Goal: Task Accomplishment & Management: Manage account settings

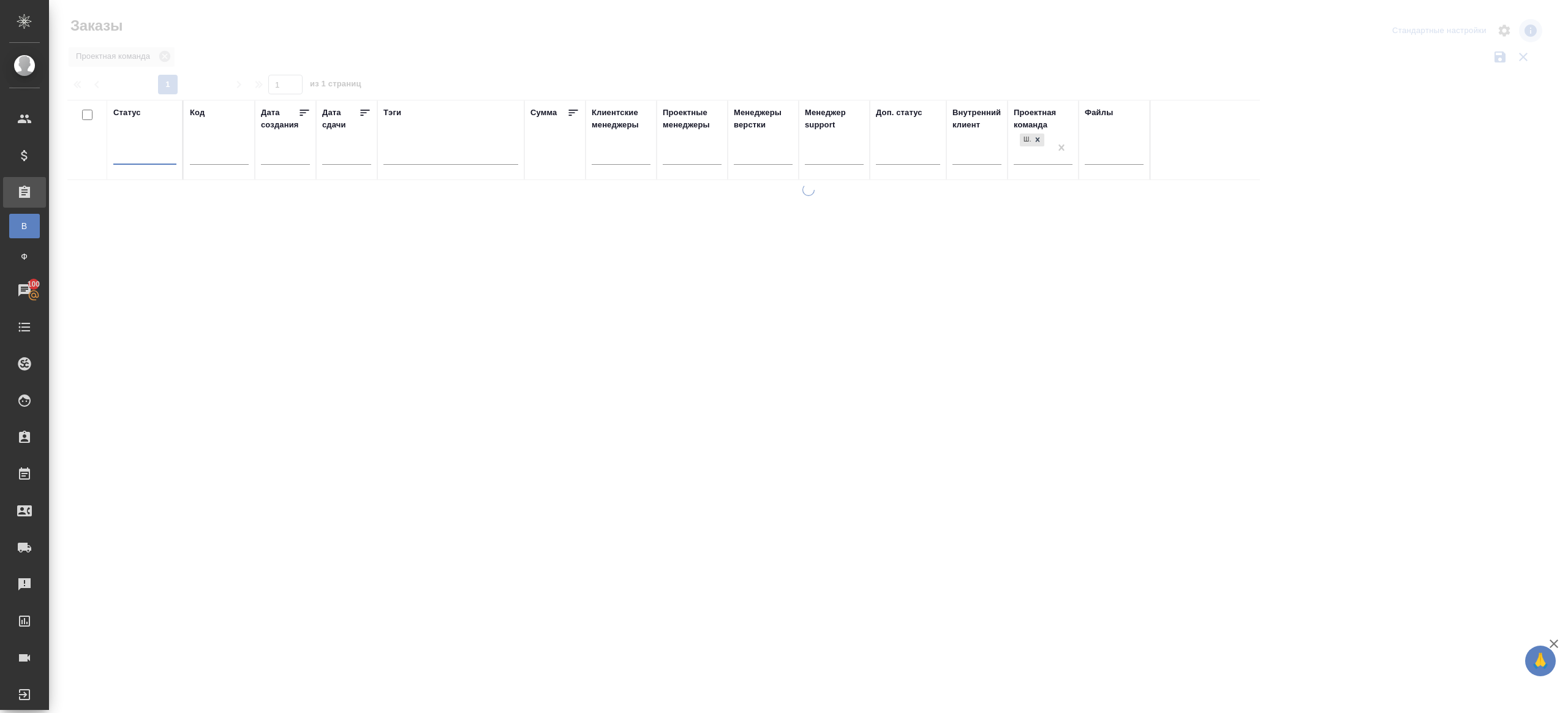
click at [462, 88] on div at bounding box center [809, 274] width 1519 height 547
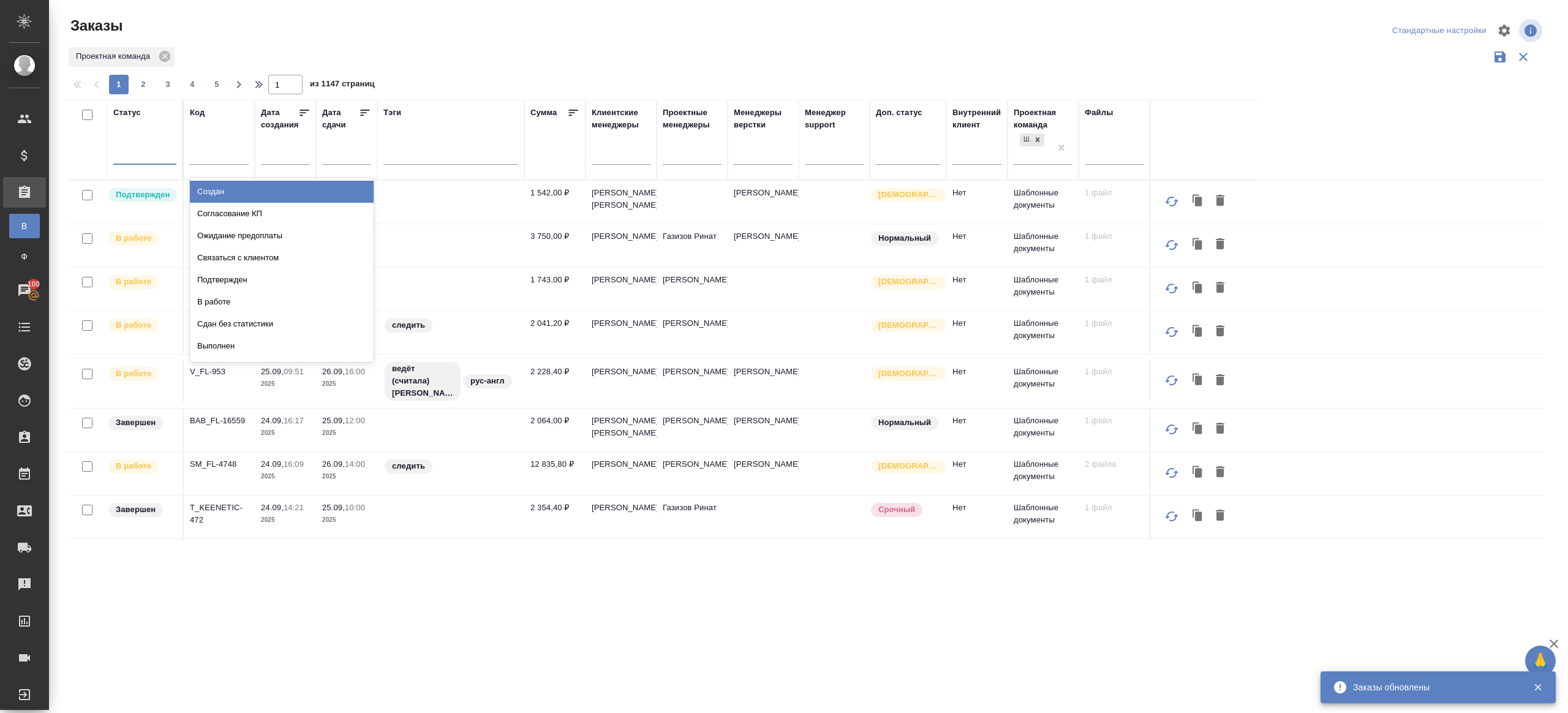
click at [131, 158] on div at bounding box center [126, 153] width 14 height 13
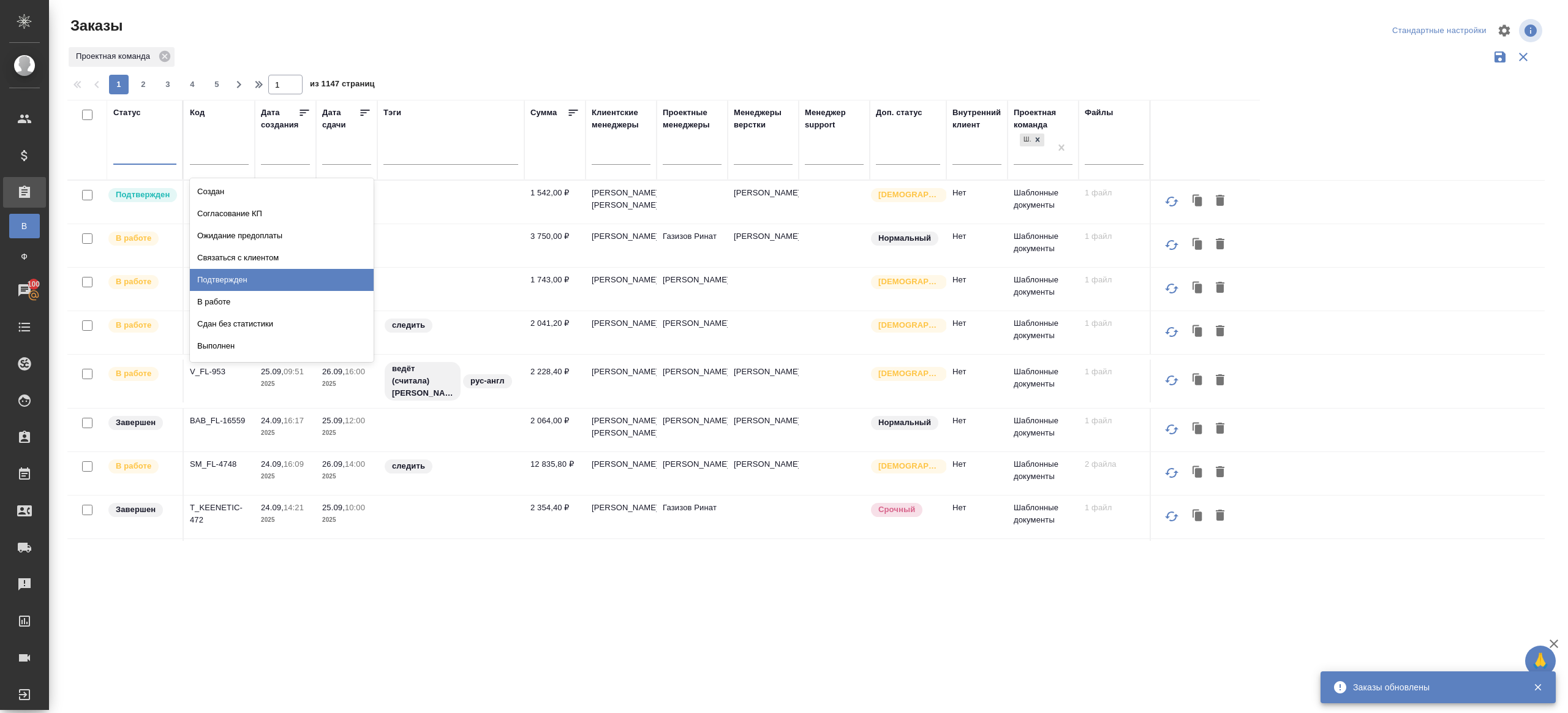
click at [246, 286] on div "Подтвержден" at bounding box center [282, 280] width 184 height 22
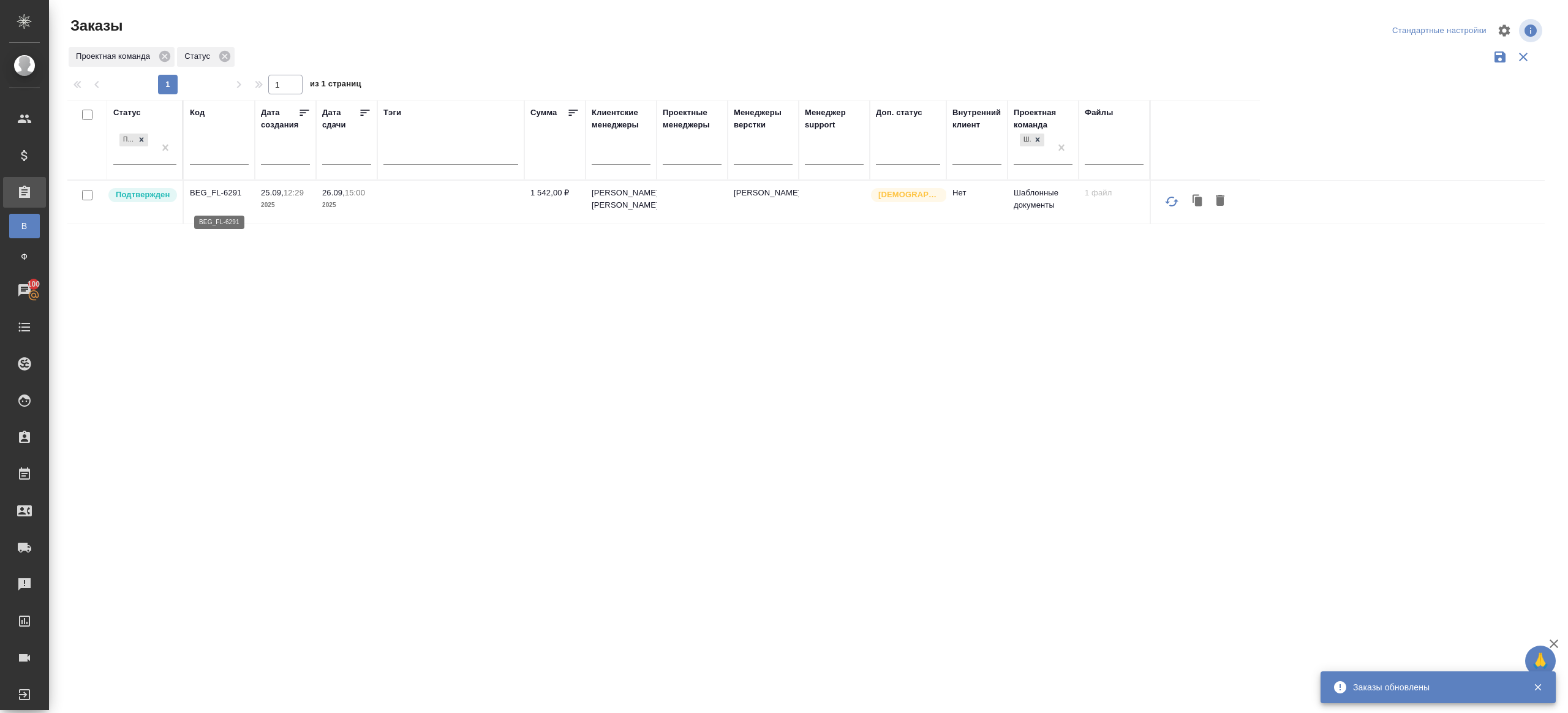
click at [219, 199] on p "BEG_FL-6291" at bounding box center [219, 192] width 59 height 12
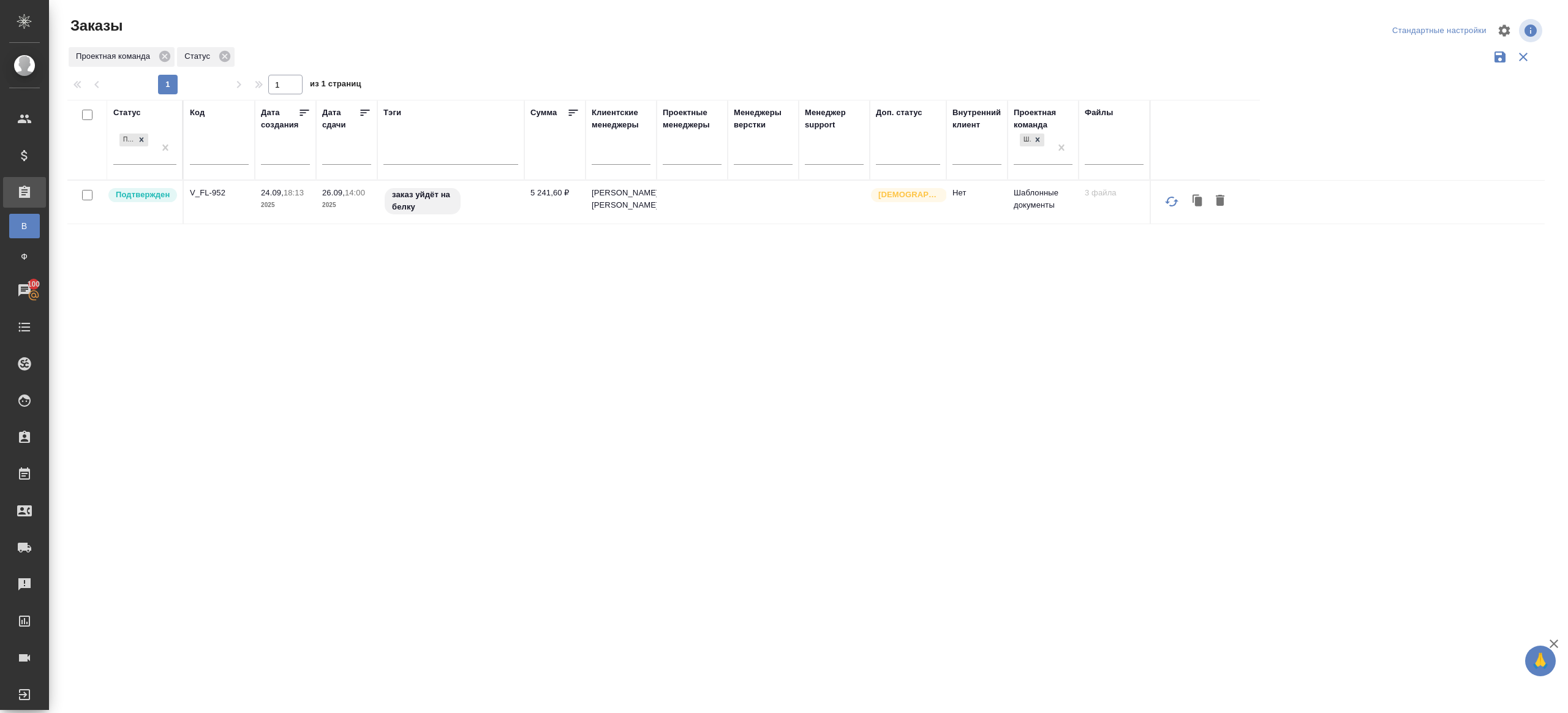
click at [222, 196] on p "V_FL-952" at bounding box center [219, 192] width 59 height 12
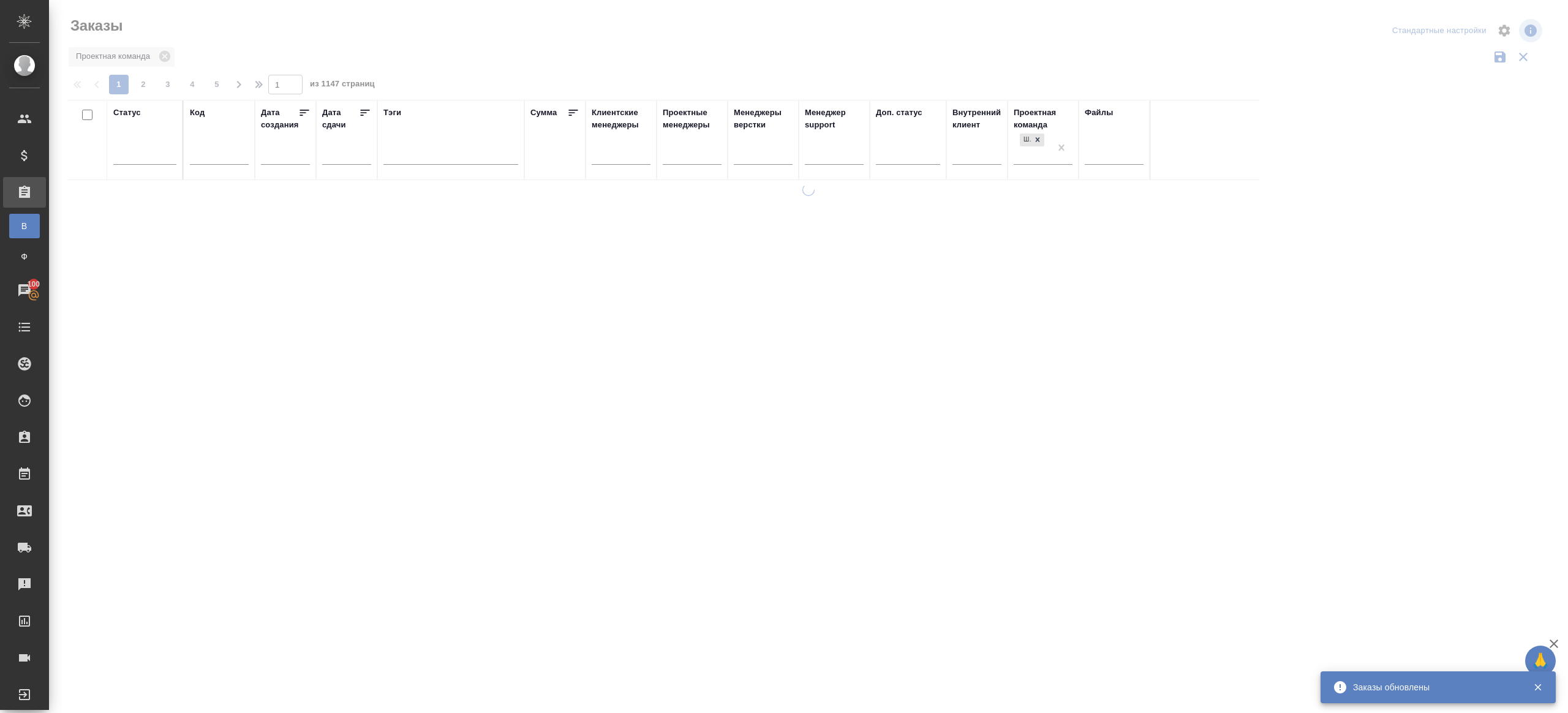
click at [525, 39] on div at bounding box center [809, 274] width 1519 height 547
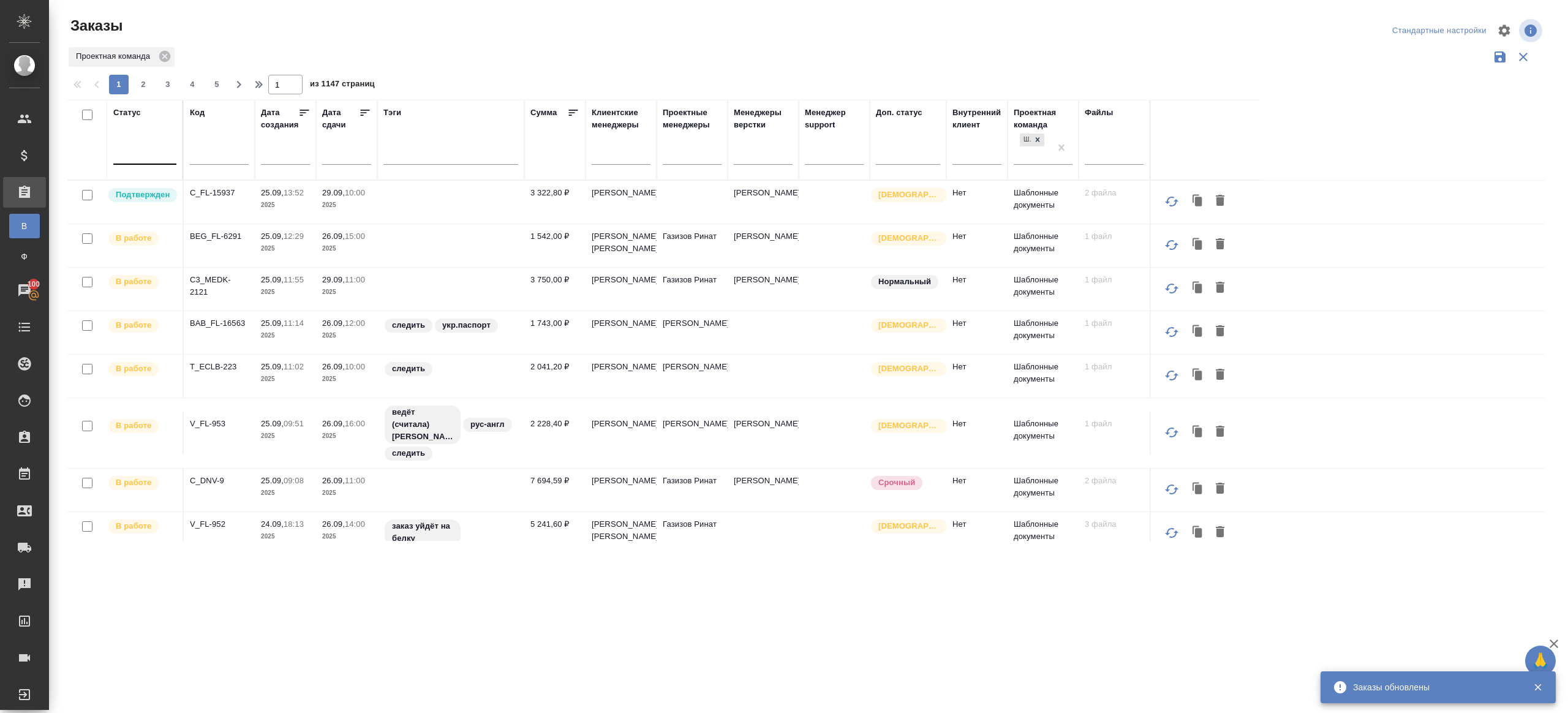
click at [143, 158] on div at bounding box center [145, 152] width 63 height 18
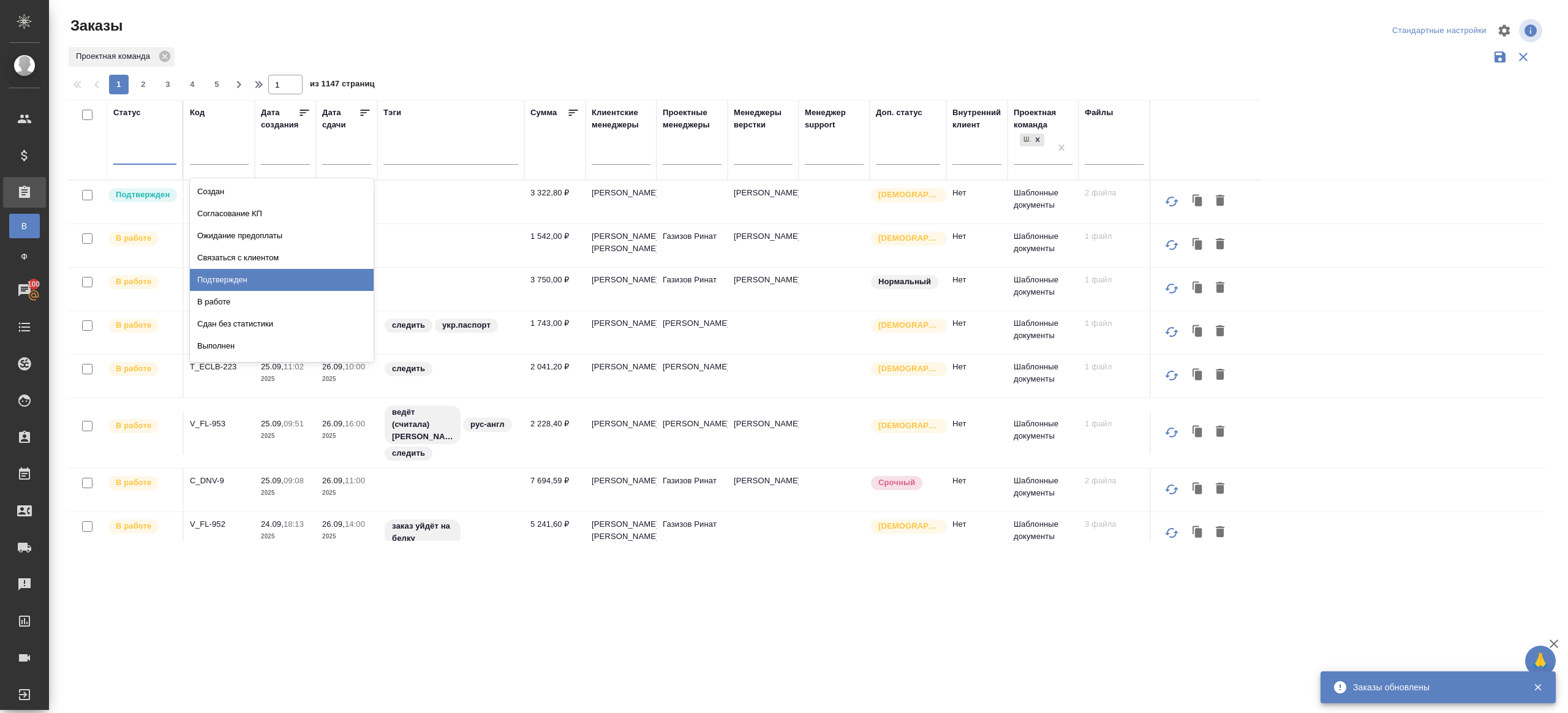
click at [234, 282] on div "Подтвержден" at bounding box center [282, 280] width 184 height 22
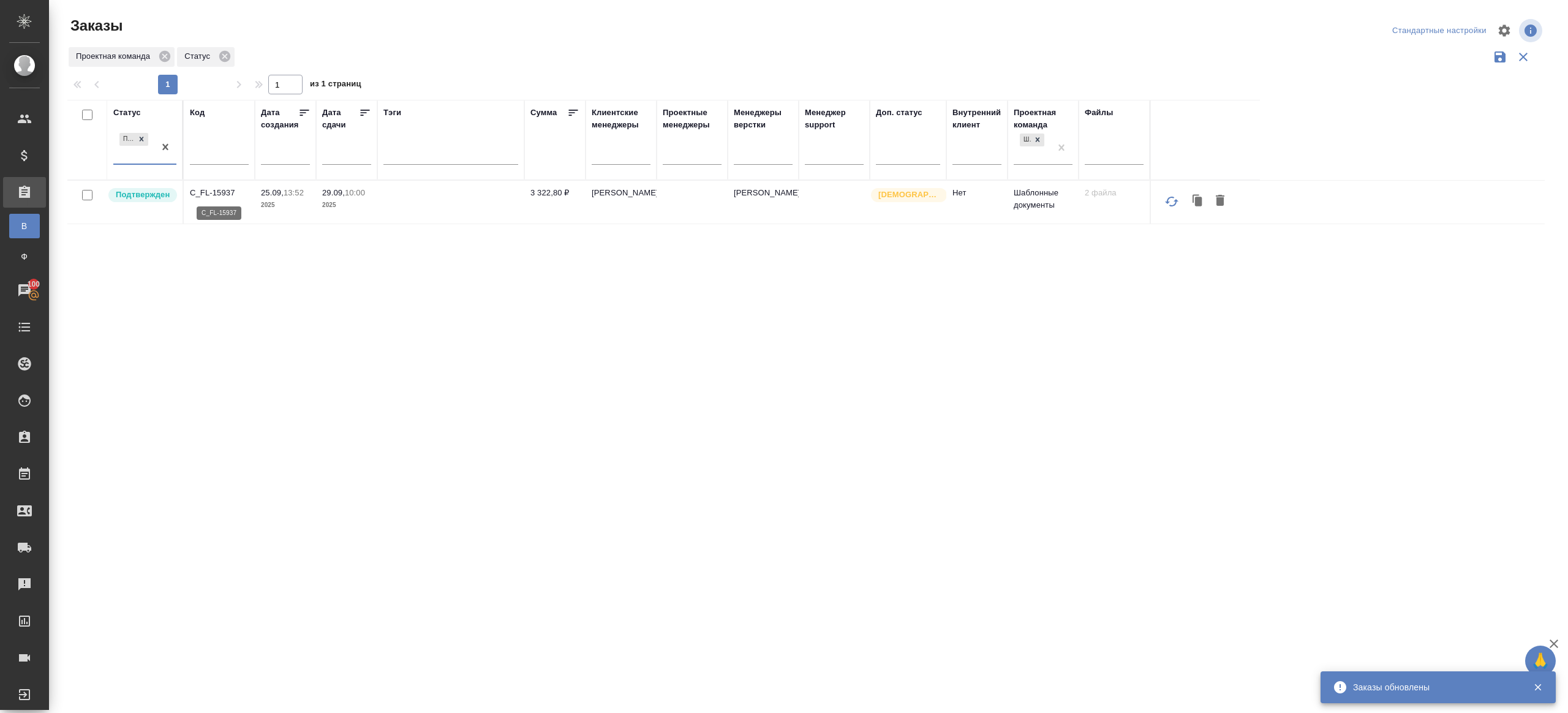
click at [226, 195] on p "C_FL-15937" at bounding box center [219, 192] width 59 height 12
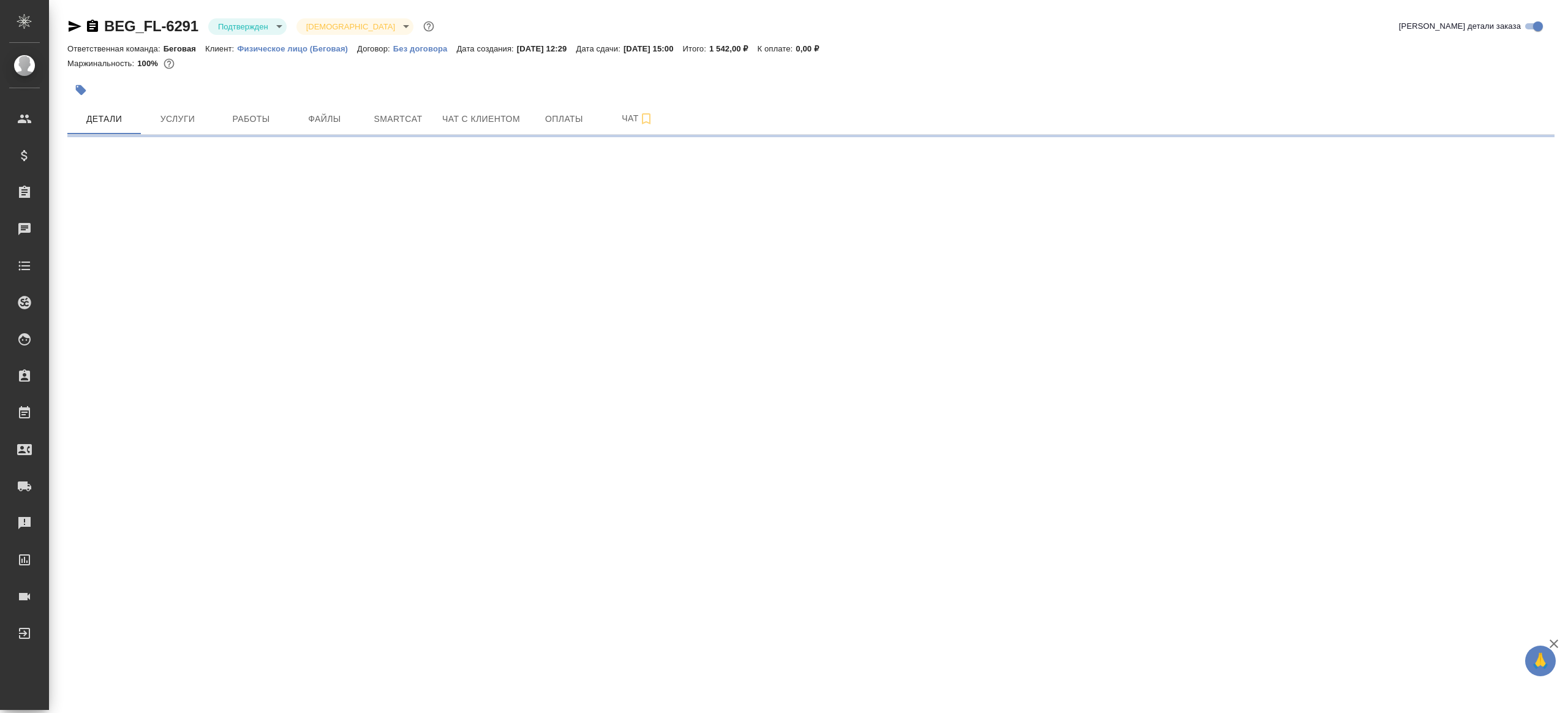
select select "RU"
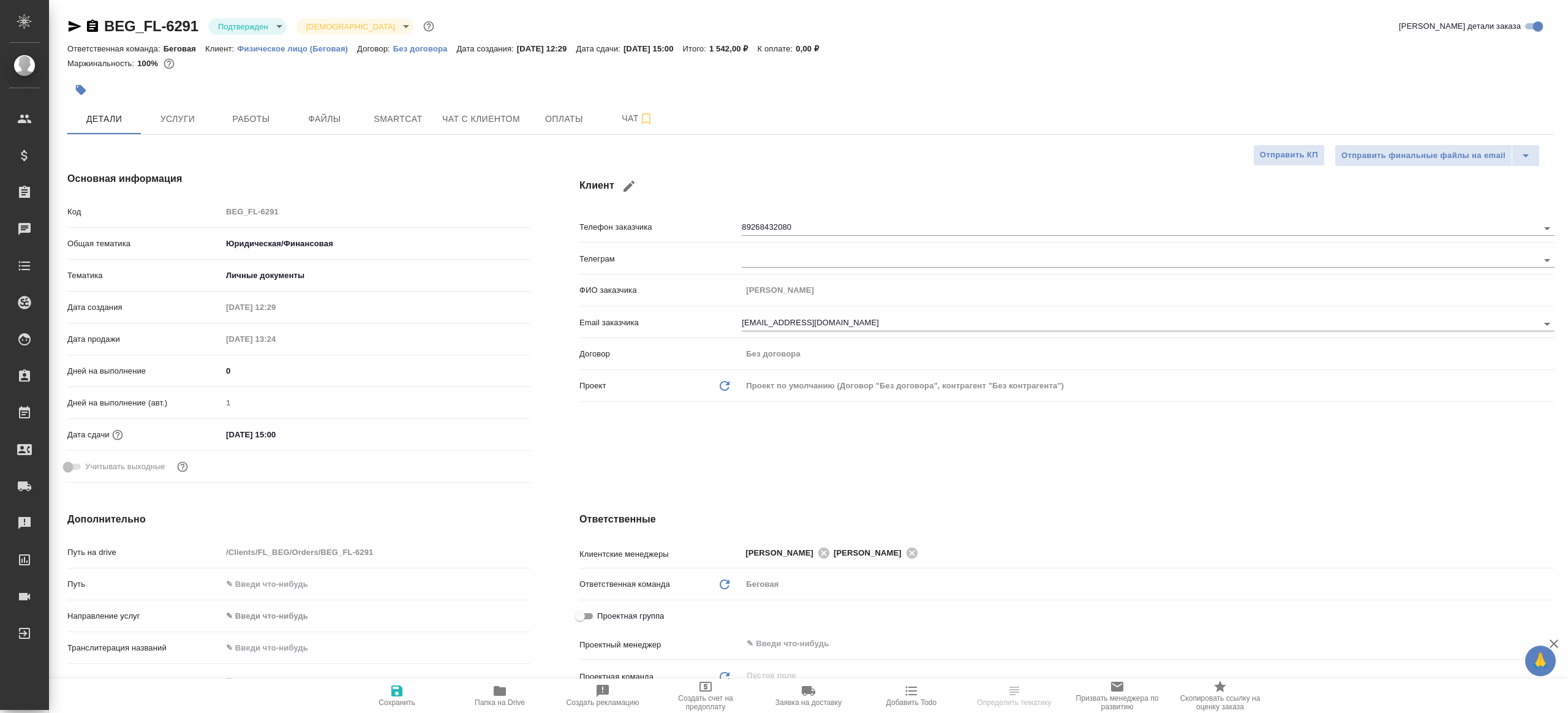
type textarea "x"
click at [273, 26] on body "🙏 .cls-1 fill:#fff; AWATERA Gazizov Rinat Клиенты Спецификации Заказы Чаты Todo…" at bounding box center [784, 356] width 1568 height 713
click at [286, 139] on ul "Создан Согласование КП Ожидание предоплаты Связаться с клиентом Подтвержден В р…" at bounding box center [264, 139] width 112 height 260
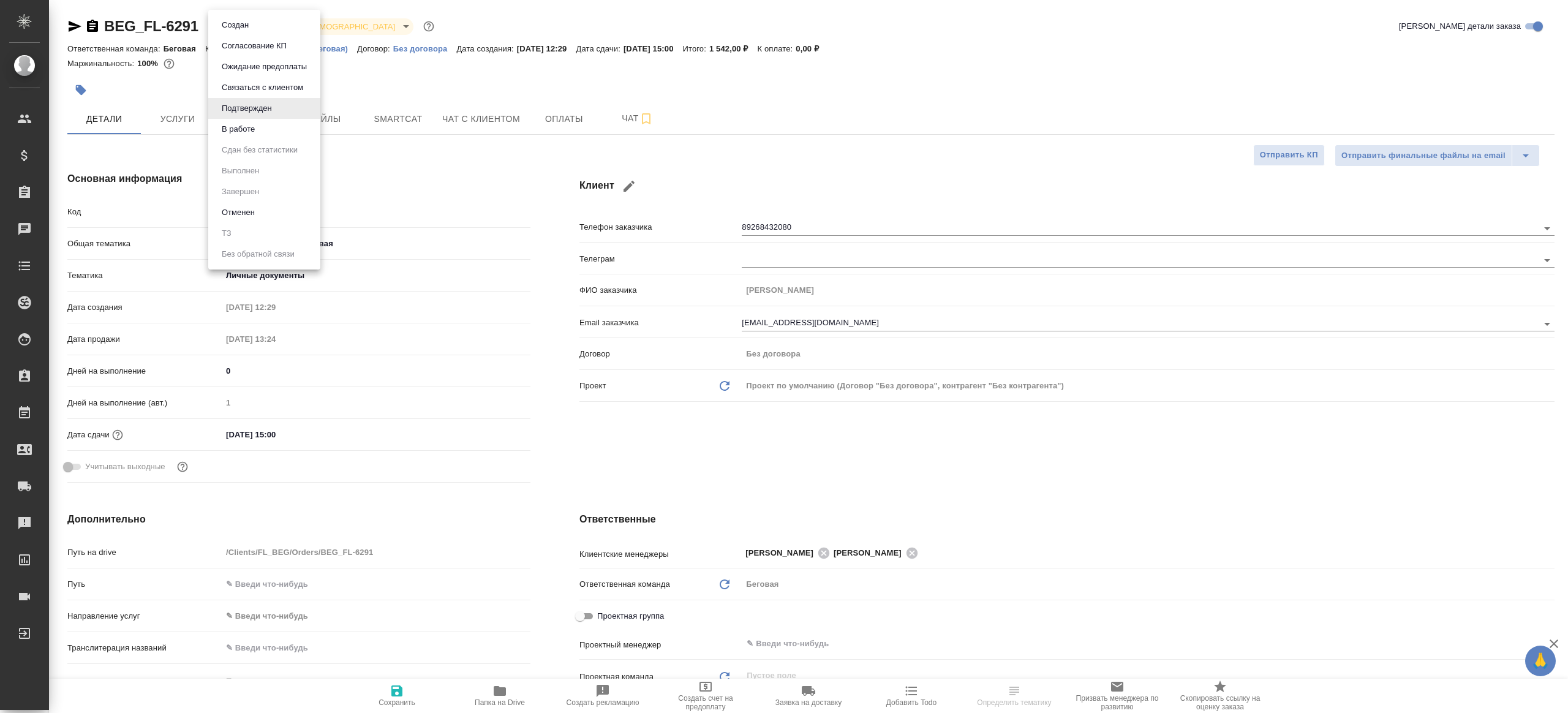
click at [287, 136] on li "В работе" at bounding box center [264, 130] width 112 height 21
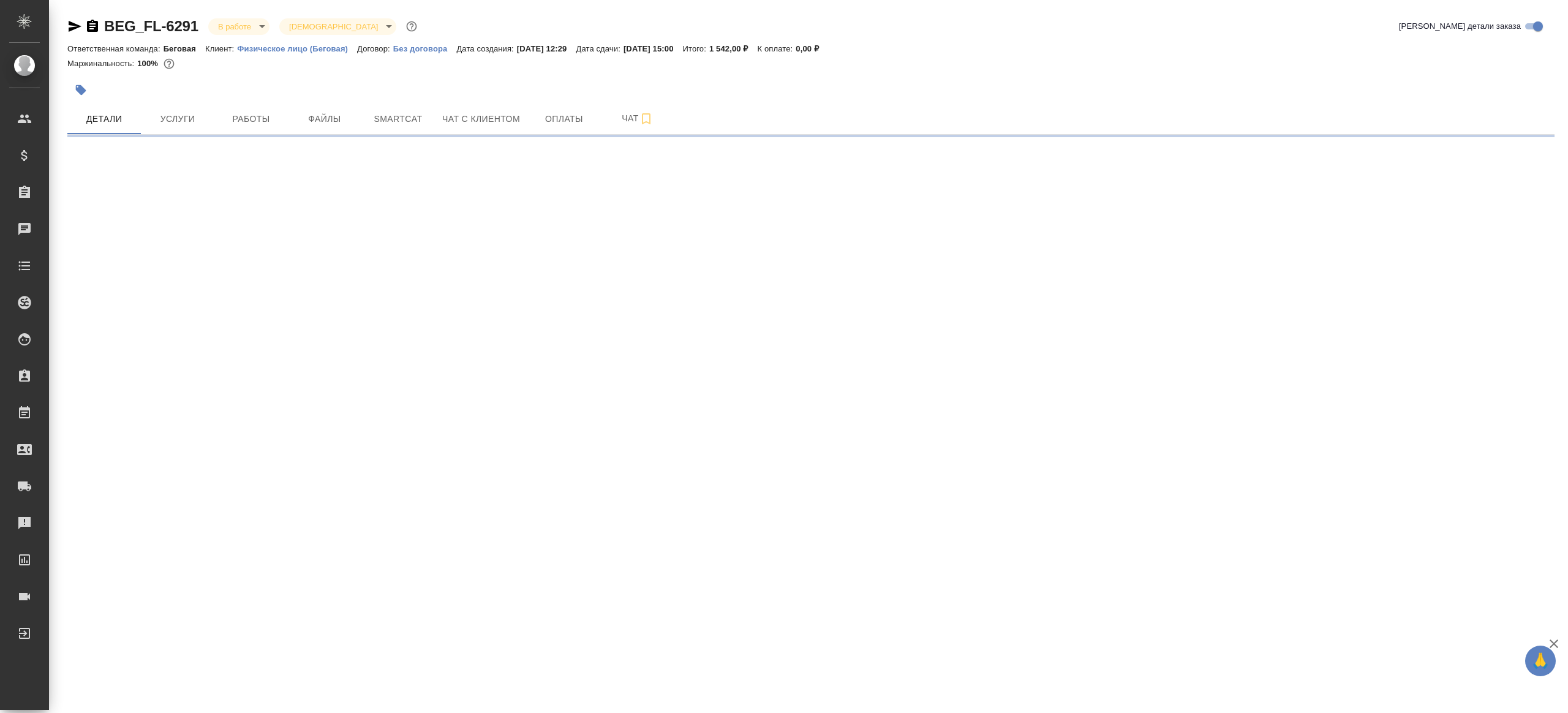
select select "RU"
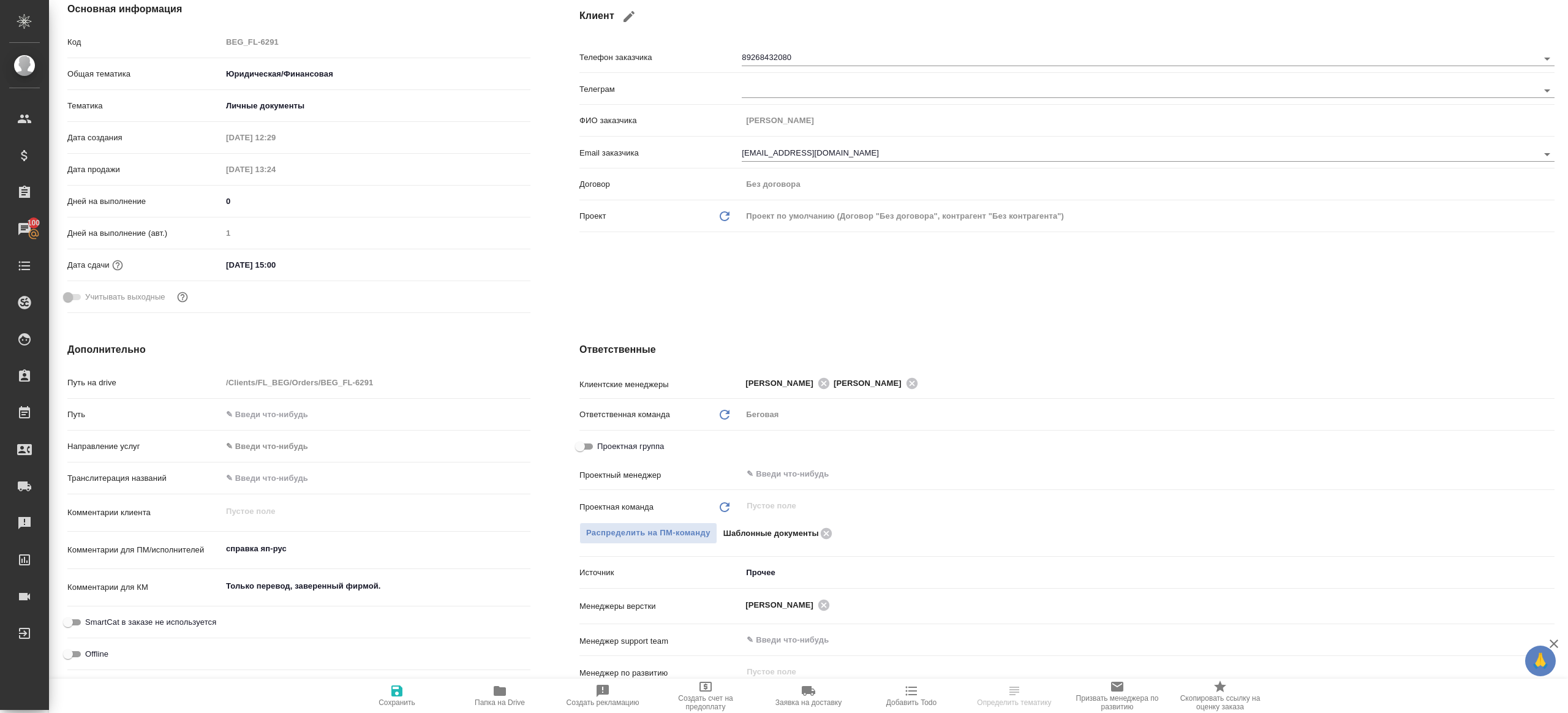
scroll to position [351, 0]
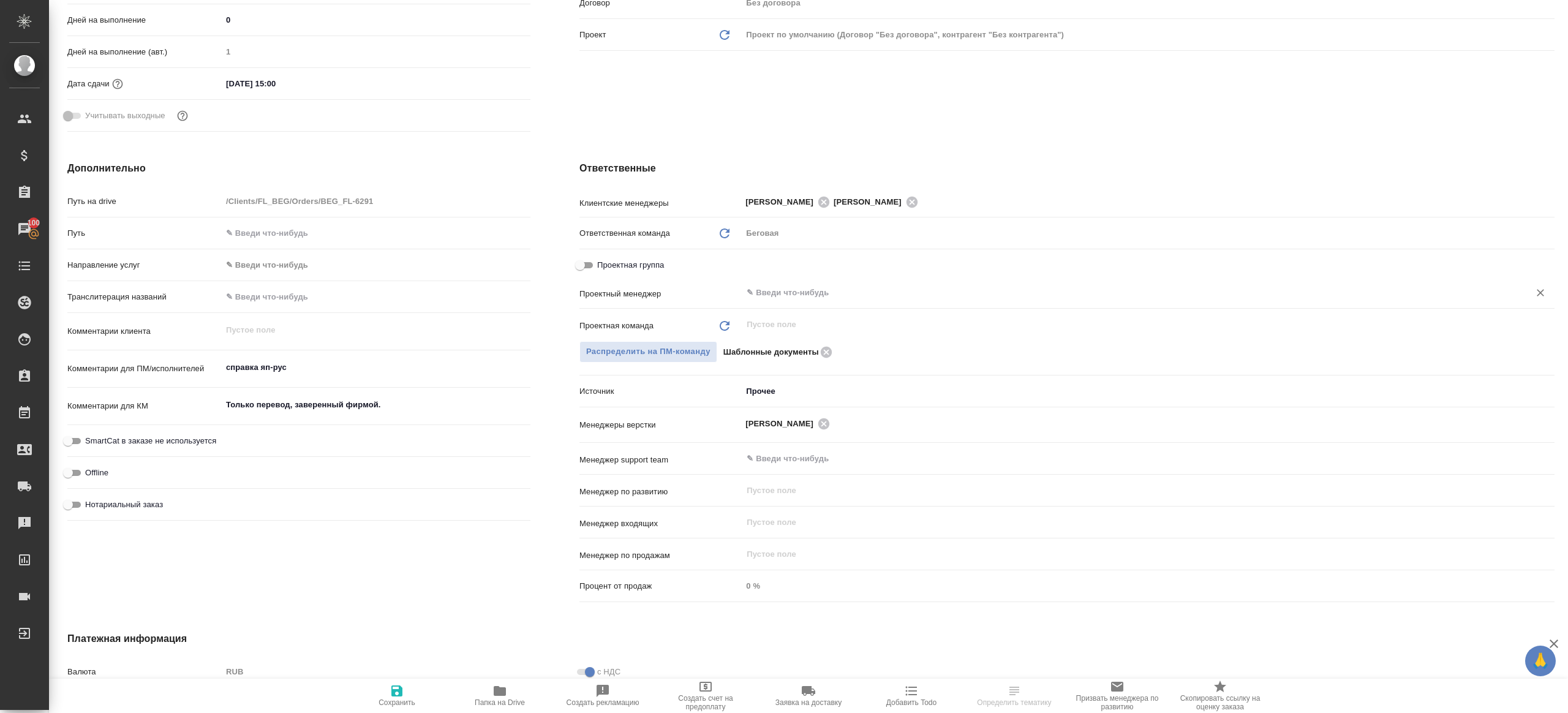
click at [814, 282] on div "​" at bounding box center [1148, 293] width 813 height 22
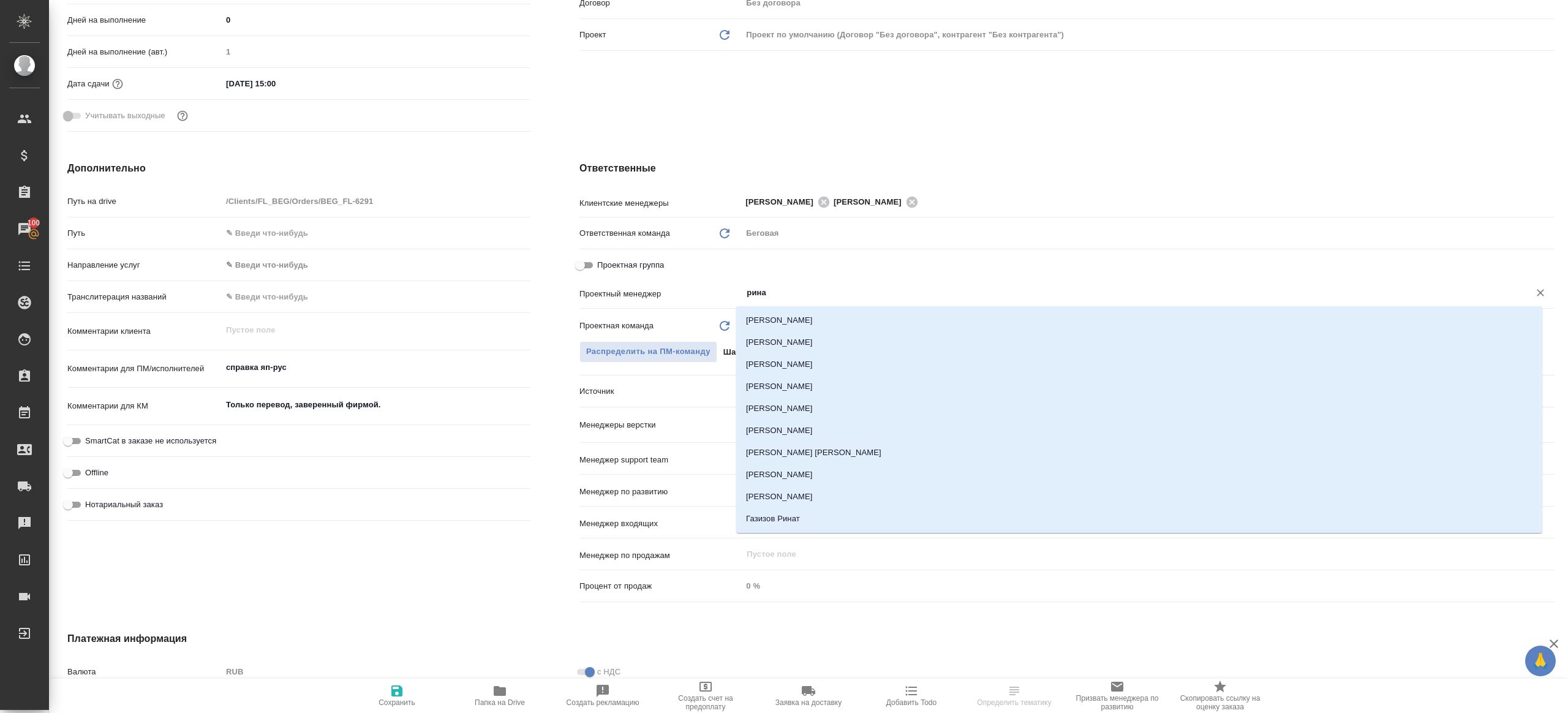
type input "ринат"
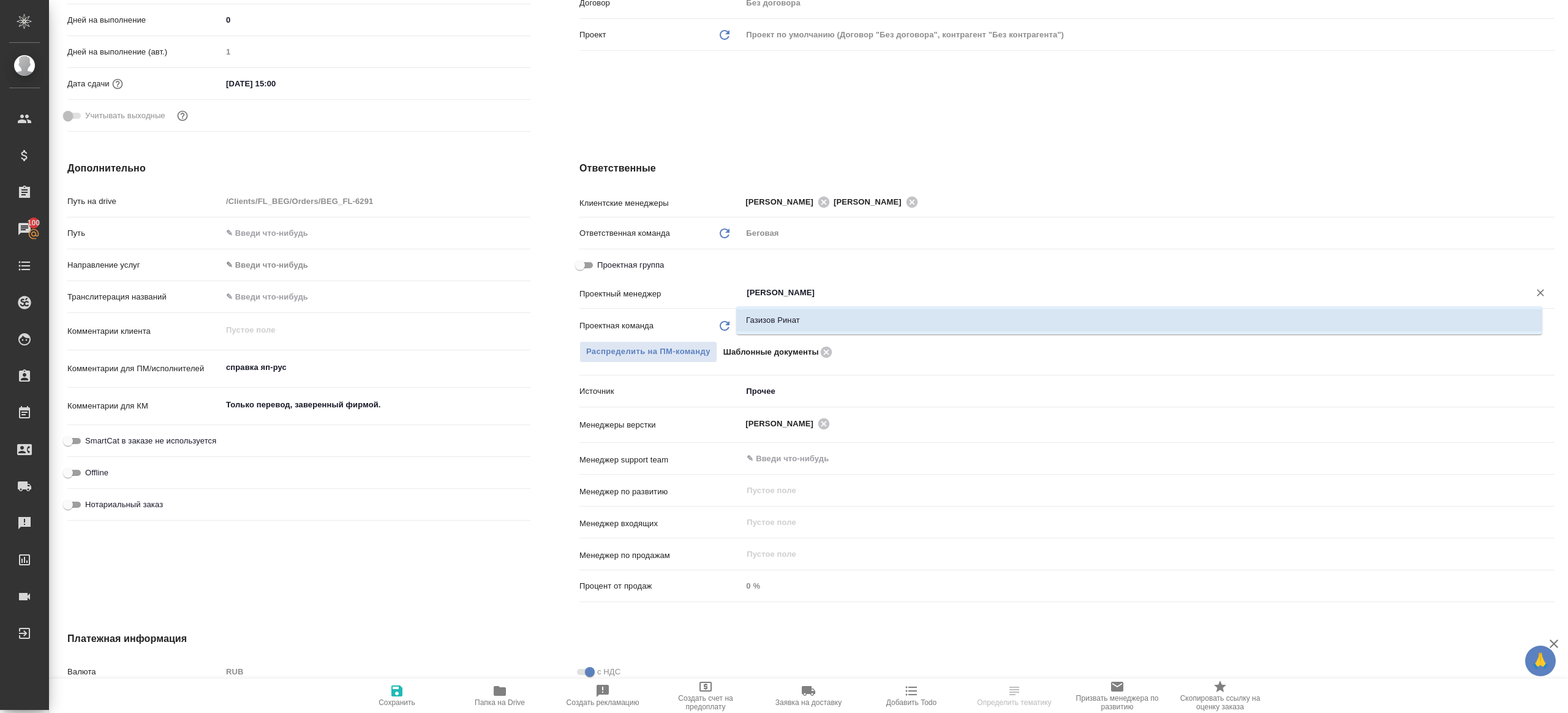
click at [833, 323] on li "Газизов Ринат" at bounding box center [1139, 321] width 806 height 22
type textarea "x"
type input "Газизов Ринат"
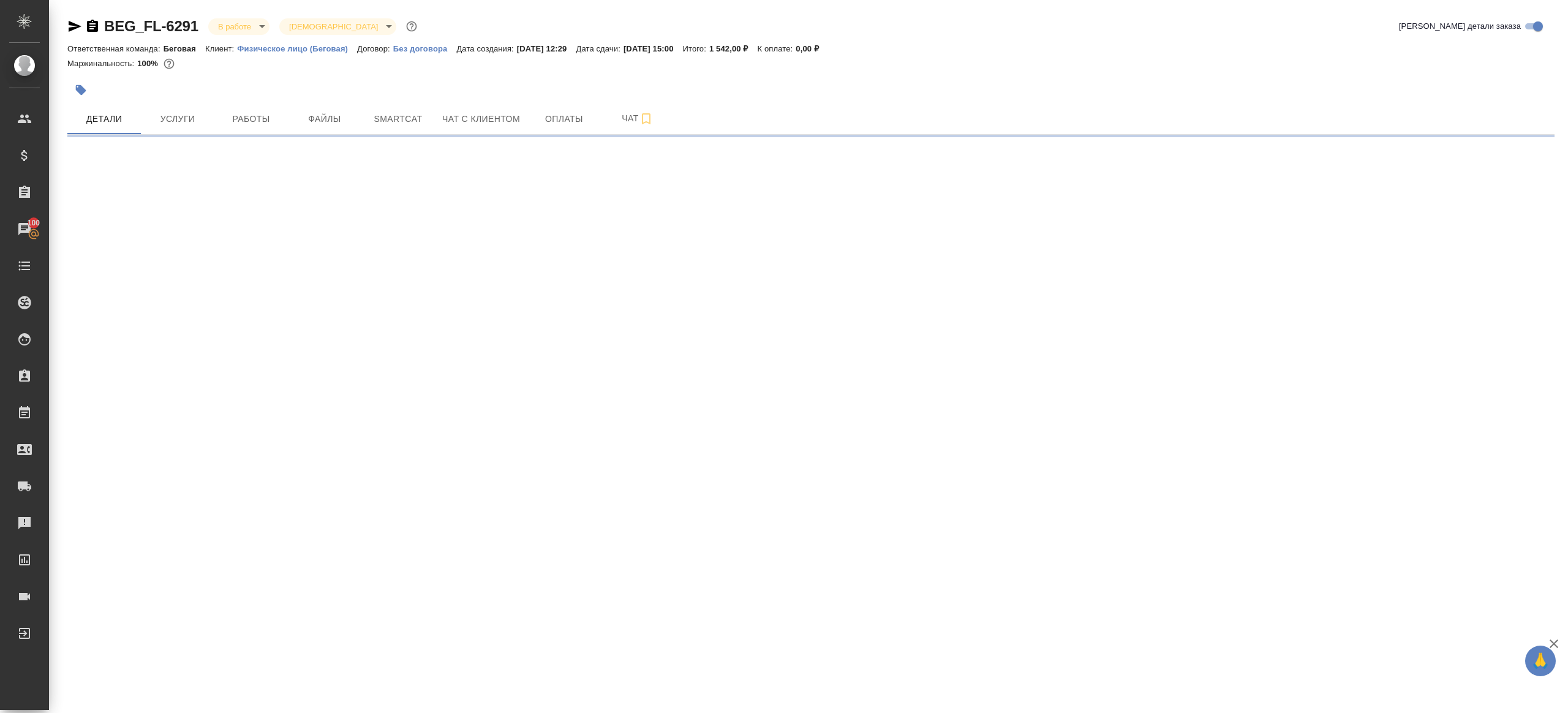
scroll to position [0, 0]
click at [397, 699] on div ".cls-1 fill:#fff; AWATERA Gazizov Rinat Клиенты Спецификации Заказы 100 Чаты To…" at bounding box center [784, 356] width 1568 height 713
select select "RU"
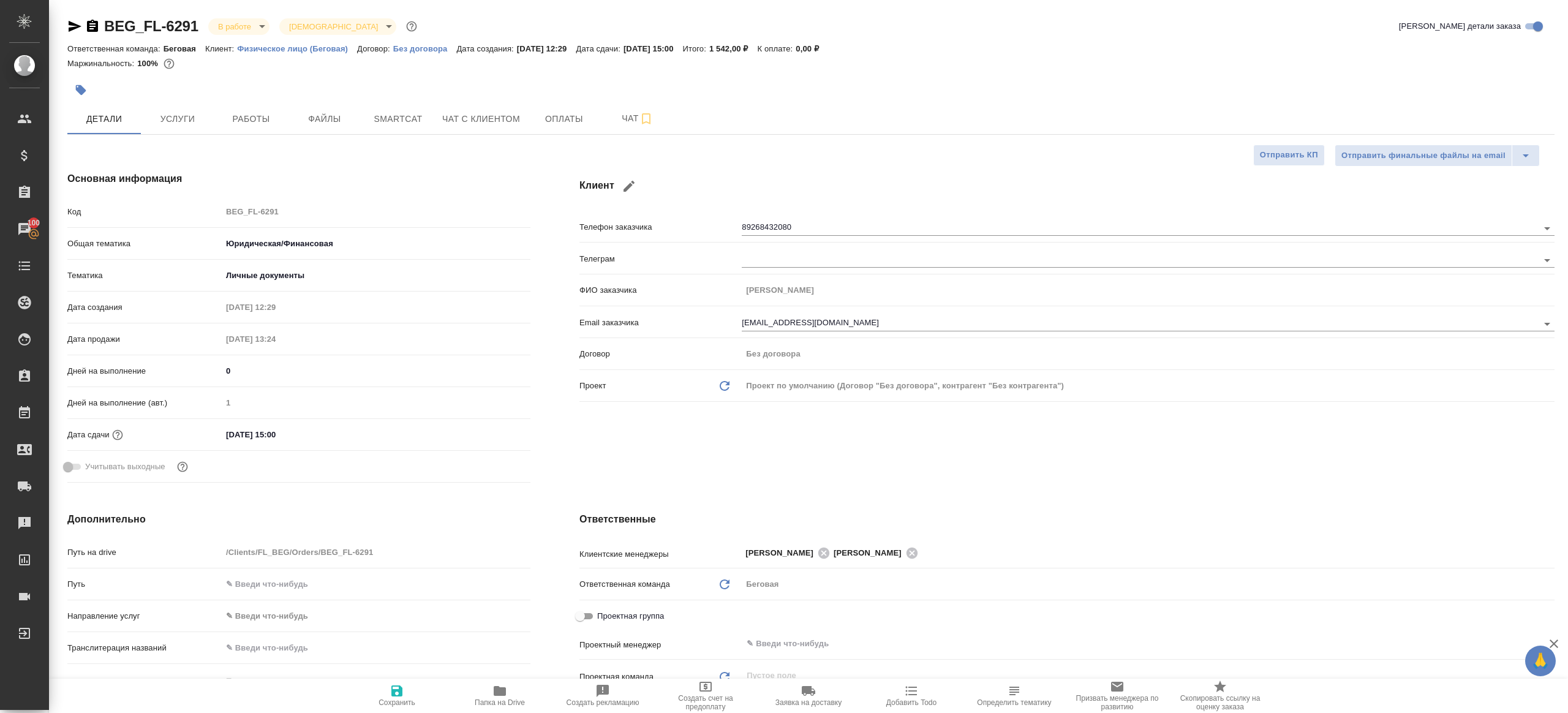
scroll to position [239, 0]
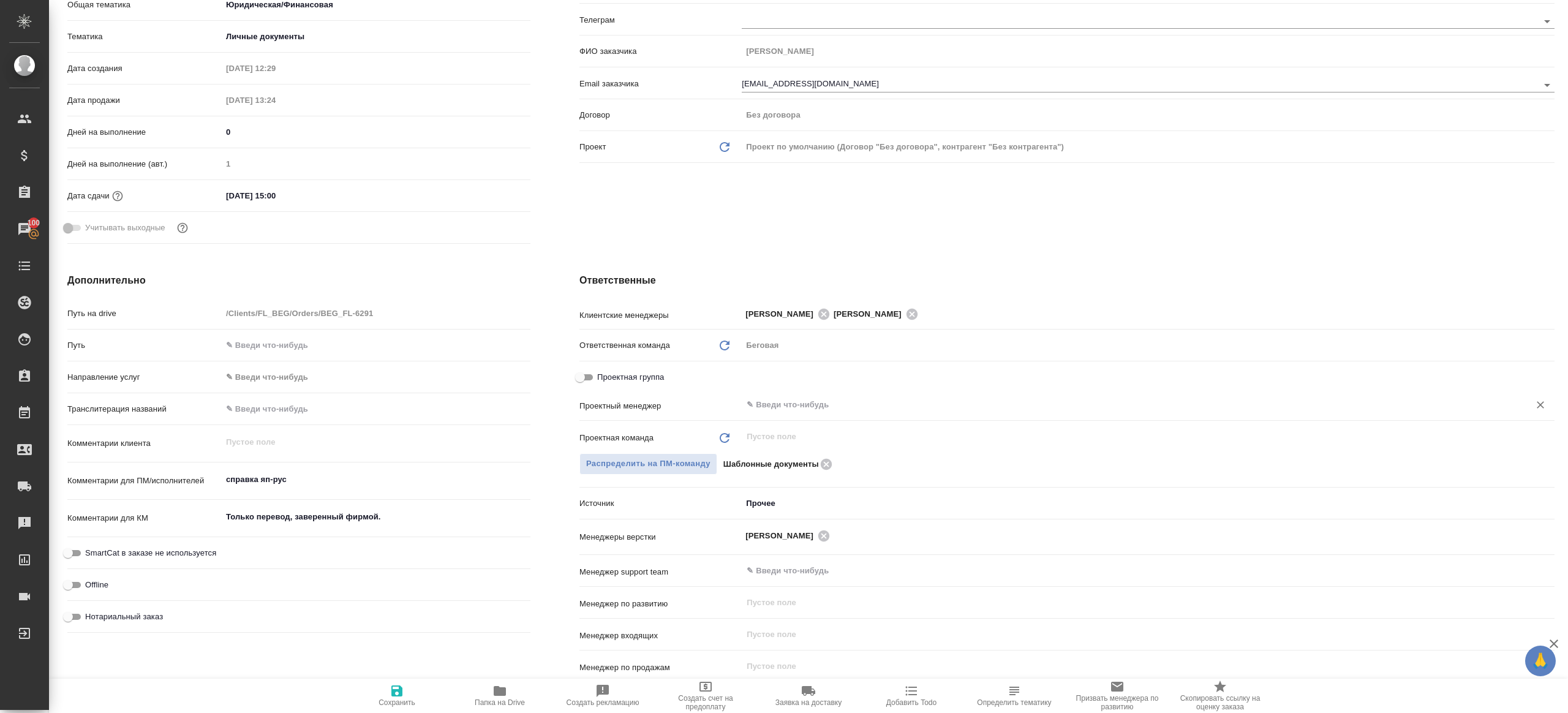
click at [835, 397] on input "text" at bounding box center [1128, 405] width 765 height 14
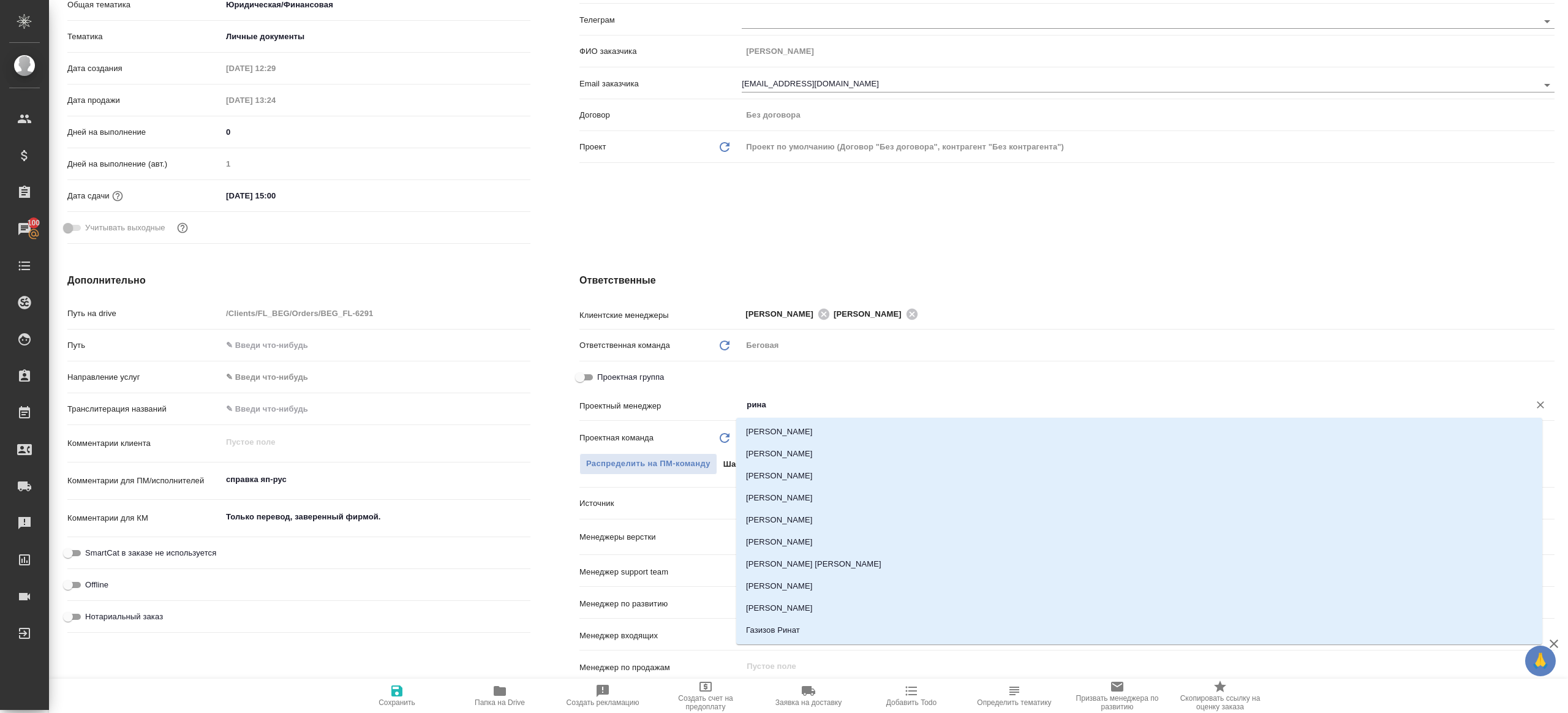
type input "ринат"
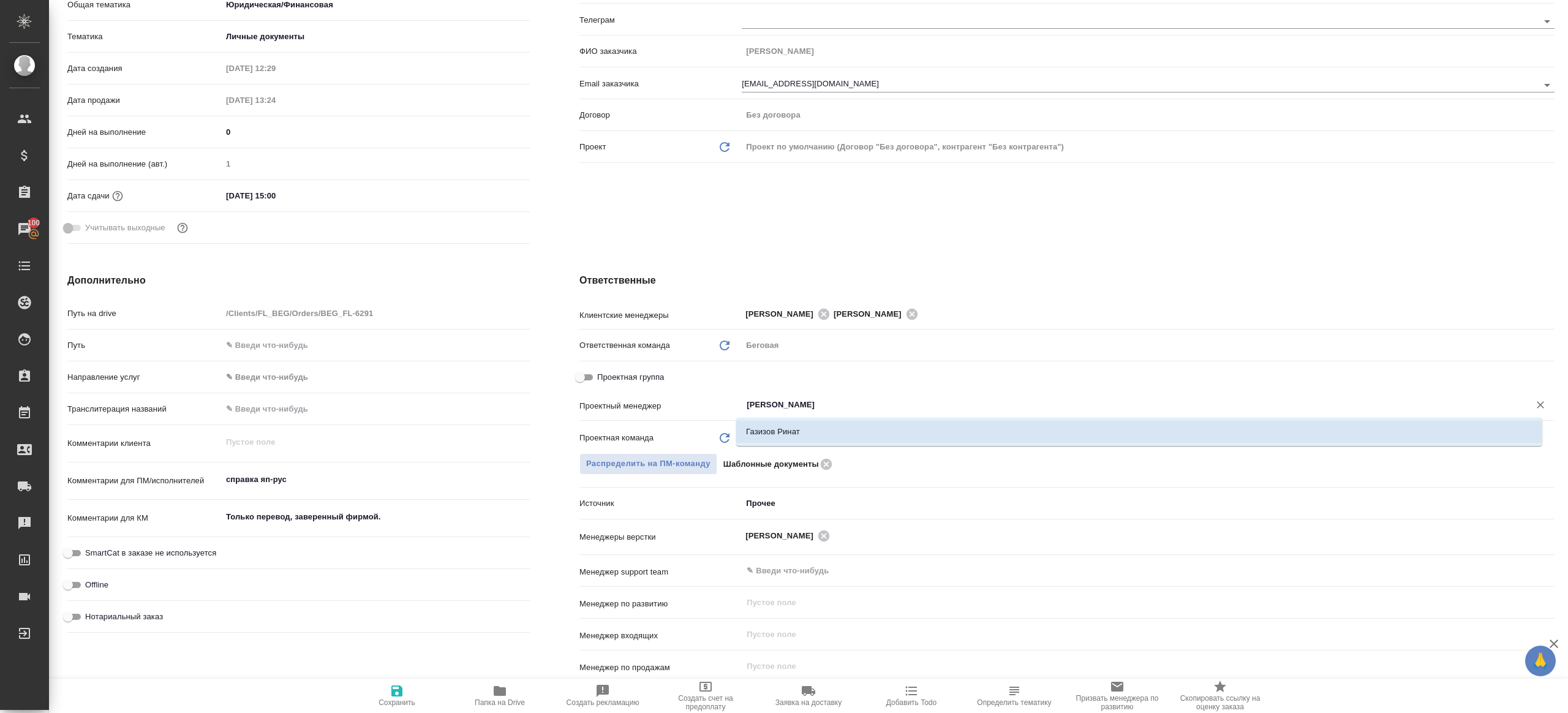
click at [833, 427] on li "Газизов Ринат" at bounding box center [1139, 432] width 806 height 22
type textarea "x"
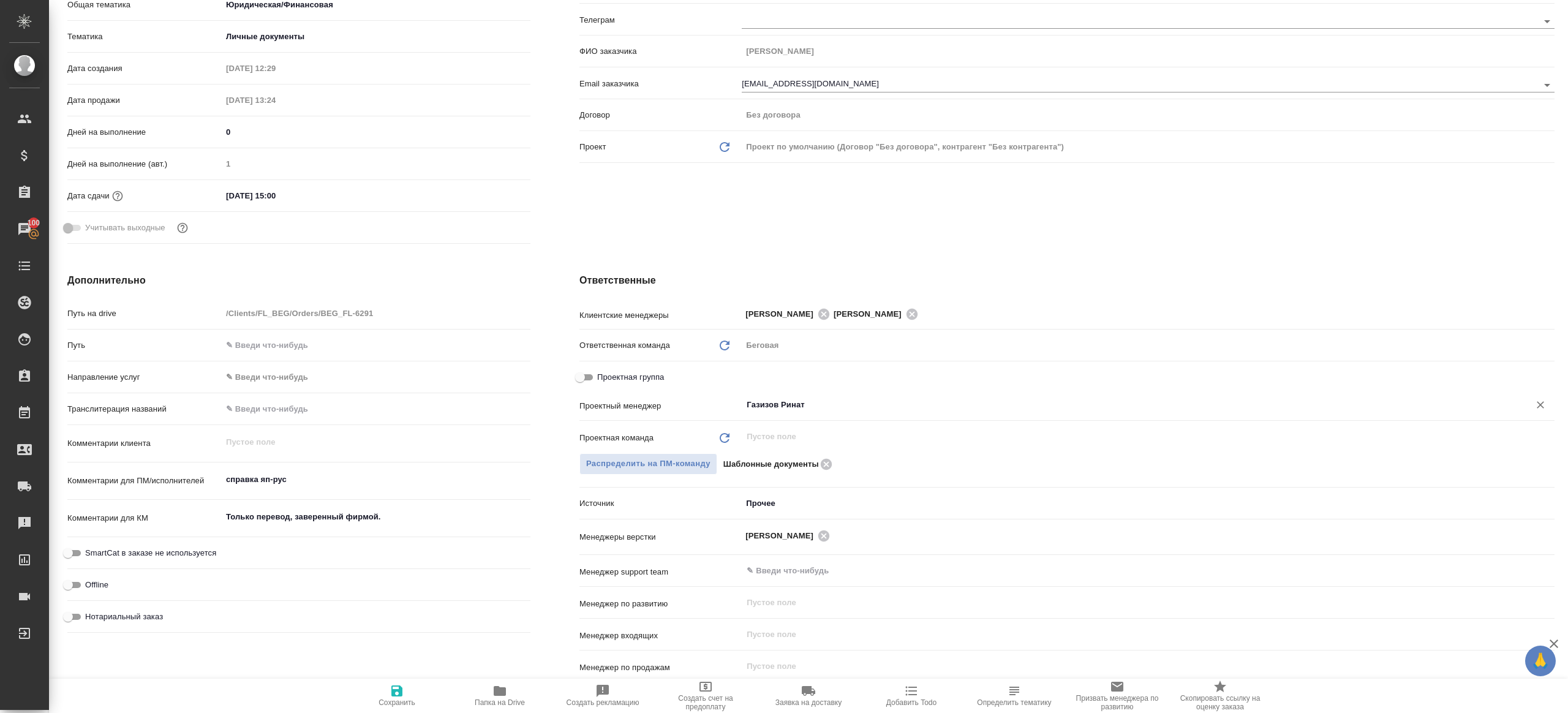
type input "Газизов Ринат"
click at [394, 691] on icon "button" at bounding box center [397, 691] width 11 height 11
type textarea "x"
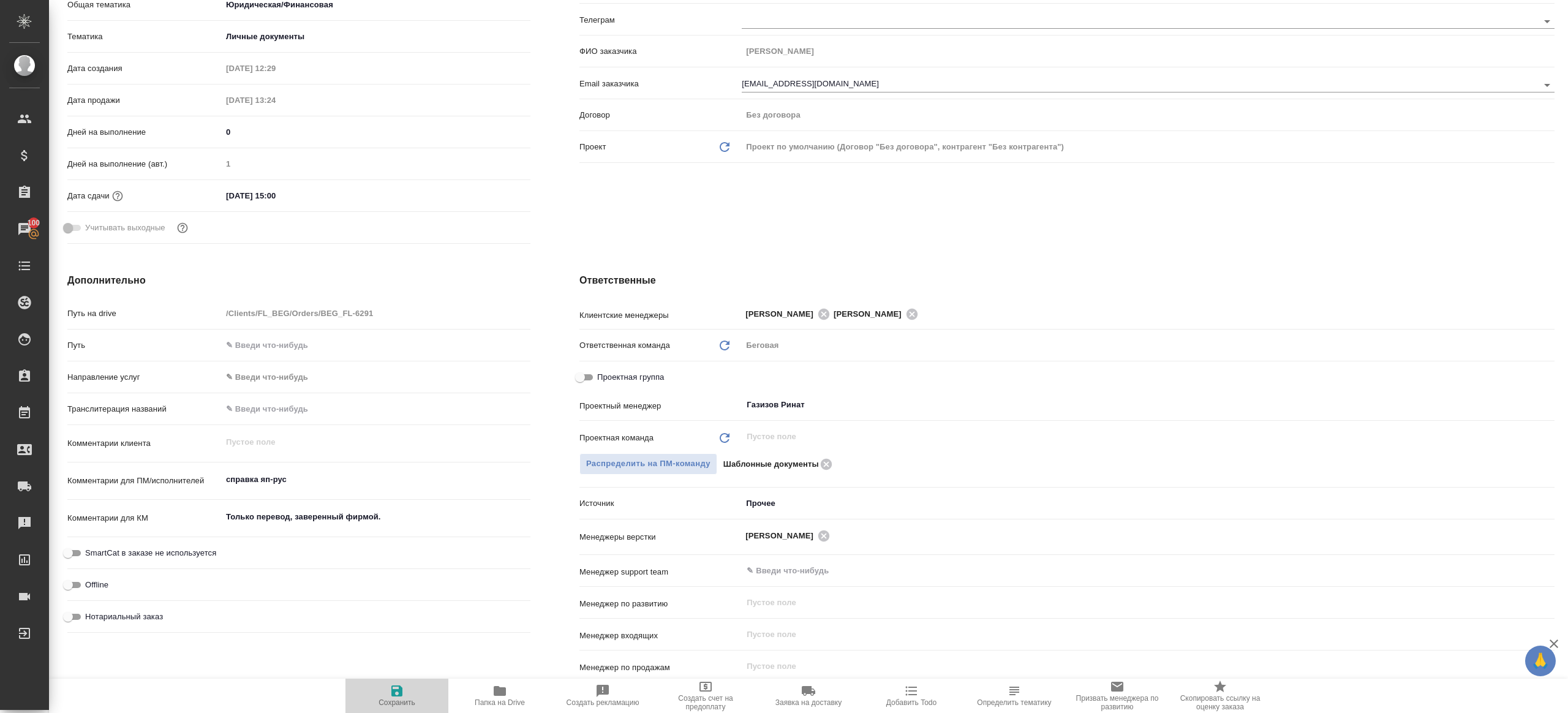
type textarea "x"
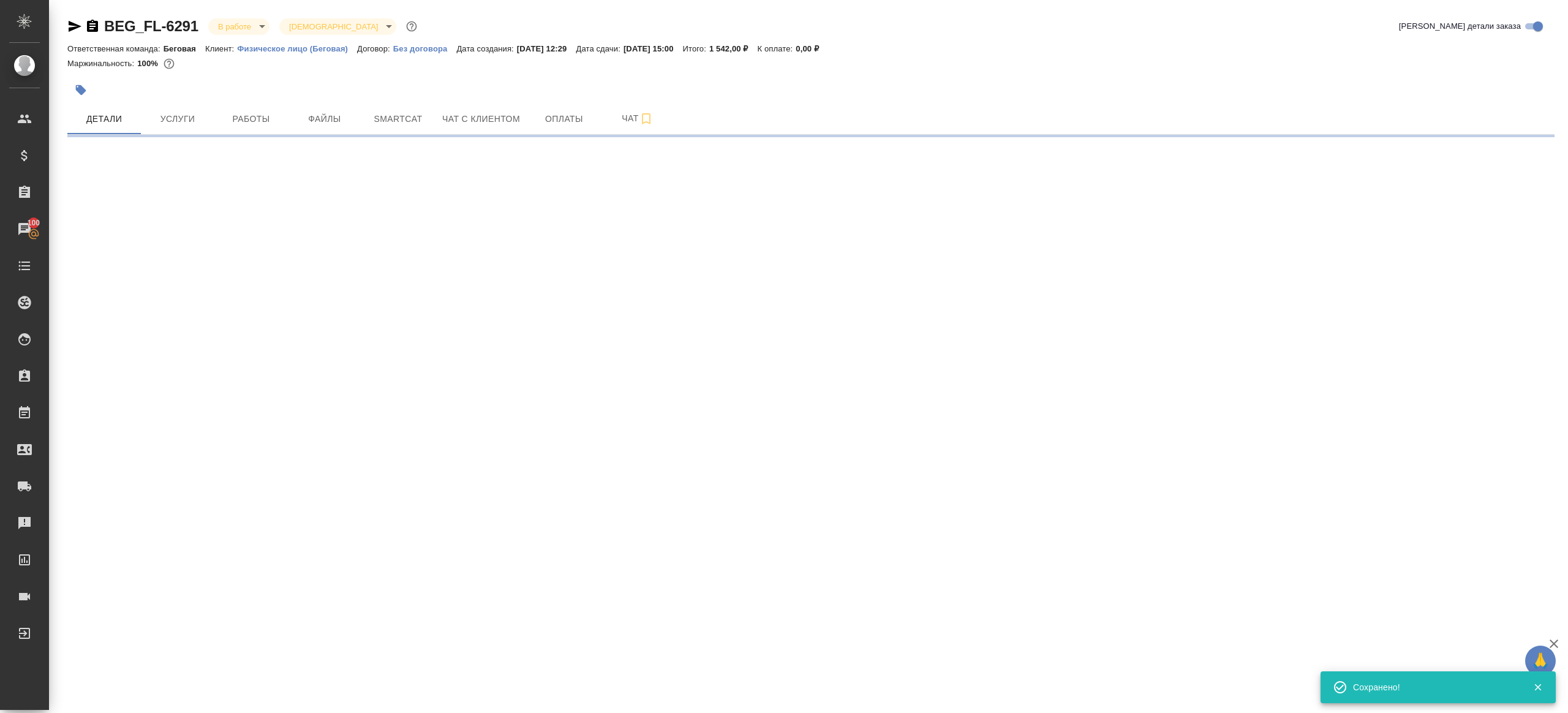
scroll to position [0, 0]
select select "RU"
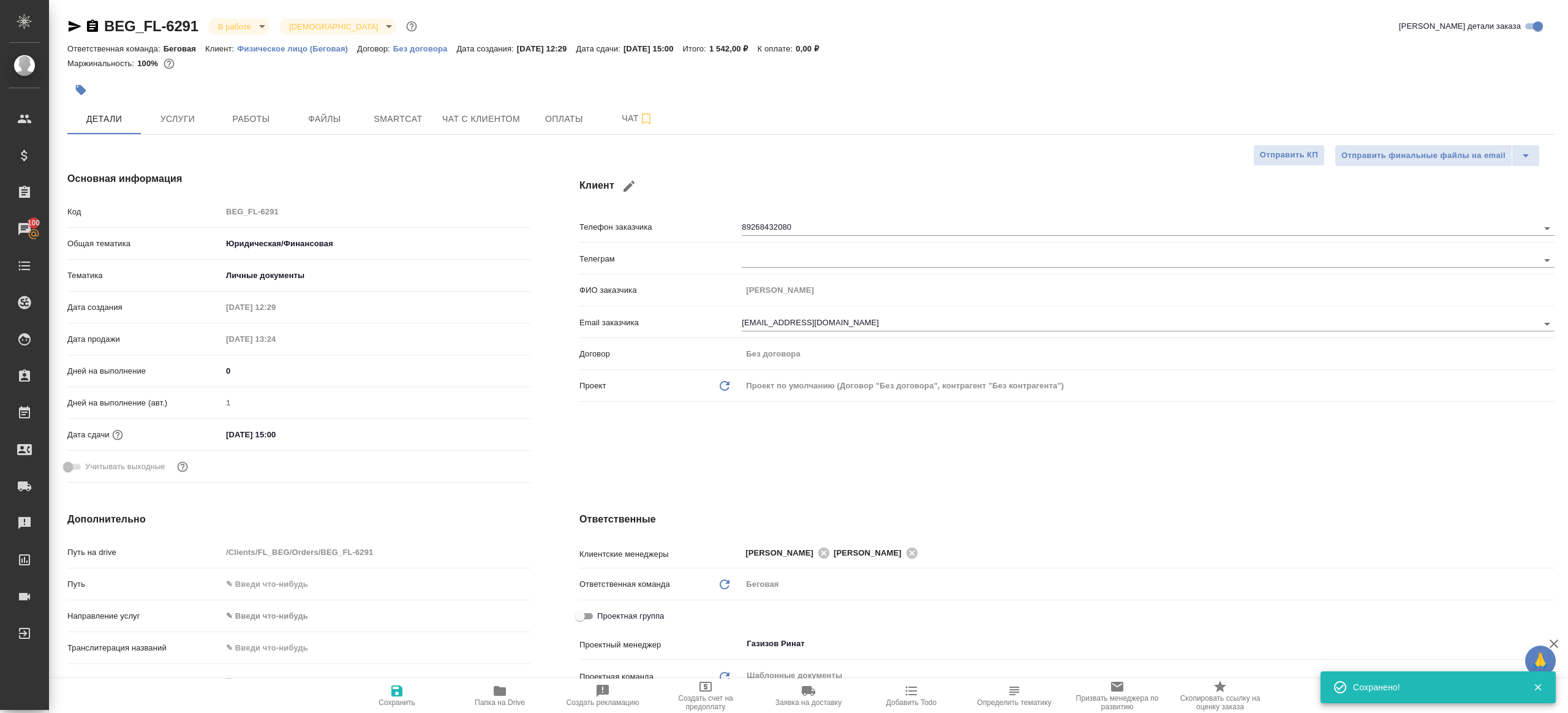
scroll to position [484, 0]
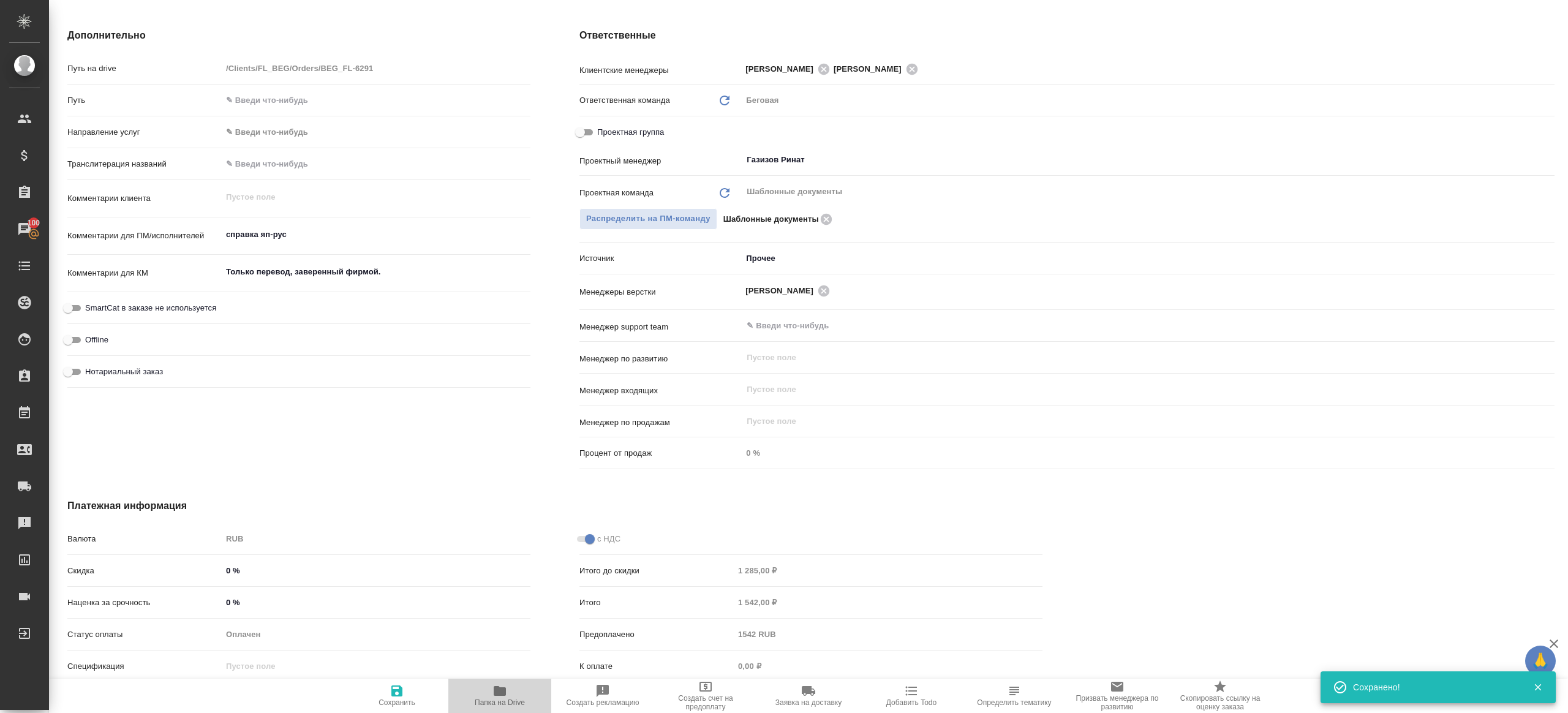
click at [496, 689] on icon "button" at bounding box center [500, 691] width 12 height 10
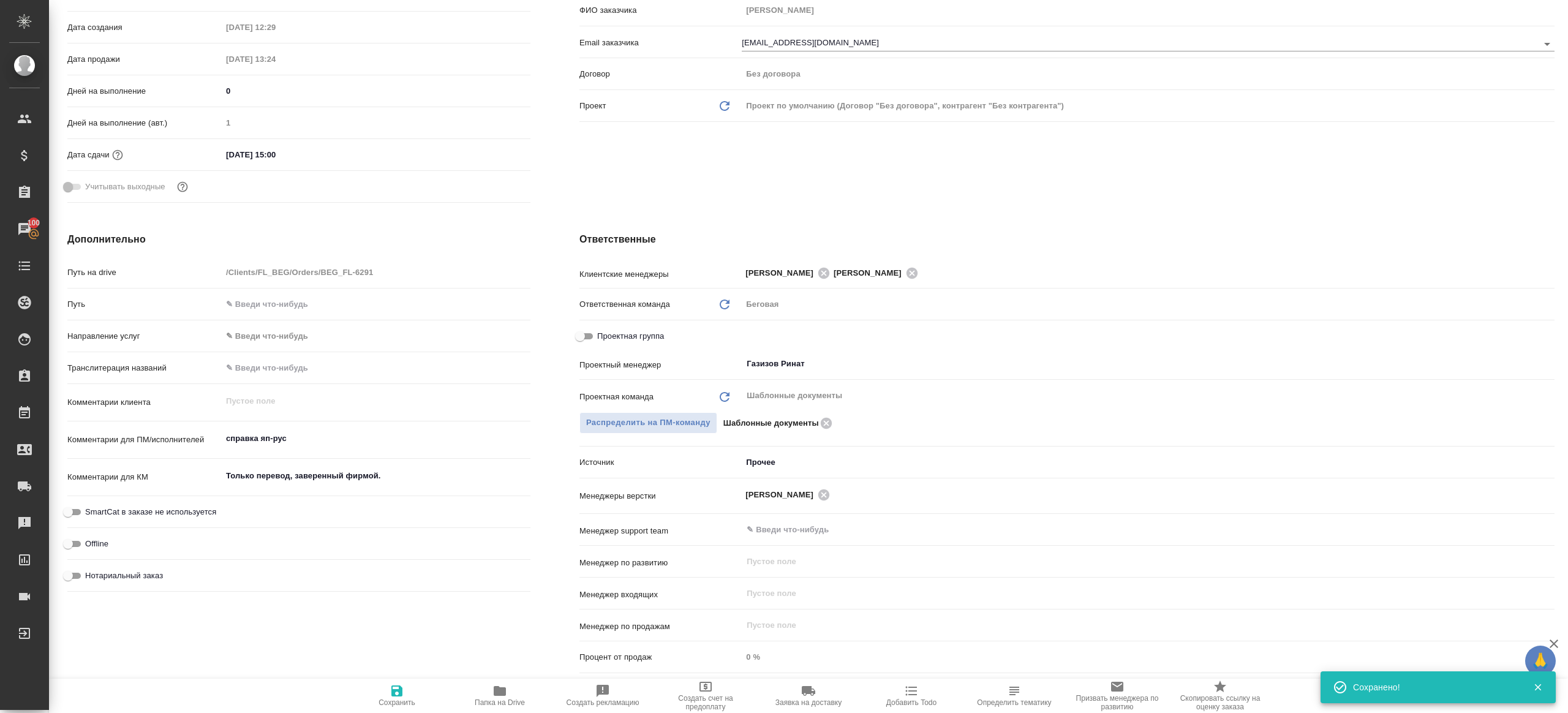
scroll to position [0, 0]
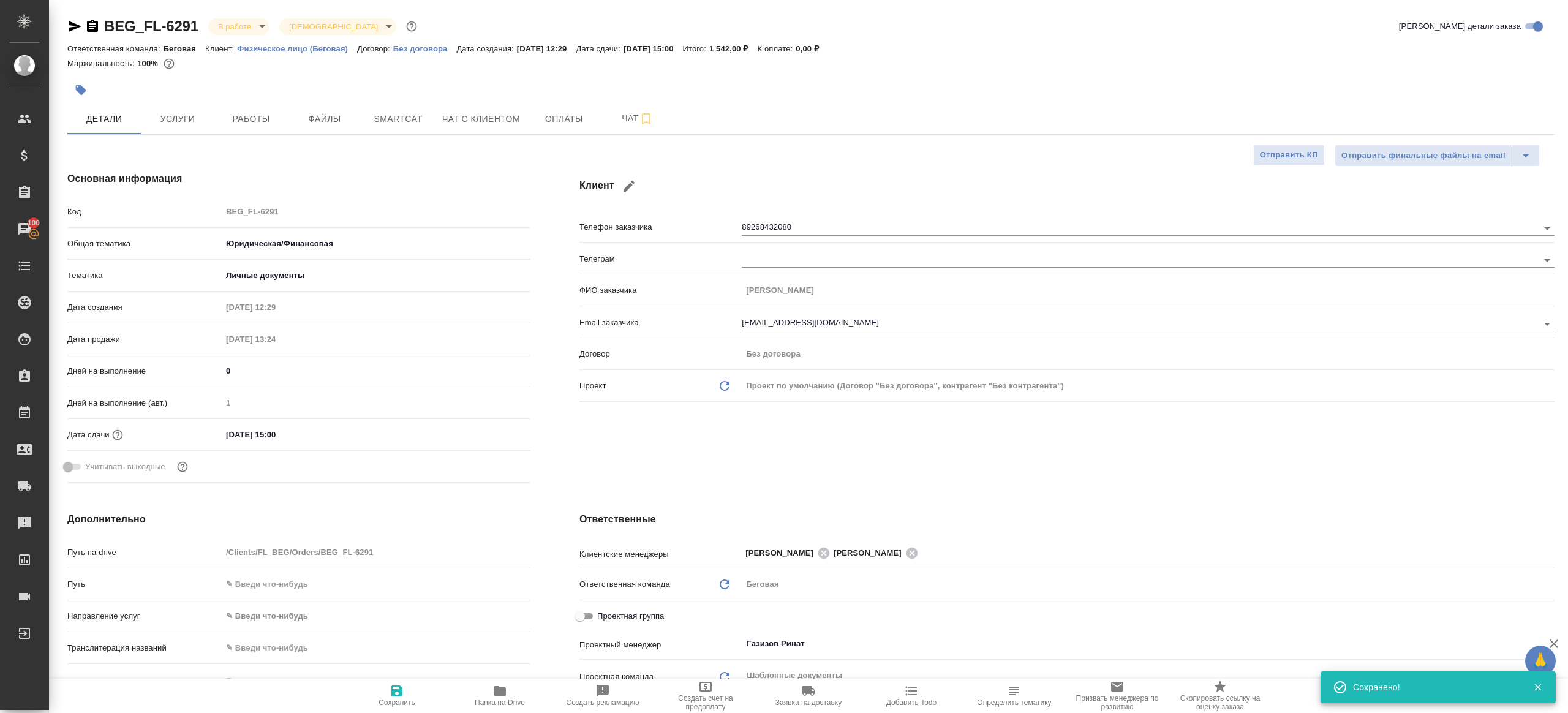
type textarea "x"
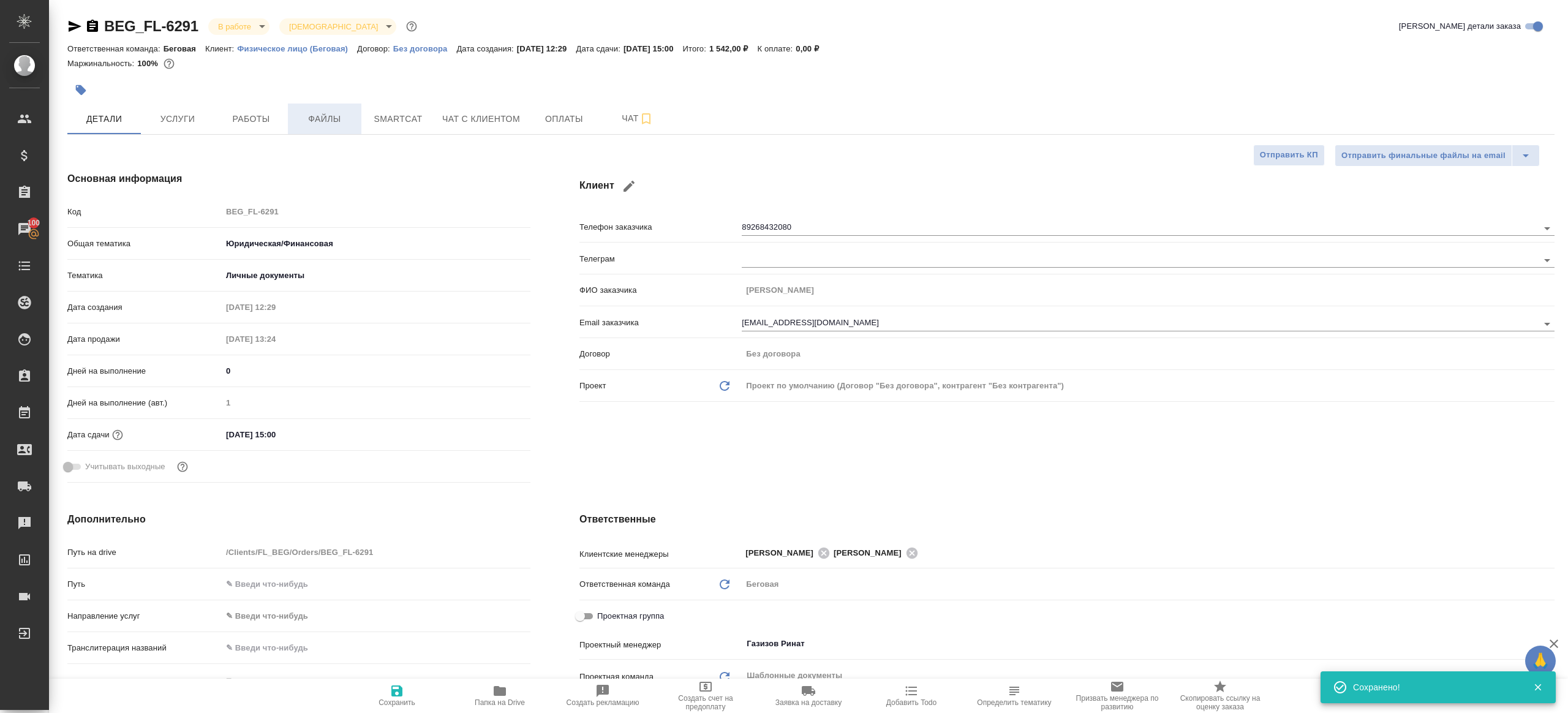
type textarea "x"
click at [267, 119] on span "Работы" at bounding box center [251, 119] width 59 height 15
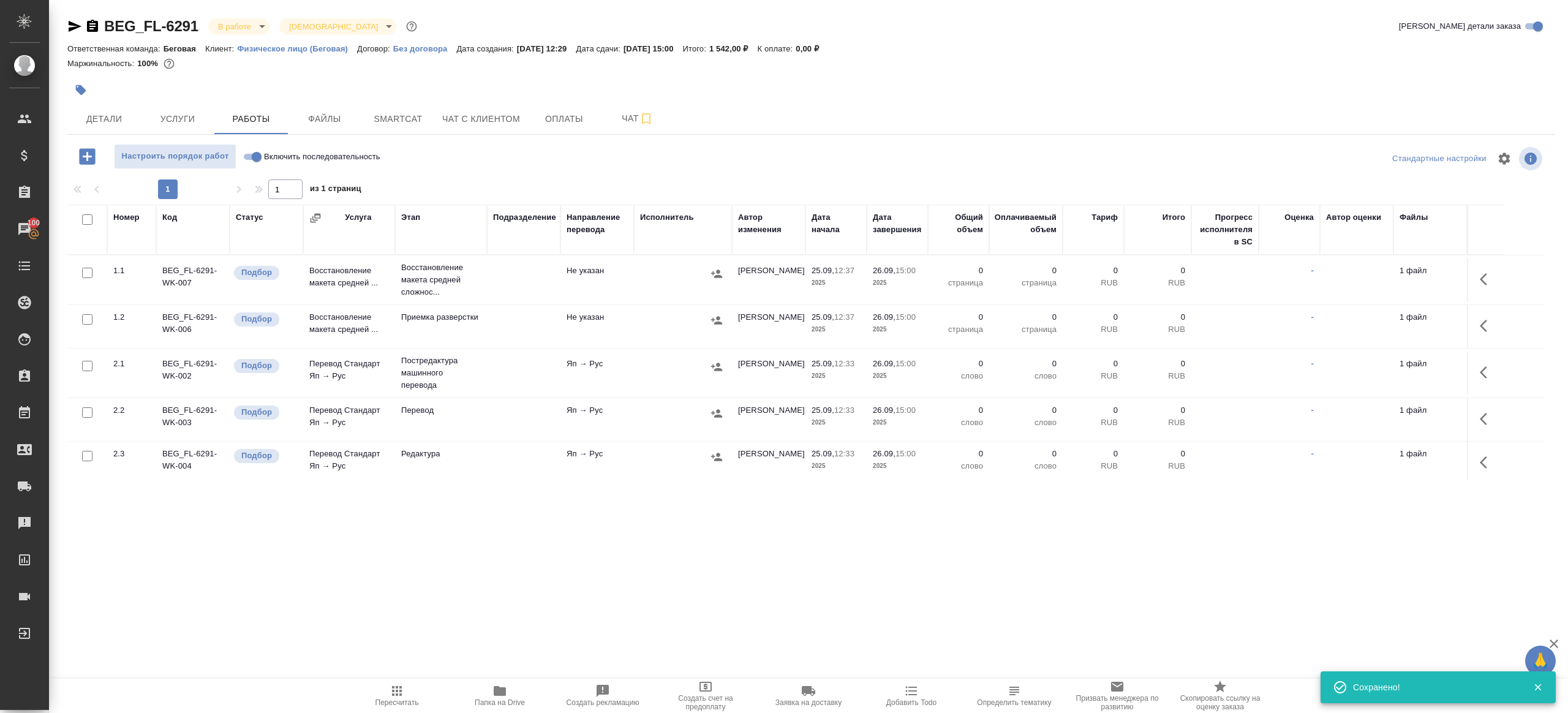
click at [598, 186] on div "1 1 из 1 страниц" at bounding box center [811, 189] width 1487 height 20
click at [250, 157] on input "Включить последовательность" at bounding box center [256, 156] width 44 height 14
checkbox input "true"
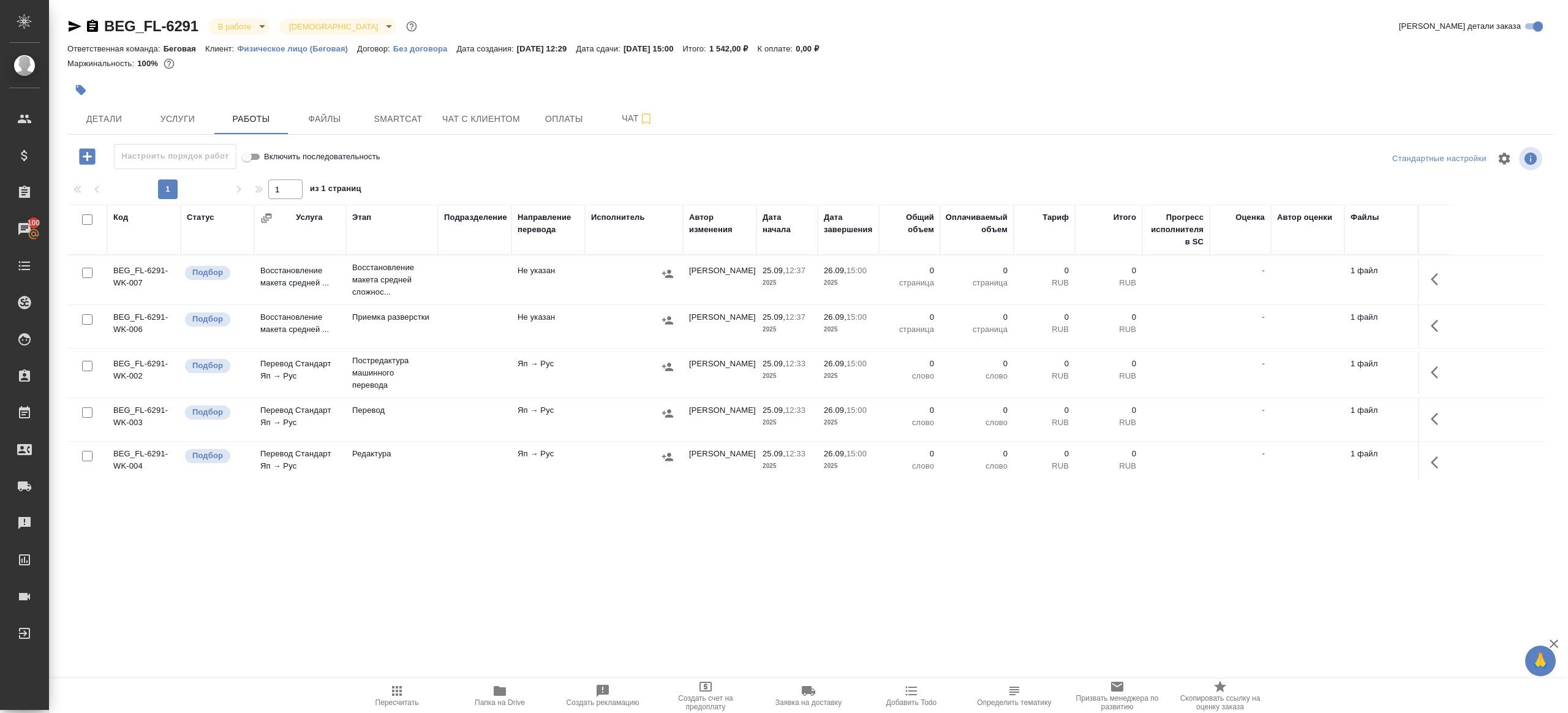
click at [89, 221] on input "checkbox" at bounding box center [87, 219] width 10 height 10
checkbox input "true"
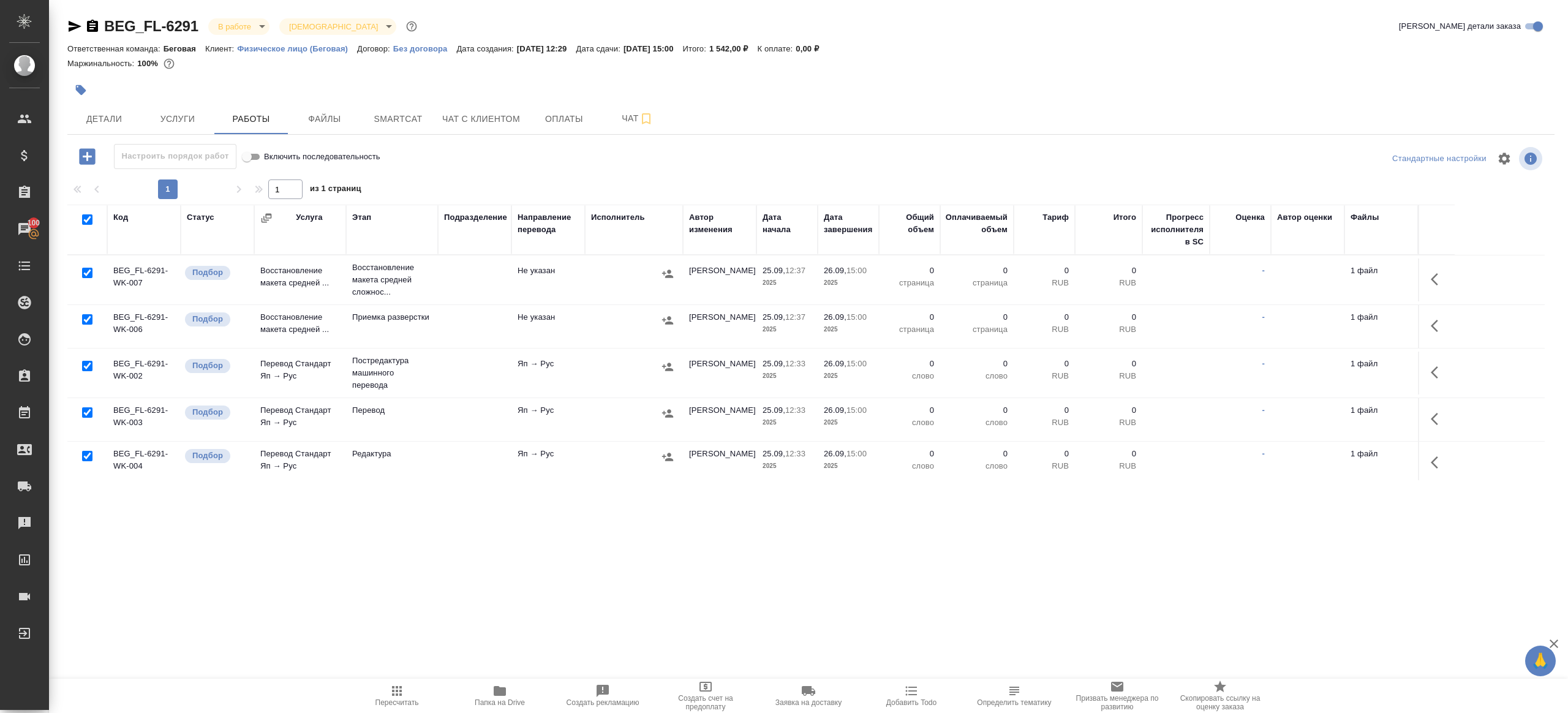
checkbox input "true"
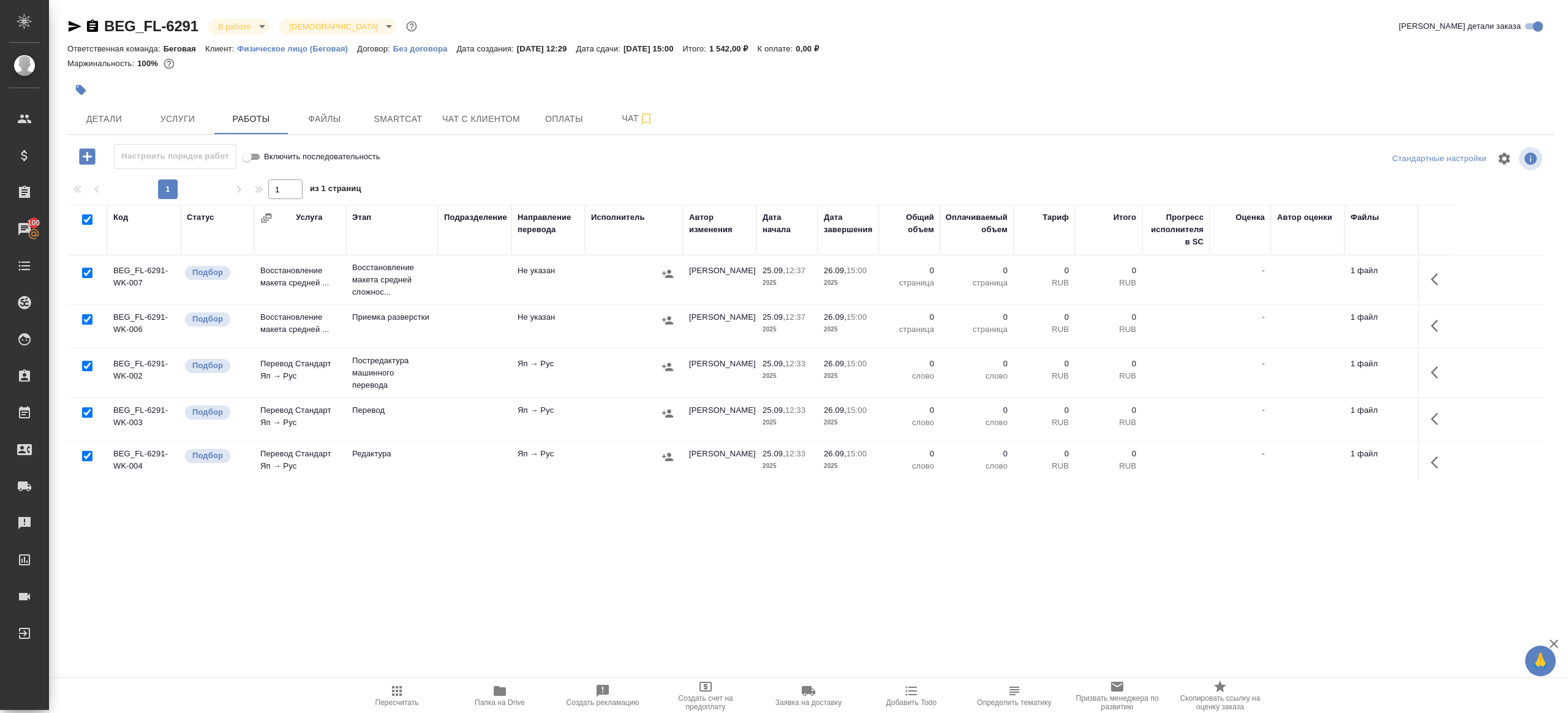
checkbox input "true"
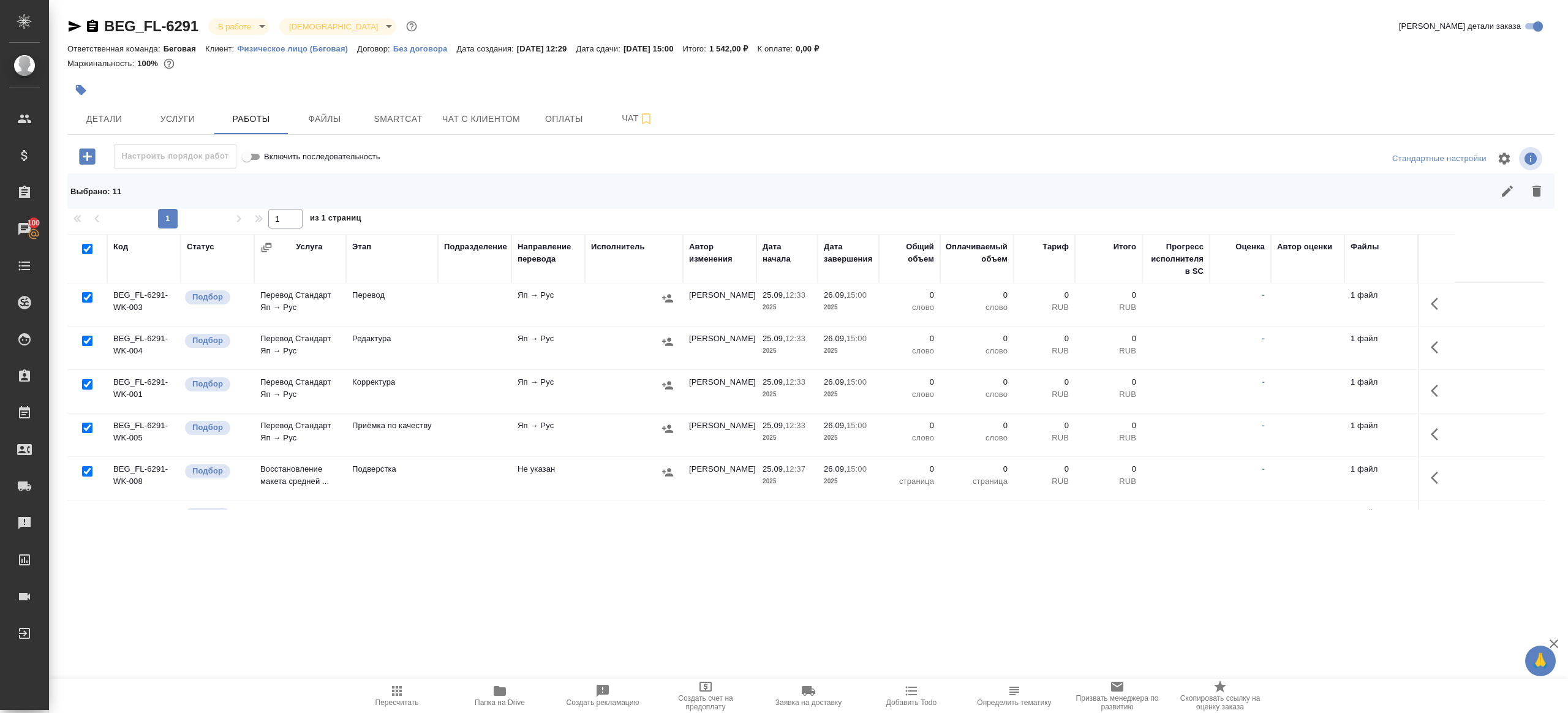
scroll to position [150, 0]
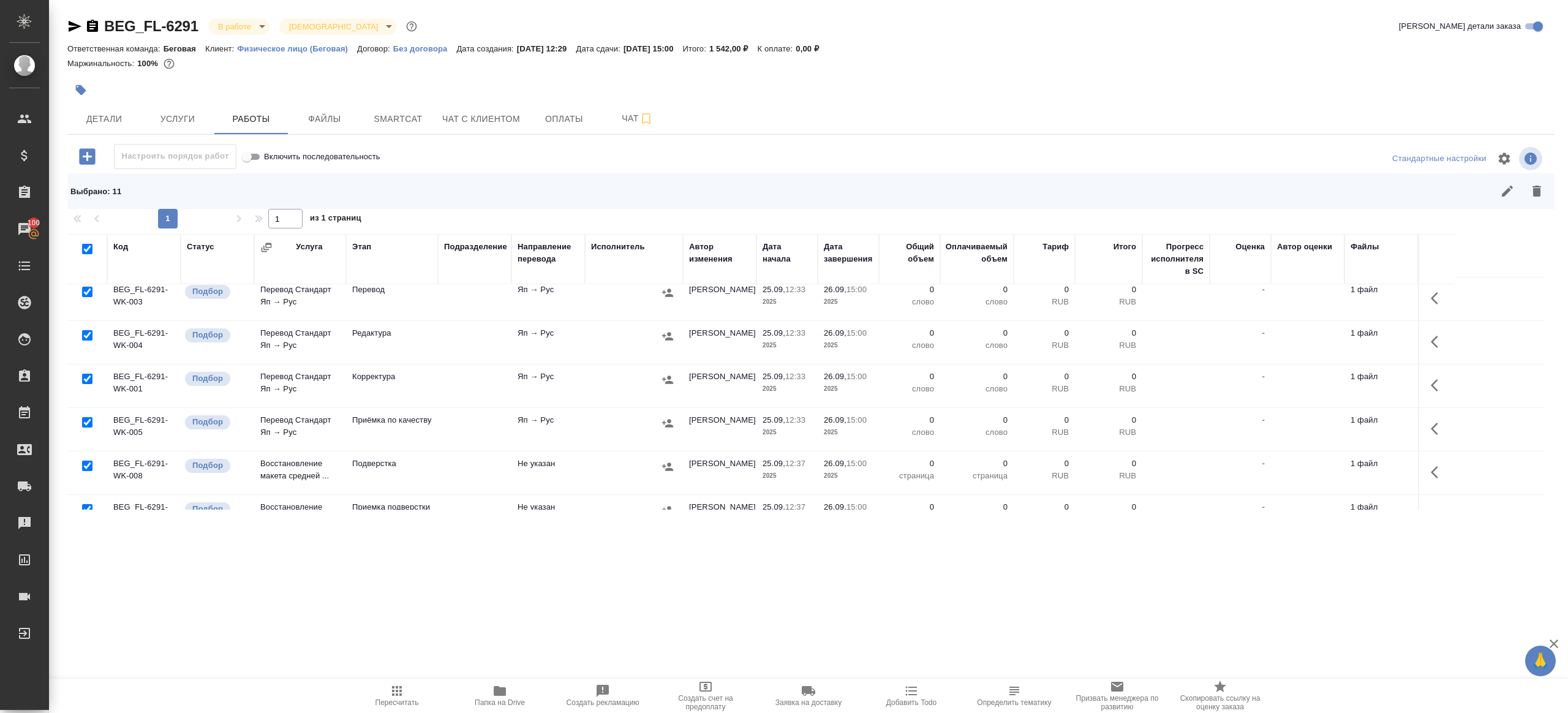
click at [89, 290] on input "checkbox" at bounding box center [87, 292] width 10 height 10
checkbox input "false"
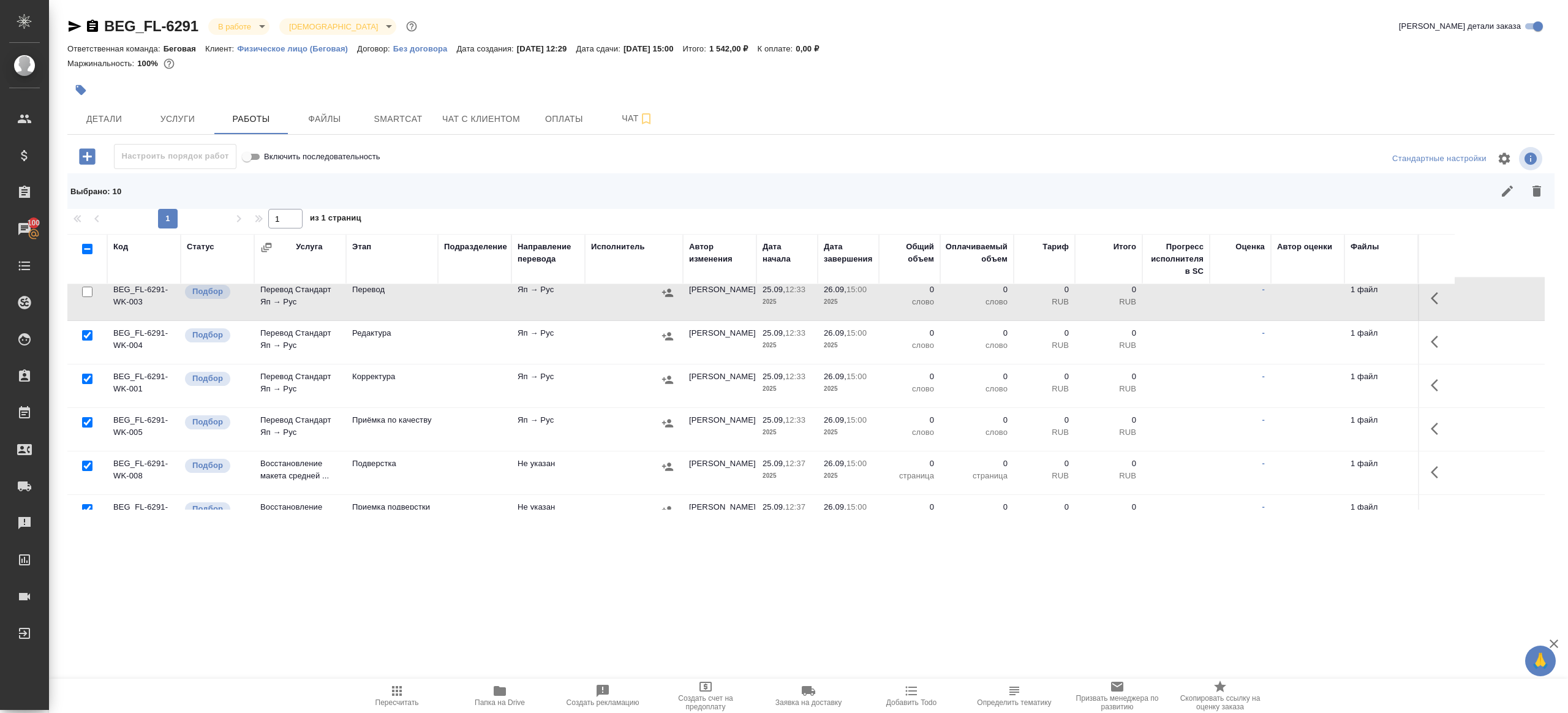
click at [90, 422] on input "checkbox" at bounding box center [87, 422] width 10 height 10
checkbox input "false"
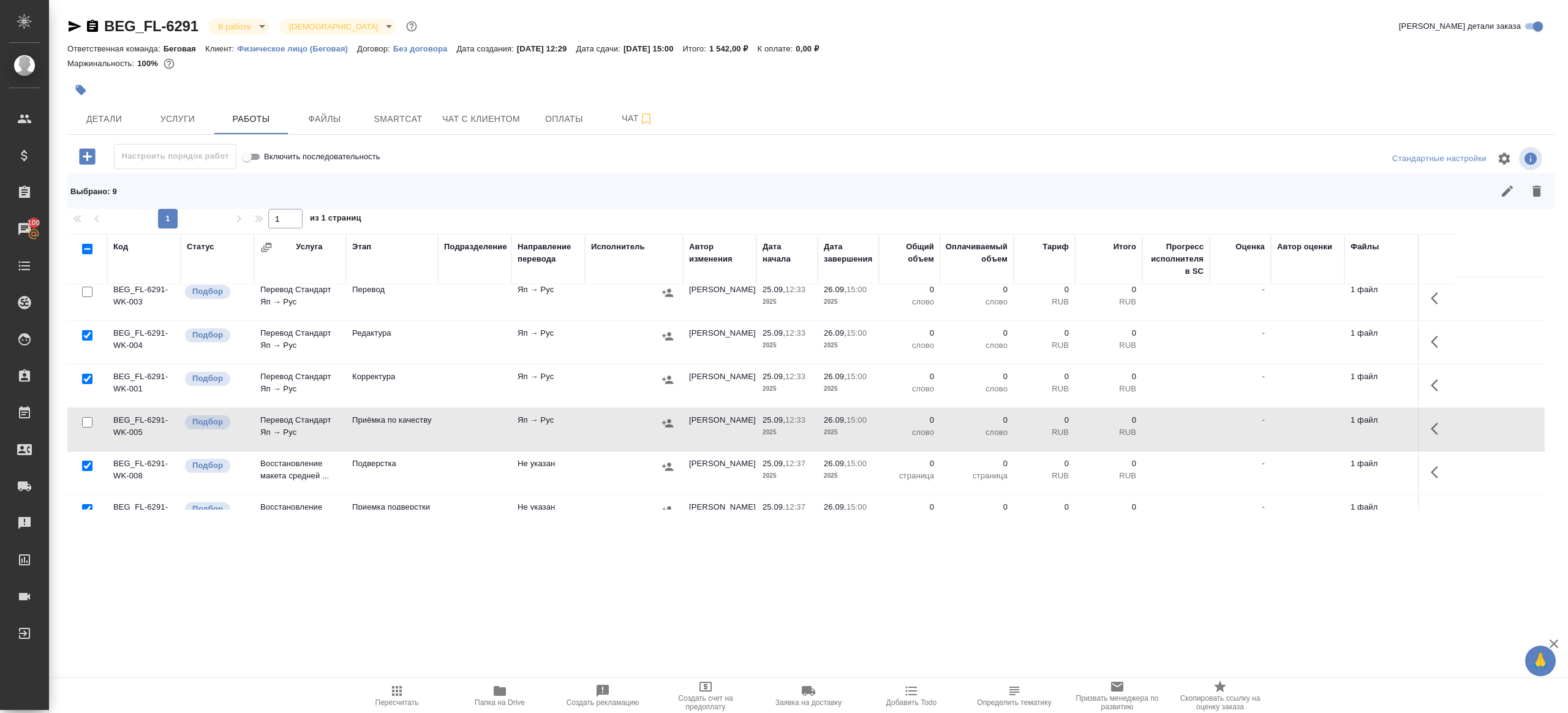
scroll to position [263, 0]
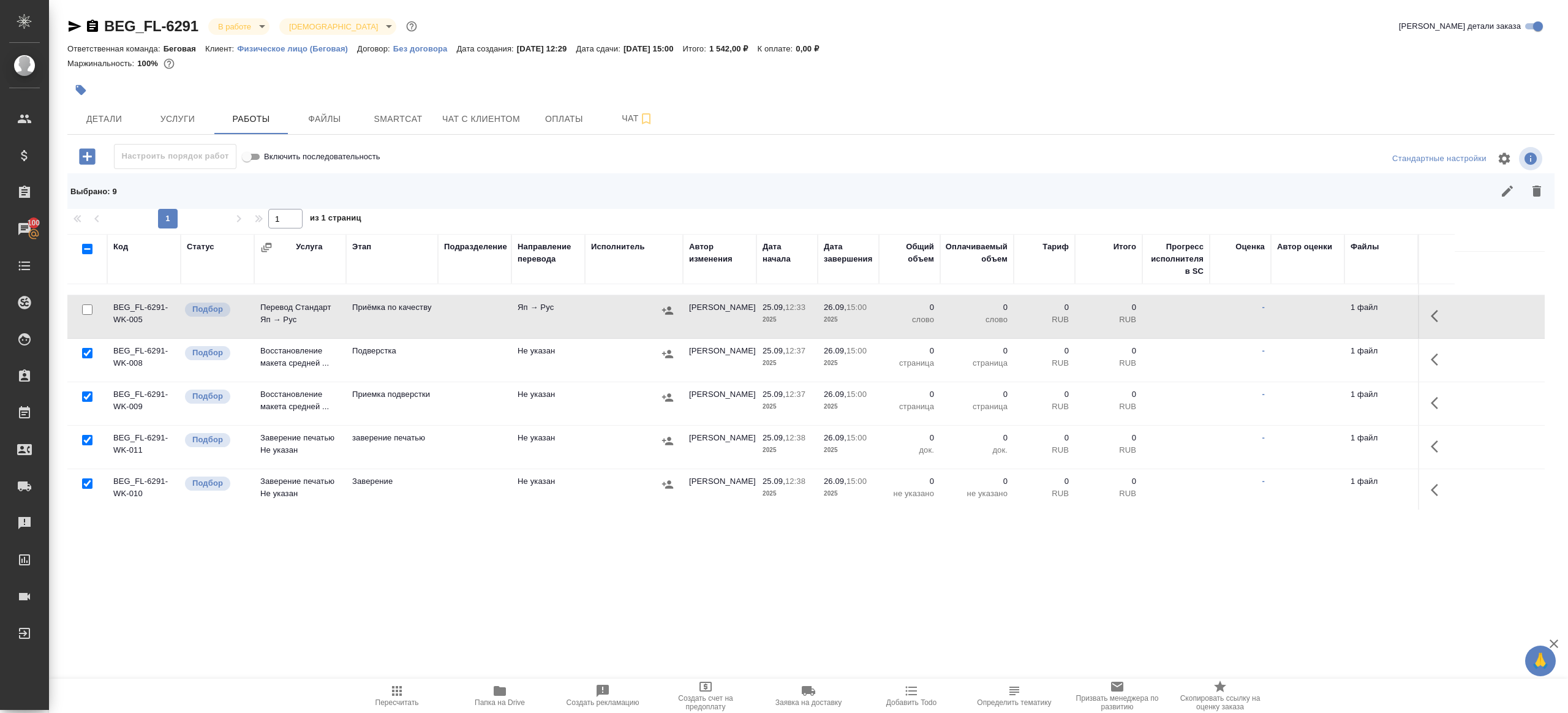
drag, startPoint x: 84, startPoint y: 440, endPoint x: 84, endPoint y: 472, distance: 32.0
click at [84, 440] on input "checkbox" at bounding box center [87, 440] width 10 height 10
checkbox input "false"
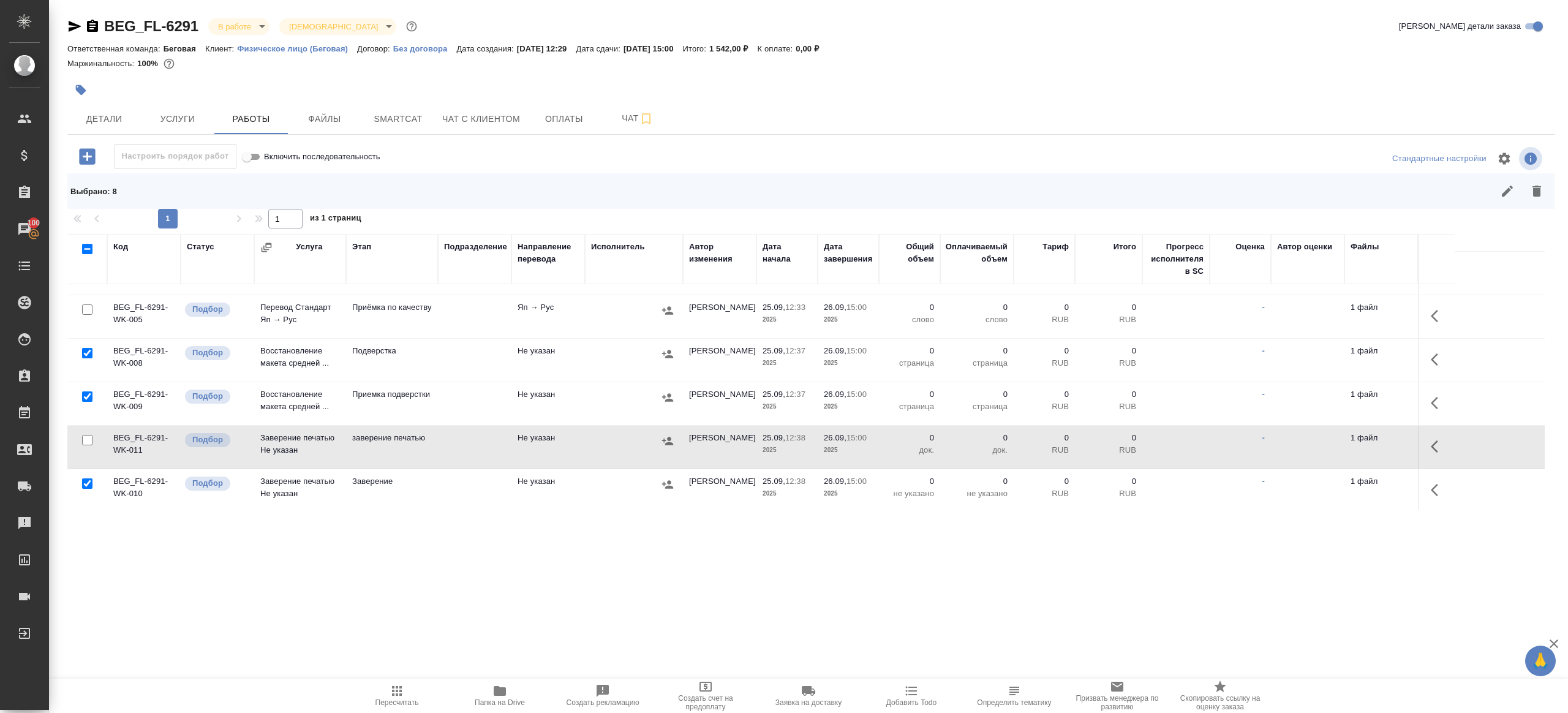
click at [84, 475] on div at bounding box center [87, 484] width 27 height 17
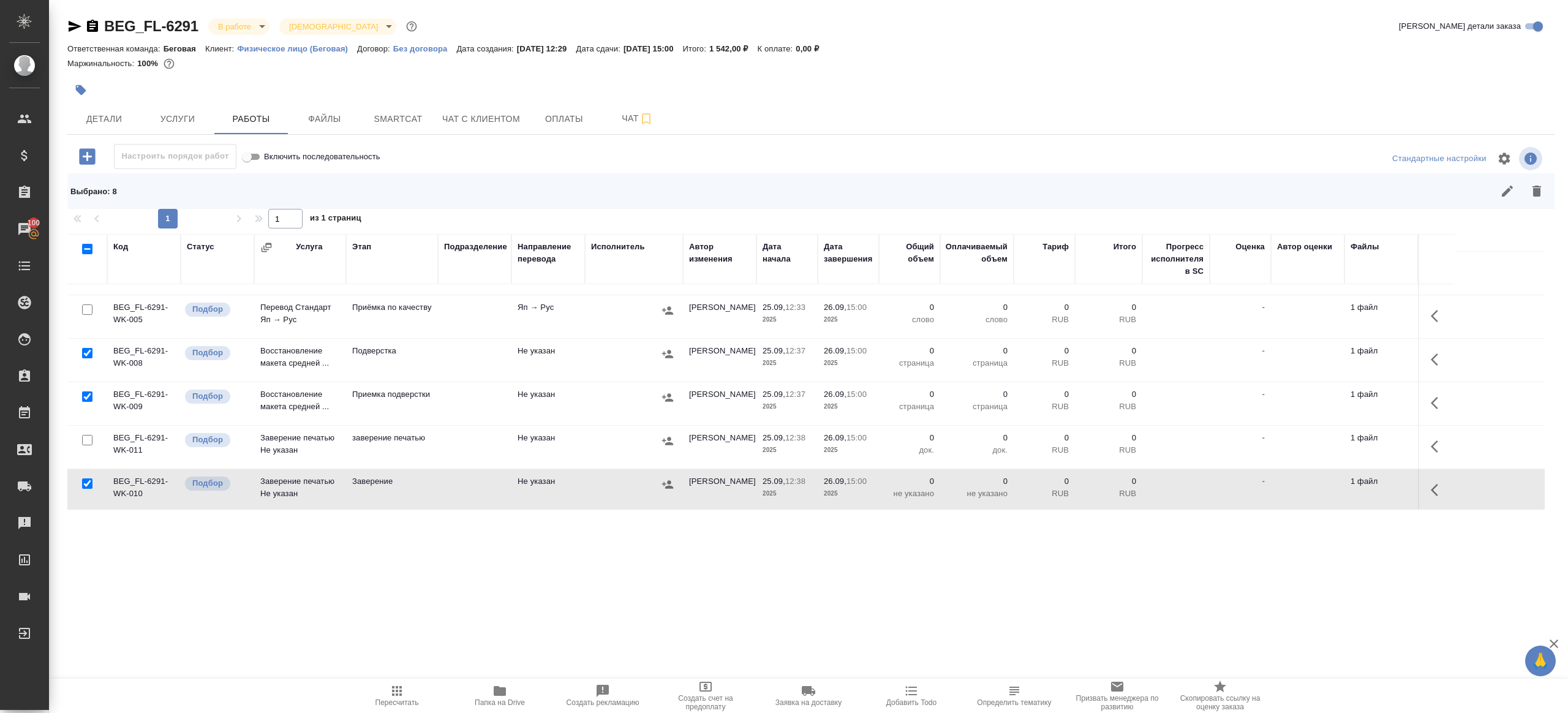
click at [88, 481] on input "checkbox" at bounding box center [87, 484] width 10 height 10
checkbox input "false"
click at [1539, 185] on icon "button" at bounding box center [1537, 191] width 14 height 14
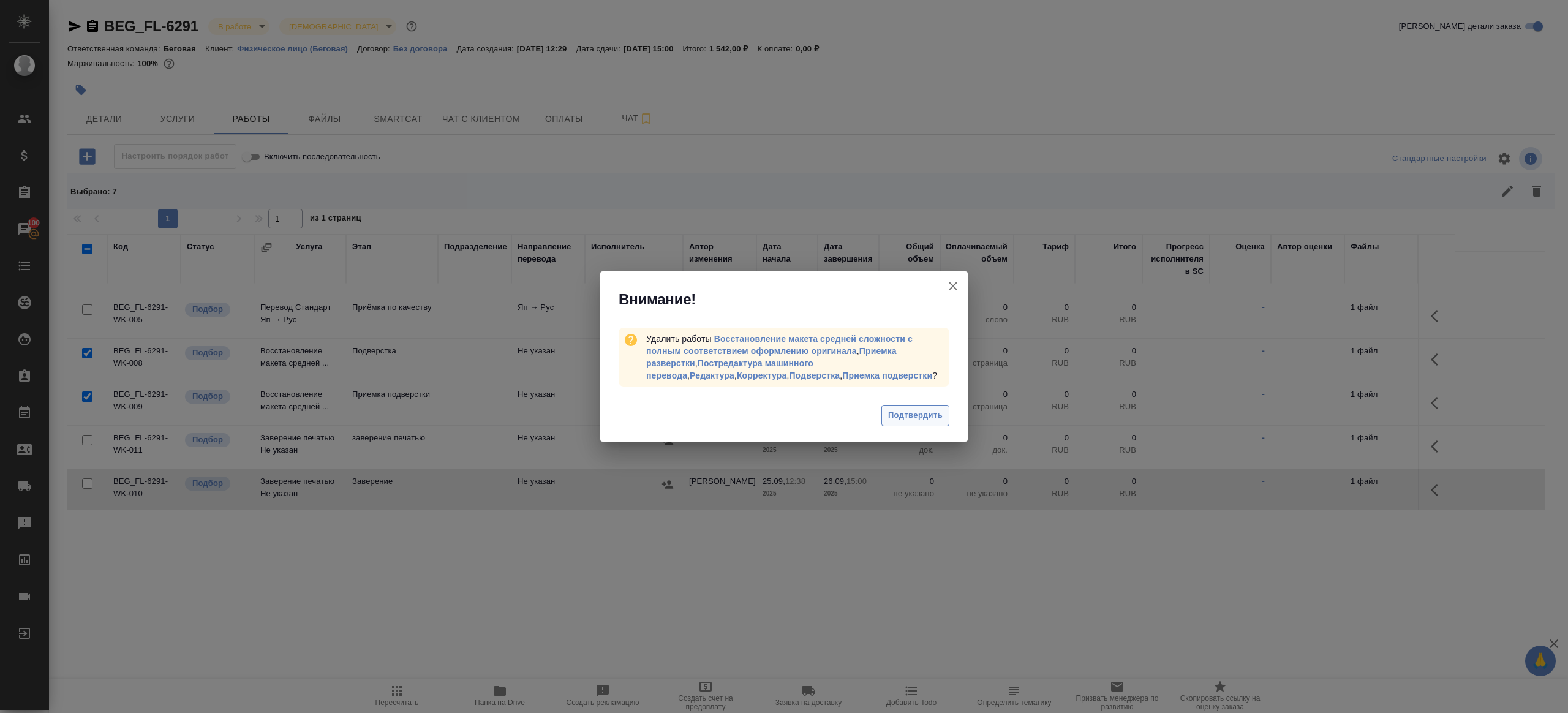
click at [887, 423] on button "Подтвердить" at bounding box center [915, 415] width 68 height 22
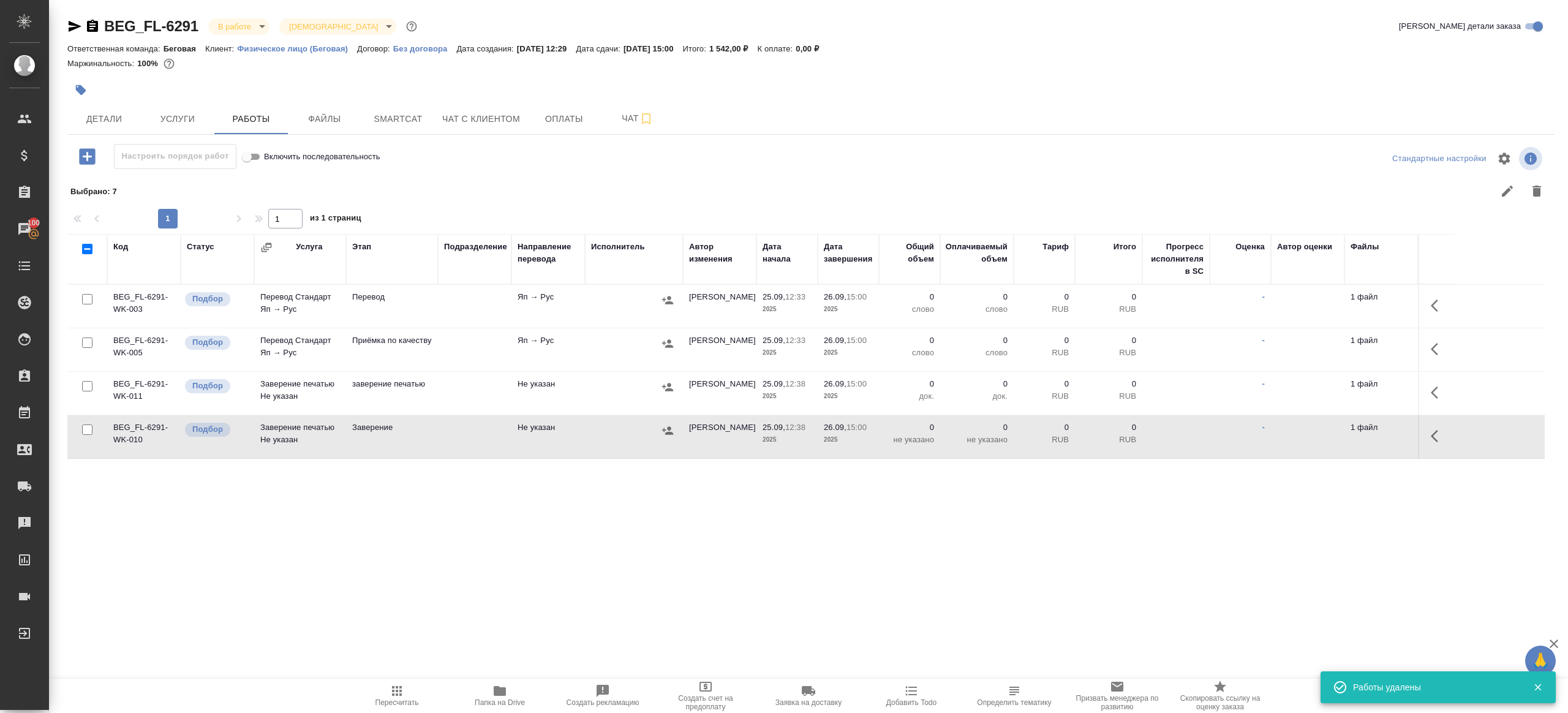
scroll to position [0, 0]
click at [1436, 302] on icon "button" at bounding box center [1438, 306] width 14 height 14
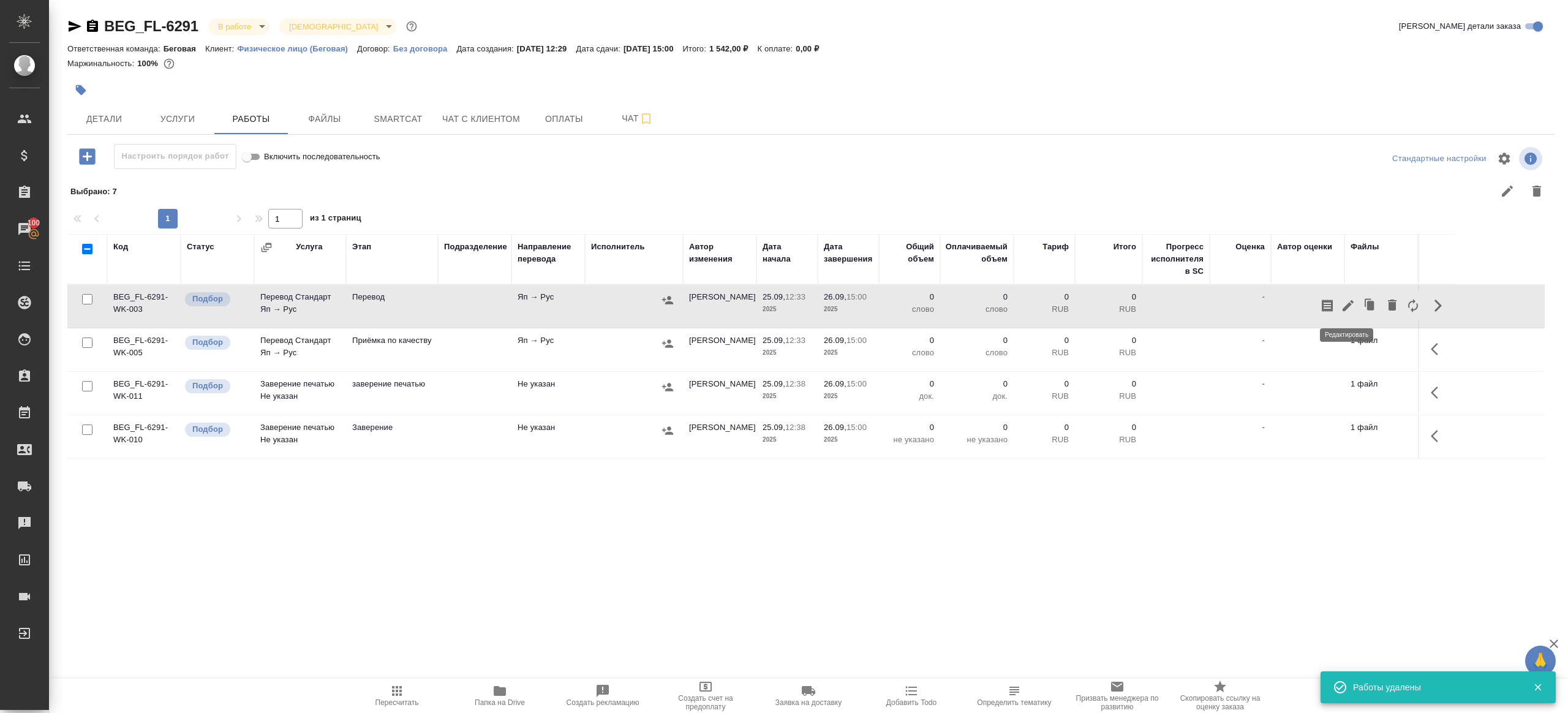
click at [1341, 300] on icon "button" at bounding box center [1348, 306] width 14 height 14
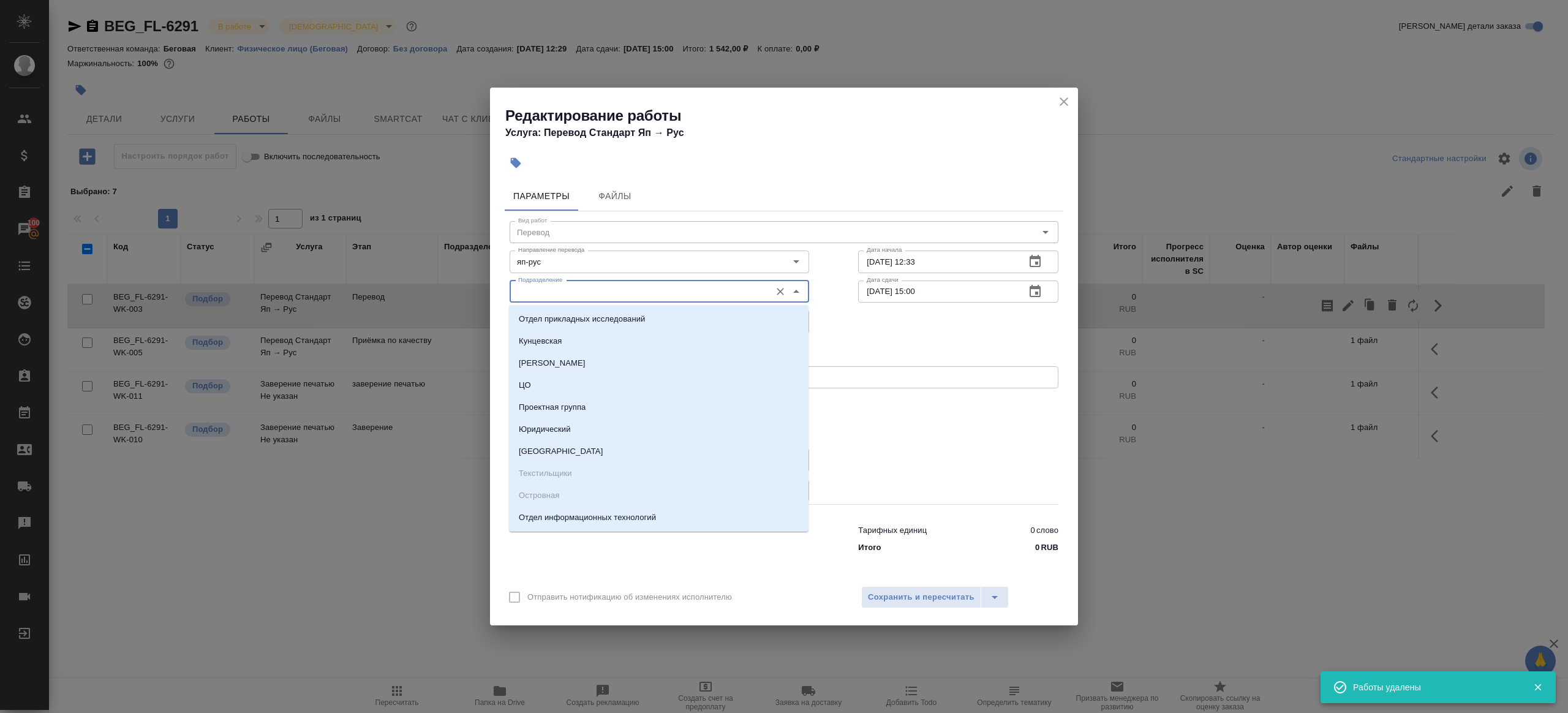
click at [535, 295] on input "Подразделение" at bounding box center [639, 291] width 251 height 14
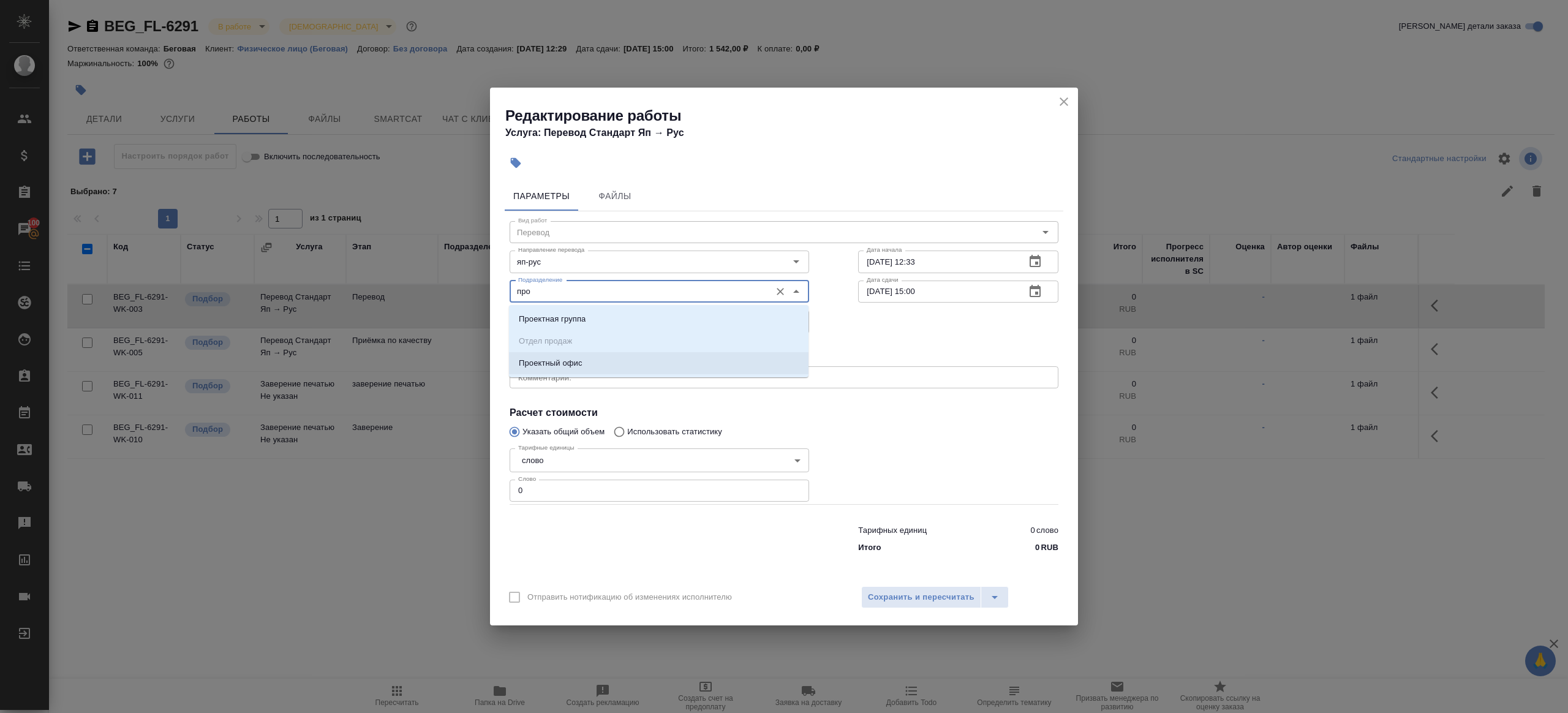
click at [538, 363] on p "Проектный офис" at bounding box center [550, 363] width 64 height 12
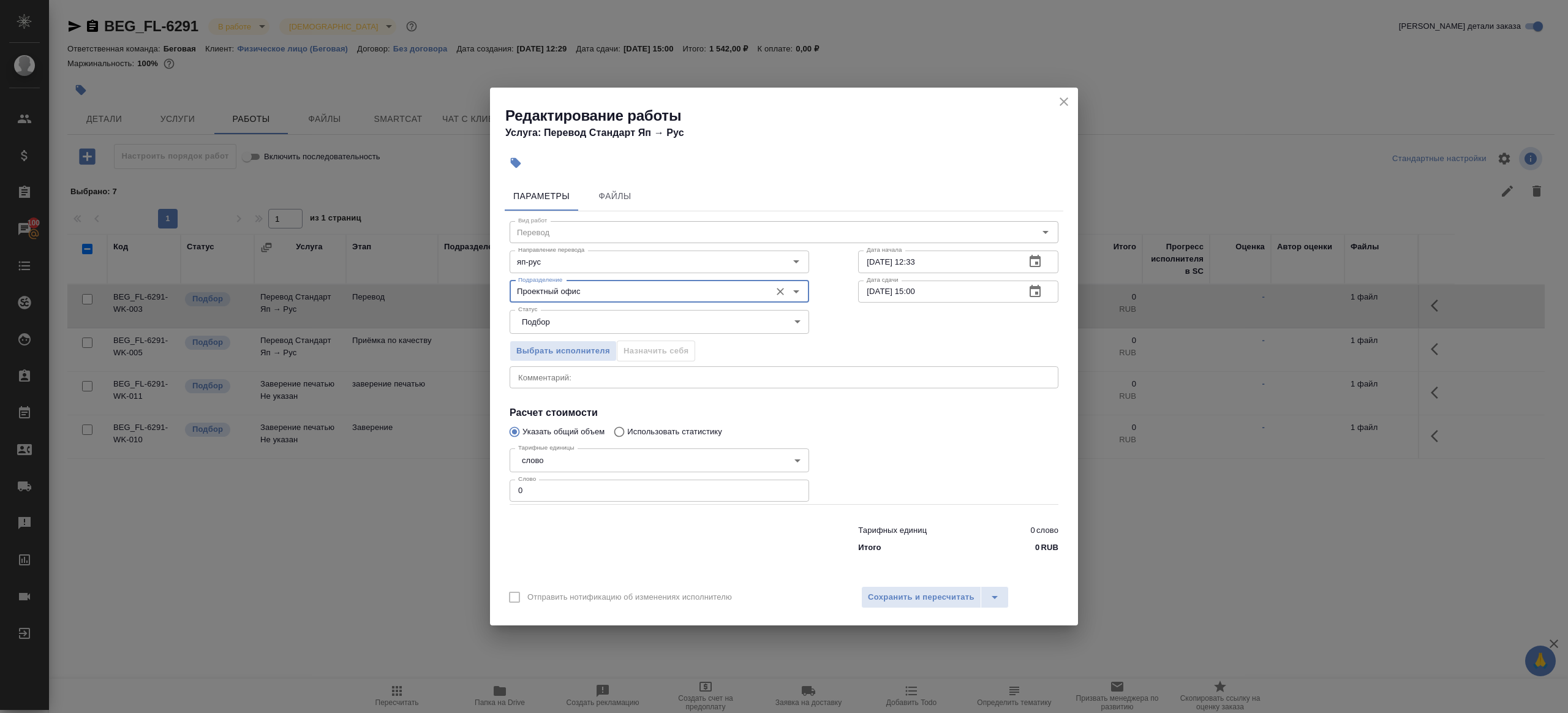
type input "Проектный офис"
click at [544, 489] on input "0" at bounding box center [659, 491] width 300 height 22
type input "1"
click at [605, 536] on div at bounding box center [659, 536] width 348 height 49
click at [919, 292] on input "26.09.2025 15:00" at bounding box center [937, 292] width 157 height 22
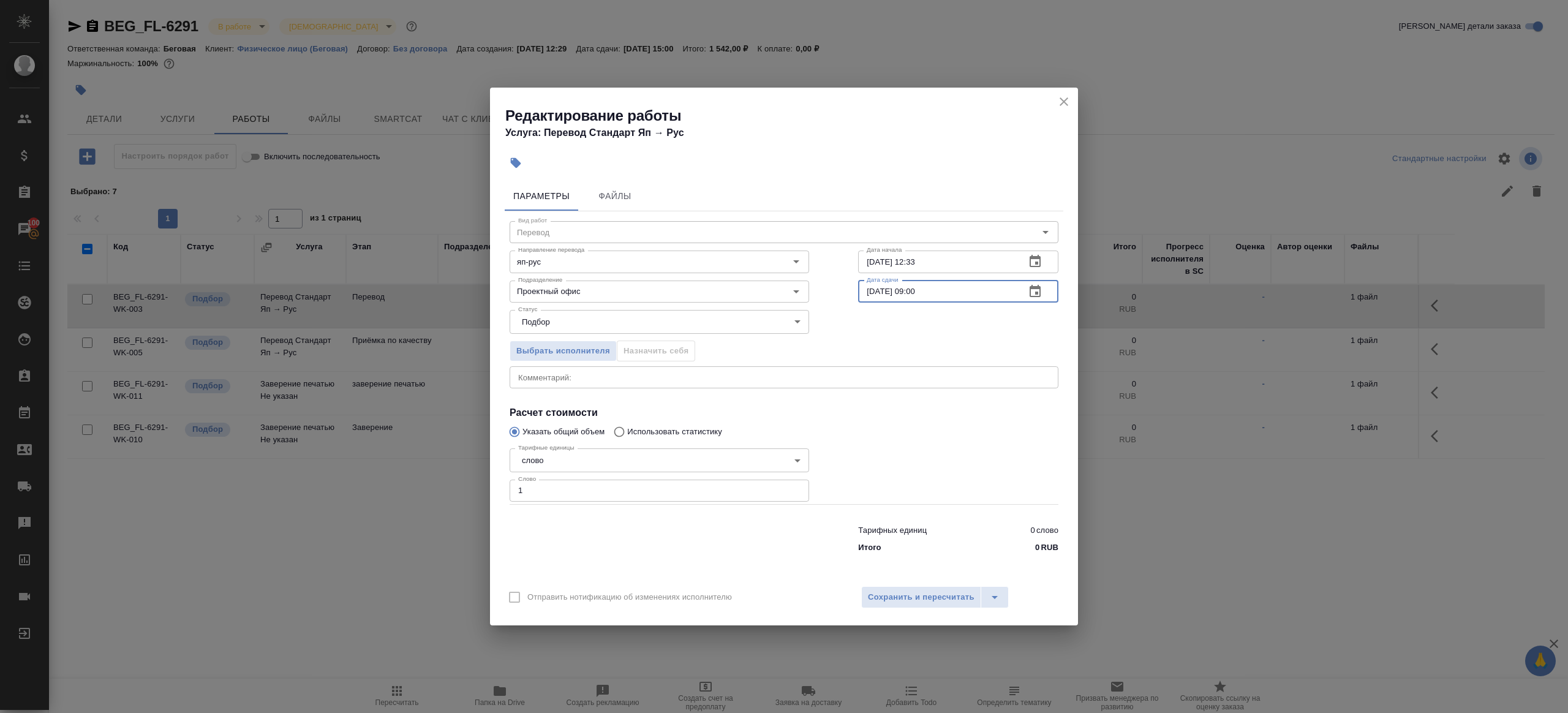
type input "26.09.2025 09:00"
click at [953, 458] on div at bounding box center [958, 473] width 249 height 109
click at [952, 608] on div "Отправить нотификацию об изменениях исполнителю Сохранить и пересчитать" at bounding box center [784, 602] width 588 height 47
click at [952, 599] on span "Сохранить и пересчитать" at bounding box center [921, 598] width 107 height 14
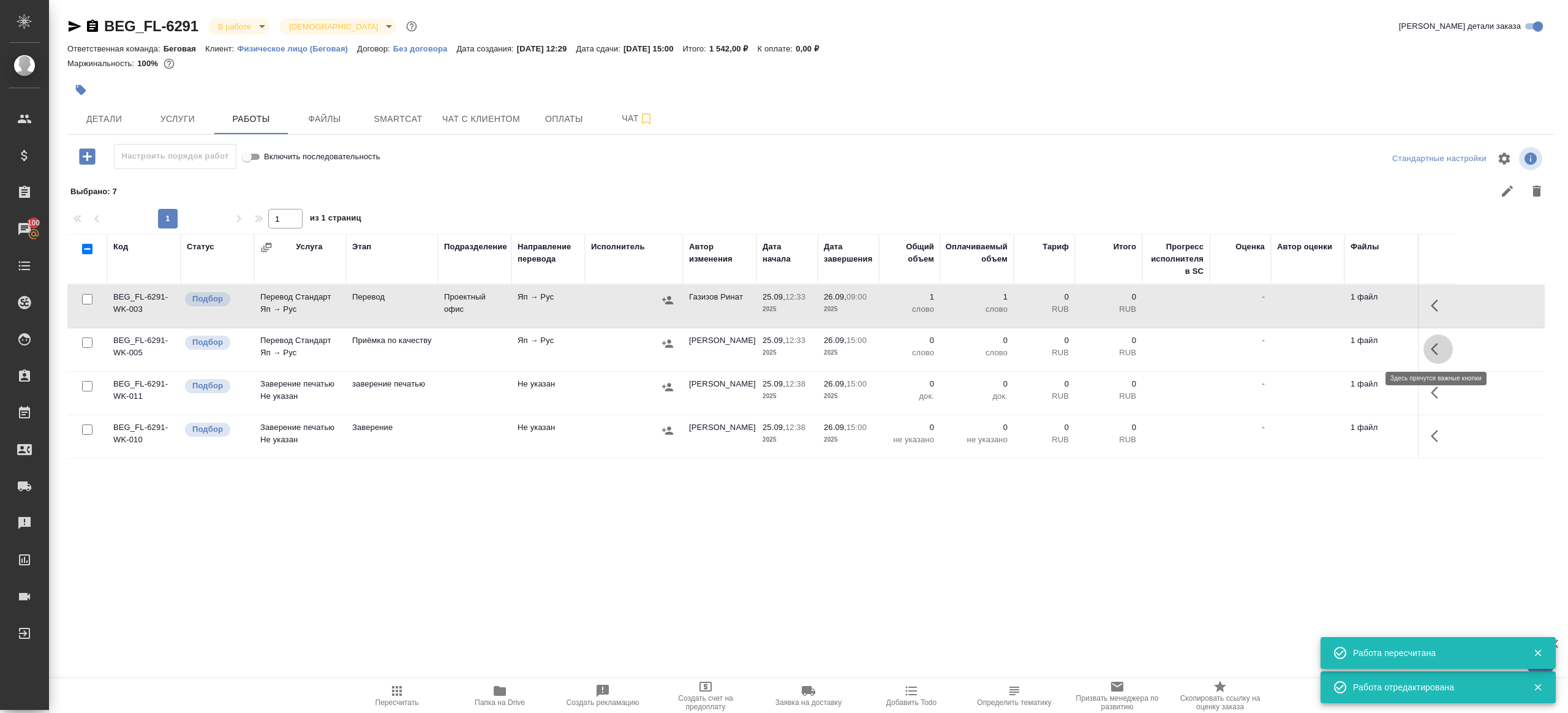
click at [1434, 338] on button "button" at bounding box center [1438, 349] width 29 height 29
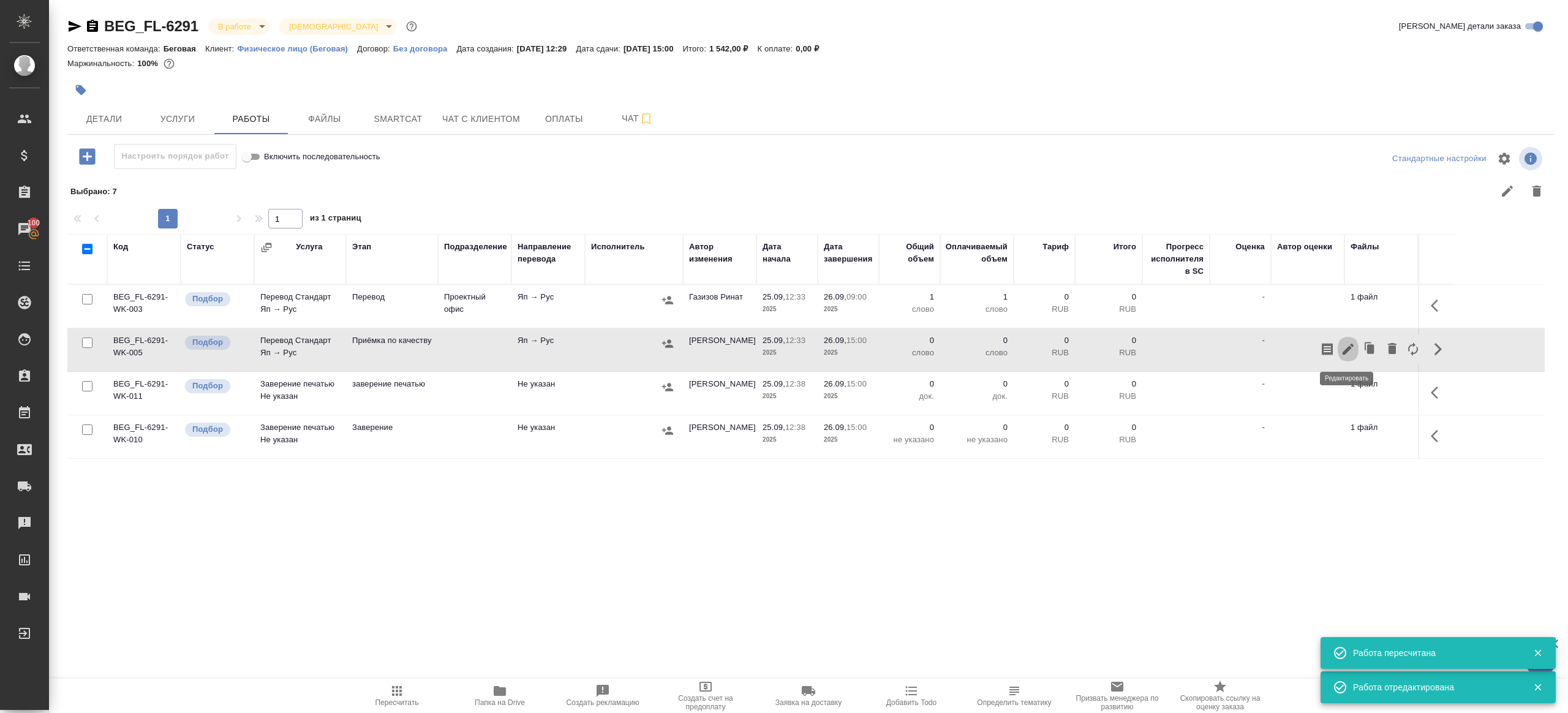
click at [1350, 348] on icon "button" at bounding box center [1348, 349] width 11 height 11
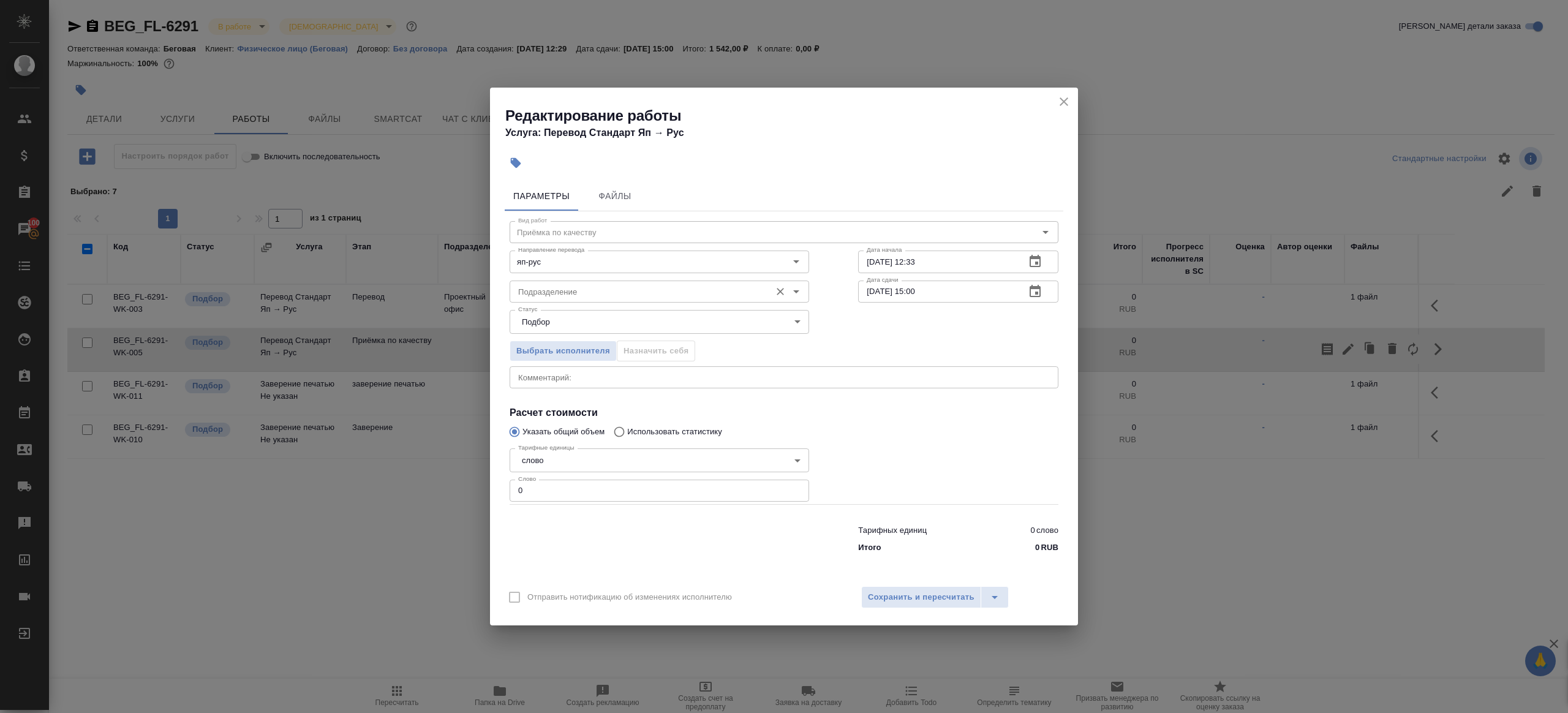
click at [617, 297] on input "Подразделение" at bounding box center [639, 291] width 251 height 14
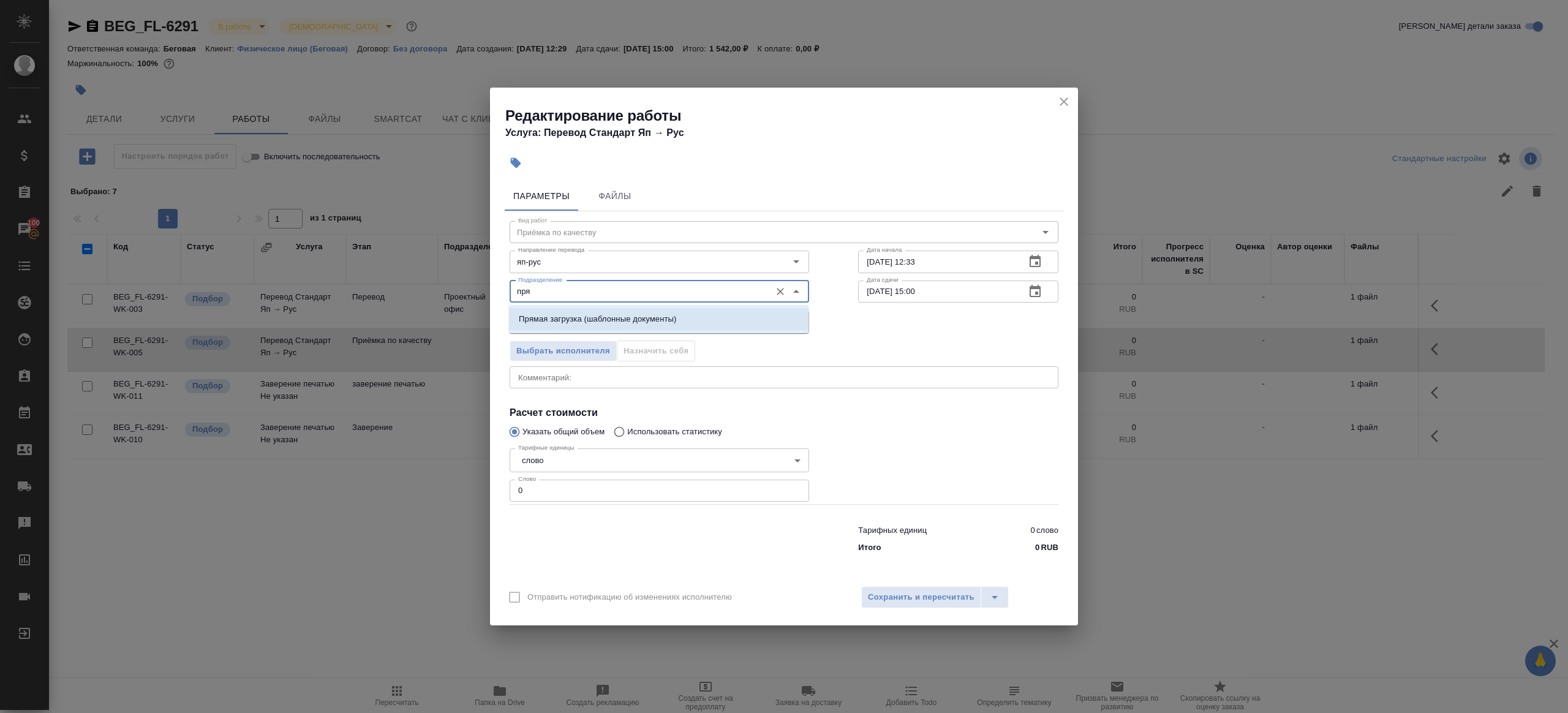
click at [640, 321] on p "Прямая загрузка (шаблонные документы)" at bounding box center [597, 319] width 157 height 12
type input "Прямая загрузка (шаблонные документы)"
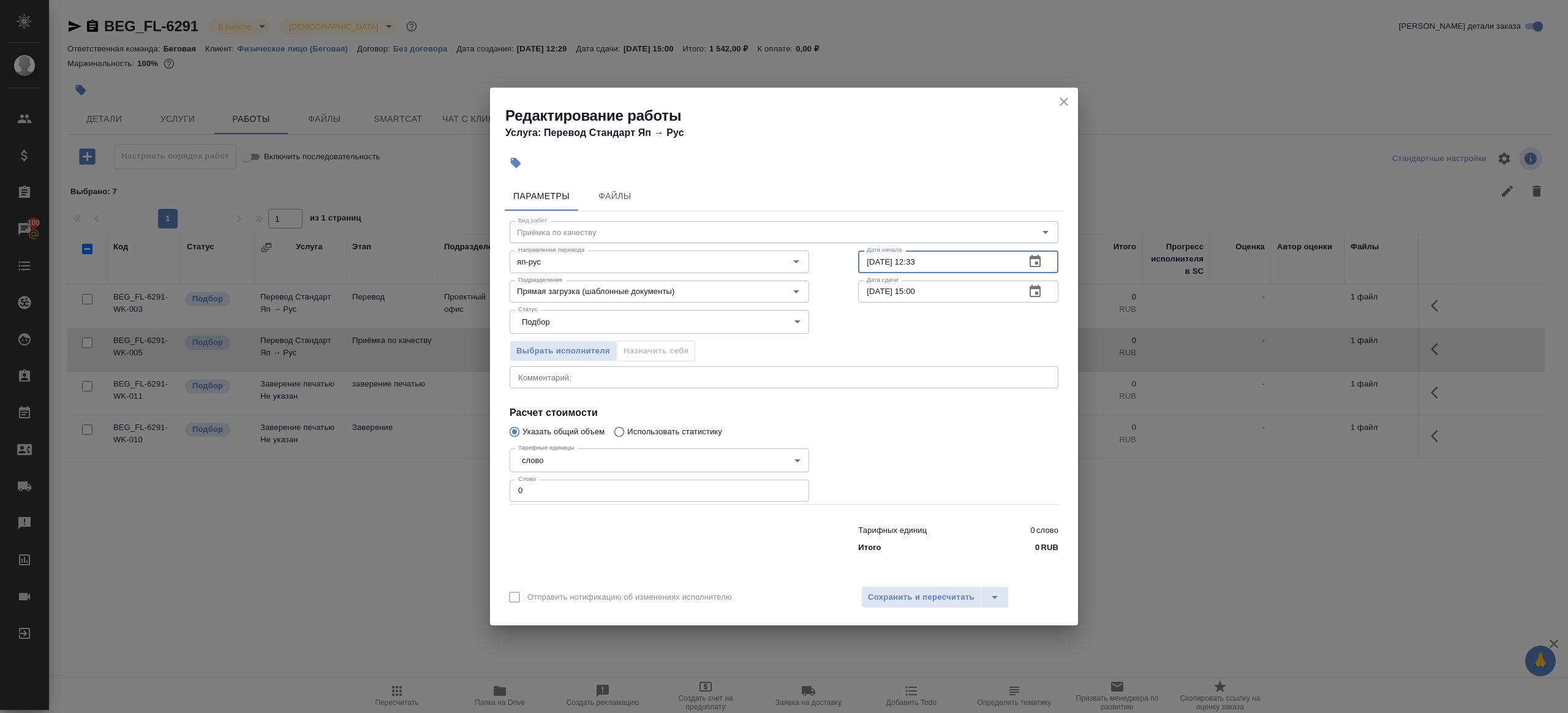
click at [945, 259] on input "25.09.2025 12:33" at bounding box center [937, 262] width 157 height 22
paste input "6.09.2025 09:00"
type input "26.09.2025 09:00"
click at [945, 291] on input "26.09.2025 15:00" at bounding box center [937, 292] width 157 height 22
paste input "09"
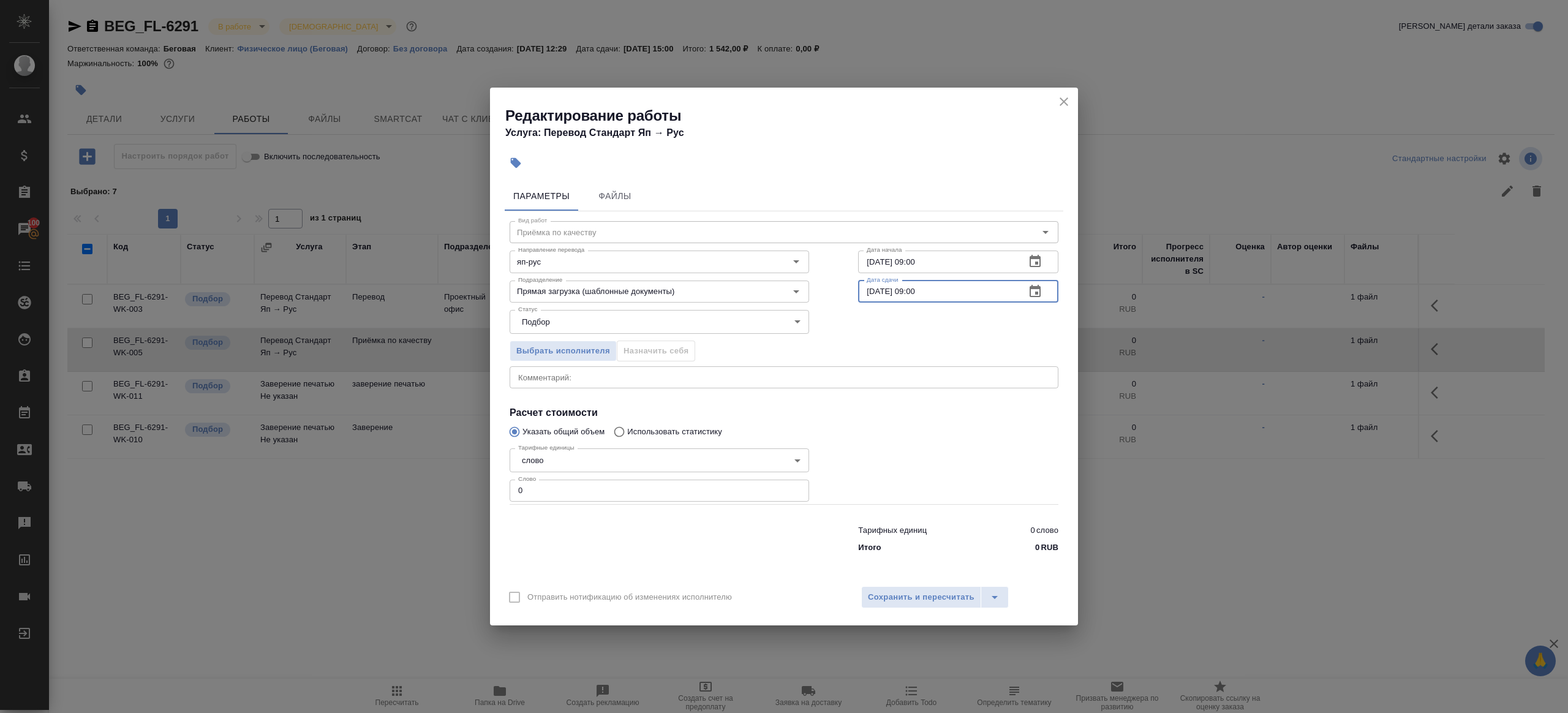
click at [917, 291] on input "26.09.2025 09:00" at bounding box center [937, 292] width 157 height 22
type input "26.09.2025 10:00"
click at [675, 484] on input "0" at bounding box center [659, 491] width 300 height 22
type input "1"
click at [903, 484] on div at bounding box center [958, 473] width 249 height 109
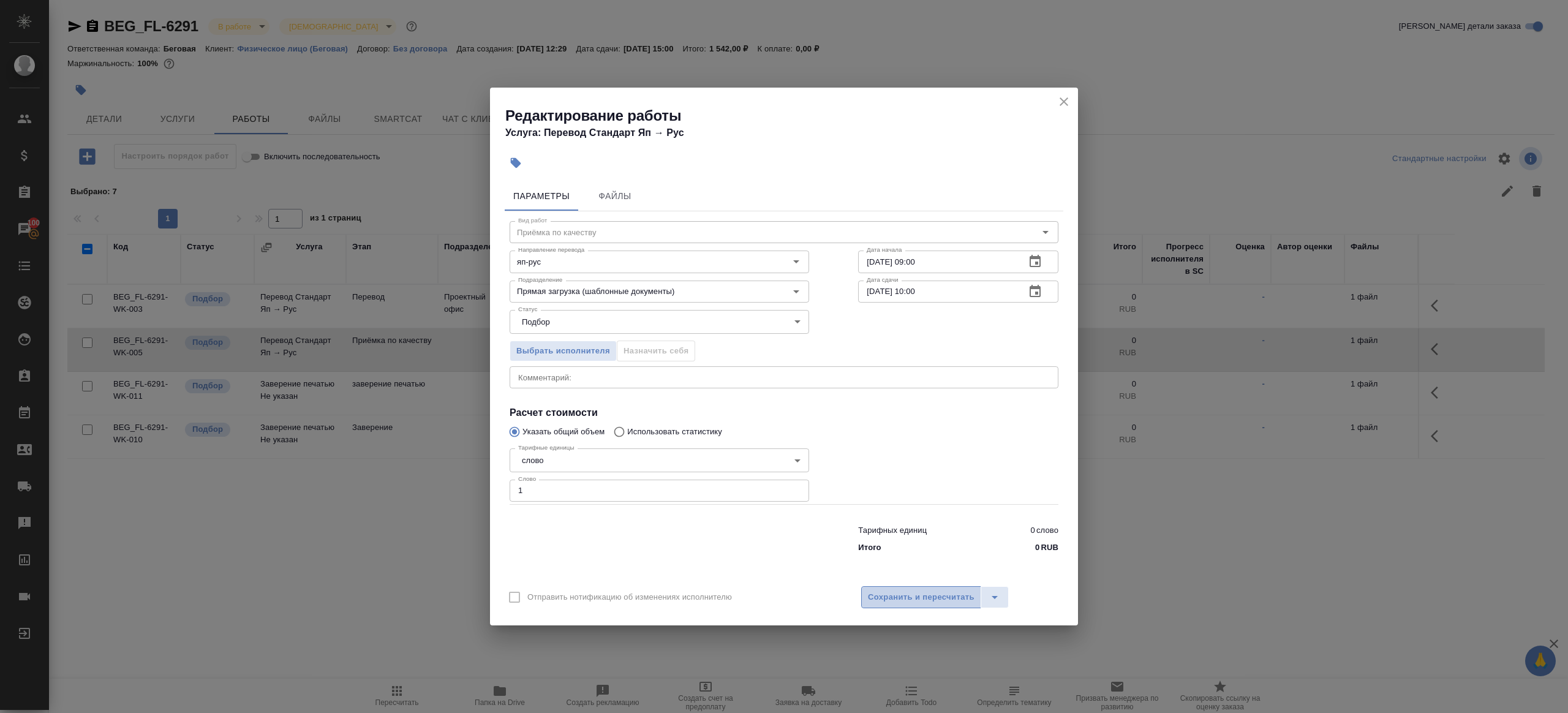
click at [906, 587] on button "Сохранить и пересчитать" at bounding box center [921, 597] width 120 height 22
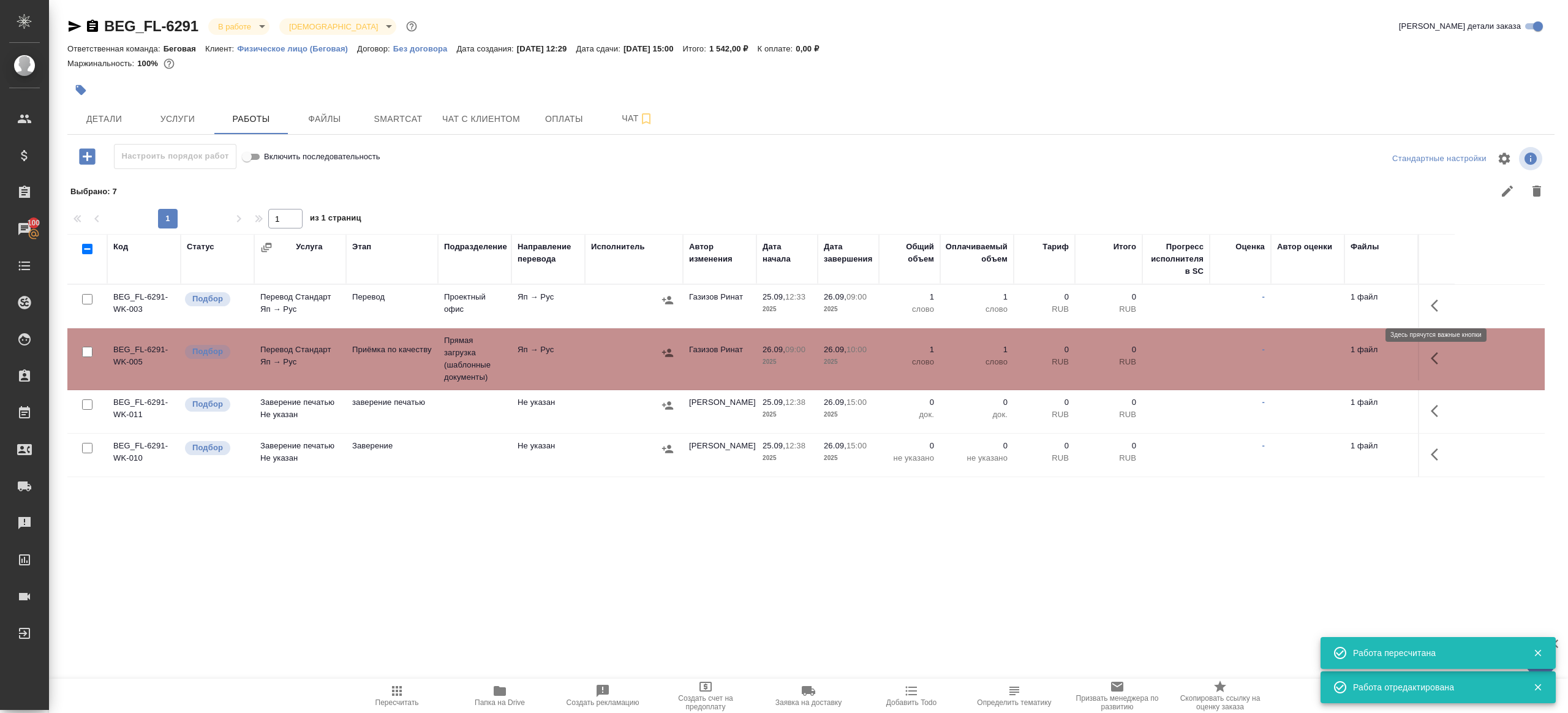
click at [1441, 301] on icon "button" at bounding box center [1438, 306] width 14 height 14
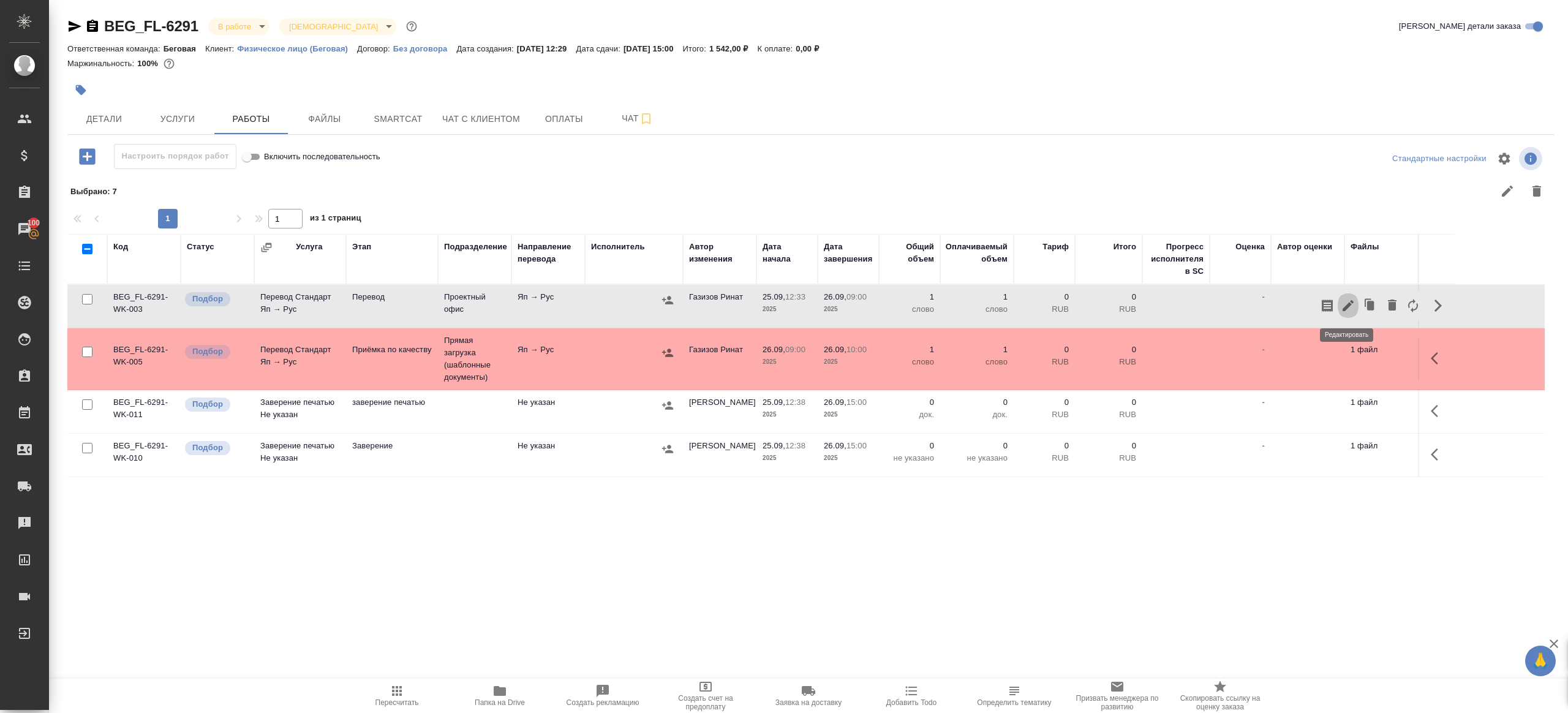
click at [1347, 304] on icon "button" at bounding box center [1348, 305] width 11 height 11
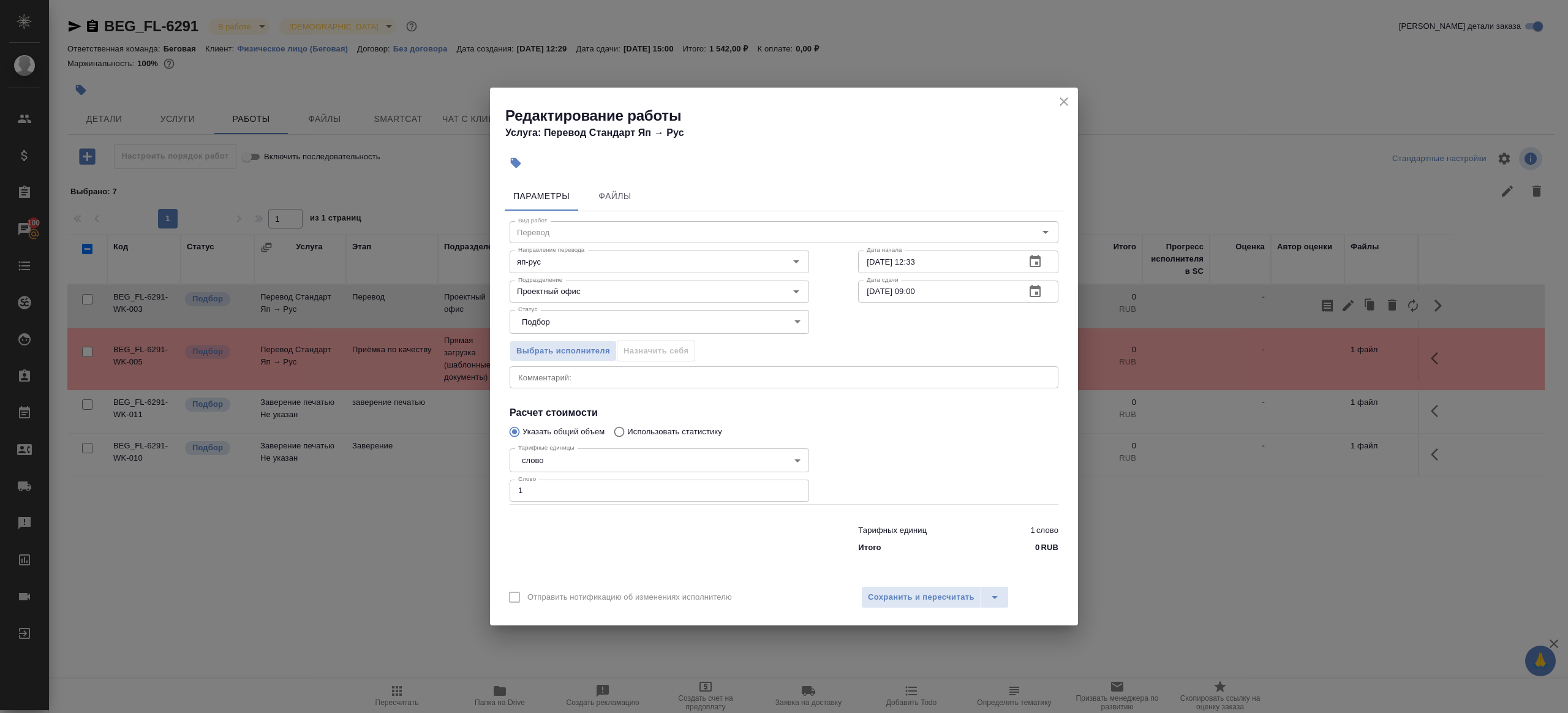
click at [543, 492] on input "1" at bounding box center [659, 491] width 300 height 22
type input "100"
click at [891, 598] on span "Сохранить и пересчитать" at bounding box center [921, 598] width 107 height 14
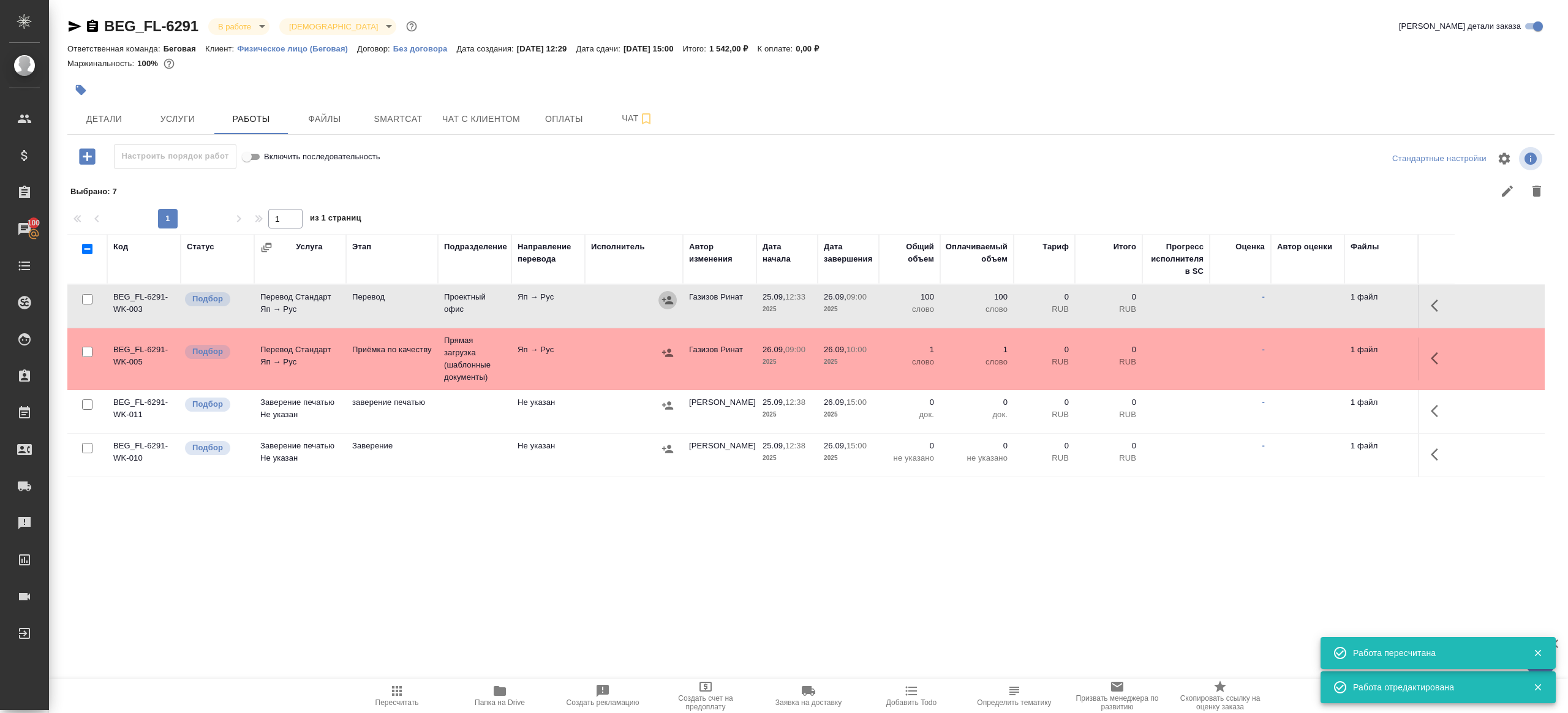
click at [668, 303] on icon "button" at bounding box center [667, 300] width 11 height 8
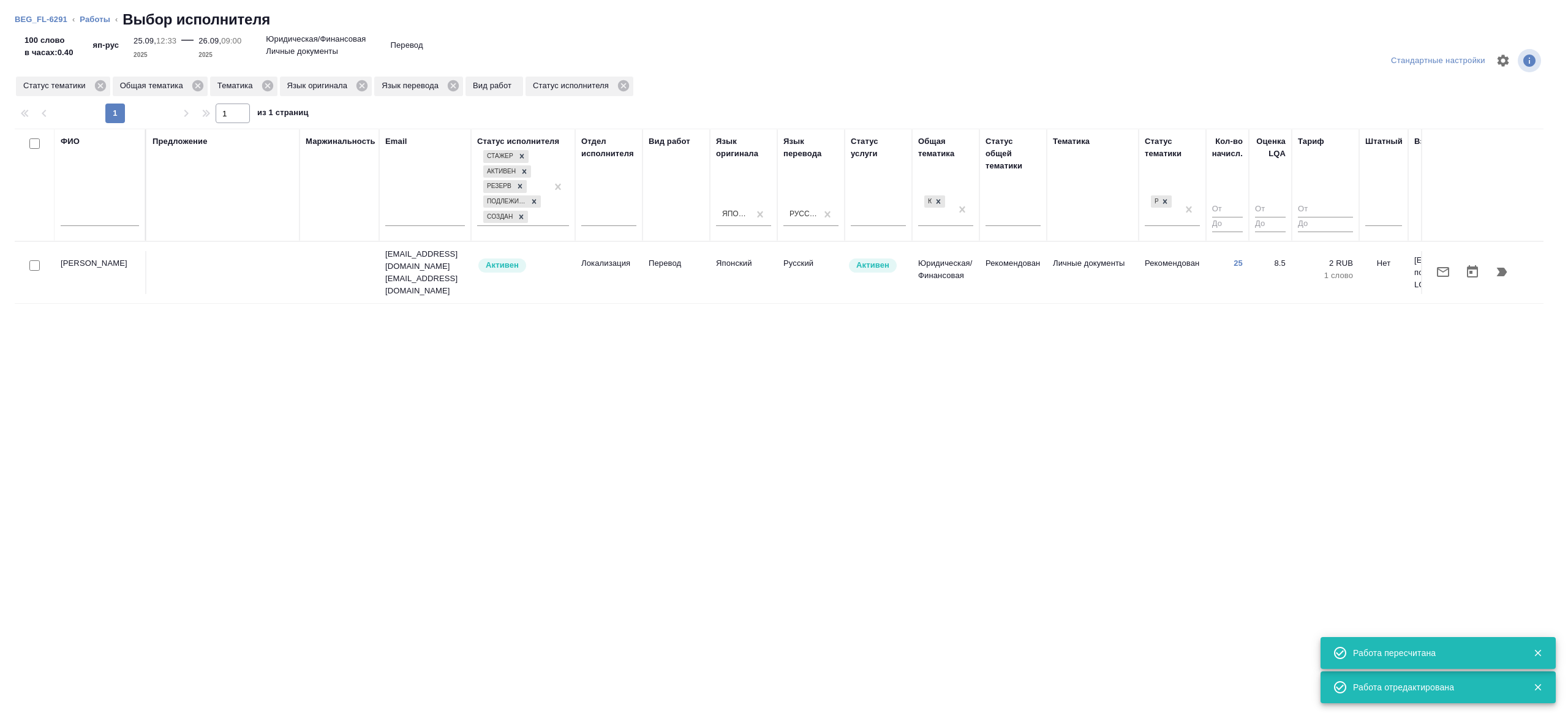
click at [685, 280] on td "Перевод" at bounding box center [676, 272] width 67 height 43
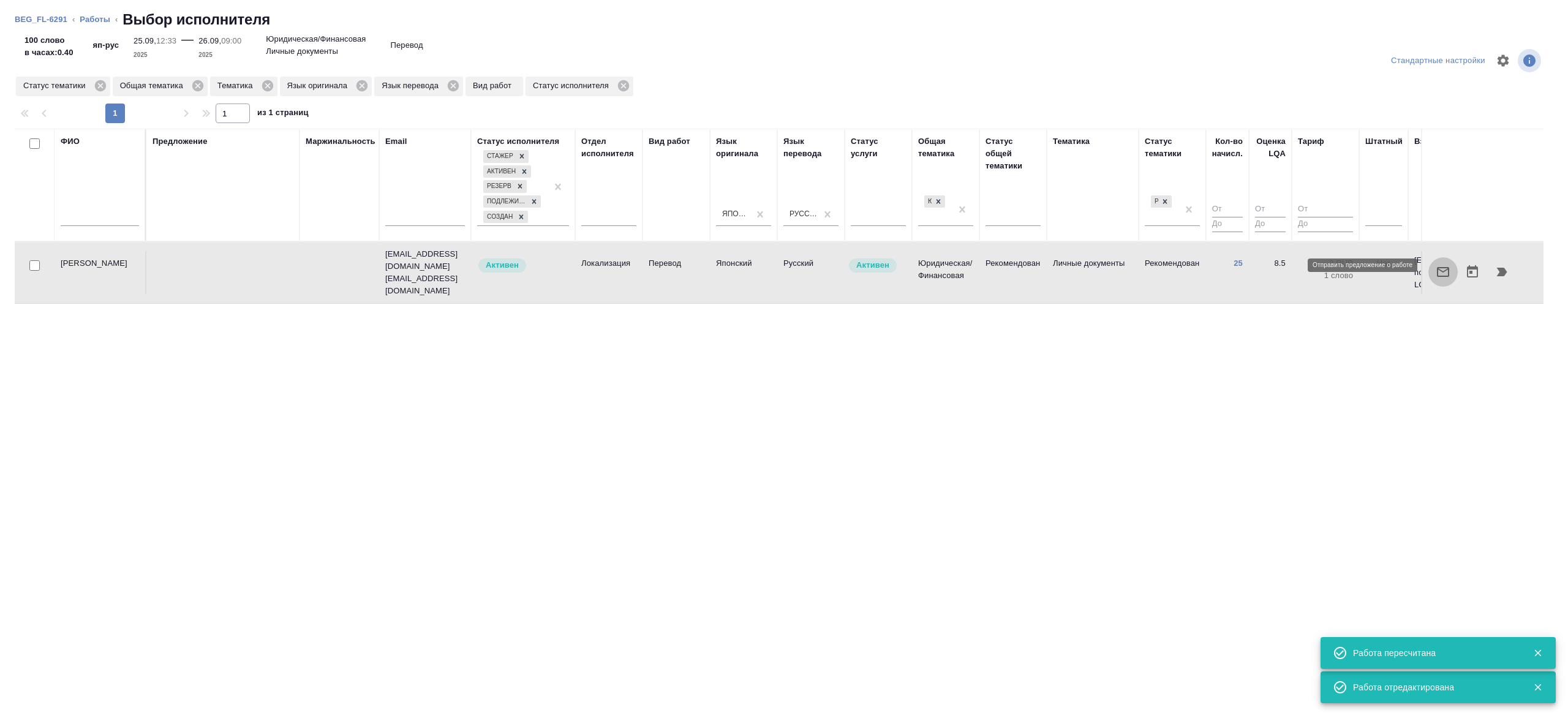
click at [1434, 265] on button "button" at bounding box center [1443, 272] width 29 height 29
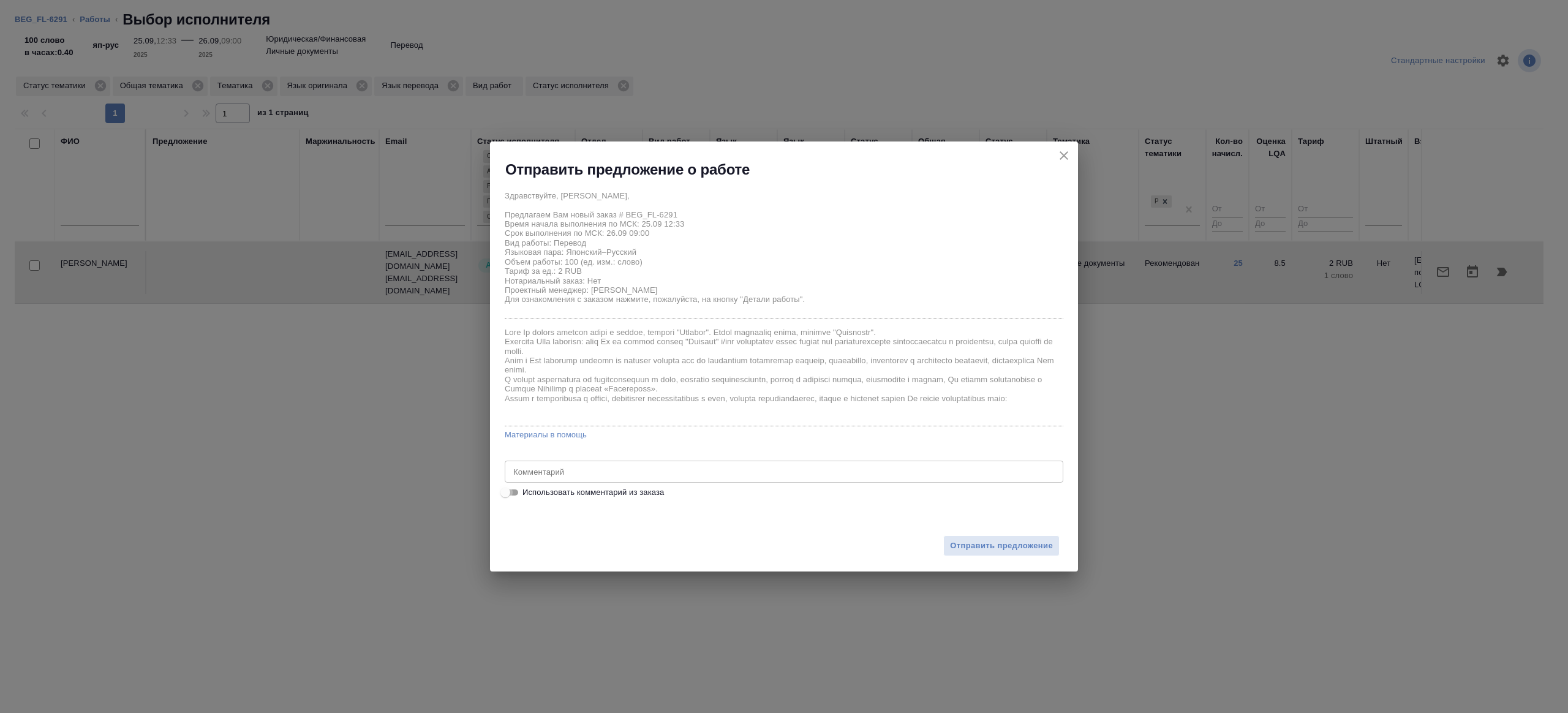
click at [506, 491] on input "Использовать комментарий из заказа" at bounding box center [505, 492] width 44 height 14
checkbox input "true"
type textarea "справка яп-рус"
click at [528, 485] on label "Использовать комментарий из заказа" at bounding box center [776, 492] width 556 height 14
click at [528, 485] on input "Использовать комментарий из заказа" at bounding box center [515, 492] width 44 height 14
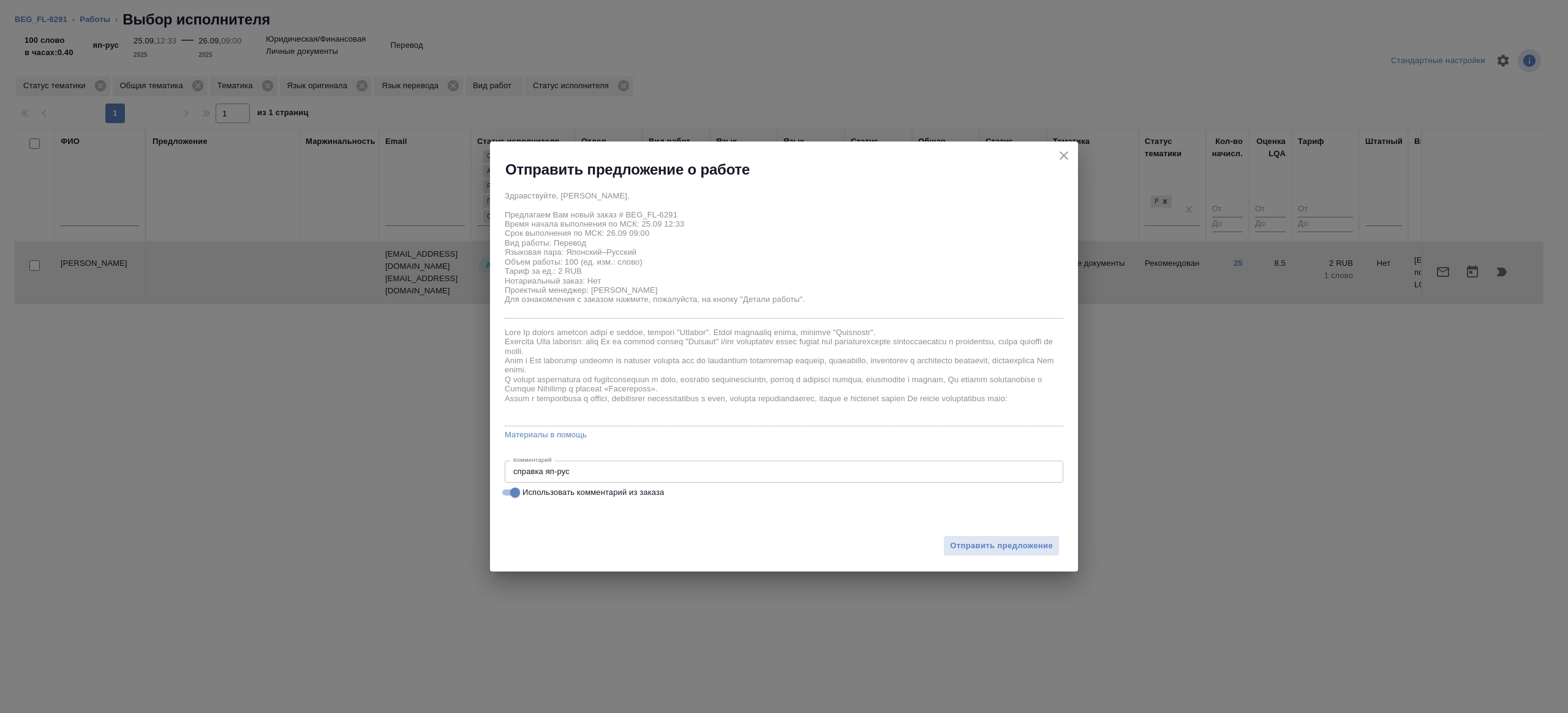
checkbox input "false"
click at [550, 471] on textarea at bounding box center [784, 471] width 541 height 9
type textarea "на перевод с листа"
click at [951, 564] on div "Отправить предложение" at bounding box center [784, 538] width 588 height 67
click at [953, 555] on button "Отправить предложение" at bounding box center [1002, 546] width 117 height 22
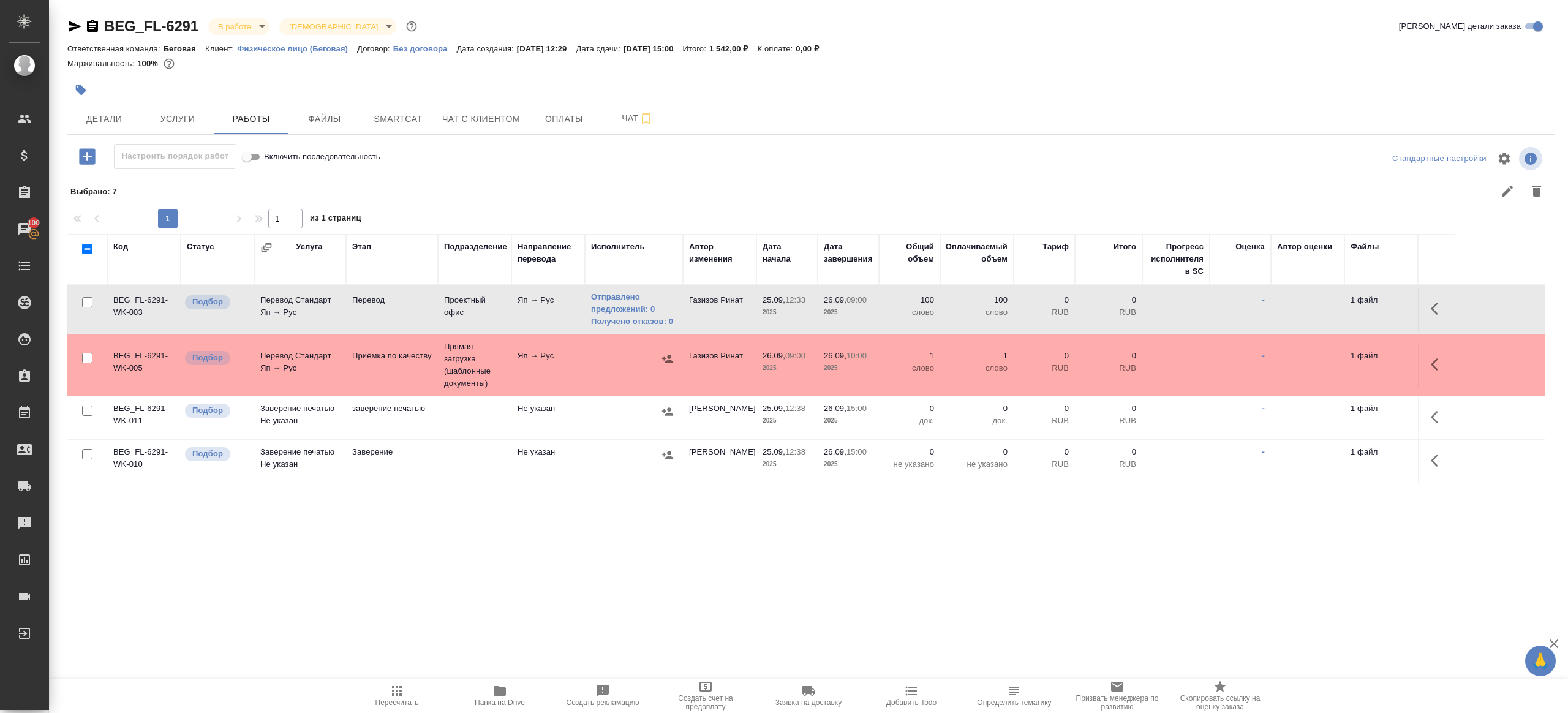
click at [390, 692] on icon "button" at bounding box center [397, 691] width 14 height 14
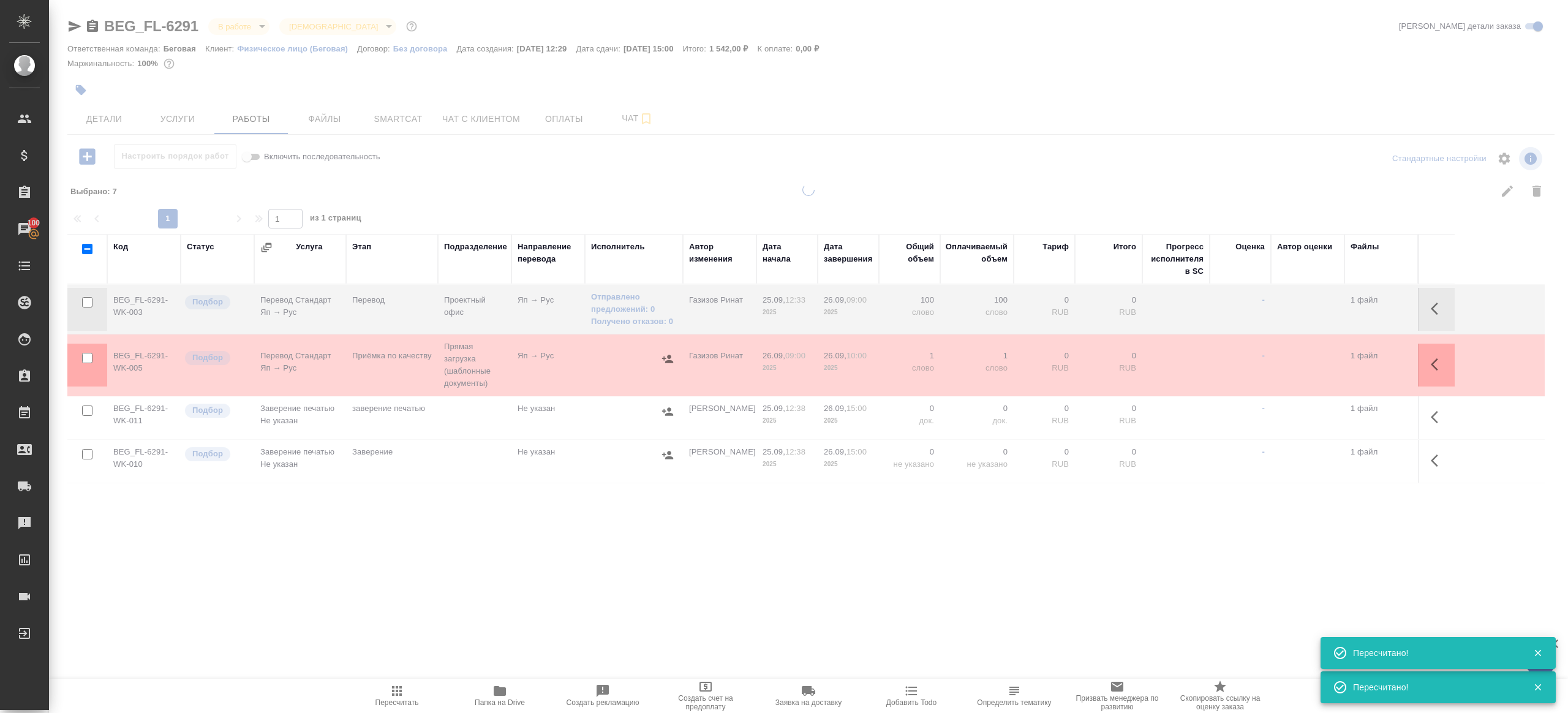
click at [434, 604] on div ".cls-1 fill:#fff; AWATERA Gazizov Rinat Клиенты Спецификации Заказы 100 Чаты To…" at bounding box center [784, 356] width 1568 height 713
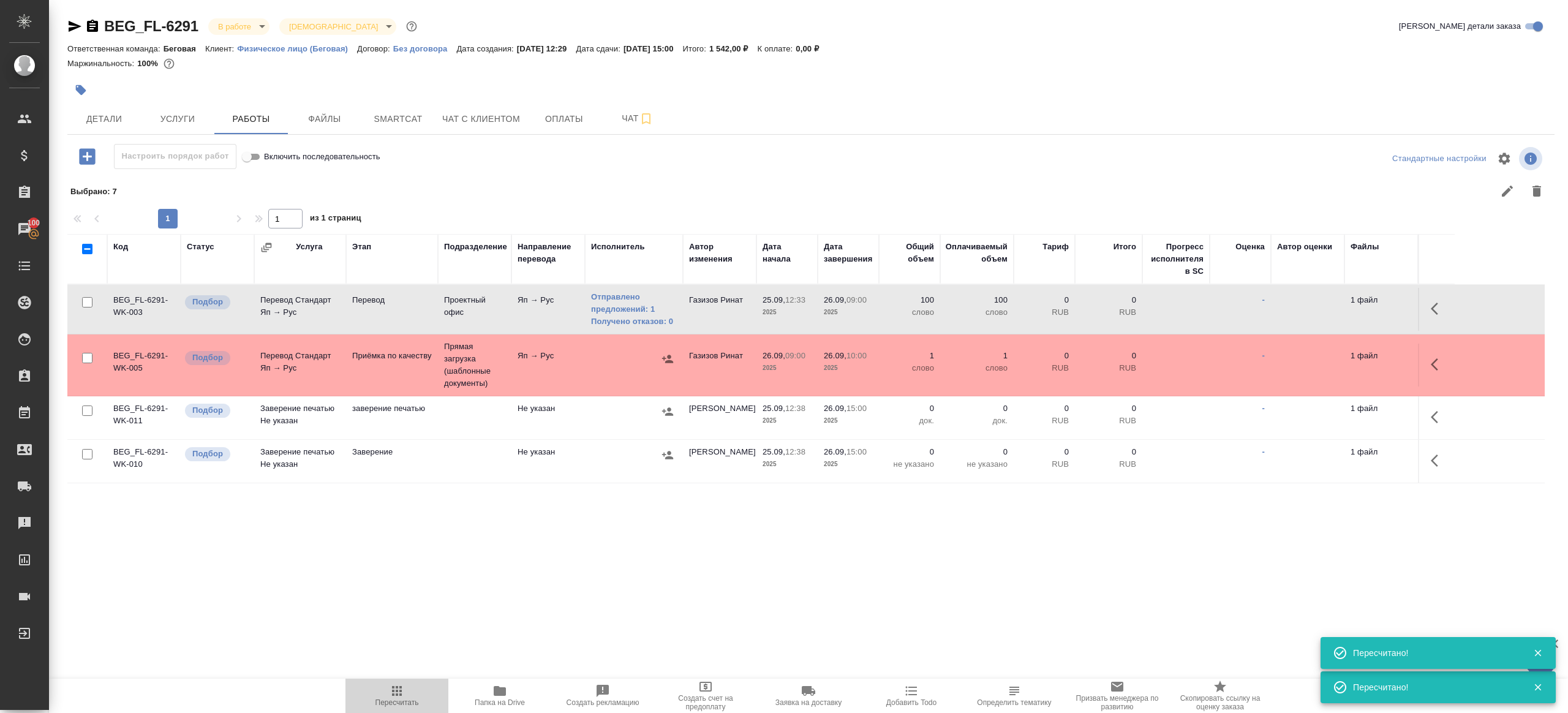
click at [403, 695] on icon "button" at bounding box center [397, 691] width 14 height 14
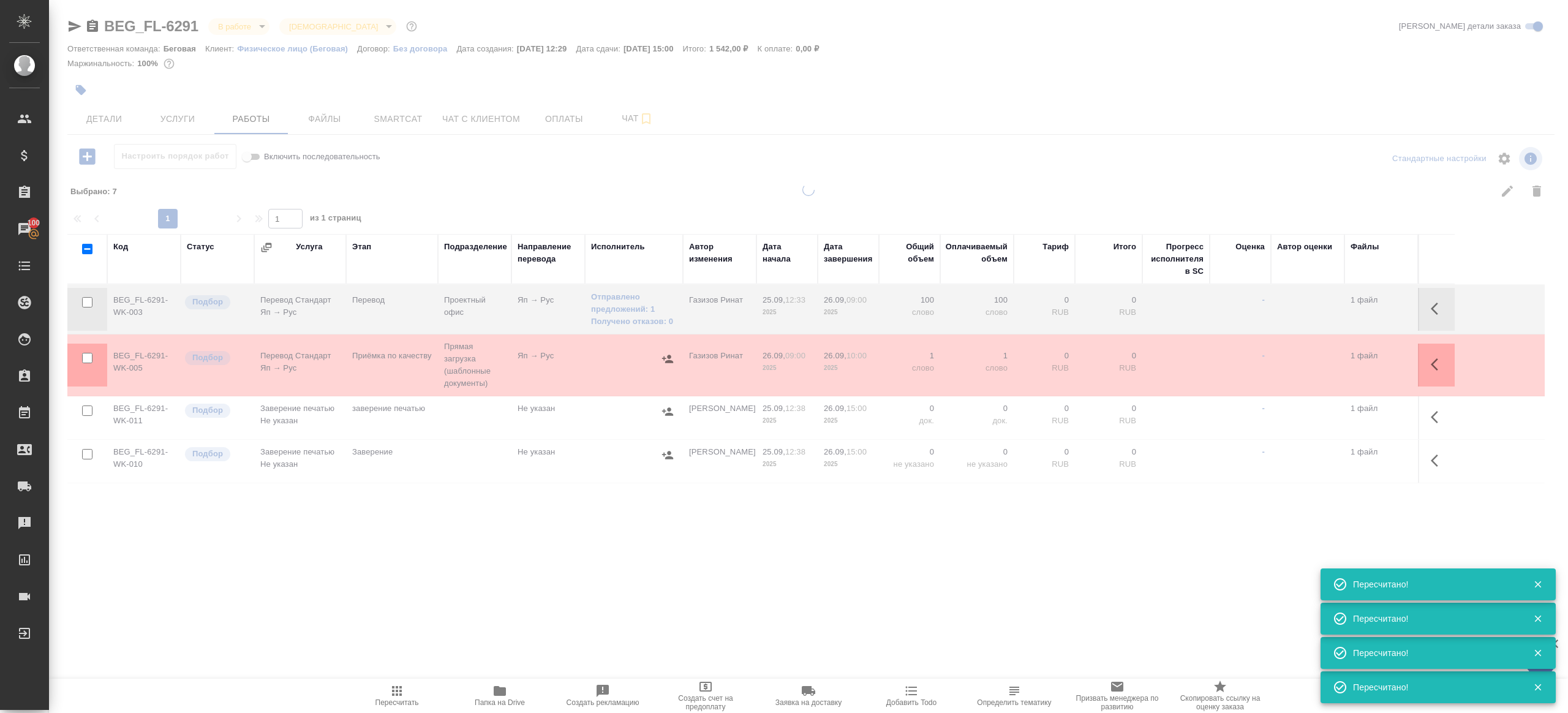
click at [479, 523] on div at bounding box center [809, 362] width 1519 height 357
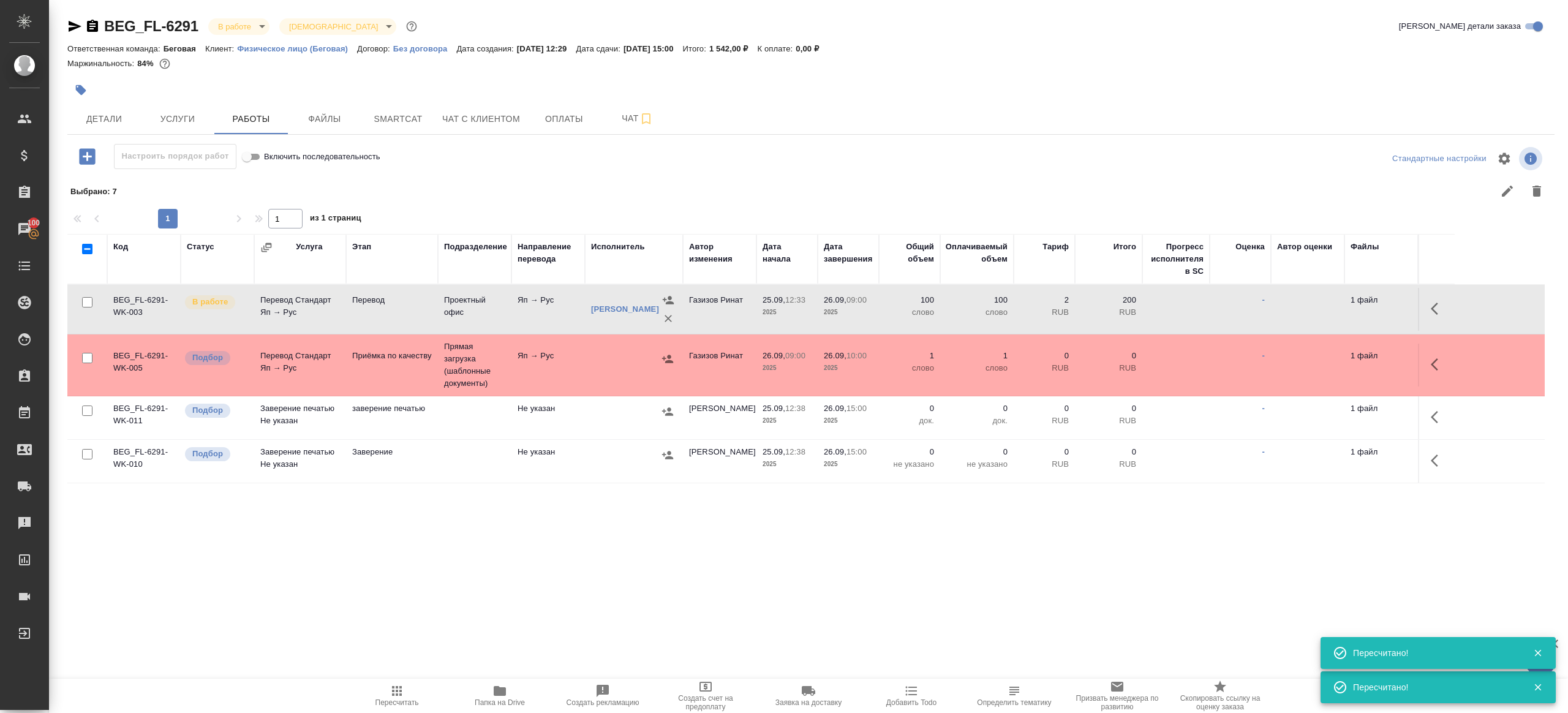
click at [498, 690] on icon "button" at bounding box center [500, 691] width 12 height 10
click at [630, 311] on link "Денисова Елена" at bounding box center [625, 309] width 68 height 9
click at [128, 120] on span "Детали" at bounding box center [104, 119] width 59 height 15
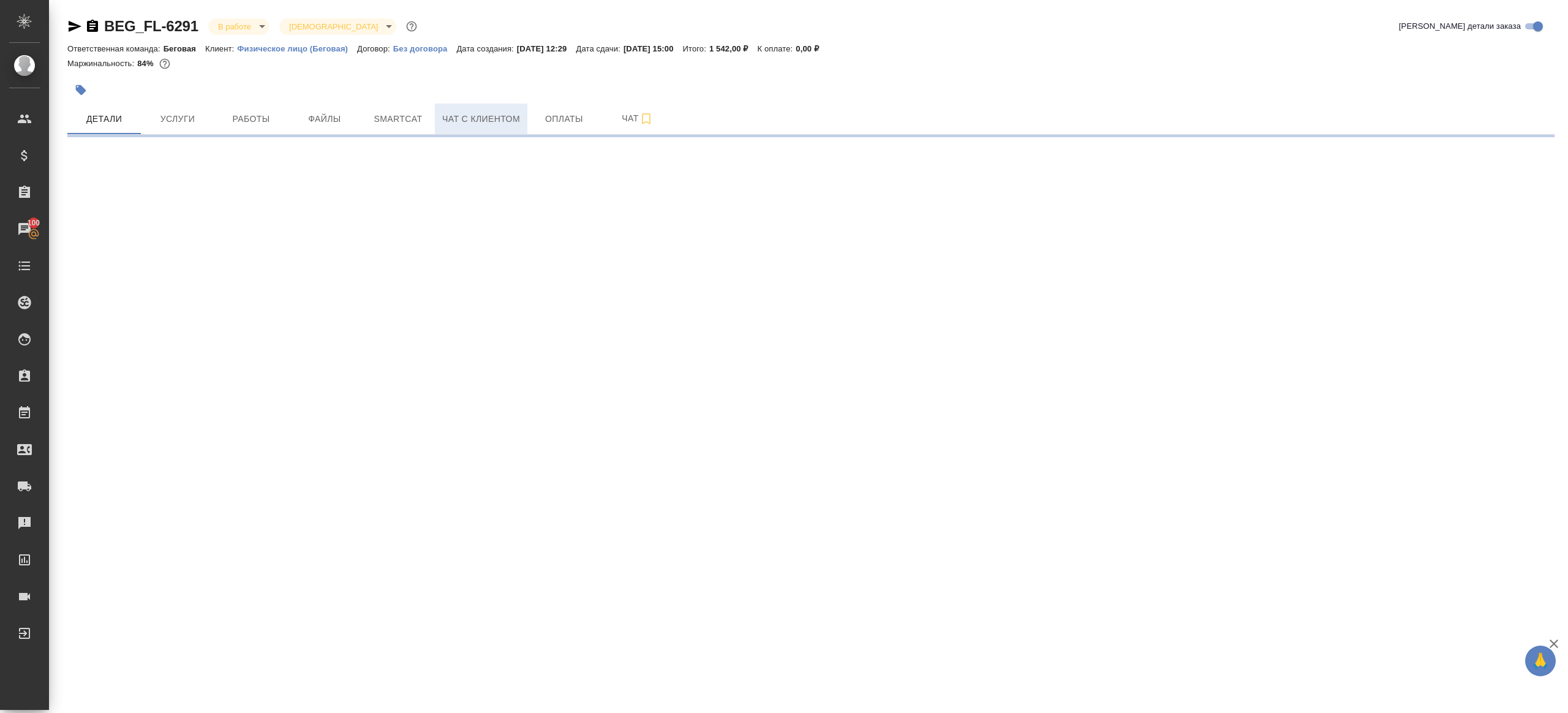
select select "RU"
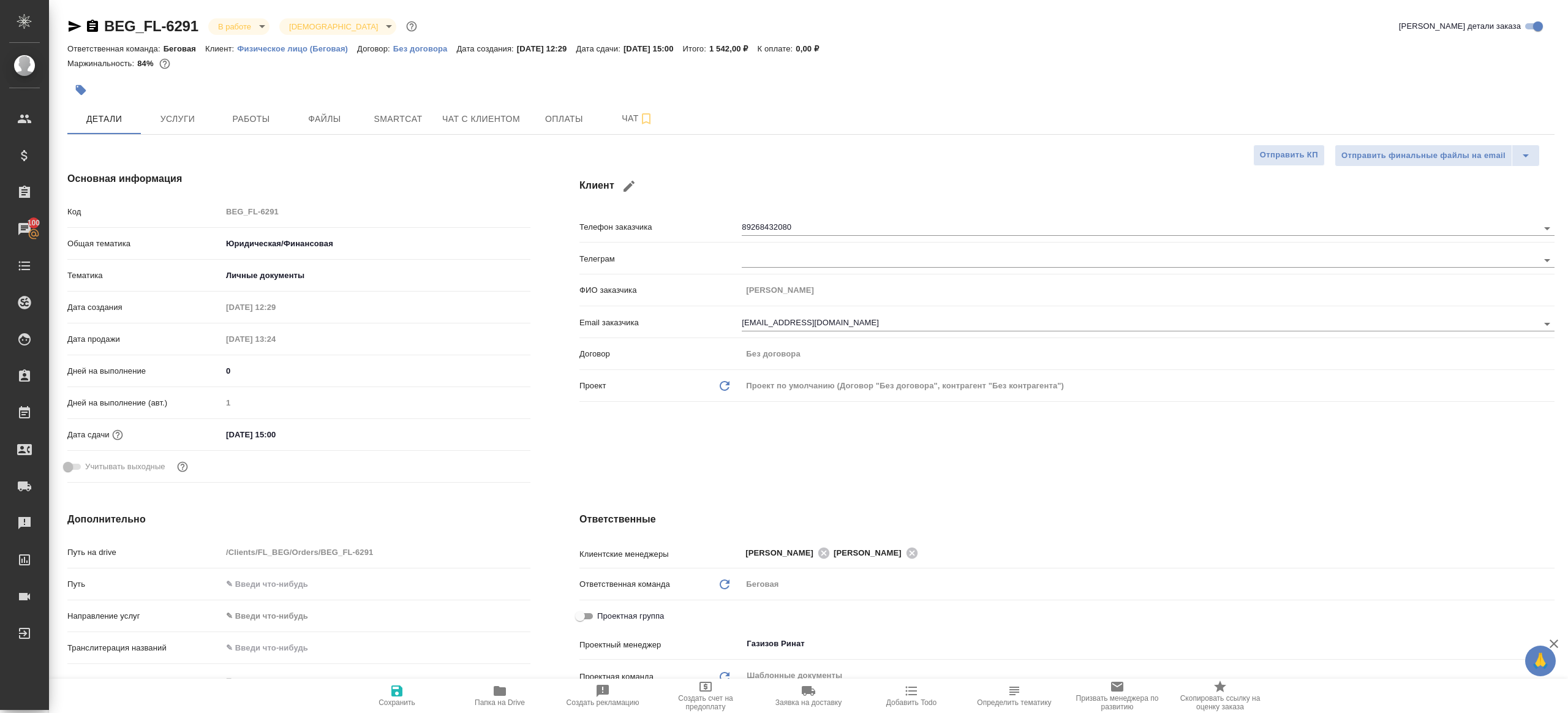
type textarea "x"
click at [147, 205] on div "Код BEG_FL-6291" at bounding box center [299, 211] width 463 height 22
type textarea "x"
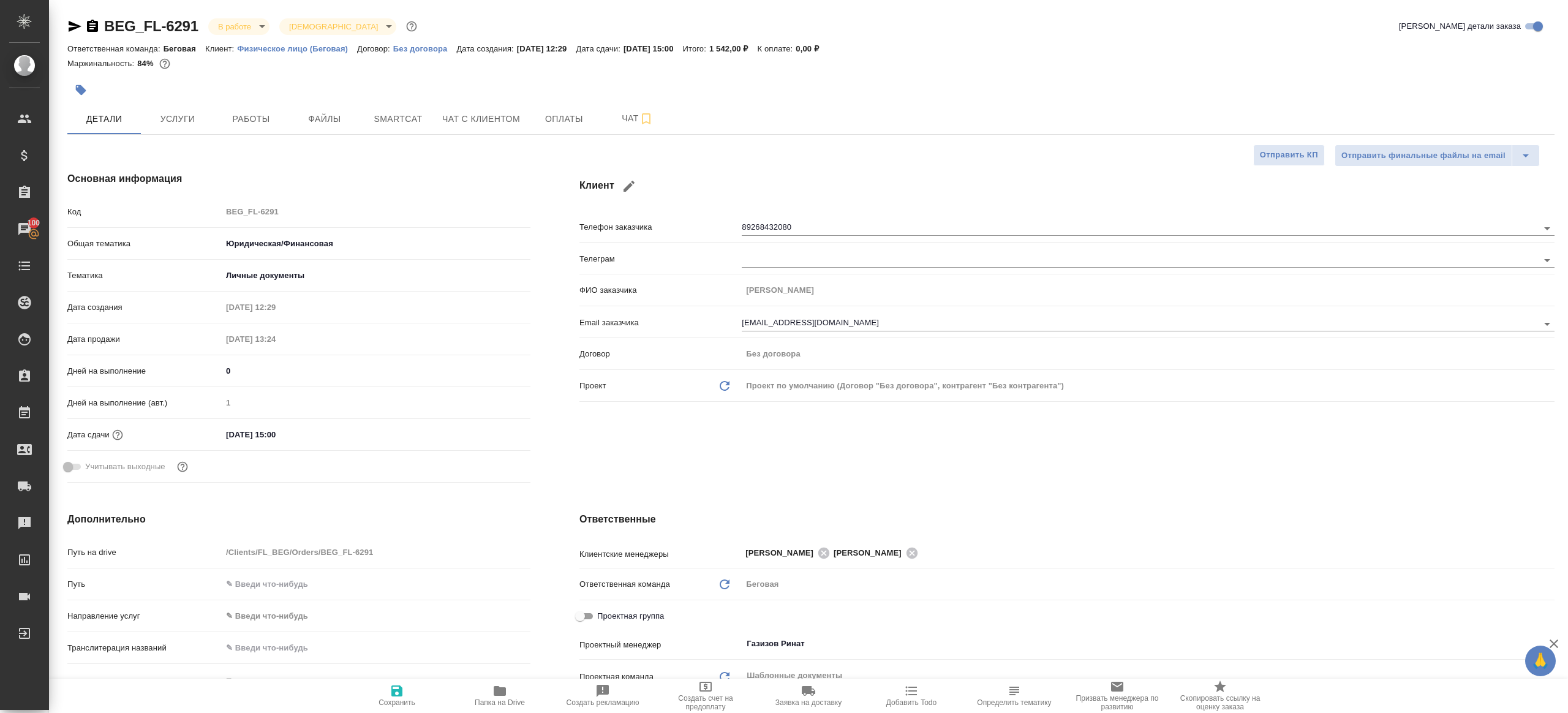
type textarea "x"
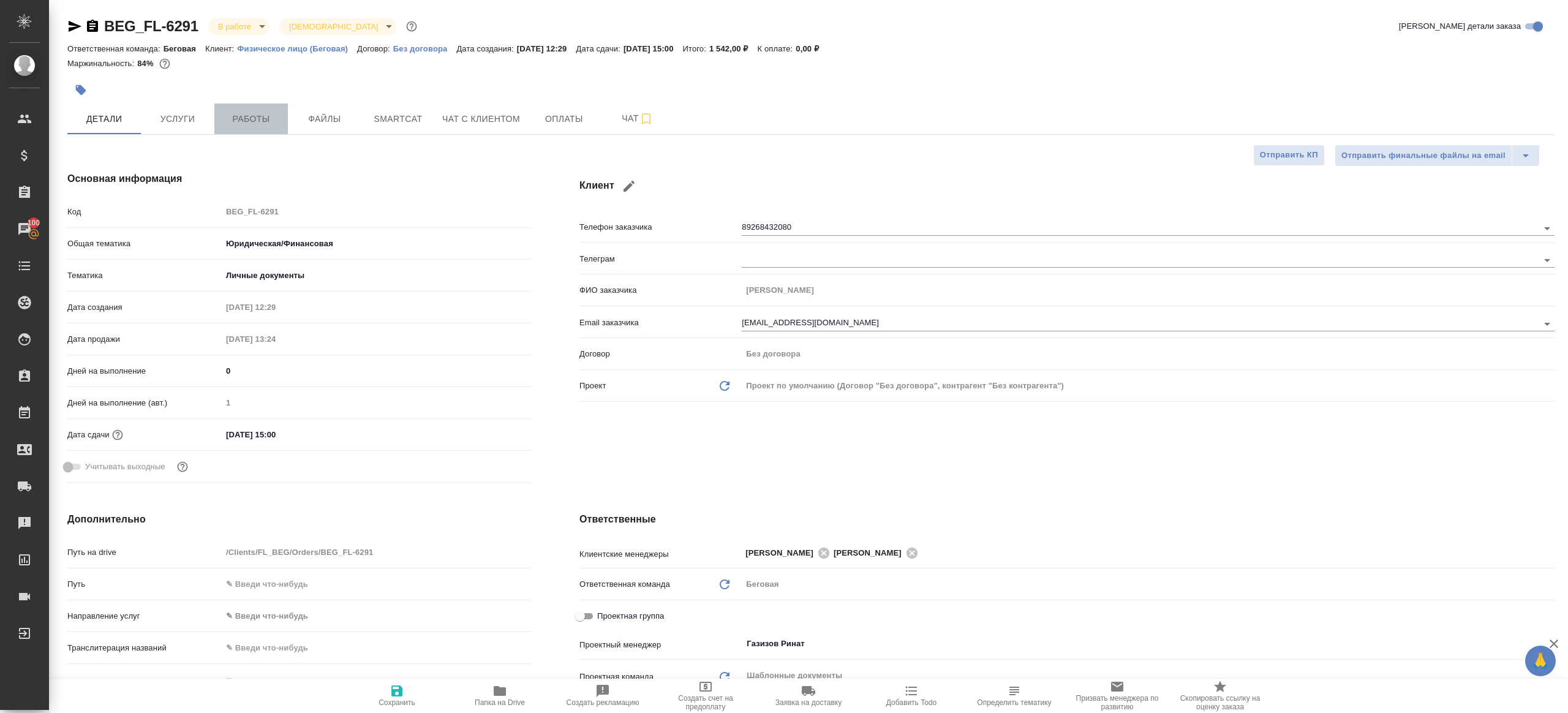
click at [259, 119] on span "Работы" at bounding box center [251, 119] width 59 height 15
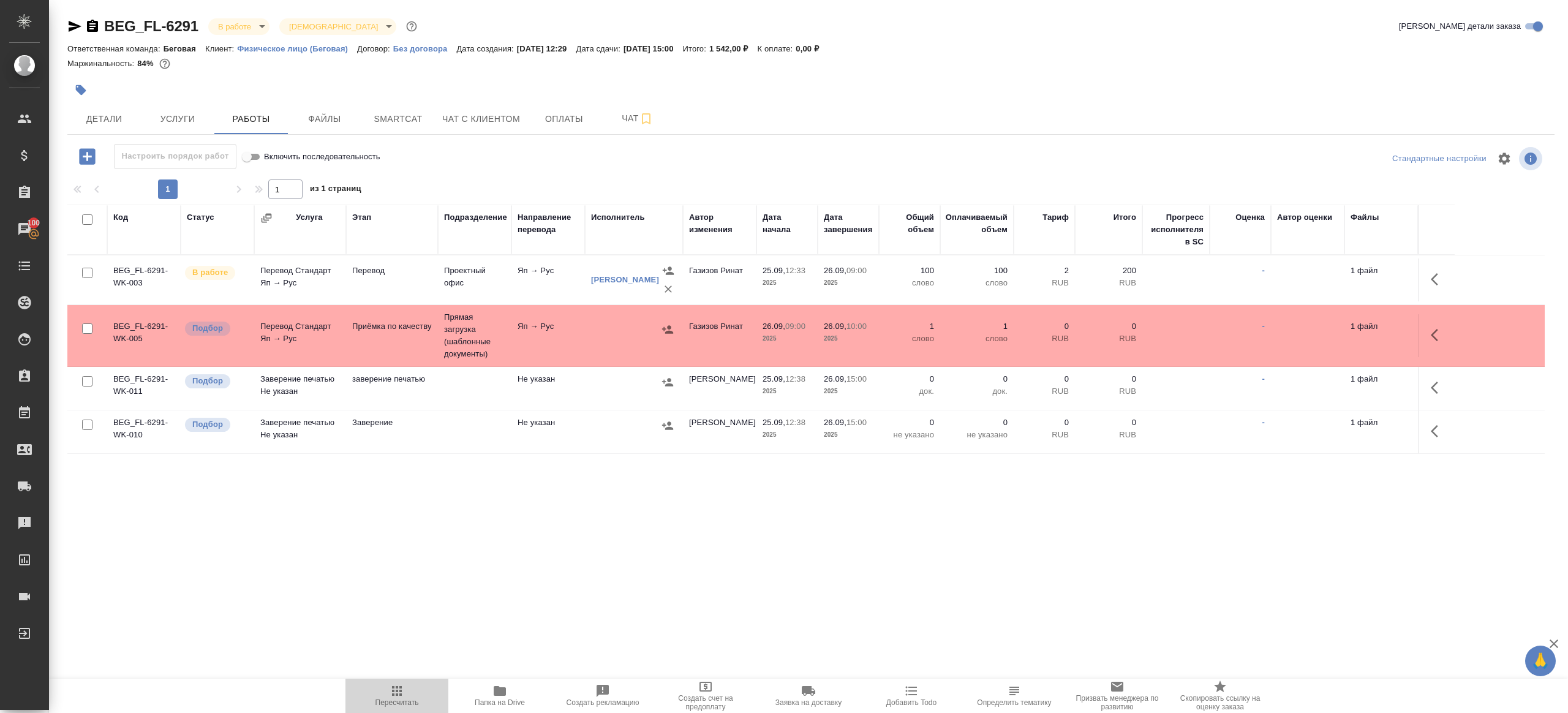
click at [405, 690] on span "Пересчитать" at bounding box center [397, 695] width 88 height 24
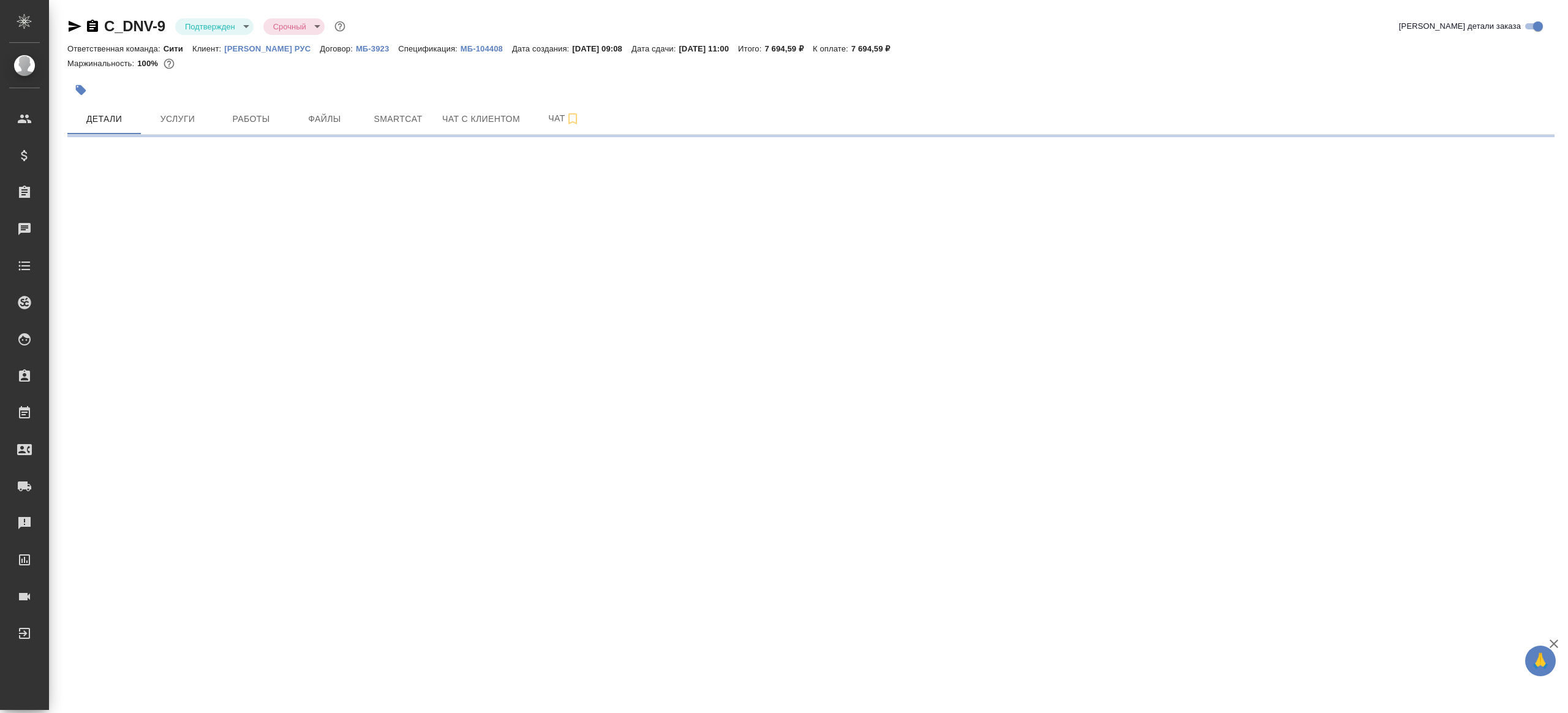
select select "RU"
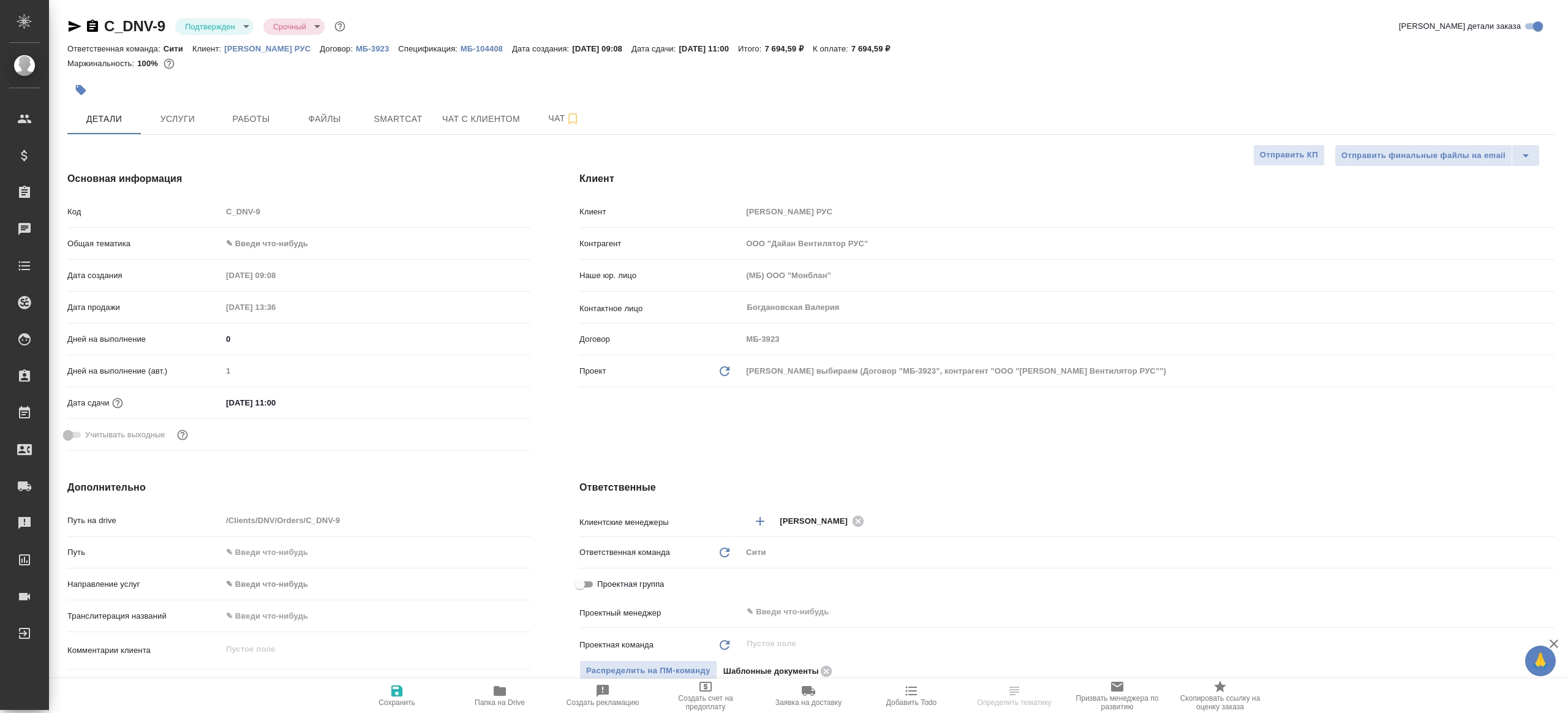
type textarea "x"
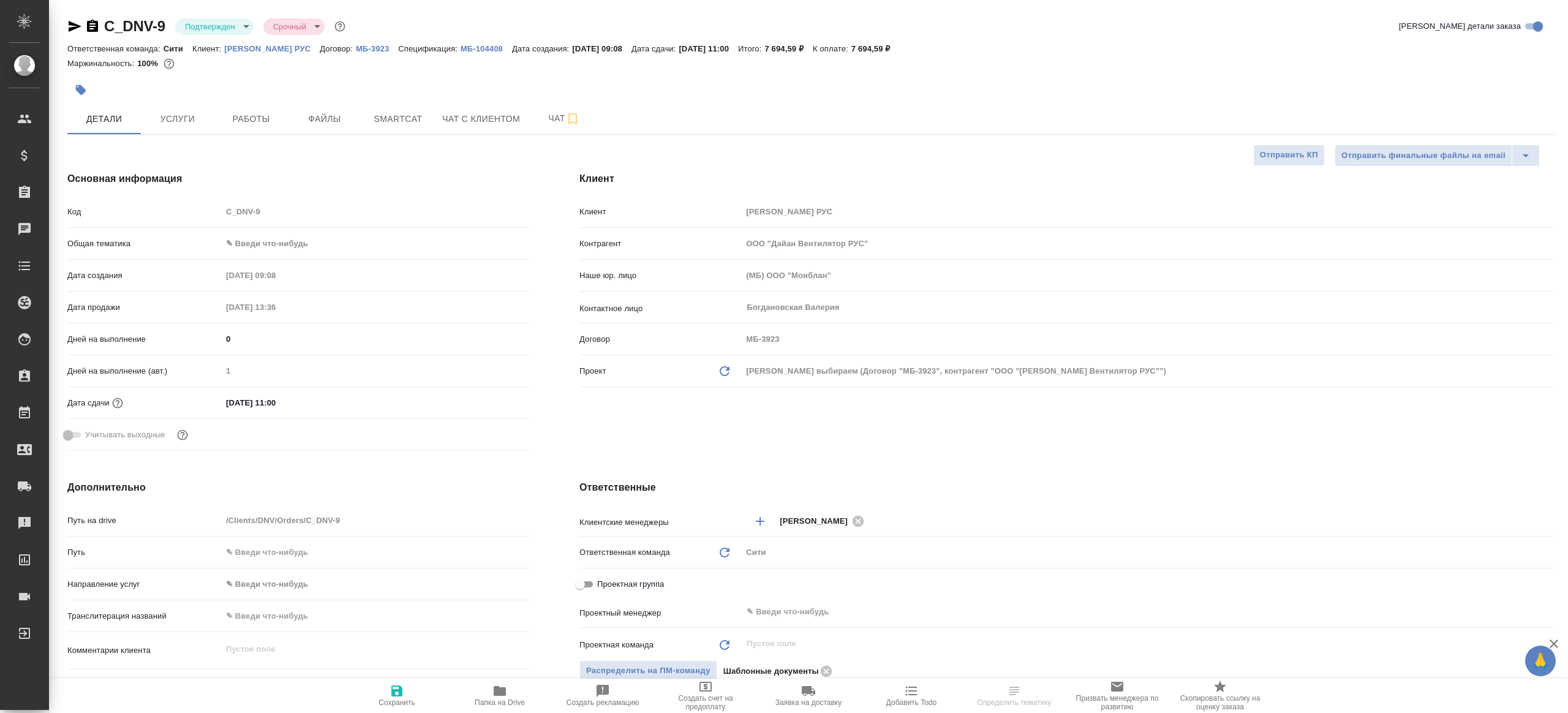
type textarea "x"
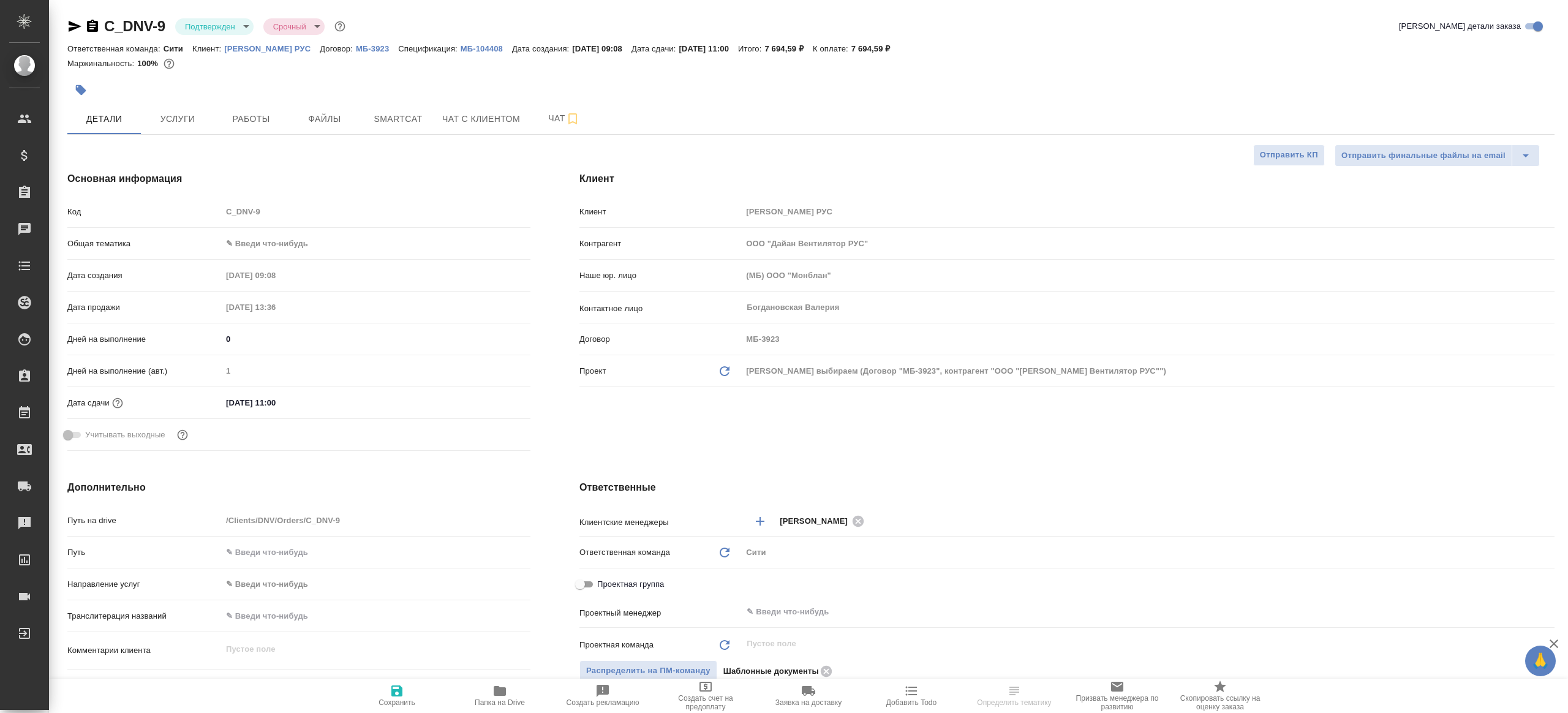
type textarea "x"
click at [232, 27] on body "🙏 .cls-1 fill:#fff; AWATERA Gazizov Rinat Клиенты Спецификации Заказы Чаты Todo…" at bounding box center [784, 356] width 1568 height 713
click at [226, 124] on li "В работе" at bounding box center [231, 130] width 112 height 21
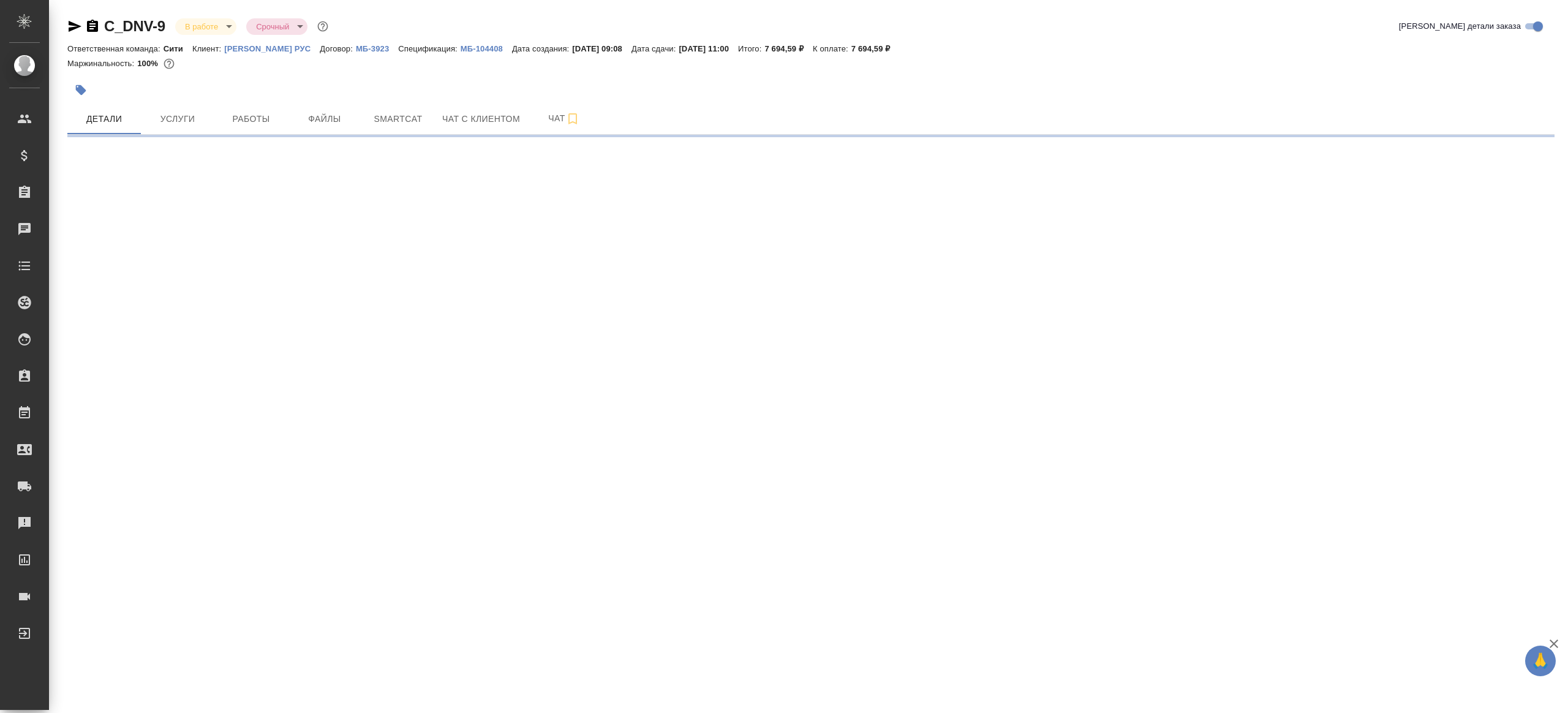
select select "RU"
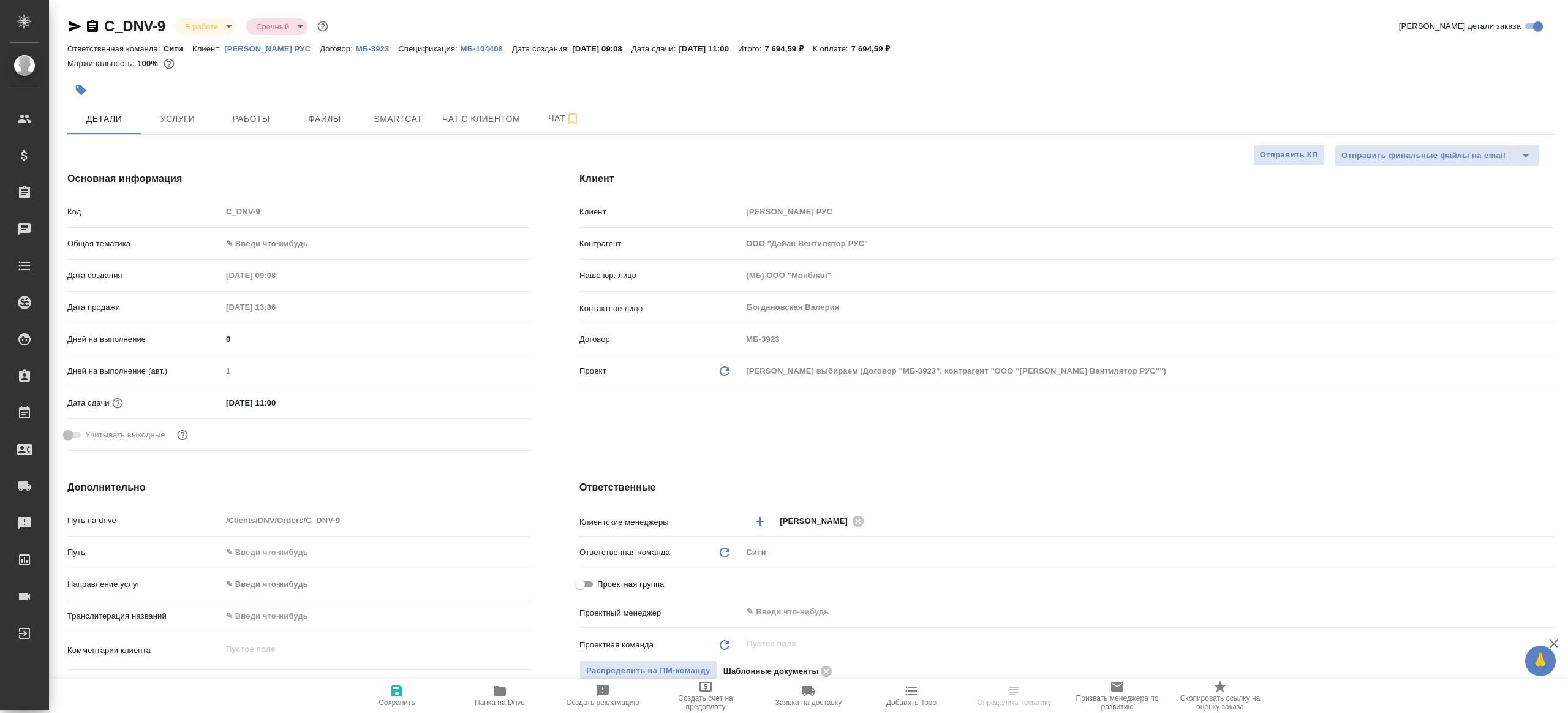
type textarea "x"
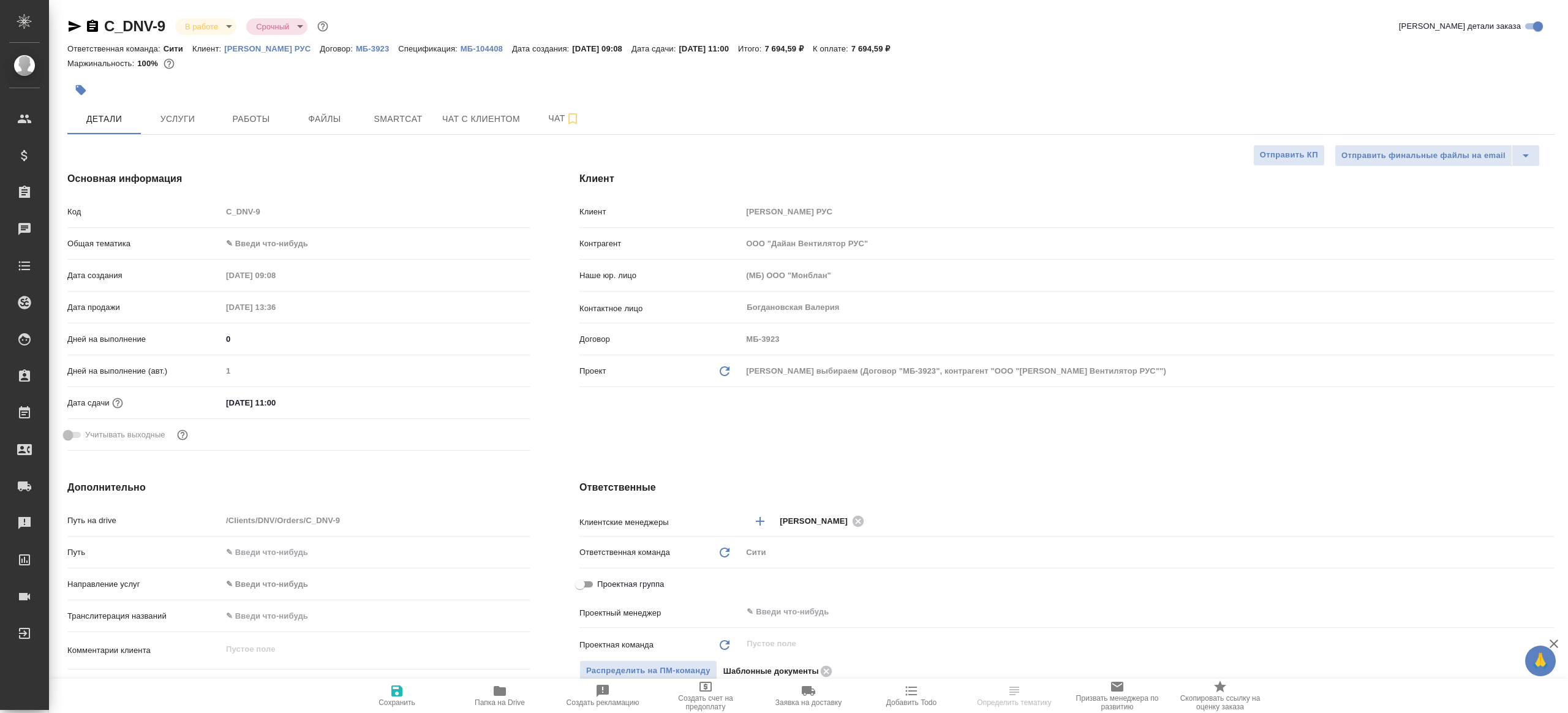
type textarea "x"
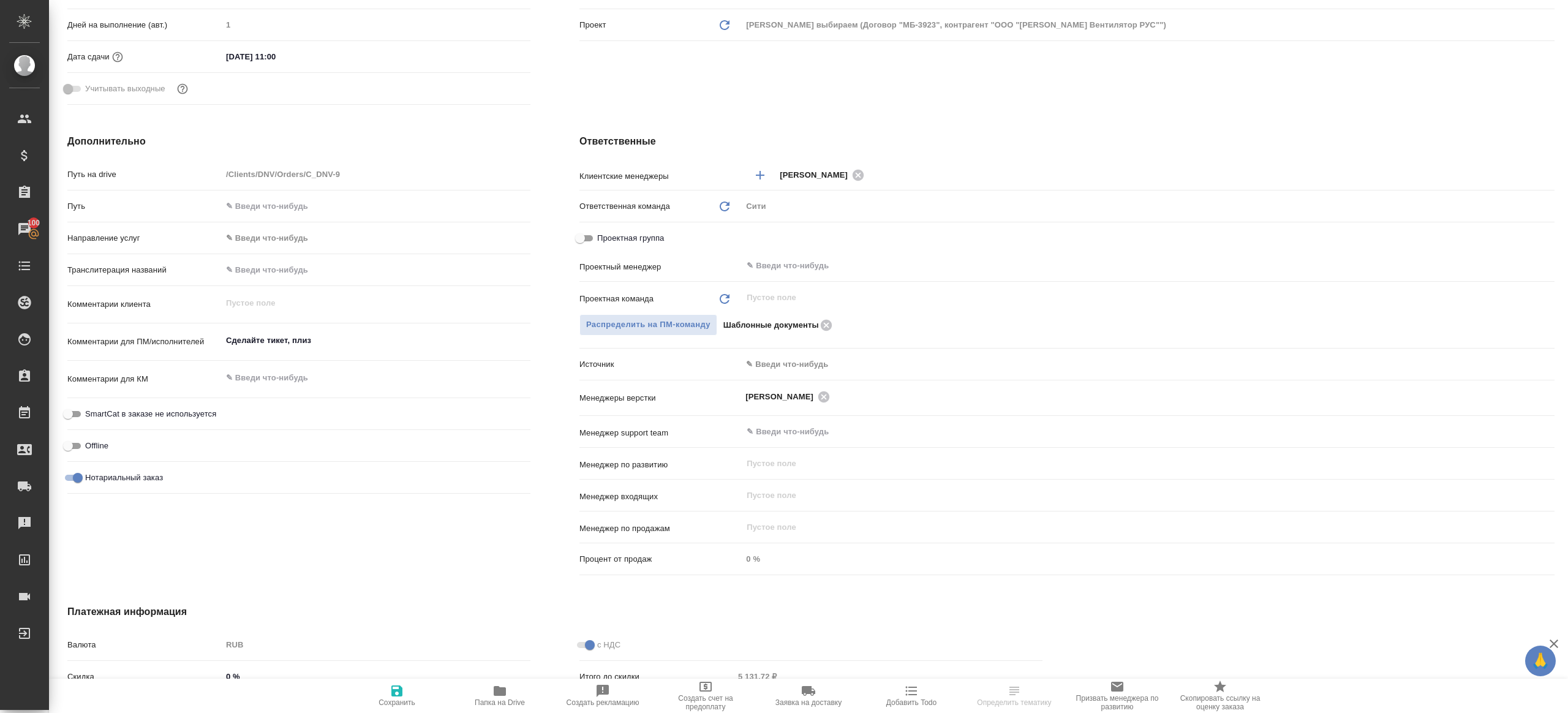
click at [820, 287] on div "​" at bounding box center [1148, 298] width 813 height 22
click at [820, 281] on hr at bounding box center [1067, 281] width 975 height 1
click at [824, 267] on input "text" at bounding box center [1128, 266] width 765 height 14
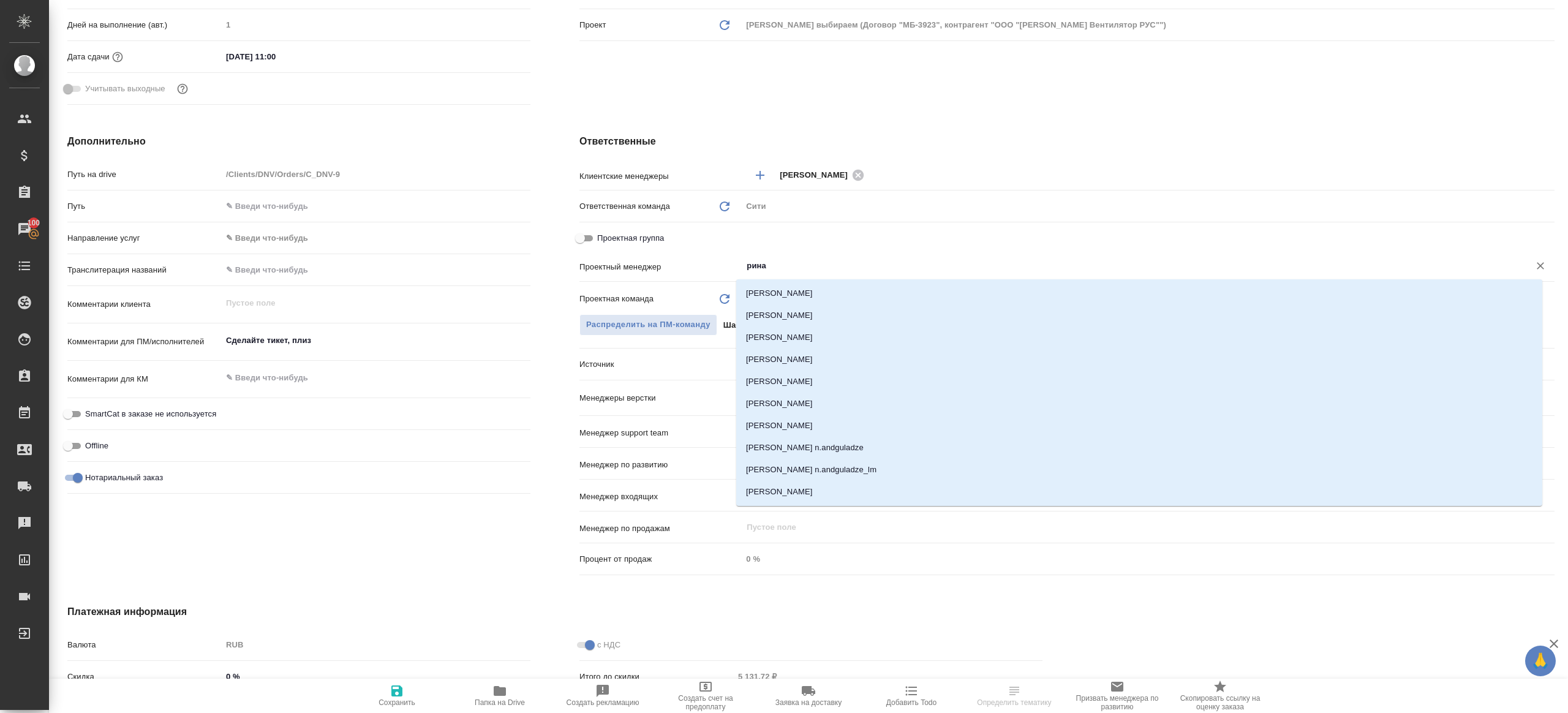
type input "ринат"
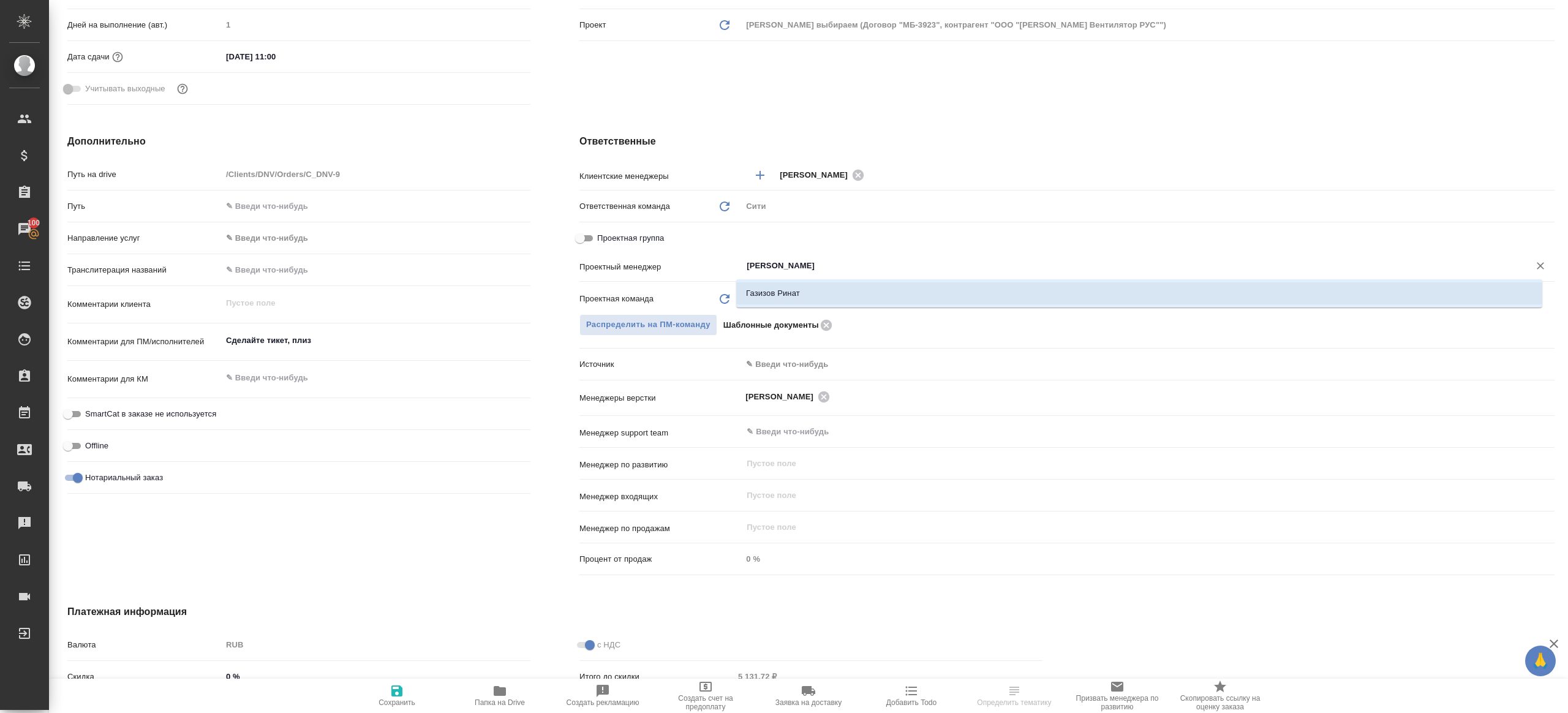
click at [810, 299] on li "Газизов Ринат" at bounding box center [1139, 293] width 806 height 22
type textarea "x"
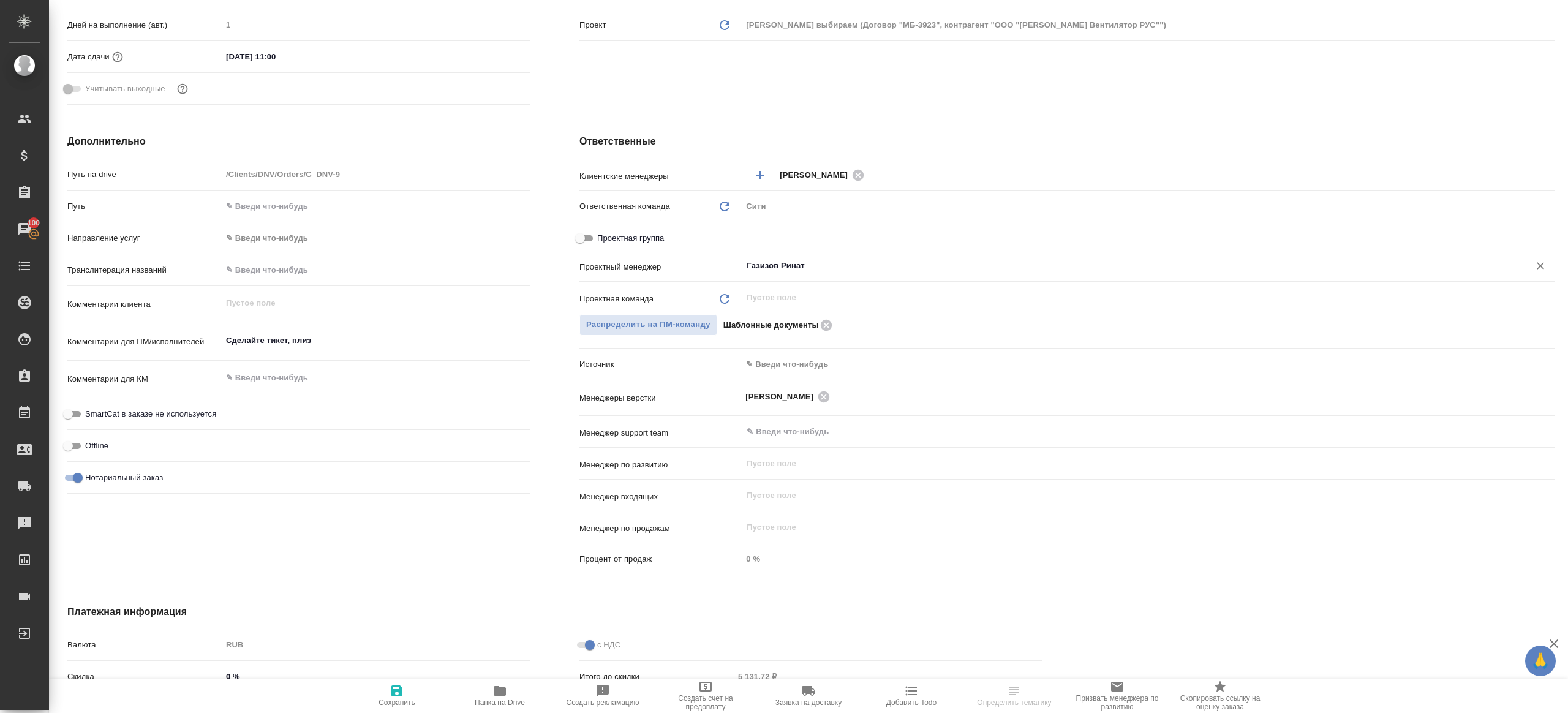
type input "Газизов Ринат"
click at [410, 681] on button "Сохранить" at bounding box center [397, 696] width 103 height 34
type textarea "x"
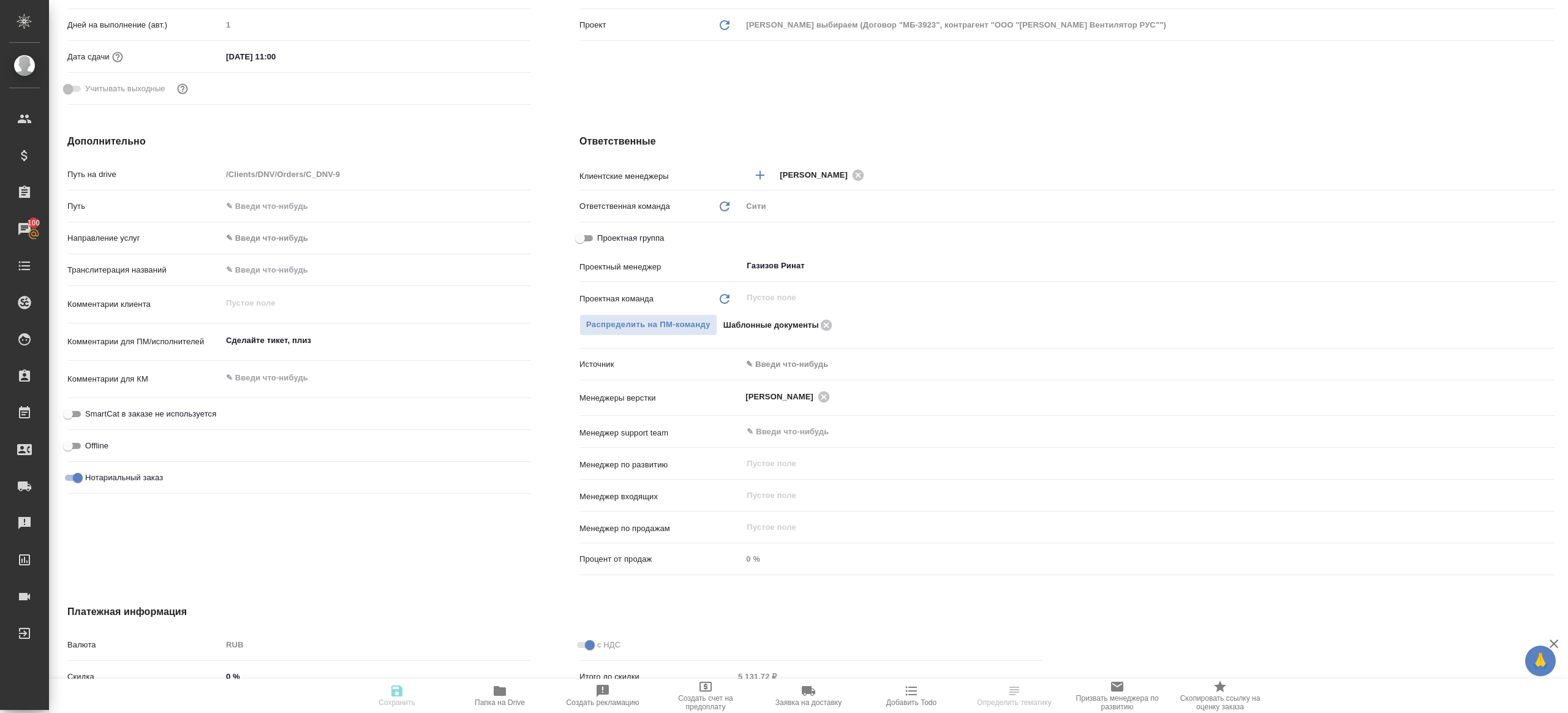
type textarea "x"
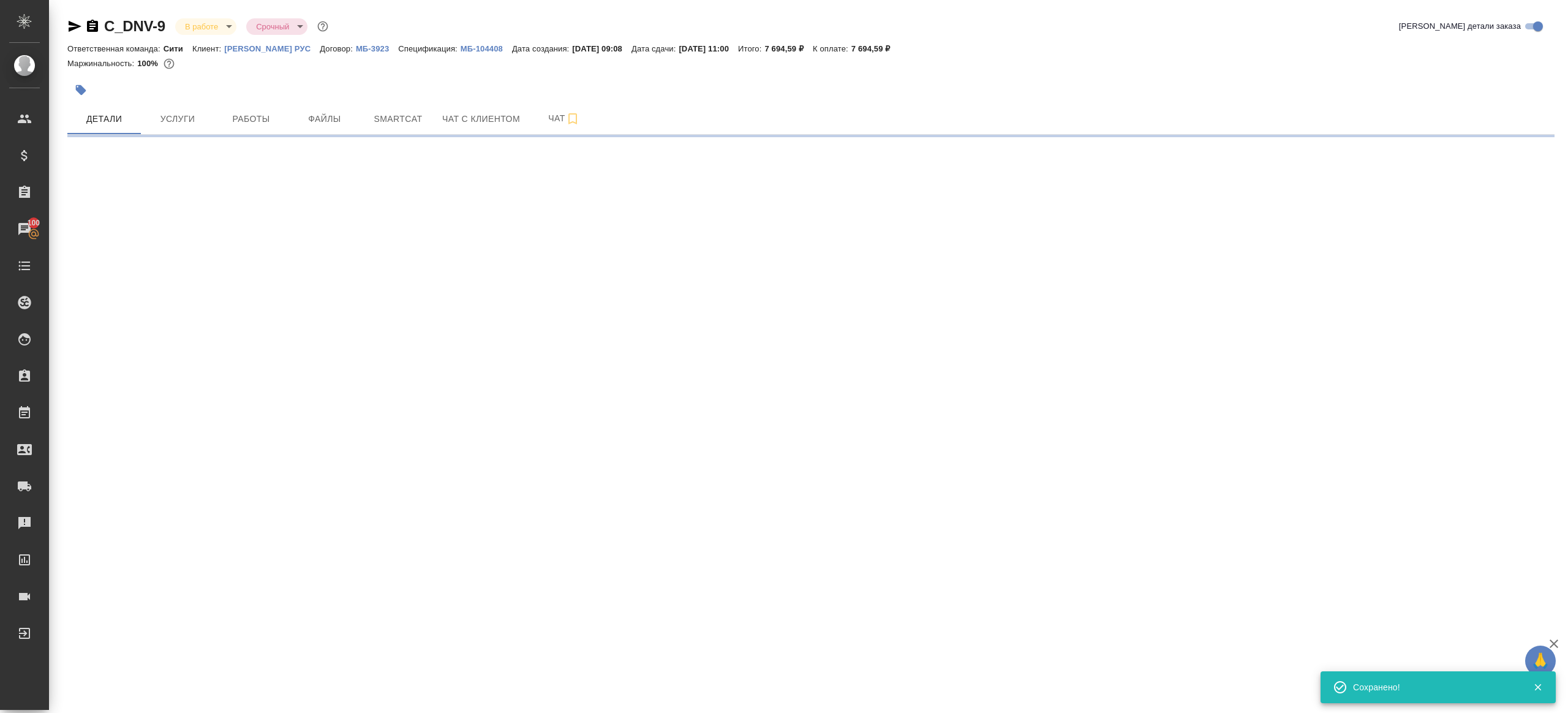
scroll to position [0, 0]
select select "RU"
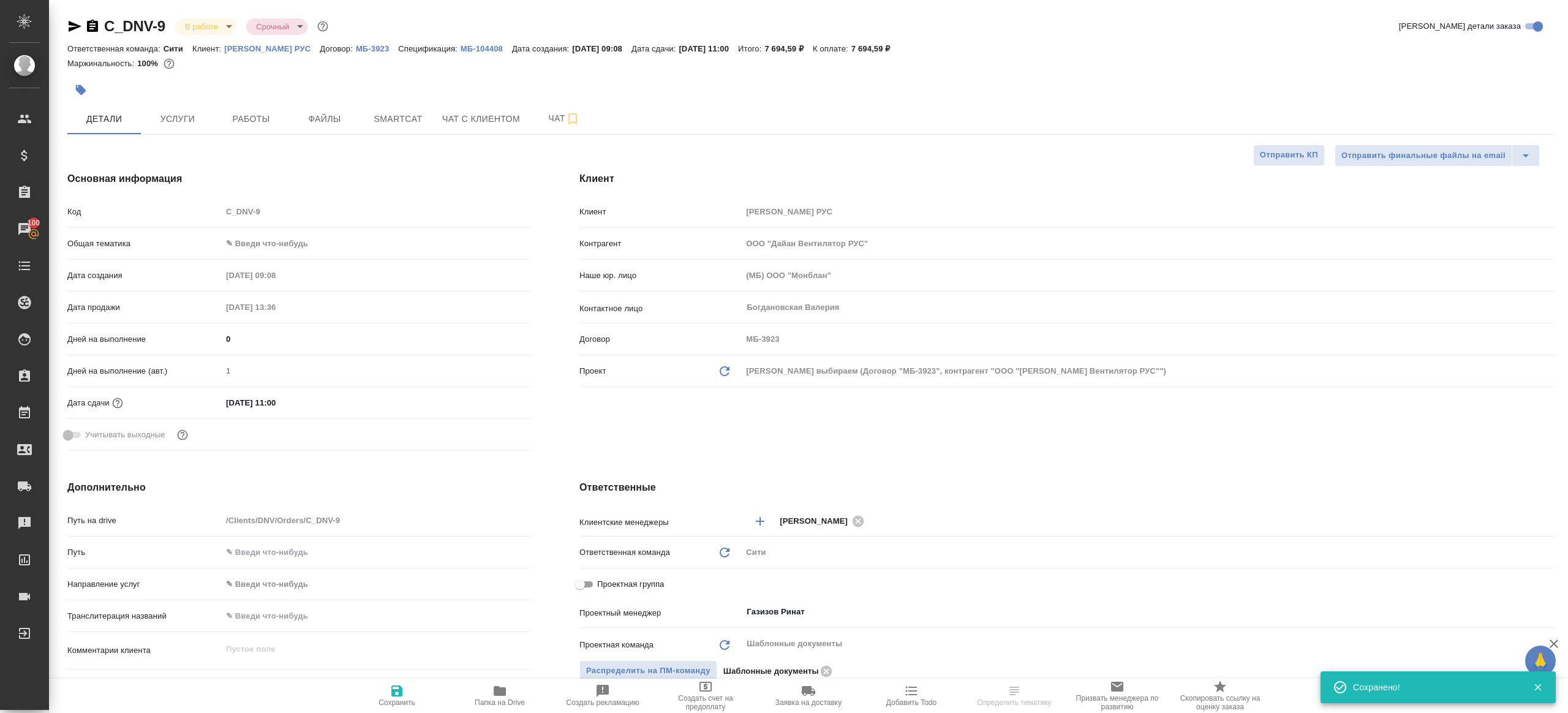
type textarea "x"
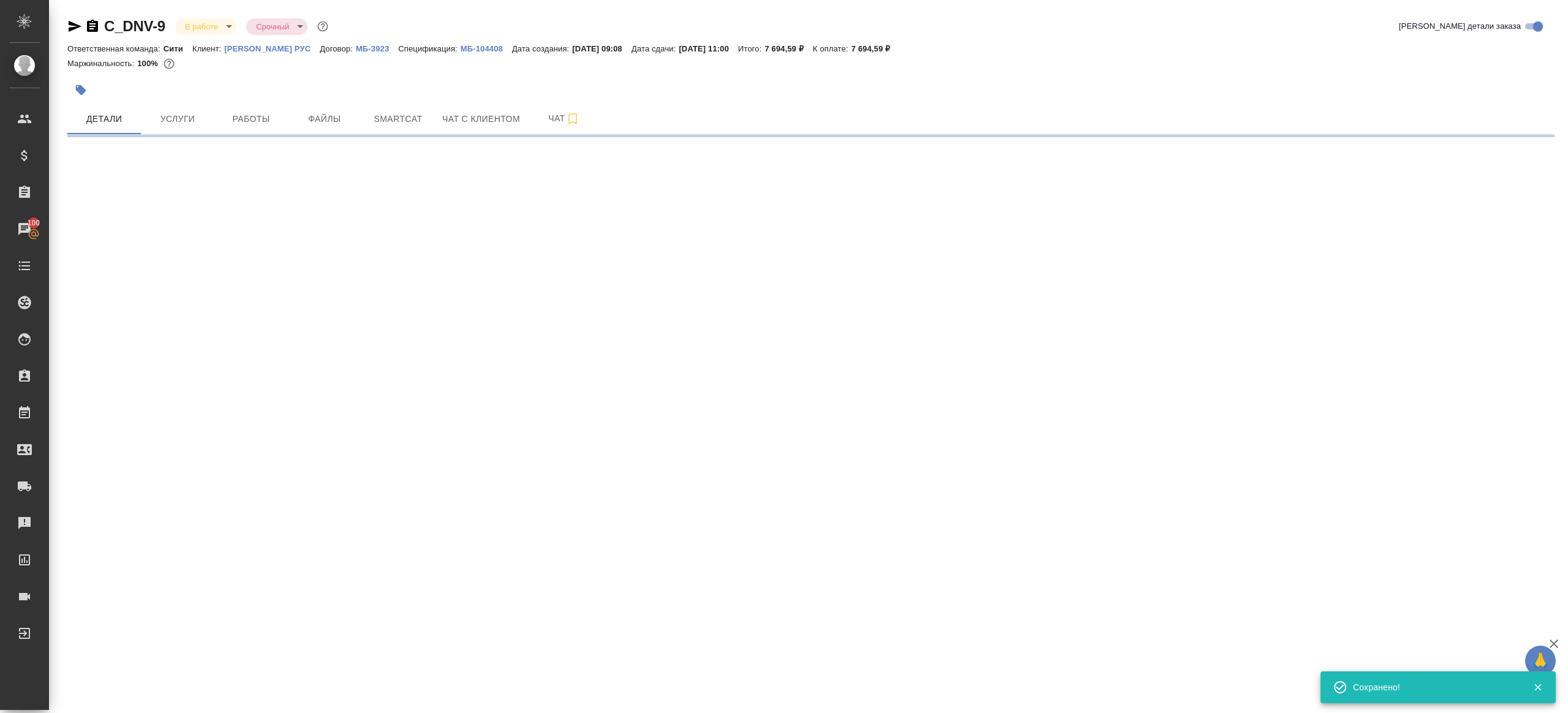
select select "RU"
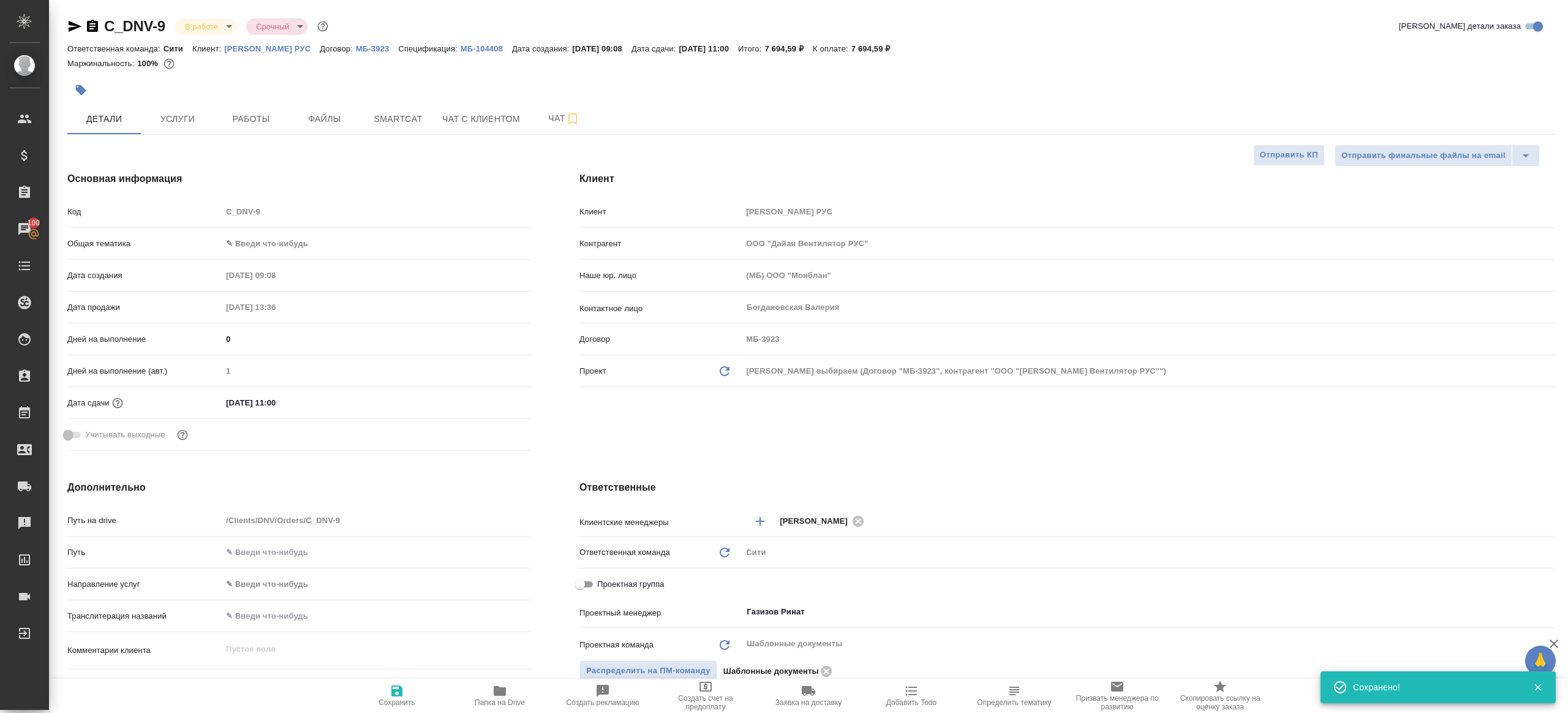
scroll to position [348, 0]
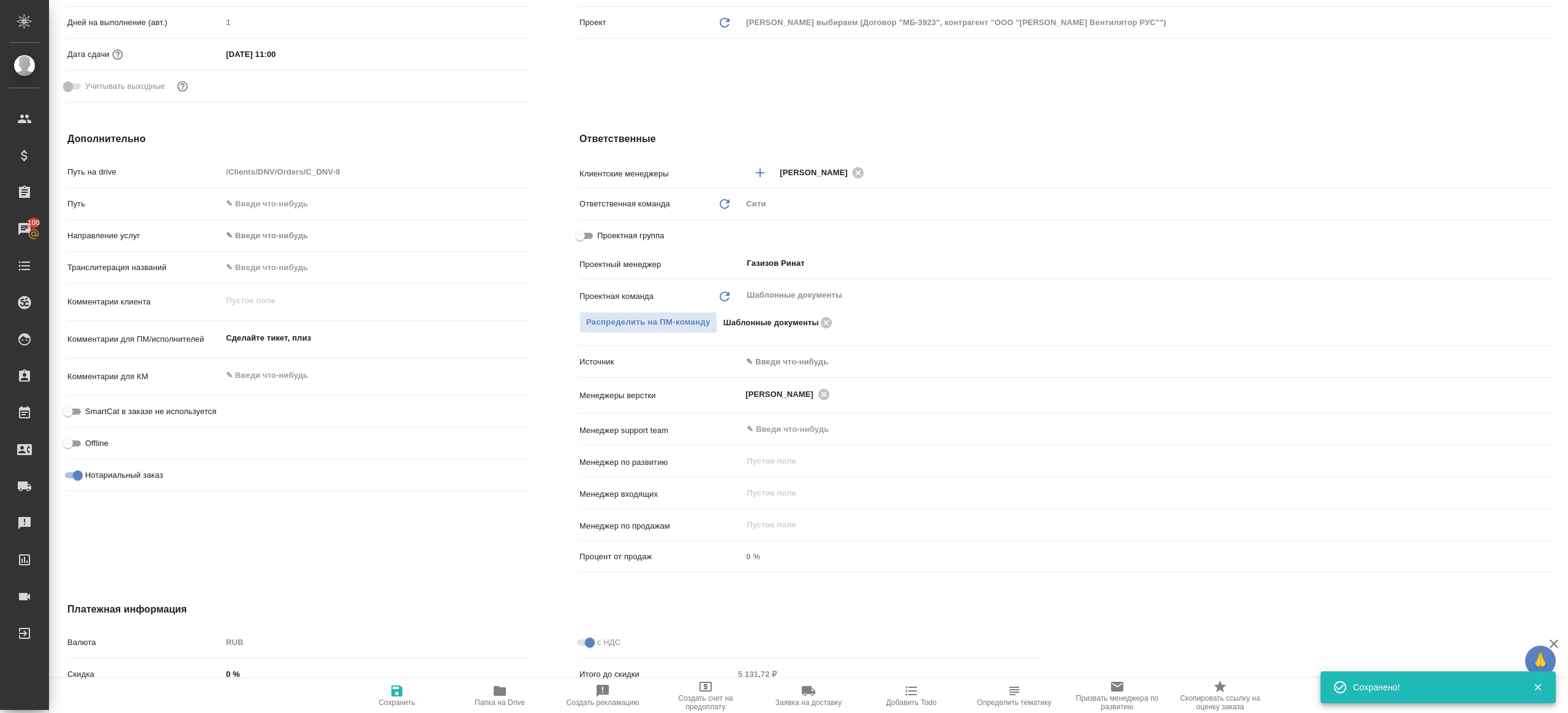
click at [510, 686] on span "Папка на Drive" at bounding box center [500, 695] width 88 height 24
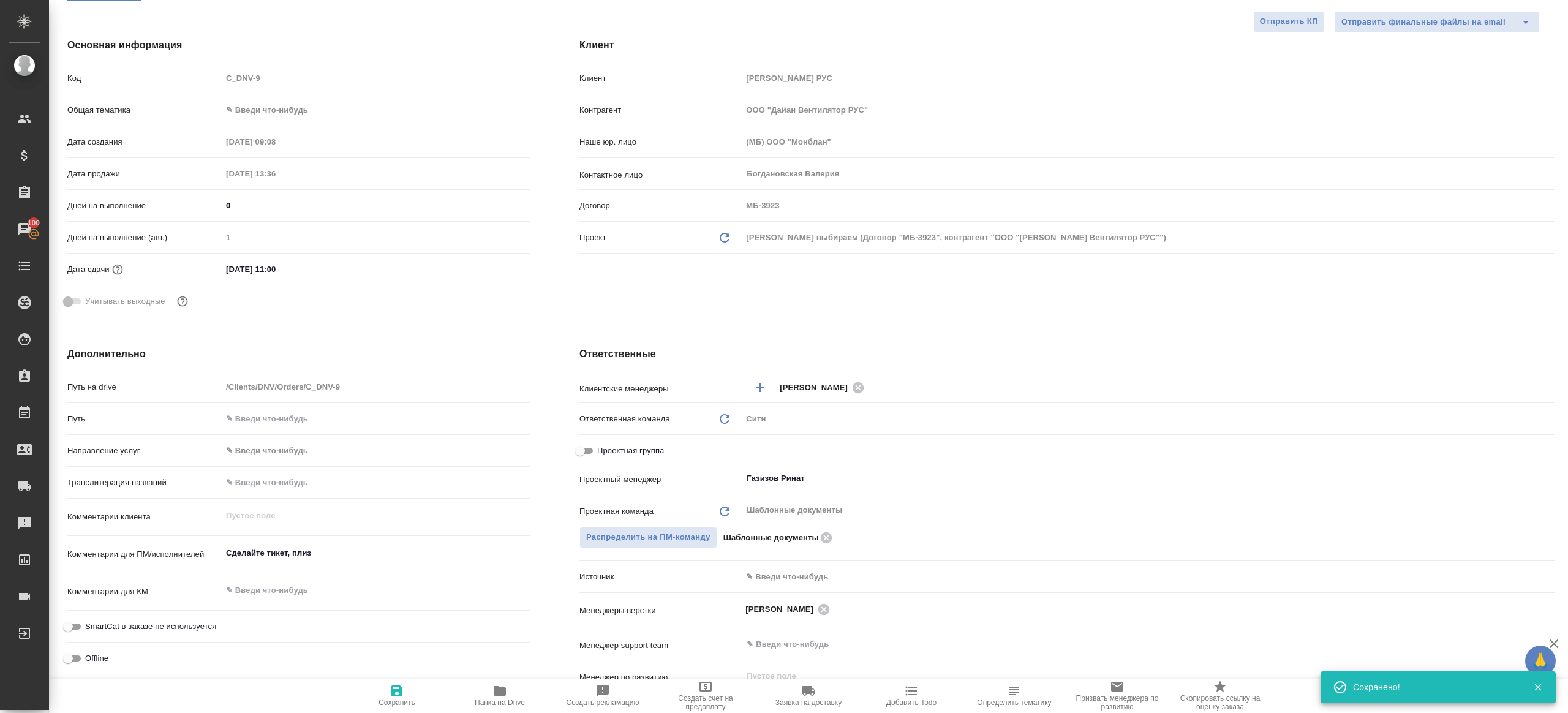
scroll to position [0, 0]
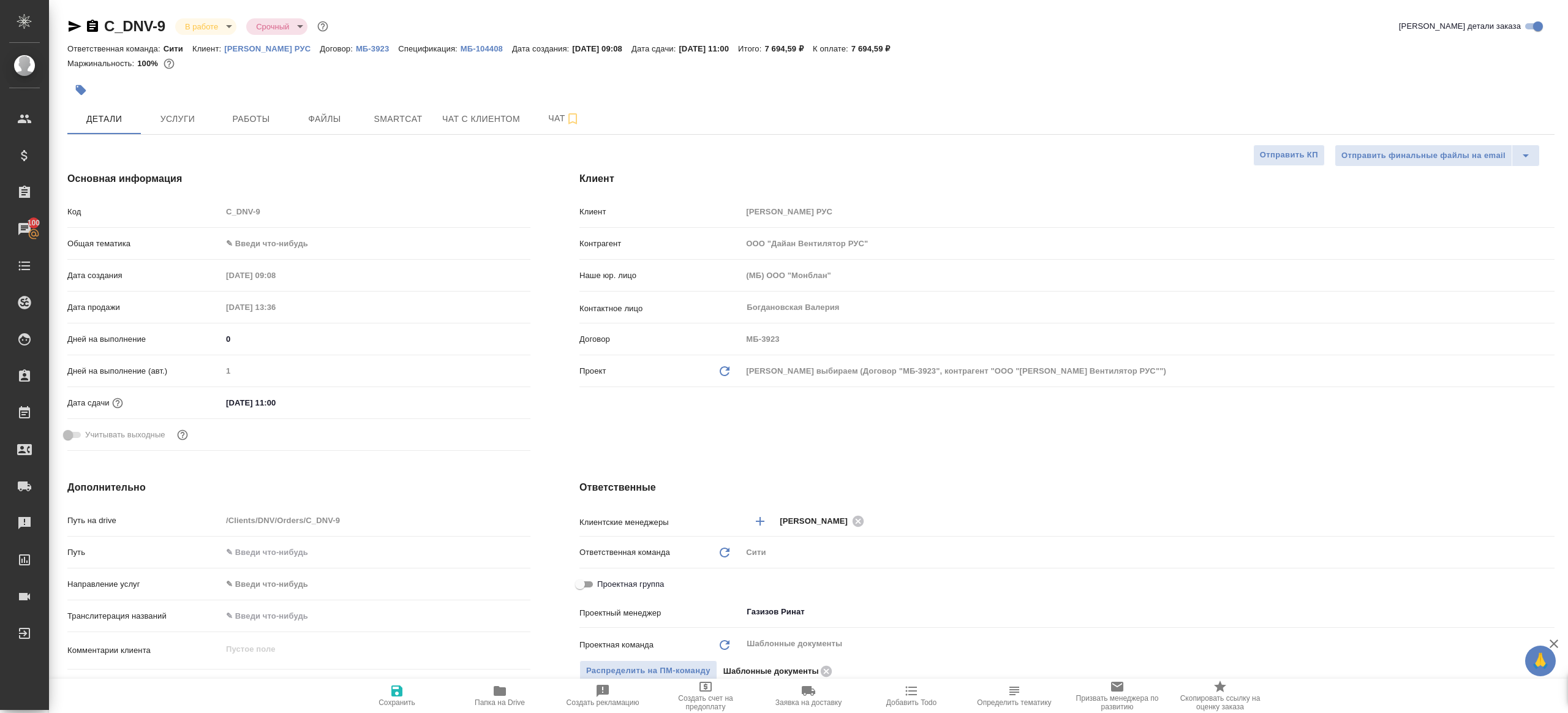
type textarea "x"
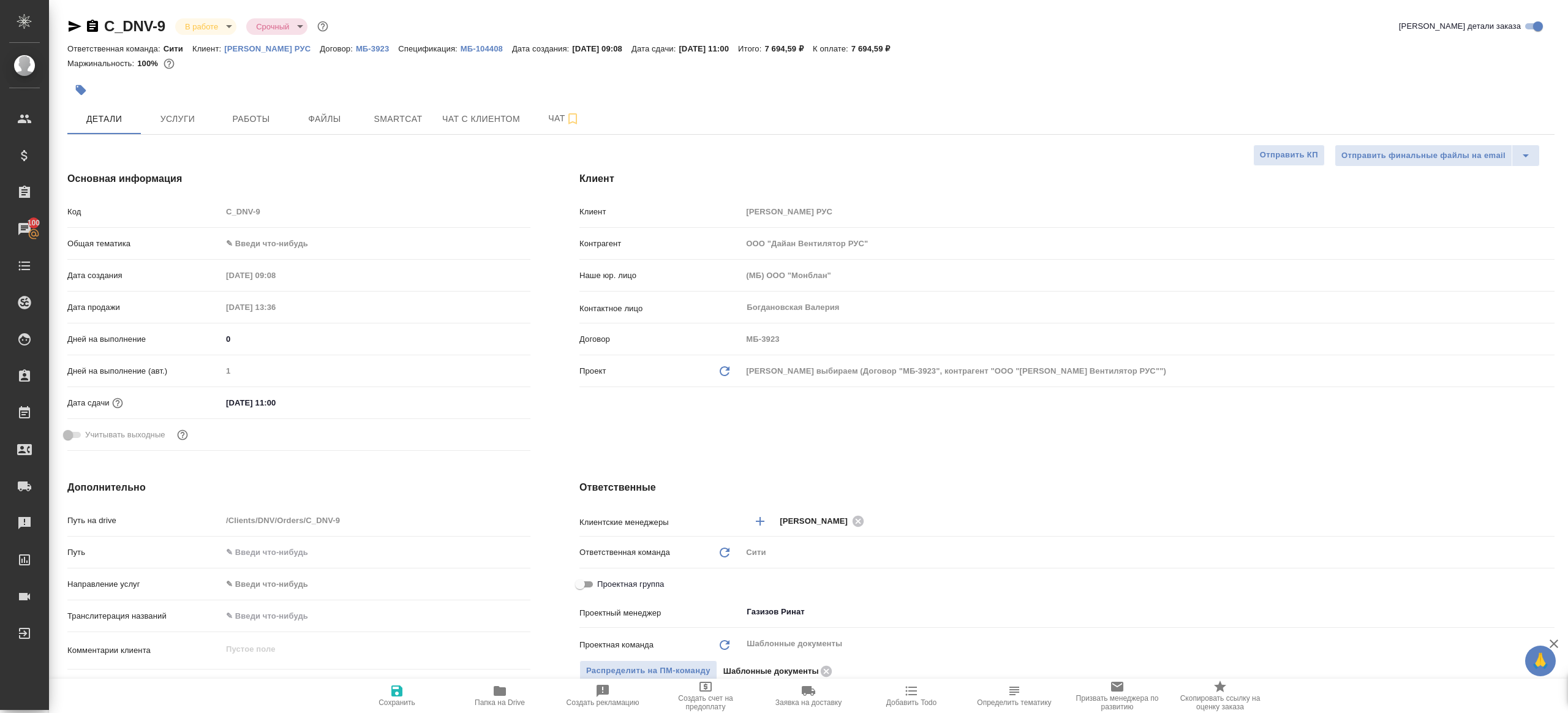
type textarea "x"
click at [262, 122] on span "Работы" at bounding box center [251, 119] width 59 height 15
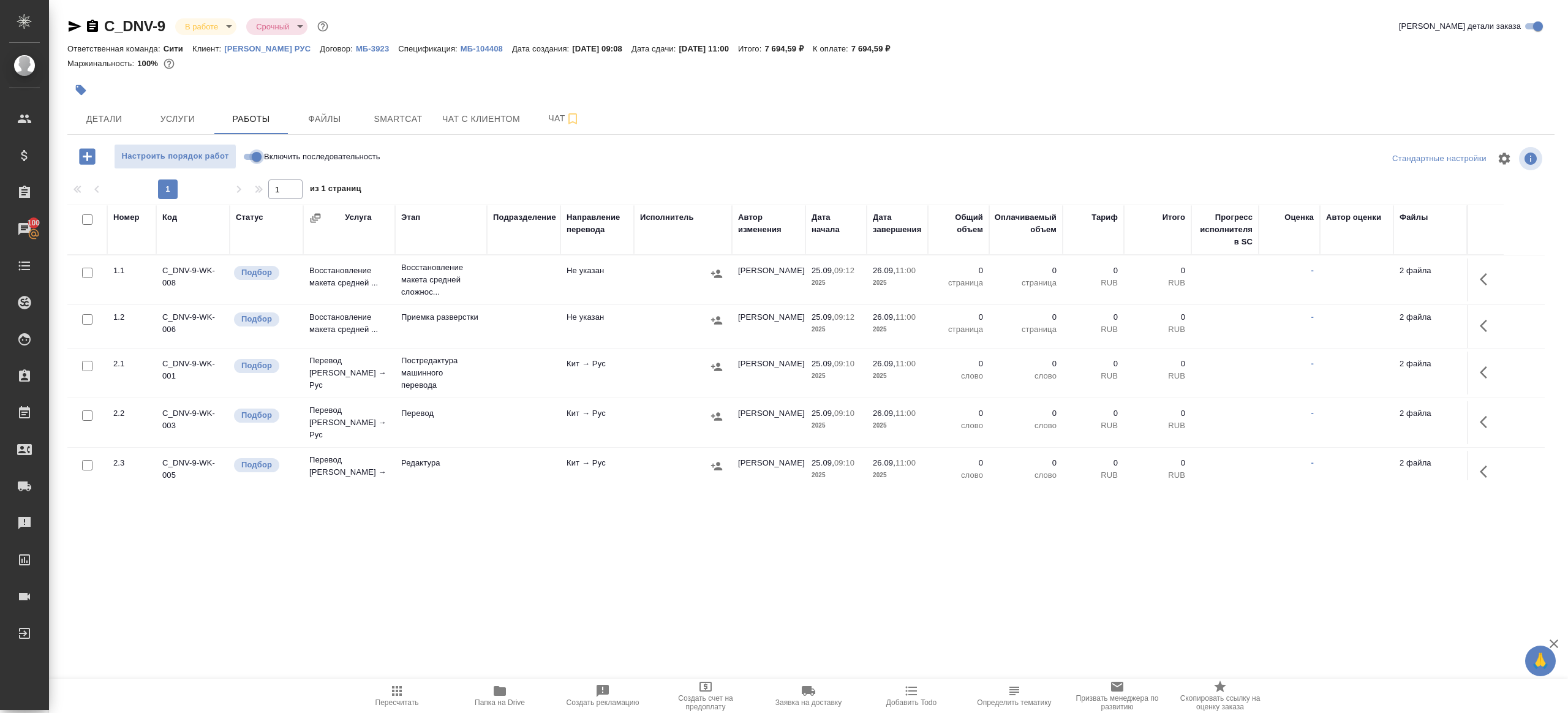
click at [255, 155] on input "Включить последовательность" at bounding box center [256, 156] width 44 height 14
checkbox input "true"
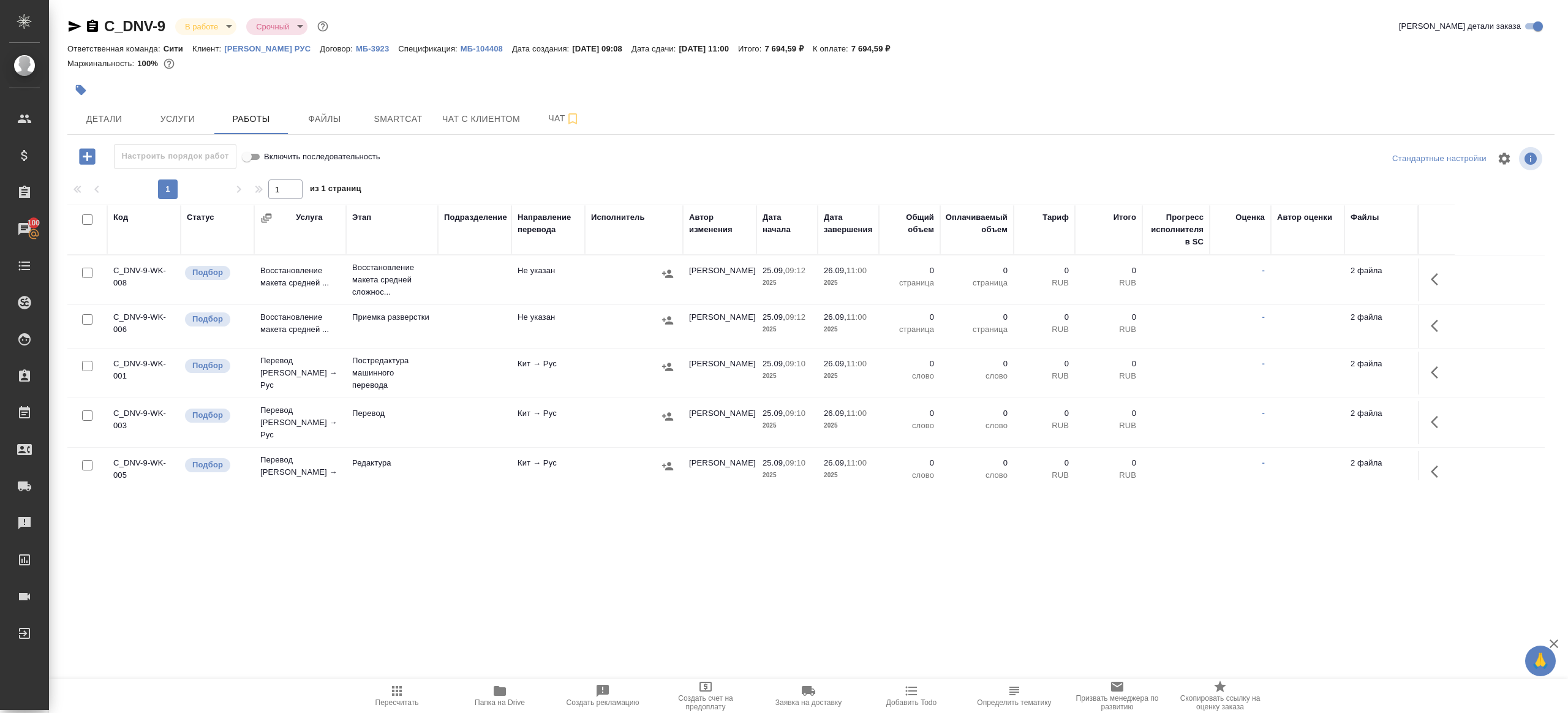
click at [84, 222] on input "checkbox" at bounding box center [87, 219] width 10 height 10
checkbox input "true"
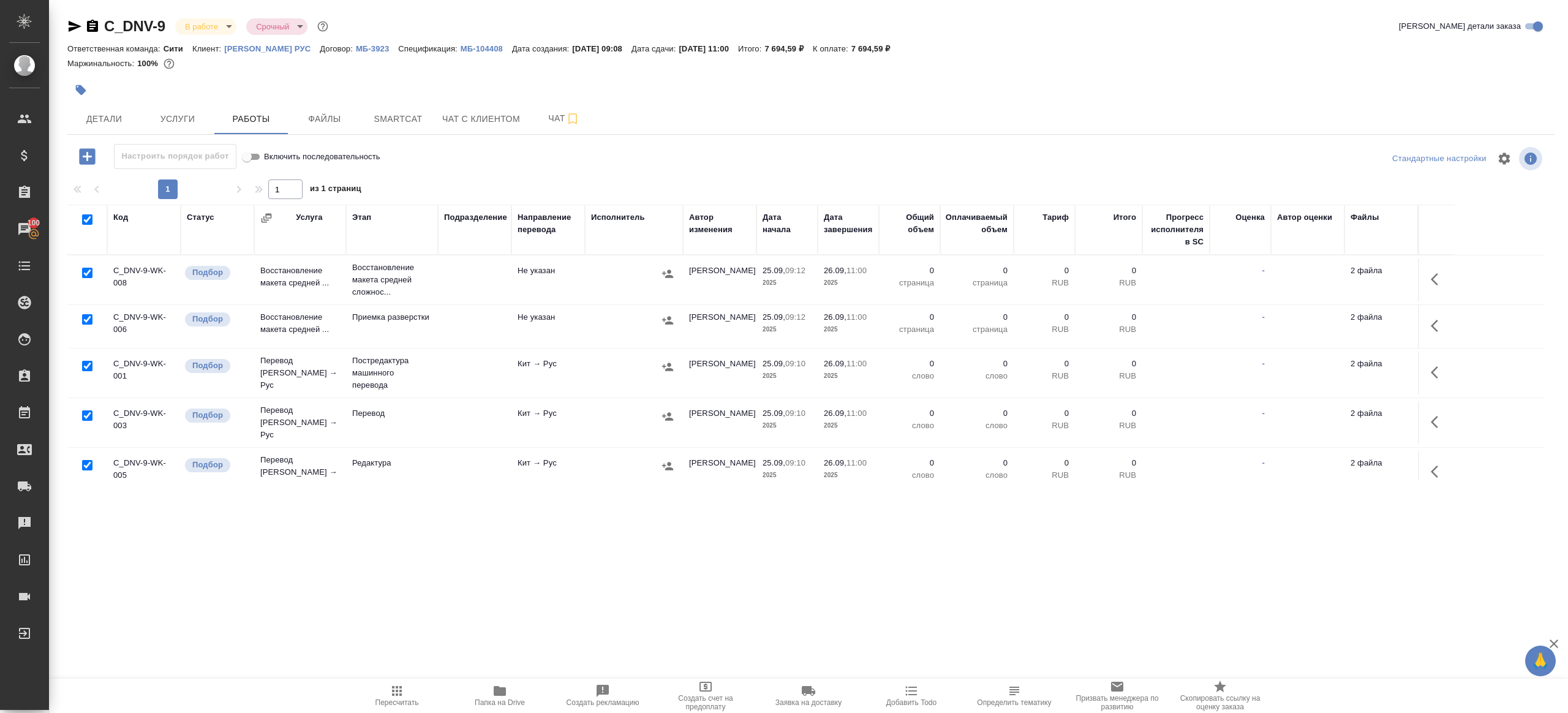
checkbox input "true"
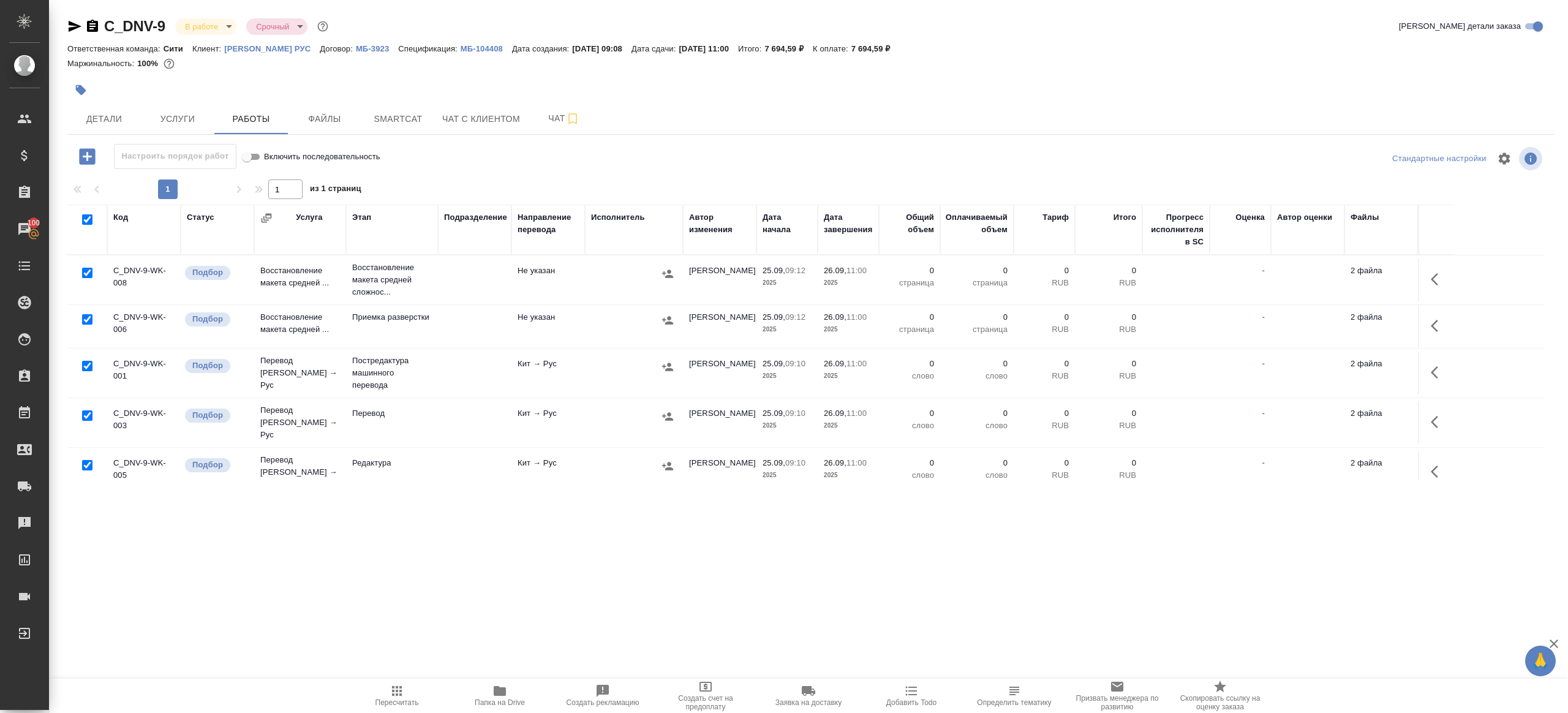
checkbox input "true"
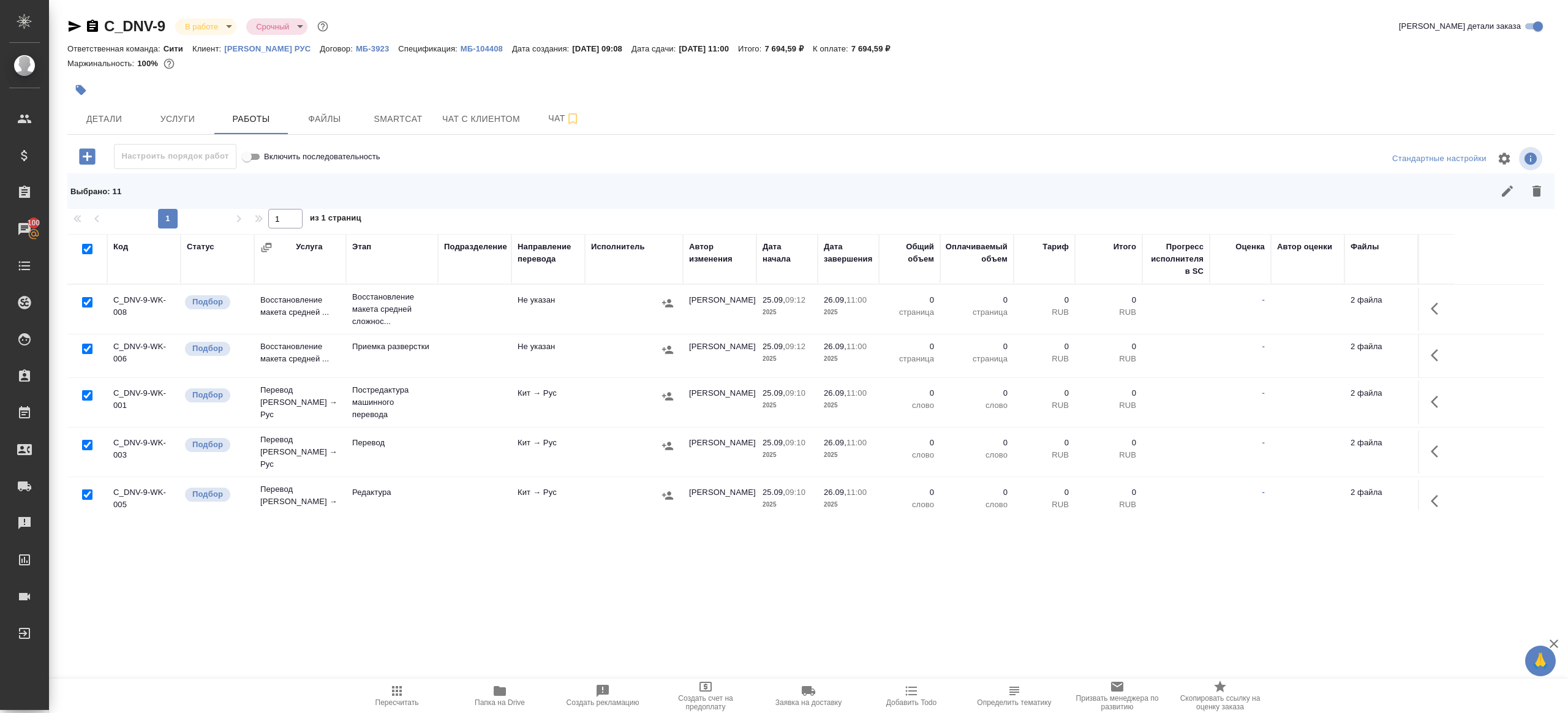
scroll to position [141, 0]
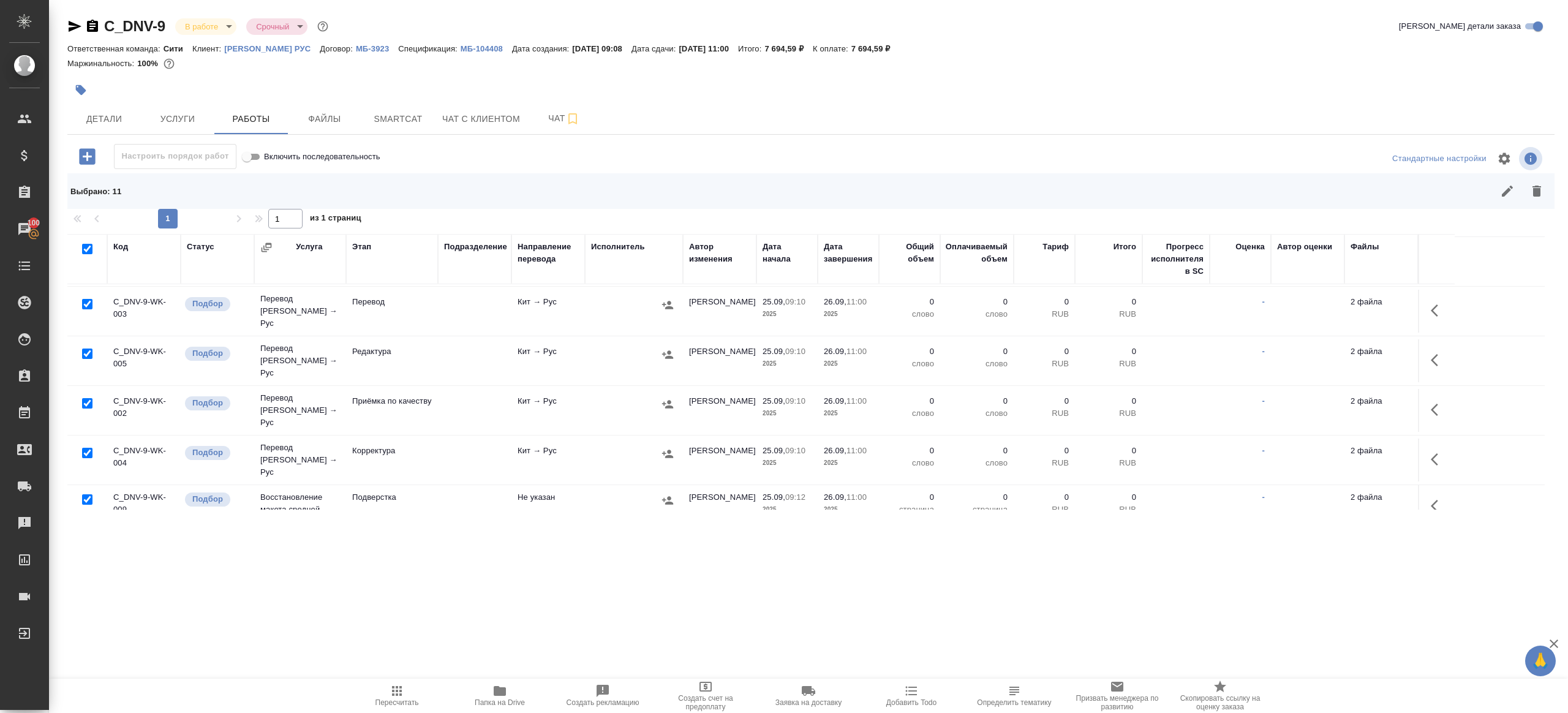
click at [86, 299] on input "checkbox" at bounding box center [87, 304] width 10 height 10
checkbox input "false"
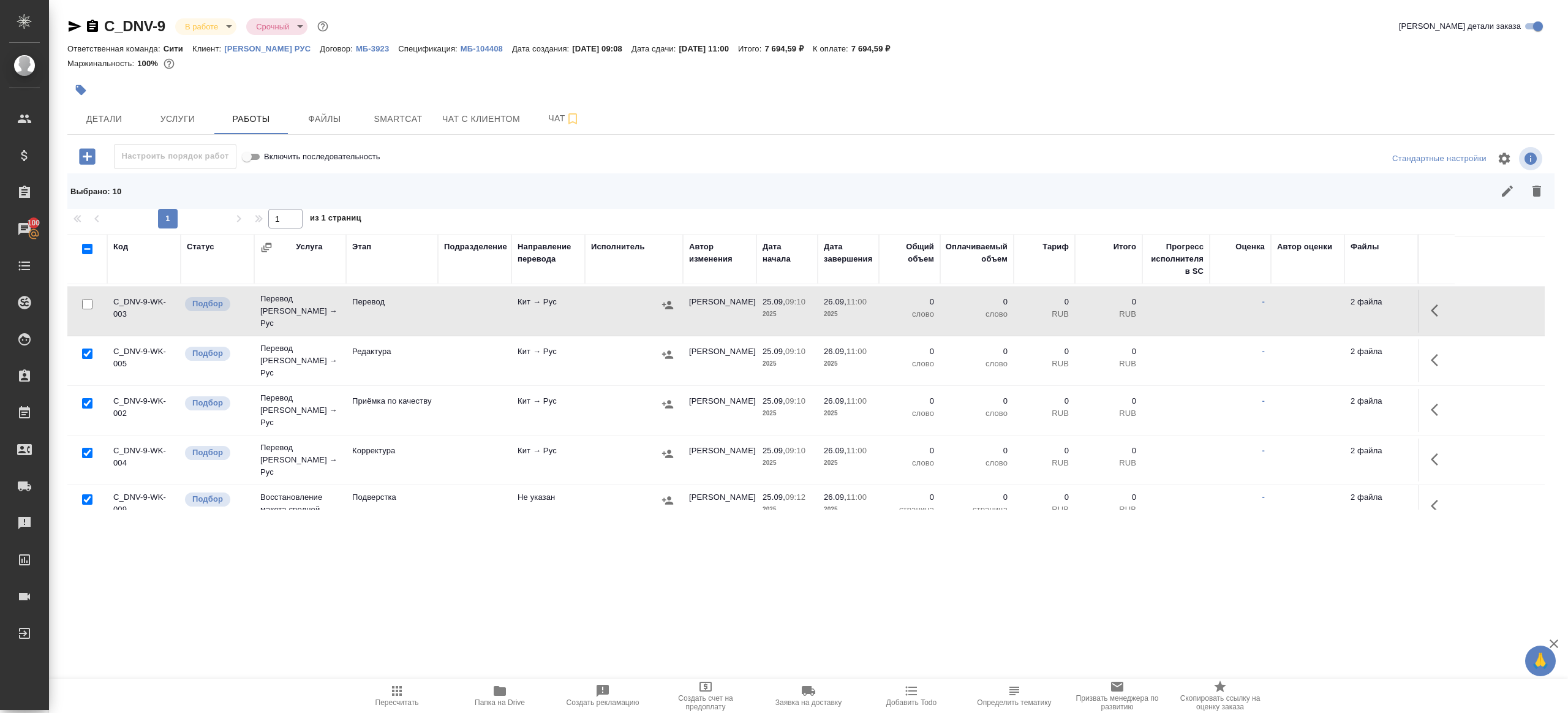
click at [90, 398] on input "checkbox" at bounding box center [87, 403] width 10 height 10
checkbox input "false"
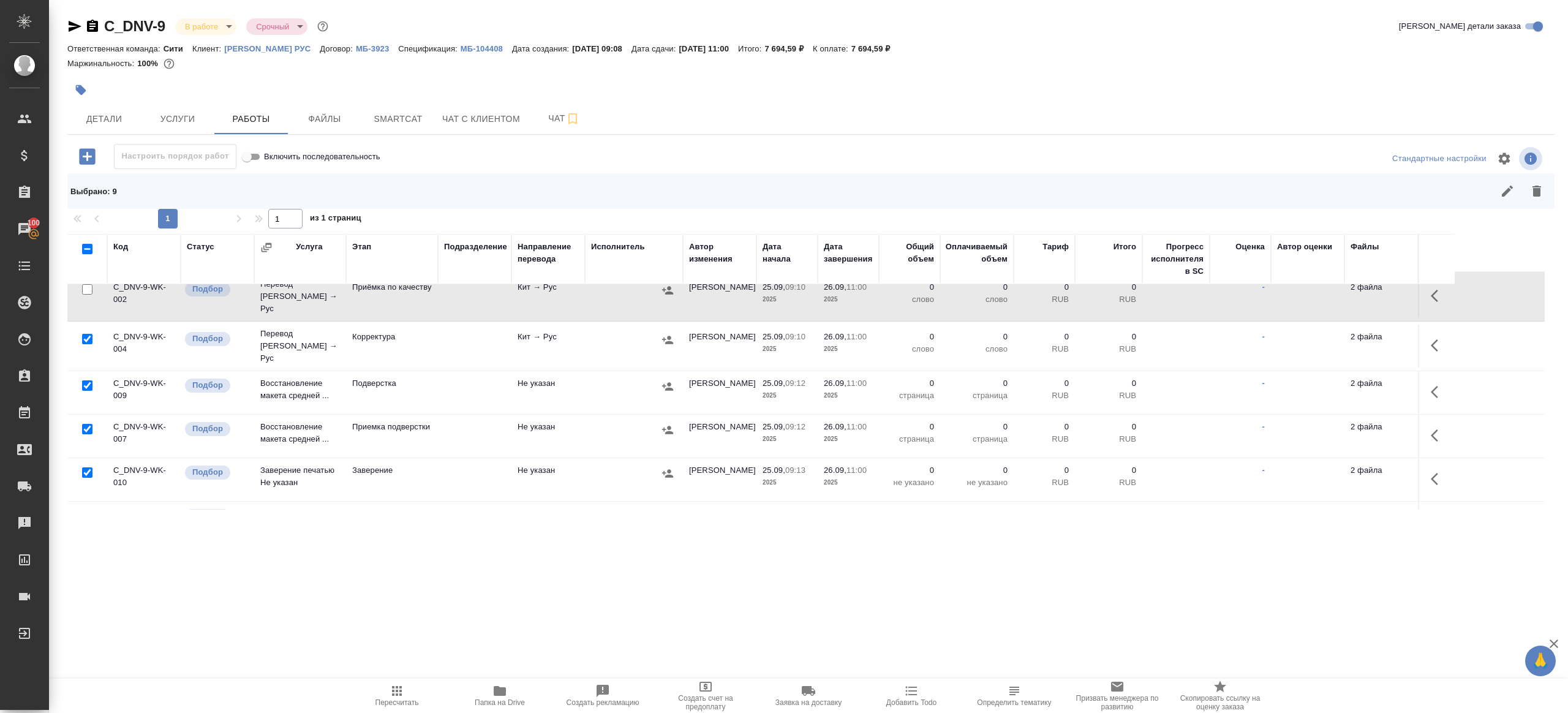
scroll to position [263, 0]
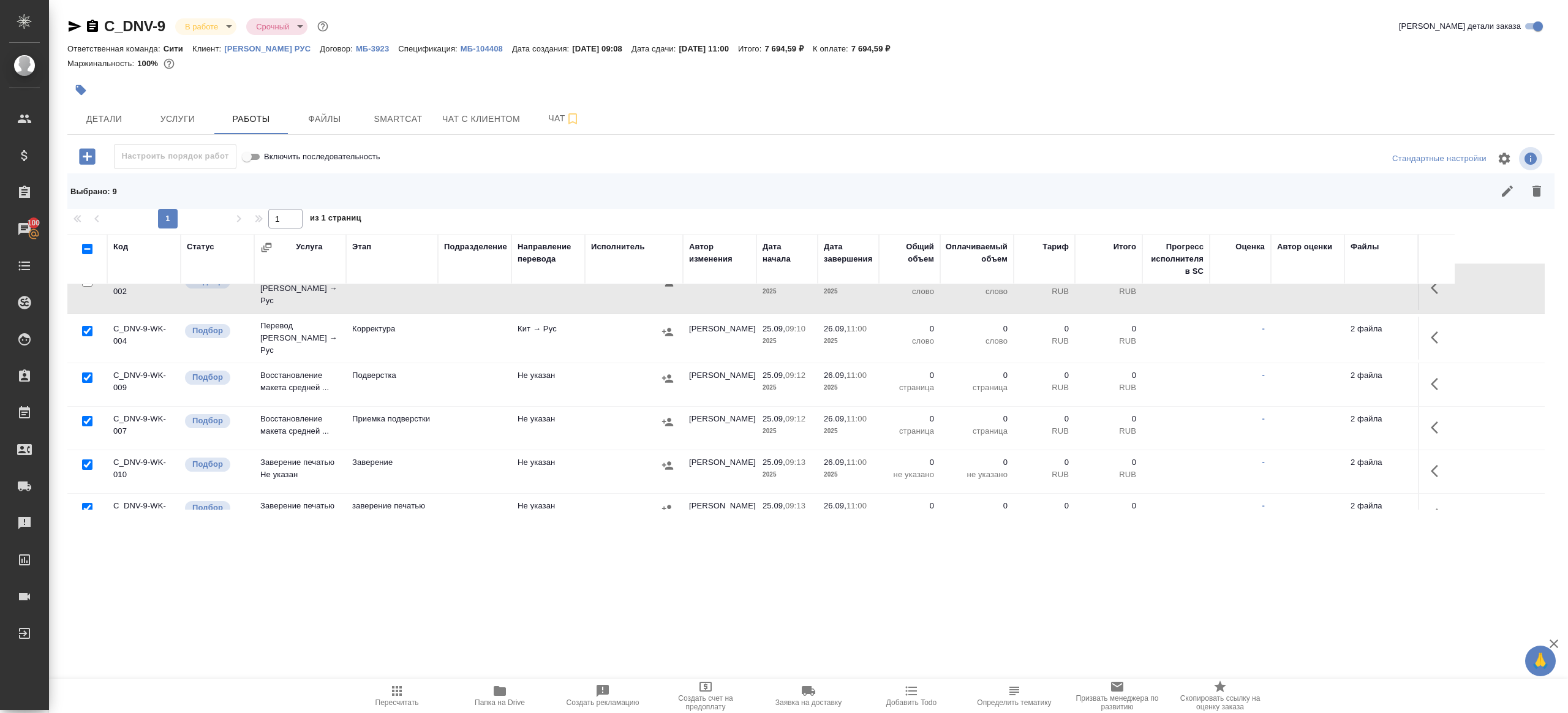
click at [87, 460] on input "checkbox" at bounding box center [87, 465] width 10 height 10
checkbox input "false"
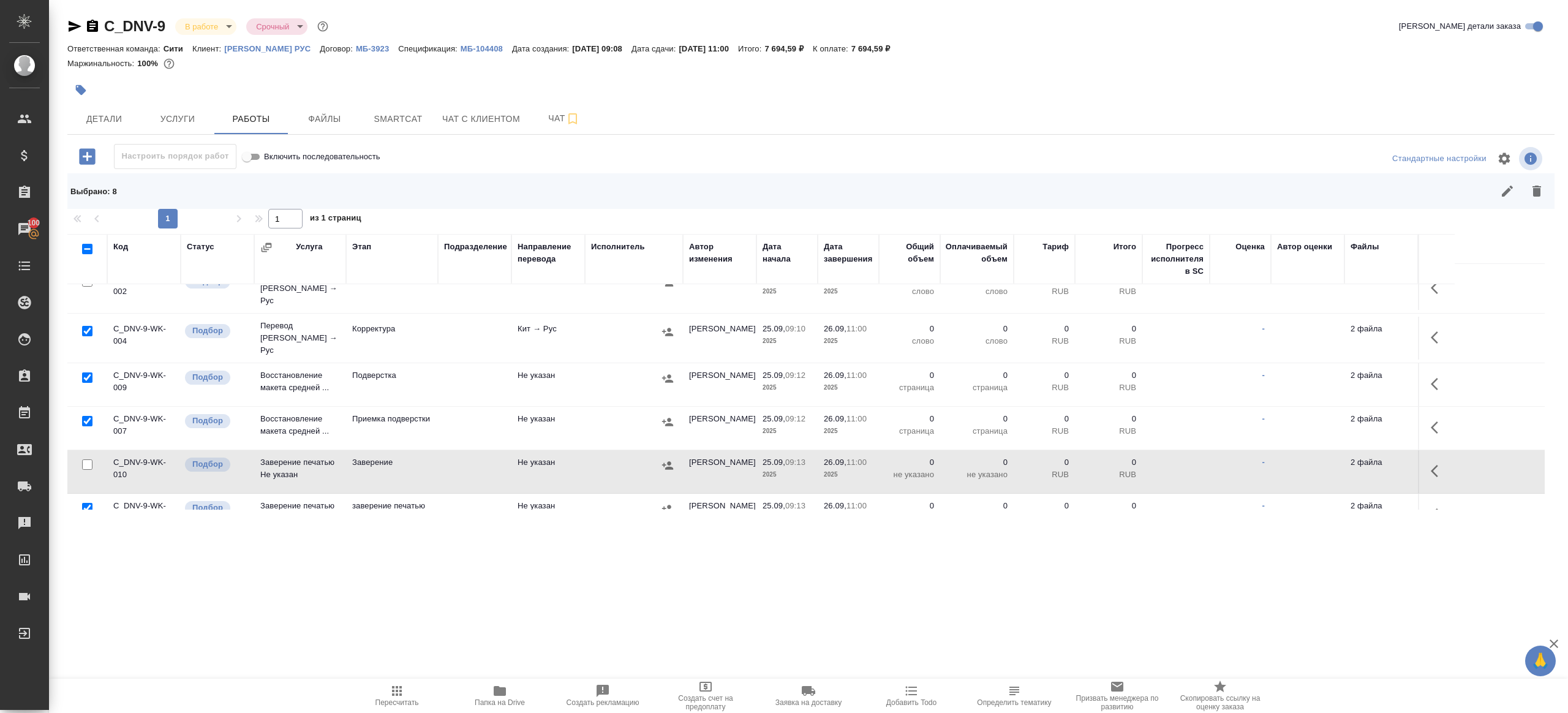
click at [87, 503] on input "checkbox" at bounding box center [87, 508] width 10 height 10
checkbox input "false"
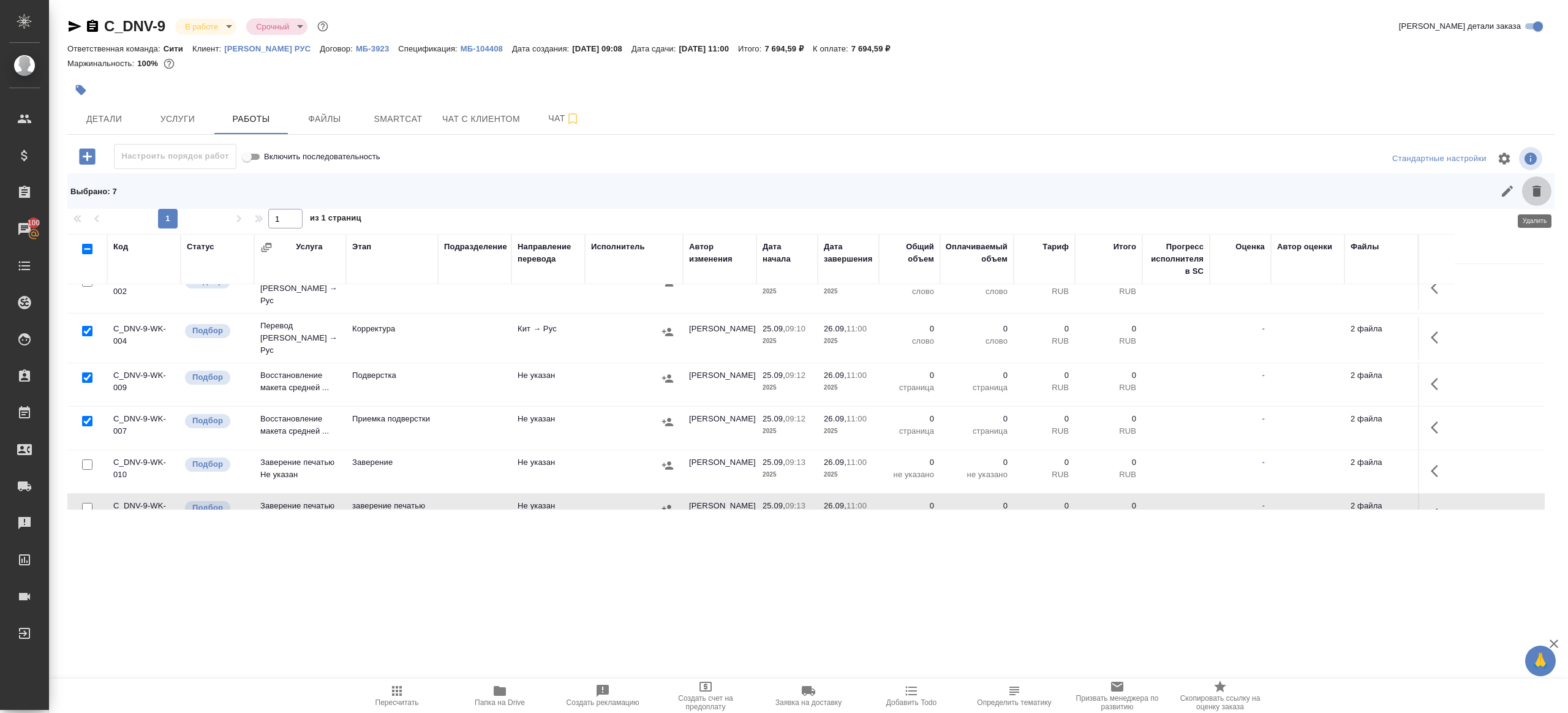
click at [1529, 184] on icon "button" at bounding box center [1537, 191] width 14 height 14
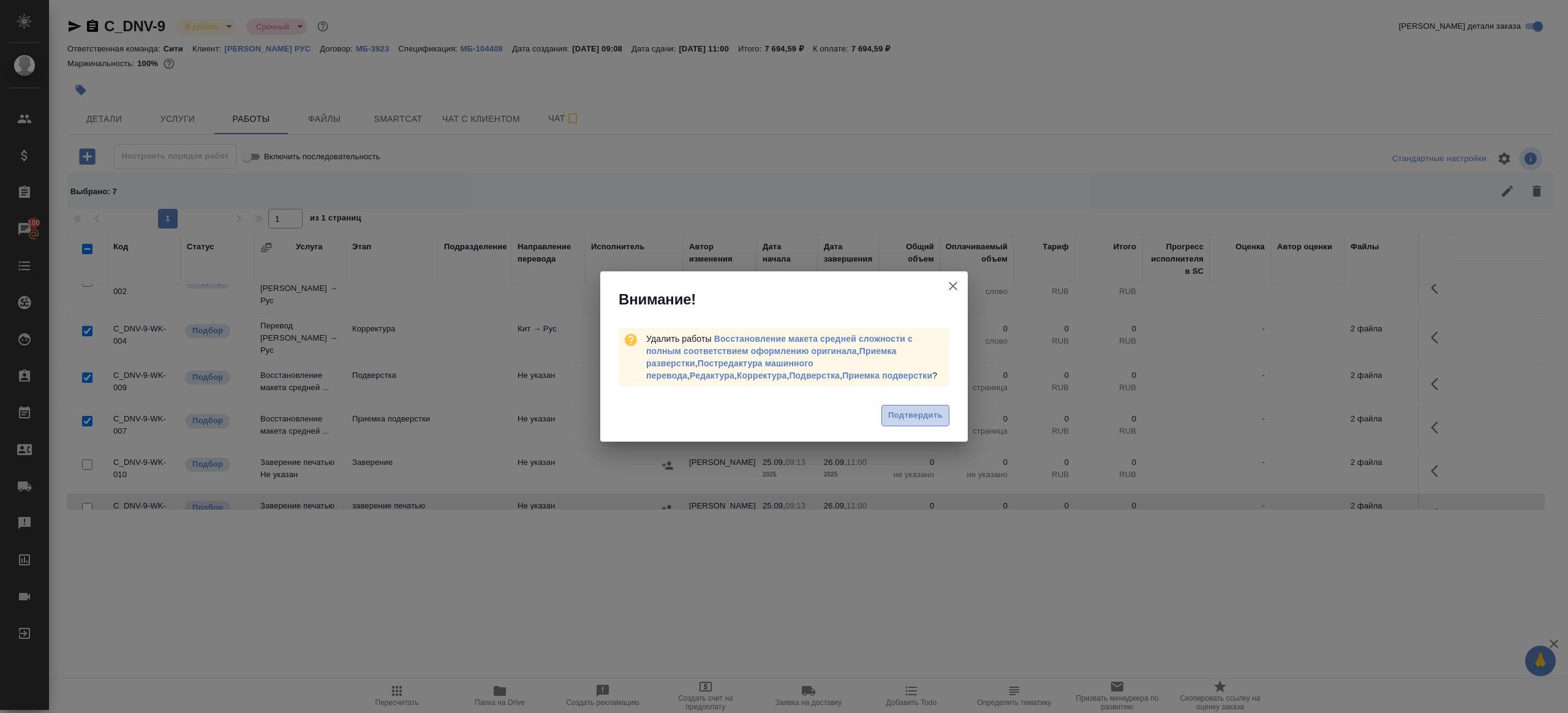
click at [913, 424] on button "Подтвердить" at bounding box center [915, 415] width 68 height 22
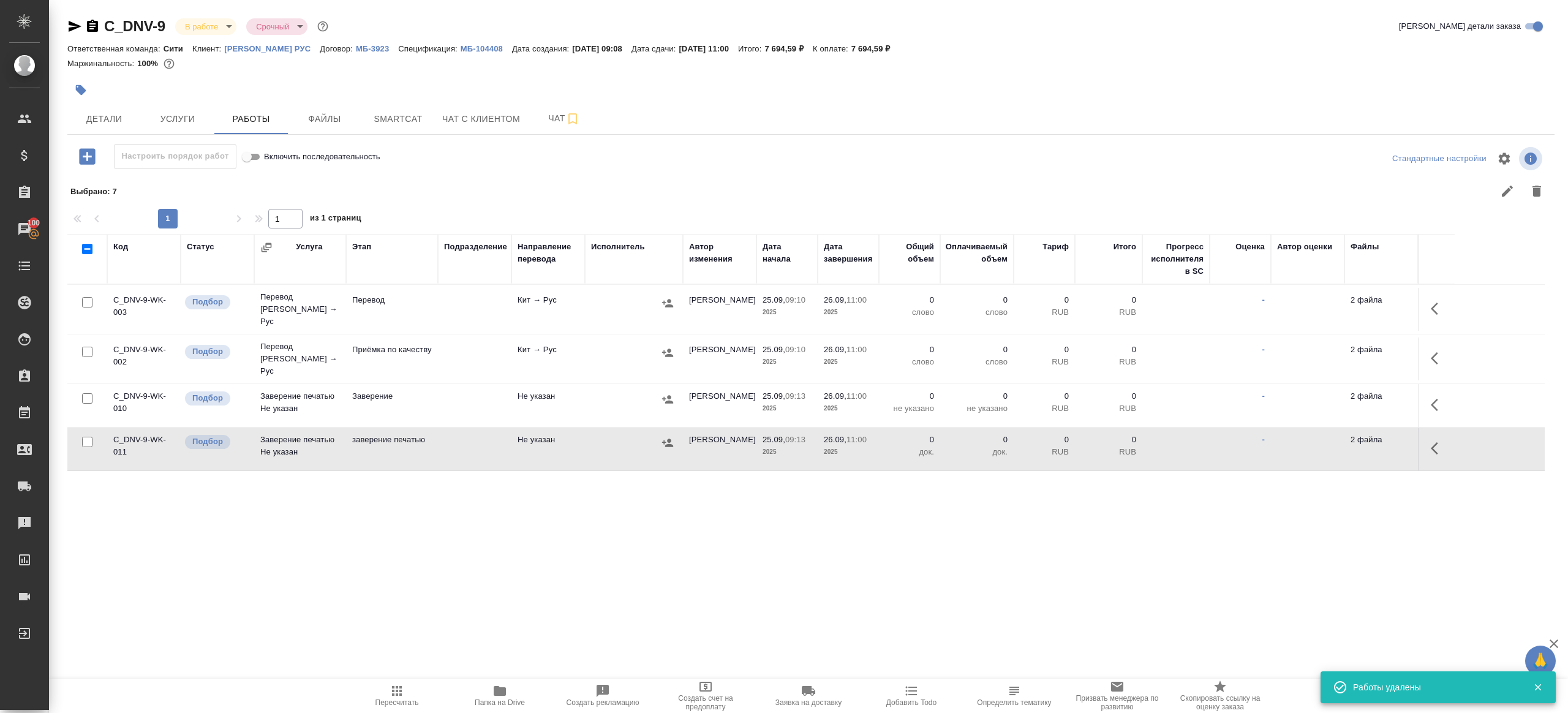
scroll to position [0, 0]
click at [1440, 308] on icon "button" at bounding box center [1438, 308] width 14 height 14
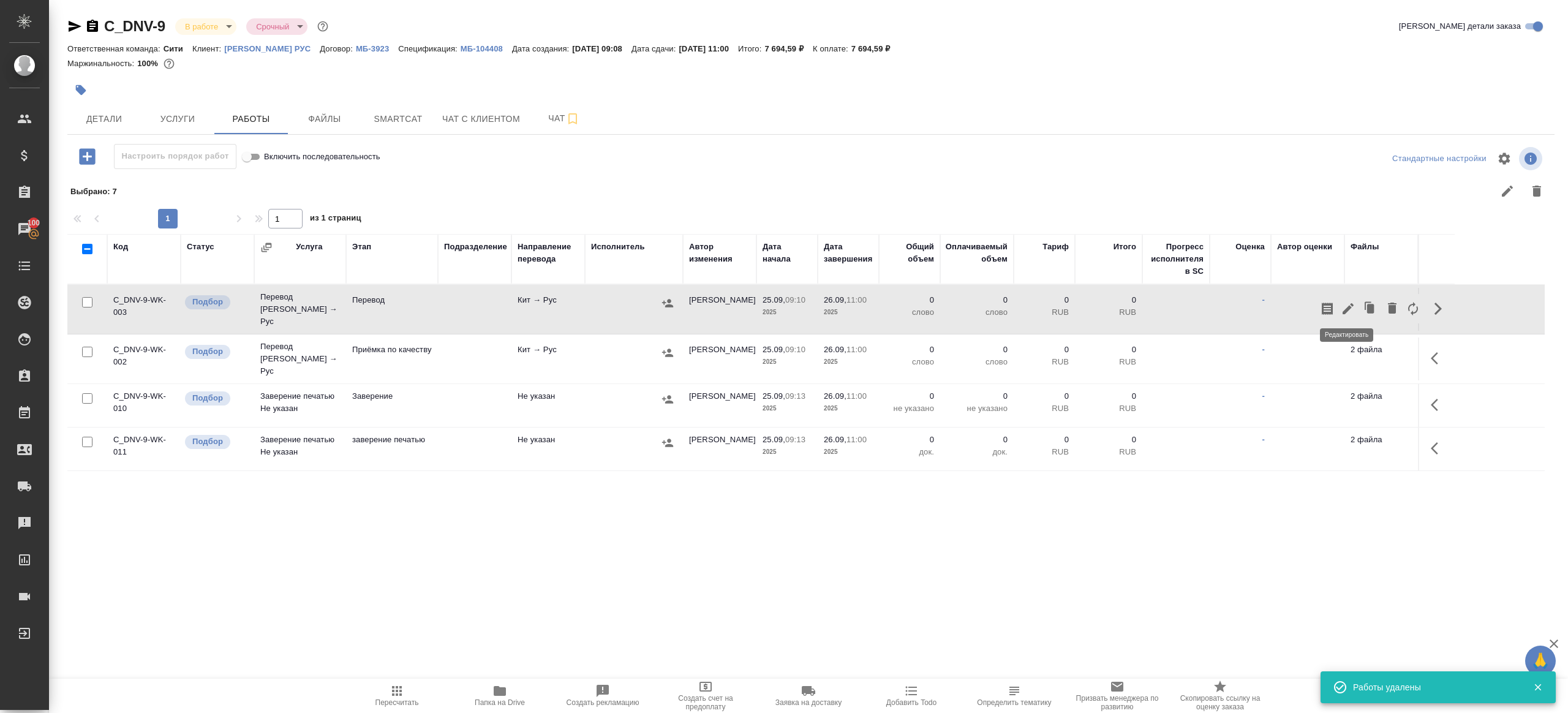
click at [1338, 302] on button "button" at bounding box center [1348, 308] width 21 height 29
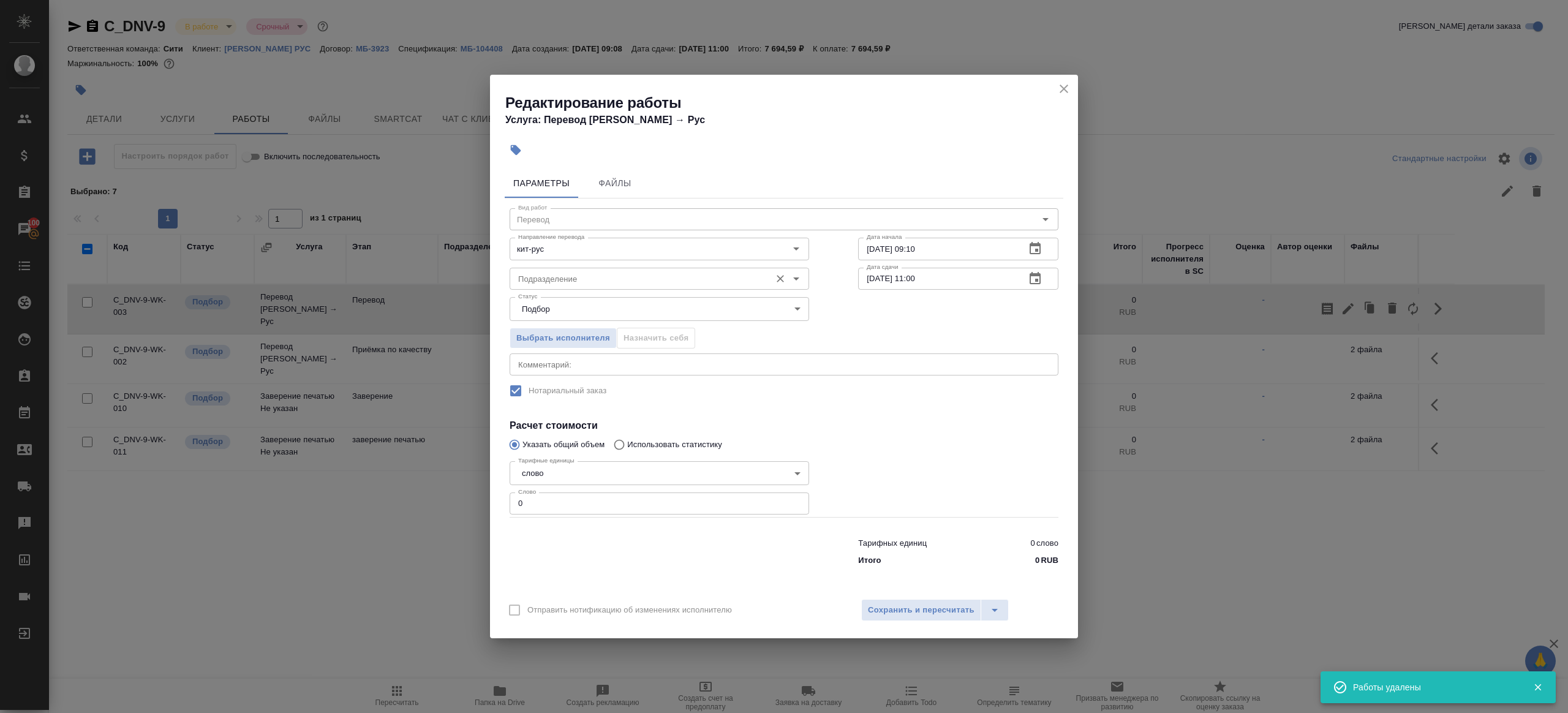
click at [566, 285] on input "Подразделение" at bounding box center [639, 278] width 251 height 14
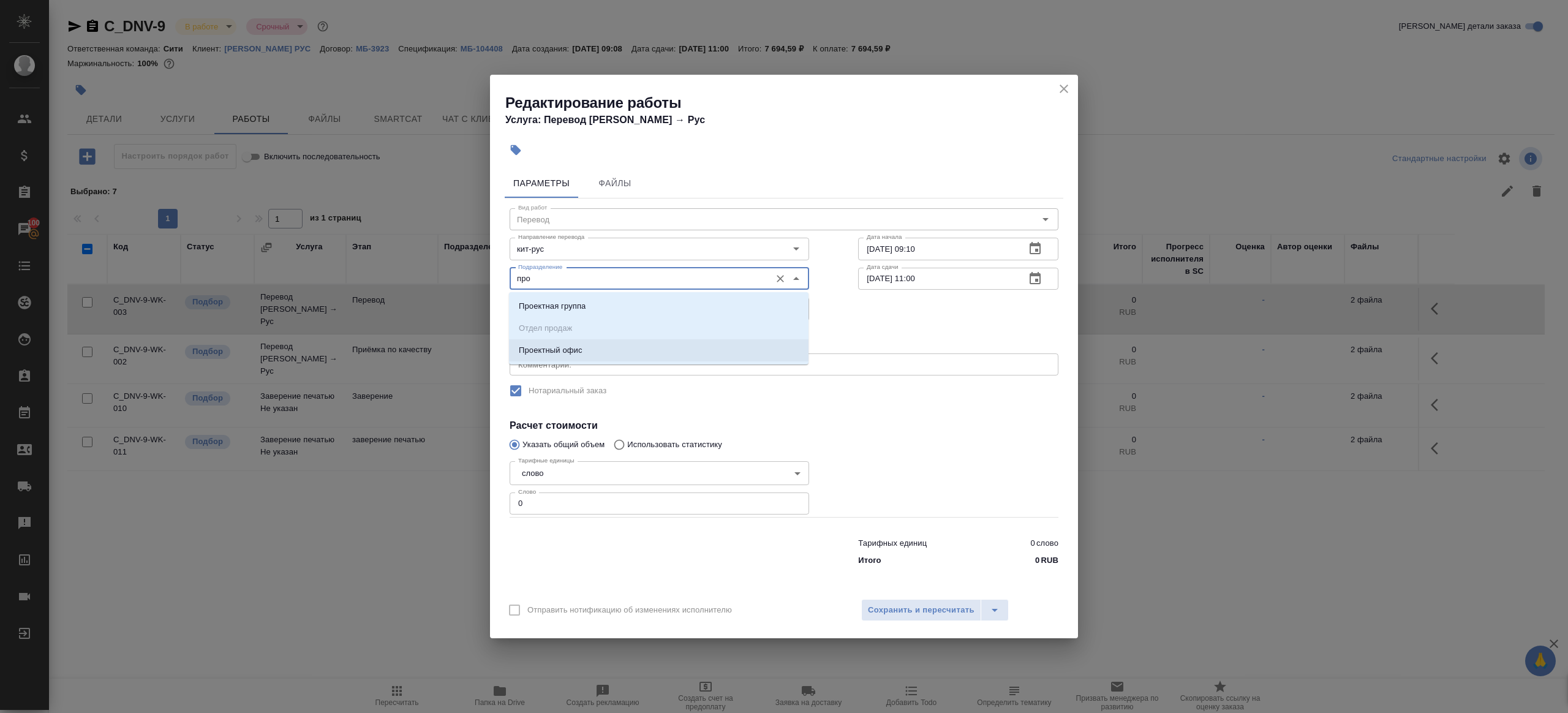
click at [568, 355] on p "Проектный офис" at bounding box center [550, 350] width 64 height 12
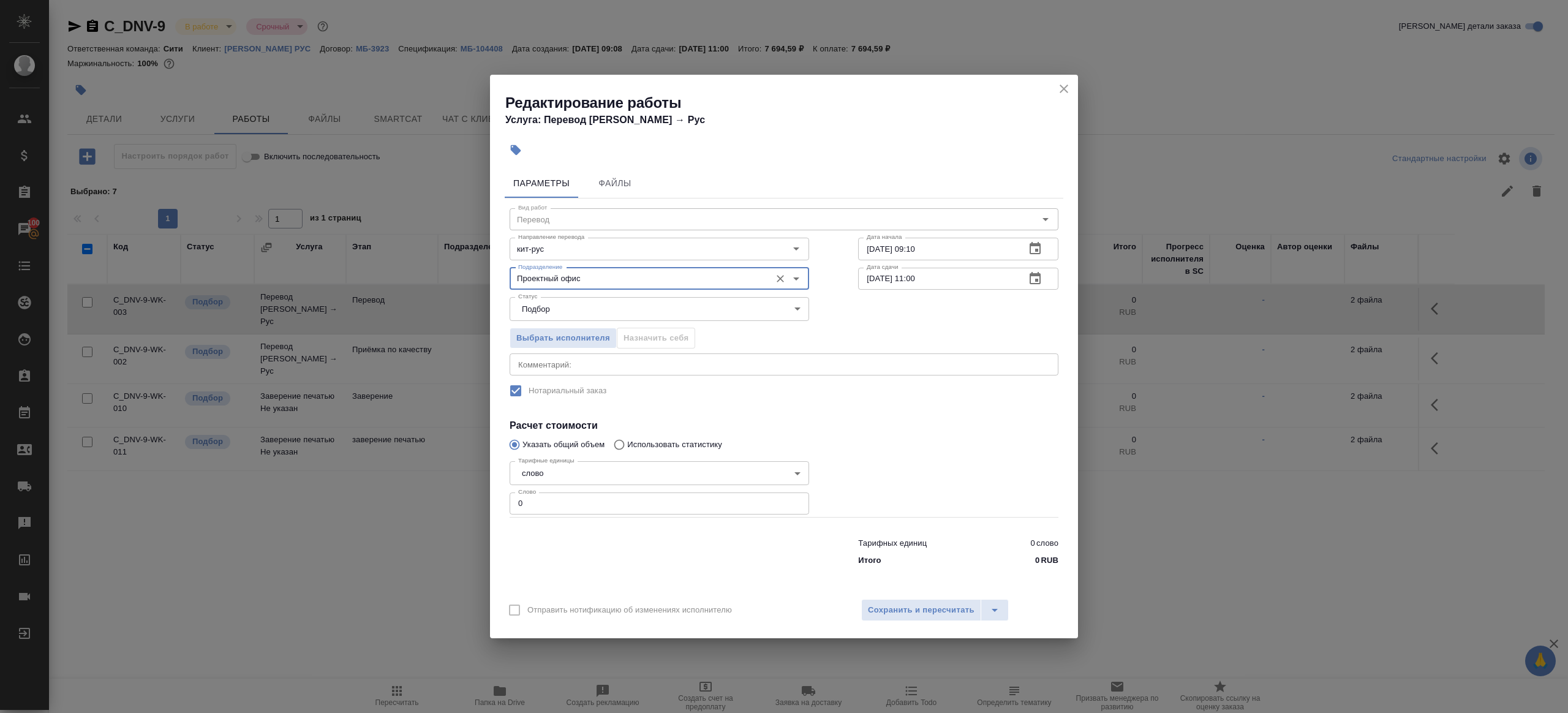
type input "Проектный офис"
click at [538, 508] on input "0" at bounding box center [659, 503] width 300 height 22
type input "600"
click at [917, 277] on input "26.09.2025 11:00" at bounding box center [937, 279] width 157 height 22
type input "26.09.2025 09:00"
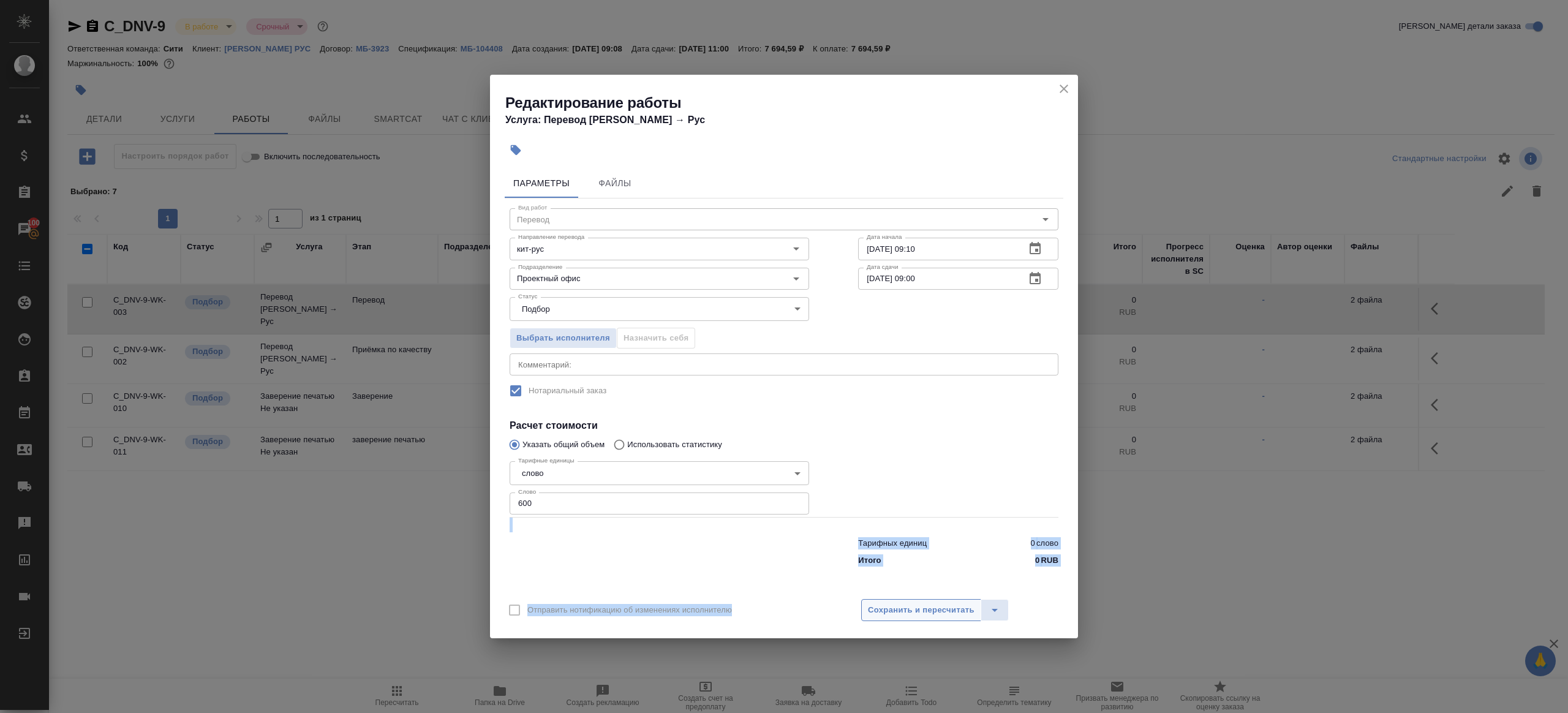
drag, startPoint x: 917, startPoint y: 467, endPoint x: 913, endPoint y: 615, distance: 148.1
click at [913, 615] on div "Редактирование работы Услуга: Перевод Стандарт Кит → Рус Параметры Файлы Вид ра…" at bounding box center [784, 356] width 588 height 564
click at [913, 615] on span "Сохранить и пересчитать" at bounding box center [921, 611] width 107 height 14
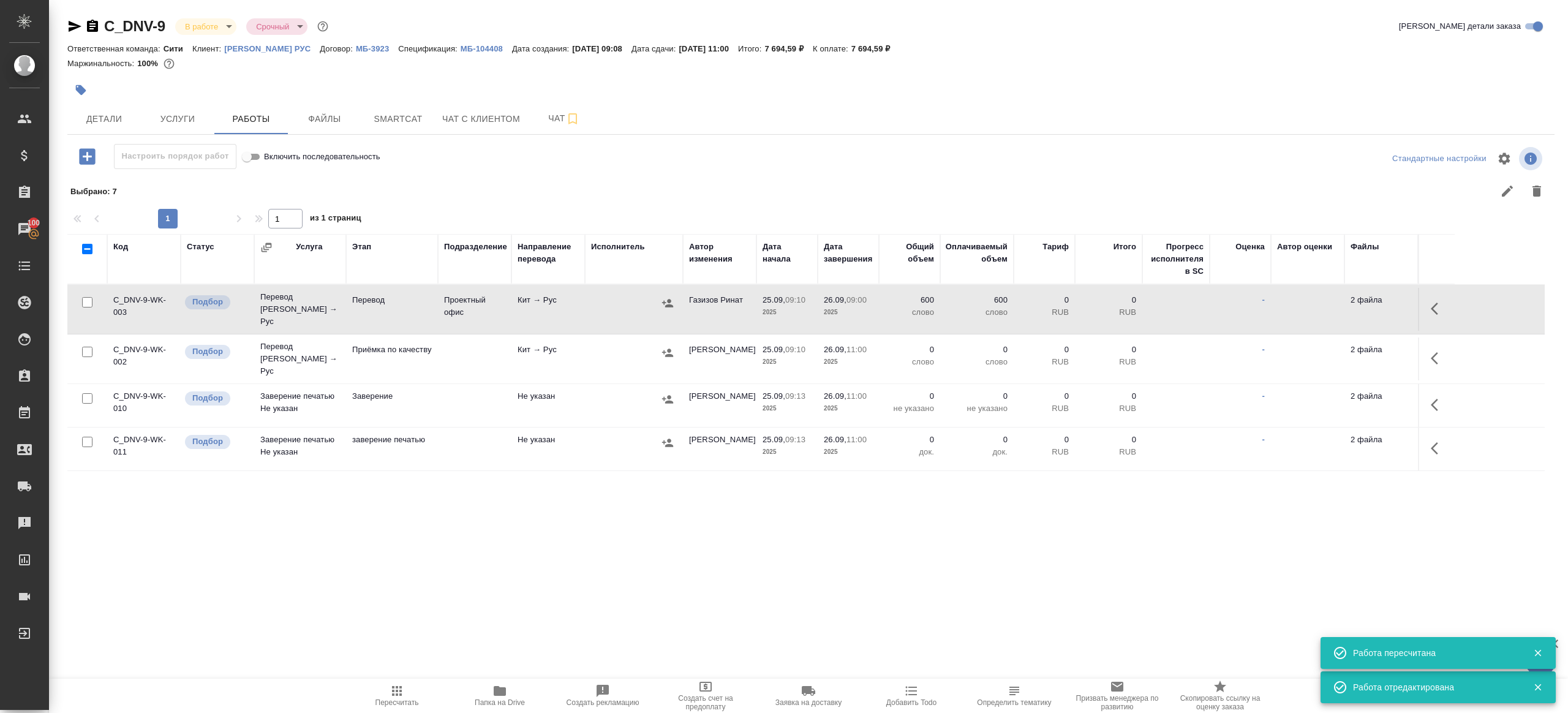
click at [1429, 344] on button "button" at bounding box center [1438, 358] width 29 height 29
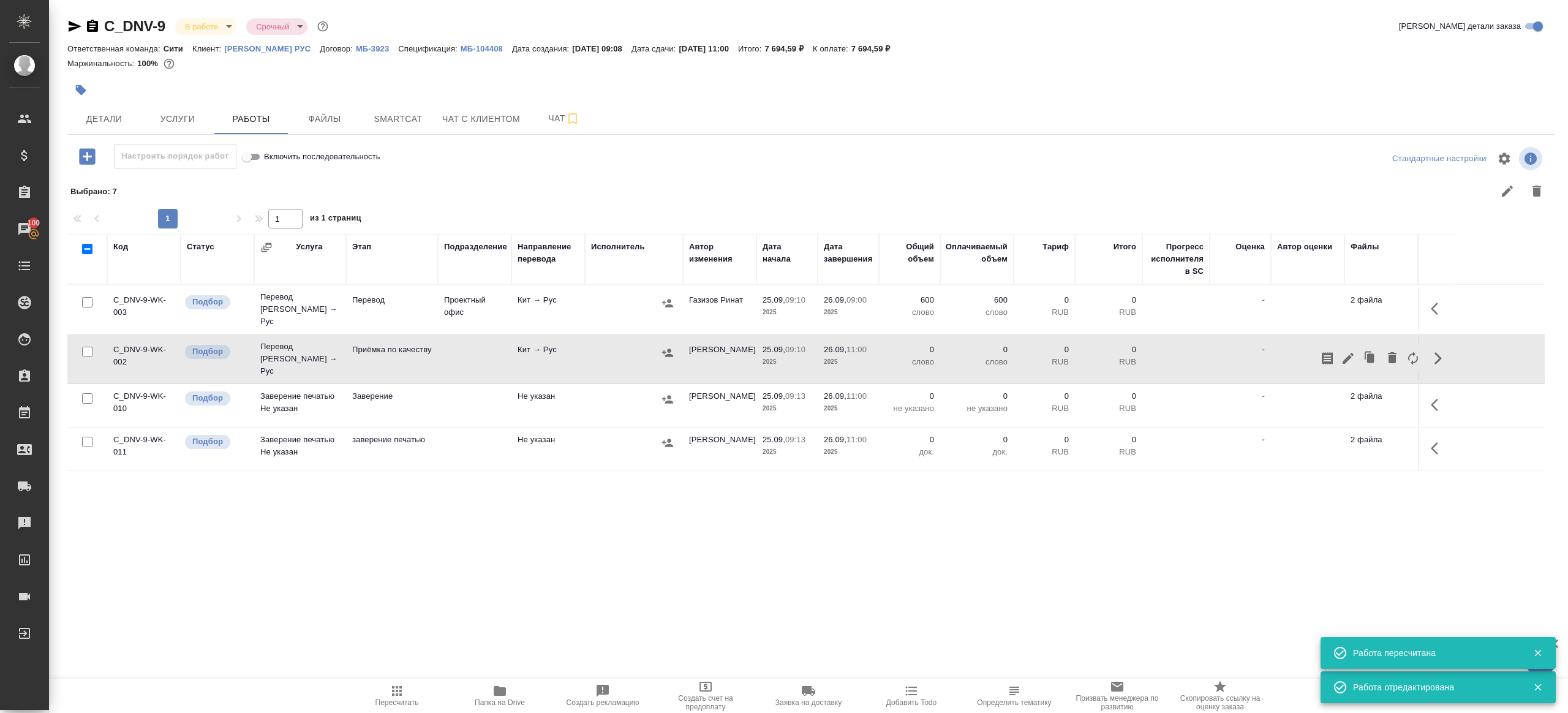
click at [1338, 344] on div at bounding box center [1370, 358] width 107 height 29
click at [1343, 351] on icon "button" at bounding box center [1348, 358] width 14 height 14
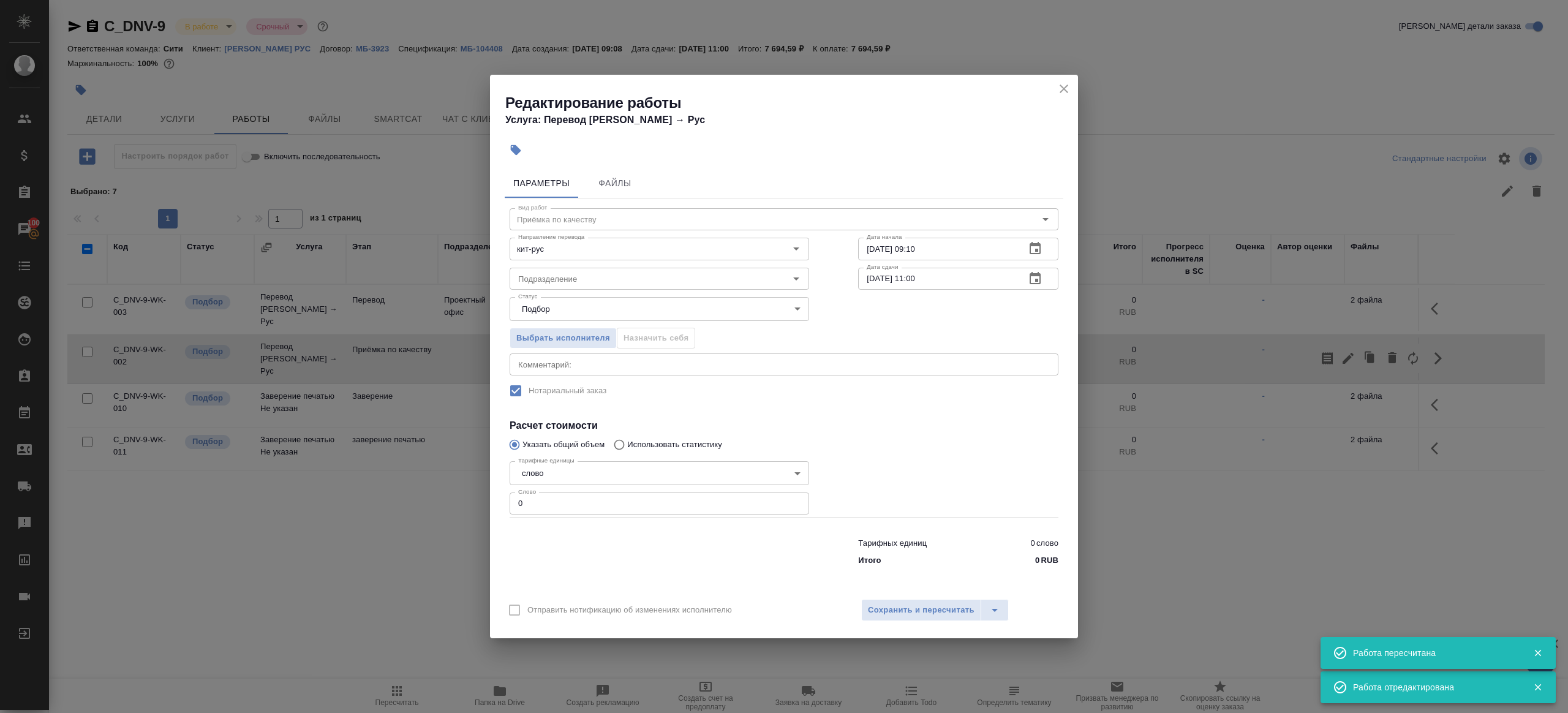
click at [645, 293] on div "Статус Подбор recruiting Статус" at bounding box center [659, 308] width 348 height 80
click at [644, 276] on input "Подразделение" at bounding box center [639, 278] width 251 height 14
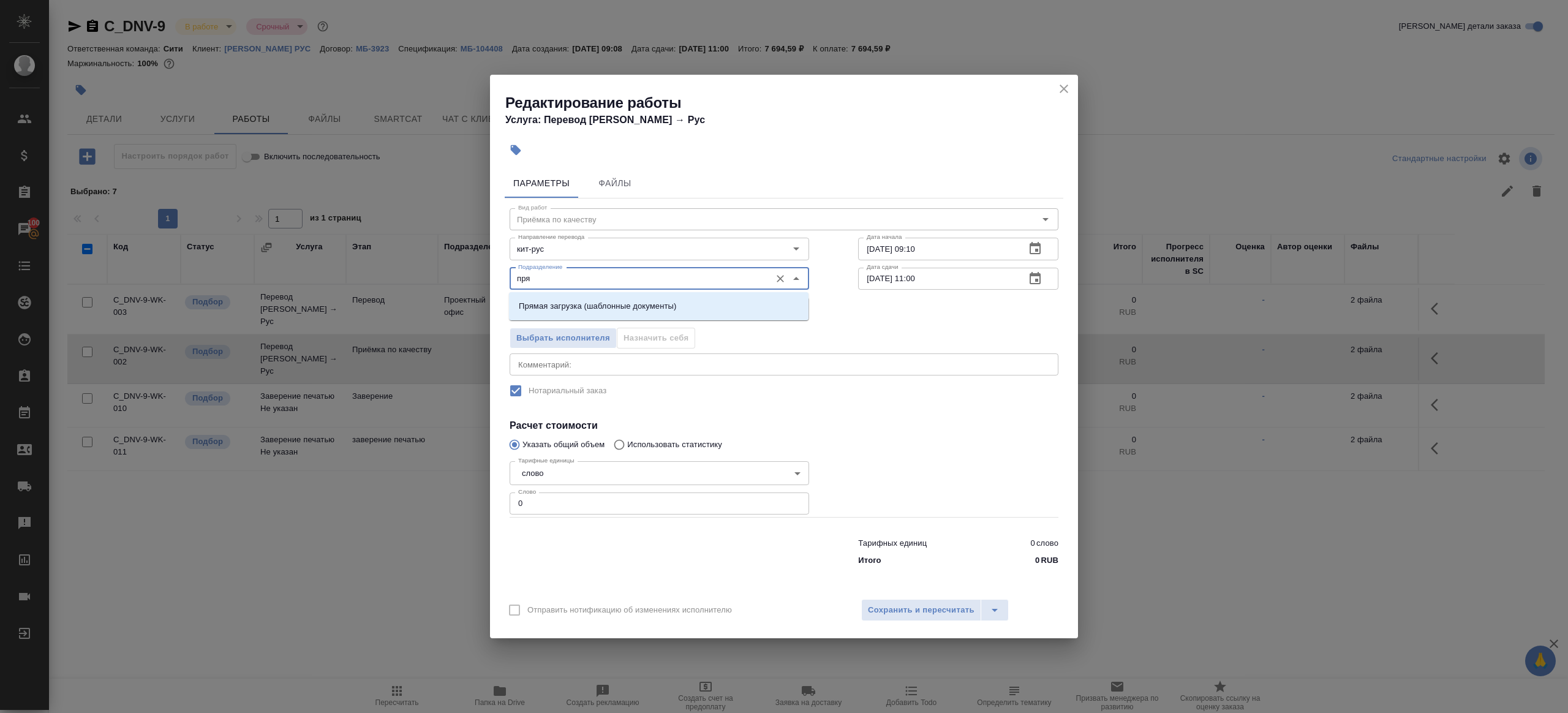
click at [665, 300] on p "Прямая загрузка (шаблонные документы)" at bounding box center [597, 306] width 157 height 12
type input "Прямая загрузка (шаблонные документы)"
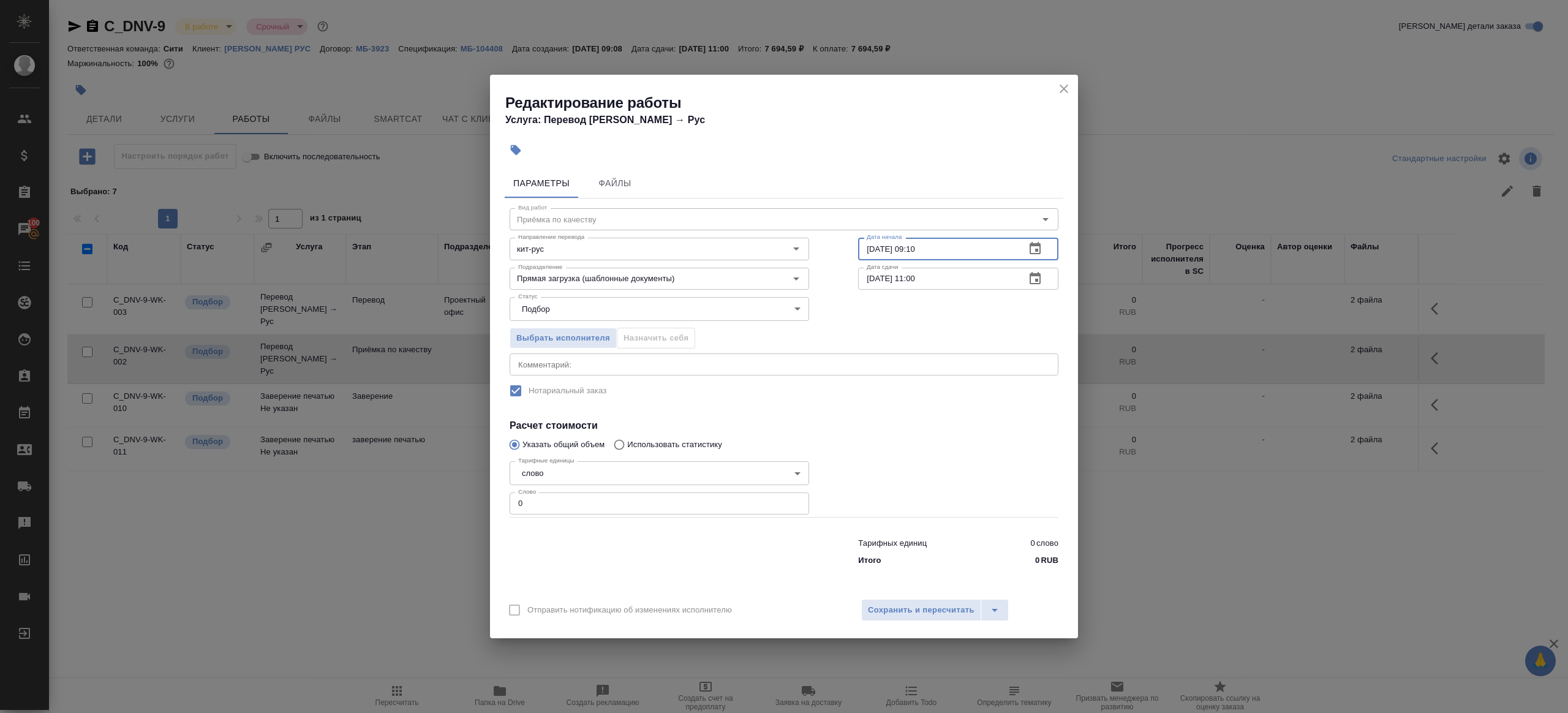
click at [958, 244] on input "25.09.2025 09:10" at bounding box center [937, 249] width 157 height 22
paste input "6.09.2025 09:0"
type input "26.09.2025 09:00"
click at [593, 503] on input "0" at bounding box center [659, 503] width 300 height 22
type input "1"
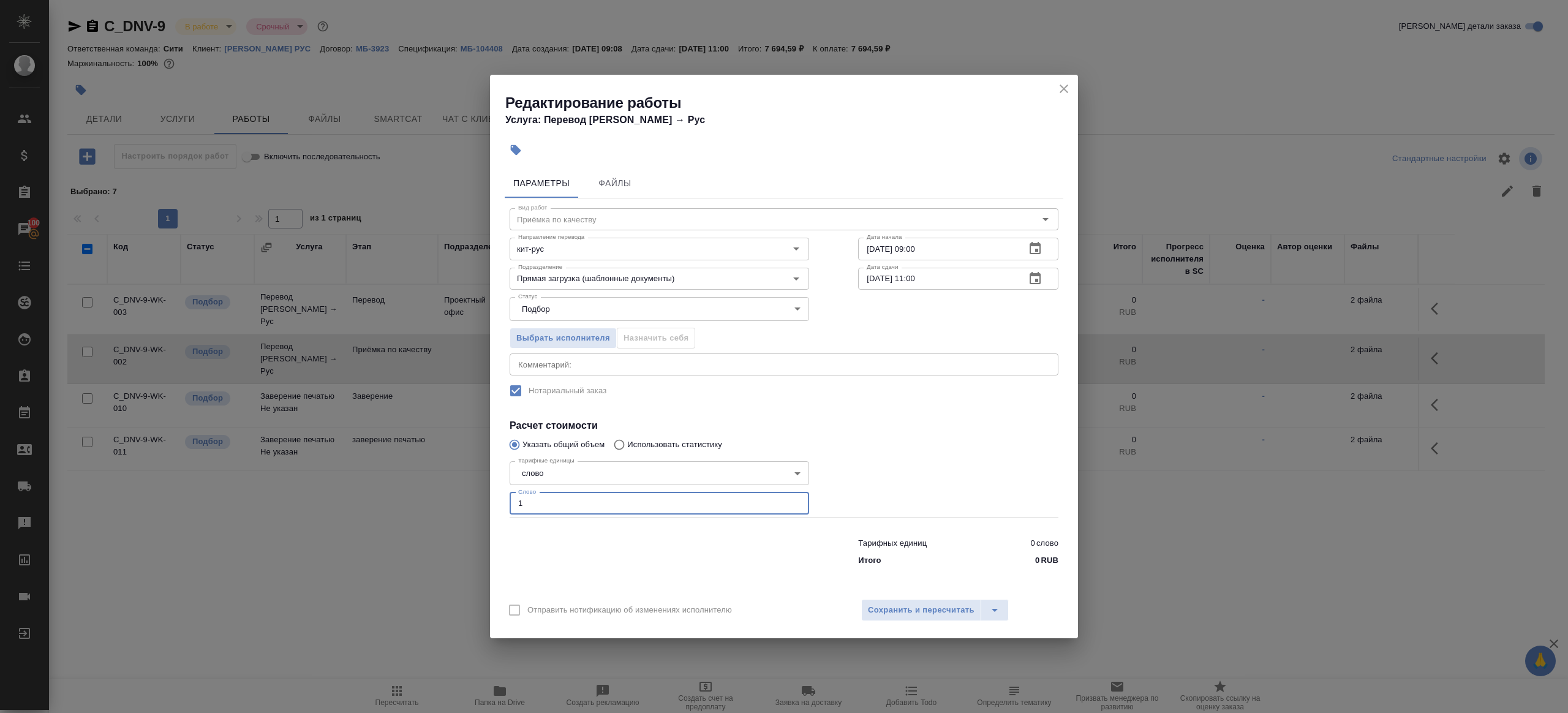
click at [970, 485] on div at bounding box center [958, 486] width 249 height 109
click at [918, 615] on span "Сохранить и пересчитать" at bounding box center [921, 611] width 107 height 14
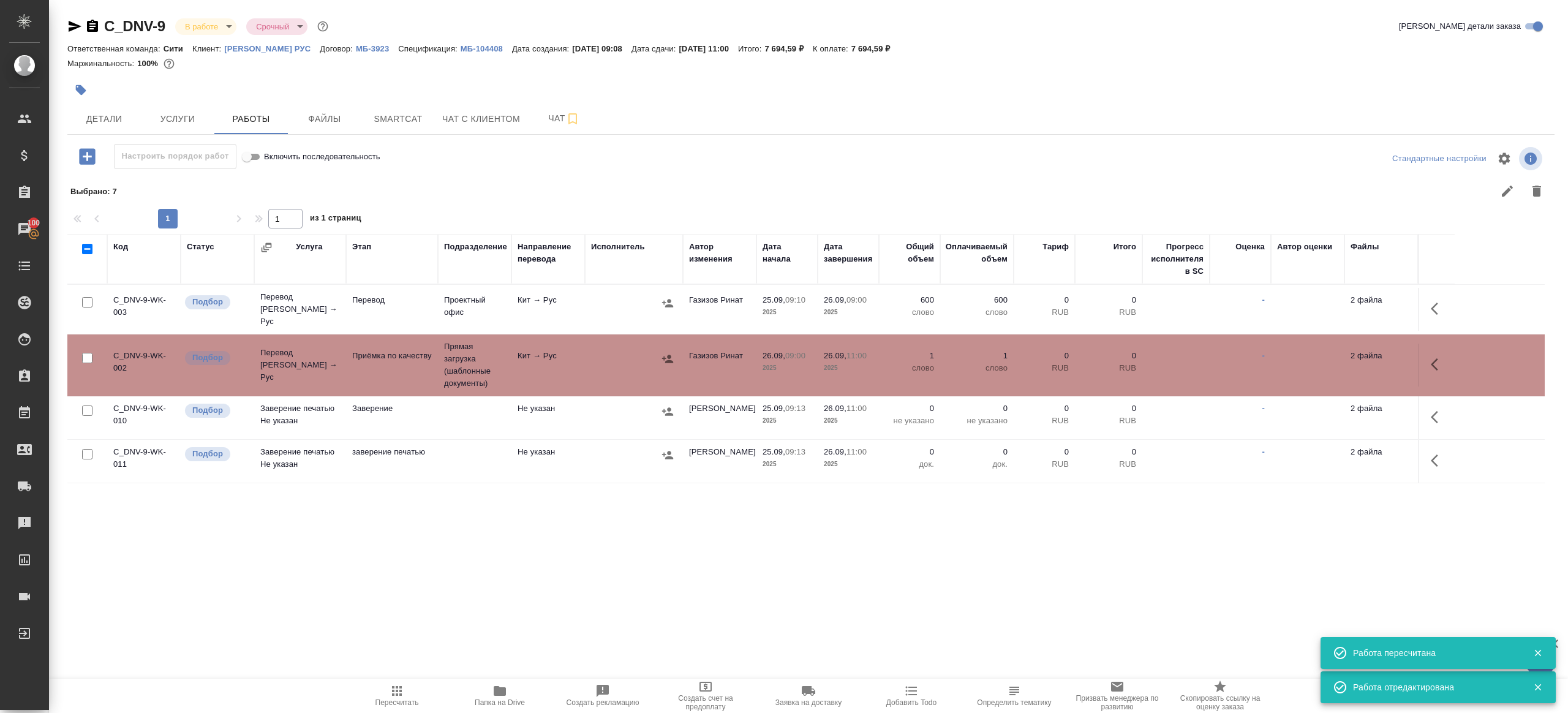
click at [664, 300] on icon "button" at bounding box center [667, 303] width 11 height 8
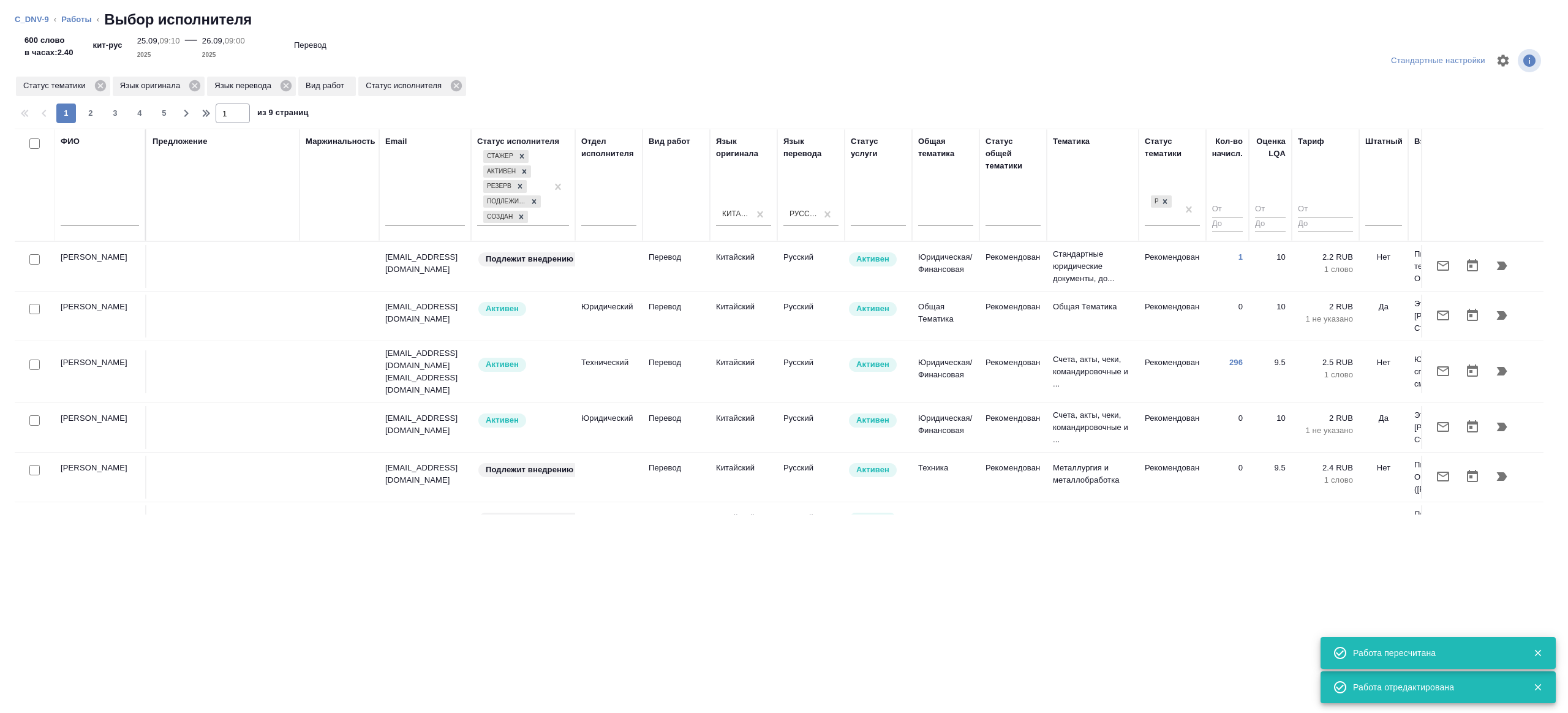
click at [89, 205] on div at bounding box center [100, 220] width 79 height 30
click at [89, 211] on input "text" at bounding box center [100, 218] width 79 height 15
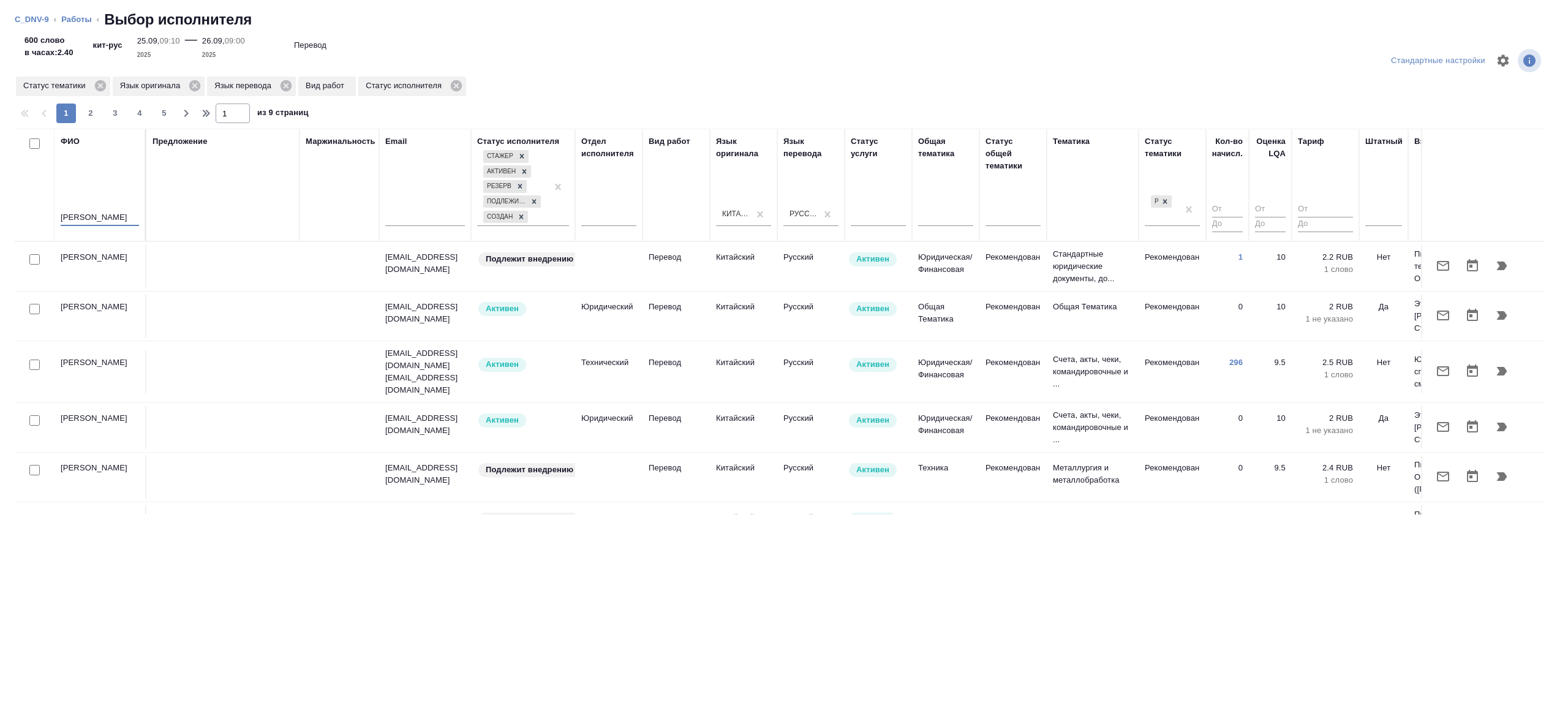
type input "эльмира"
click at [222, 212] on div "Предложение" at bounding box center [223, 185] width 141 height 100
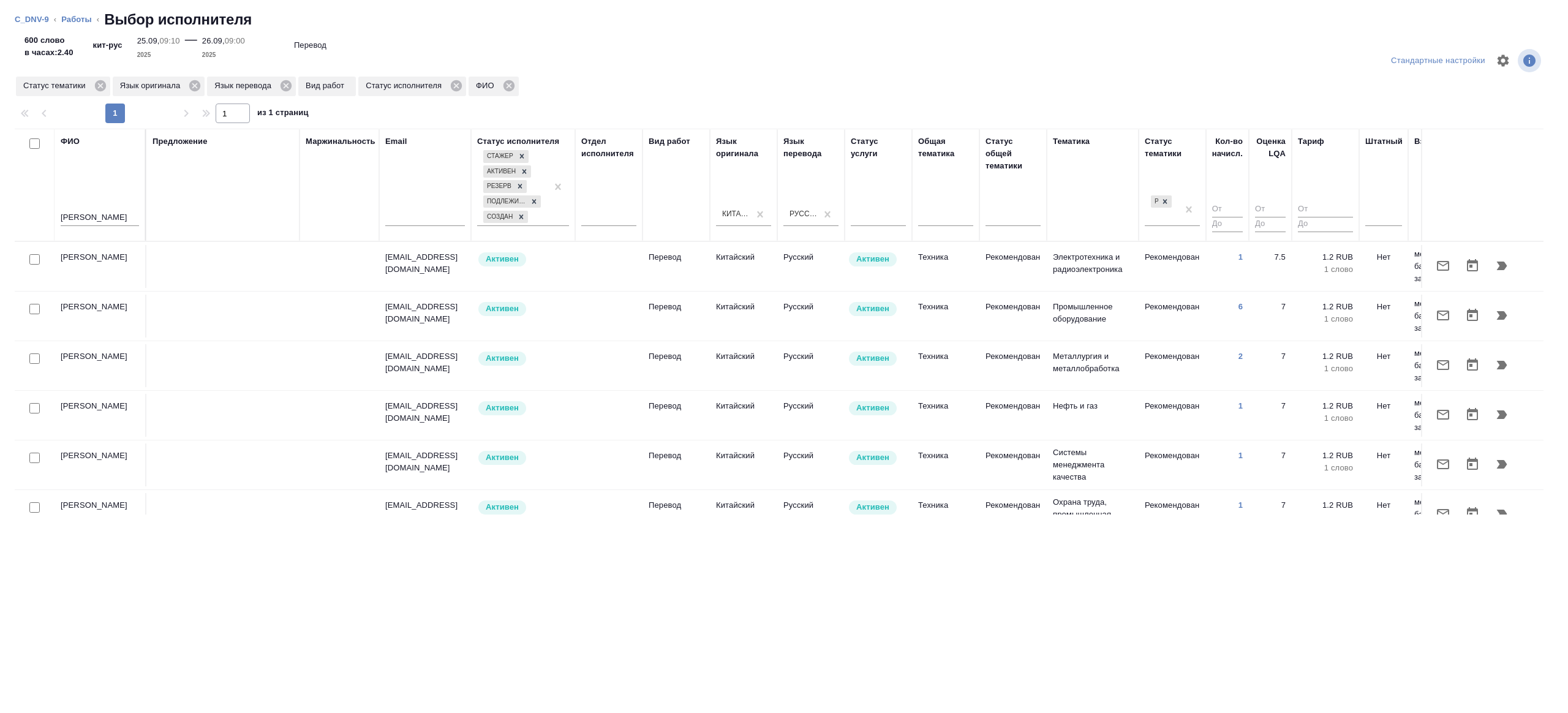
click at [880, 283] on td "Активен" at bounding box center [878, 266] width 67 height 43
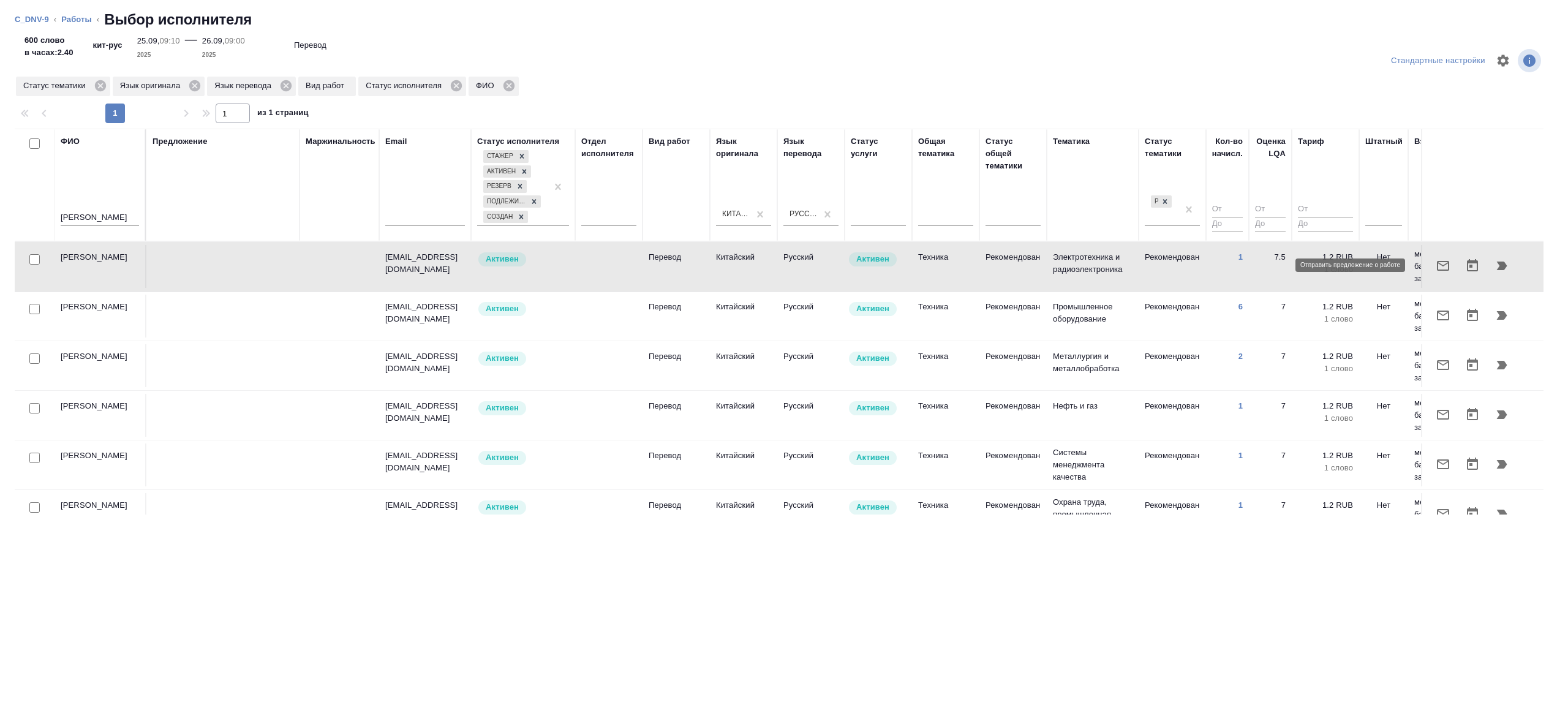
click at [1436, 264] on icon "button" at bounding box center [1443, 266] width 14 height 14
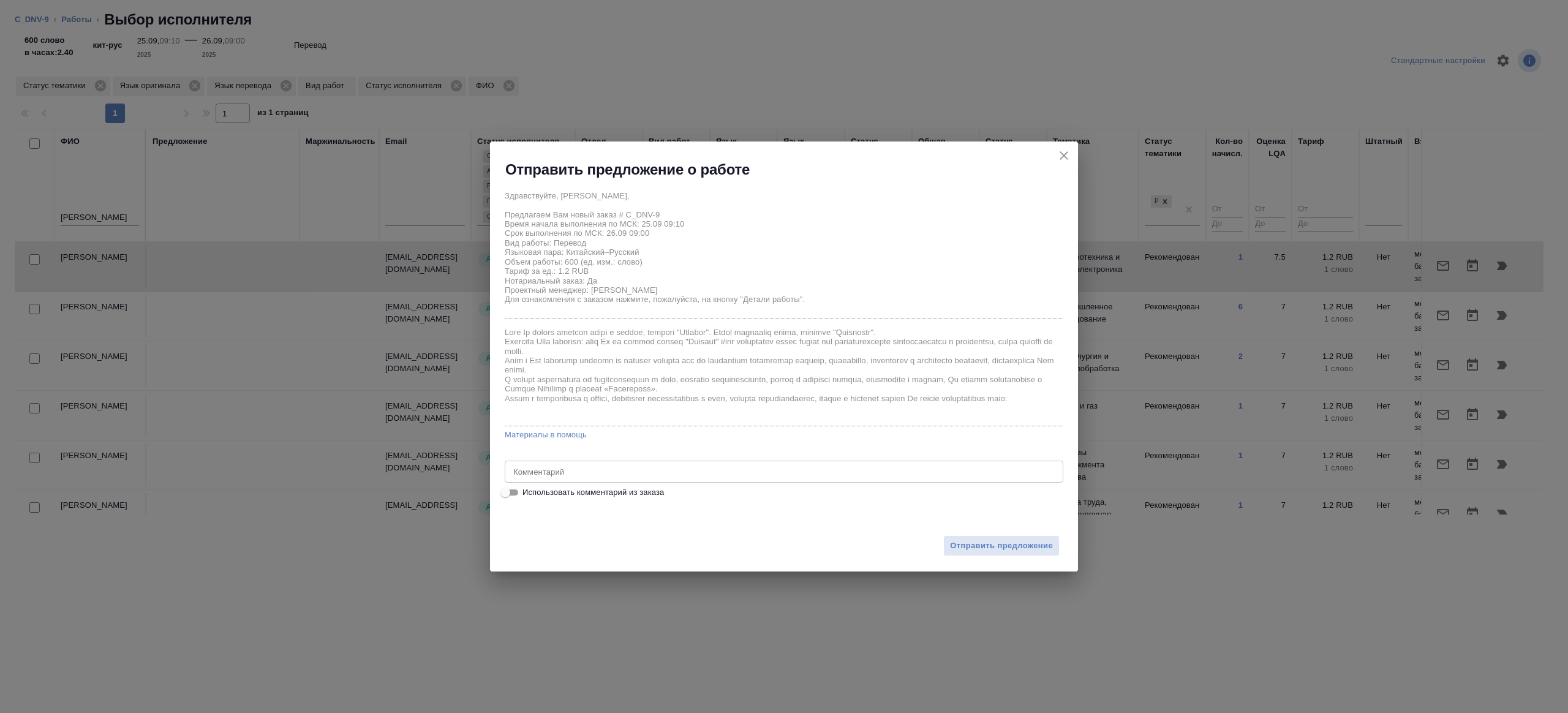
click at [509, 487] on input "Использовать комментарий из заказа" at bounding box center [505, 492] width 44 height 14
checkbox input "true"
type textarea "Сделайте тикет, плиз"
click at [509, 487] on input "Использовать комментарий из заказа" at bounding box center [515, 492] width 44 height 14
checkbox input "false"
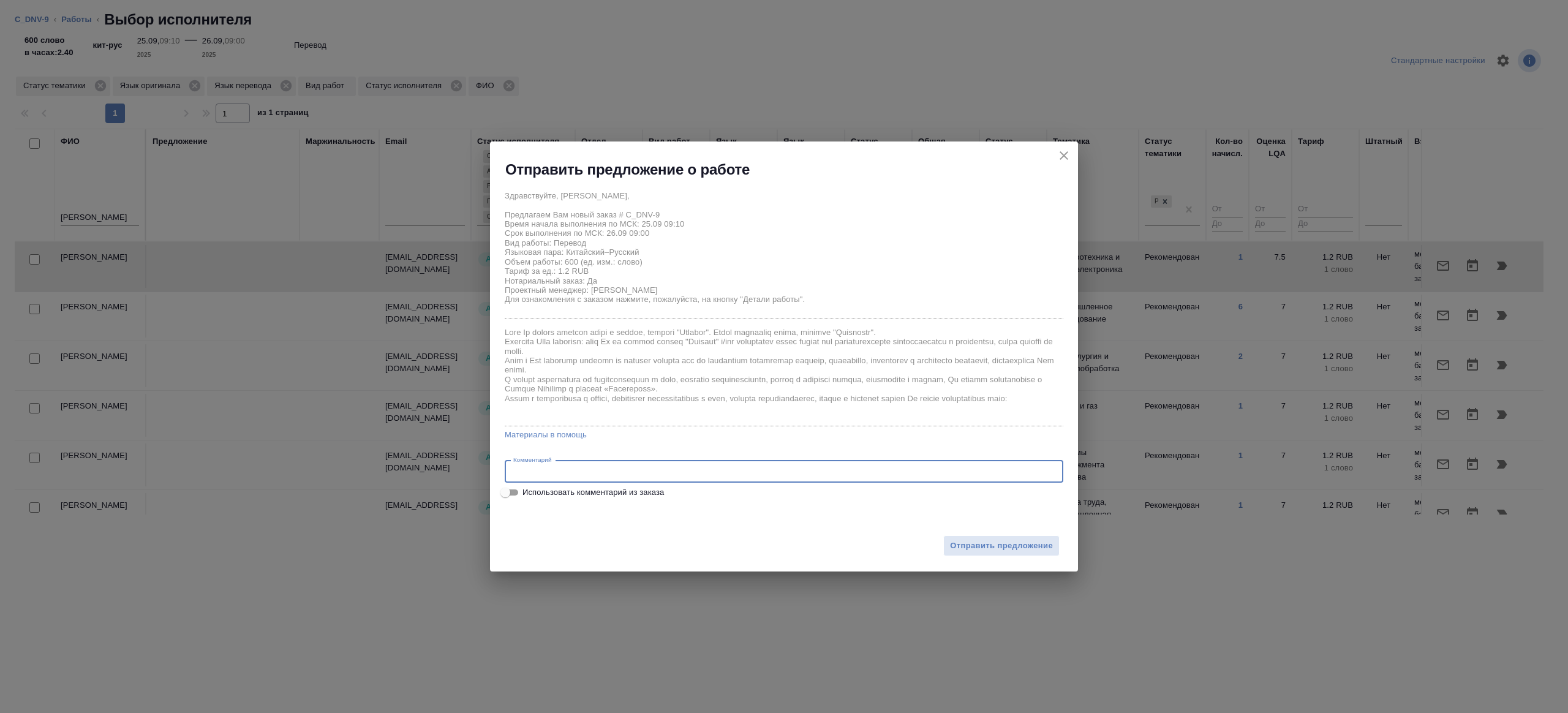
click at [581, 473] on textarea at bounding box center [784, 471] width 541 height 9
type textarea "на перевод с листа"
click at [972, 547] on span "Отправить предложение" at bounding box center [1001, 546] width 103 height 14
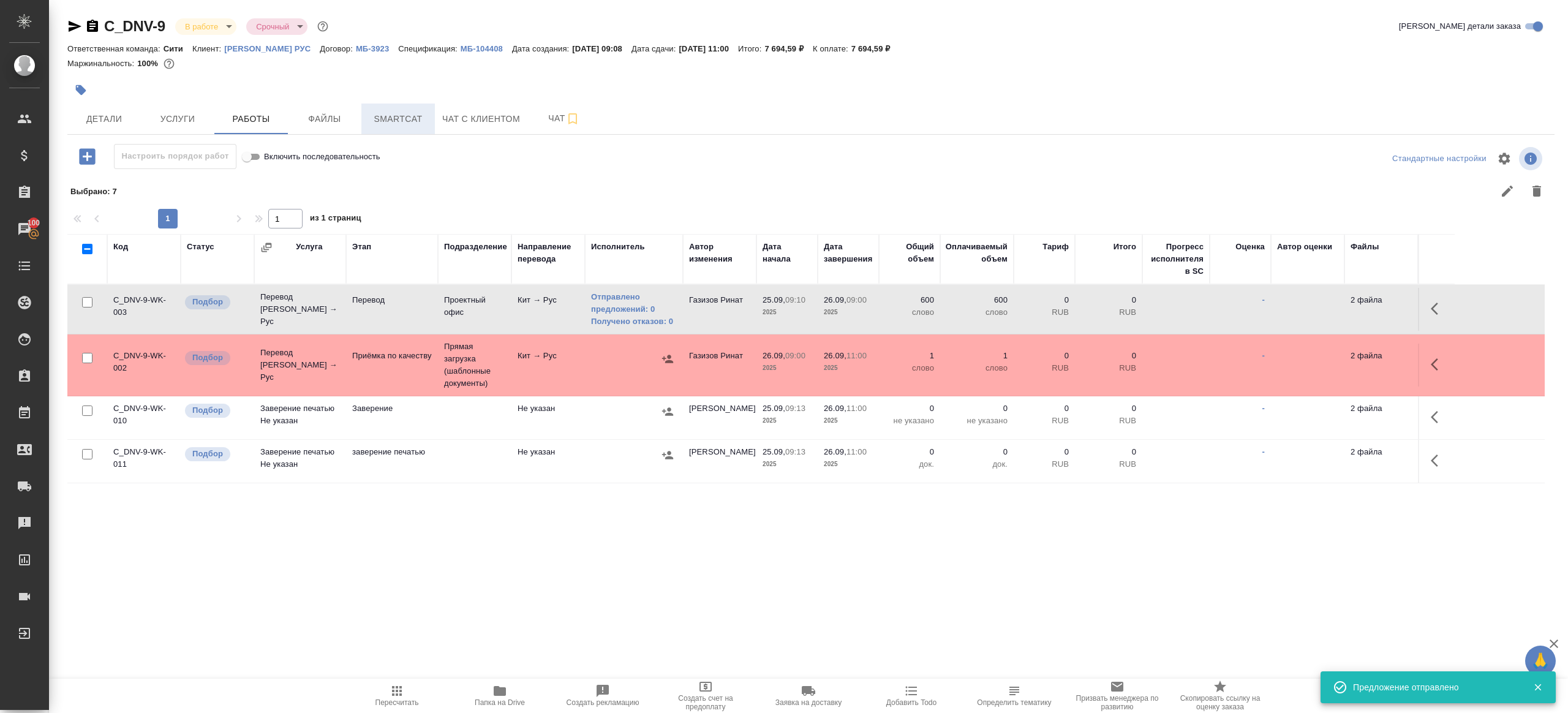
click at [391, 130] on button "Smartcat" at bounding box center [398, 119] width 73 height 31
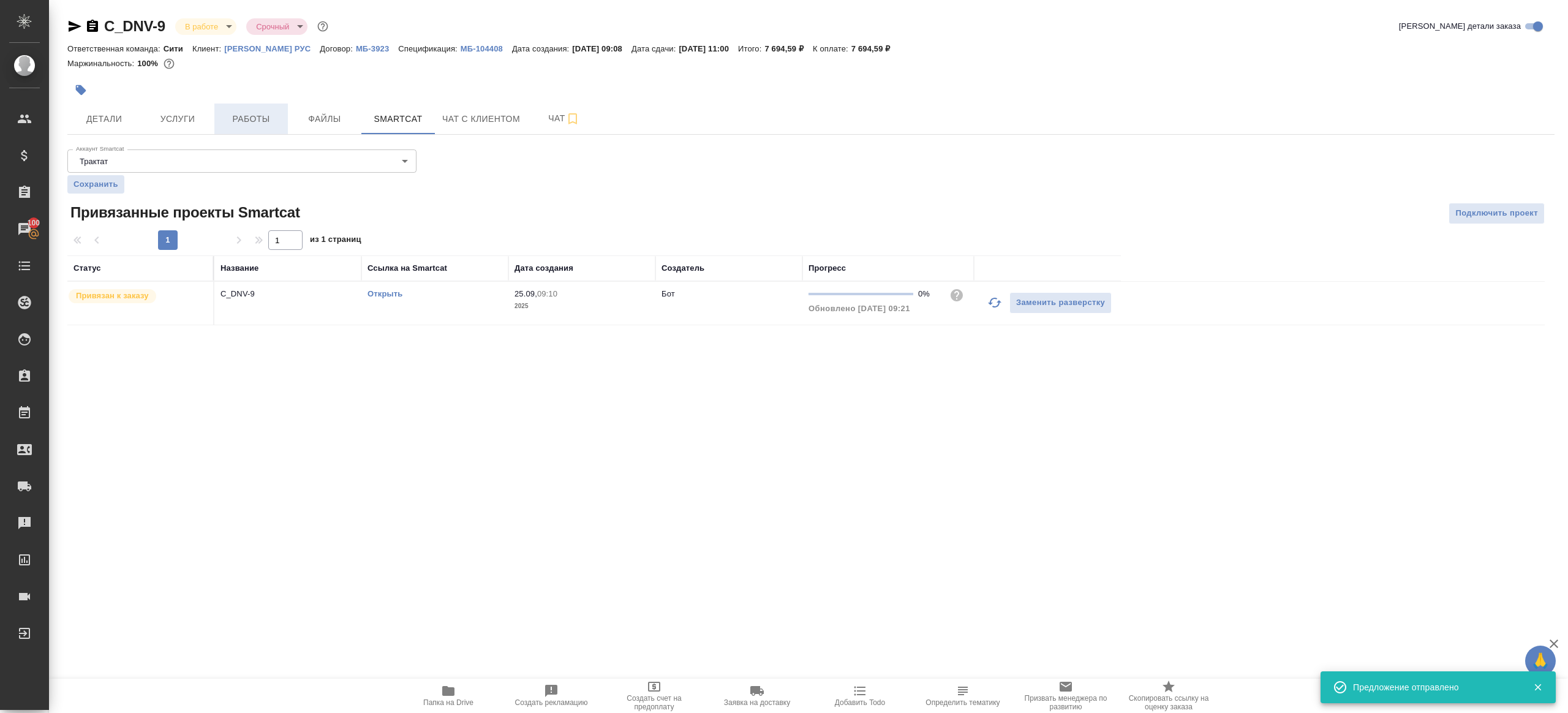
click at [247, 119] on span "Работы" at bounding box center [251, 119] width 59 height 15
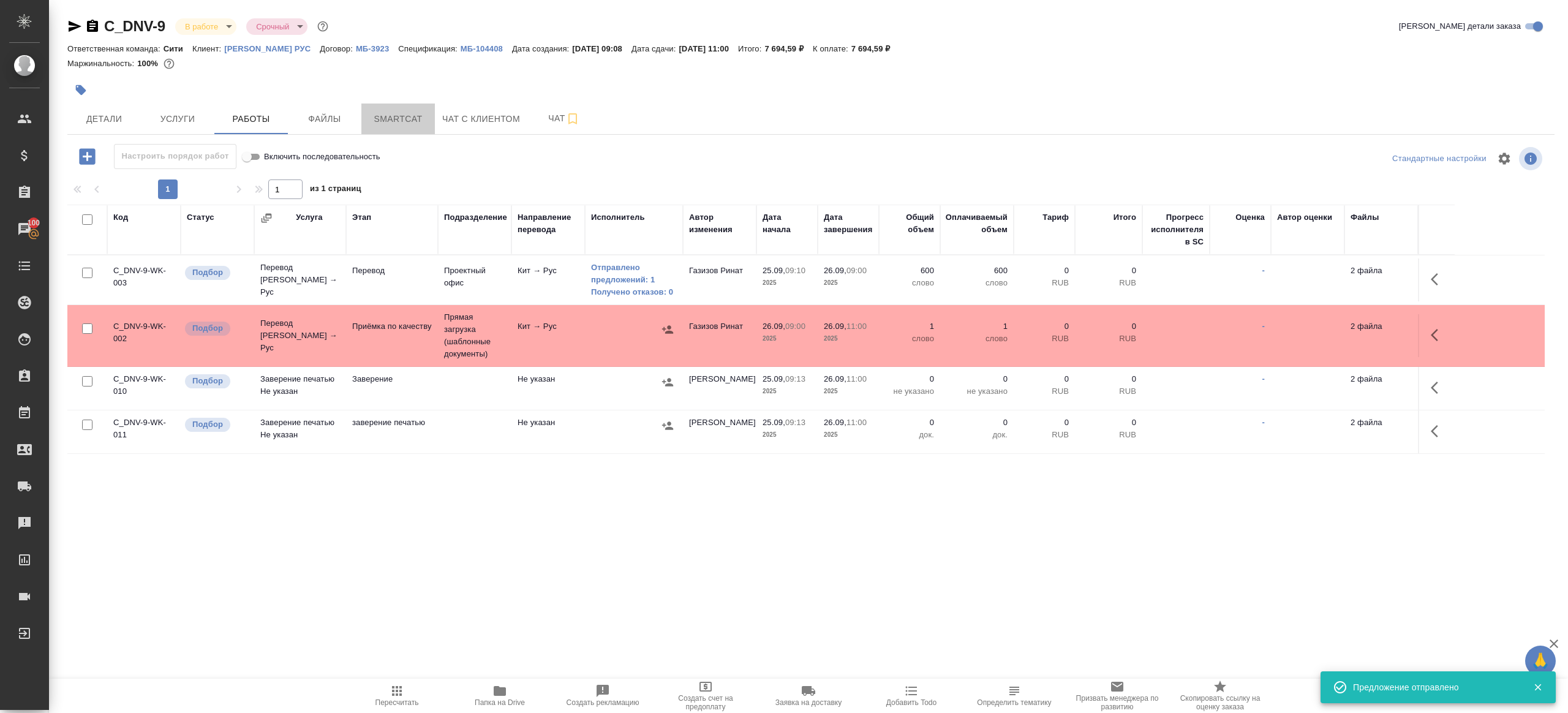
click at [388, 114] on span "Smartcat" at bounding box center [398, 119] width 59 height 15
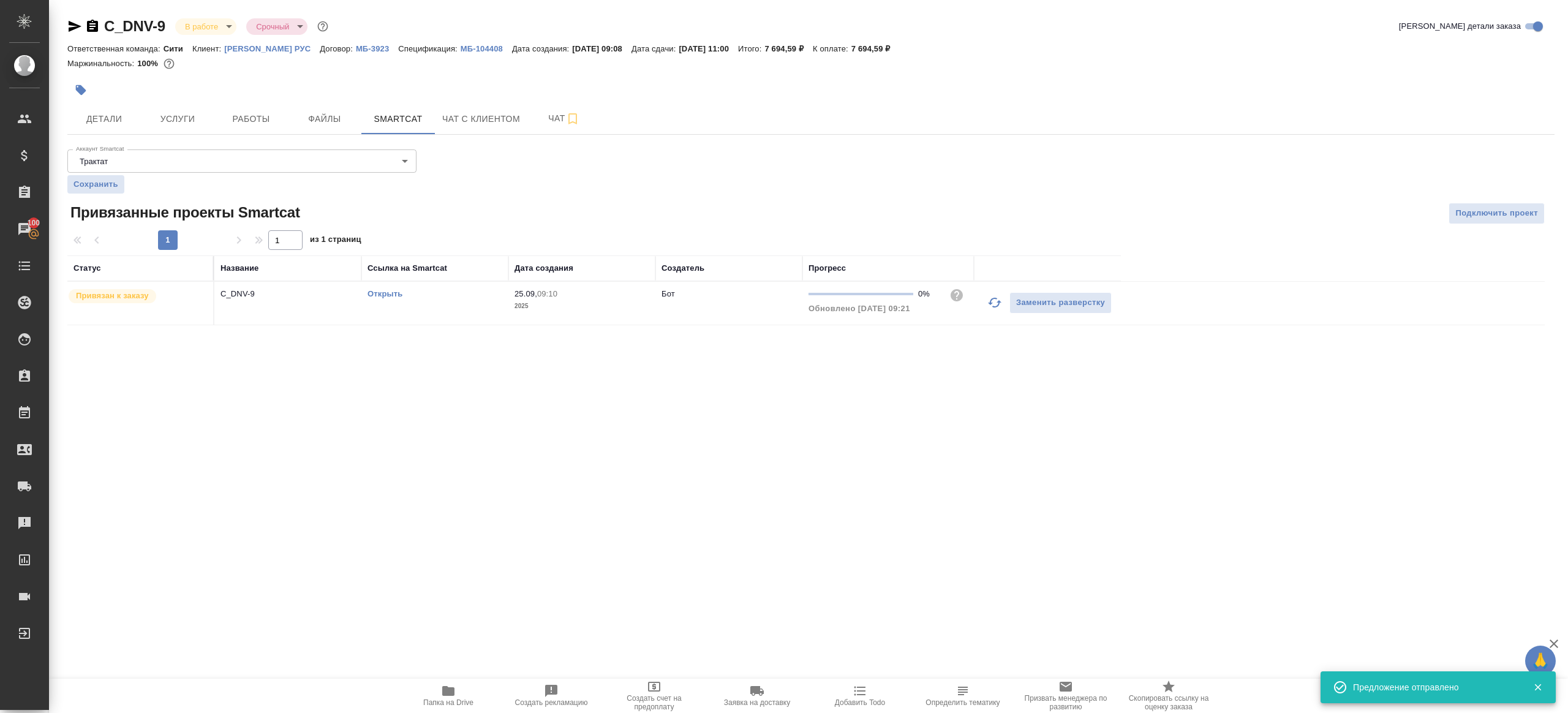
click at [389, 290] on link "Открыть" at bounding box center [384, 294] width 35 height 9
click at [249, 113] on span "Работы" at bounding box center [251, 119] width 59 height 15
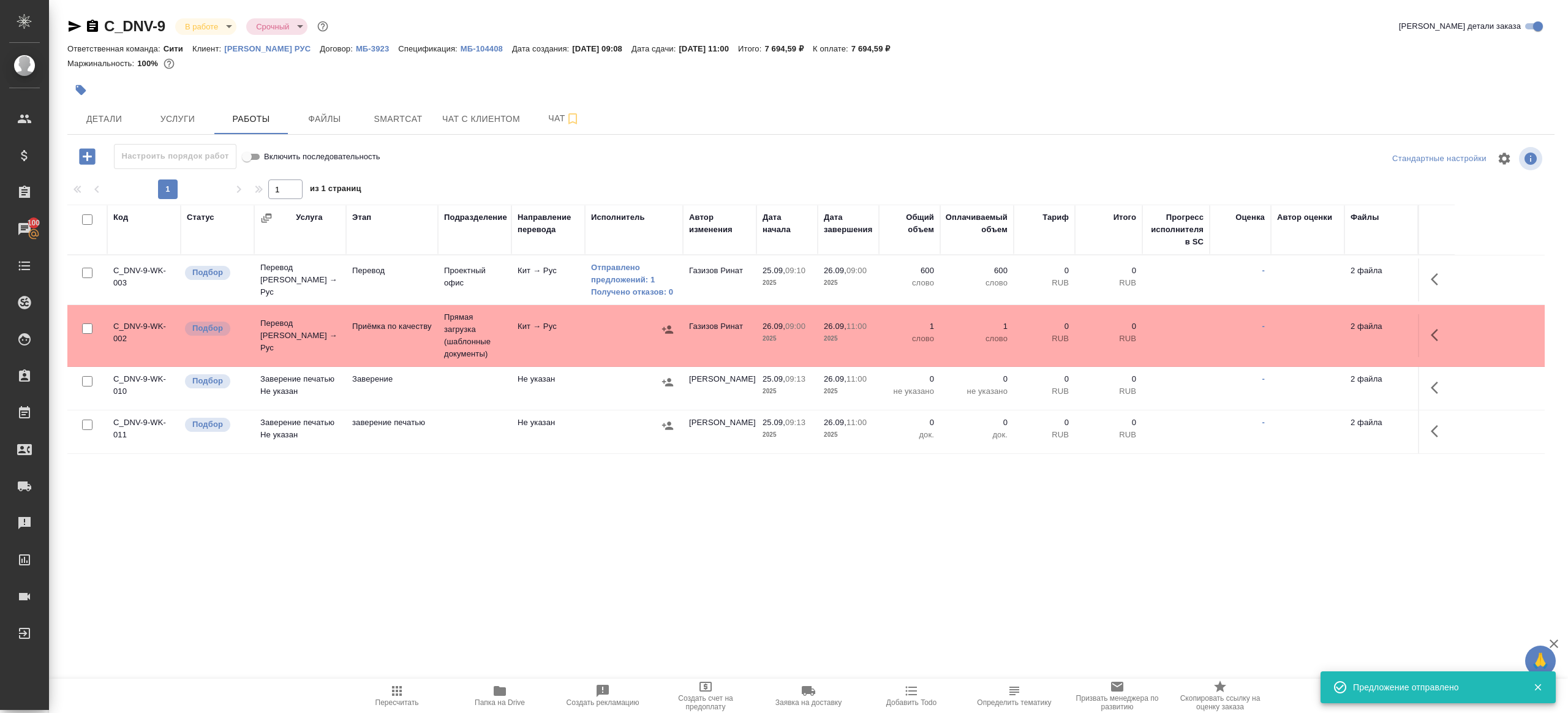
click at [504, 691] on icon "button" at bounding box center [500, 691] width 12 height 10
click at [385, 692] on span "Пересчитать" at bounding box center [397, 695] width 88 height 24
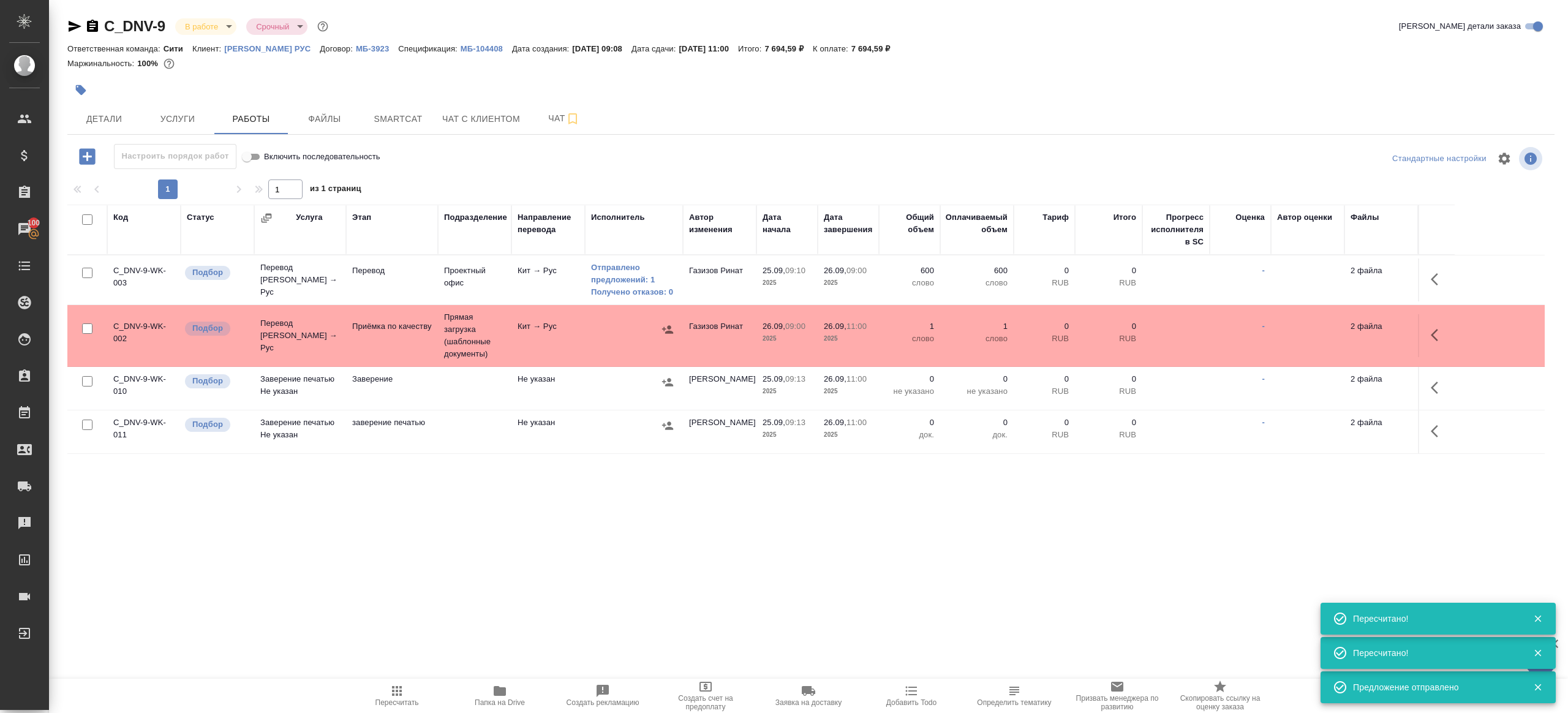
click at [393, 701] on span "Пересчитать" at bounding box center [397, 703] width 43 height 9
click at [393, 700] on span "Пересчитать" at bounding box center [397, 703] width 43 height 9
click at [465, 576] on div ".cls-1 fill:#fff; AWATERA Gazizov Rinat Клиенты Спецификации Заказы 100 Чаты To…" at bounding box center [784, 356] width 1568 height 713
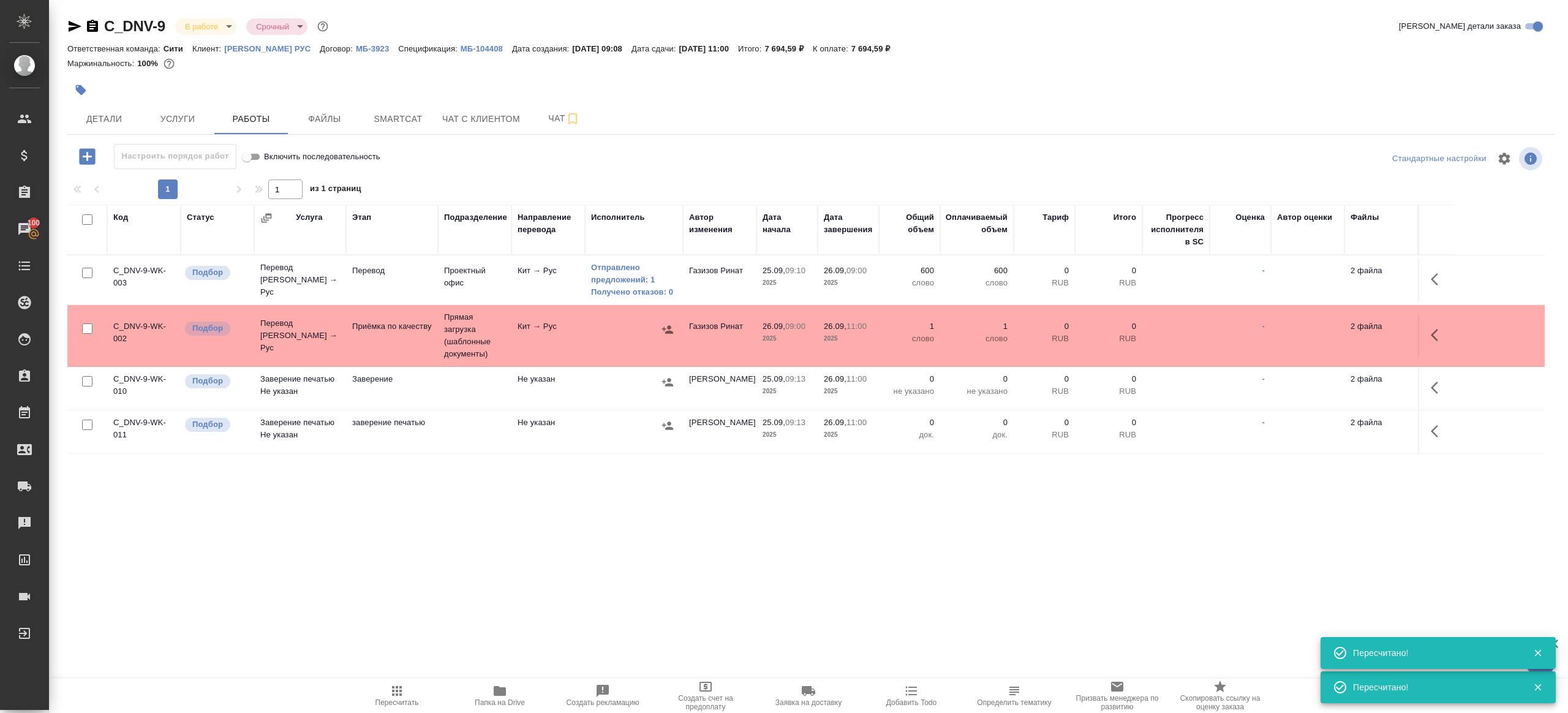
click at [392, 681] on button "Пересчитать" at bounding box center [397, 696] width 103 height 34
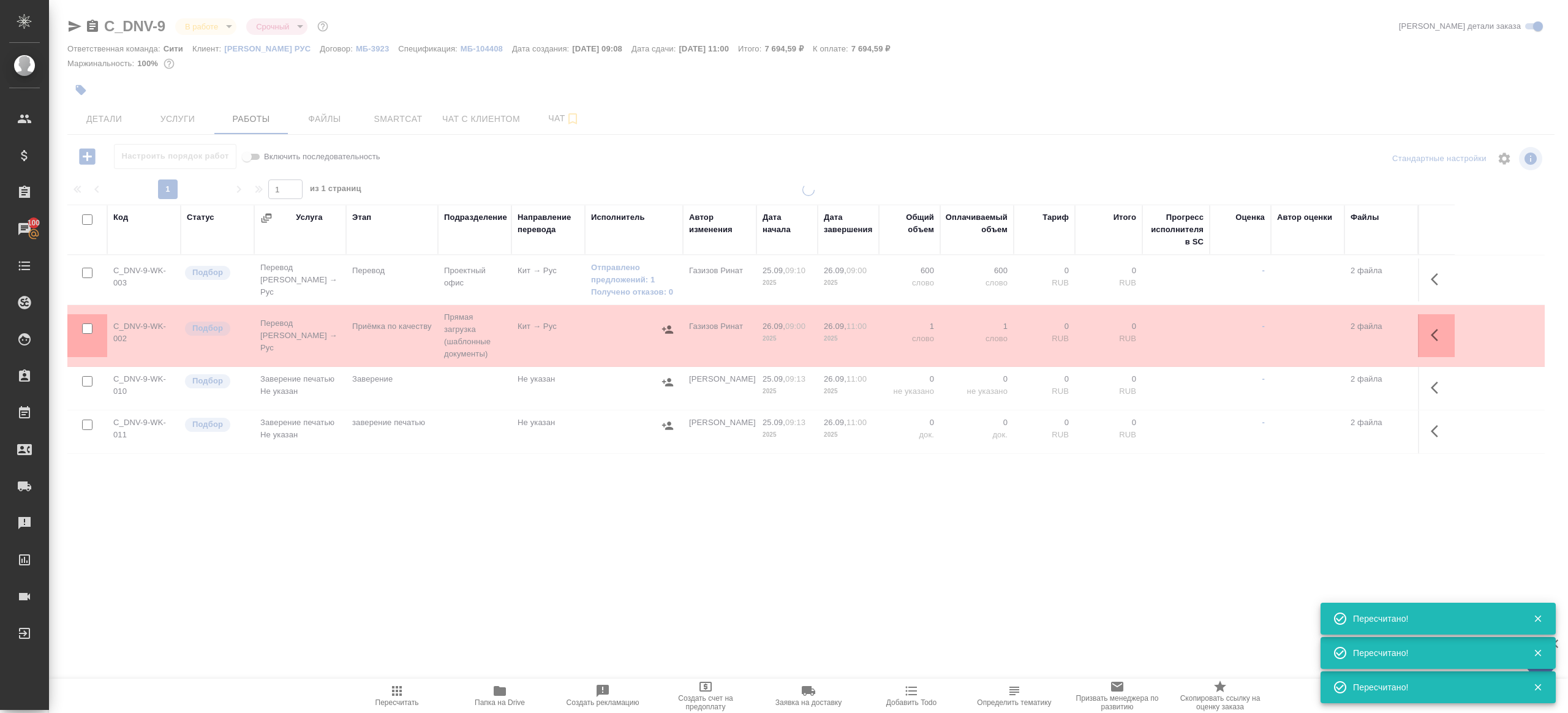
click at [497, 527] on div ".cls-1 fill:#fff; AWATERA Gazizov Rinat Клиенты Спецификации Заказы 100 Чаты To…" at bounding box center [784, 356] width 1568 height 713
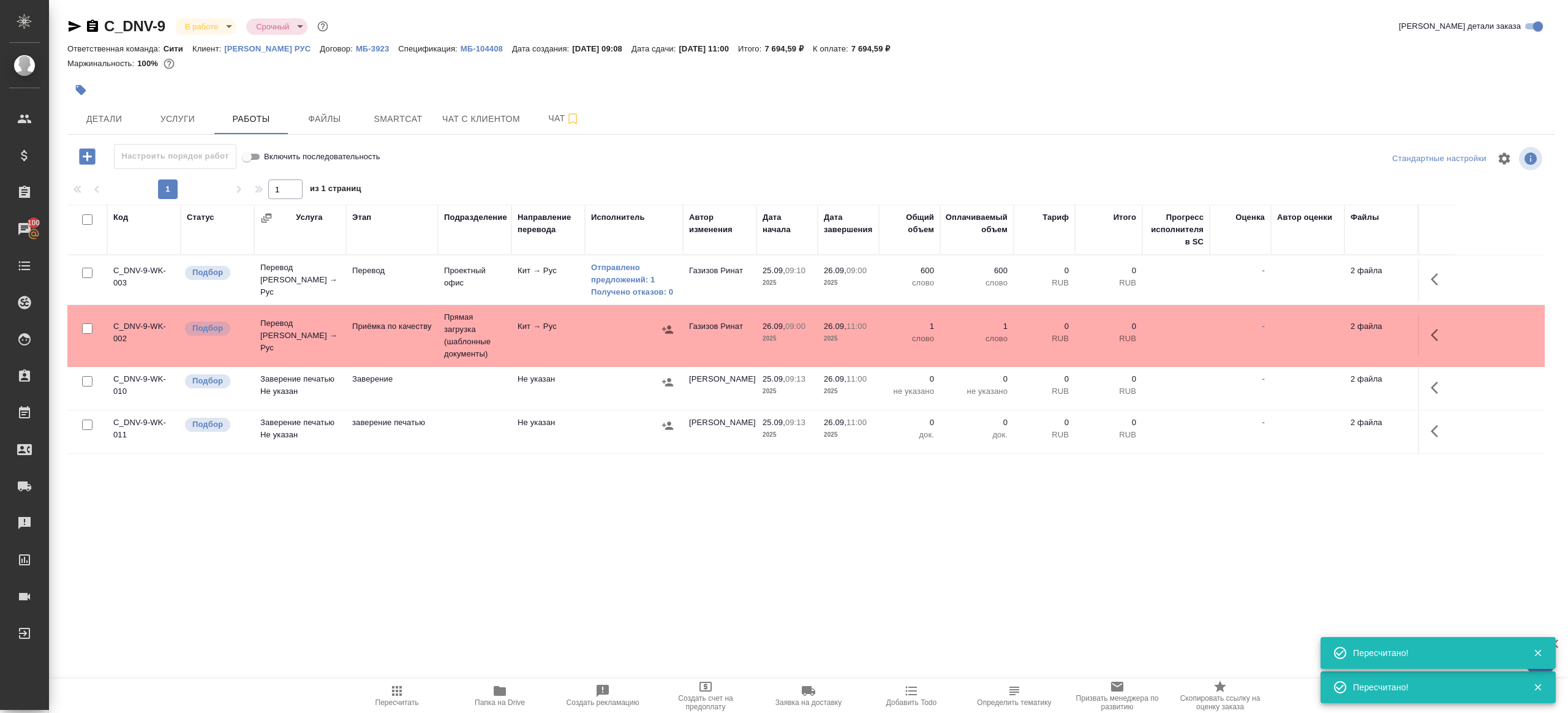
click at [388, 690] on span "Пересчитать" at bounding box center [397, 695] width 88 height 24
click at [509, 583] on div ".cls-1 fill:#fff; AWATERA Gazizov Rinat Клиенты Спецификации Заказы 100 Чаты To…" at bounding box center [784, 356] width 1568 height 713
click at [386, 699] on span "Пересчитать" at bounding box center [397, 703] width 43 height 9
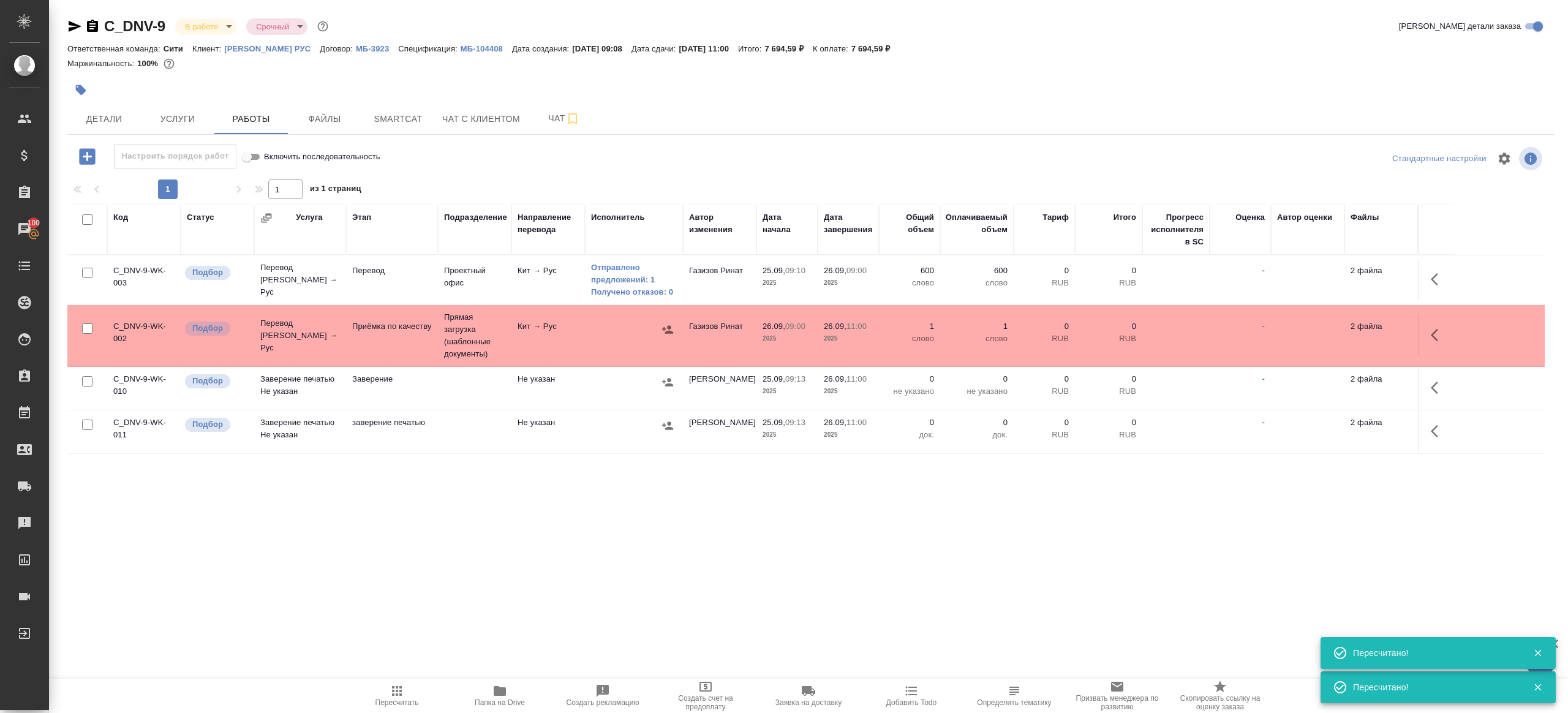
click at [642, 573] on div ".cls-1 fill:#fff; AWATERA Gazizov Rinat Клиенты Спецификации Заказы 100 Чаты To…" at bounding box center [784, 356] width 1568 height 713
click at [397, 693] on icon "button" at bounding box center [397, 691] width 14 height 14
click at [398, 692] on icon "button" at bounding box center [397, 691] width 14 height 14
click at [512, 598] on div ".cls-1 fill:#fff; AWATERA Gazizov Rinat Клиенты Спецификации Заказы 100 Чаты To…" at bounding box center [784, 356] width 1568 height 713
click at [390, 693] on icon "button" at bounding box center [397, 691] width 14 height 14
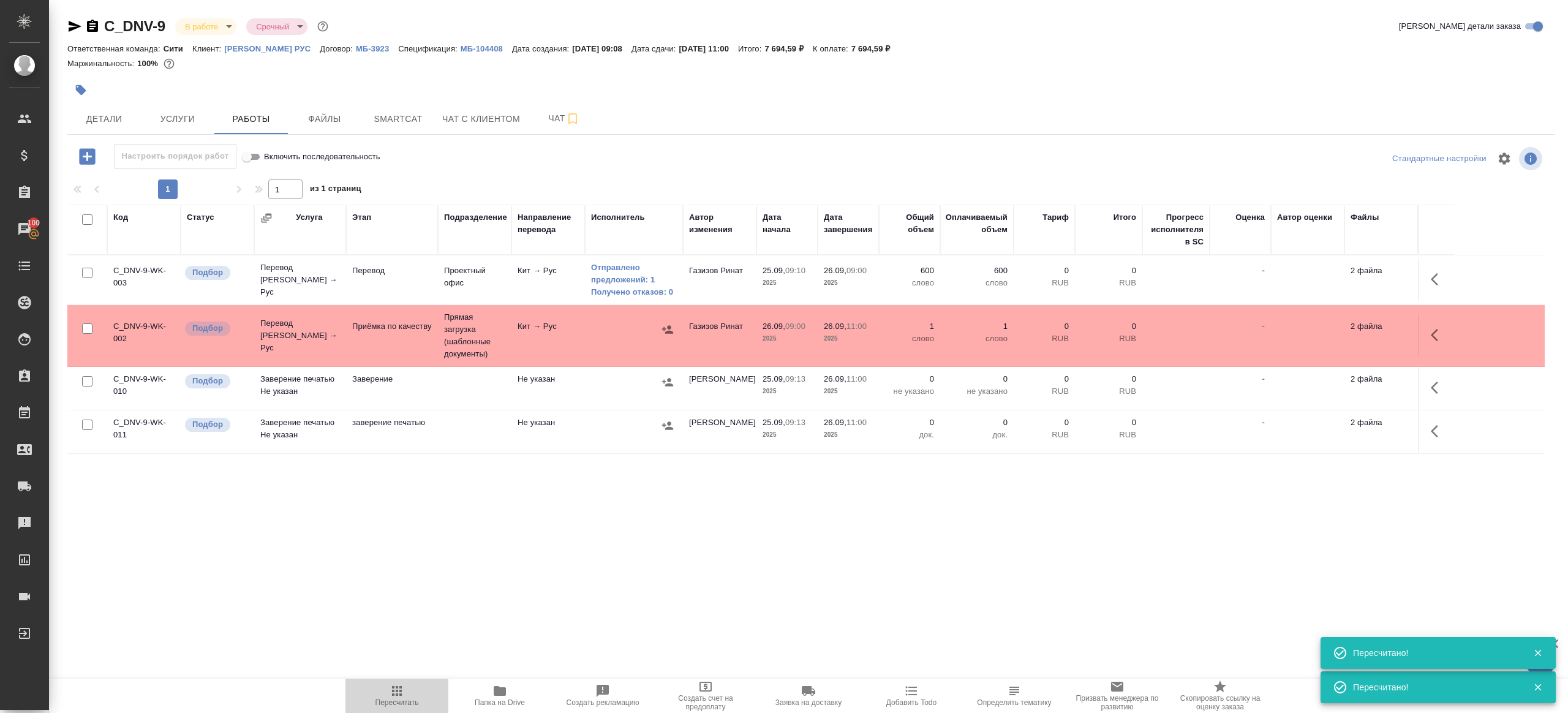
click at [390, 693] on icon "button" at bounding box center [397, 691] width 14 height 14
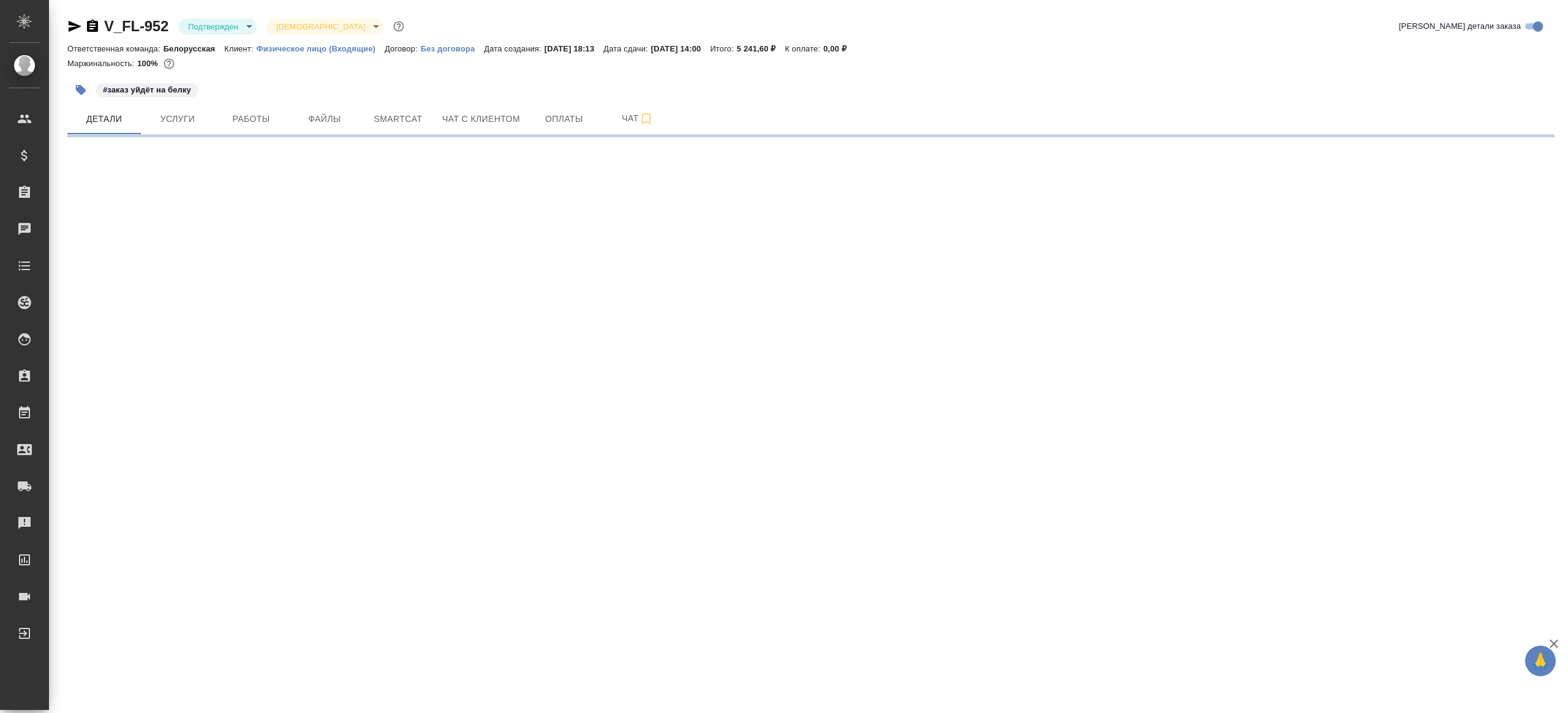
select select "RU"
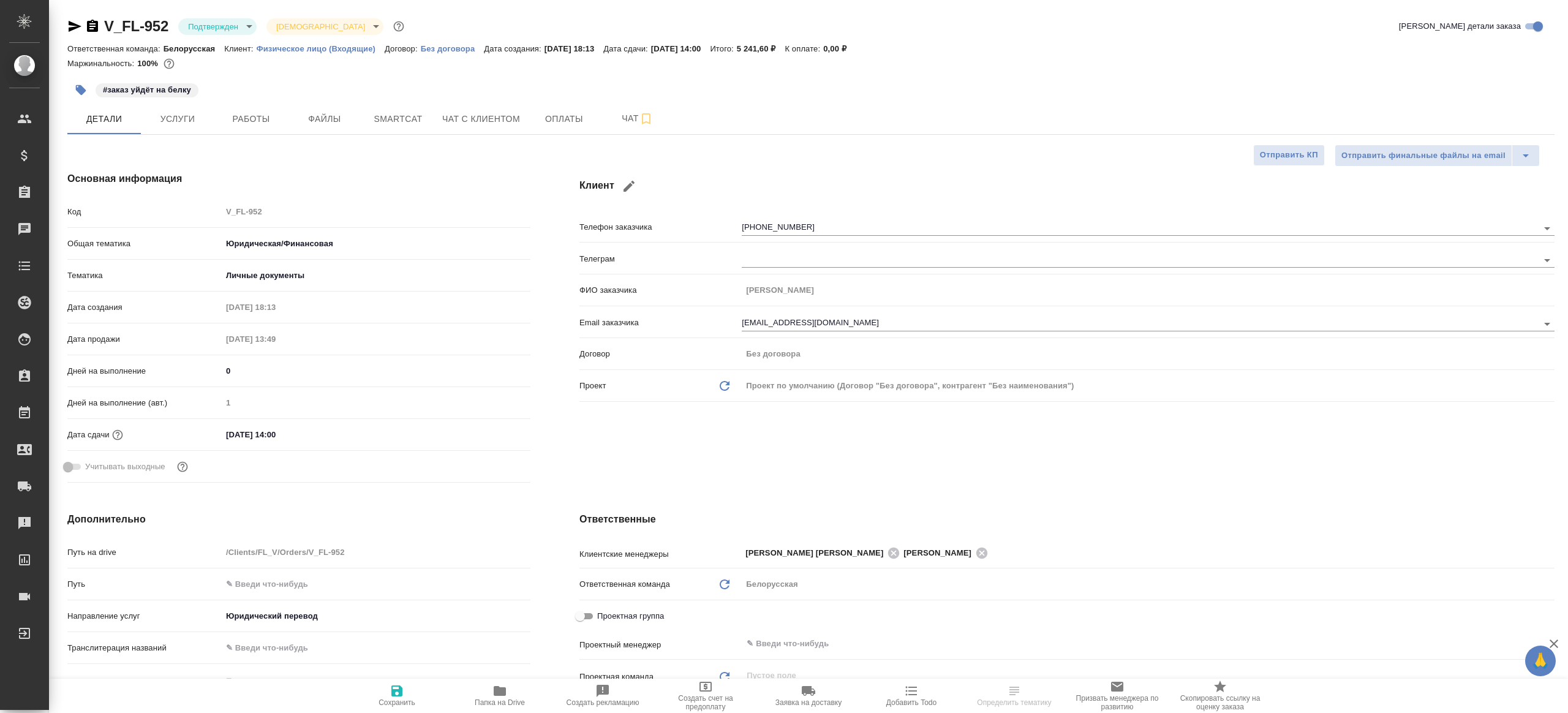
click at [230, 33] on body "🙏 .cls-1 fill:#fff; AWATERA [PERSON_NAME] Клиенты Спецификации Заказы Чаты Todo…" at bounding box center [784, 356] width 1568 height 713
click at [234, 134] on li "В работе" at bounding box center [234, 130] width 112 height 21
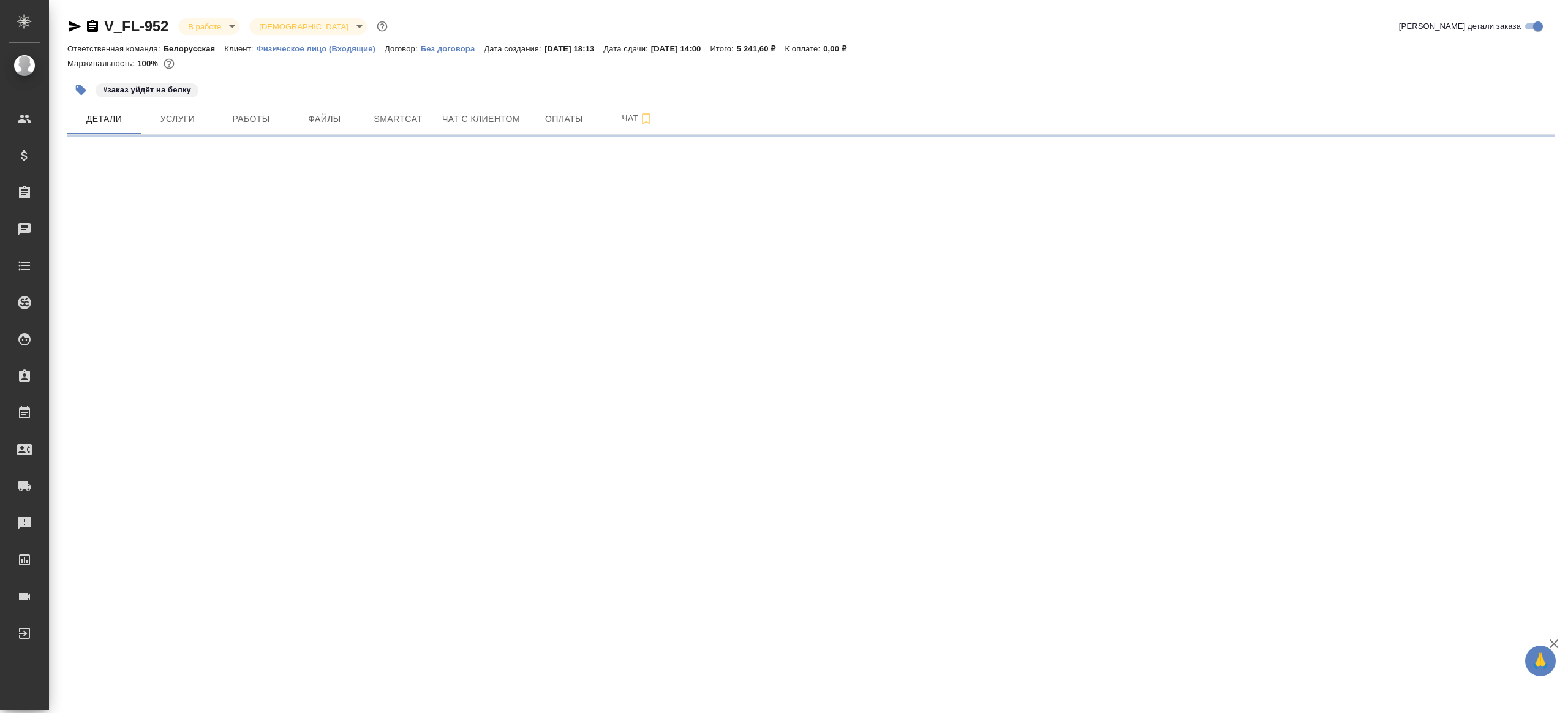
select select "RU"
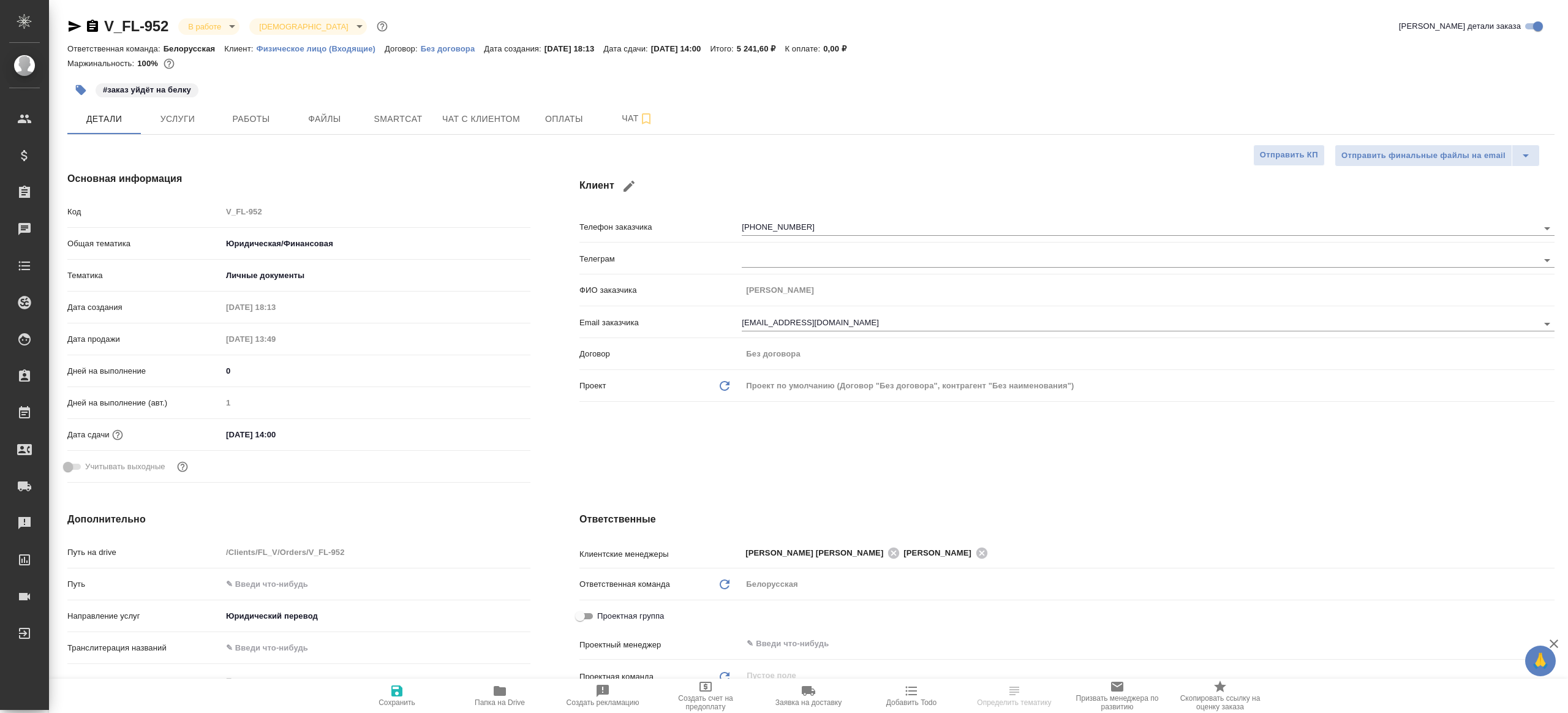
type textarea "x"
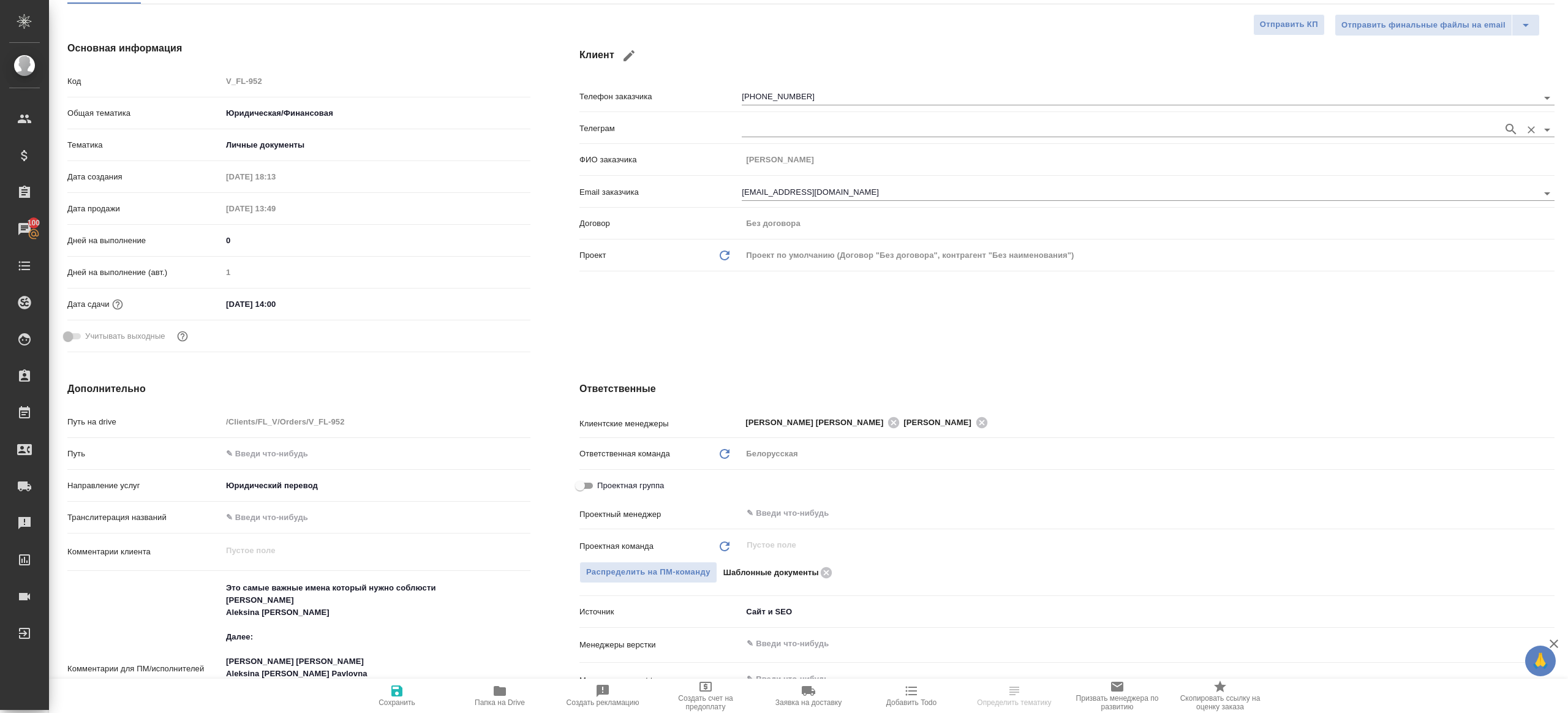
scroll to position [159, 0]
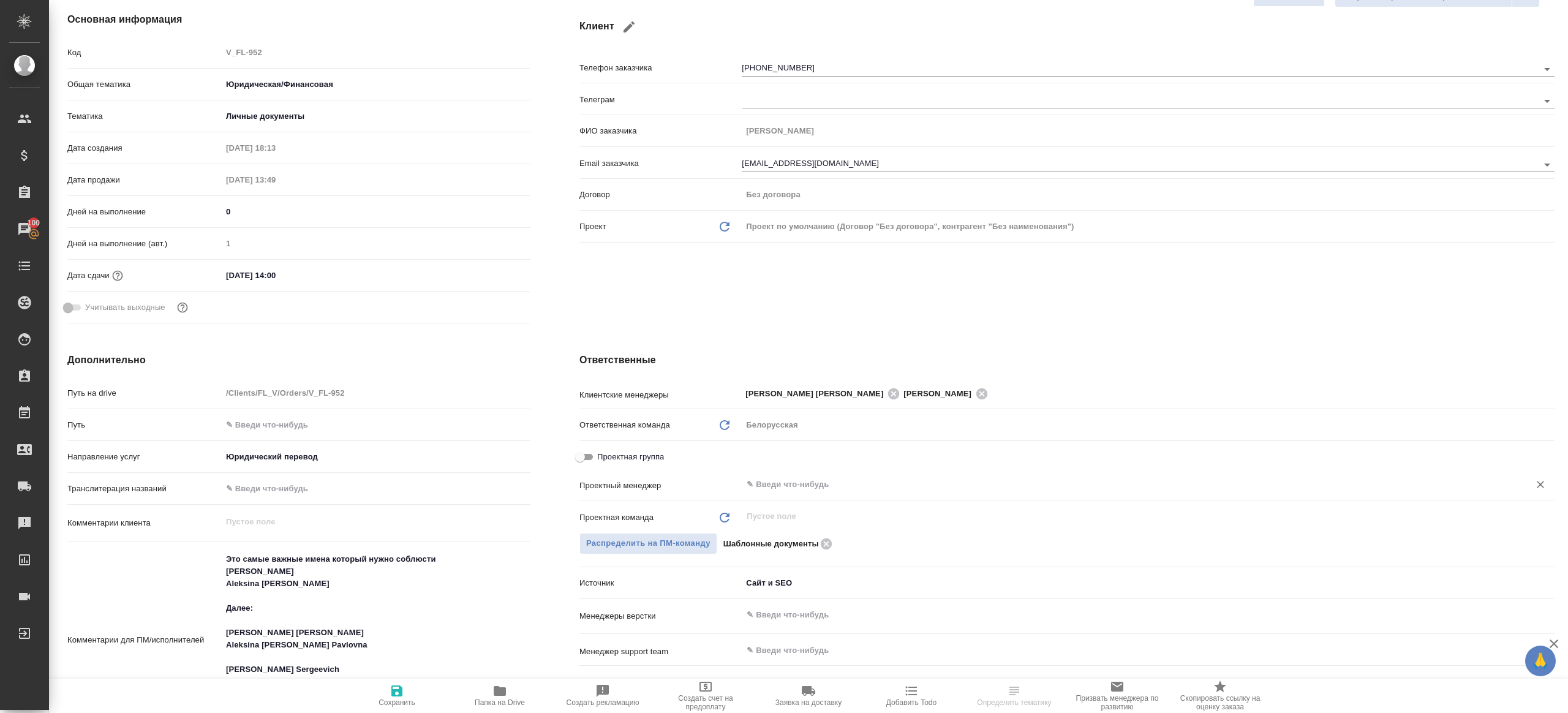
click at [836, 484] on input "text" at bounding box center [1128, 484] width 765 height 14
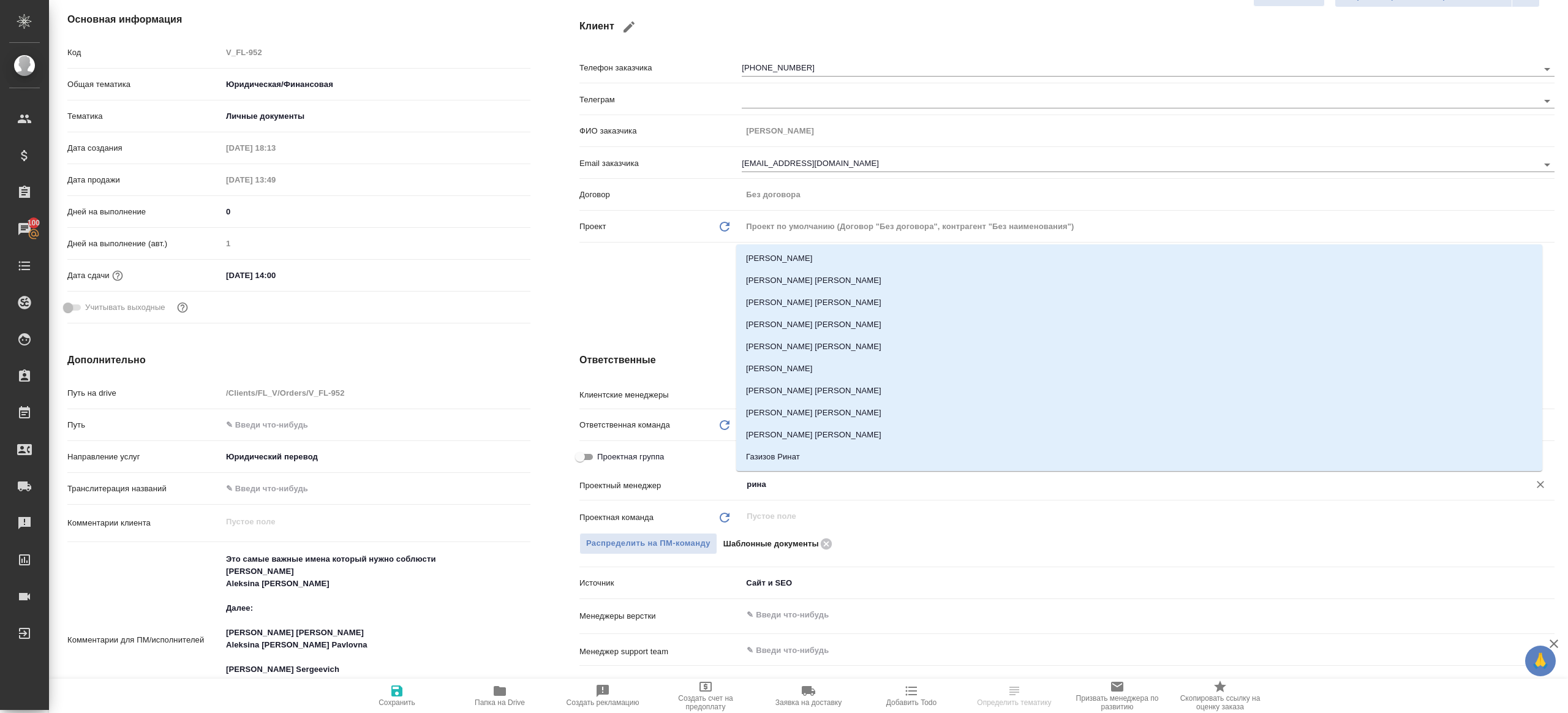
type input "ринат"
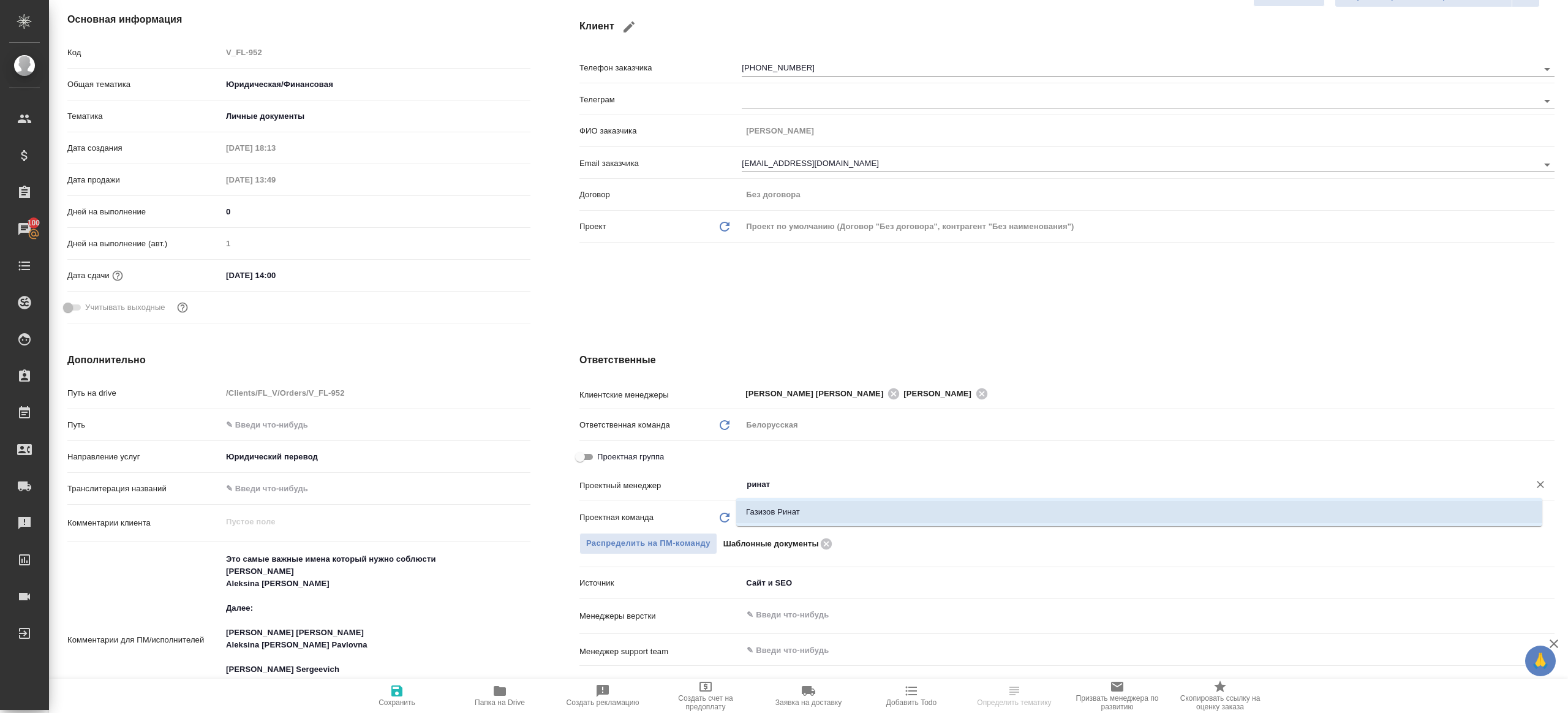
click at [807, 508] on li "Газизов Ринат" at bounding box center [1139, 512] width 806 height 22
type textarea "x"
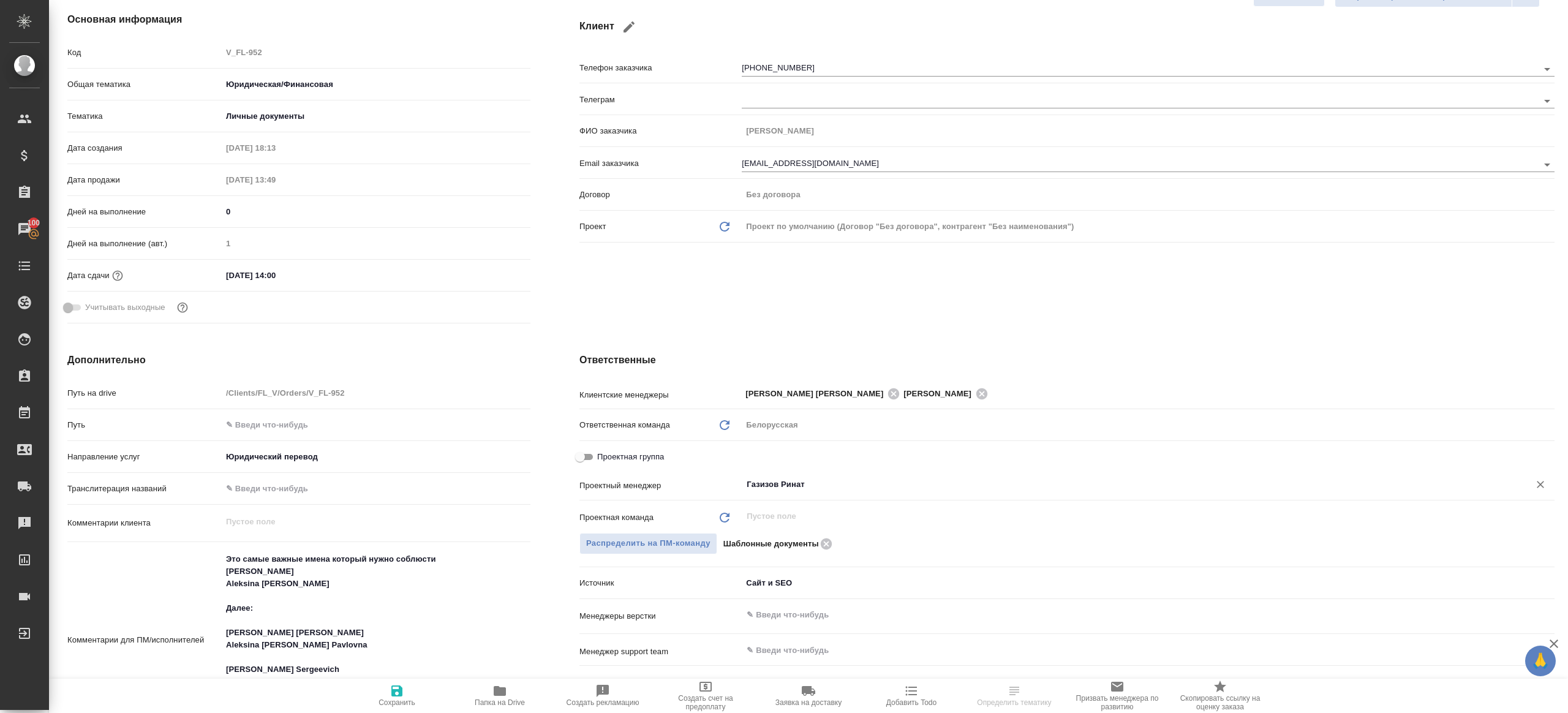
type input "Газизов Ринат"
click at [390, 684] on icon "button" at bounding box center [397, 691] width 14 height 14
type textarea "x"
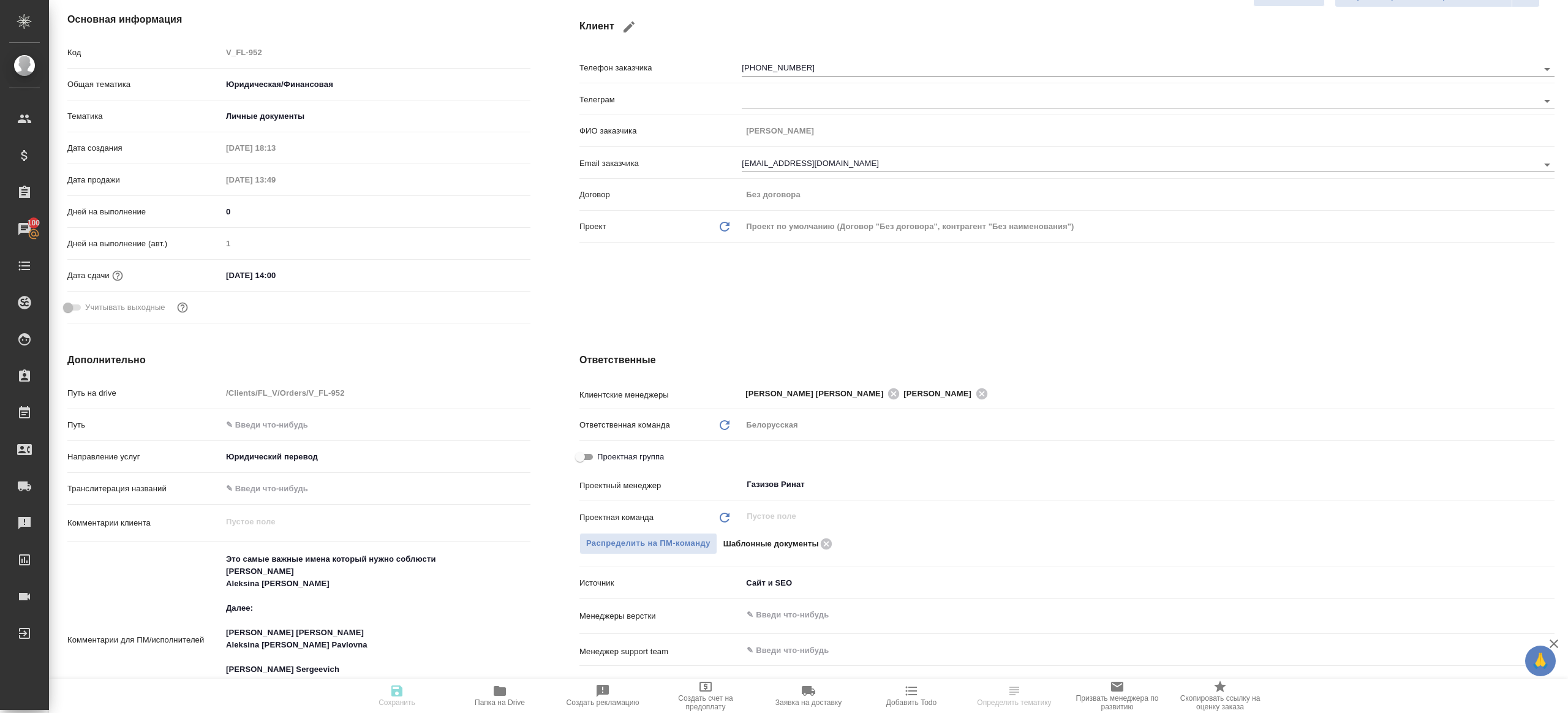
type textarea "x"
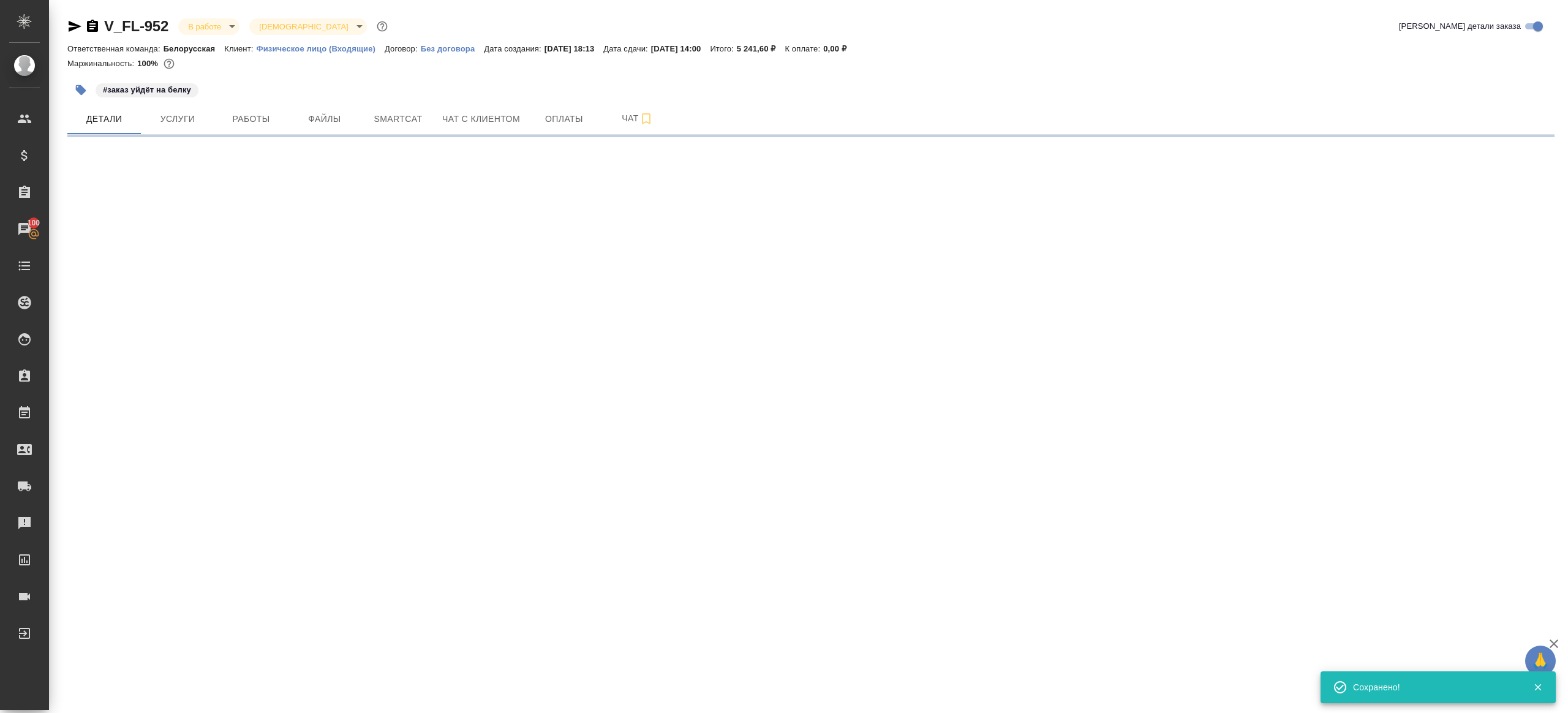
select select "RU"
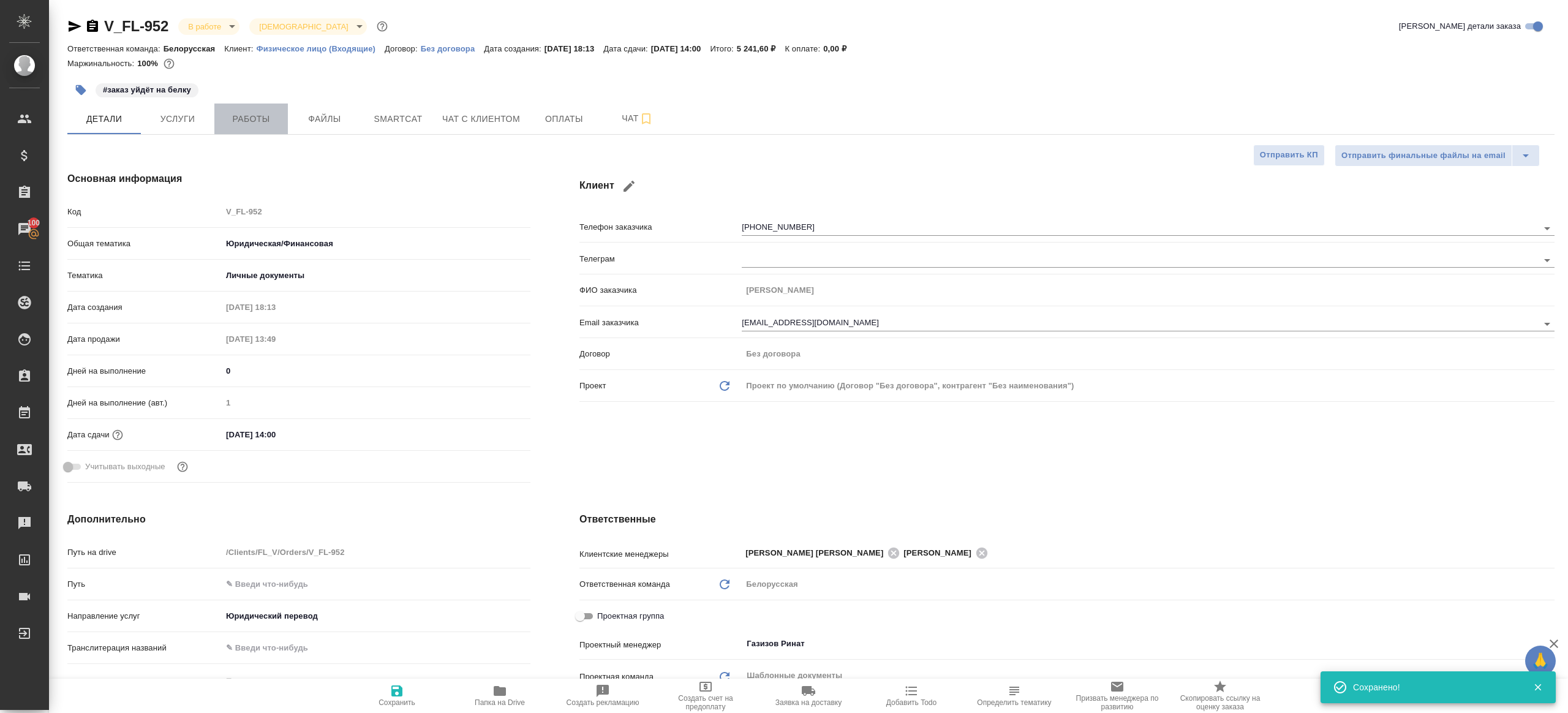
click at [270, 130] on button "Работы" at bounding box center [251, 119] width 73 height 31
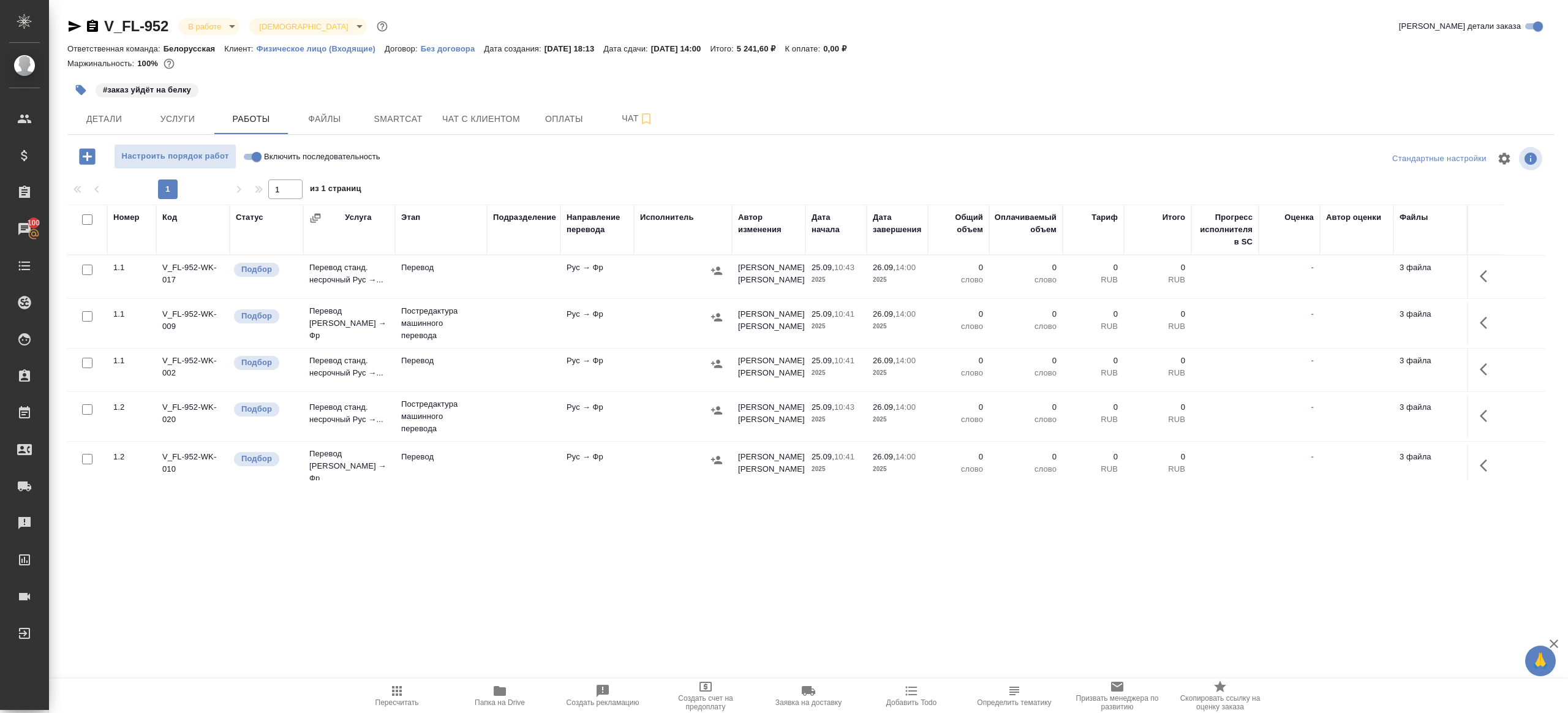
click at [253, 158] on input "Включить последовательность" at bounding box center [256, 156] width 44 height 14
checkbox input "true"
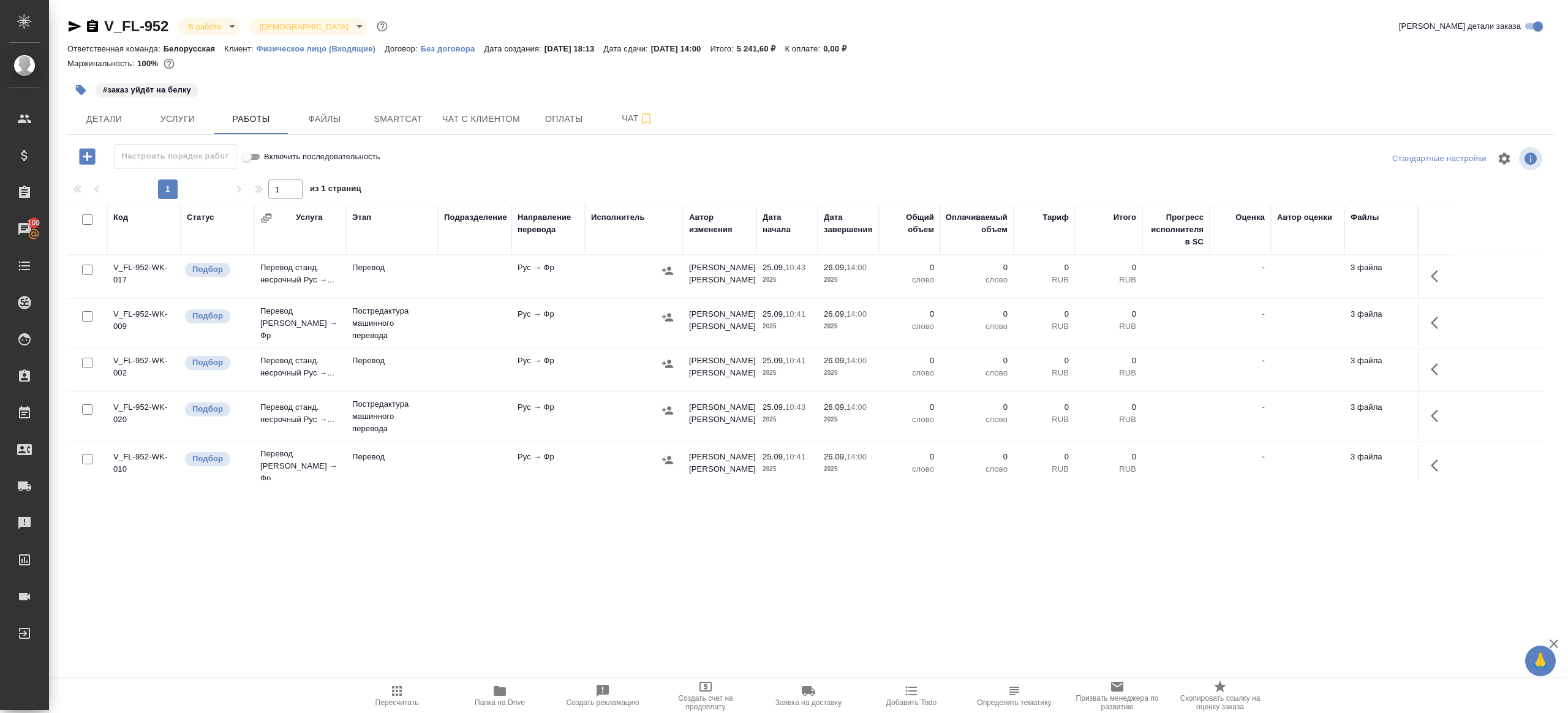
click at [86, 219] on input "checkbox" at bounding box center [87, 219] width 10 height 10
checkbox input "true"
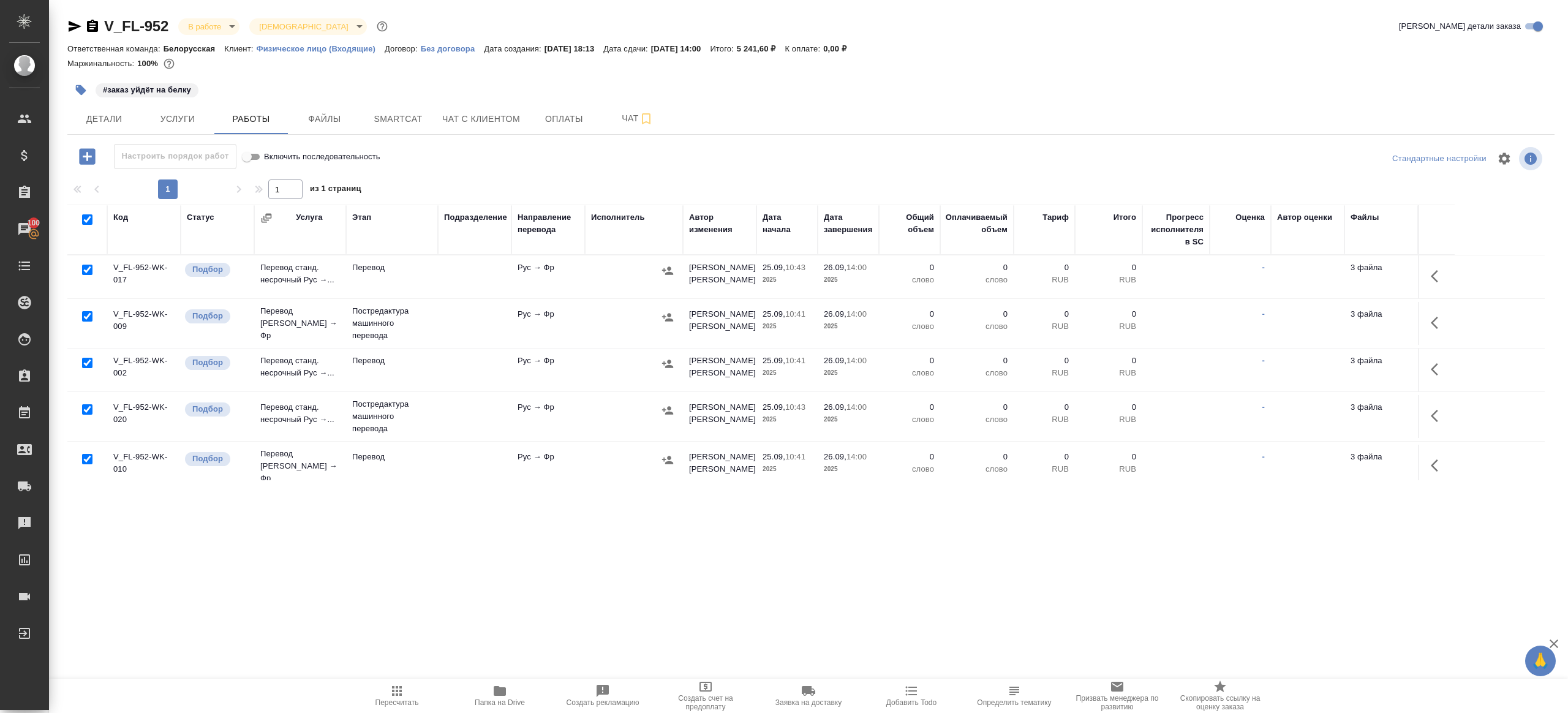
checkbox input "true"
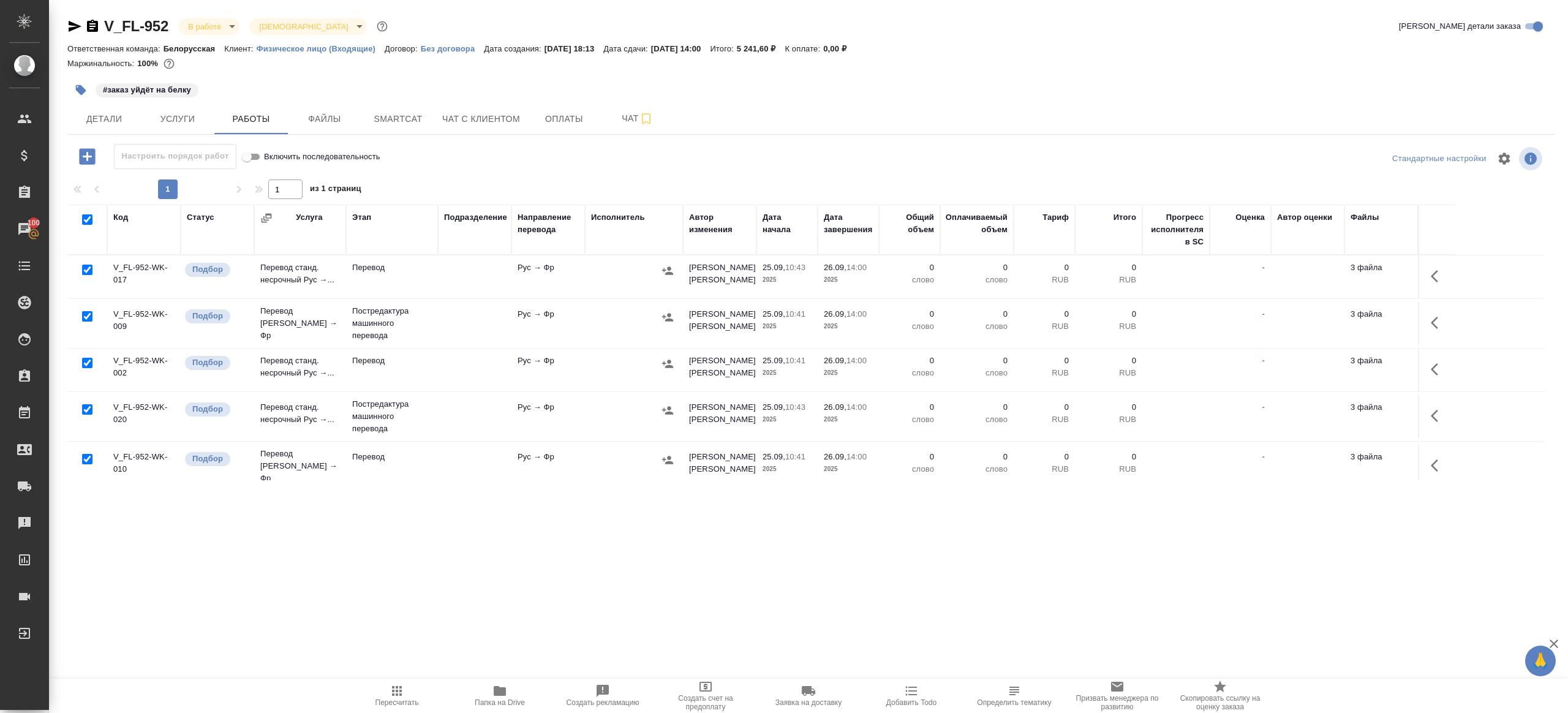
checkbox input "true"
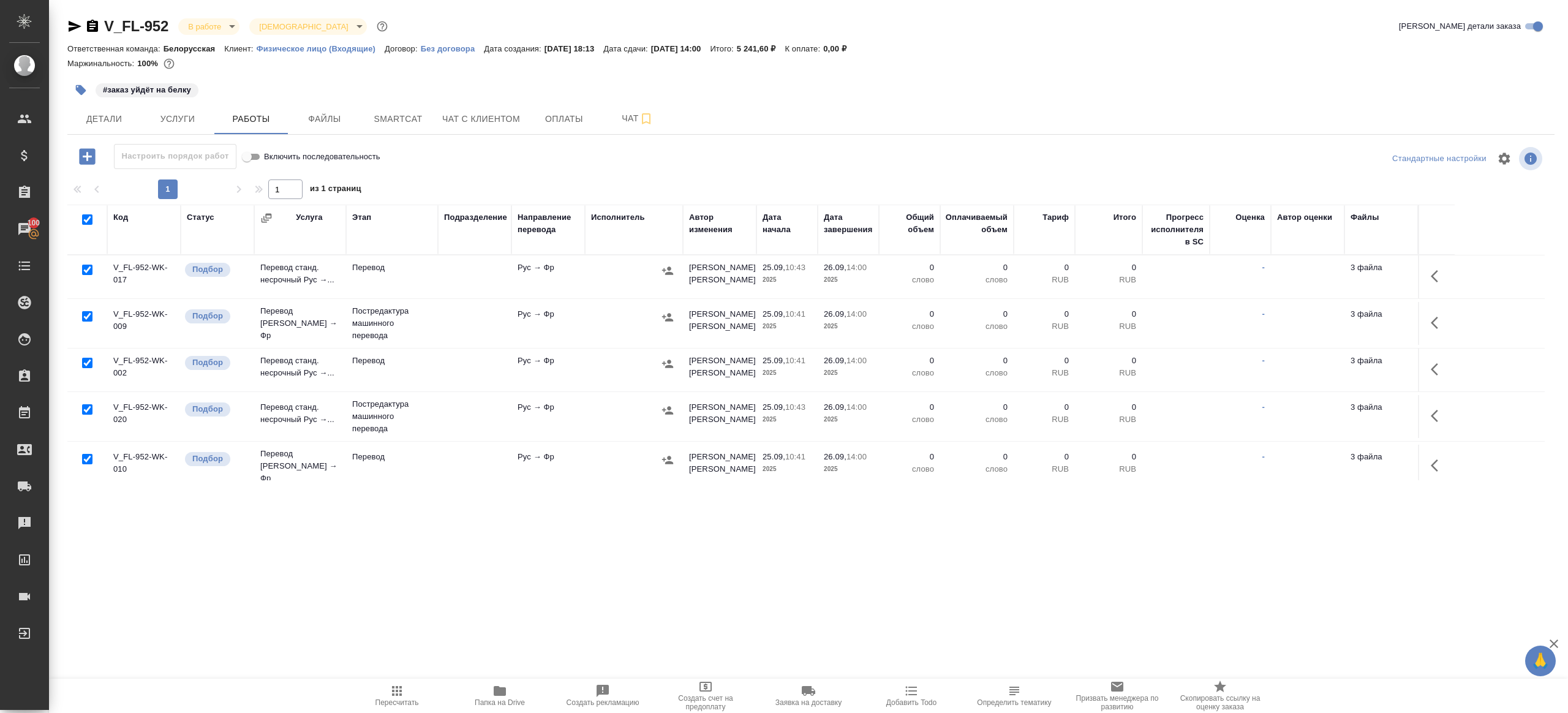
checkbox input "true"
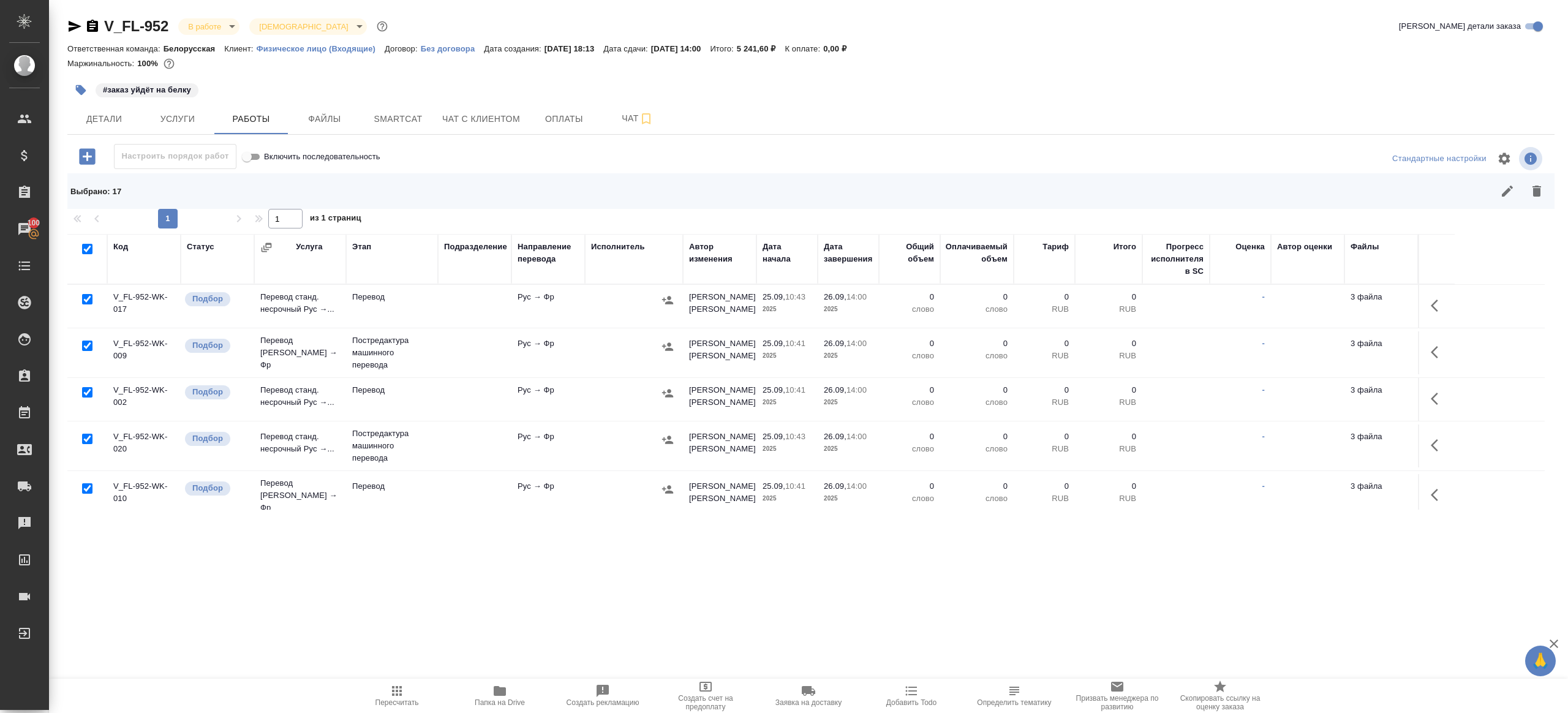
click at [85, 297] on input "checkbox" at bounding box center [87, 299] width 10 height 10
checkbox input "false"
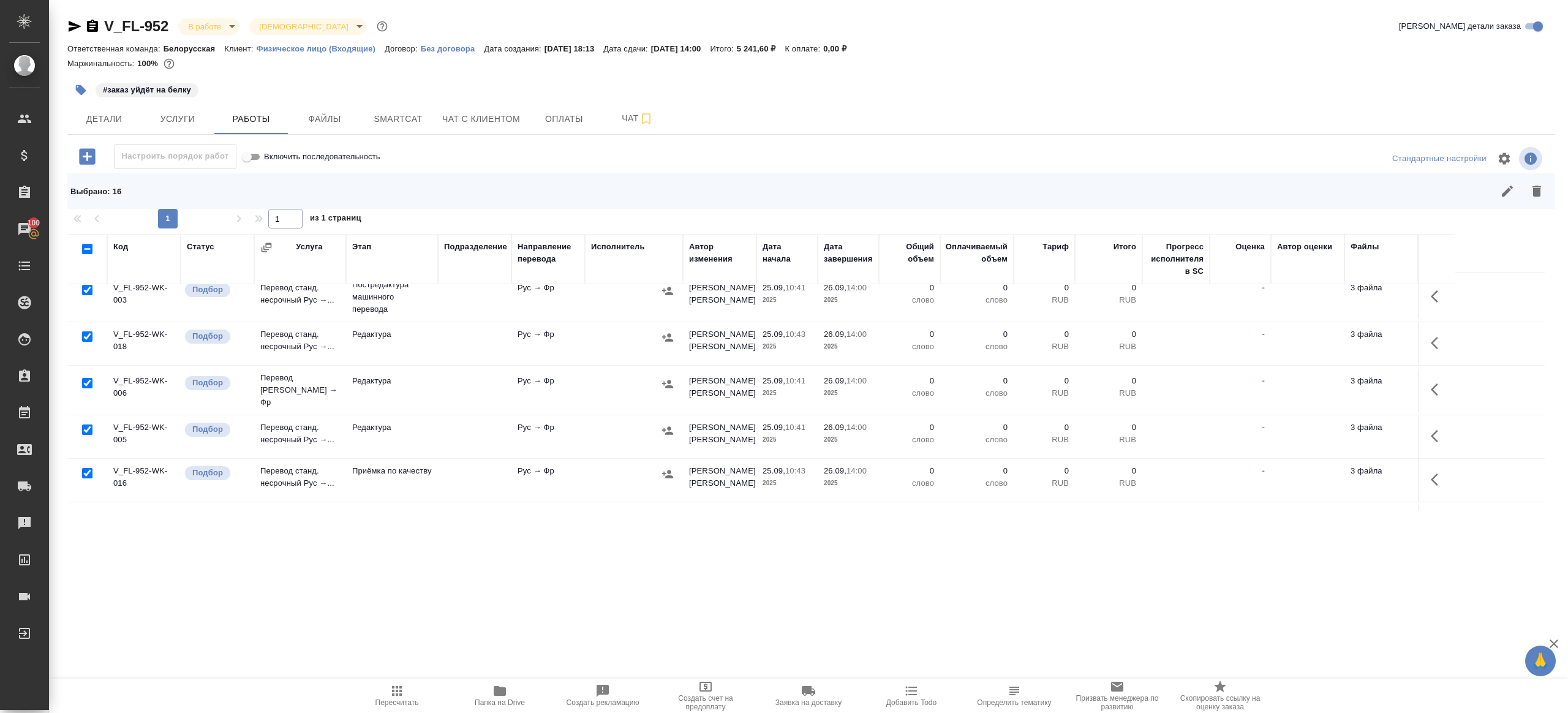
scroll to position [252, 0]
click at [85, 464] on input "checkbox" at bounding box center [87, 469] width 10 height 10
checkbox input "false"
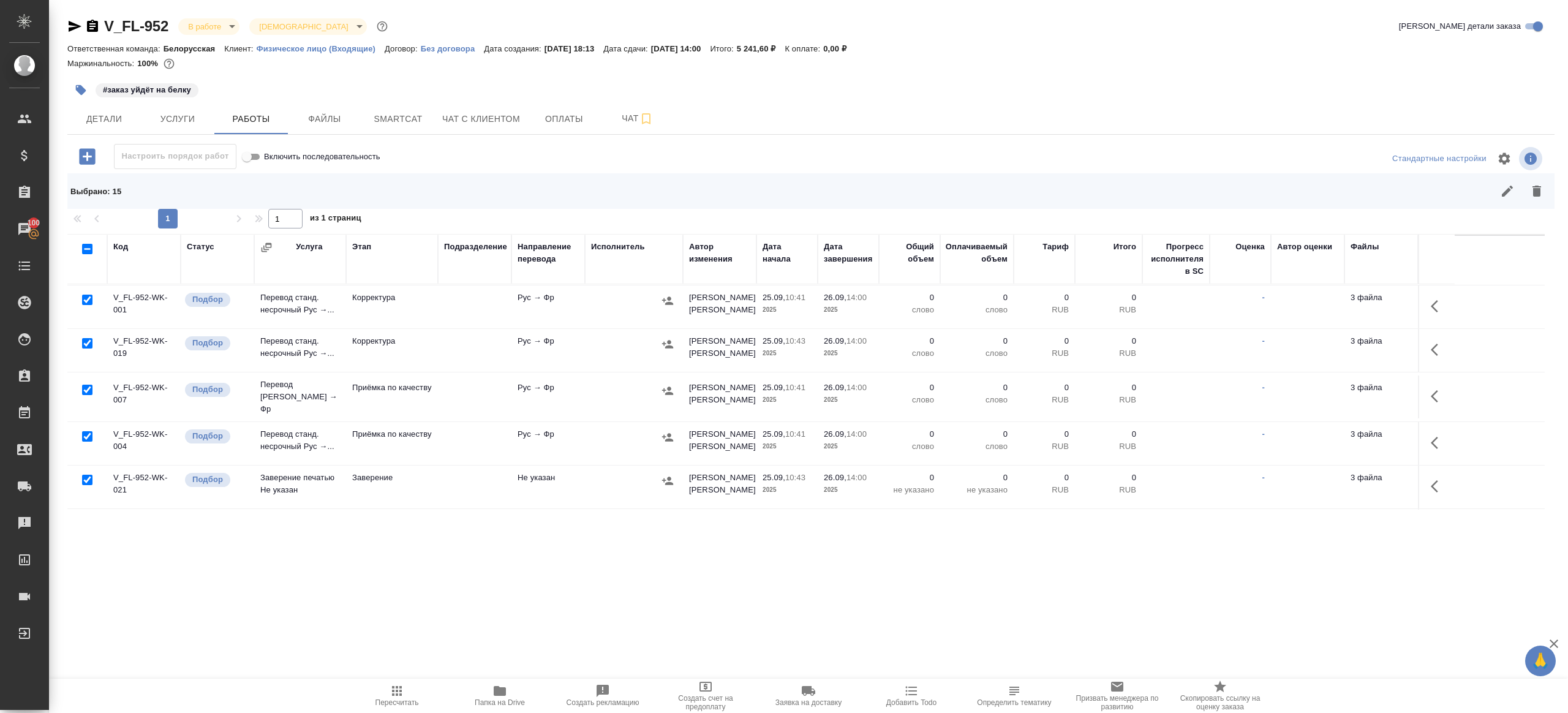
scroll to position [528, 0]
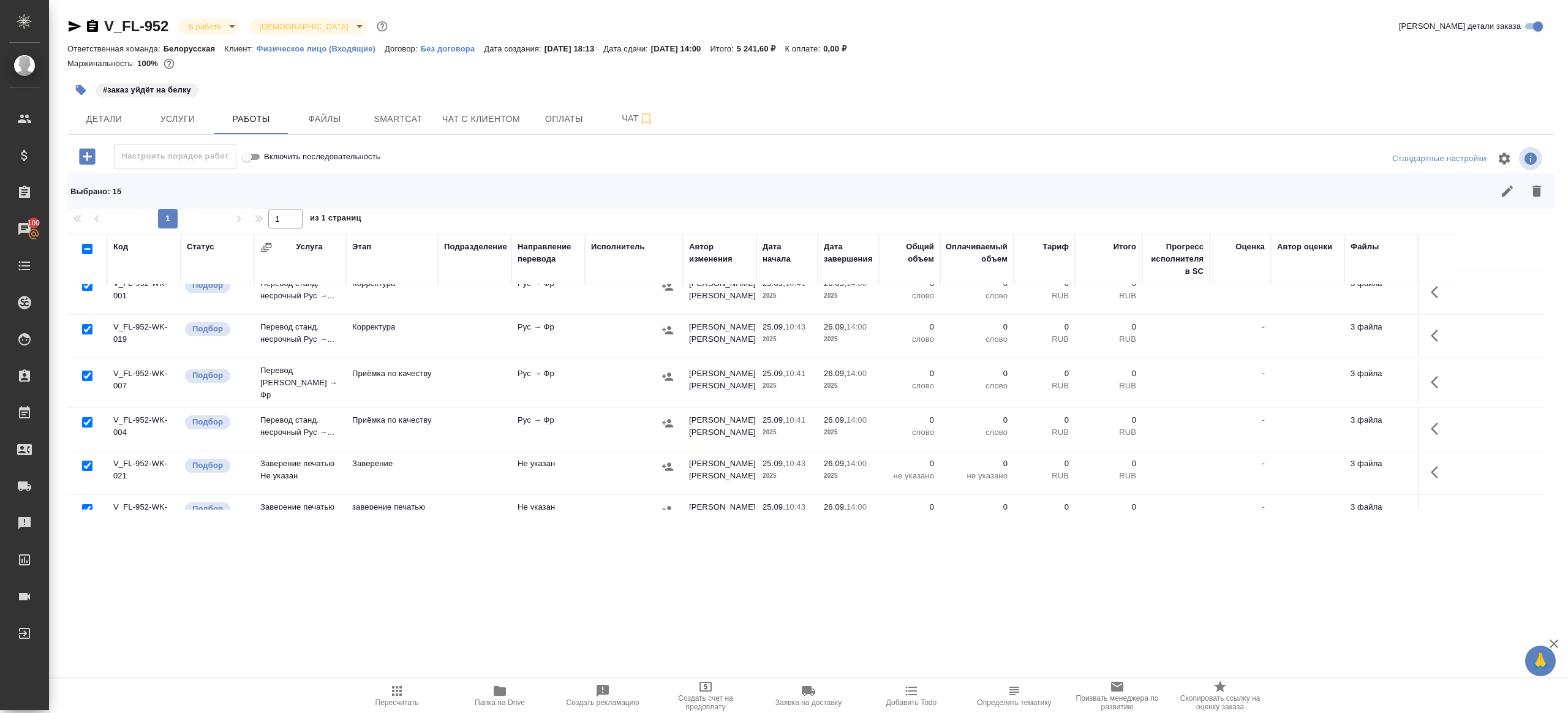
click at [84, 461] on input "checkbox" at bounding box center [87, 466] width 10 height 10
checkbox input "false"
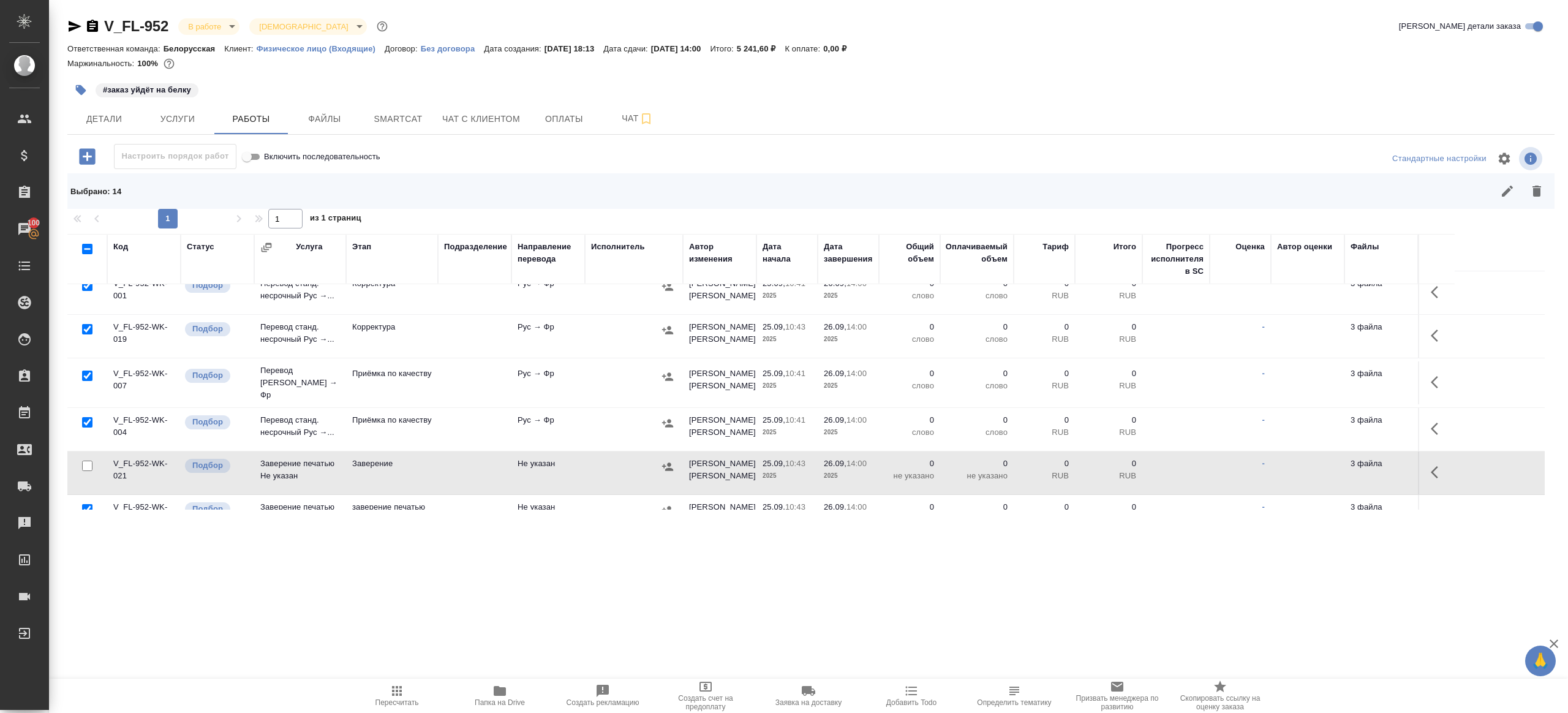
click at [90, 504] on input "checkbox" at bounding box center [87, 509] width 10 height 10
checkbox input "false"
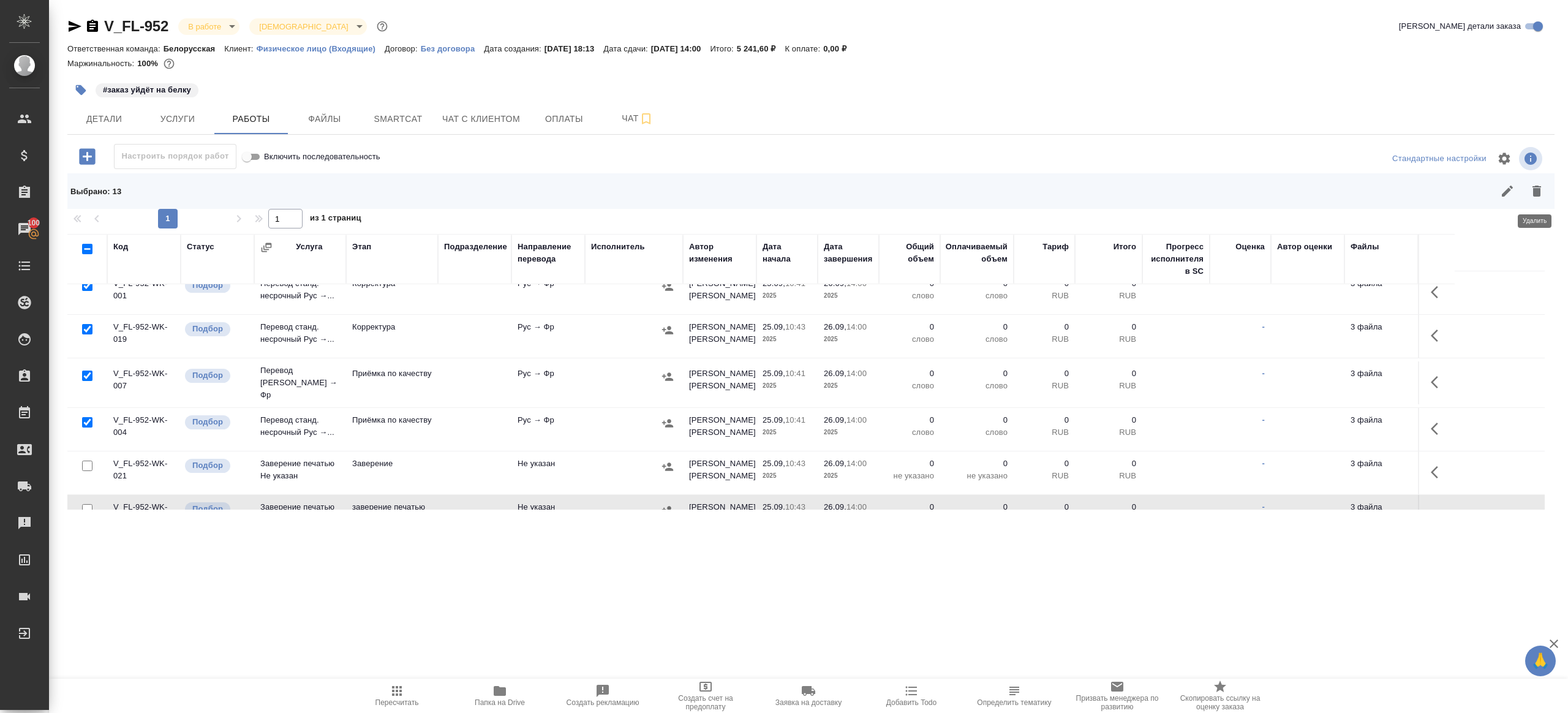
click at [1537, 182] on button "button" at bounding box center [1537, 191] width 29 height 29
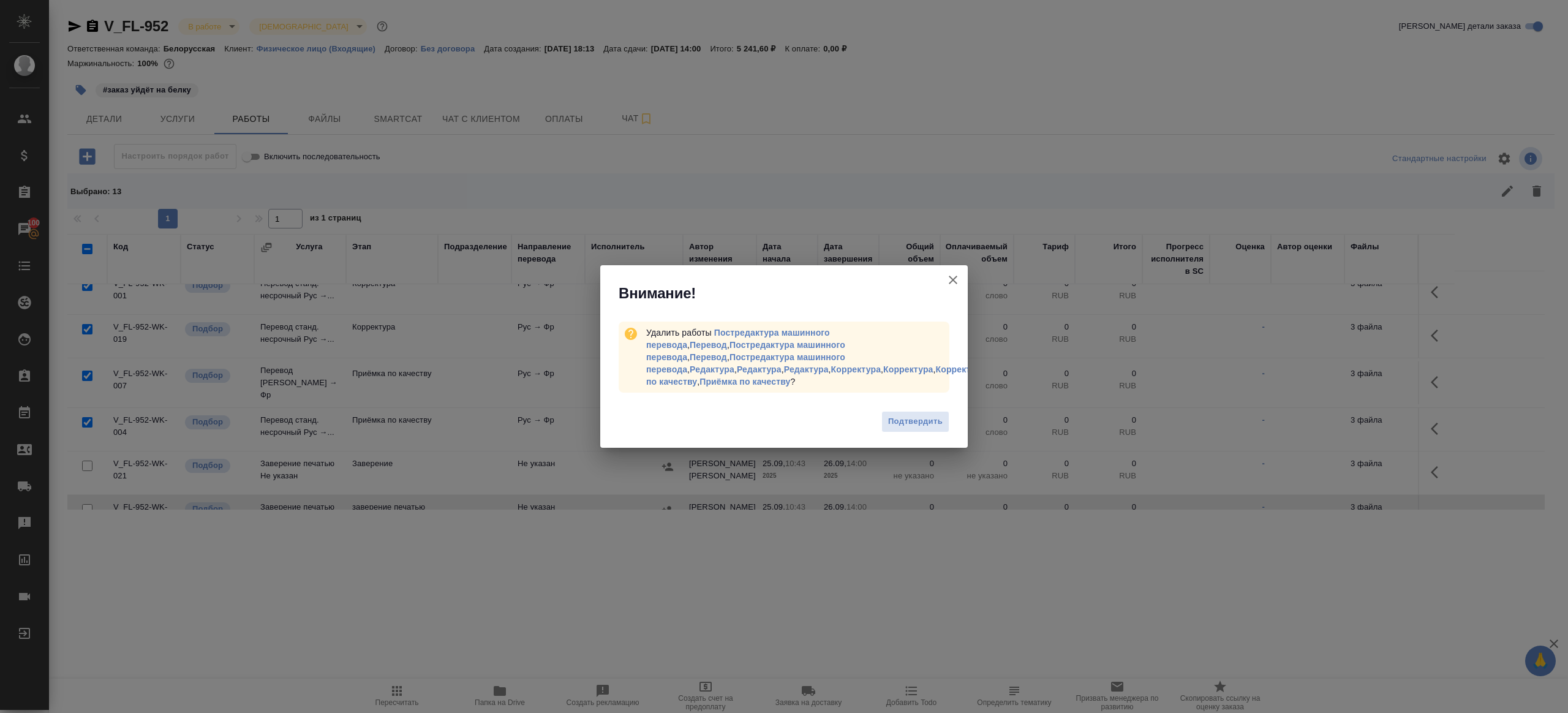
drag, startPoint x: 899, startPoint y: 423, endPoint x: 899, endPoint y: 368, distance: 55.0
click at [899, 423] on span "Подтвердить" at bounding box center [915, 422] width 54 height 14
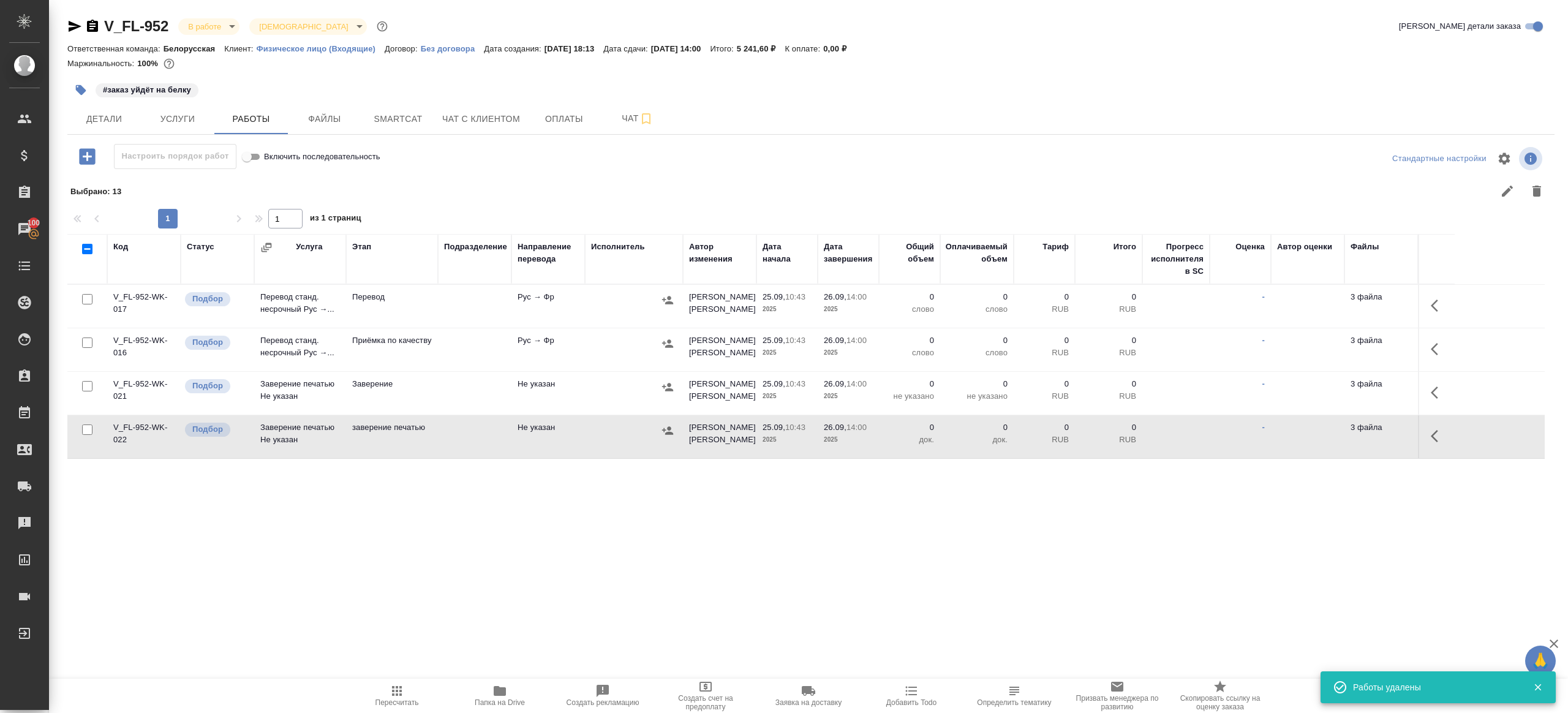
scroll to position [0, 0]
click at [1440, 304] on icon "button" at bounding box center [1438, 306] width 14 height 14
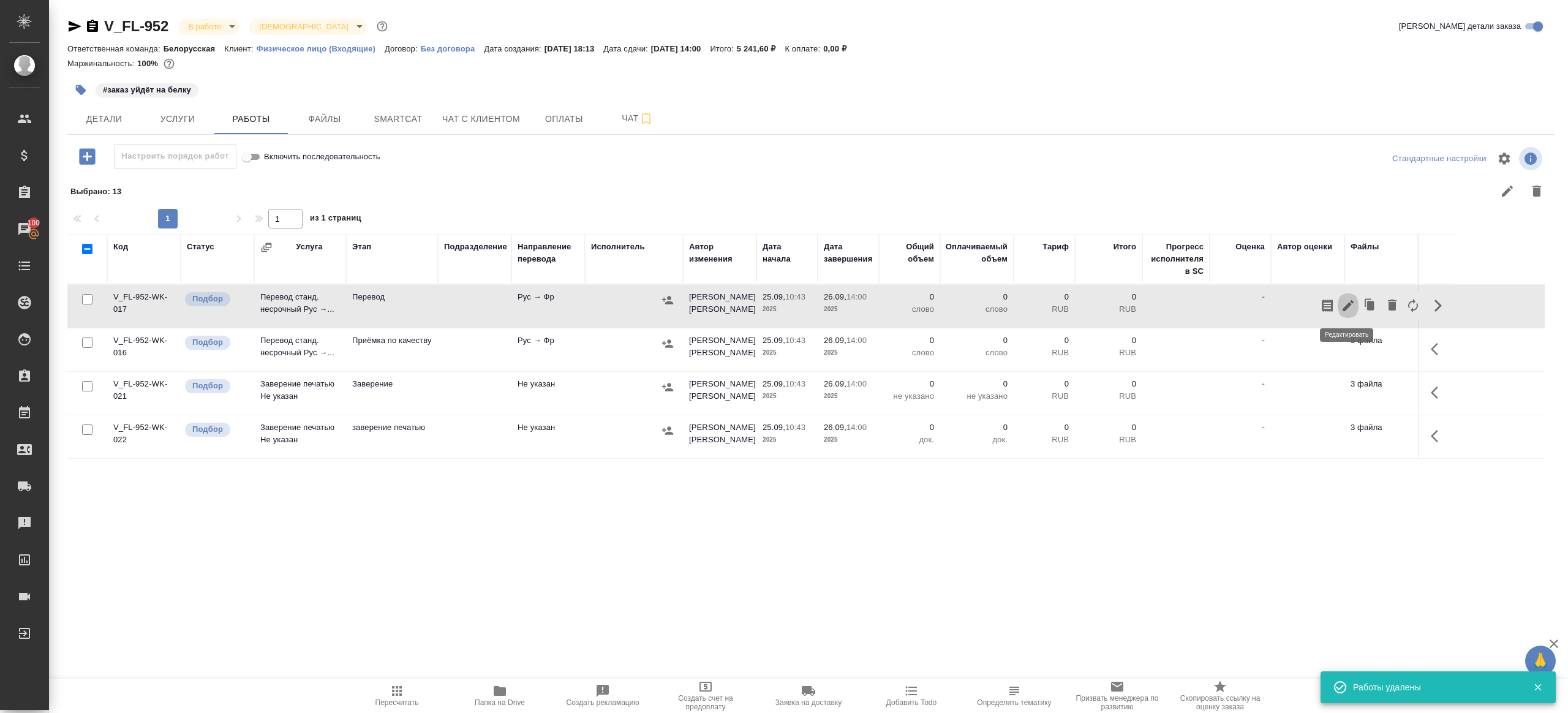
click at [1346, 301] on icon "button" at bounding box center [1348, 306] width 14 height 14
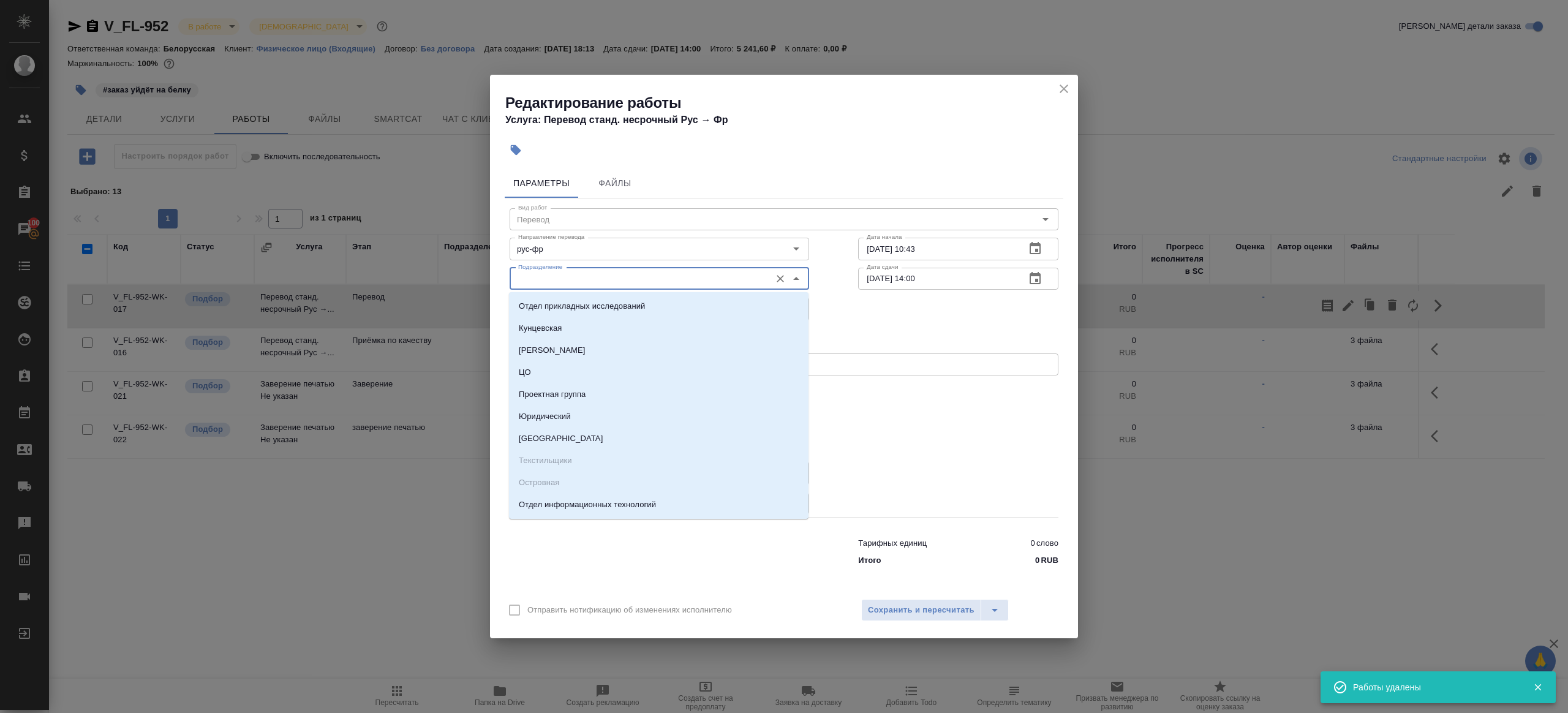
click at [541, 278] on input "Подразделение" at bounding box center [639, 278] width 251 height 14
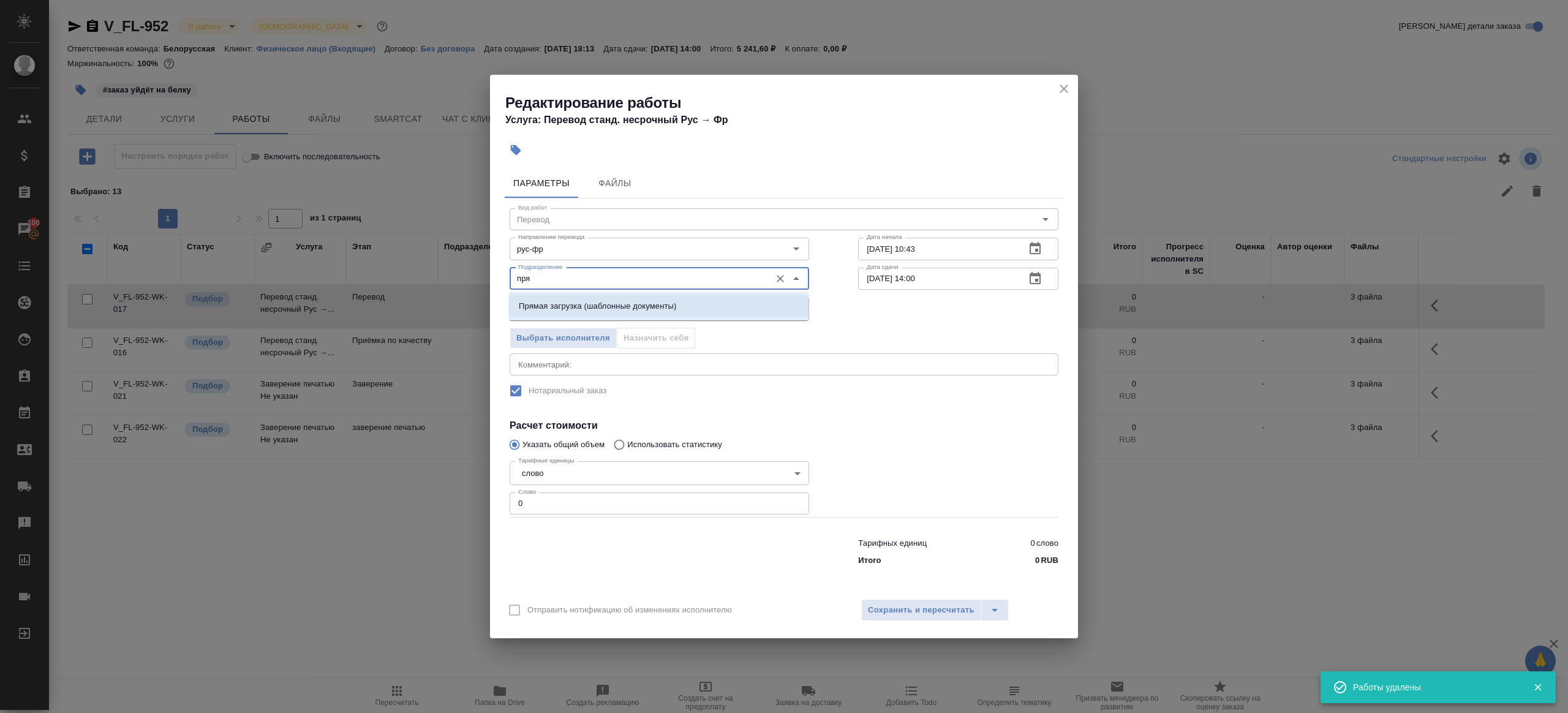
click at [566, 320] on ul "Прямая загрузка (шаблонные документы)" at bounding box center [659, 316] width 300 height 22
click at [568, 301] on p "Прямая загрузка (шаблонные документы)" at bounding box center [597, 306] width 157 height 12
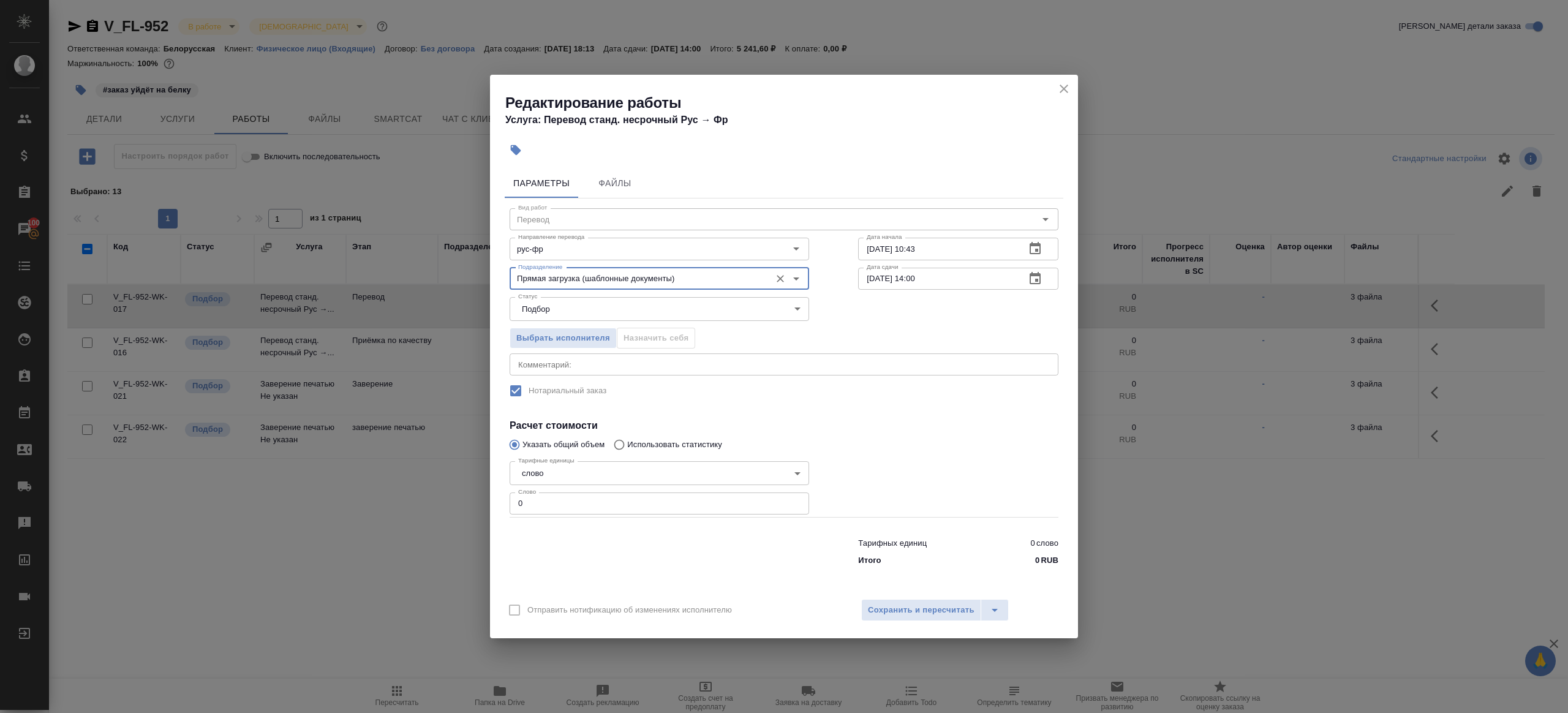
type input "Прямая загрузка (шаблонные документы)"
click at [540, 503] on input "0" at bounding box center [659, 503] width 300 height 22
type input "1"
click at [645, 572] on div "Параметры Файлы Вид работ Перевод Вид работ Направление перевода рус-фр Направл…" at bounding box center [784, 377] width 588 height 428
click at [919, 276] on input "26.09.2025 14:00" at bounding box center [937, 279] width 157 height 22
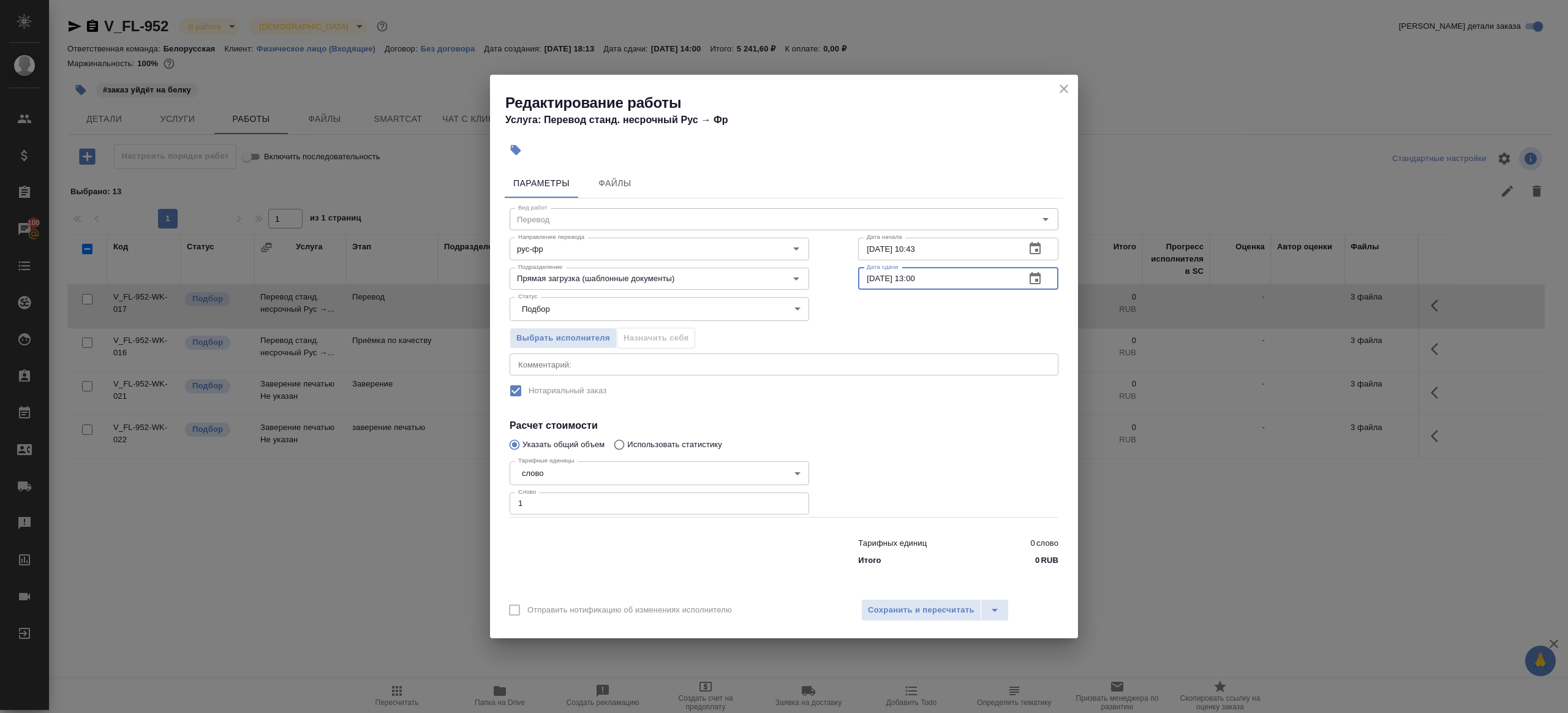
type input "26.09.2025 13:00"
drag, startPoint x: 927, startPoint y: 395, endPoint x: 927, endPoint y: 486, distance: 91.0
click at [927, 395] on label "Нотариальный заказ" at bounding box center [776, 390] width 547 height 26
click at [927, 613] on span "Сохранить и пересчитать" at bounding box center [921, 611] width 107 height 14
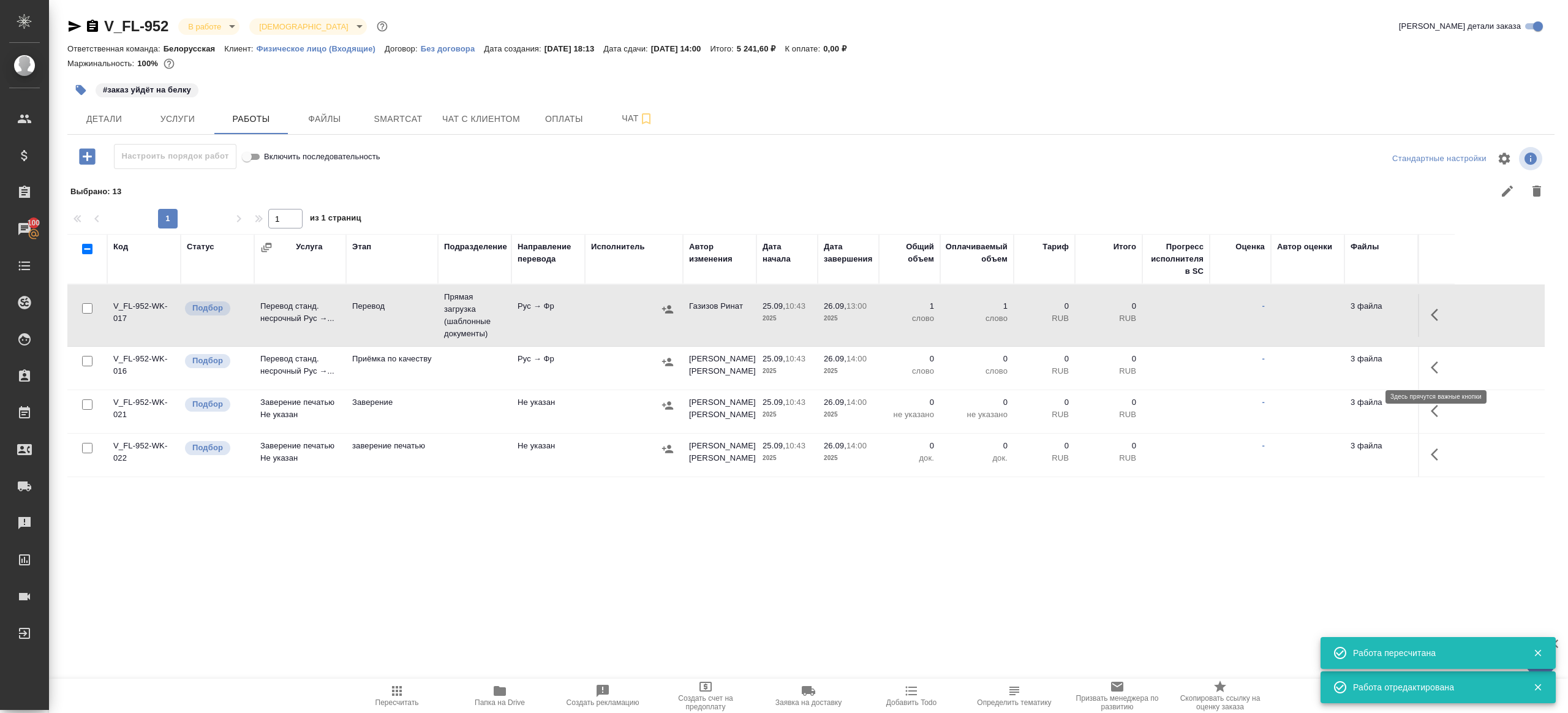
click at [1432, 365] on icon "button" at bounding box center [1438, 367] width 14 height 14
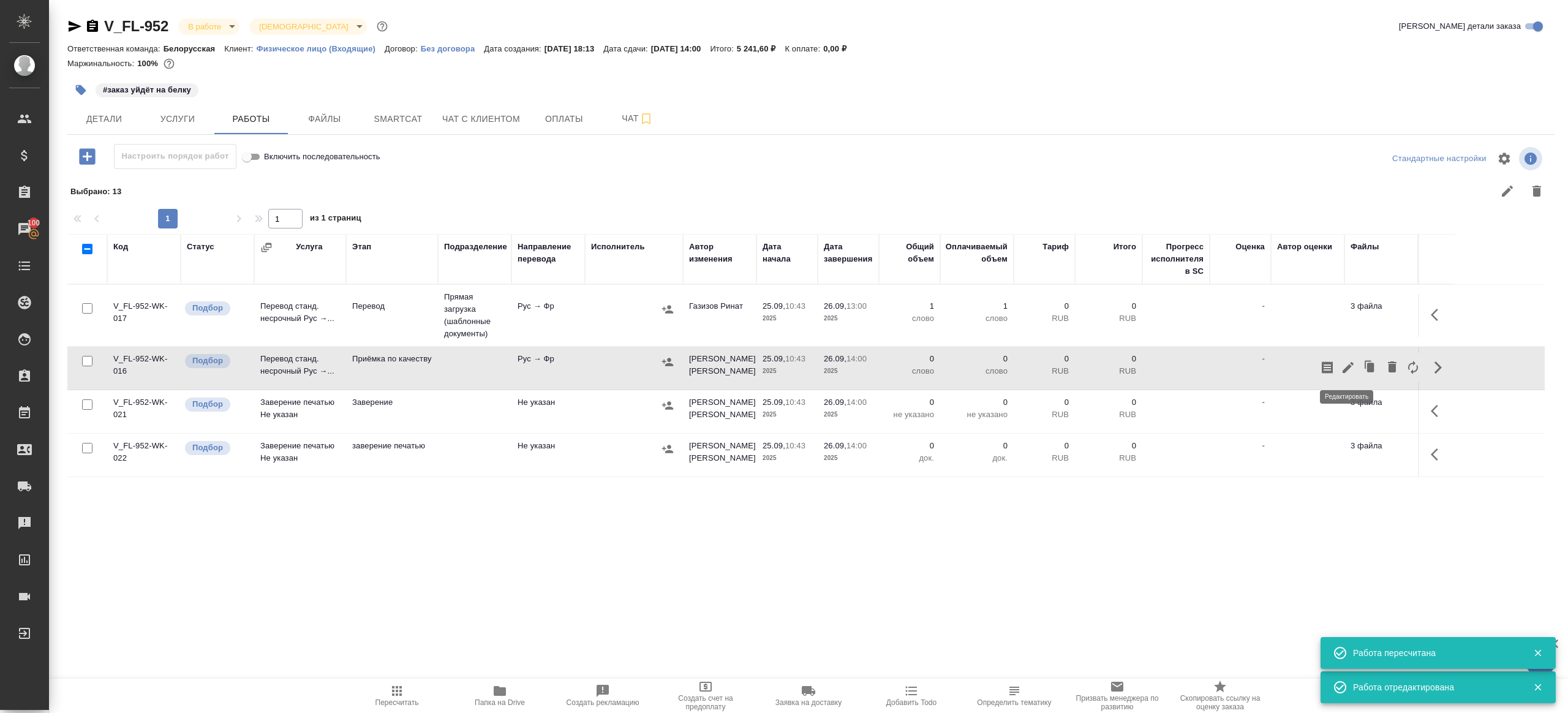
click at [1345, 366] on icon "button" at bounding box center [1348, 367] width 14 height 14
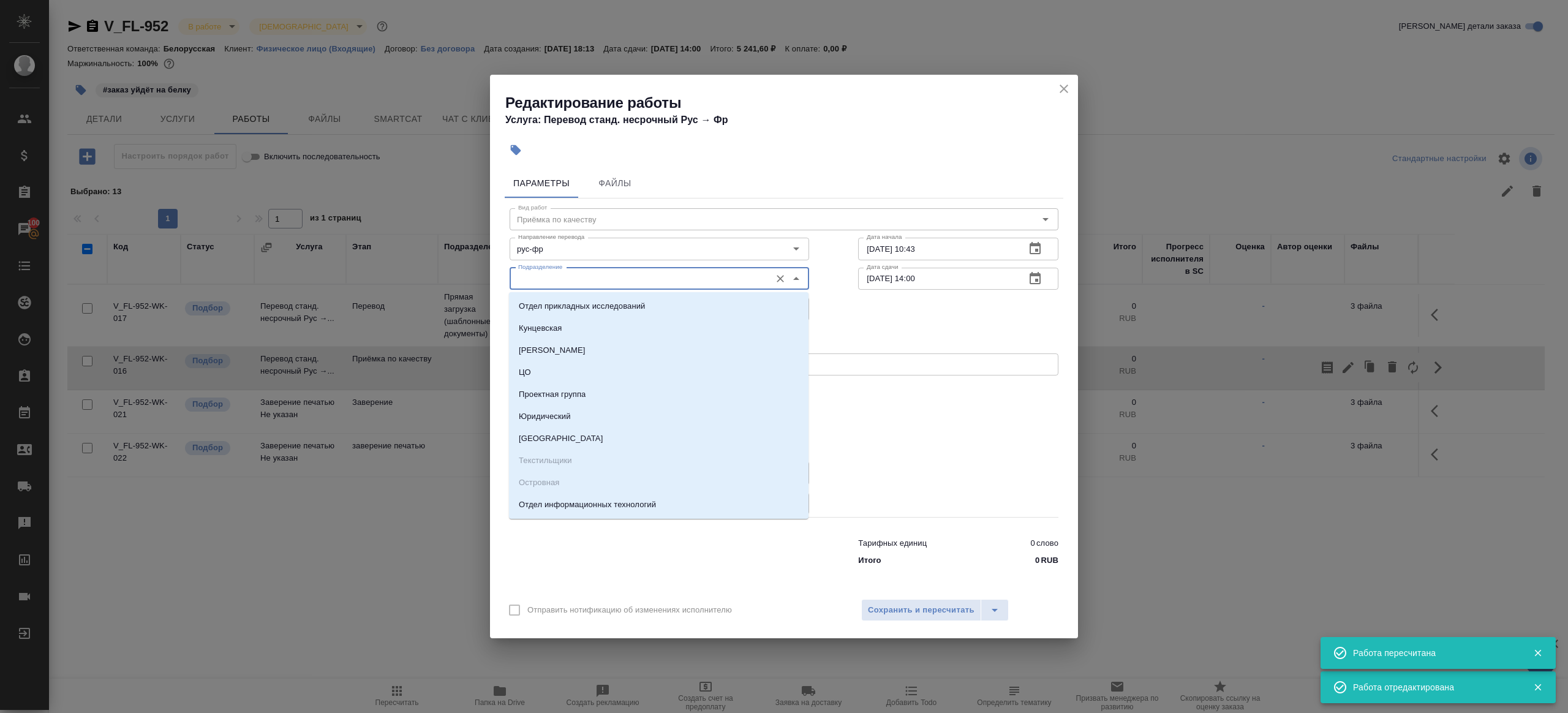
click at [581, 280] on input "Подразделение" at bounding box center [639, 278] width 251 height 14
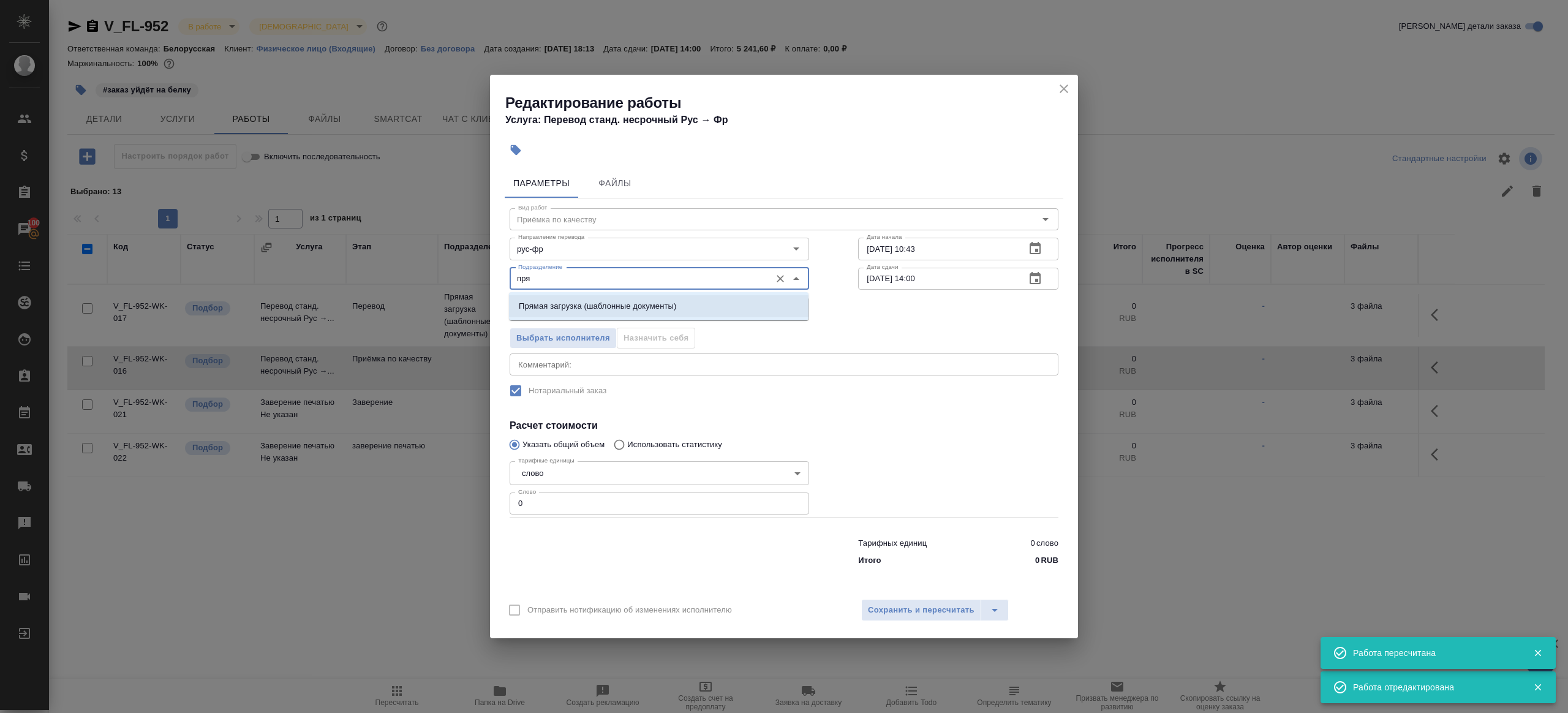
drag, startPoint x: 624, startPoint y: 303, endPoint x: 706, endPoint y: 291, distance: 82.9
click at [624, 303] on p "Прямая загрузка (шаблонные документы)" at bounding box center [597, 306] width 157 height 12
type input "Прямая загрузка (шаблонные документы)"
click at [936, 241] on input "25.09.2025 10:43" at bounding box center [937, 249] width 157 height 22
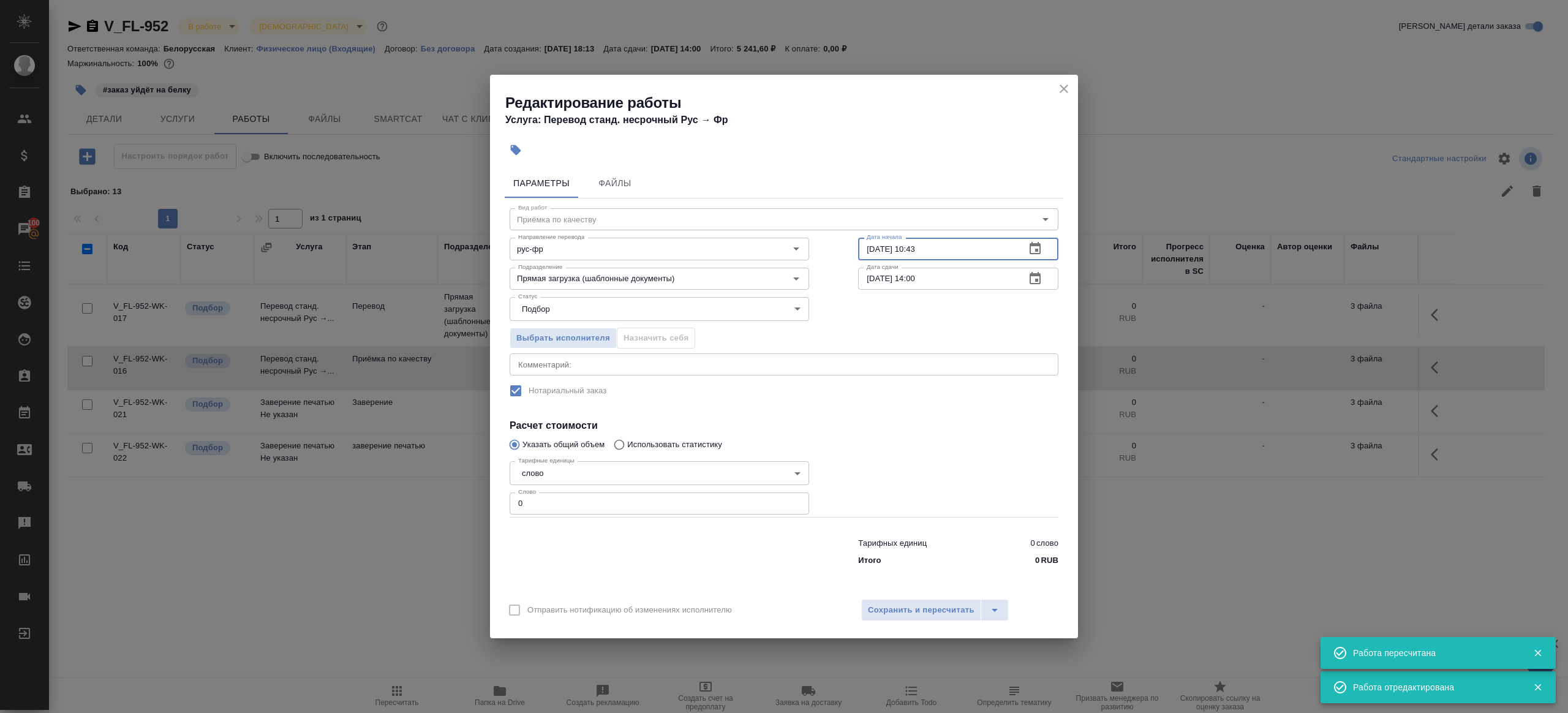
paste input "6.09.2025 13:00"
type input "26.09.2025 13:00"
click at [547, 503] on input "0" at bounding box center [659, 503] width 300 height 22
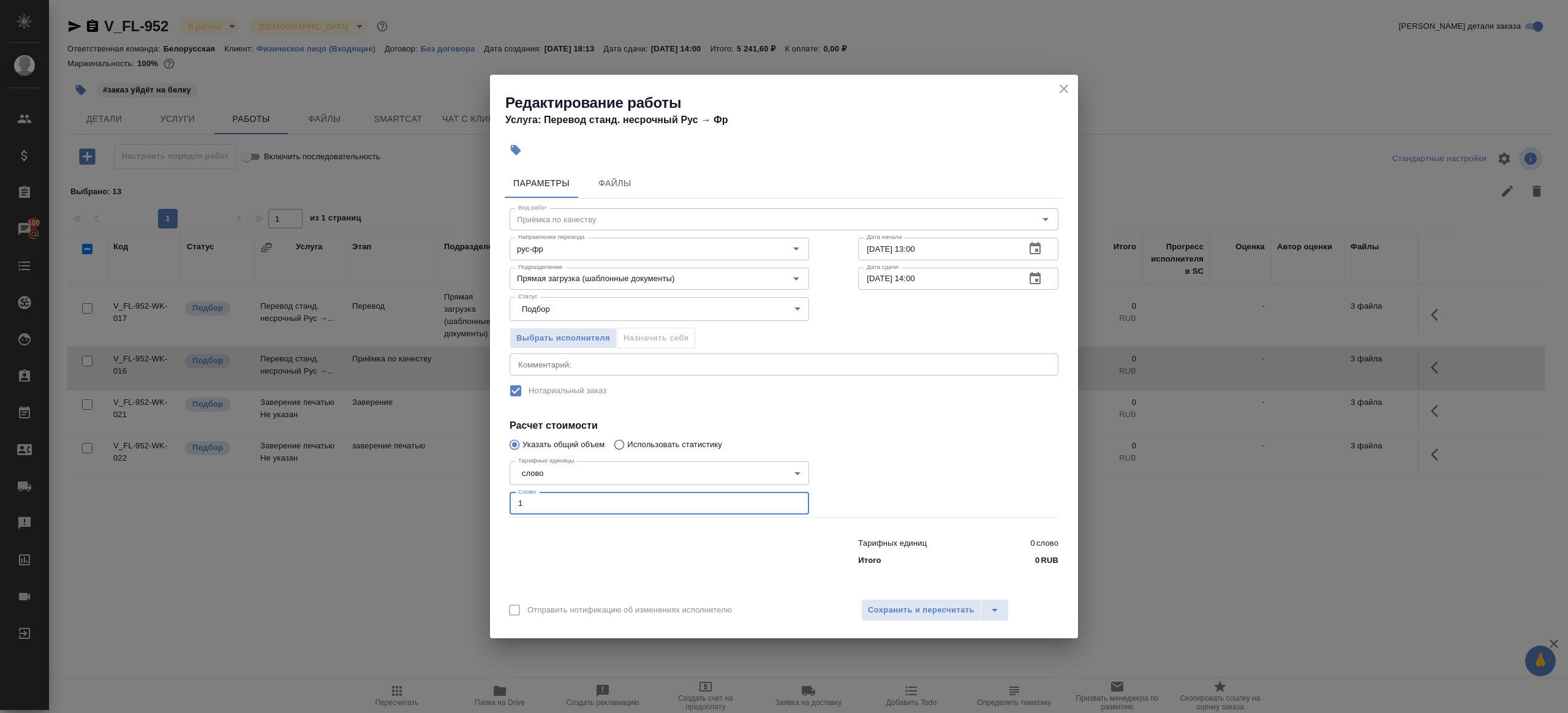
type input "1"
click at [944, 504] on div at bounding box center [958, 486] width 249 height 109
click at [944, 612] on span "Сохранить и пересчитать" at bounding box center [921, 611] width 107 height 14
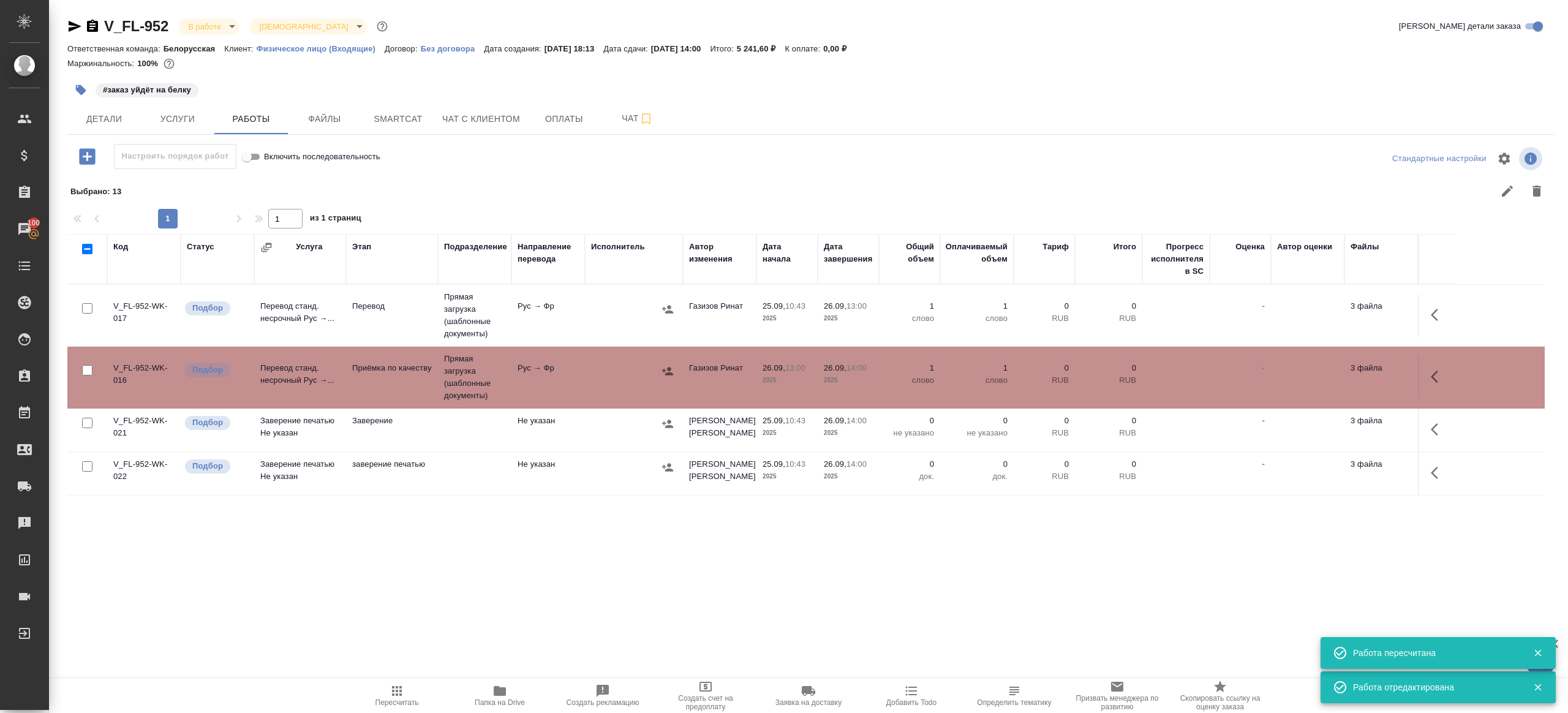
click at [523, 308] on td "Рус → Фр" at bounding box center [548, 315] width 73 height 43
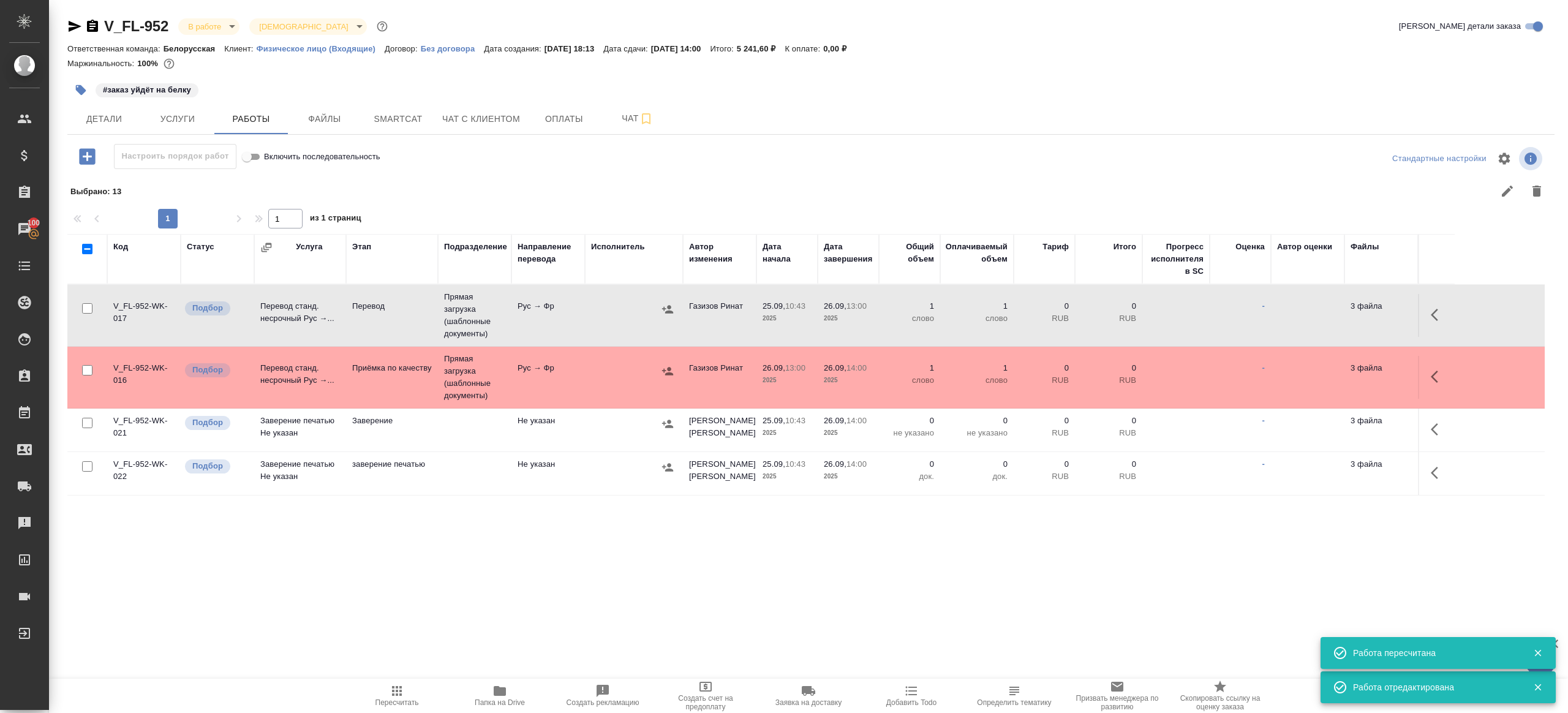
click at [523, 308] on td "Рус → Фр" at bounding box center [548, 315] width 73 height 43
click at [384, 702] on span "Пересчитать" at bounding box center [397, 703] width 43 height 9
click at [426, 576] on div ".cls-1 fill:#fff; AWATERA Gazizov Rinat Клиенты Спецификации Заказы 100 Чаты To…" at bounding box center [784, 356] width 1568 height 713
click at [1434, 308] on icon "button" at bounding box center [1438, 315] width 14 height 14
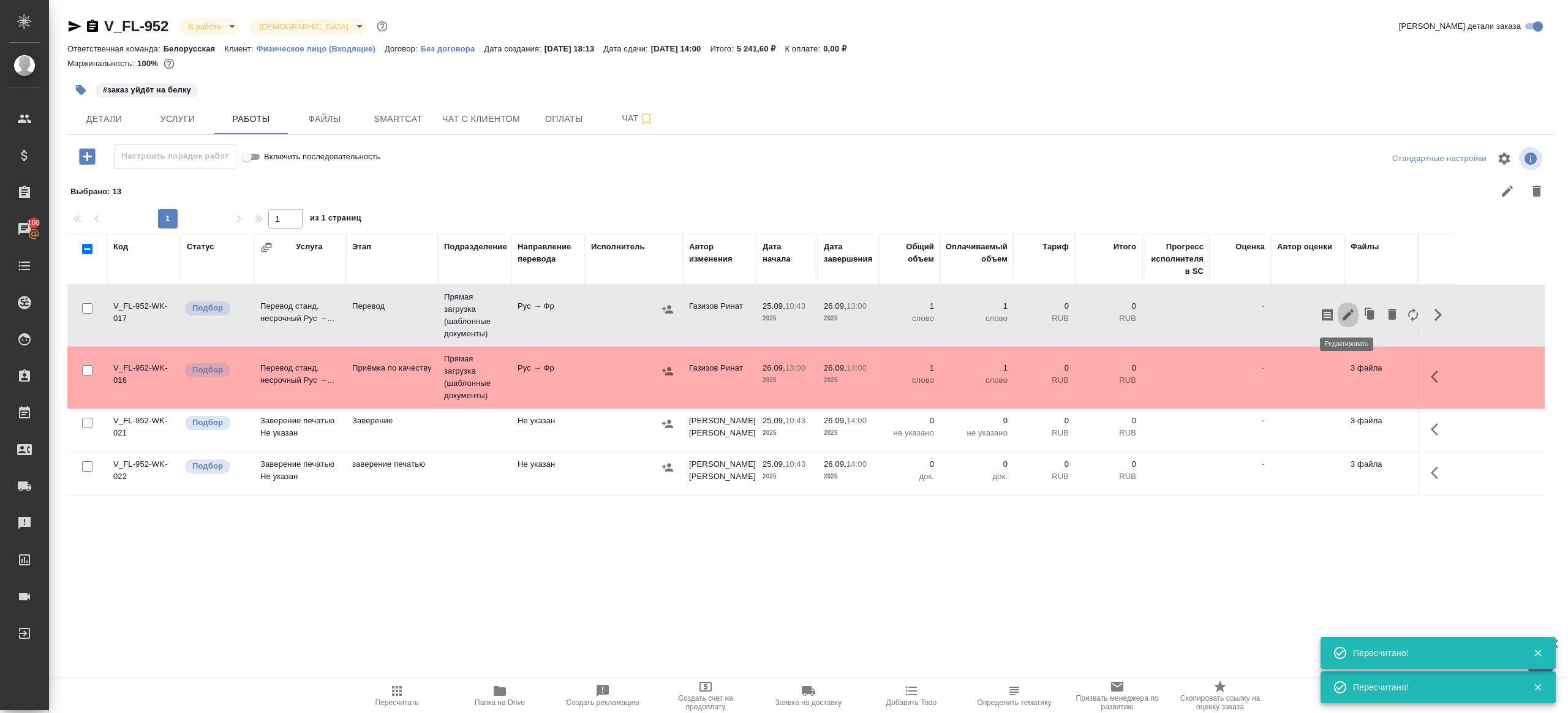
click at [1347, 314] on icon "button" at bounding box center [1348, 315] width 11 height 11
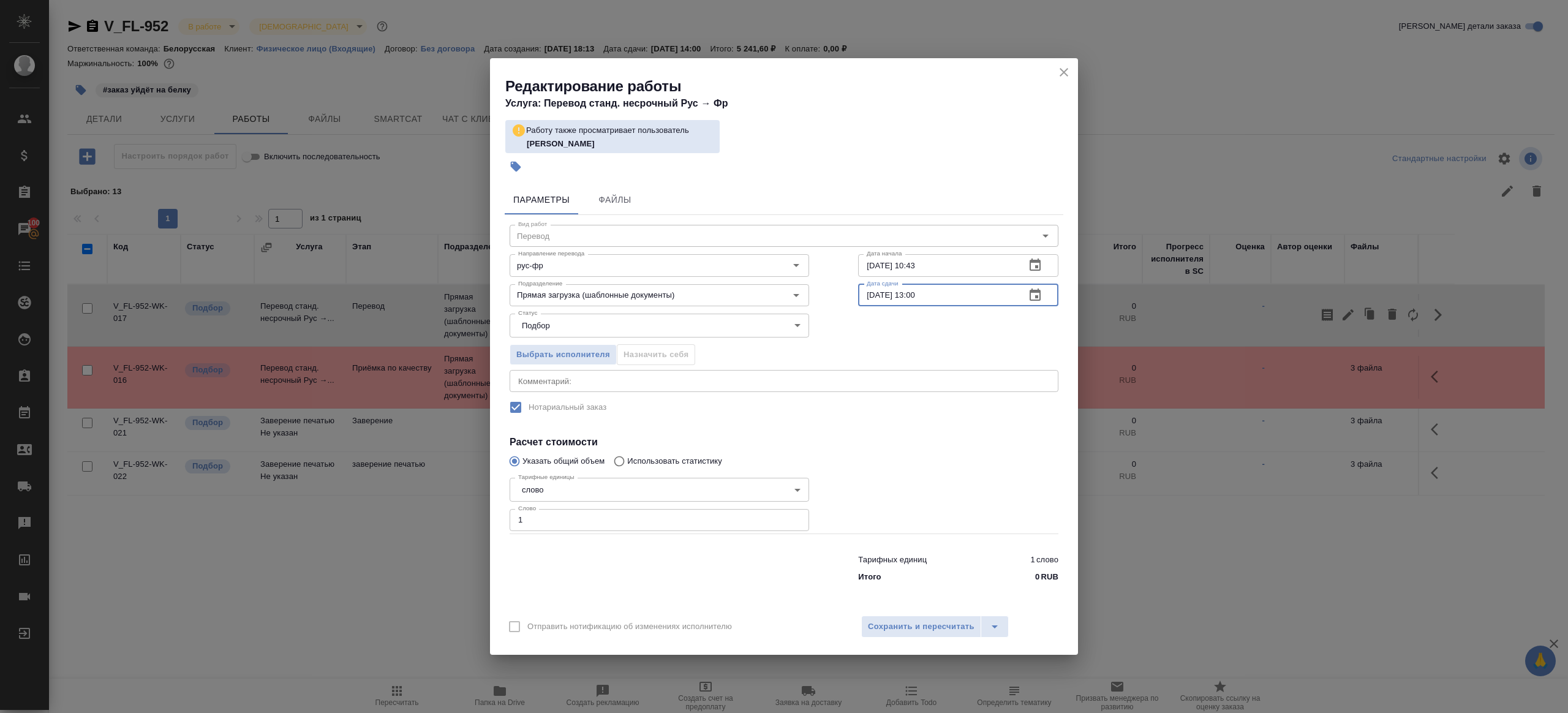
click at [918, 297] on input "26.09.2025 13:00" at bounding box center [937, 295] width 157 height 22
type input "26.09.2025 14:00"
click at [924, 619] on button "Сохранить и пересчитать" at bounding box center [921, 627] width 120 height 22
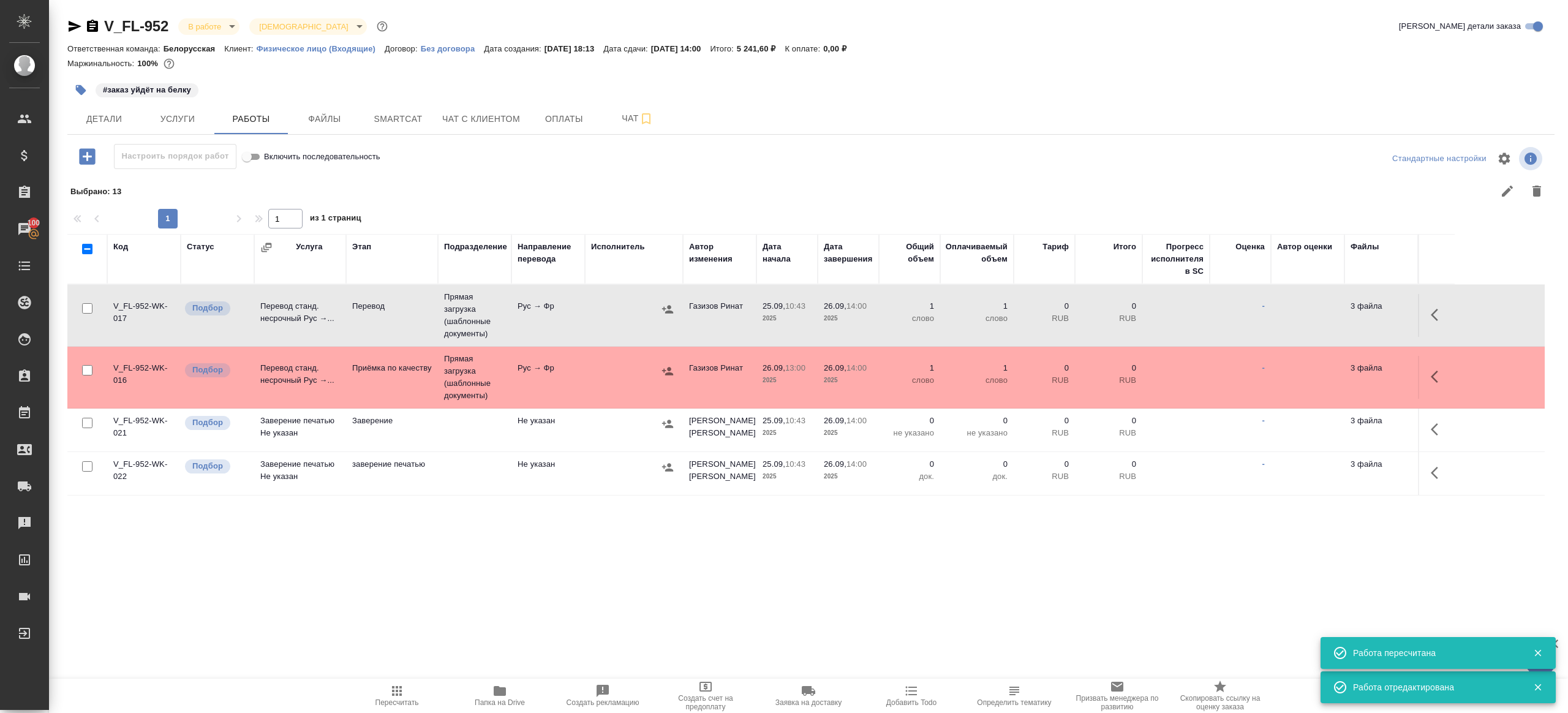
click at [386, 693] on span "Пересчитать" at bounding box center [397, 695] width 88 height 24
click at [497, 638] on div ".cls-1 fill:#fff; AWATERA Gazizov Rinat Клиенты Спецификации Заказы 100 Чаты To…" at bounding box center [784, 356] width 1568 height 713
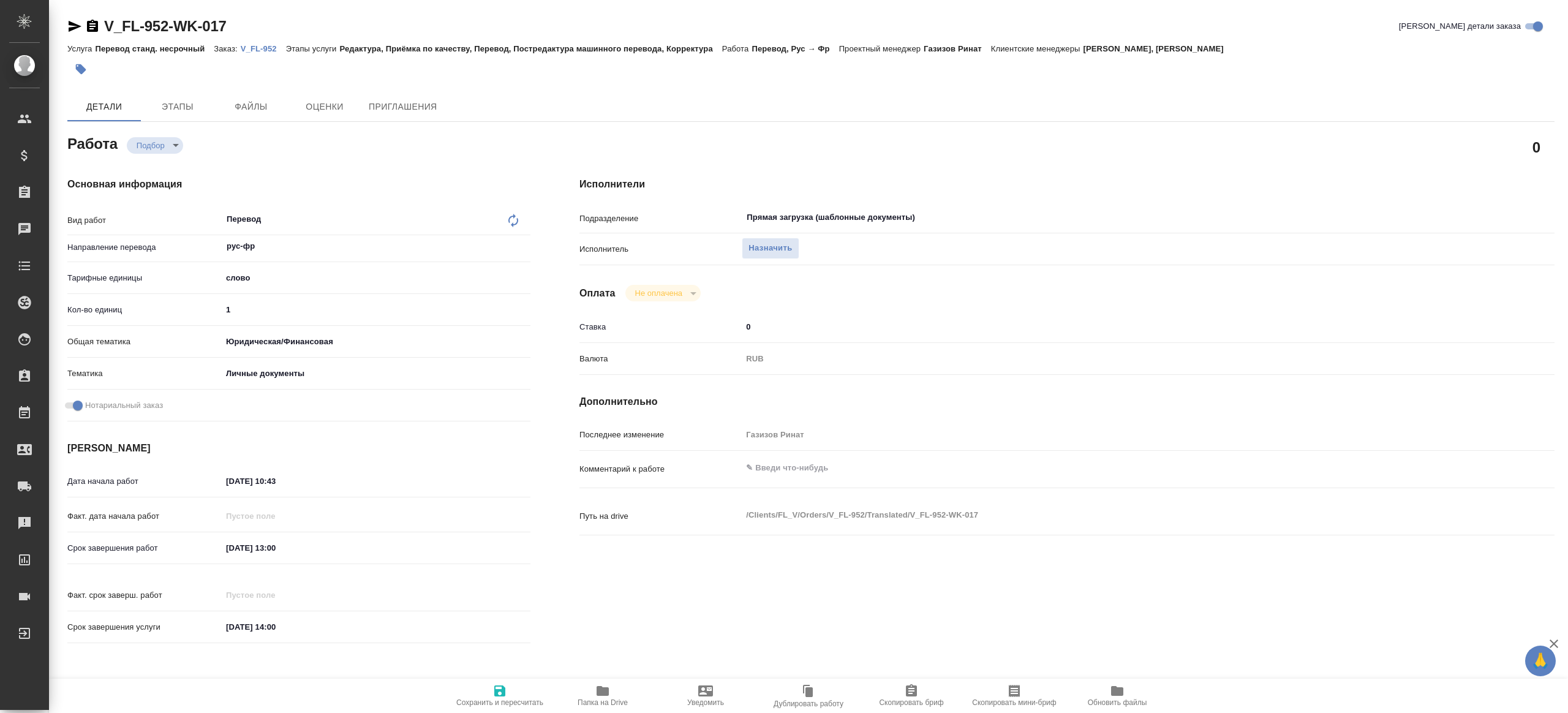
type textarea "x"
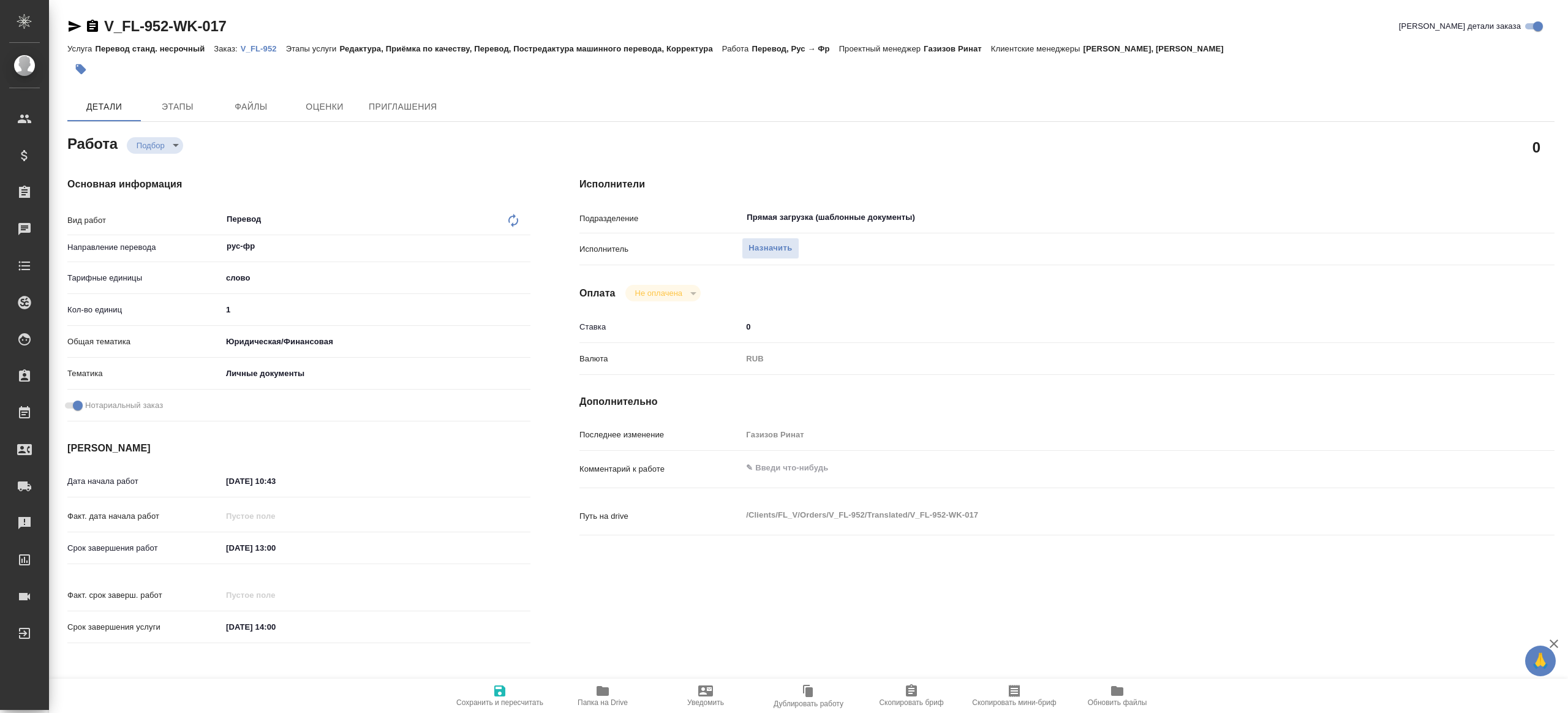
type textarea "x"
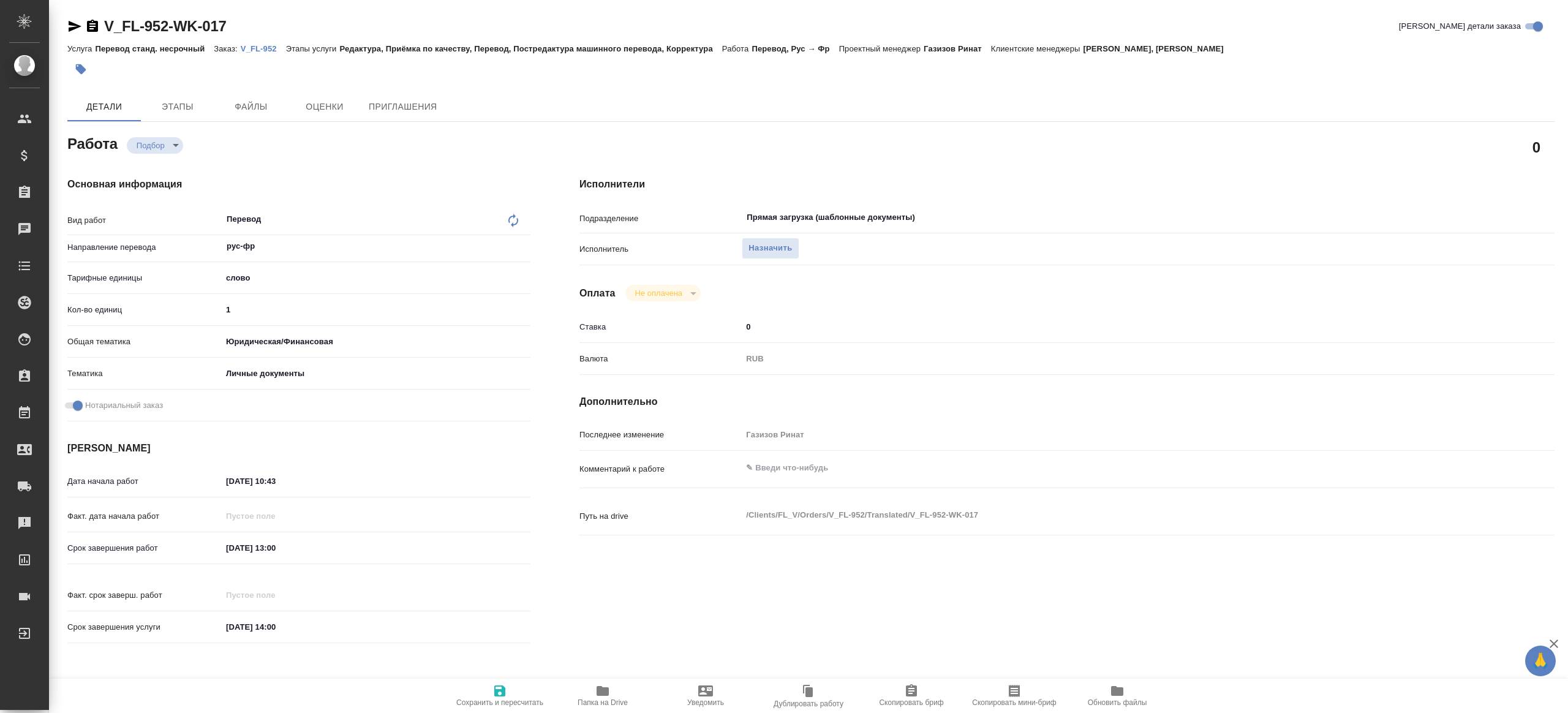
type textarea "x"
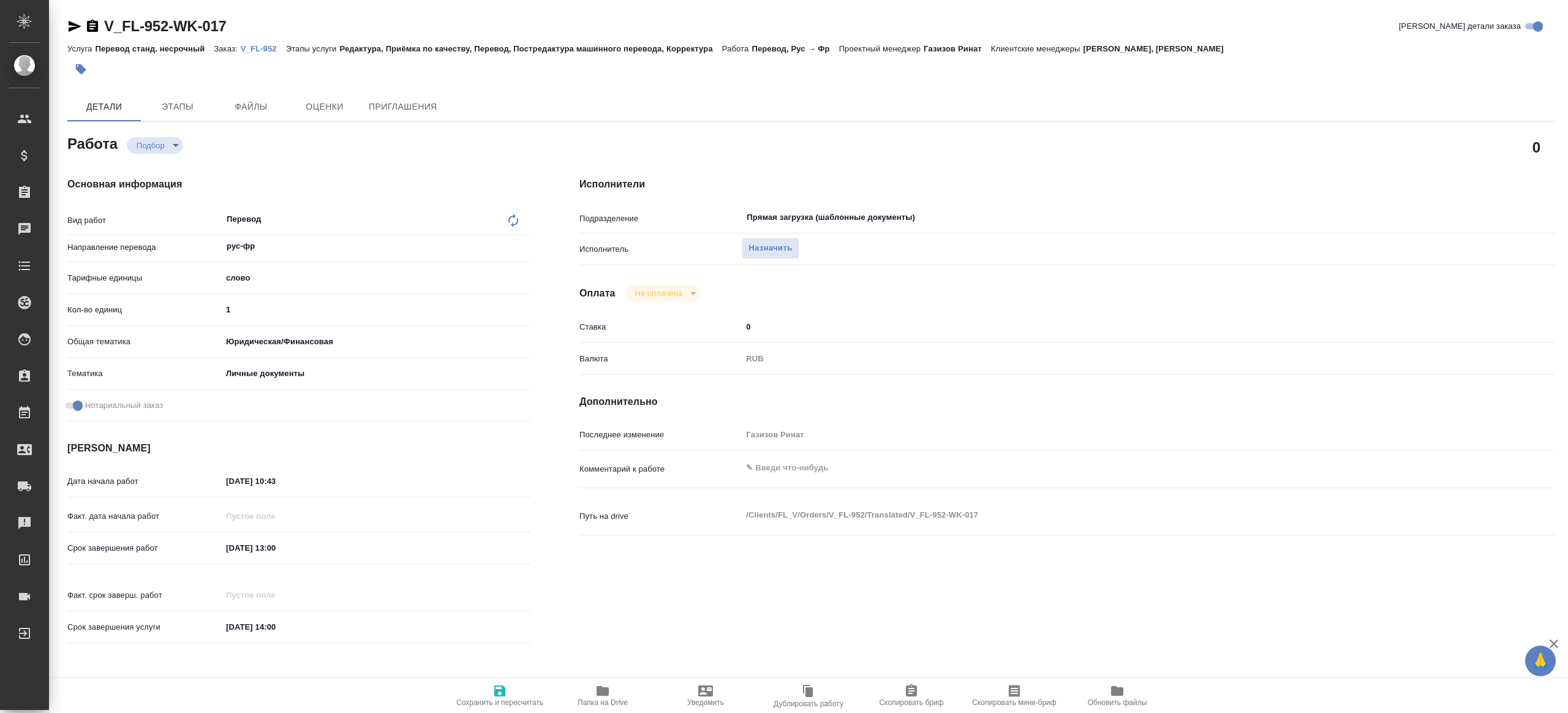
type textarea "x"
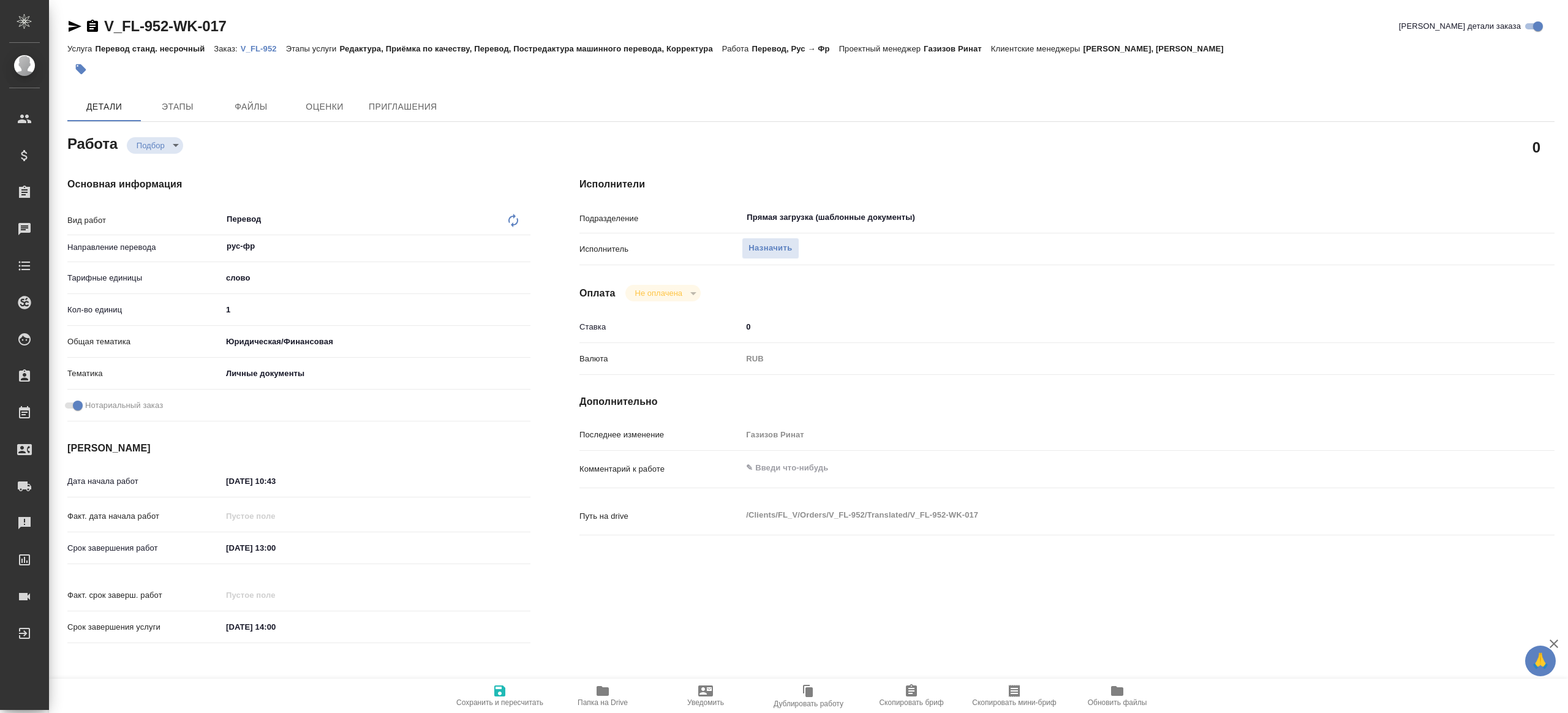
type textarea "x"
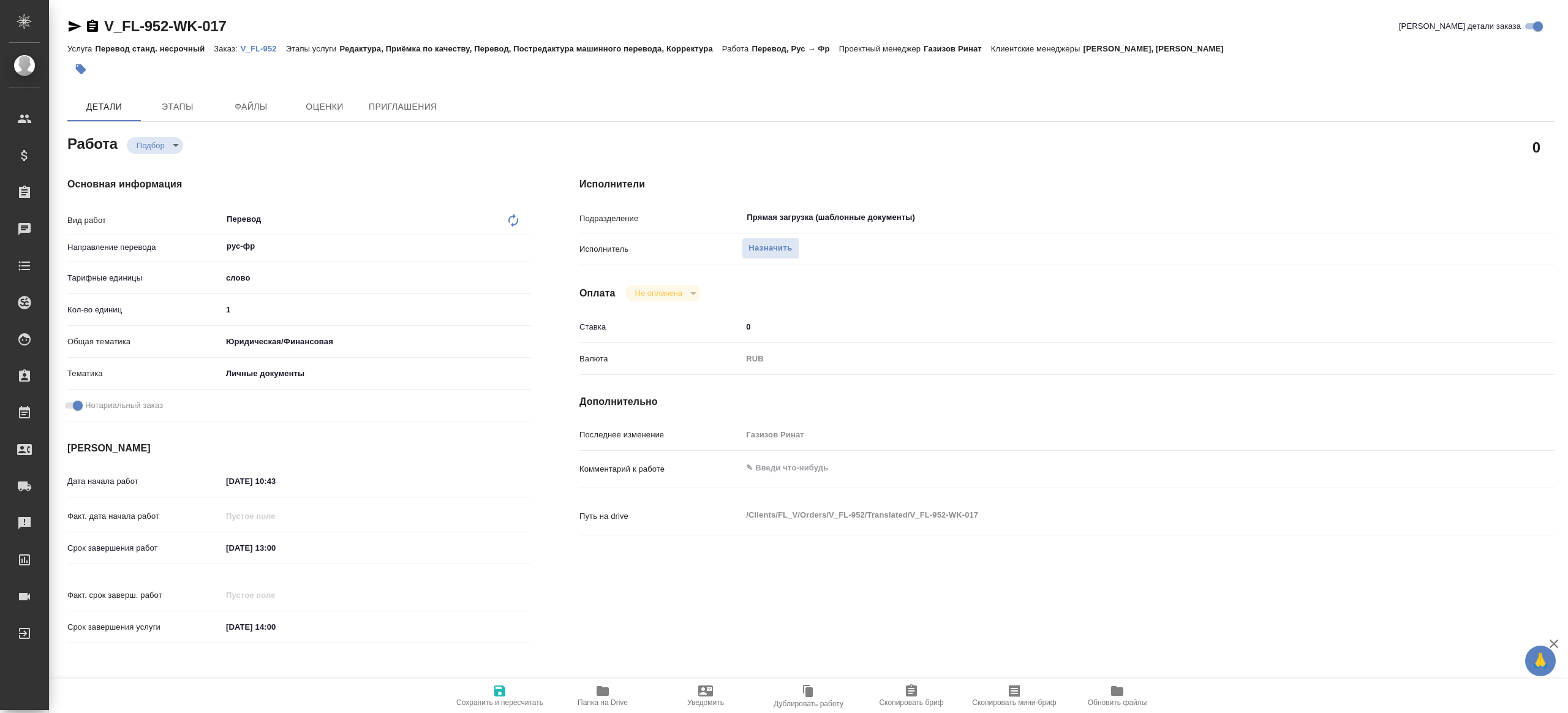
type textarea "x"
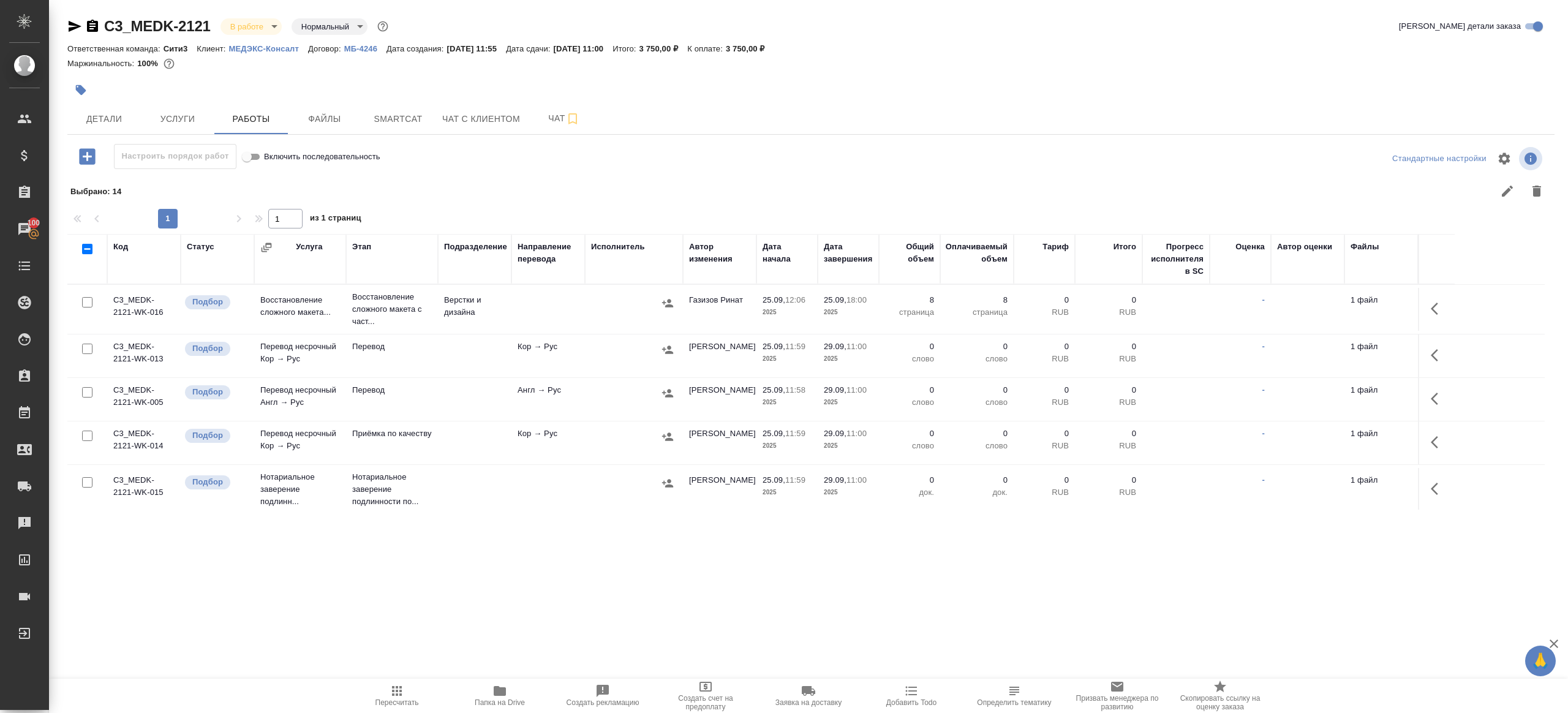
scroll to position [3, 0]
click at [397, 695] on icon "button" at bounding box center [397, 691] width 10 height 10
drag, startPoint x: 397, startPoint y: 695, endPoint x: 500, endPoint y: 613, distance: 131.7
click at [397, 695] on icon "button" at bounding box center [397, 691] width 10 height 10
click at [501, 612] on div ".cls-1 fill:#fff; AWATERA [PERSON_NAME] Клиенты Спецификации Заказы 100 Чаты To…" at bounding box center [784, 356] width 1568 height 713
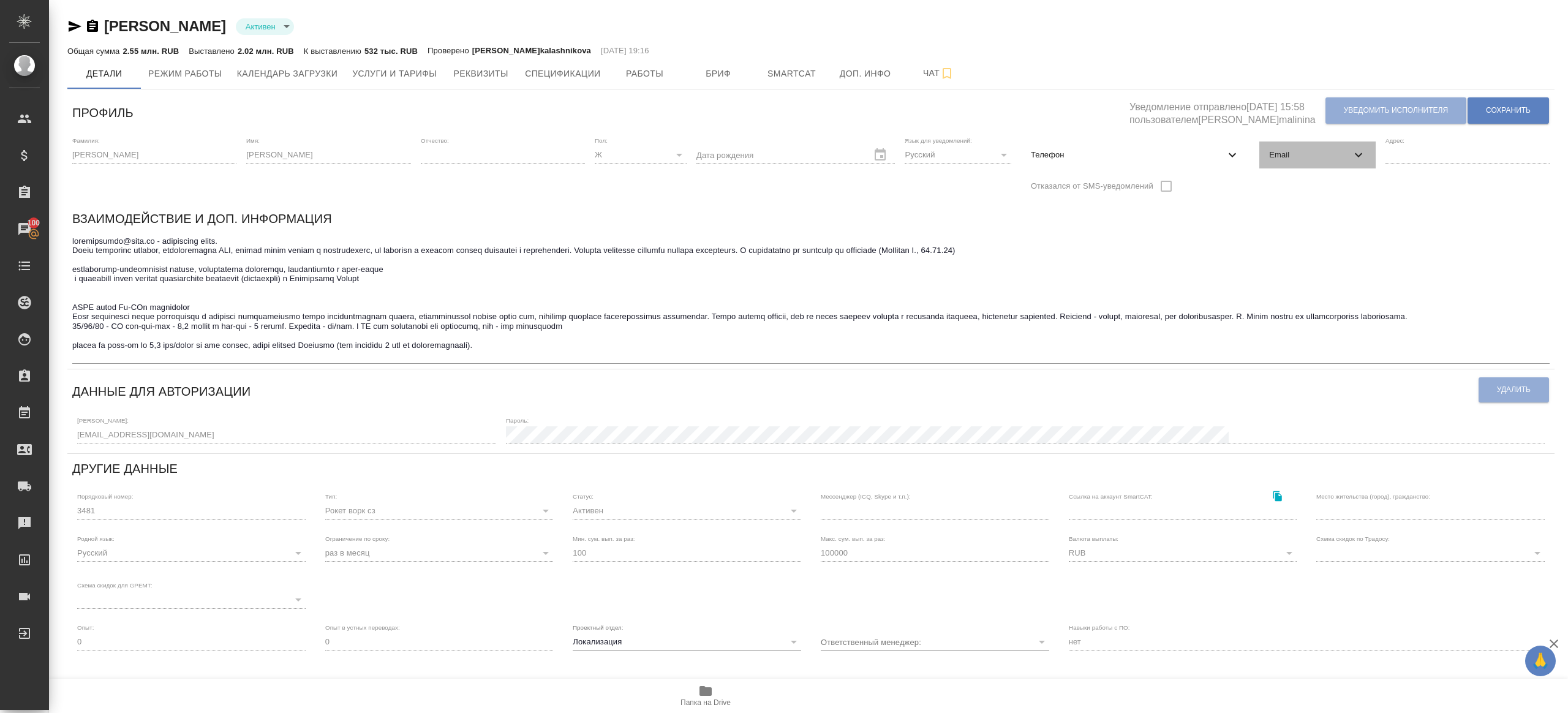
click at [1305, 167] on div "Email" at bounding box center [1317, 155] width 116 height 27
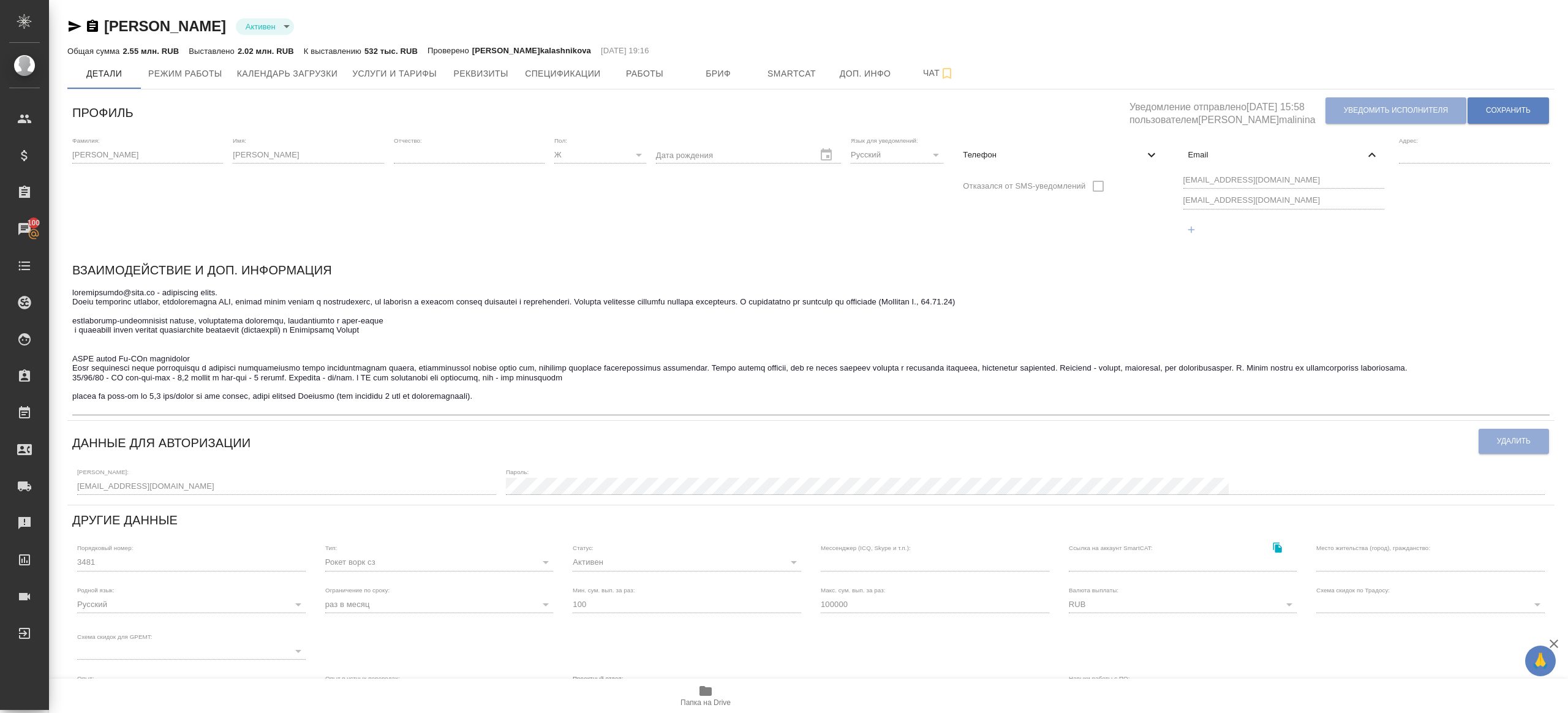
click at [1148, 184] on div "Фамилия: Денисова Имя: Елена Отчество: Пол: Ж female Дата рождения Язык для уве…" at bounding box center [811, 193] width 1487 height 124
click at [1106, 202] on div "Фамилия: Денисова Имя: Елена Отчество: Пол: Ж female Дата рождения Язык для уве…" at bounding box center [811, 193] width 1487 height 124
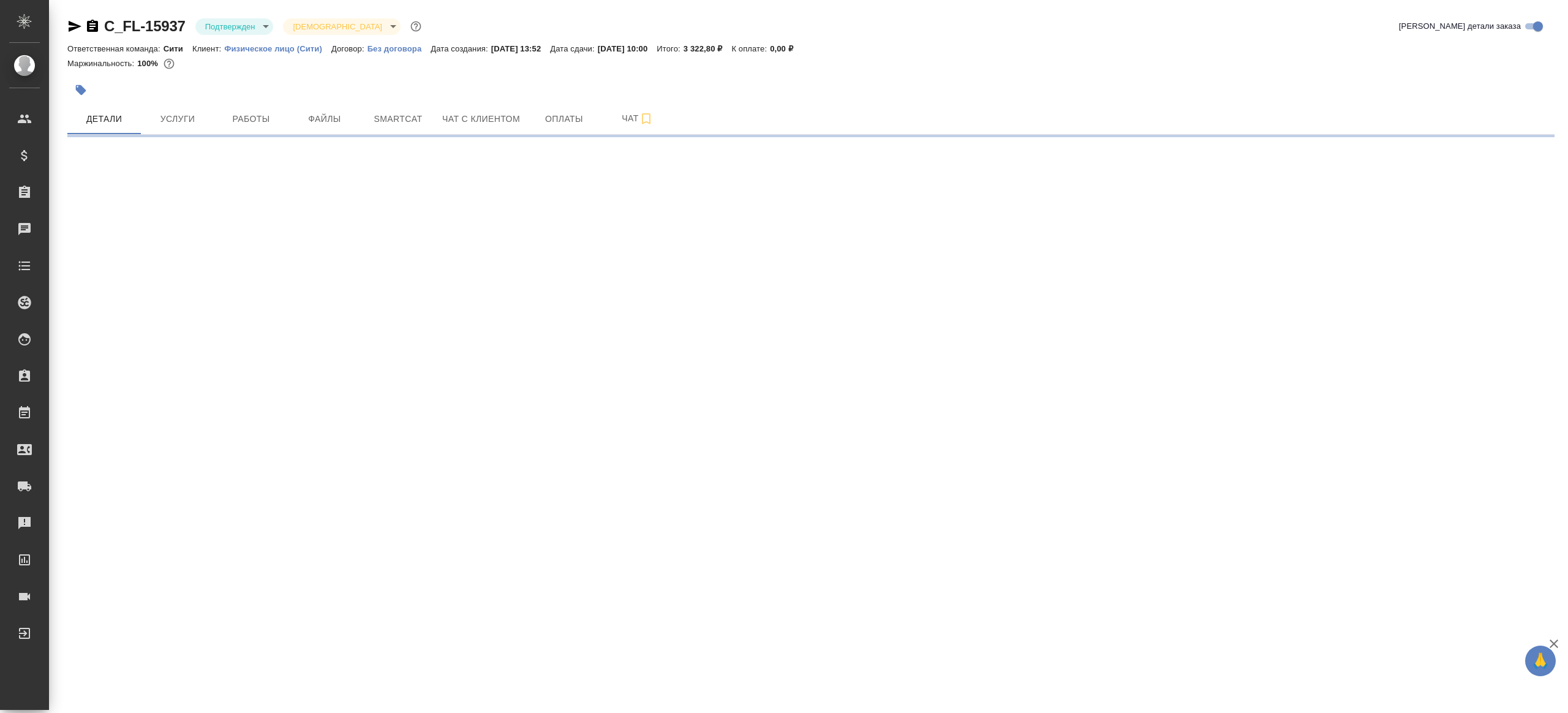
click at [268, 36] on div "C_FL-15937 Подтвержден confirmed Святая троица holyTrinity [PERSON_NAME] детали…" at bounding box center [811, 28] width 1487 height 24
click at [263, 28] on body "🙏 .cls-1 fill:#fff; AWATERA [PERSON_NAME] Клиенты Спецификации Заказы Чаты Todo…" at bounding box center [784, 356] width 1568 height 713
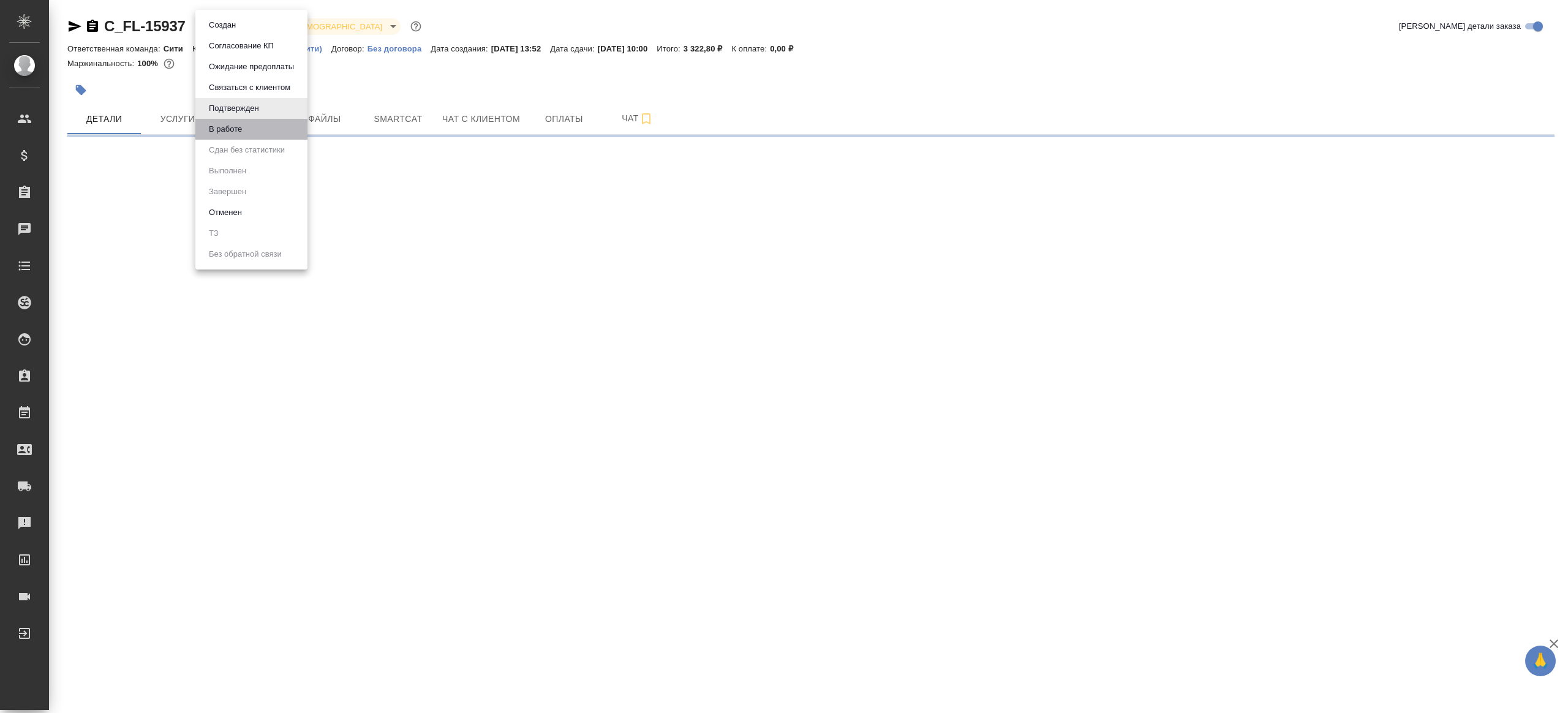
click at [260, 125] on li "В работе" at bounding box center [251, 130] width 112 height 21
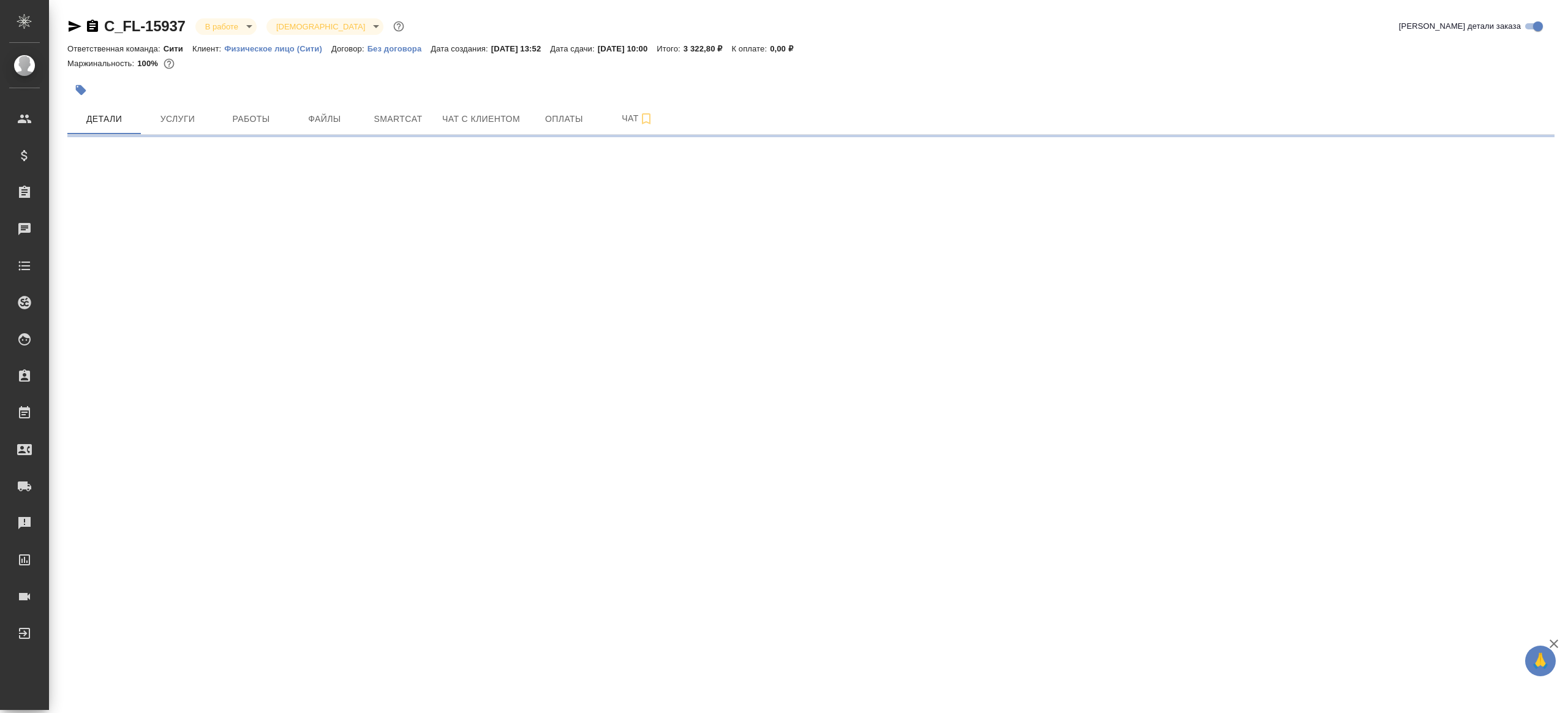
select select "RU"
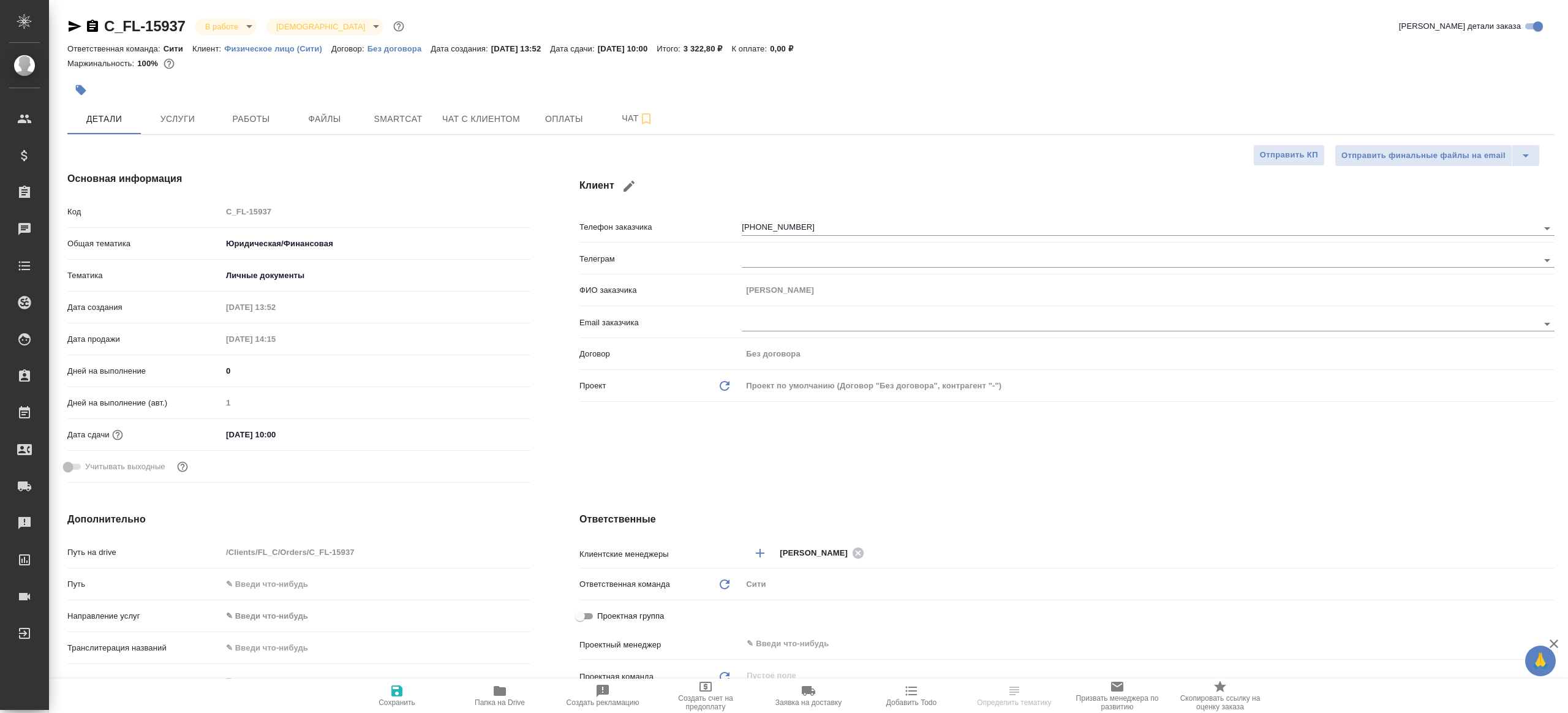
type textarea "x"
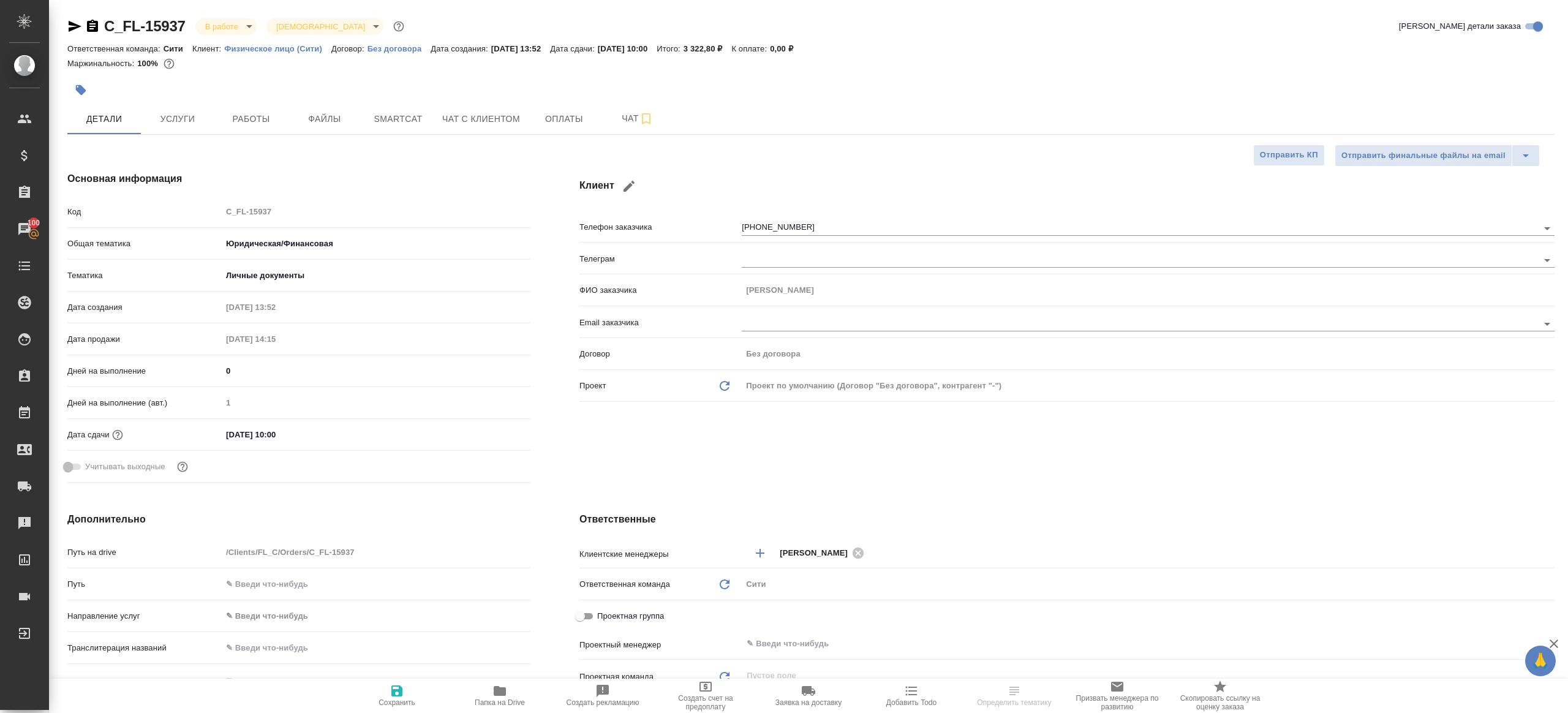
type textarea "x"
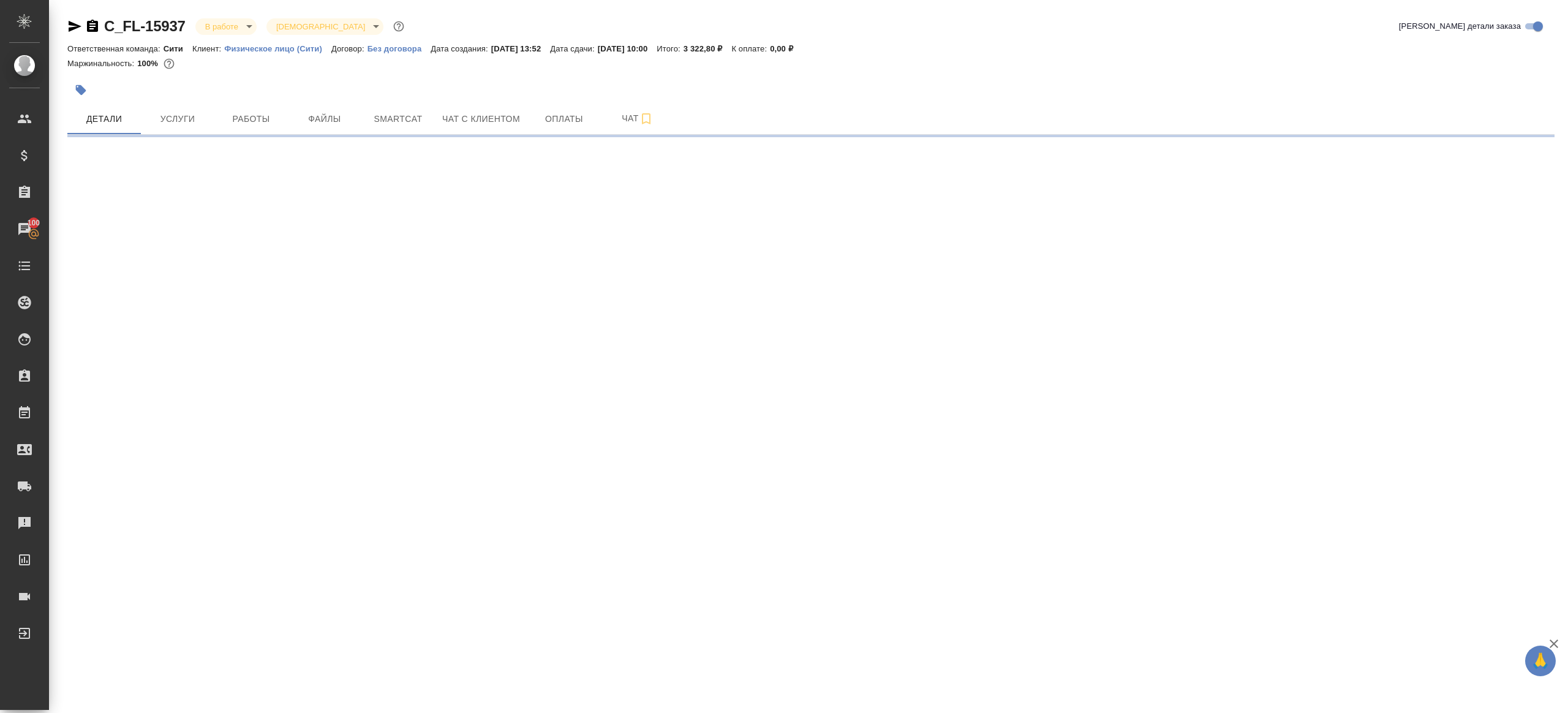
select select "RU"
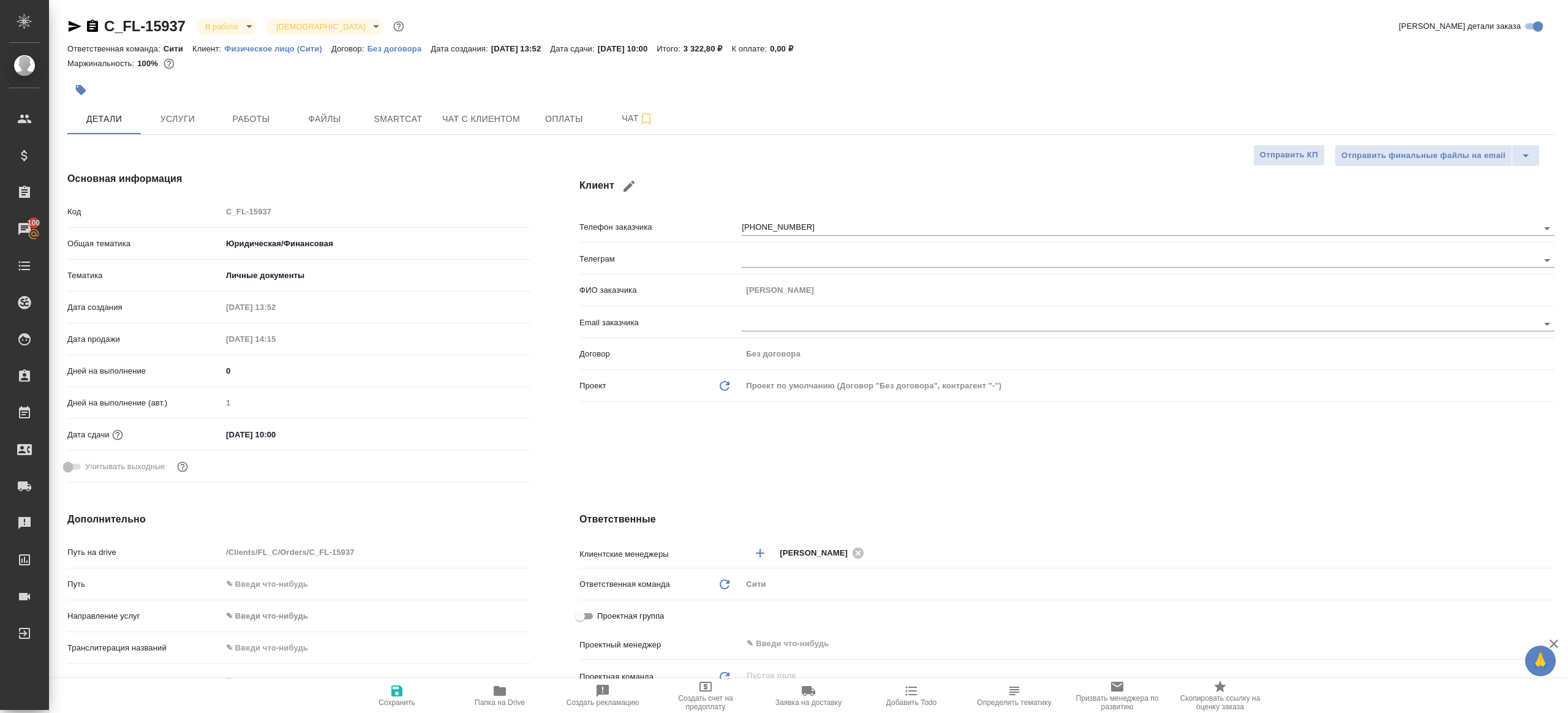
type textarea "x"
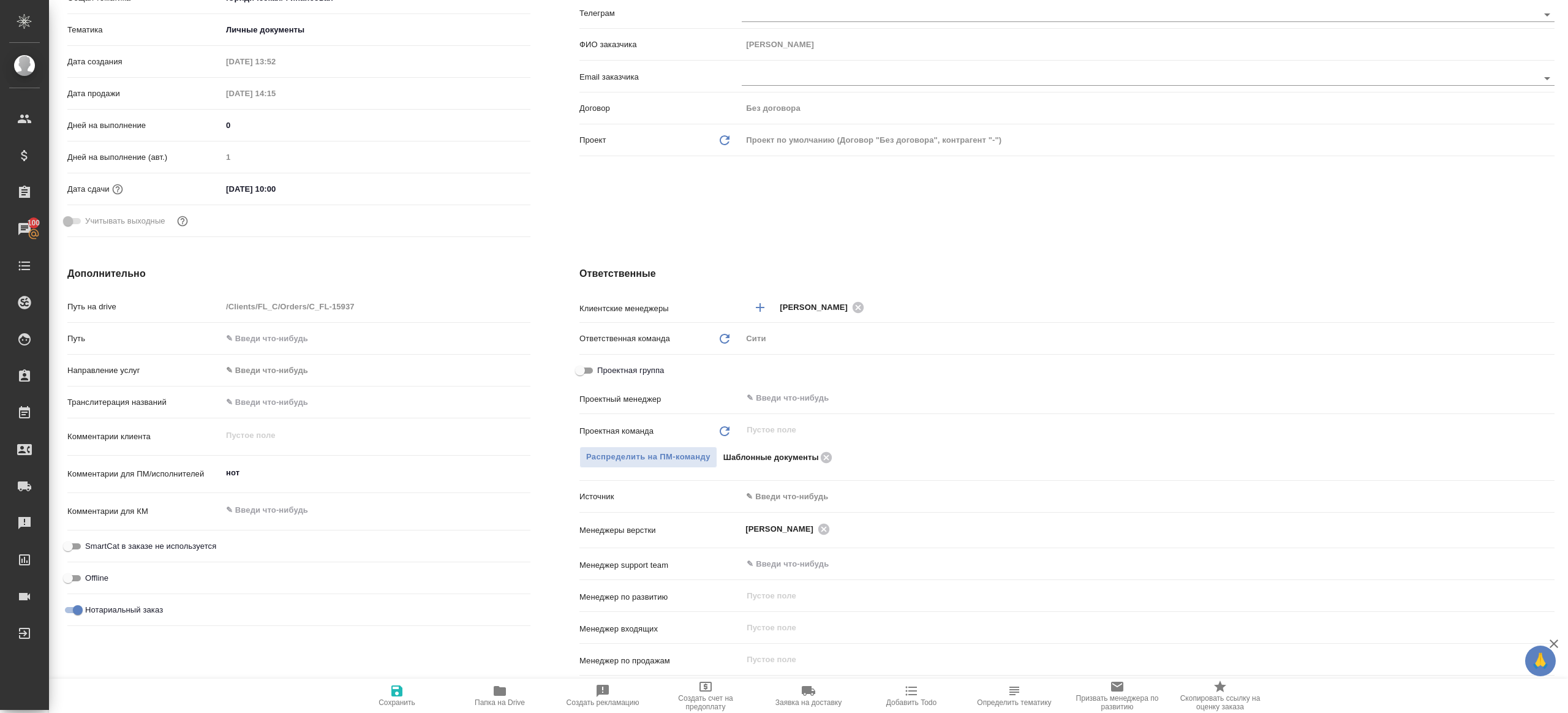
scroll to position [246, 0]
click at [812, 388] on div "​" at bounding box center [1148, 397] width 813 height 22
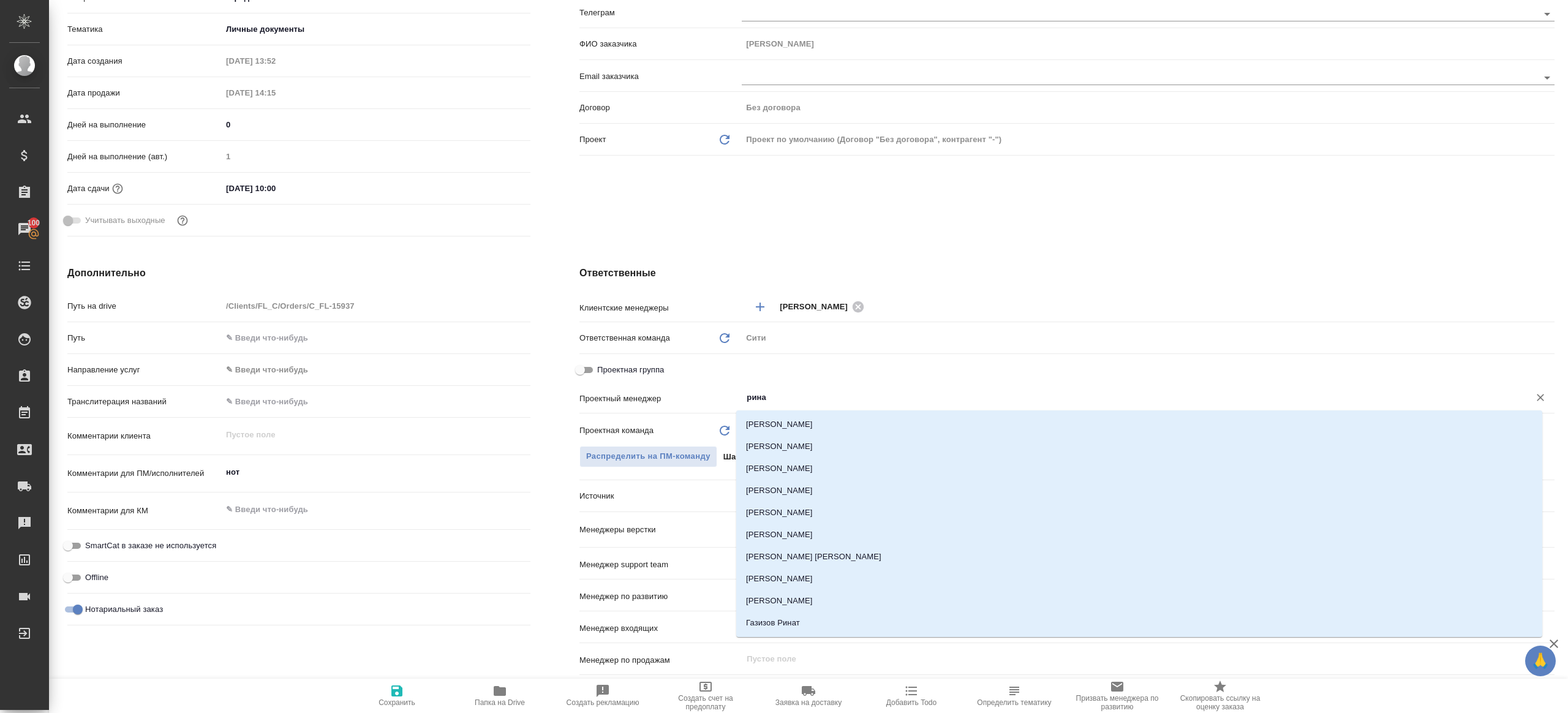
type input "ринат"
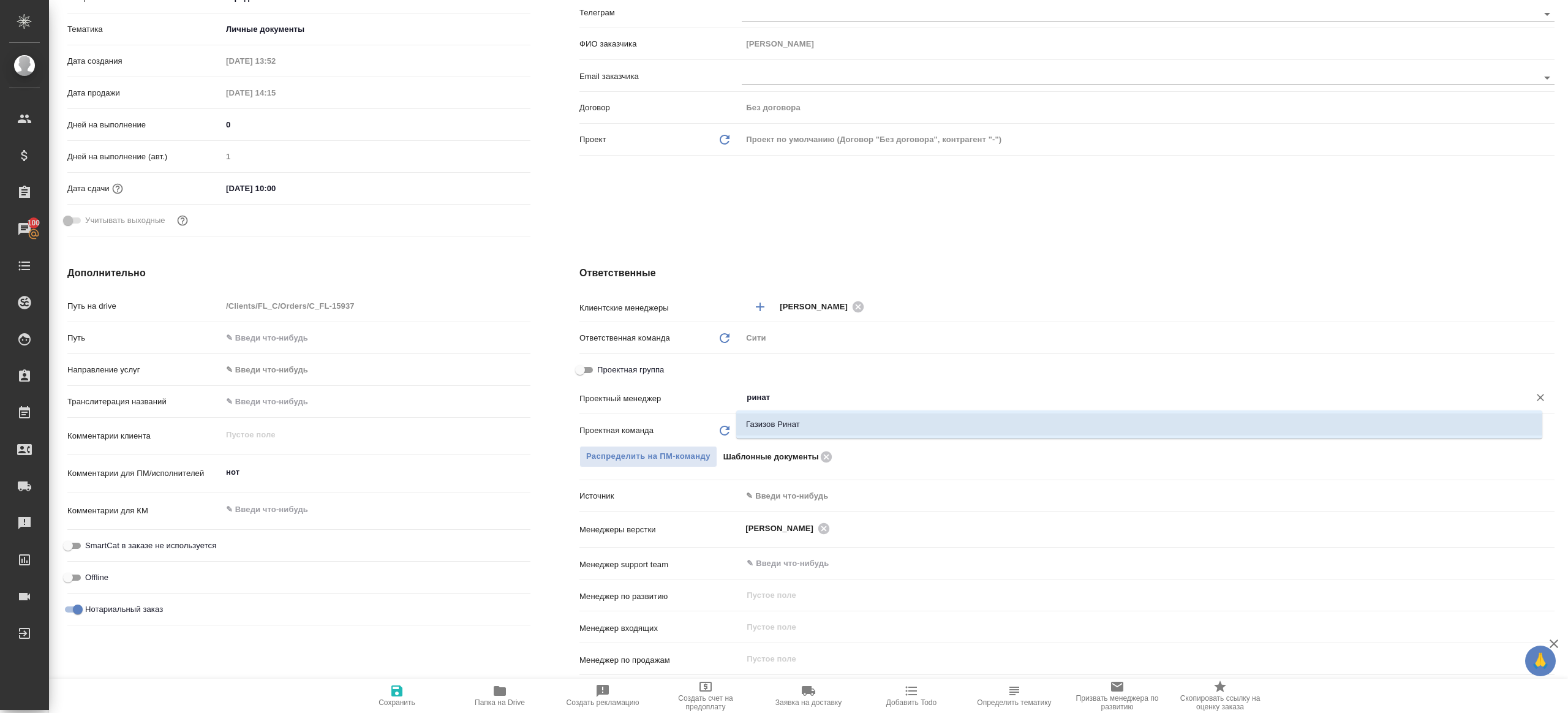
click at [807, 424] on li "Газизов Ринат" at bounding box center [1139, 425] width 806 height 22
type textarea "x"
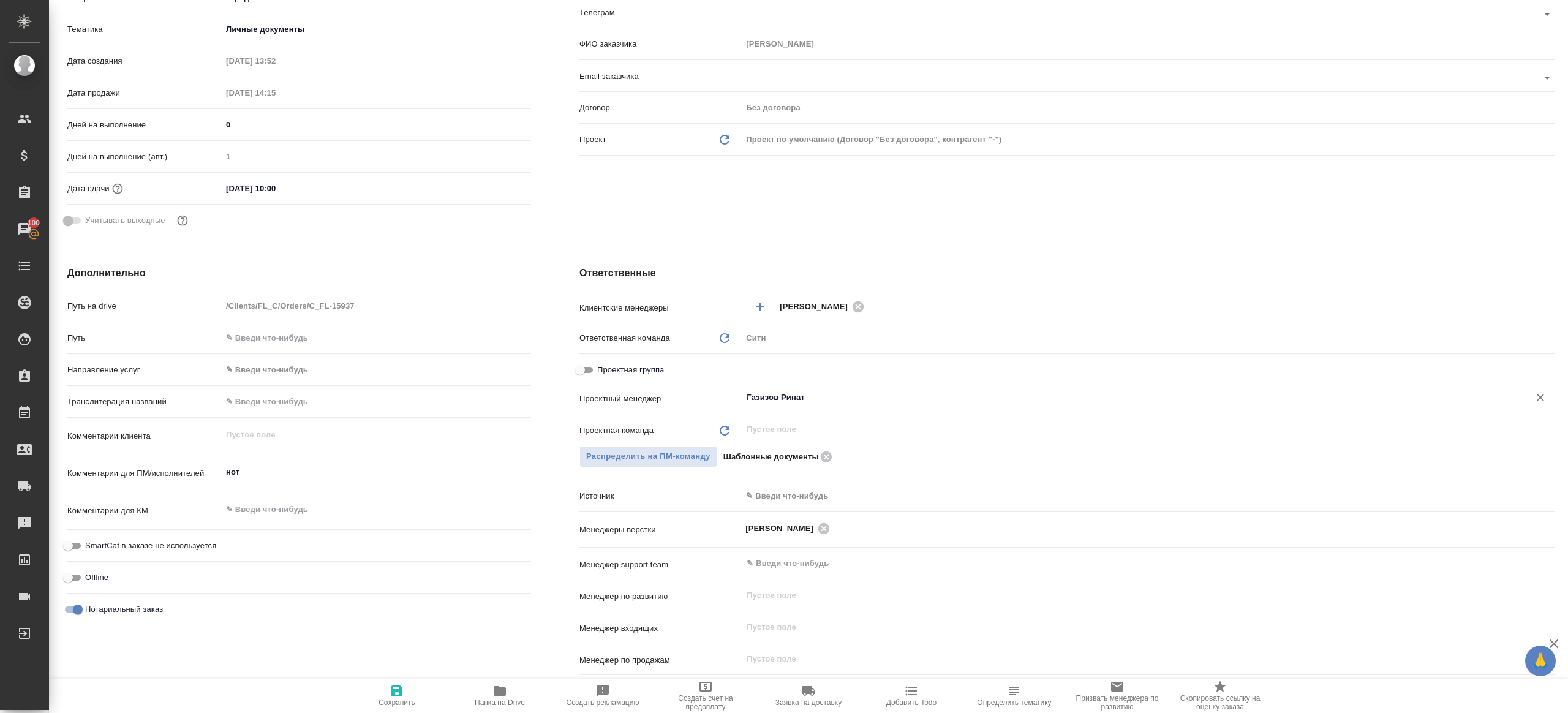
type input "Газизов Ринат"
click at [395, 700] on span "Сохранить" at bounding box center [397, 703] width 37 height 9
type textarea "x"
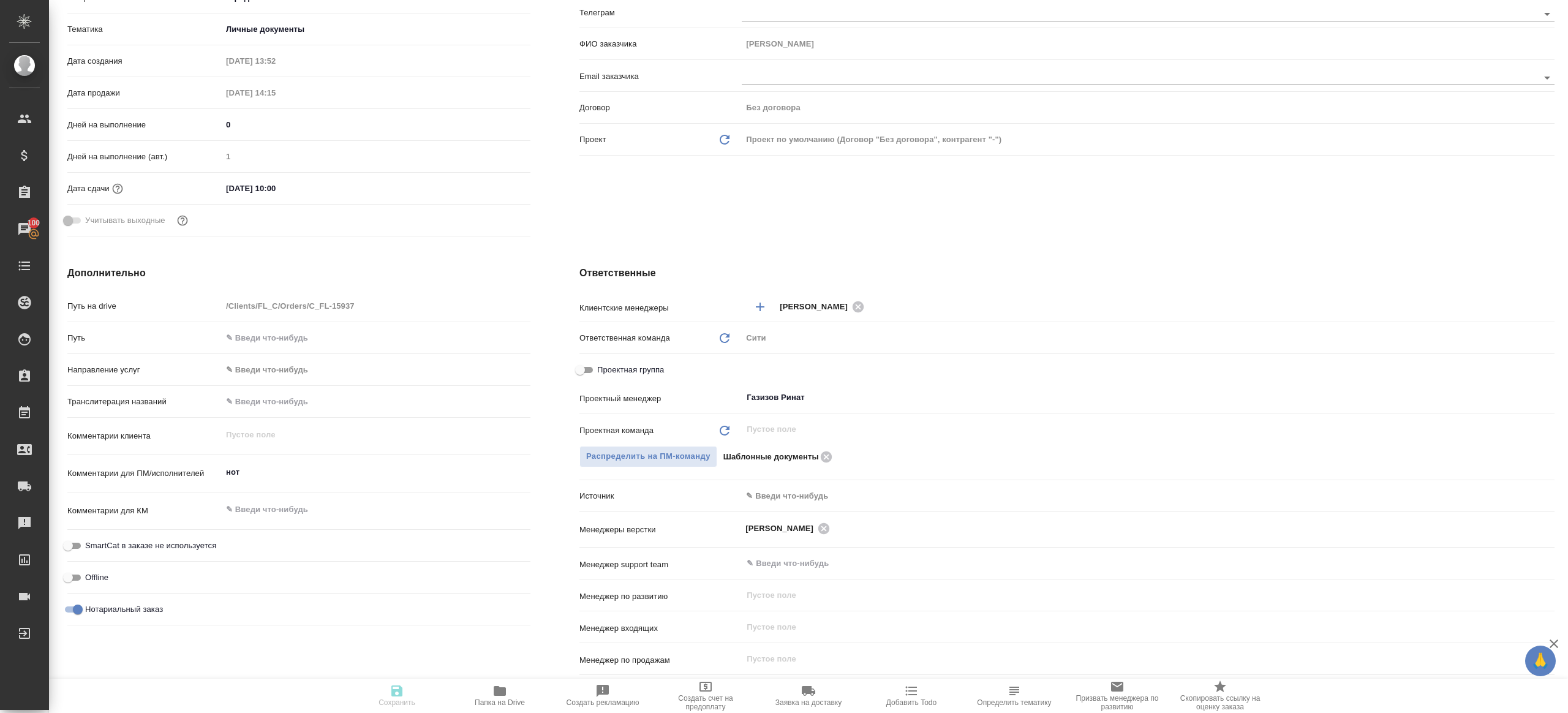
type textarea "x"
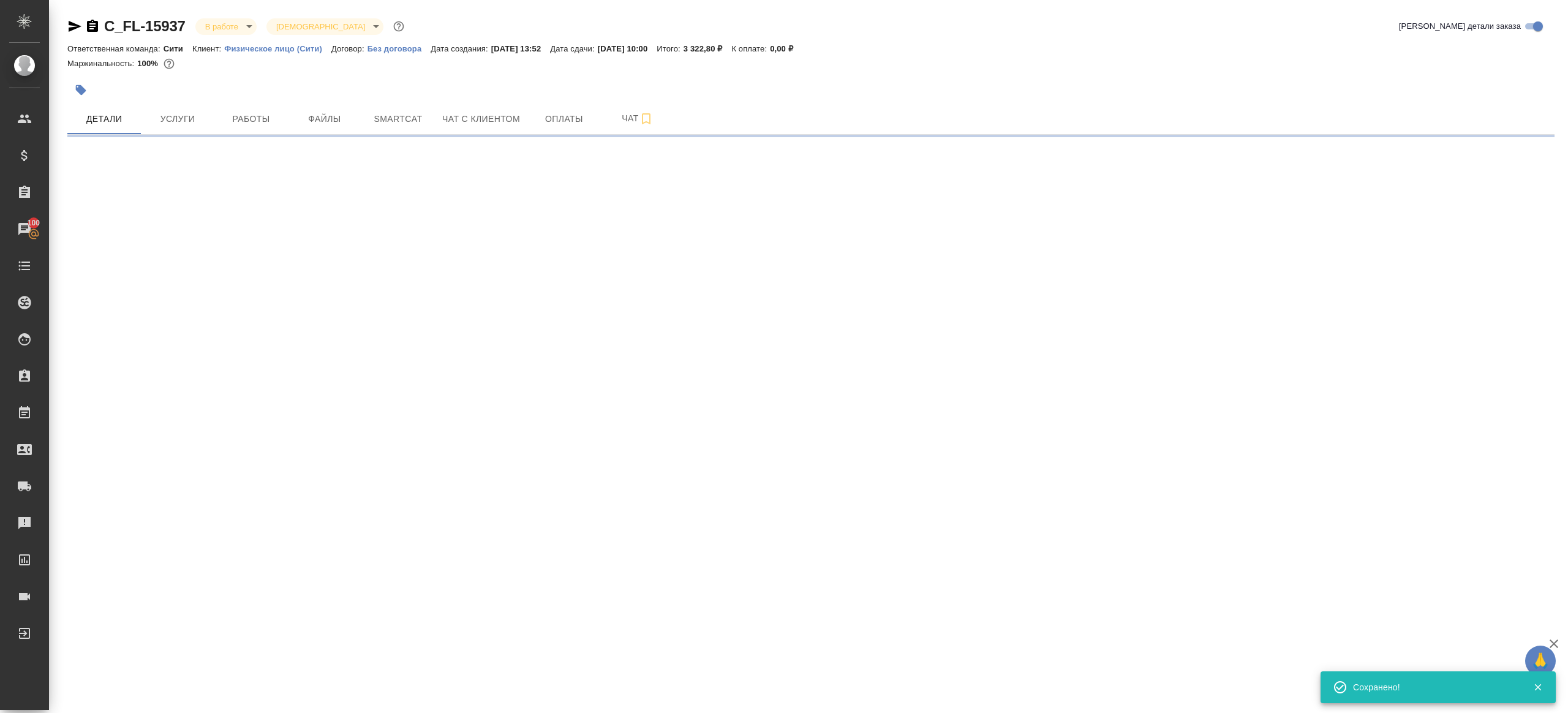
select select "RU"
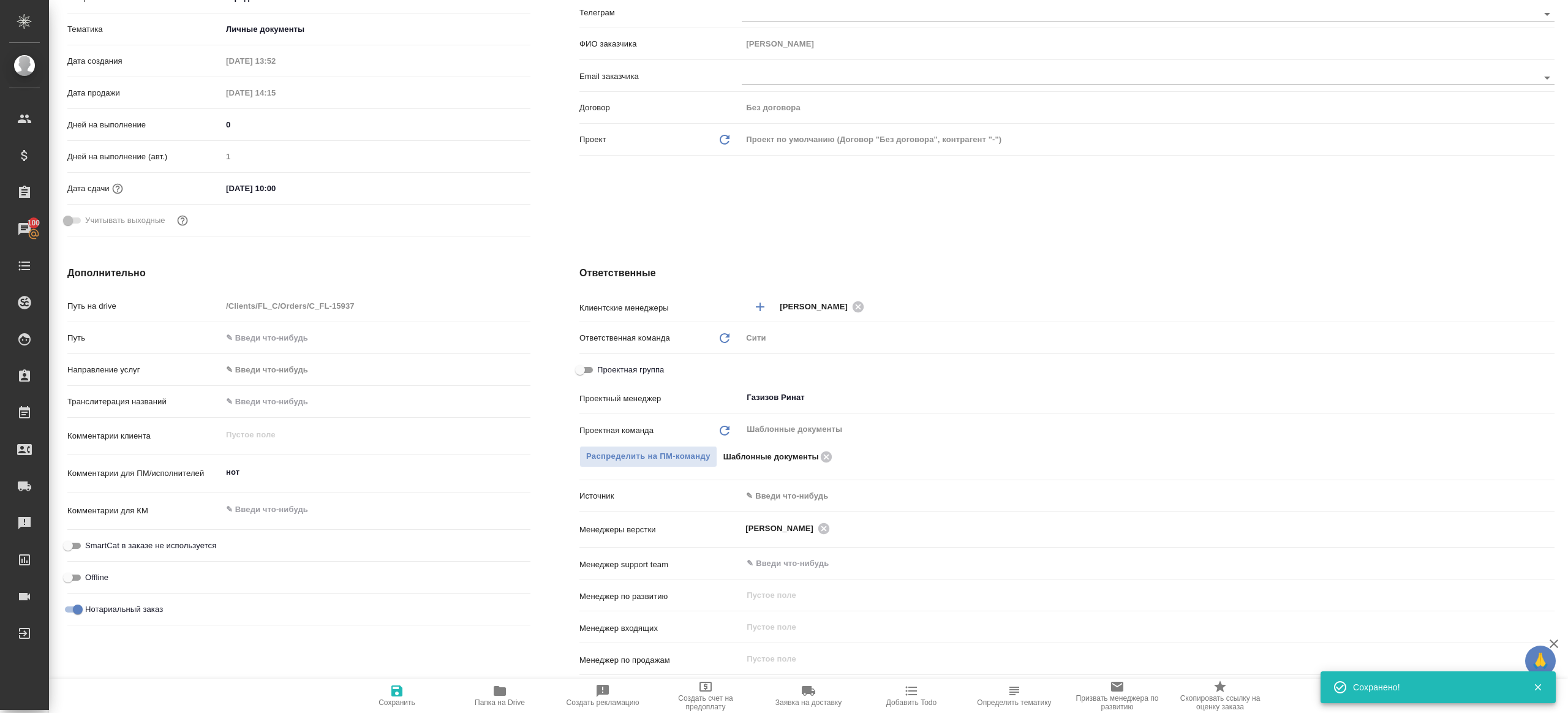
type textarea "x"
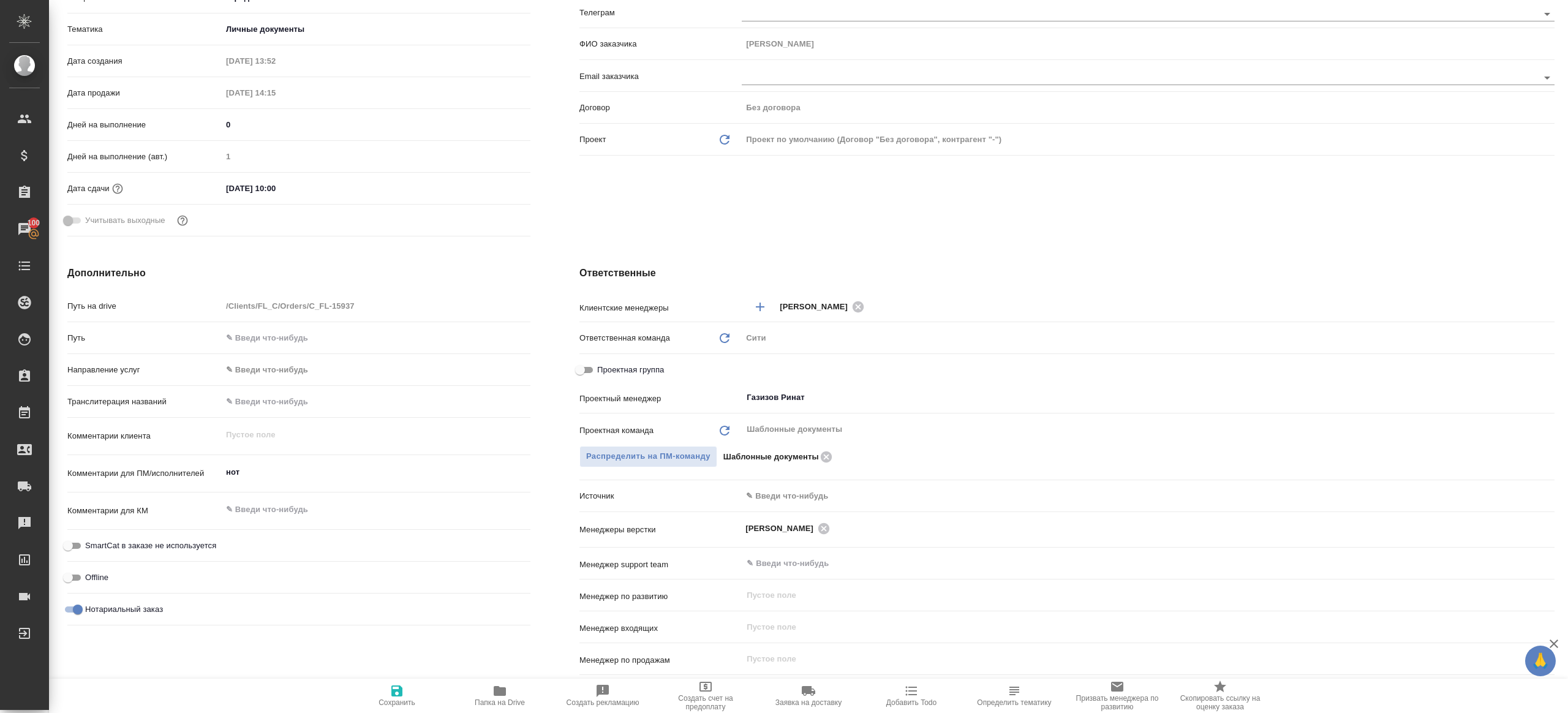
type textarea "x"
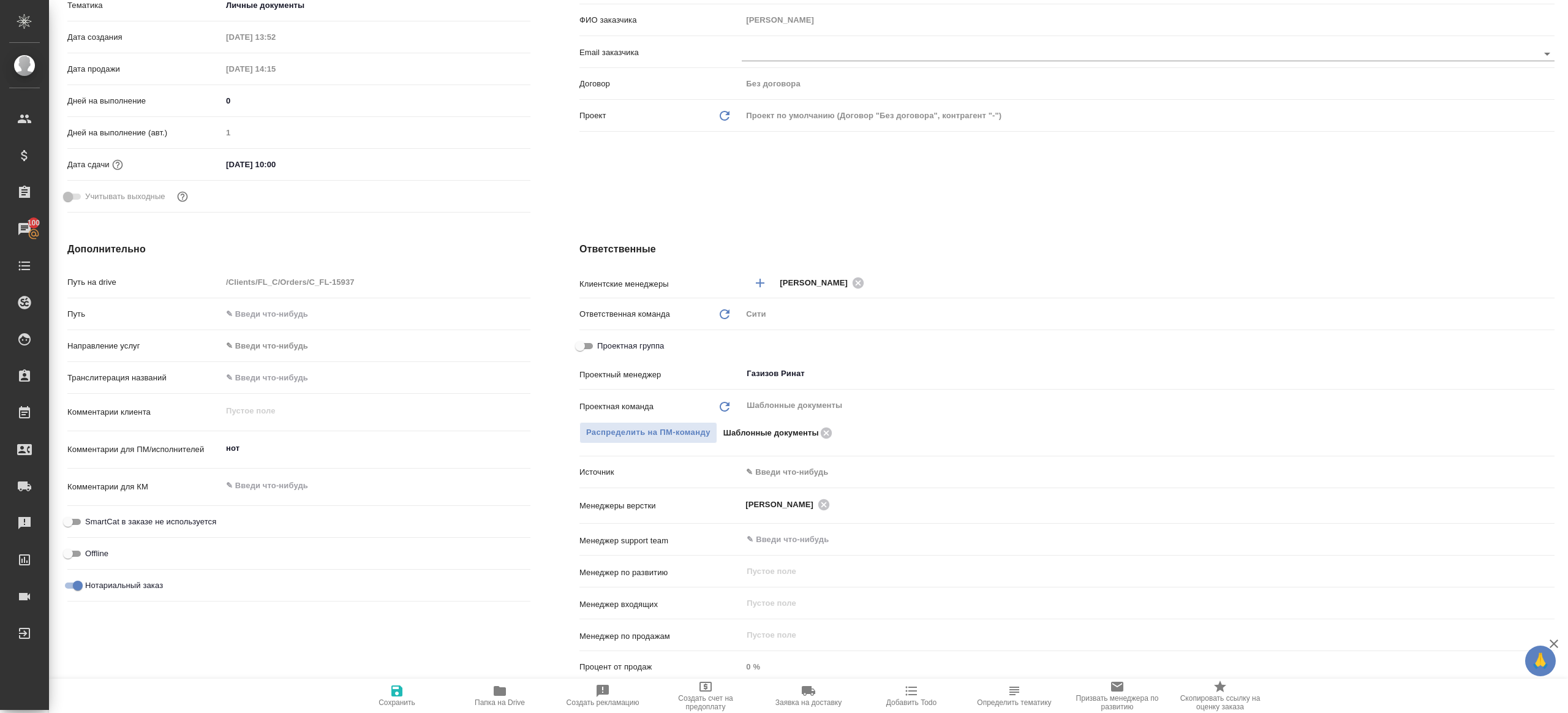
scroll to position [272, 0]
click at [495, 694] on icon "button" at bounding box center [500, 691] width 12 height 10
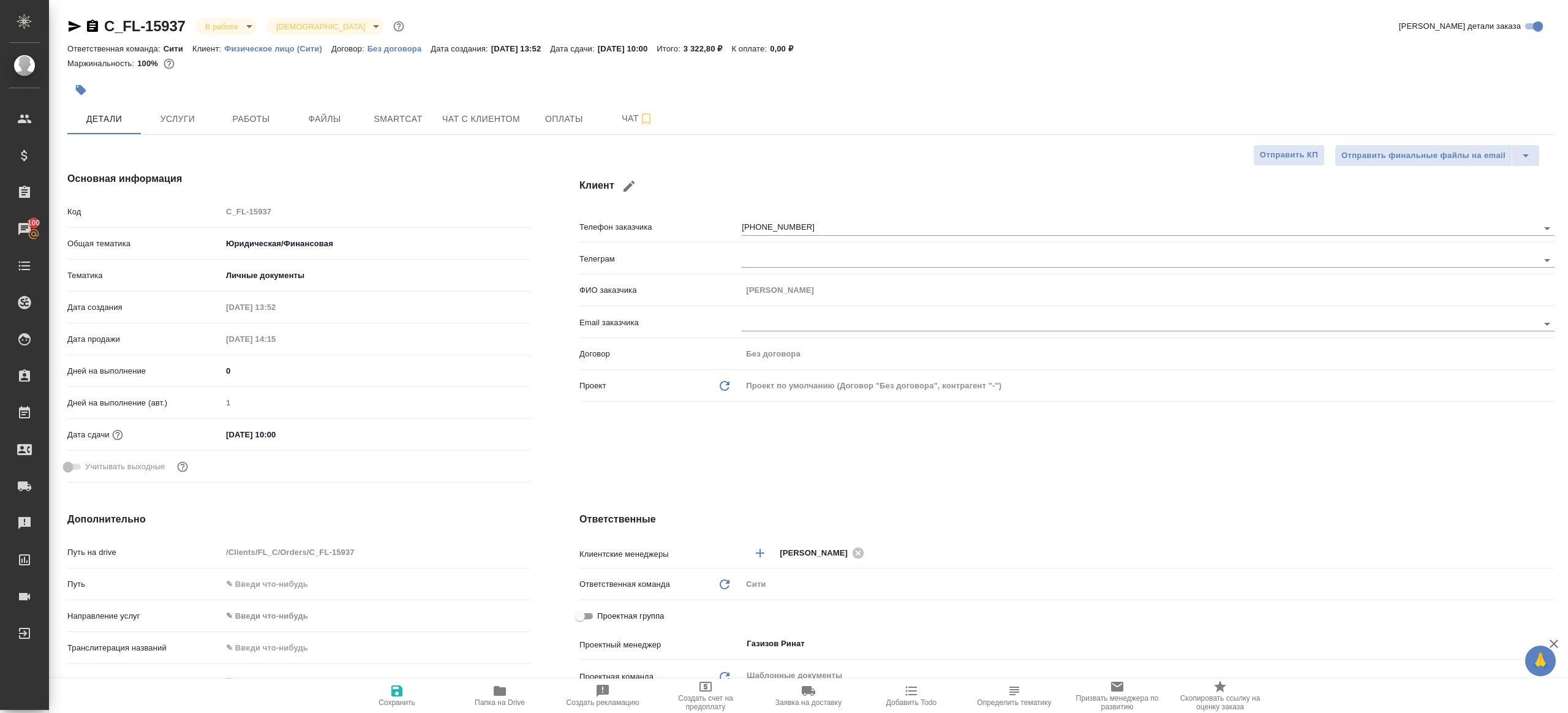
type textarea "x"
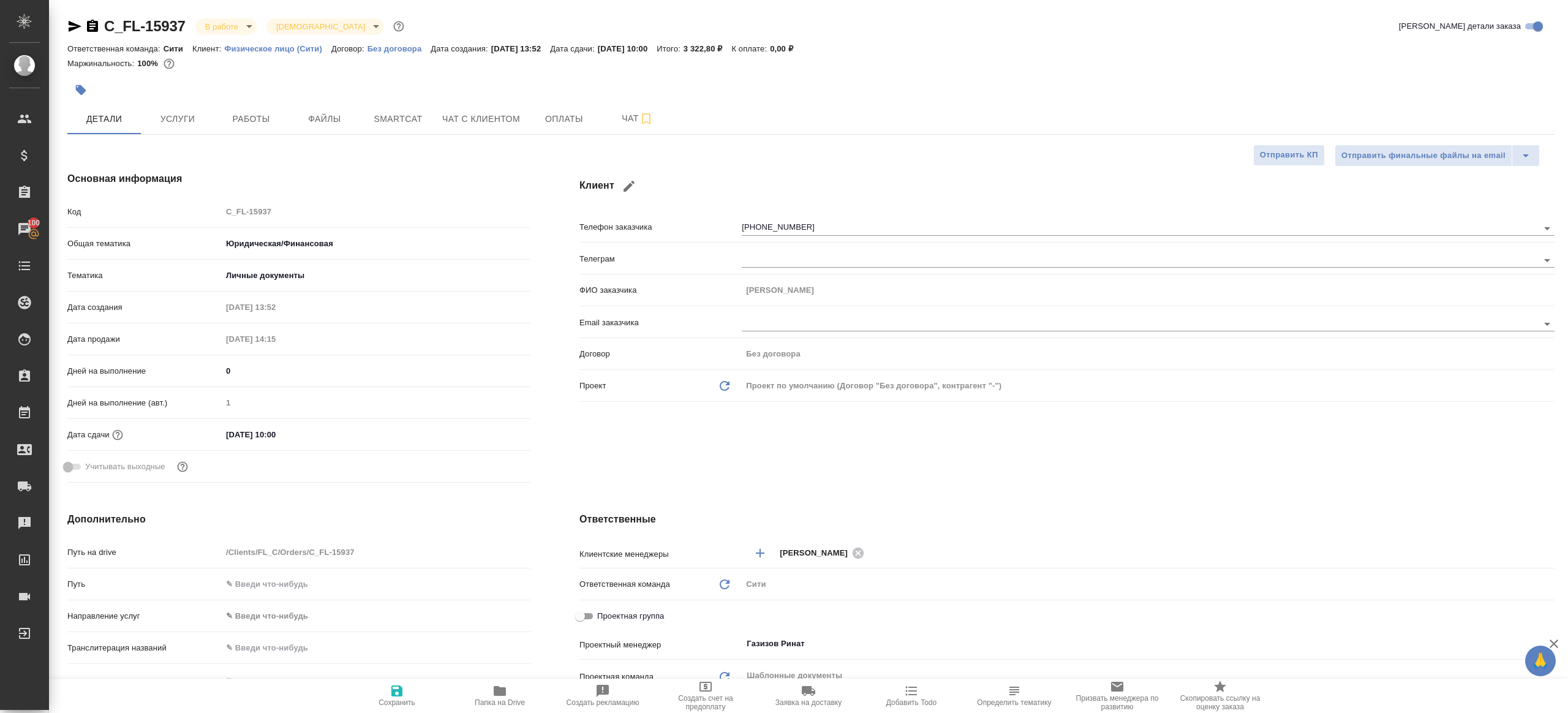
type textarea "x"
click at [245, 123] on span "Работы" at bounding box center [251, 119] width 59 height 15
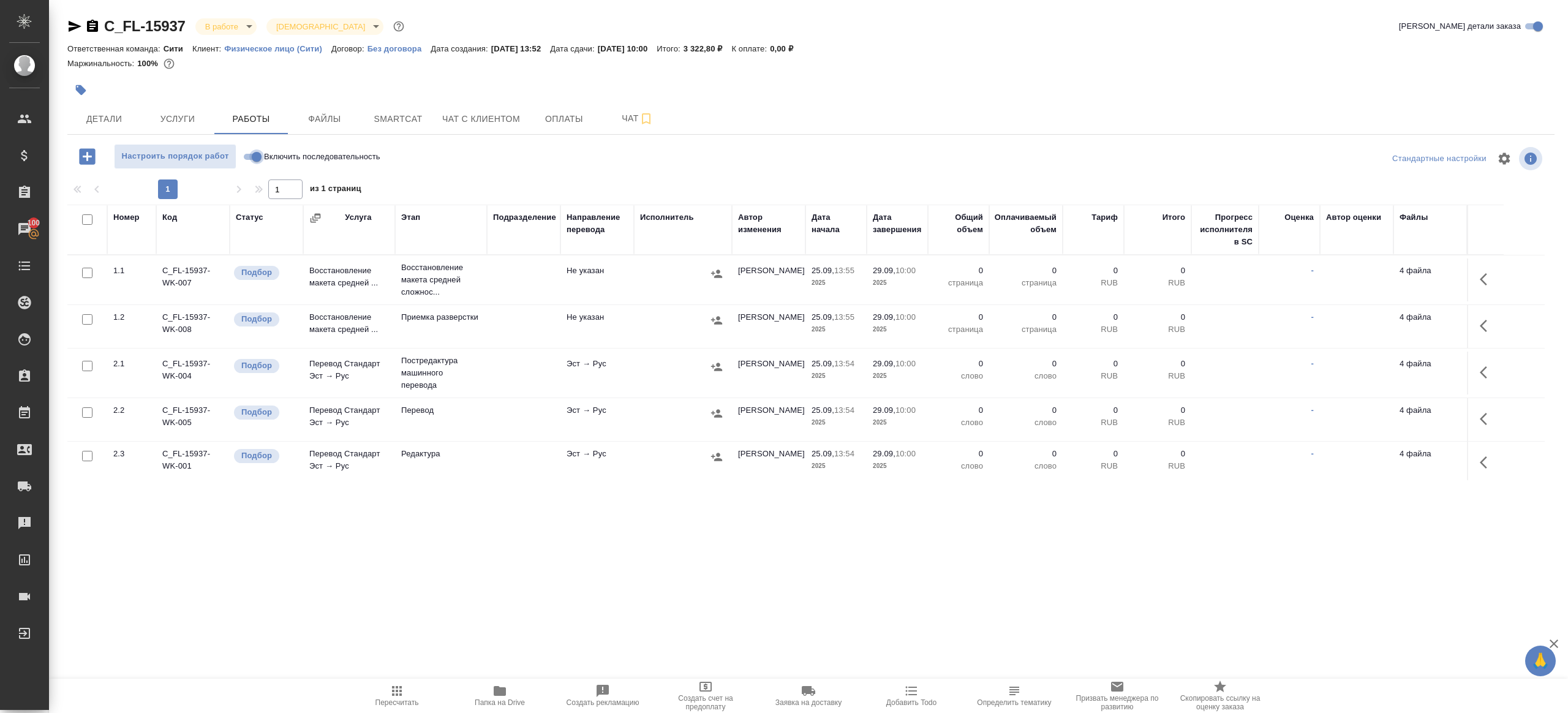
click at [254, 158] on input "Включить последовательность" at bounding box center [256, 156] width 44 height 14
checkbox input "true"
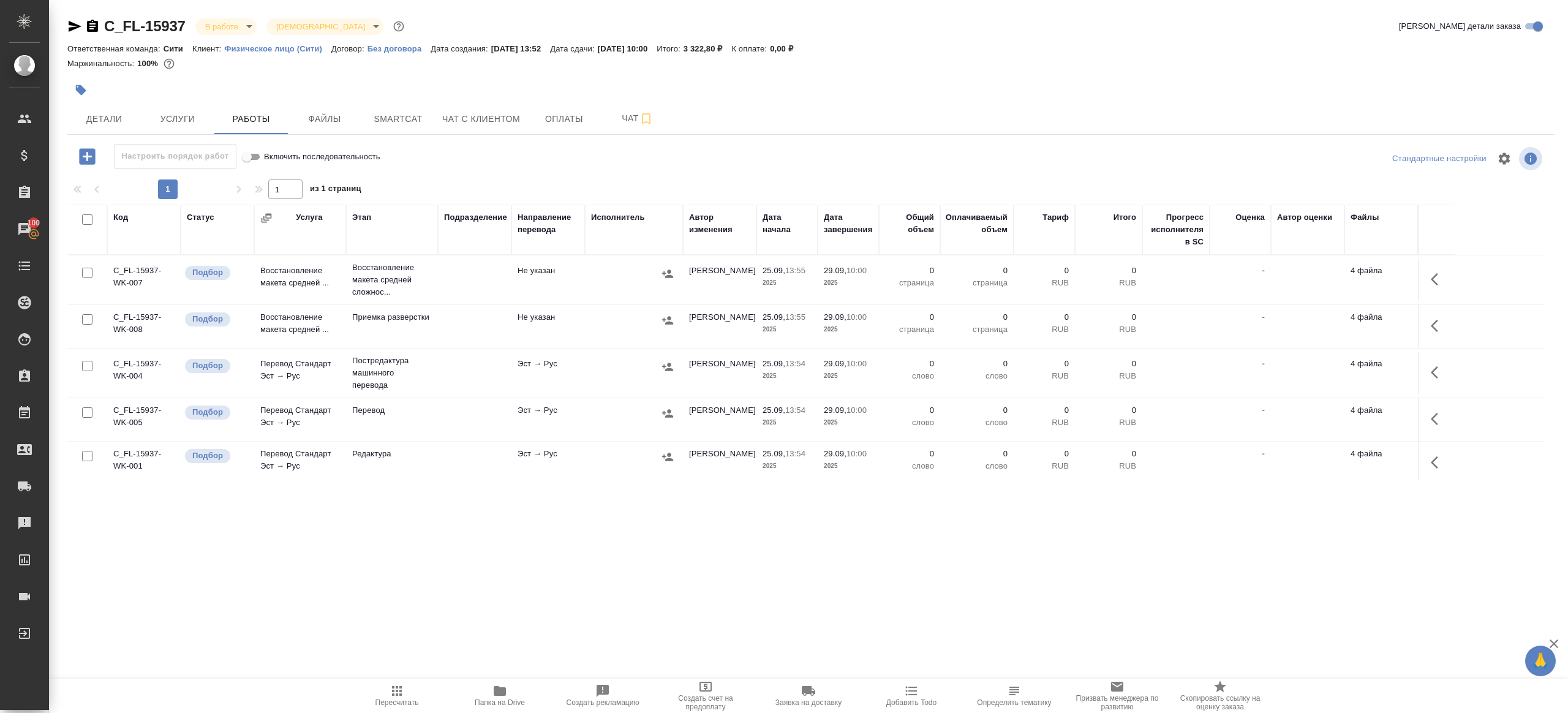
click at [88, 219] on input "checkbox" at bounding box center [87, 219] width 10 height 10
checkbox input "true"
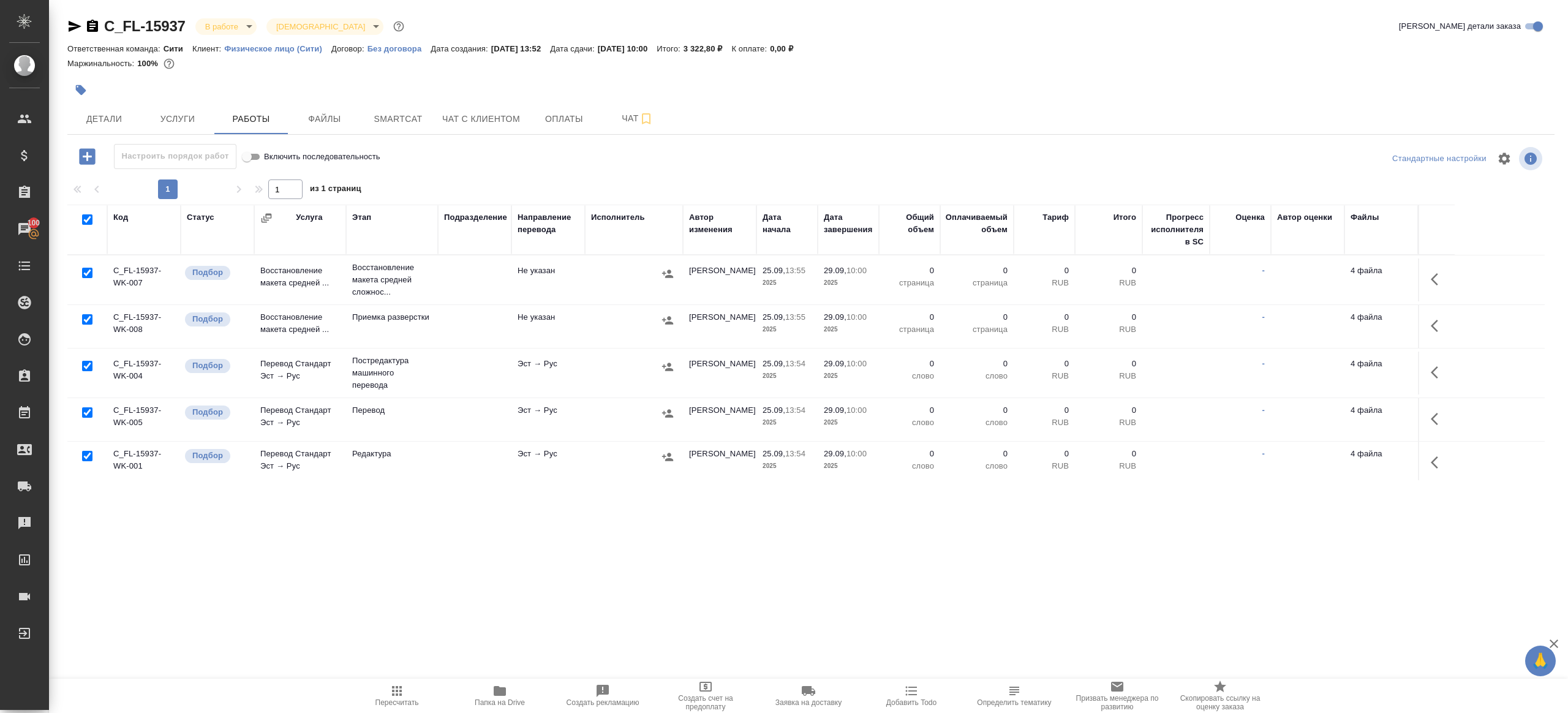
checkbox input "true"
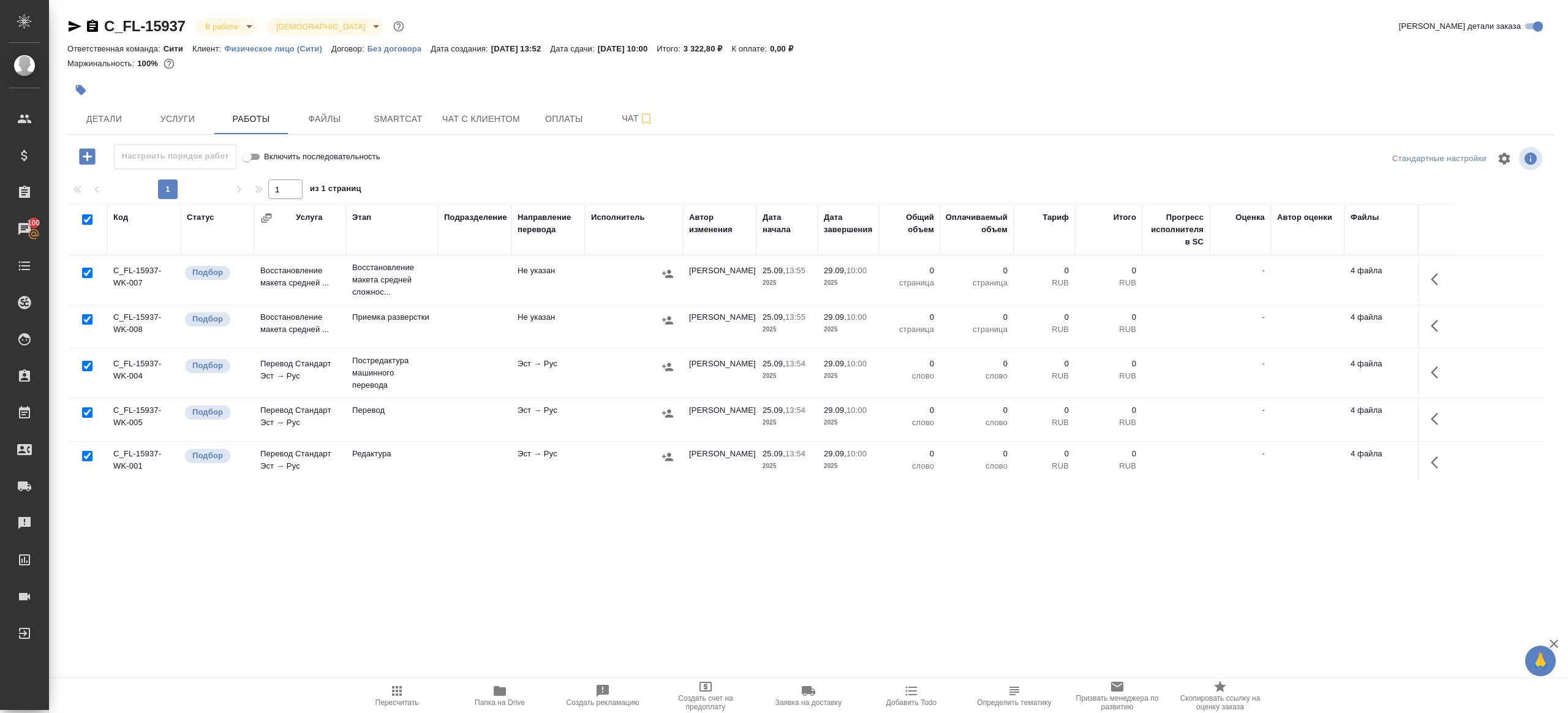
checkbox input "true"
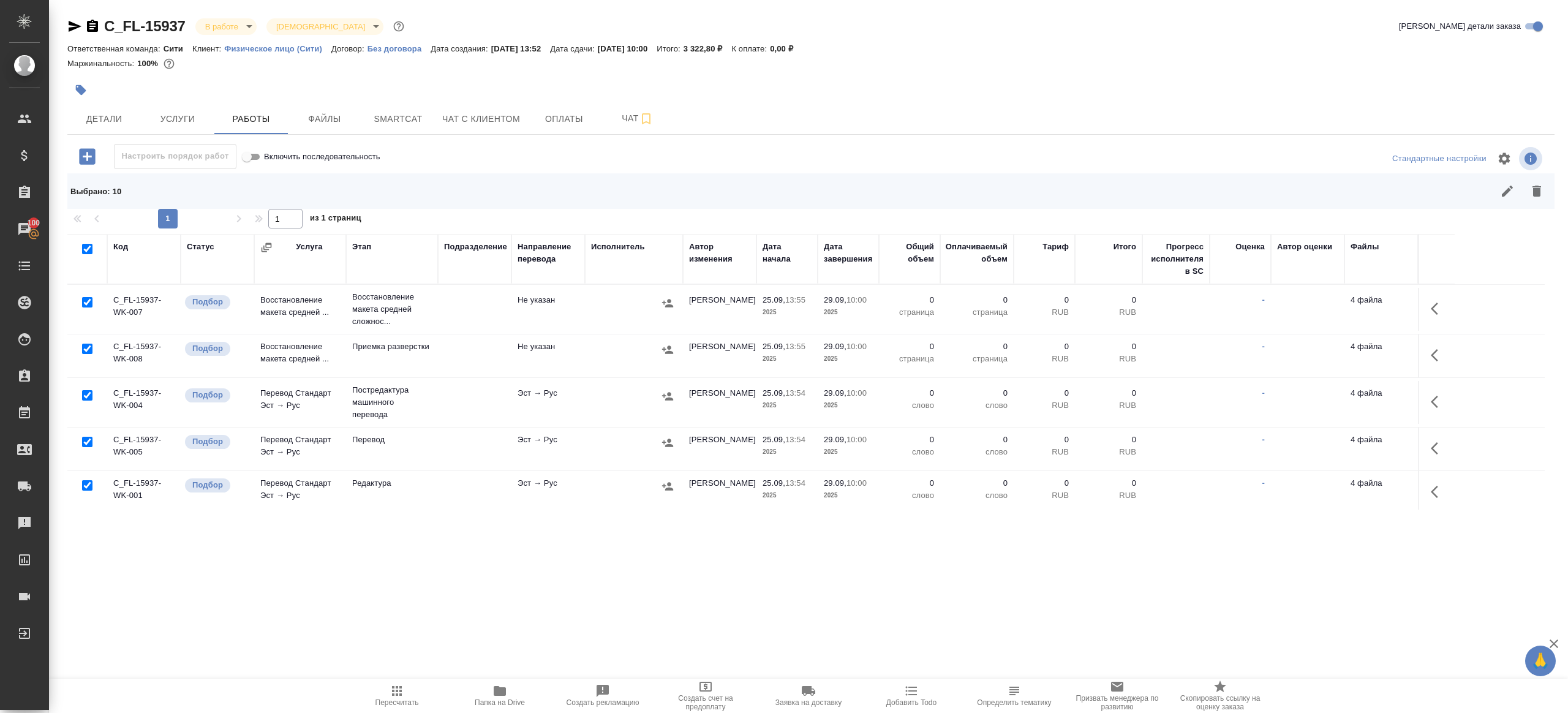
click at [87, 303] on input "checkbox" at bounding box center [87, 302] width 10 height 10
checkbox input "false"
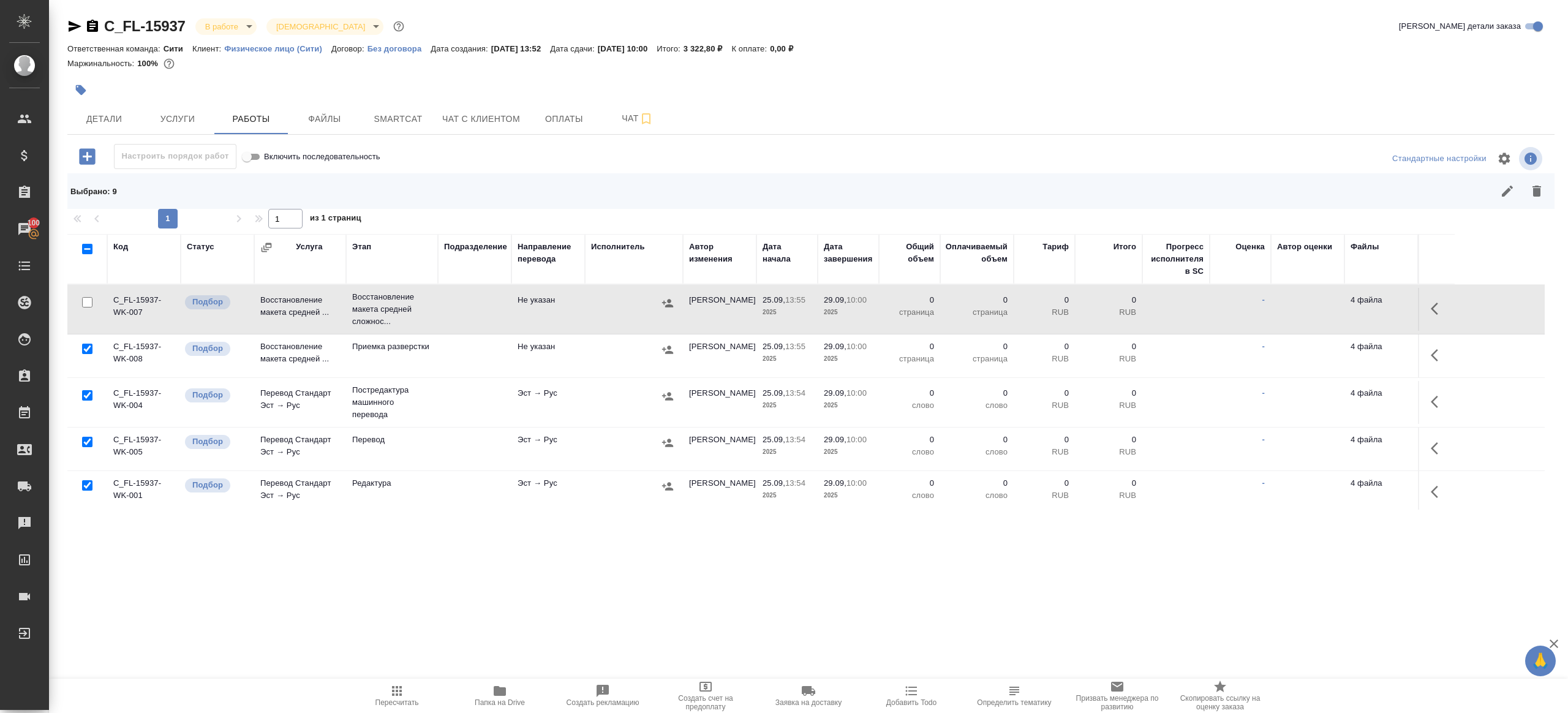
click at [87, 441] on input "checkbox" at bounding box center [87, 442] width 10 height 10
checkbox input "false"
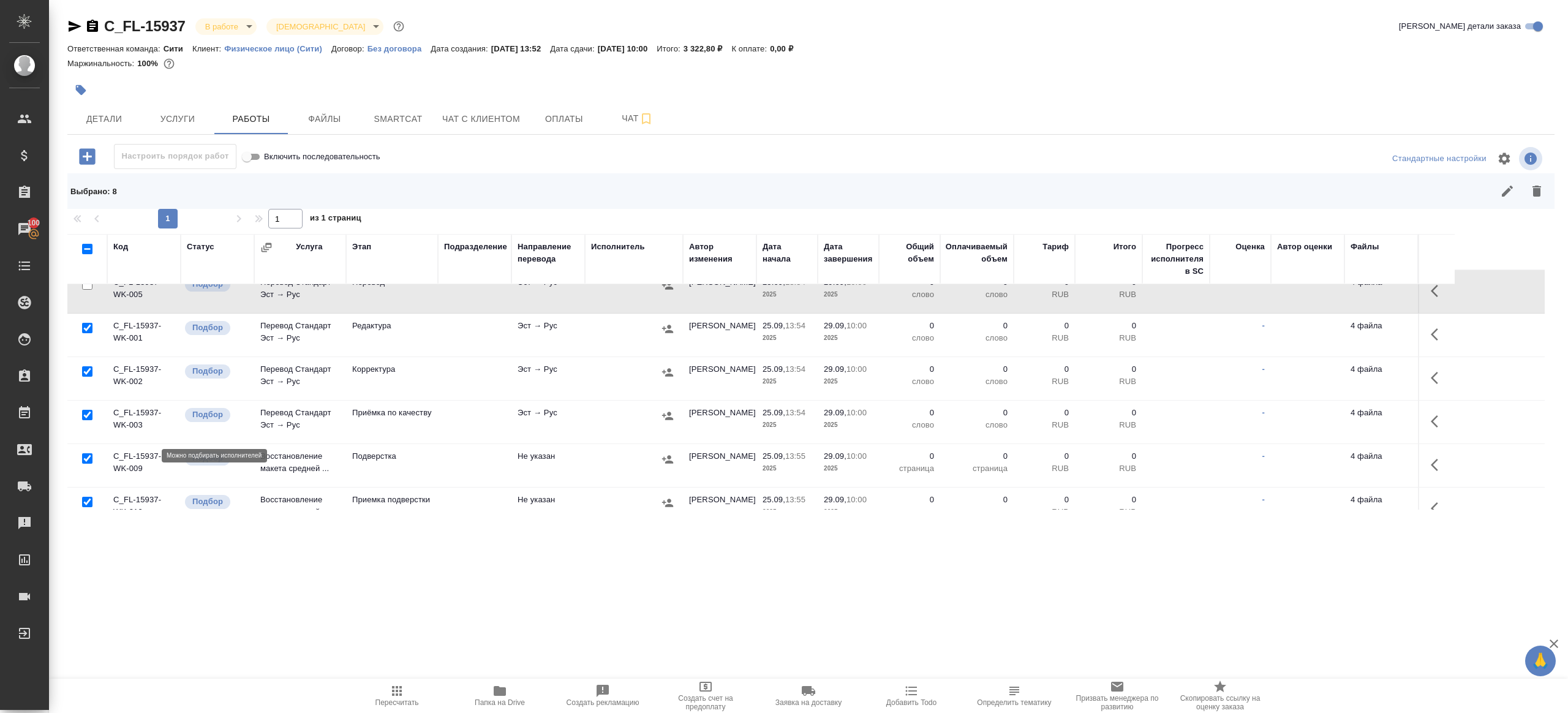
scroll to position [196, 0]
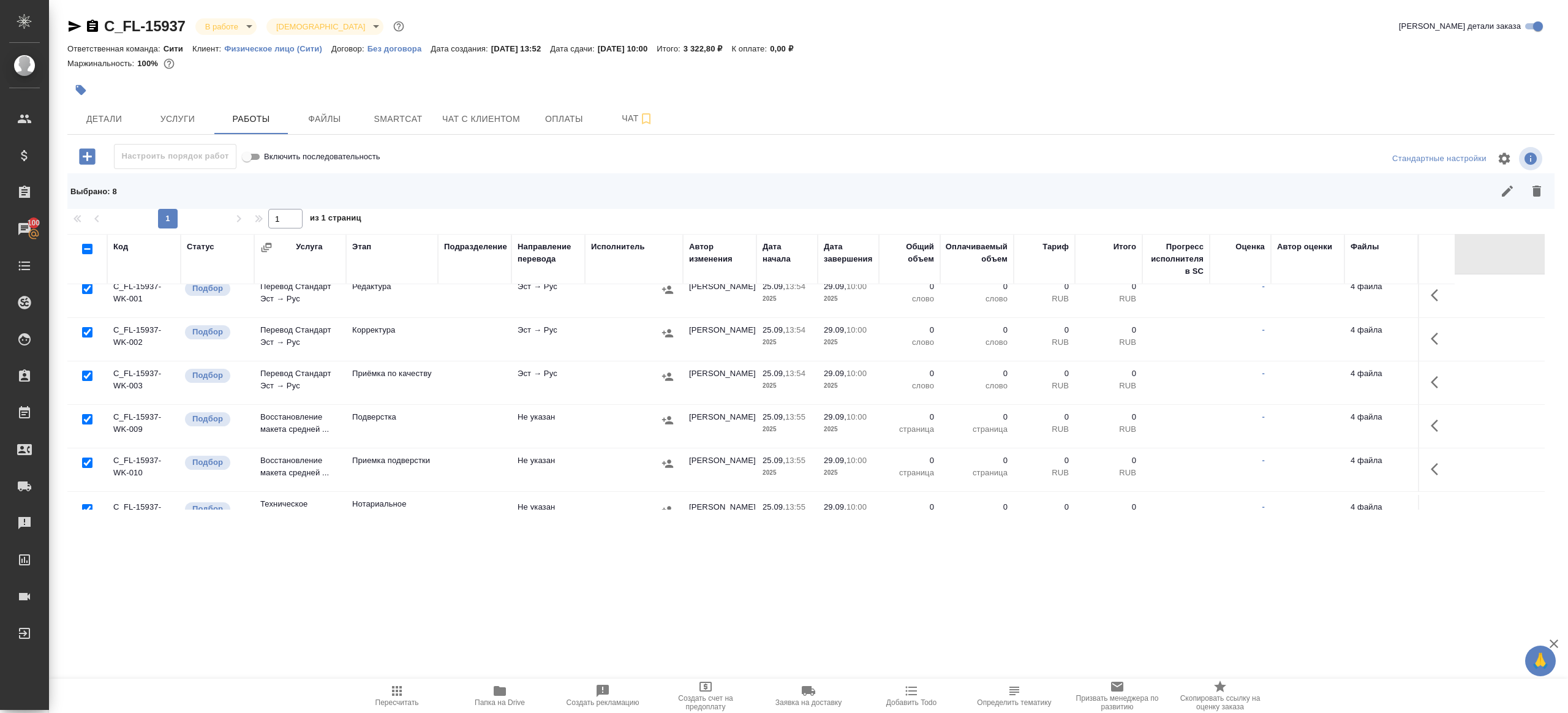
click at [88, 376] on input "checkbox" at bounding box center [87, 376] width 10 height 10
checkbox input "false"
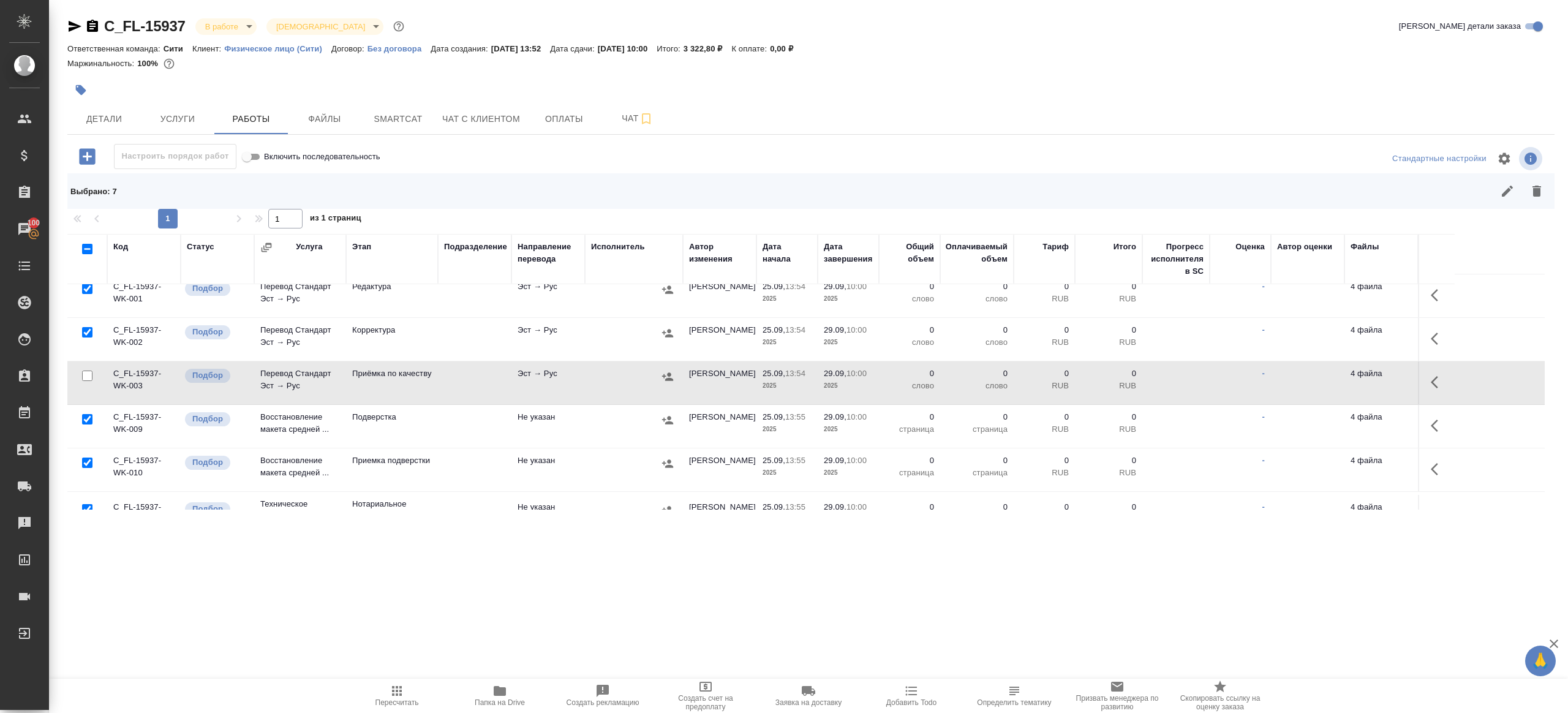
scroll to position [225, 0]
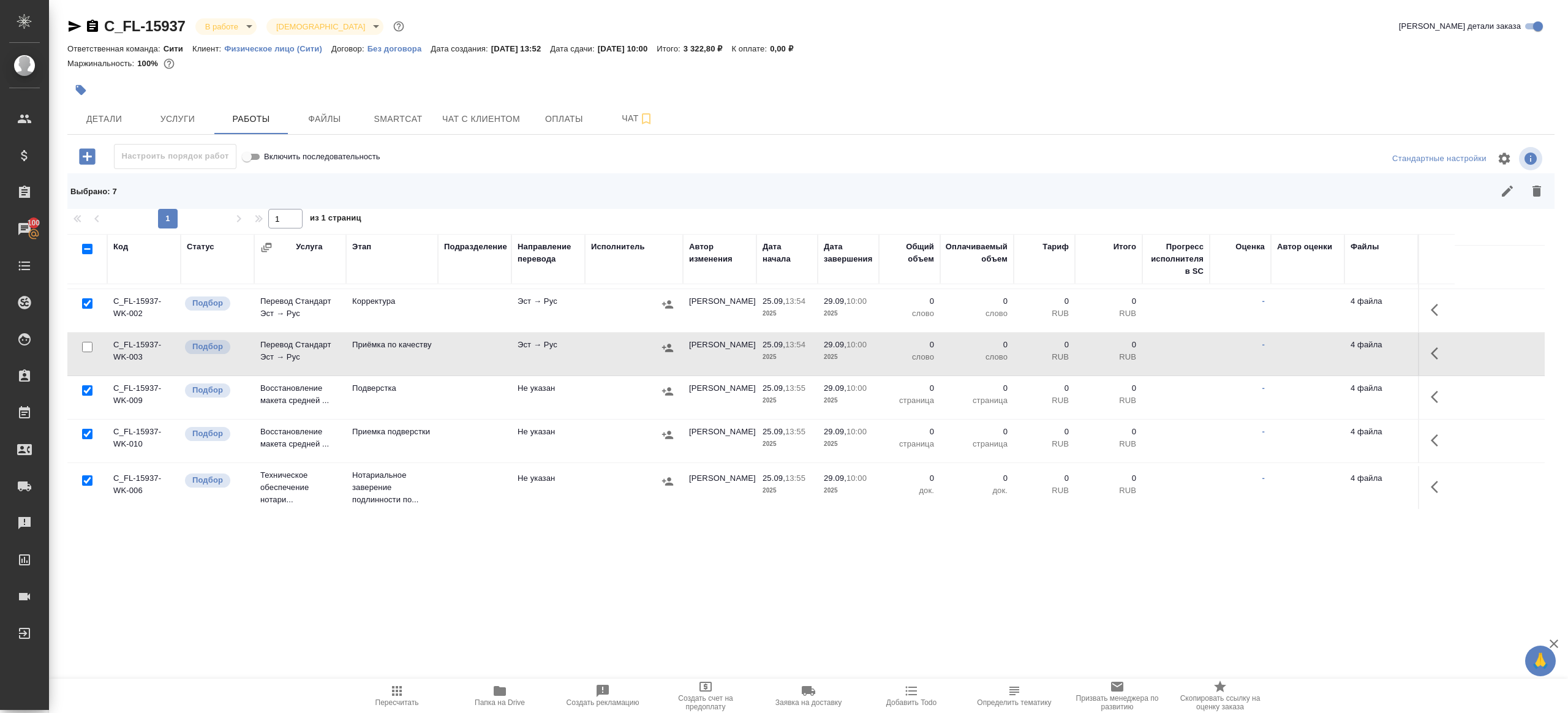
click at [84, 476] on input "checkbox" at bounding box center [87, 481] width 10 height 10
checkbox input "false"
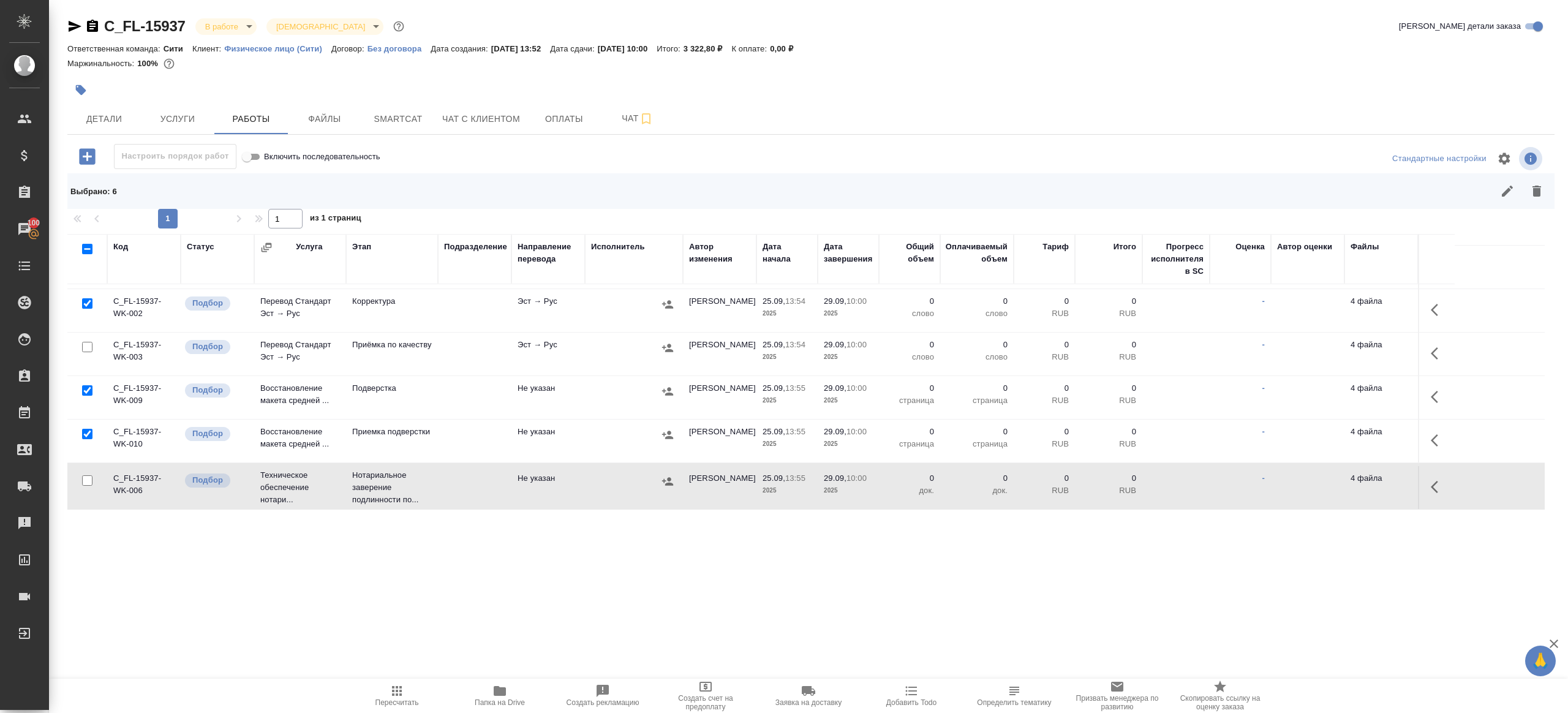
click at [1539, 184] on icon "button" at bounding box center [1537, 191] width 14 height 14
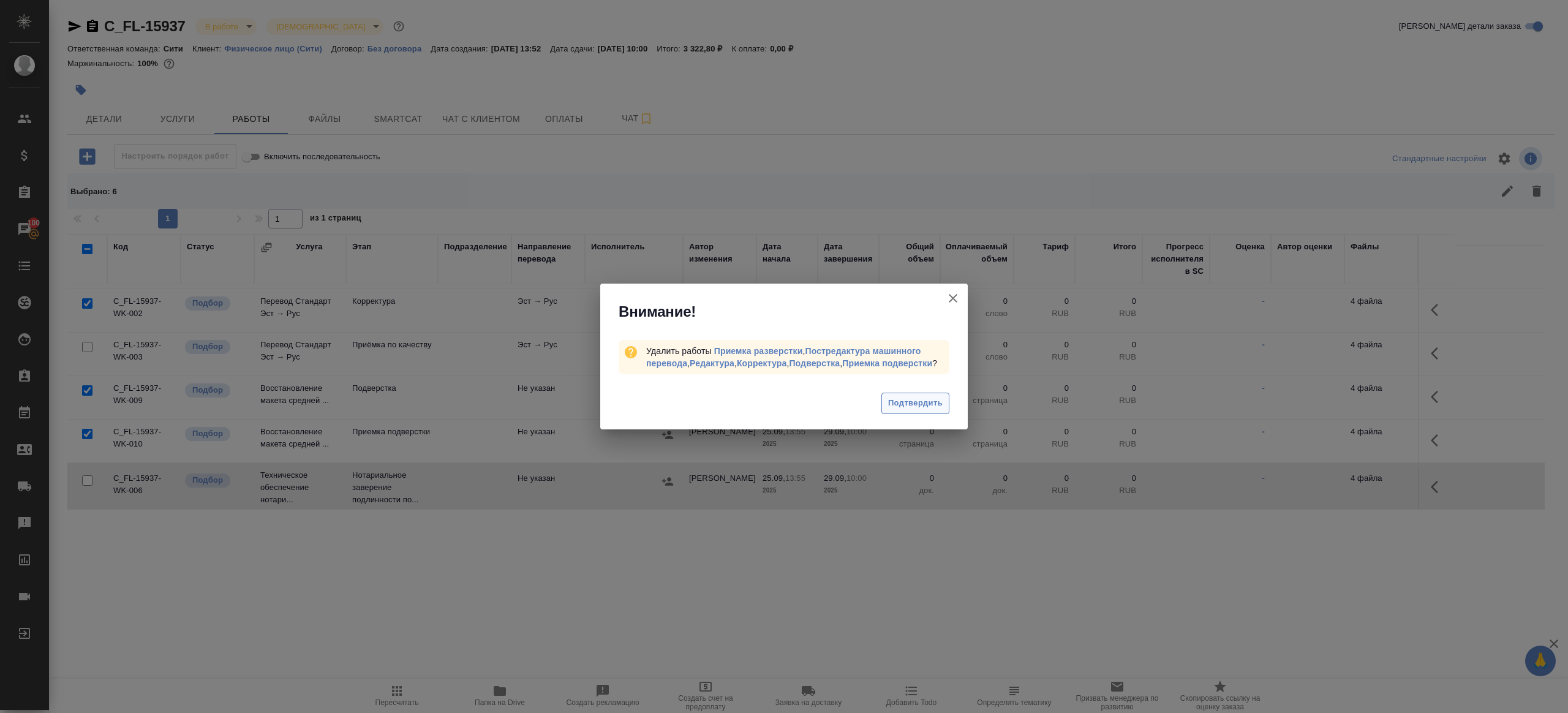
click at [928, 411] on span "Подтвердить" at bounding box center [915, 403] width 54 height 14
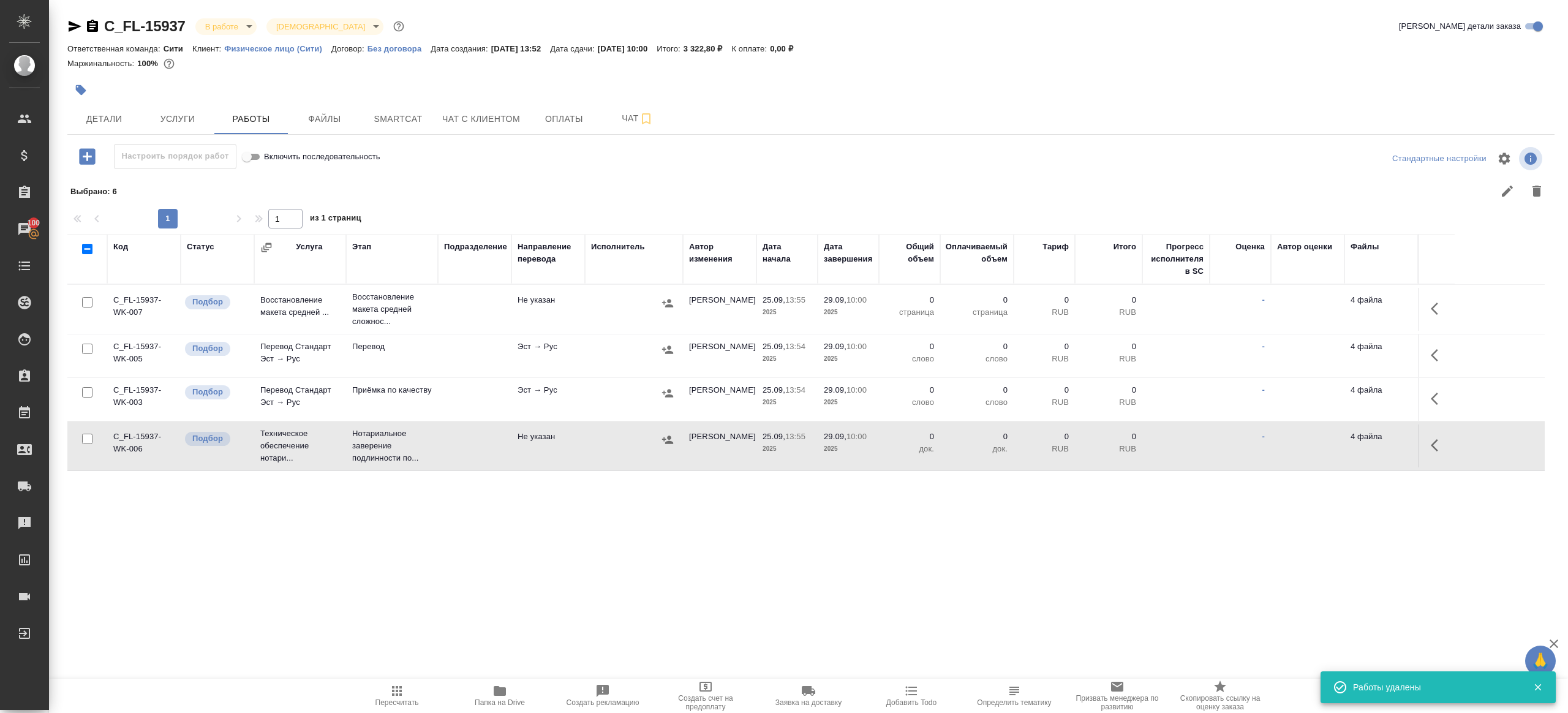
scroll to position [0, 0]
click at [1438, 350] on icon "button" at bounding box center [1438, 355] width 14 height 14
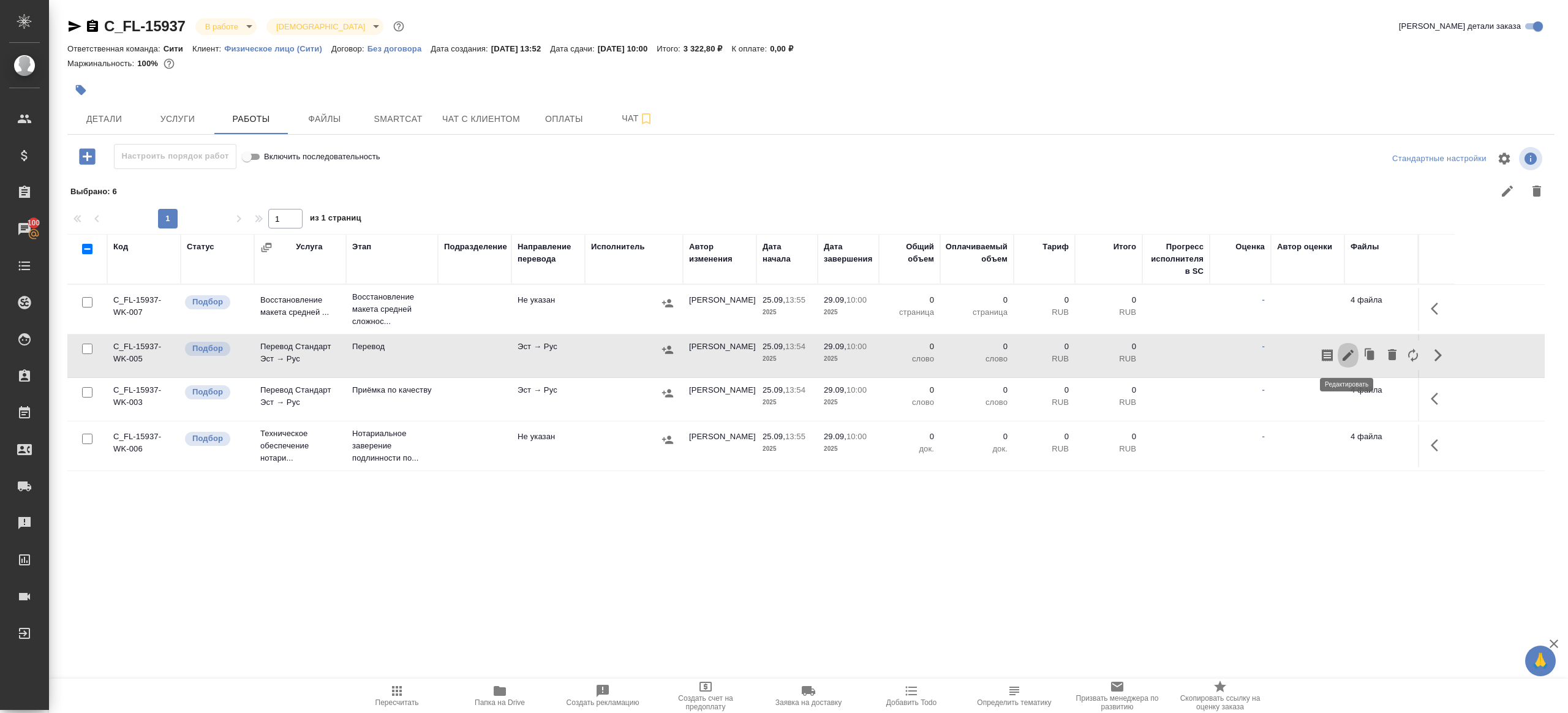
click at [1351, 354] on icon "button" at bounding box center [1348, 355] width 14 height 14
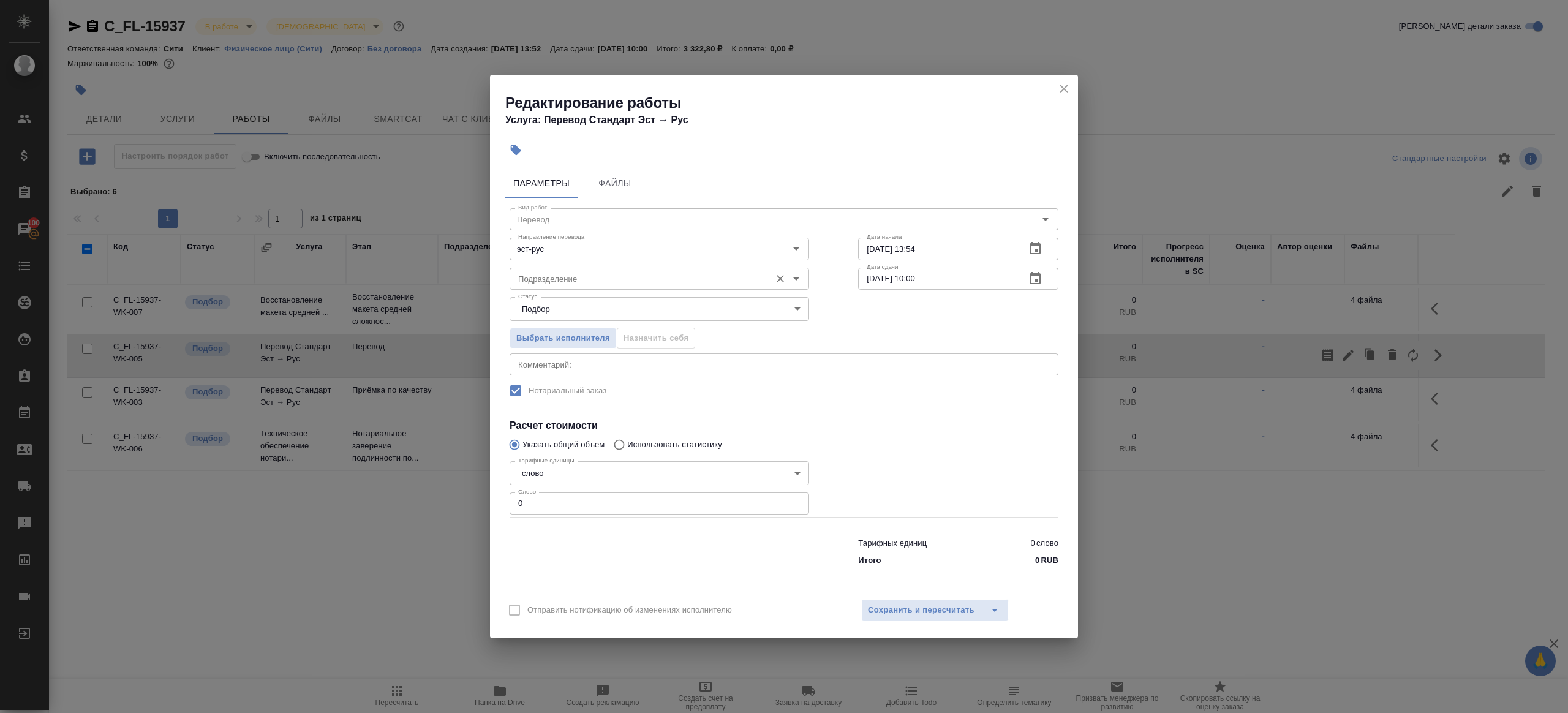
click at [634, 289] on div "Подразделение" at bounding box center [659, 279] width 300 height 22
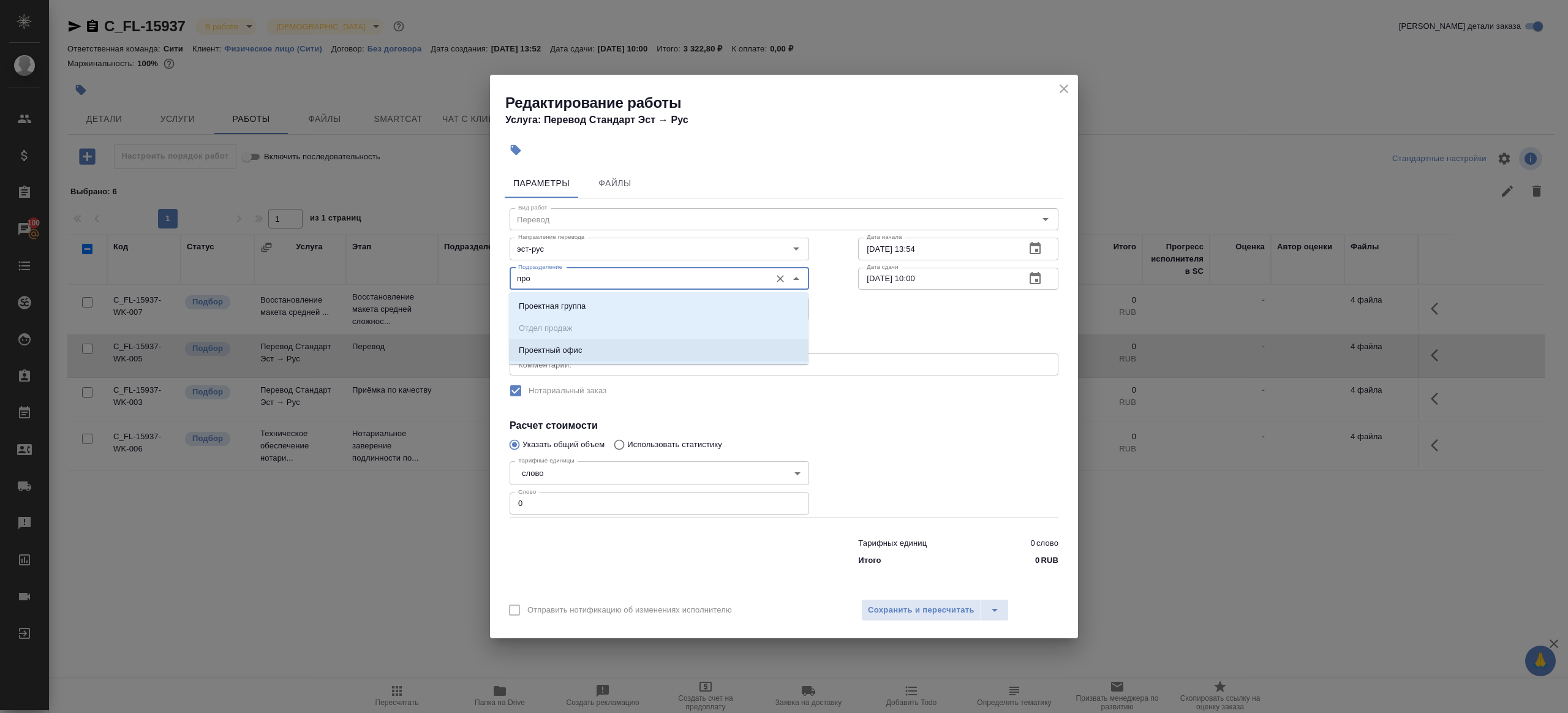
click at [608, 352] on li "Проектный офис" at bounding box center [659, 350] width 300 height 22
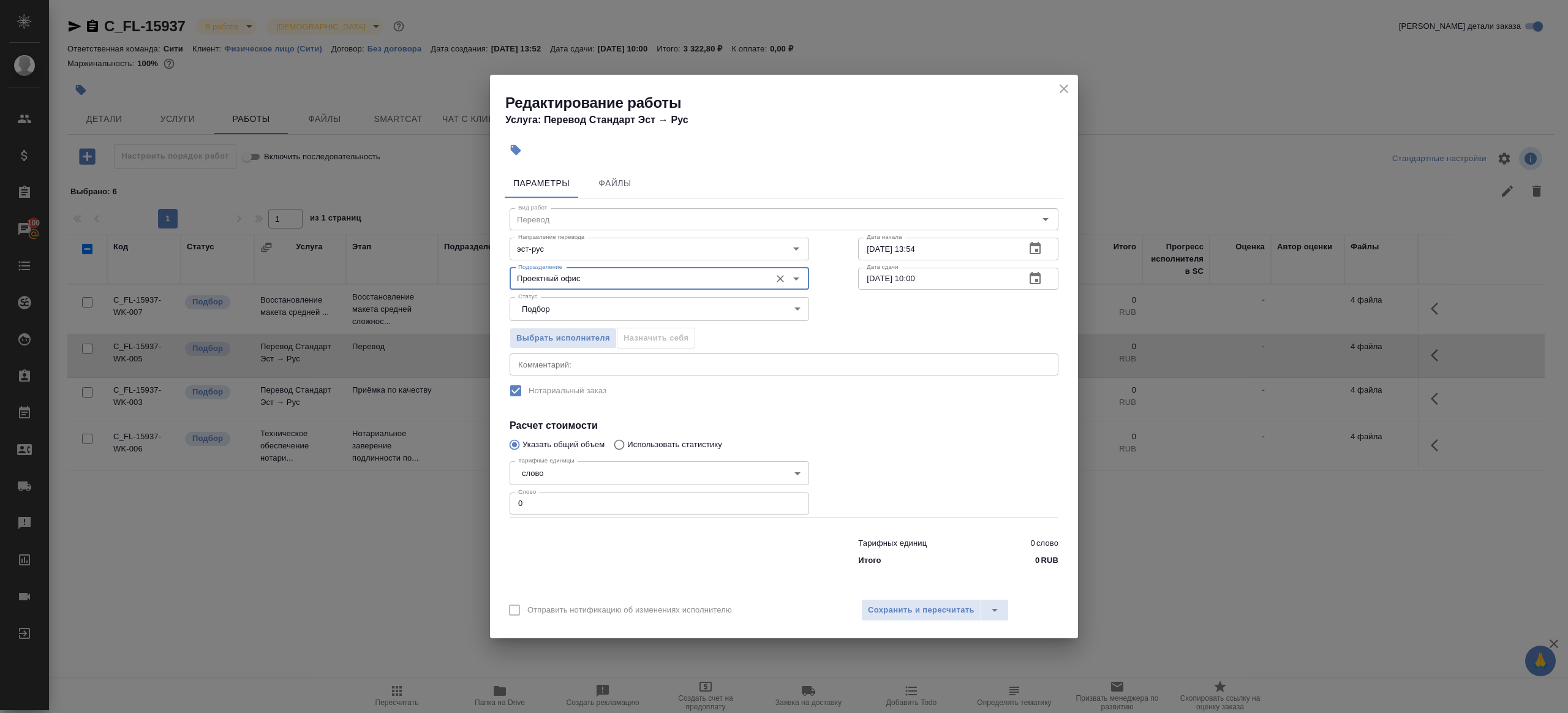
type input "Проектный офис"
click at [584, 500] on input "0" at bounding box center [659, 503] width 300 height 22
type input "1"
click at [704, 545] on div at bounding box center [659, 549] width 348 height 49
click at [917, 280] on input "[DATE] 10:00" at bounding box center [937, 279] width 157 height 22
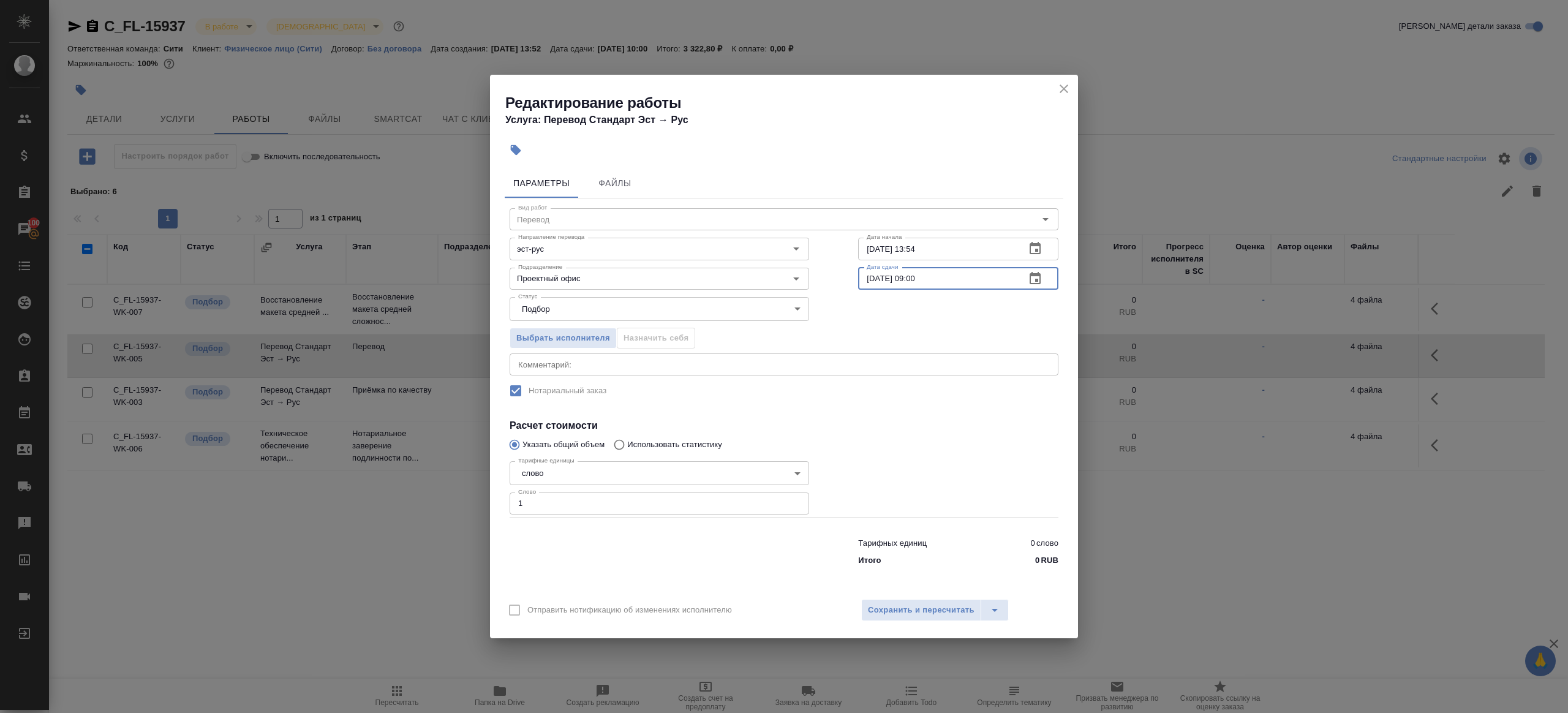
type input "29.09.2025 09:00"
click at [905, 414] on div "Вид работ Перевод Вид работ Направление перевода эст-рус Направление перевода Д…" at bounding box center [784, 385] width 558 height 373
click at [909, 615] on span "Сохранить и пересчитать" at bounding box center [921, 611] width 107 height 14
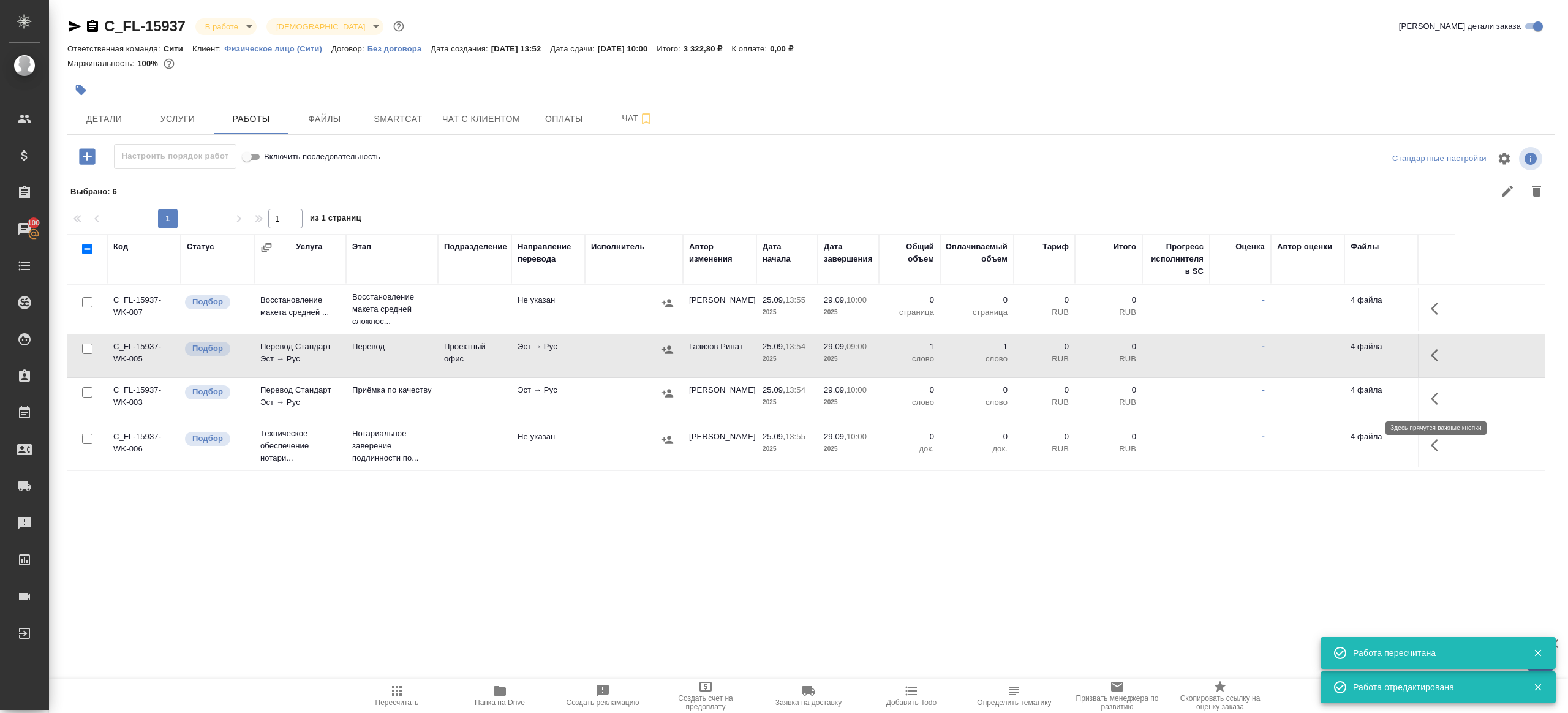
click at [1435, 395] on icon "button" at bounding box center [1434, 399] width 7 height 12
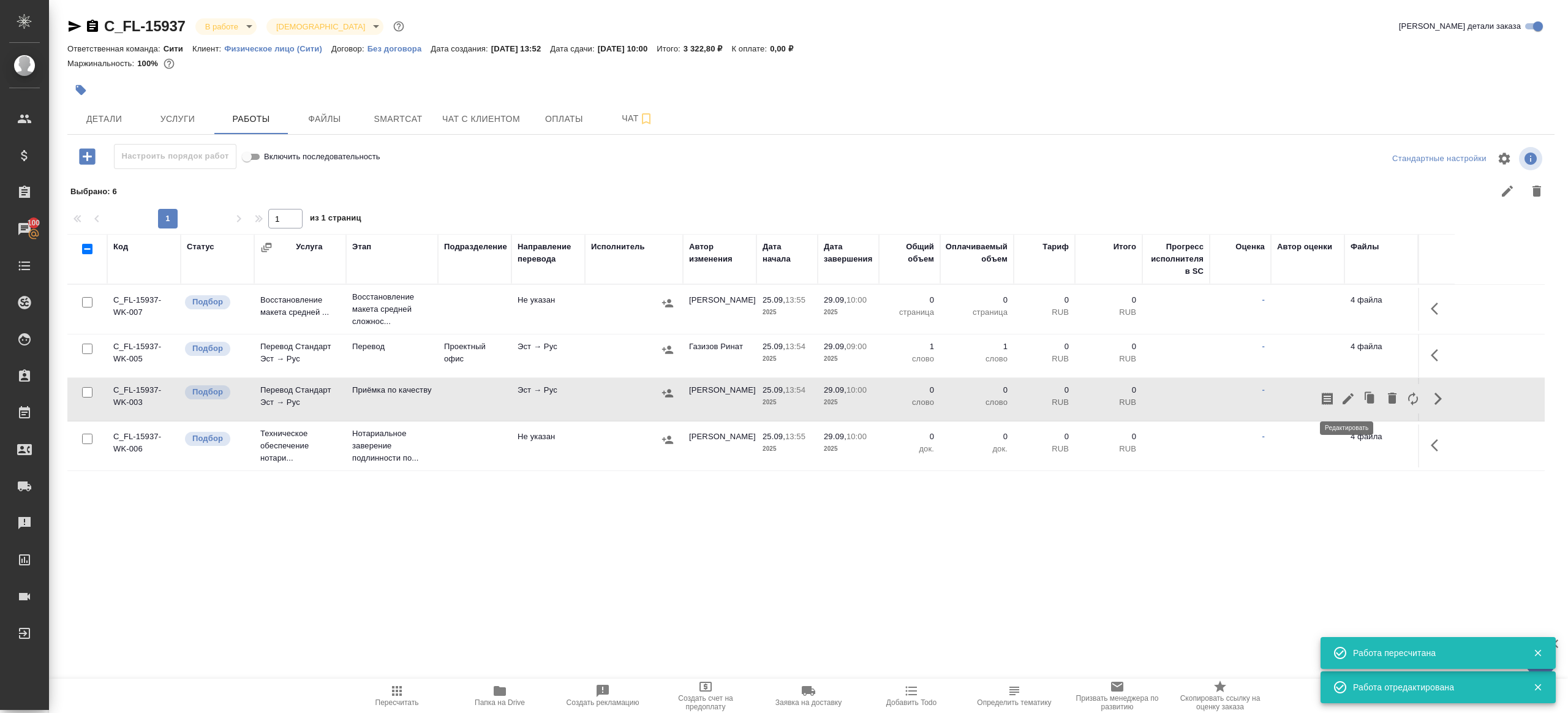
click at [1343, 397] on icon "button" at bounding box center [1348, 399] width 14 height 14
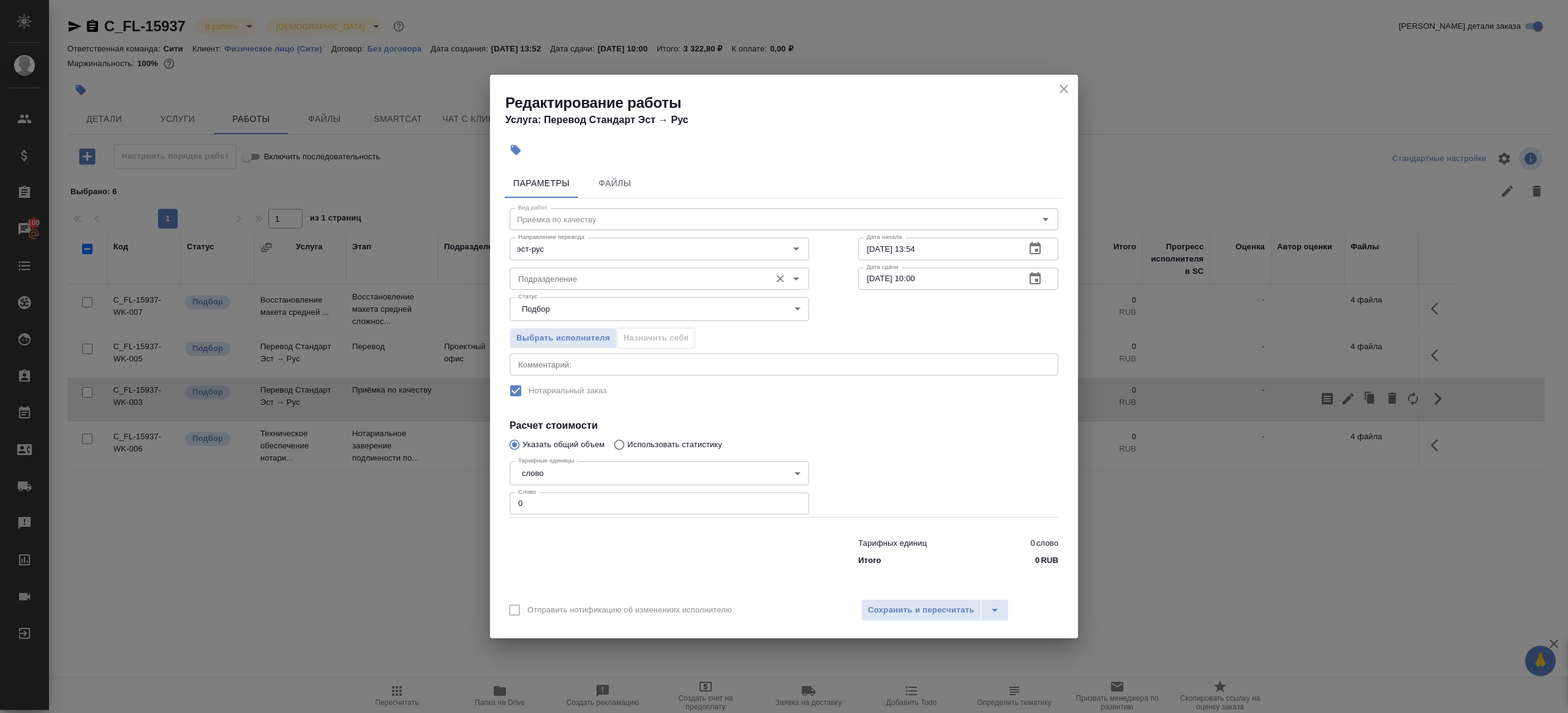
click at [543, 283] on input "Подразделение" at bounding box center [639, 278] width 251 height 14
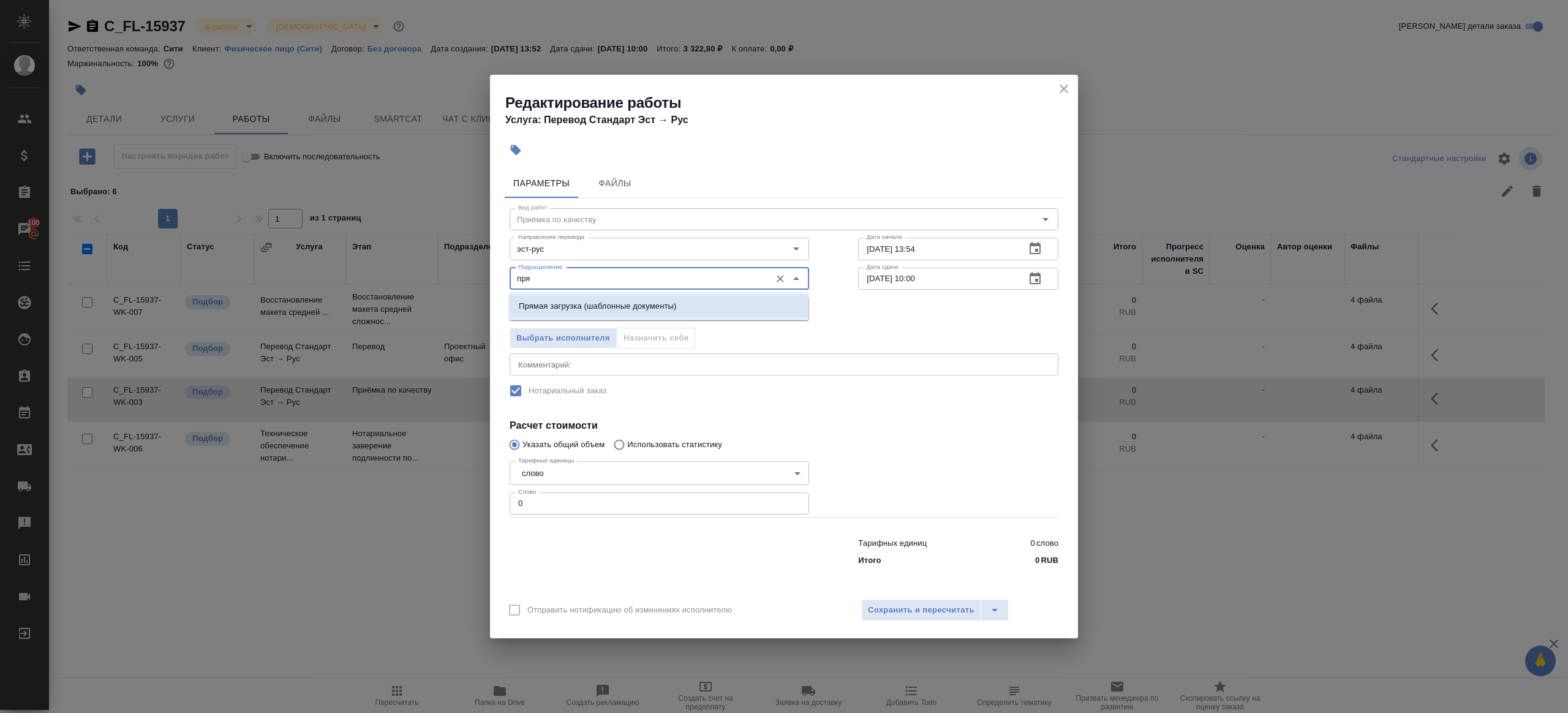
click at [577, 301] on p "Прямая загрузка (шаблонные документы)" at bounding box center [597, 306] width 157 height 12
type input "Прямая загрузка (шаблонные документы)"
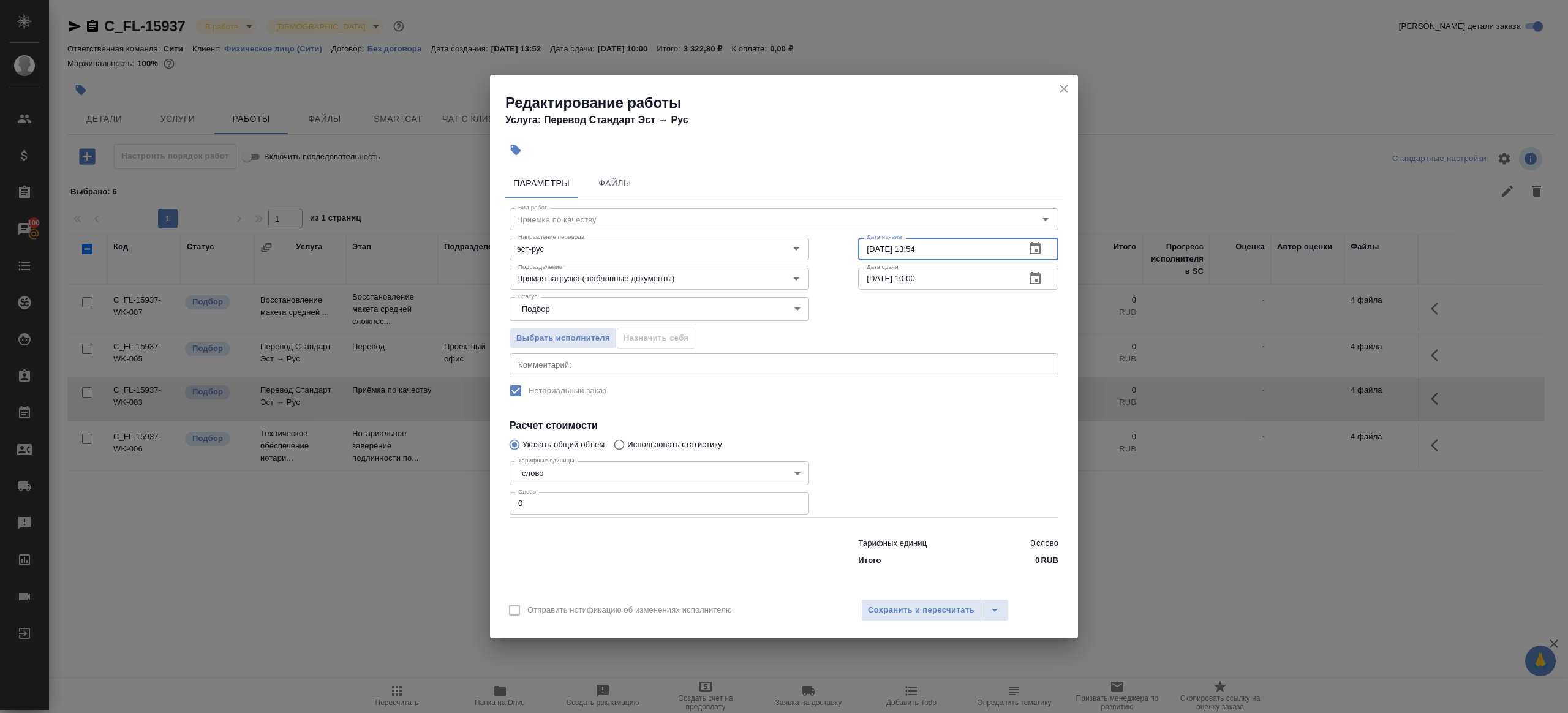
click at [946, 252] on input "25.09.2025 13:54" at bounding box center [937, 249] width 157 height 22
paste input "9.09.2025 09:00"
type input "29.09.2025 09:00"
click at [625, 497] on input "0" at bounding box center [659, 503] width 300 height 22
type input "1"
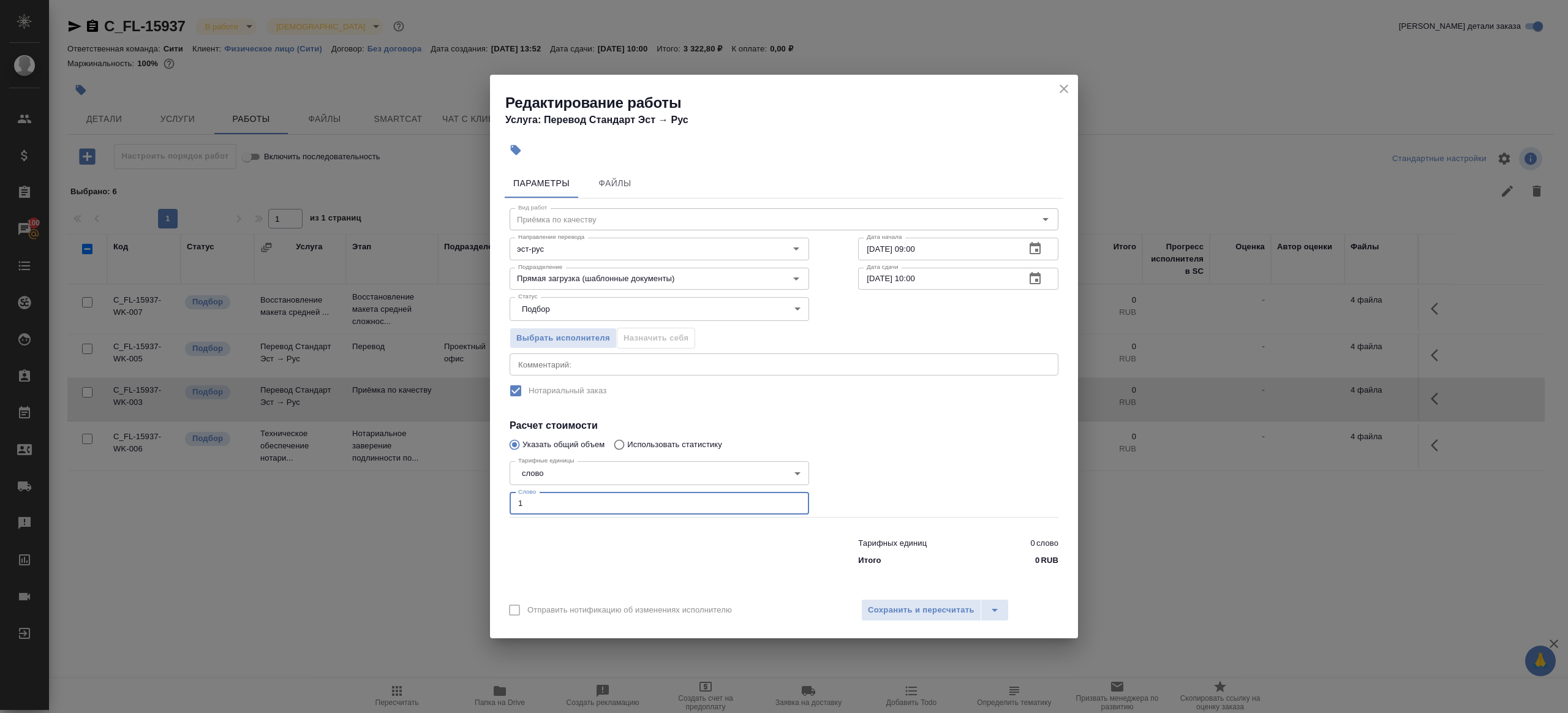
click at [977, 492] on div at bounding box center [958, 486] width 249 height 109
click at [922, 606] on span "Сохранить и пересчитать" at bounding box center [921, 611] width 107 height 14
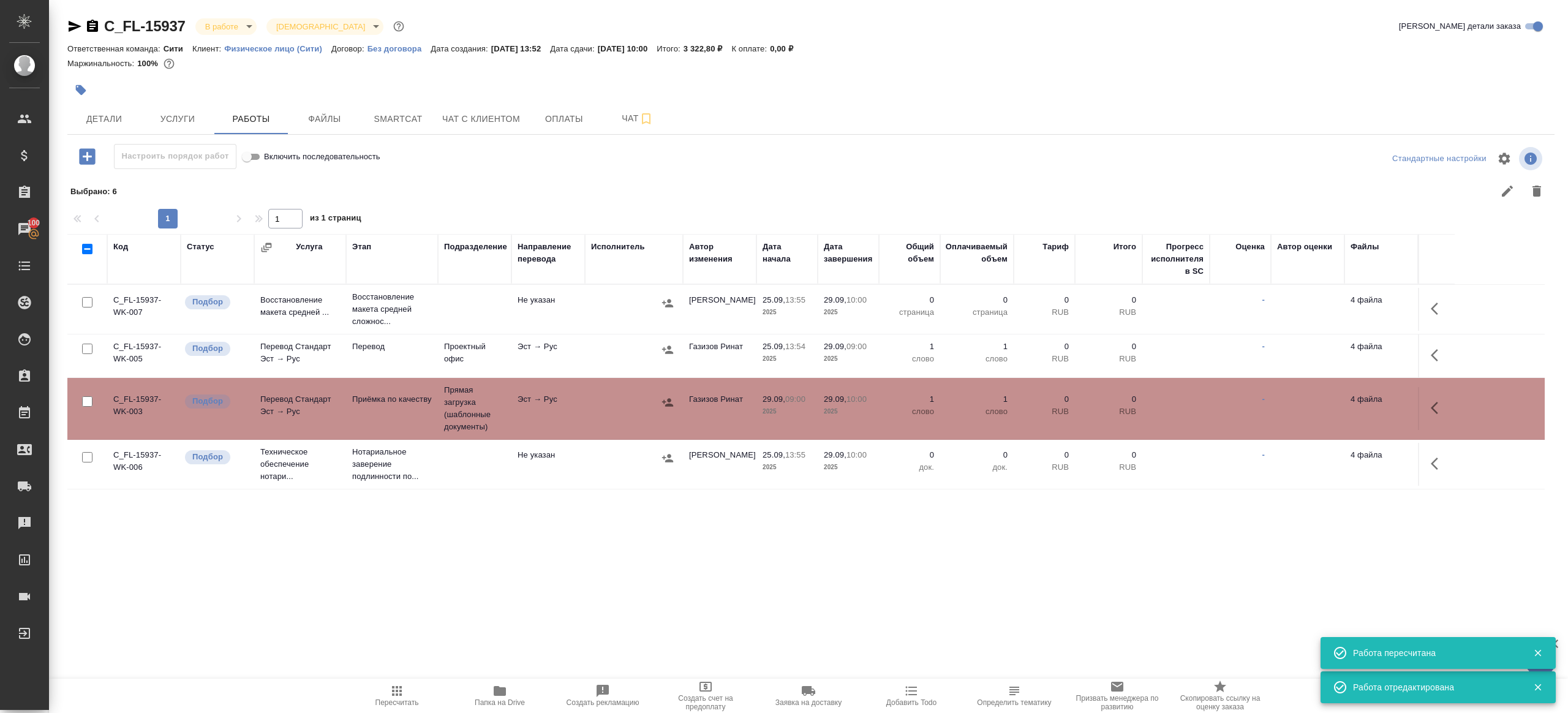
click at [585, 364] on td at bounding box center [634, 356] width 98 height 43
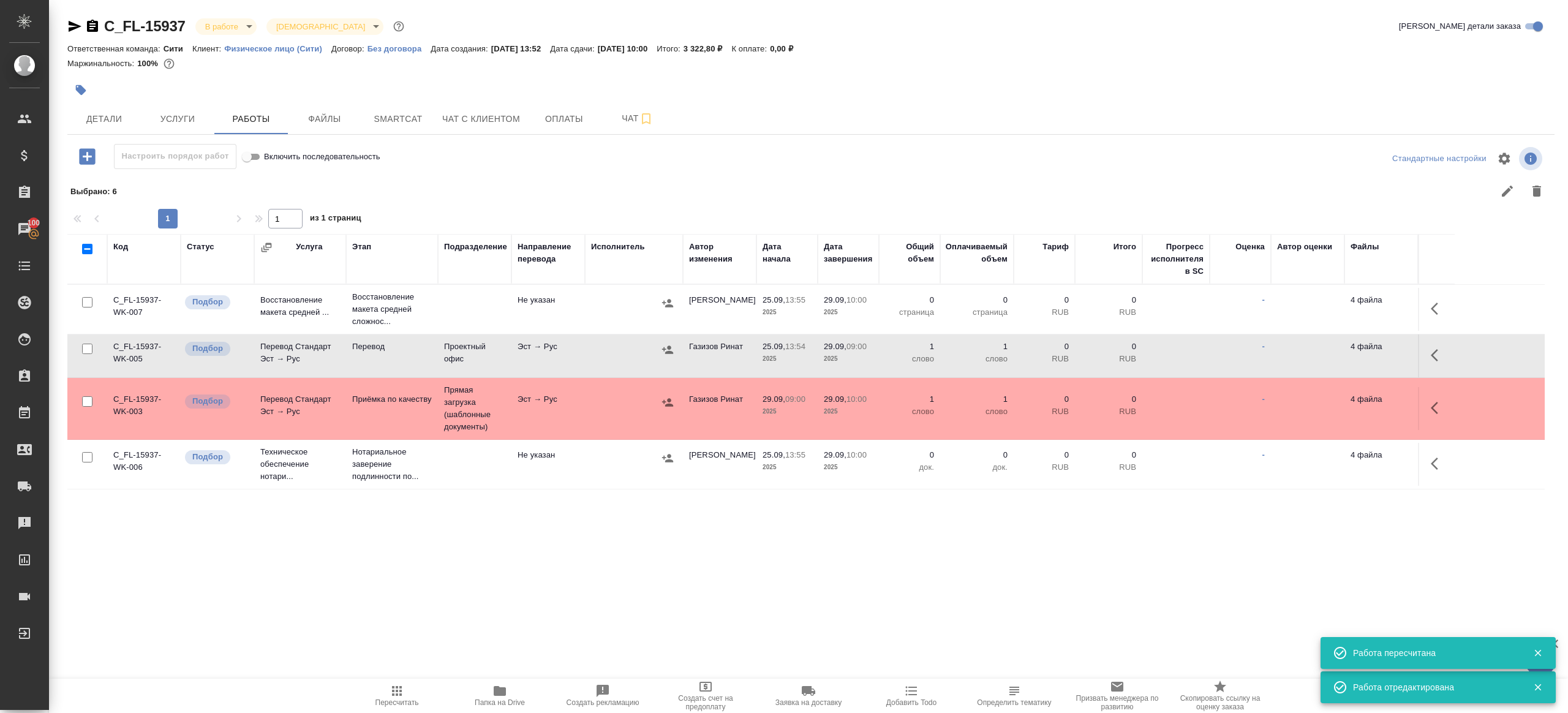
click at [585, 364] on td at bounding box center [634, 356] width 98 height 43
click at [395, 688] on icon "button" at bounding box center [397, 691] width 14 height 14
drag, startPoint x: 395, startPoint y: 688, endPoint x: 492, endPoint y: 612, distance: 123.2
click at [396, 687] on icon "button" at bounding box center [397, 691] width 14 height 14
click at [541, 581] on div ".cls-1 fill:#fff; AWATERA Gazizov Rinat Клиенты Спецификации Заказы 100 Чаты To…" at bounding box center [784, 356] width 1568 height 713
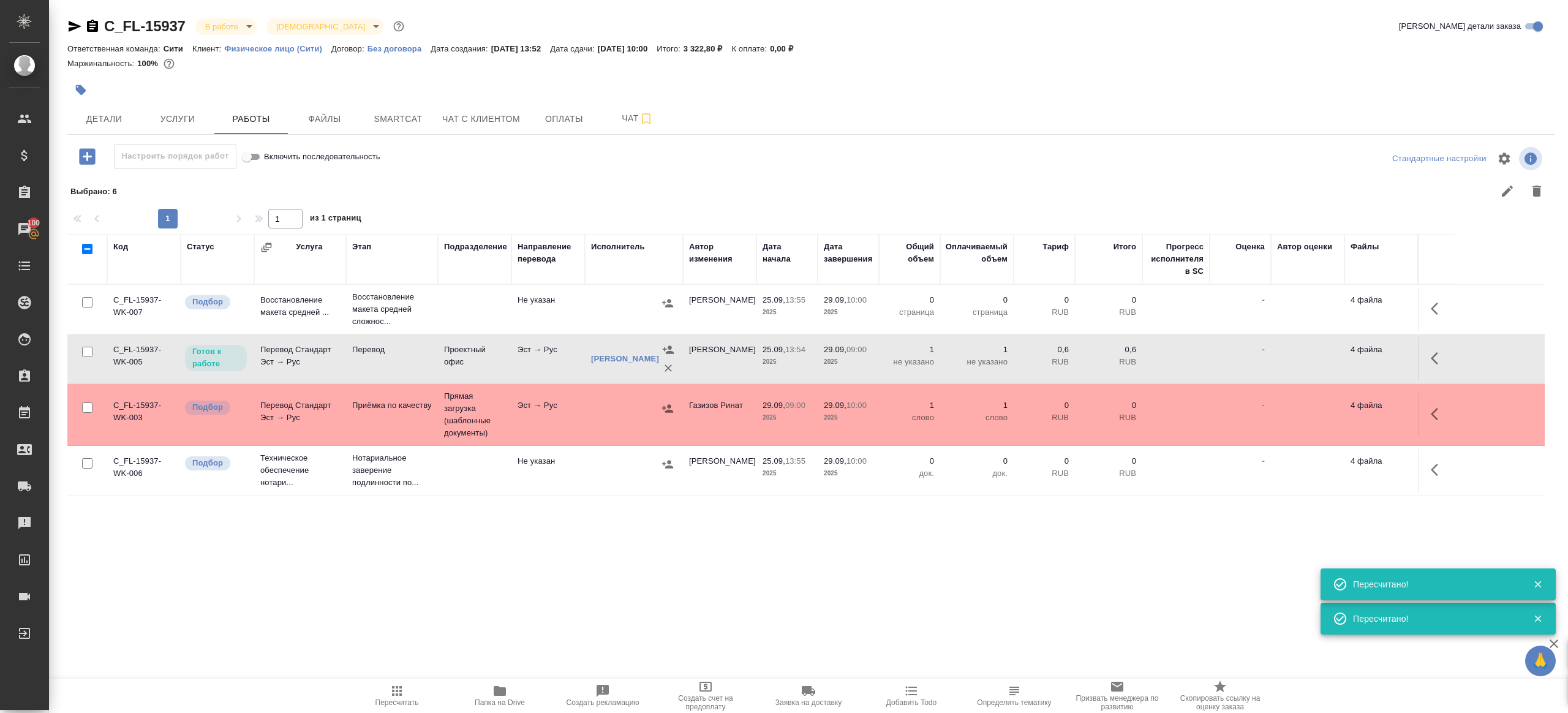
click at [85, 301] on input "checkbox" at bounding box center [87, 302] width 10 height 10
checkbox input "true"
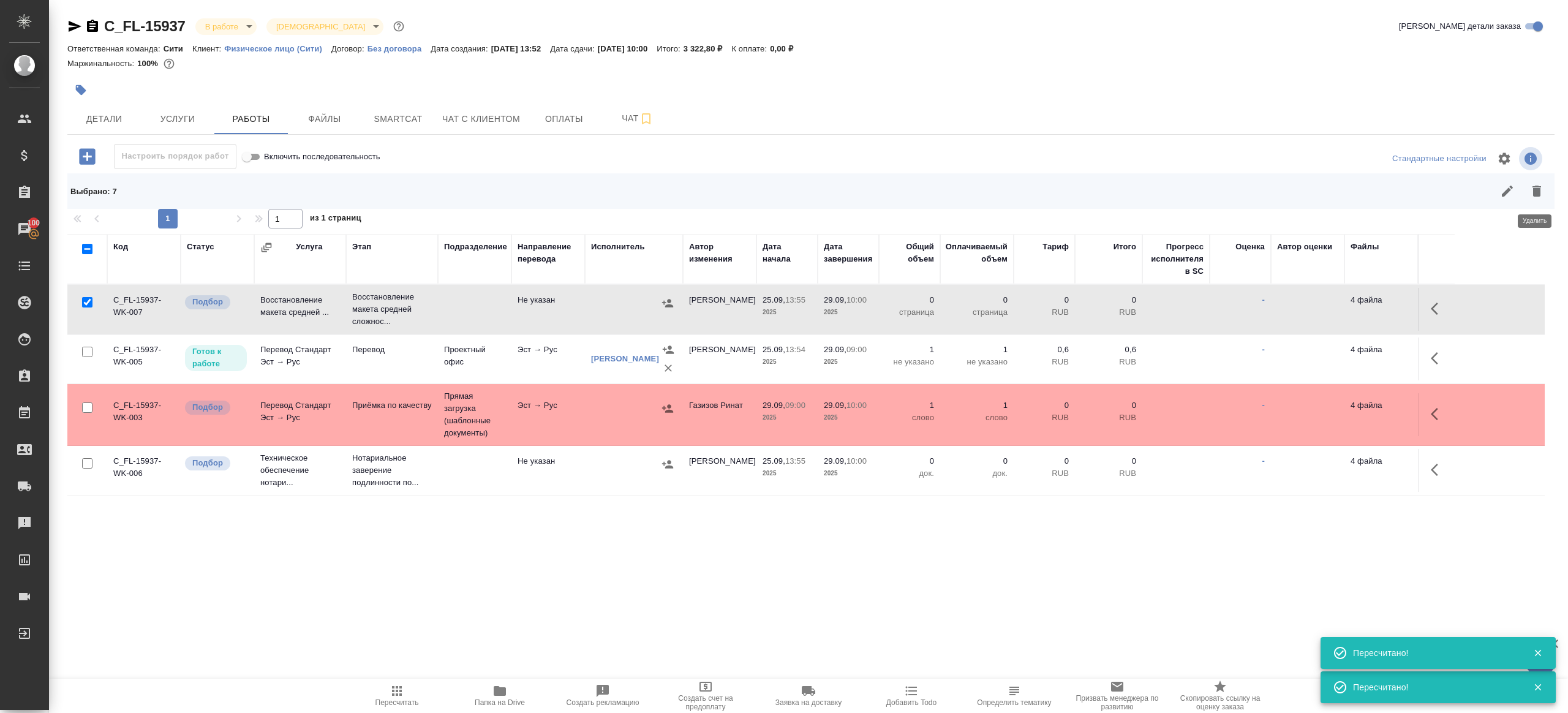
click at [1545, 192] on button "button" at bounding box center [1537, 191] width 29 height 29
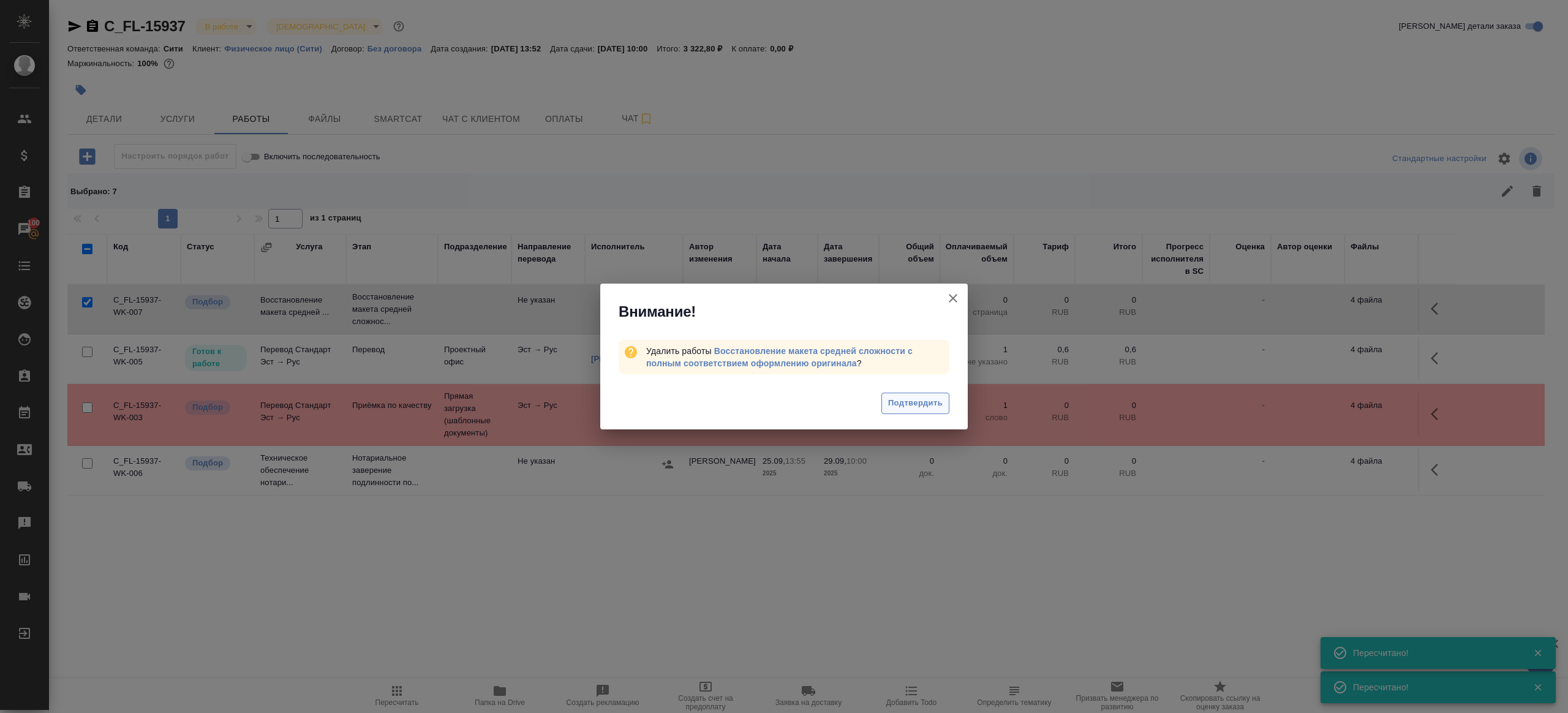
click at [894, 402] on span "Подтвердить" at bounding box center [915, 403] width 54 height 14
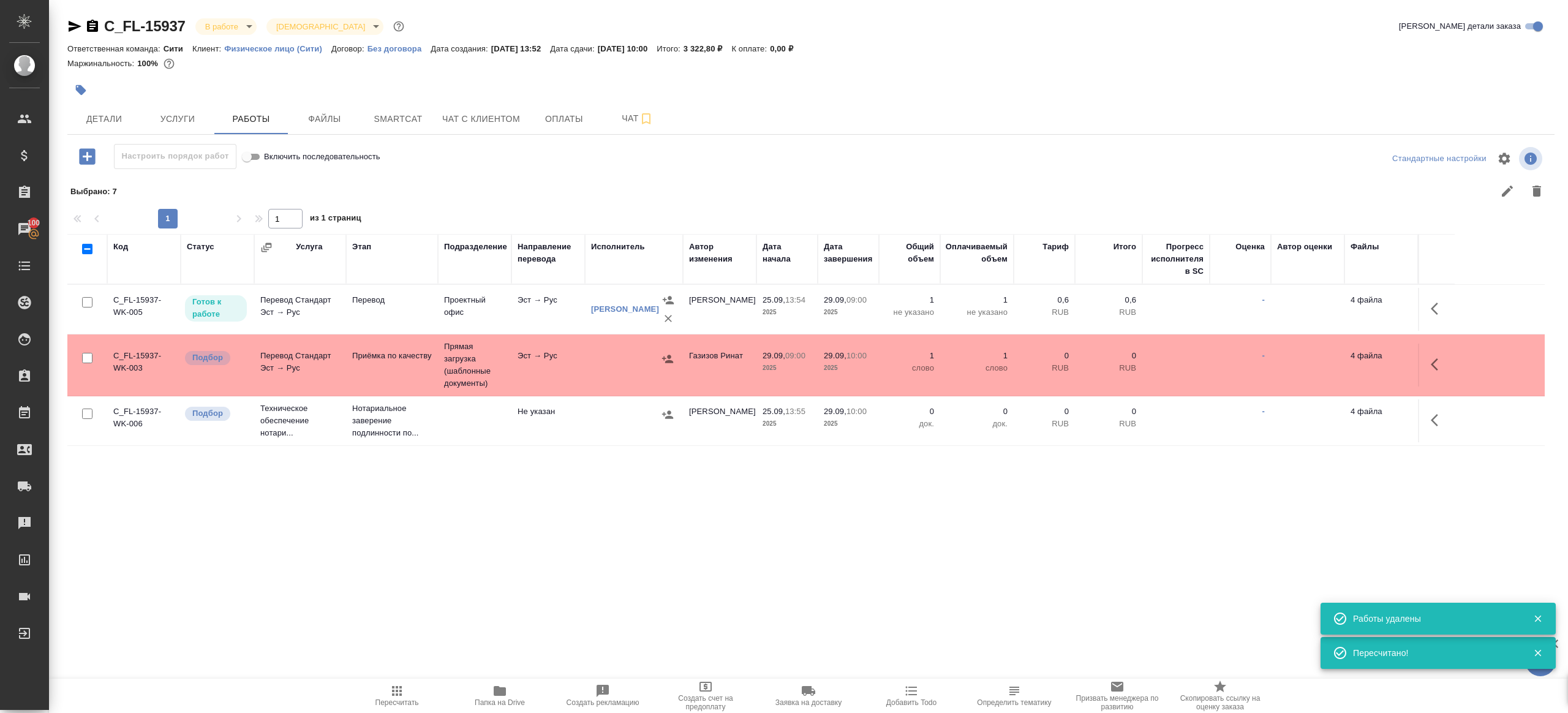
click at [403, 696] on icon "button" at bounding box center [397, 691] width 14 height 14
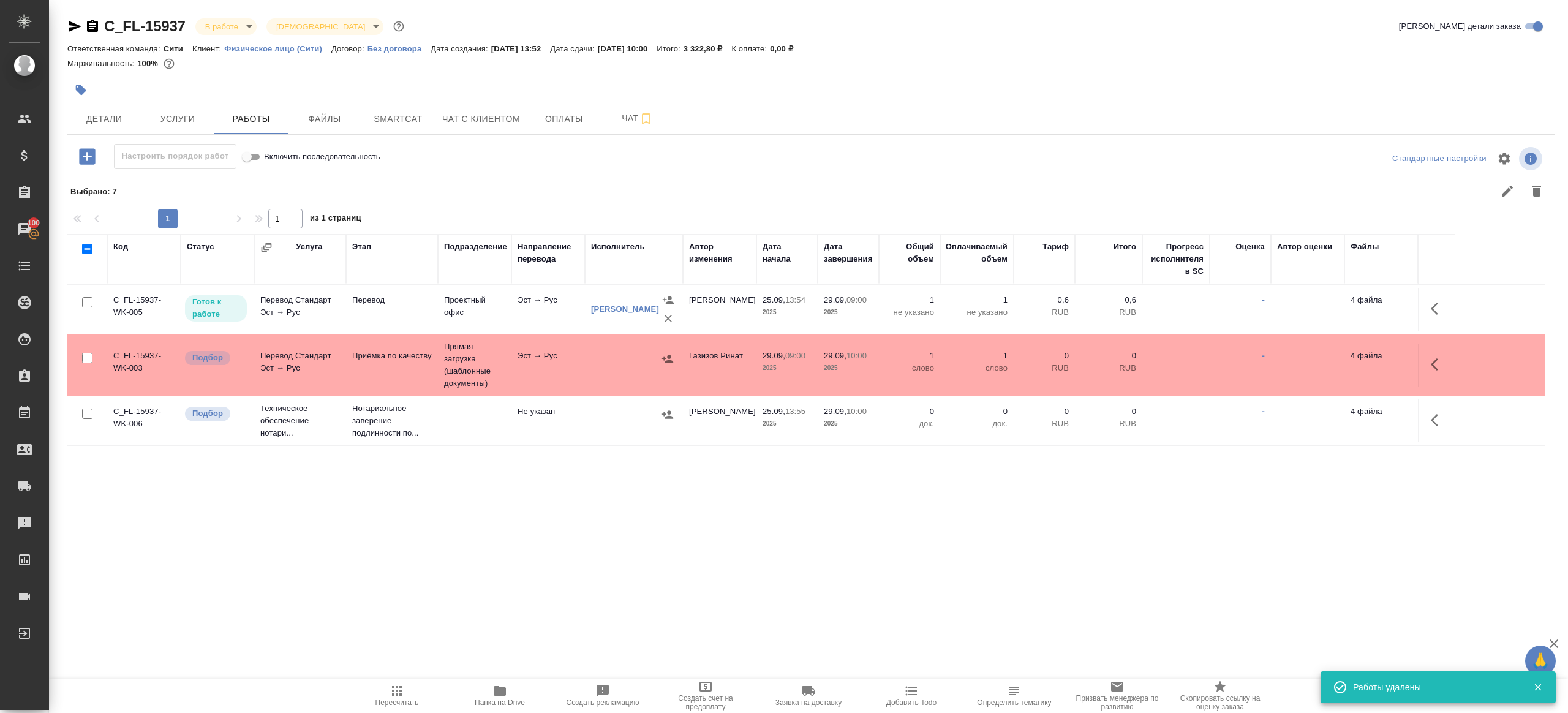
click at [513, 583] on div ".cls-1 fill:#fff; AWATERA Gazizov Rinat Клиенты Спецификации Заказы 100 Чаты To…" at bounding box center [784, 356] width 1568 height 713
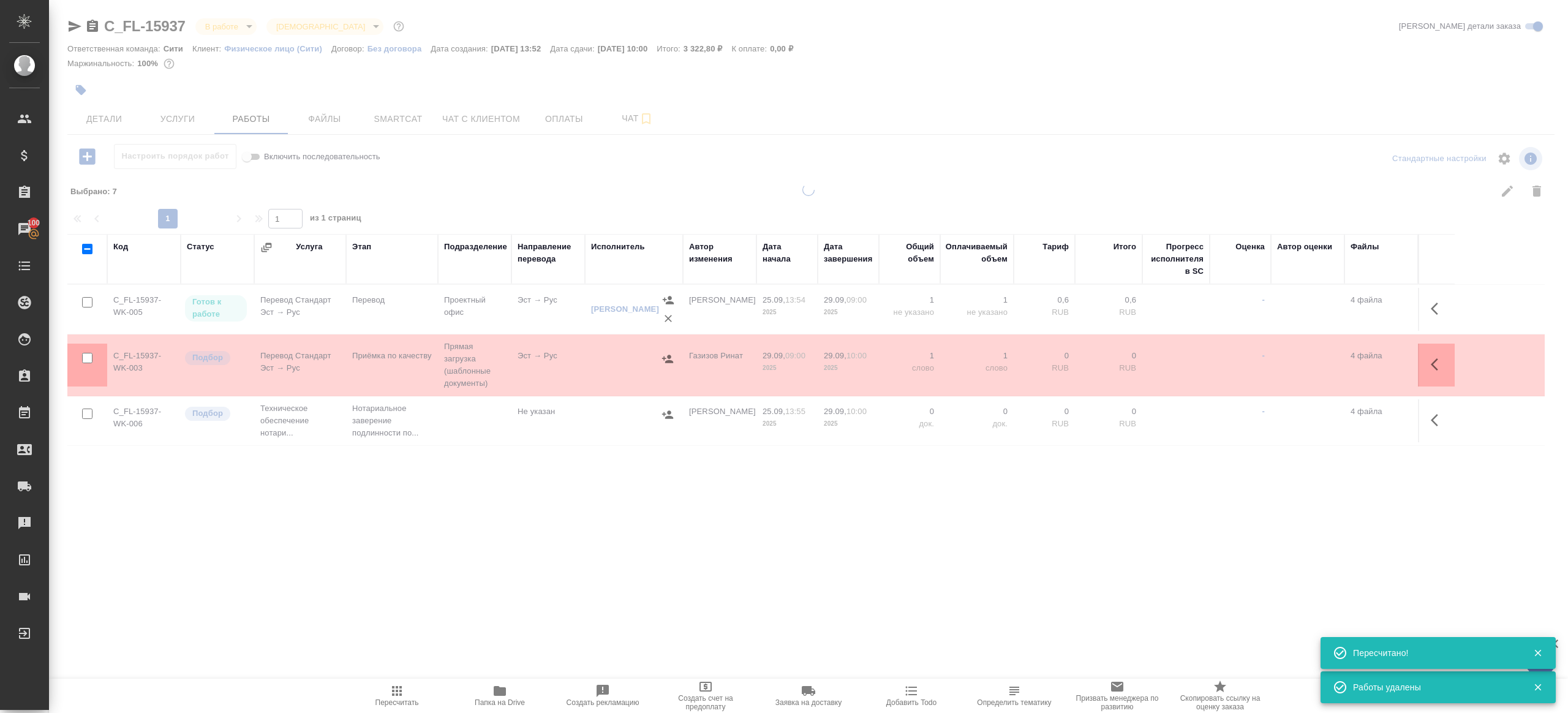
click at [403, 701] on span "Пересчитать" at bounding box center [397, 703] width 43 height 9
click at [373, 708] on button "Пересчитать" at bounding box center [397, 696] width 103 height 34
click at [378, 700] on span "Пересчитать" at bounding box center [397, 703] width 43 height 9
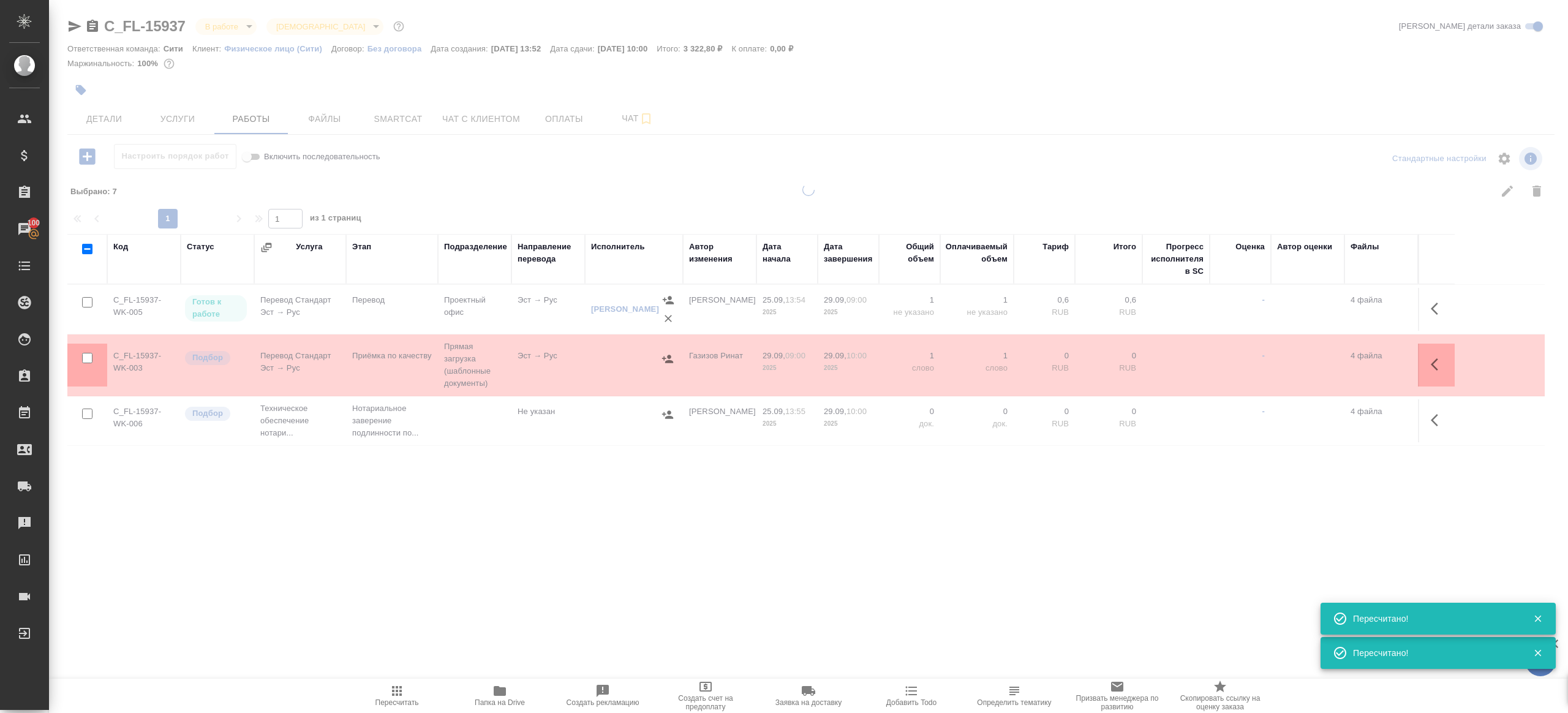
click at [378, 700] on span "Пересчитать" at bounding box center [397, 703] width 43 height 9
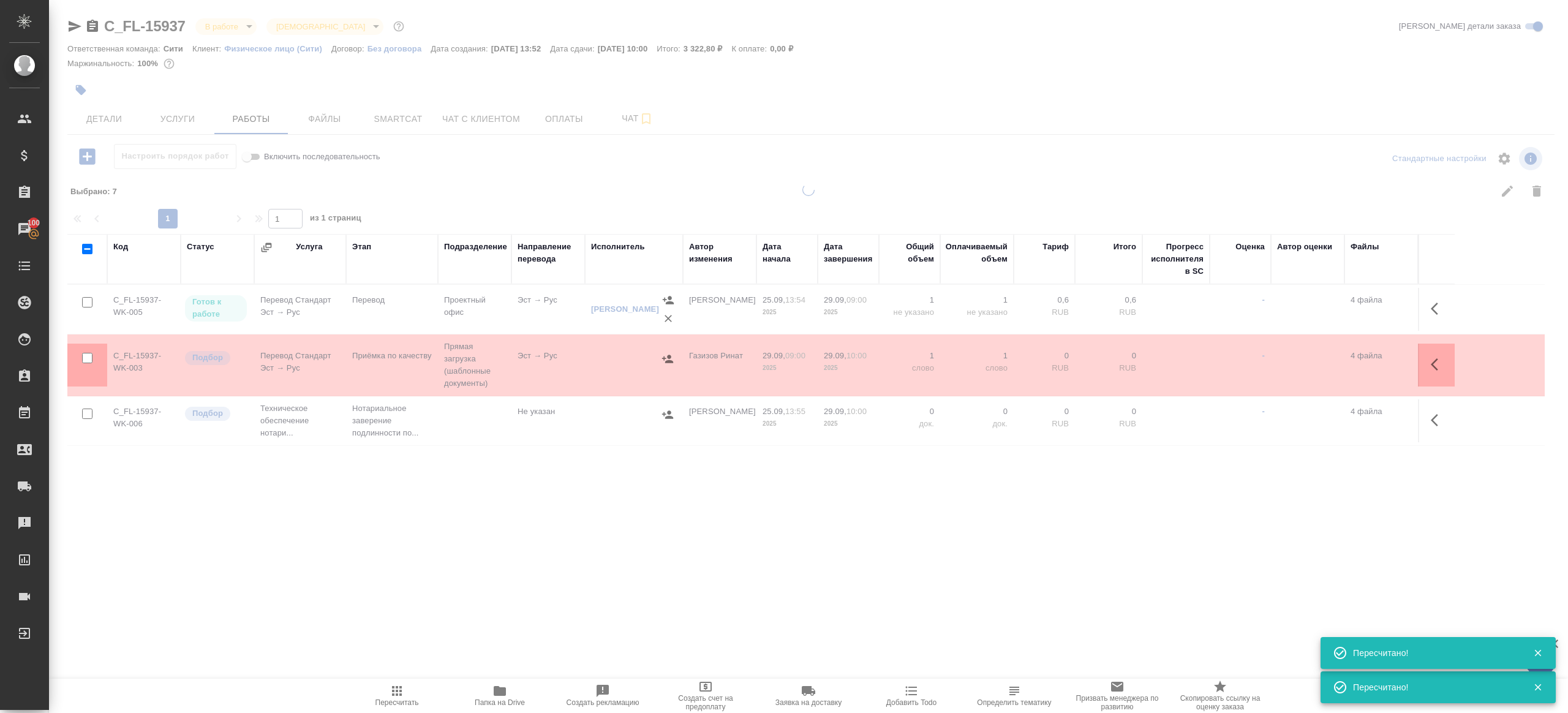
click at [539, 557] on div ".cls-1 fill:#fff; AWATERA Gazizov Rinat Клиенты Спецификации Заказы 100 Чаты To…" at bounding box center [784, 356] width 1568 height 713
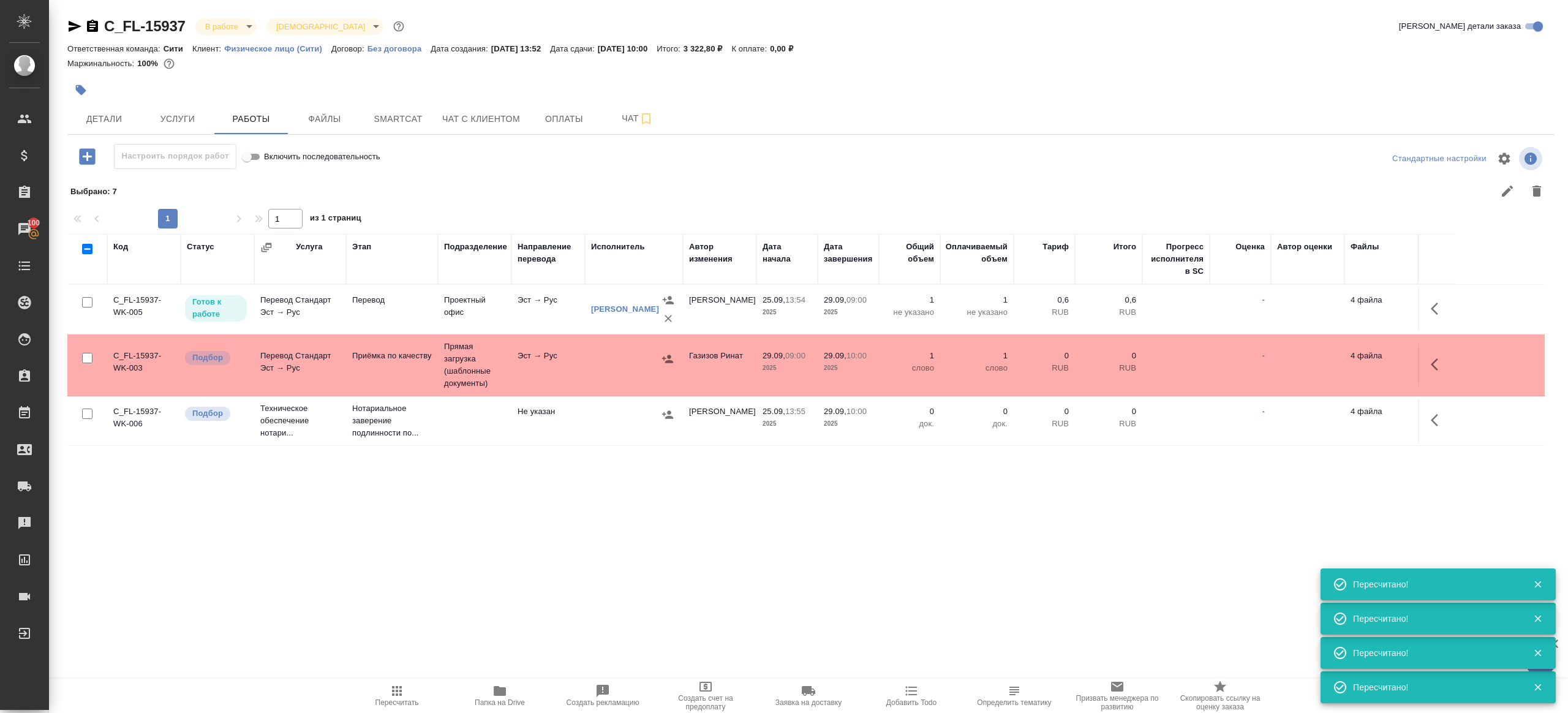
click at [113, 111] on span "Детали" at bounding box center [104, 119] width 59 height 15
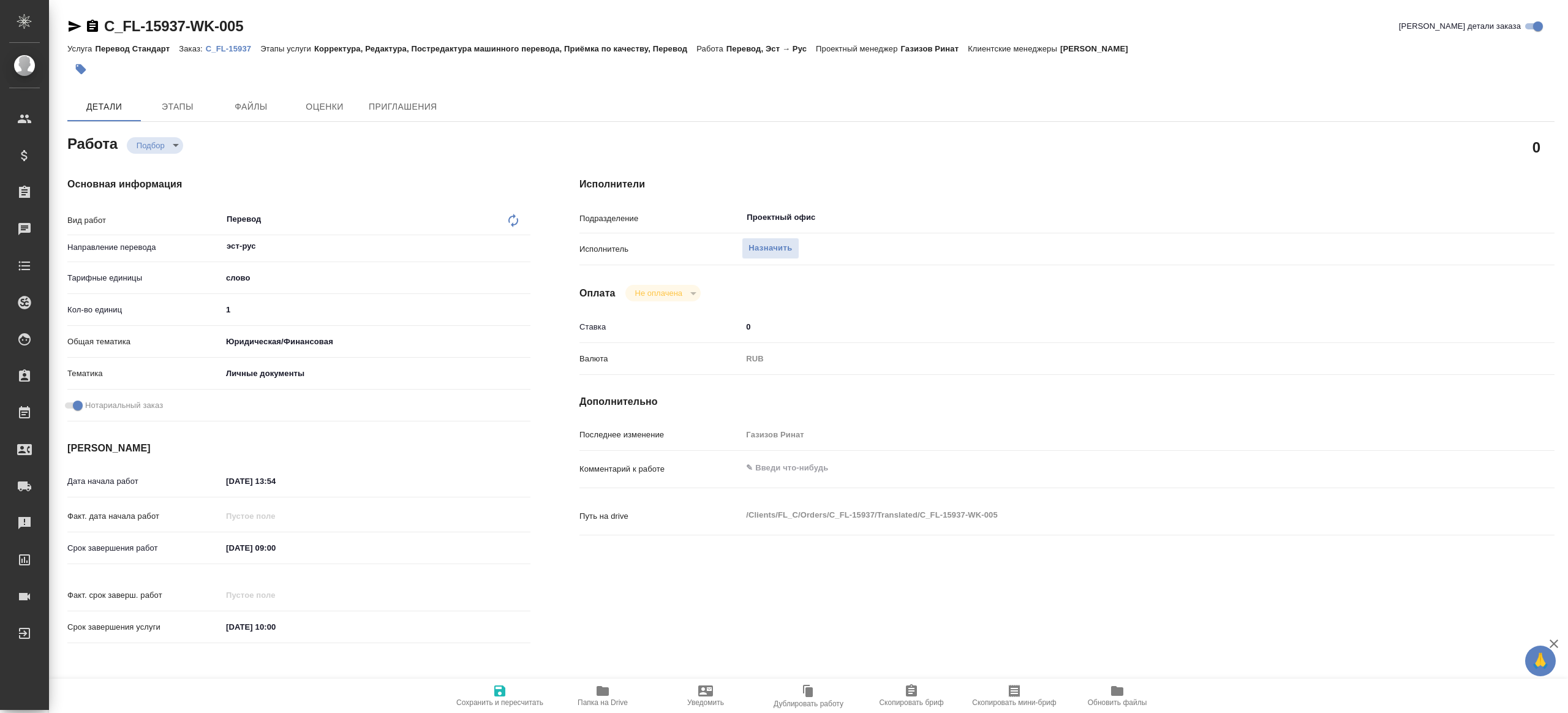
type textarea "x"
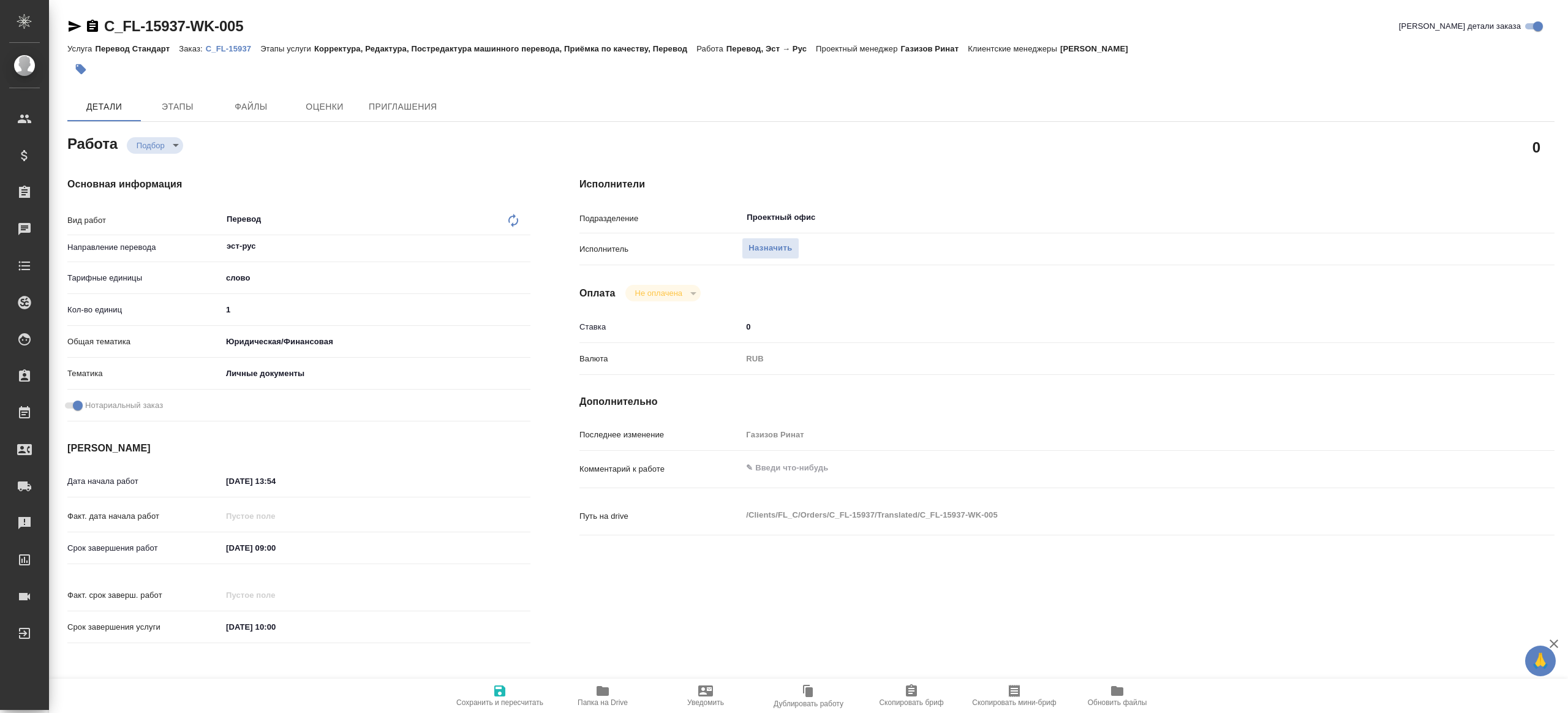
type textarea "x"
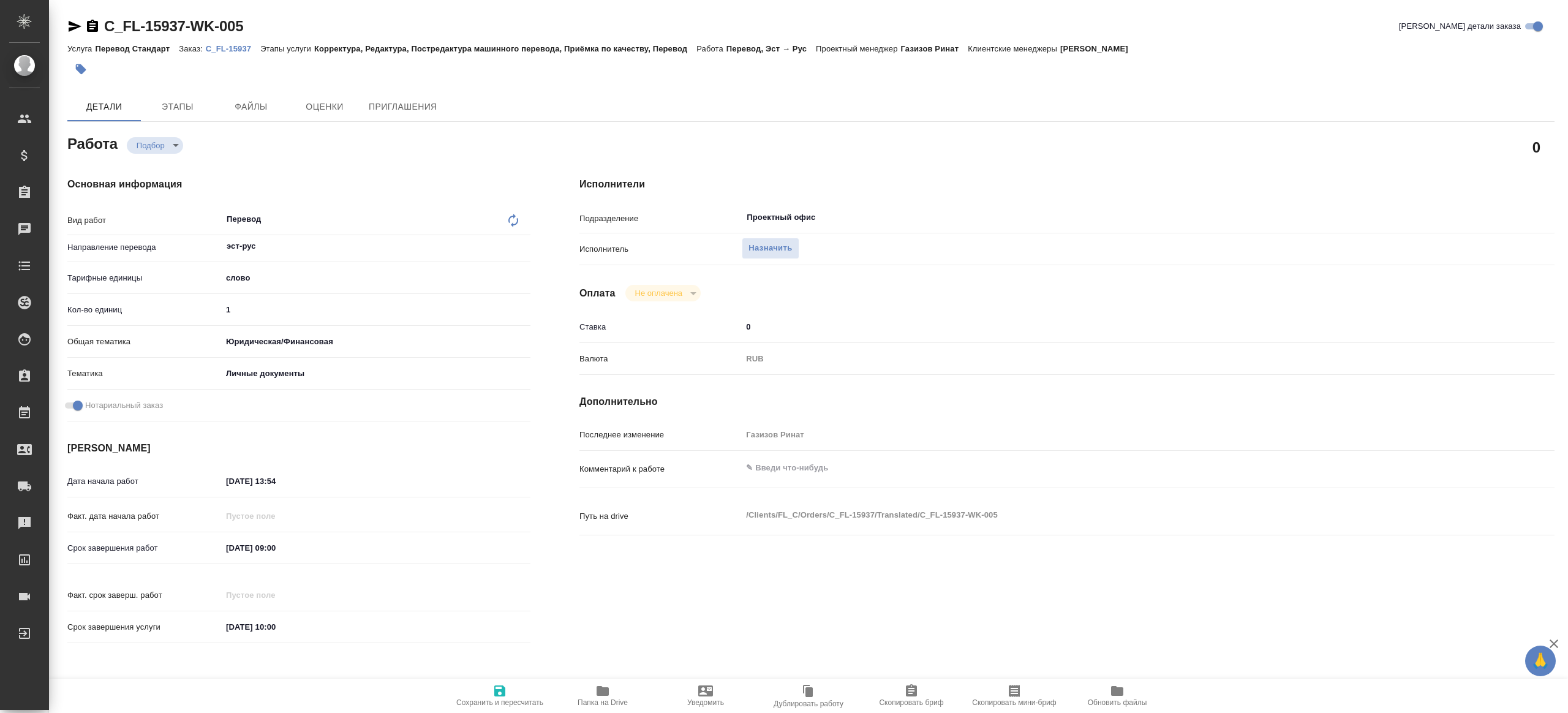
type textarea "x"
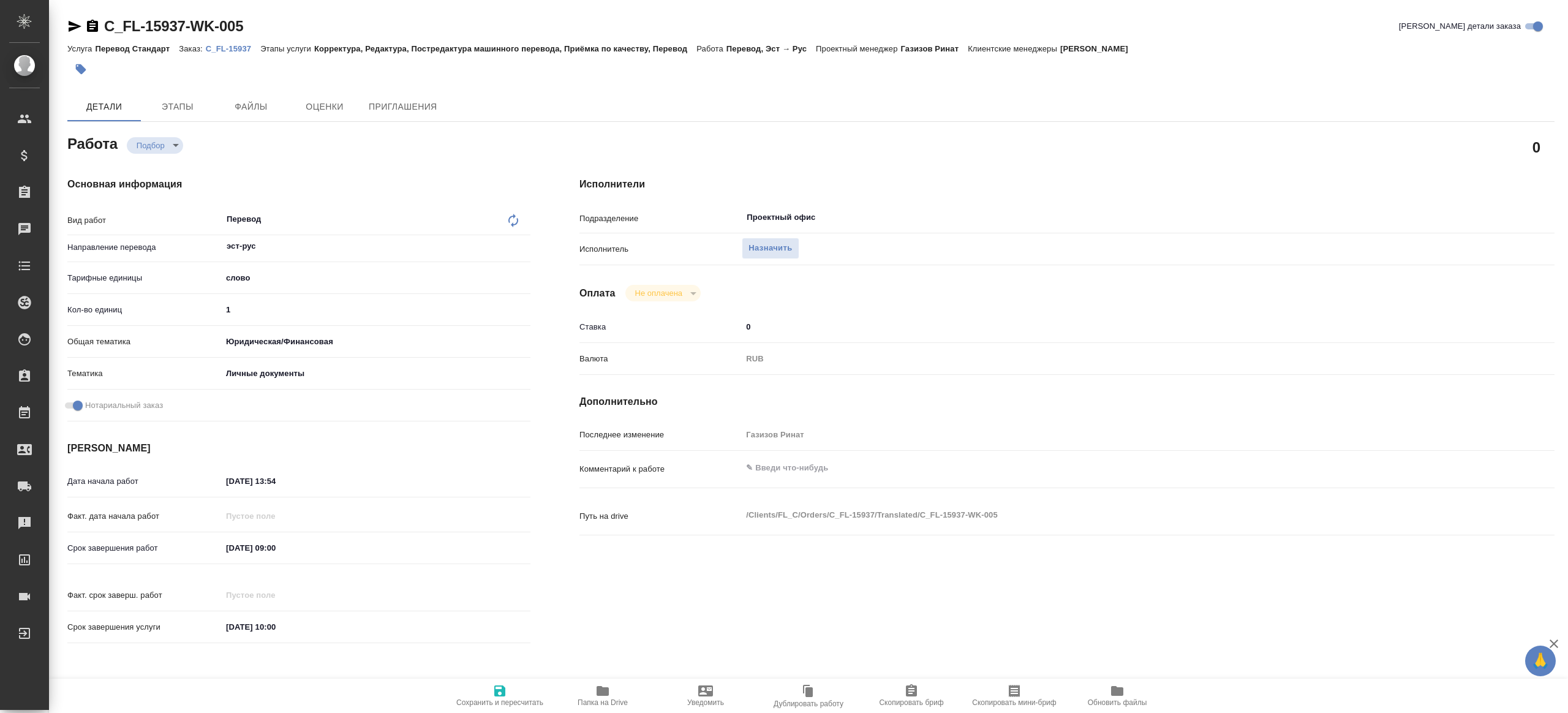
type textarea "x"
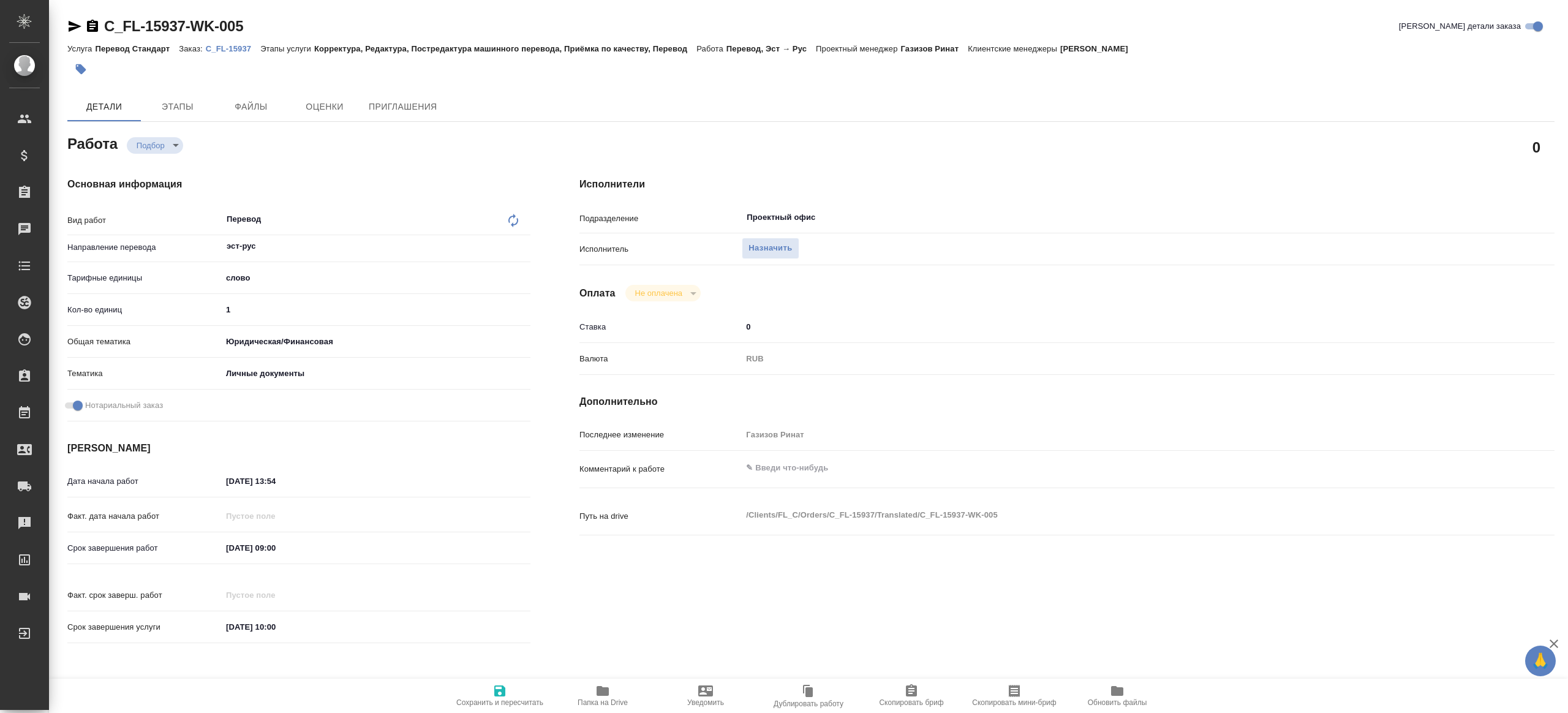
type textarea "x"
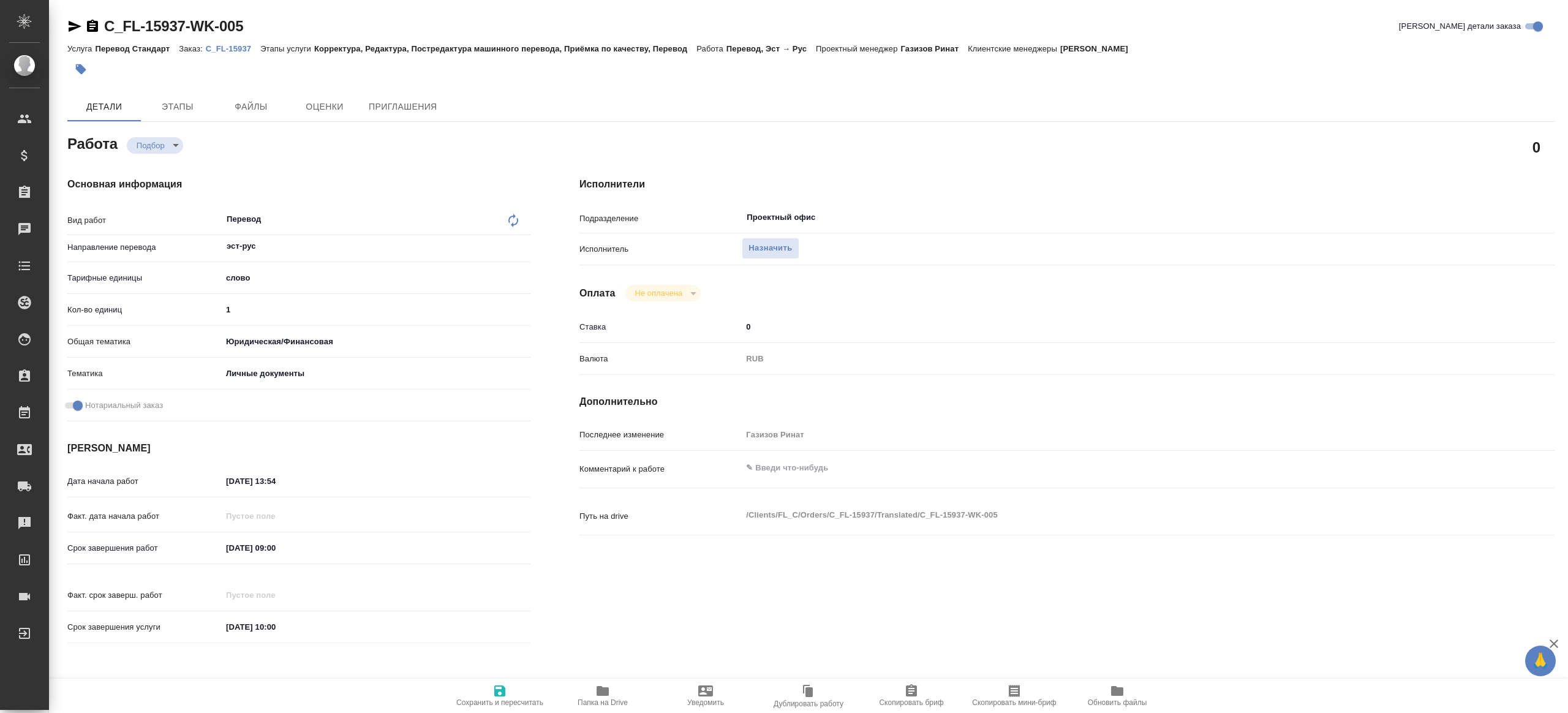
type textarea "x"
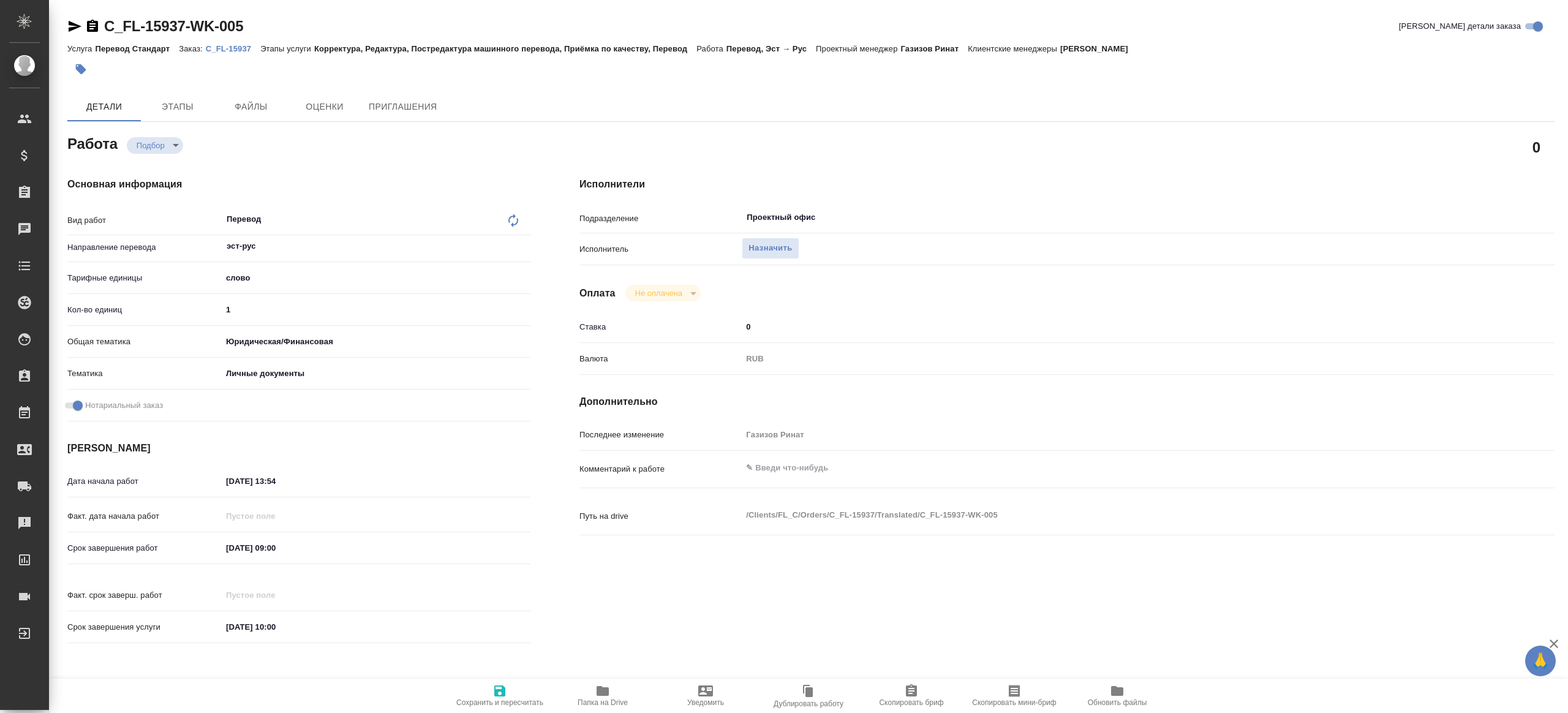
type textarea "x"
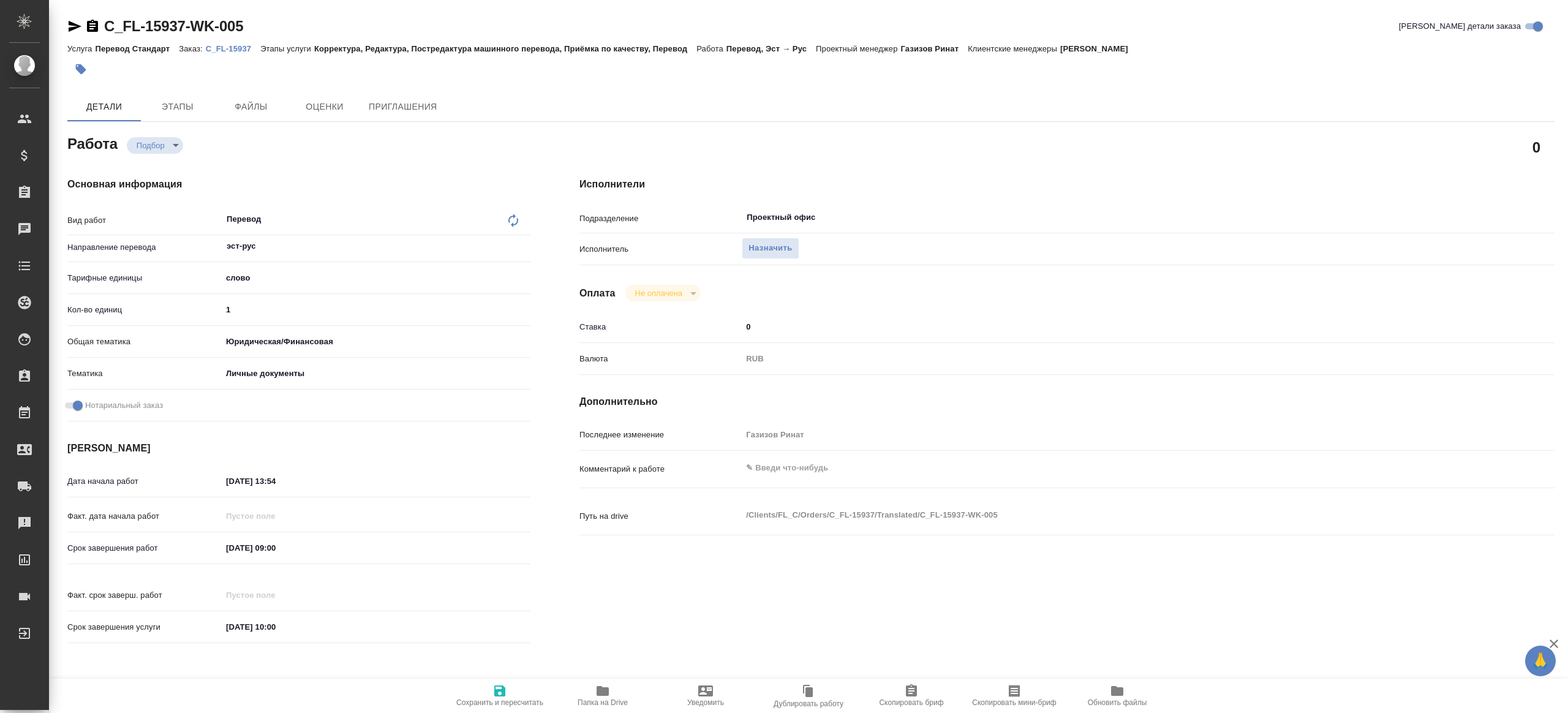
type textarea "x"
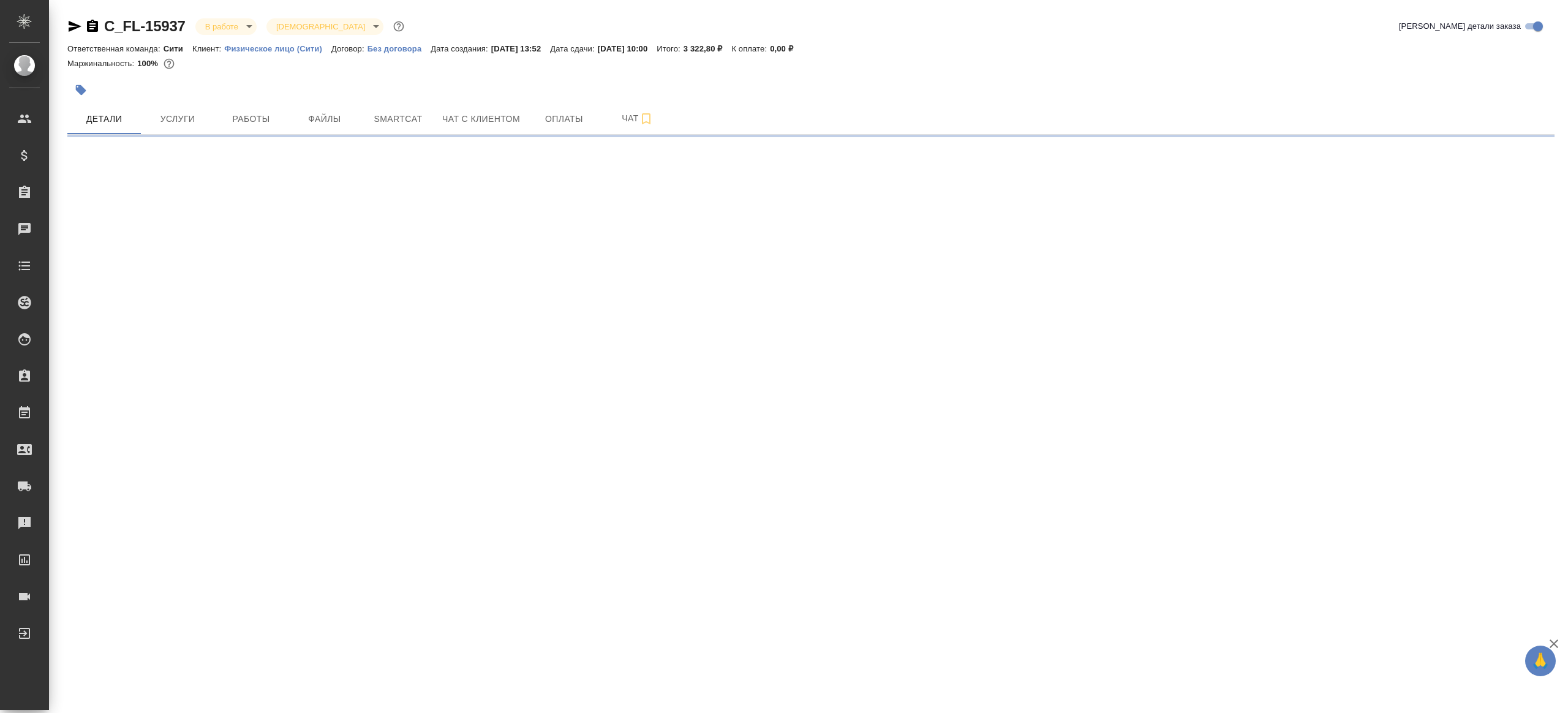
select select "RU"
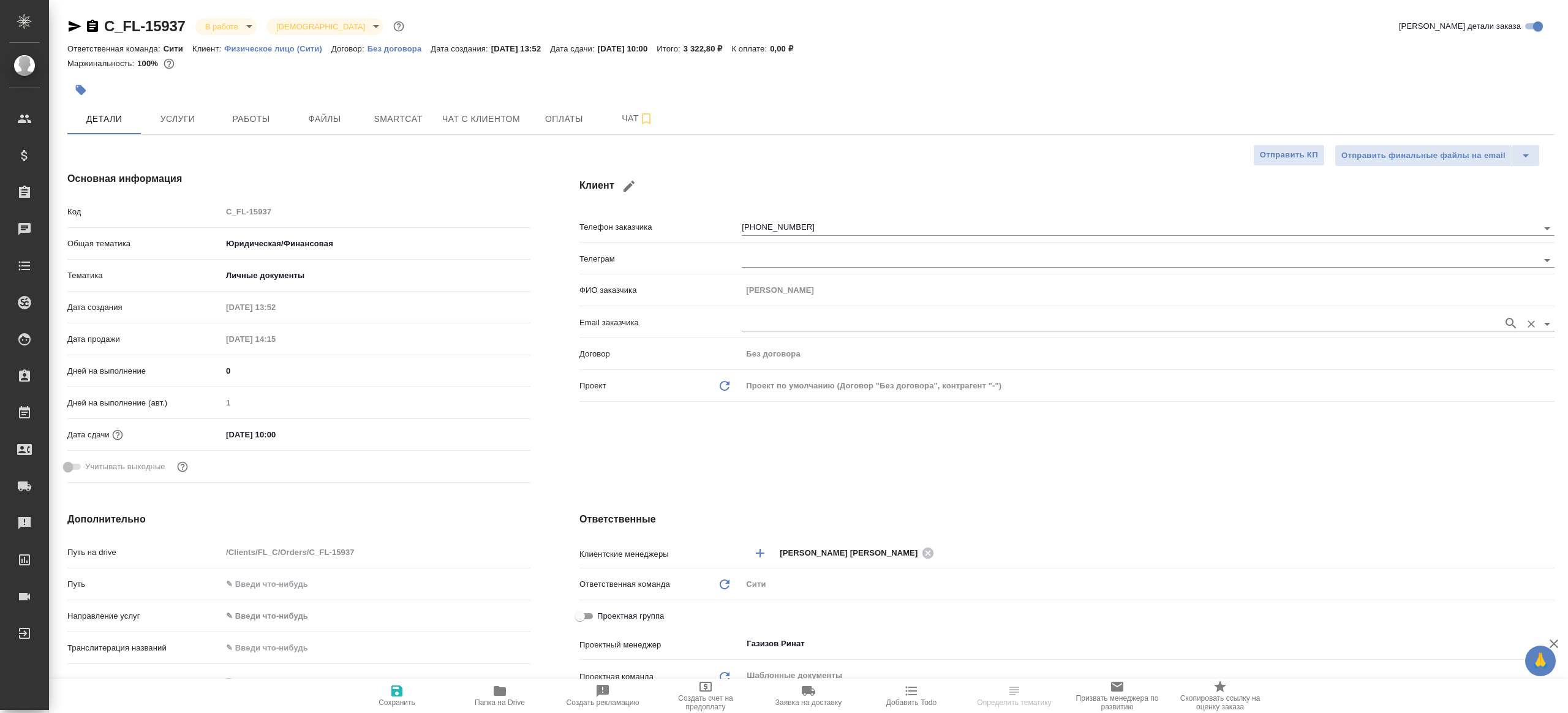
type textarea "x"
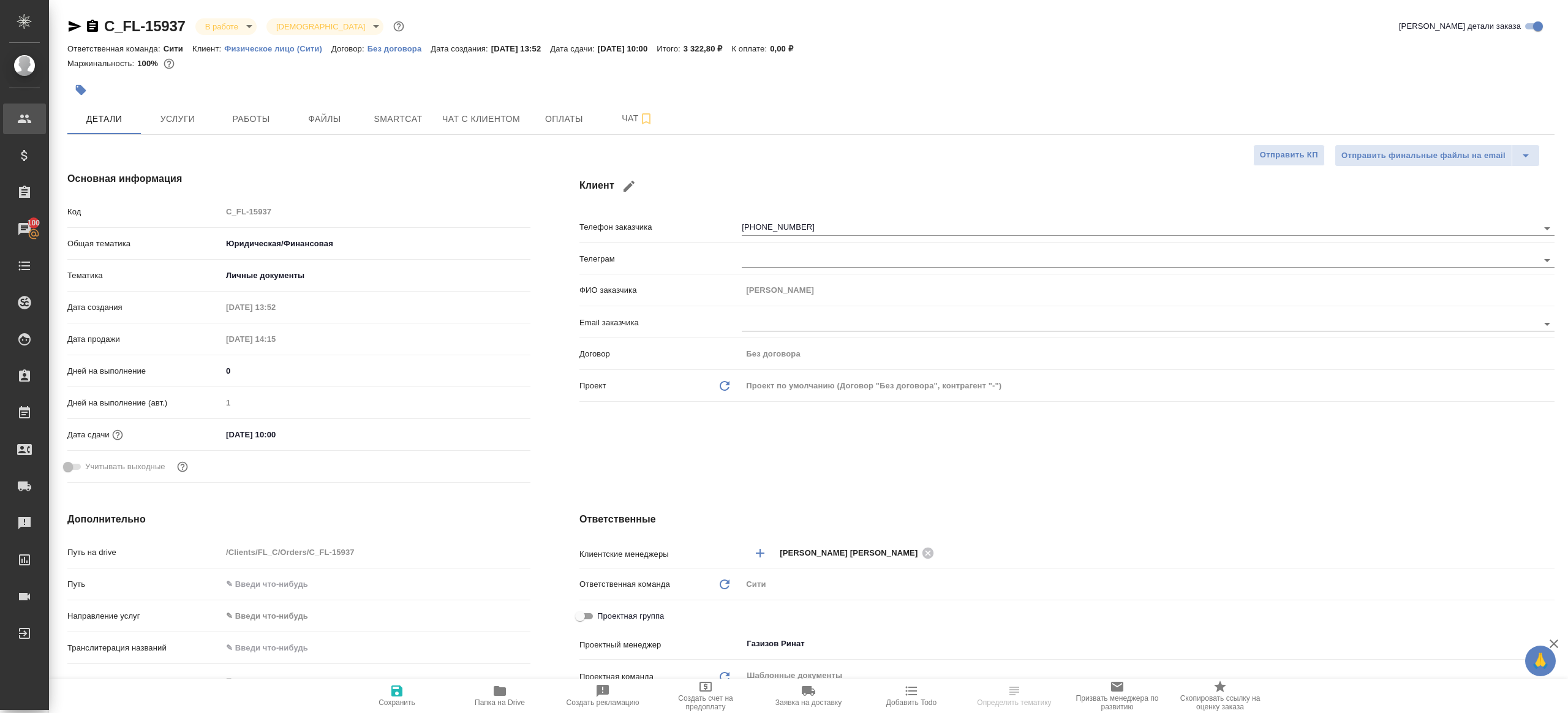
type textarea "x"
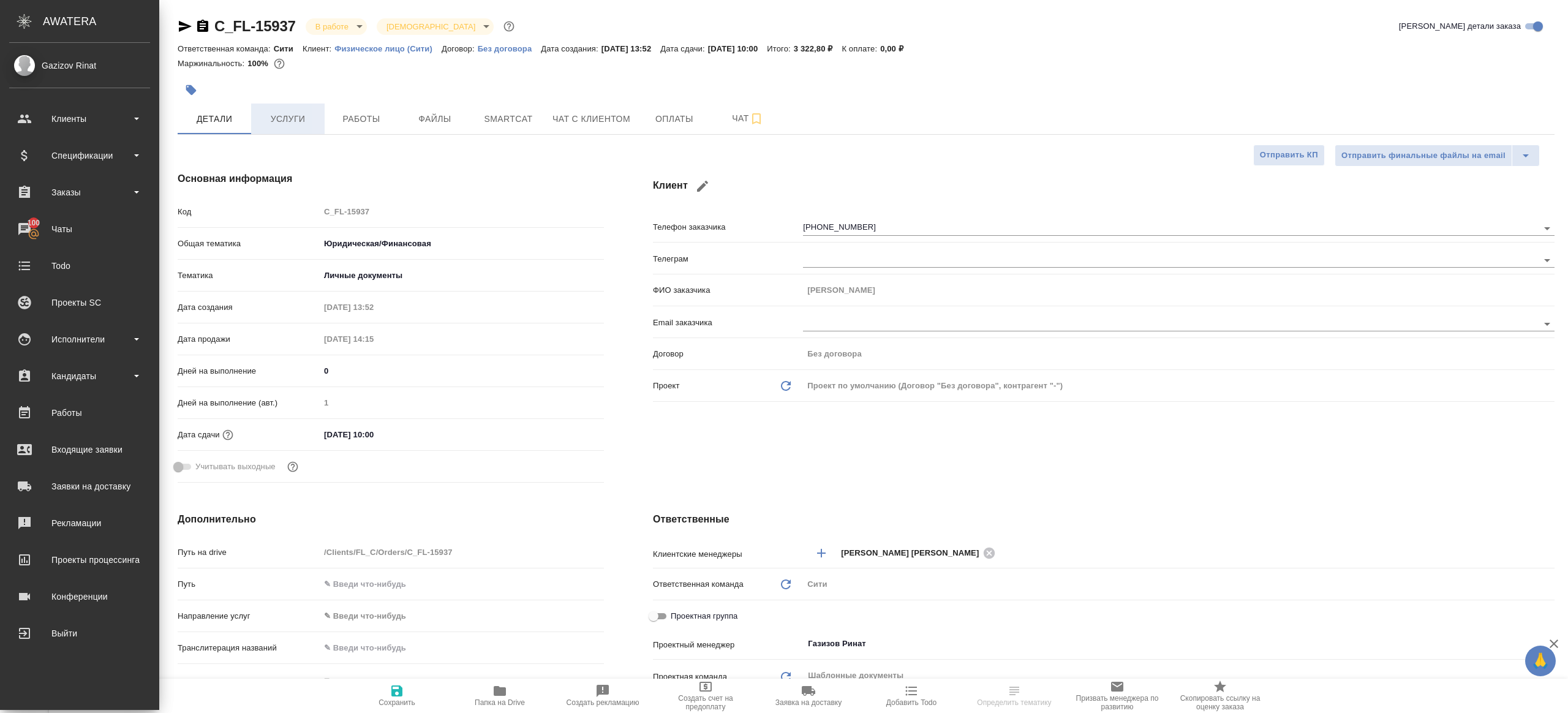
type textarea "x"
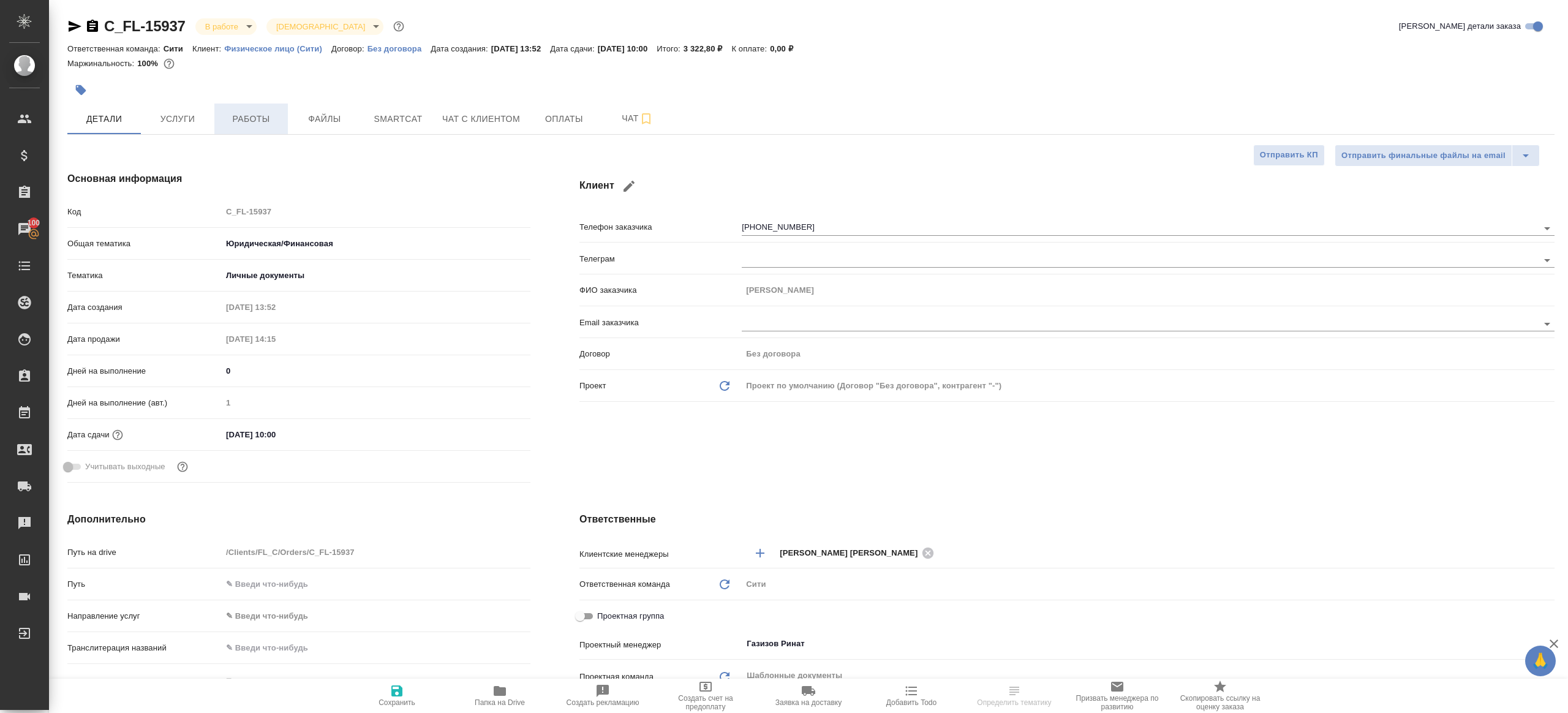
click at [257, 128] on button "Работы" at bounding box center [251, 119] width 73 height 31
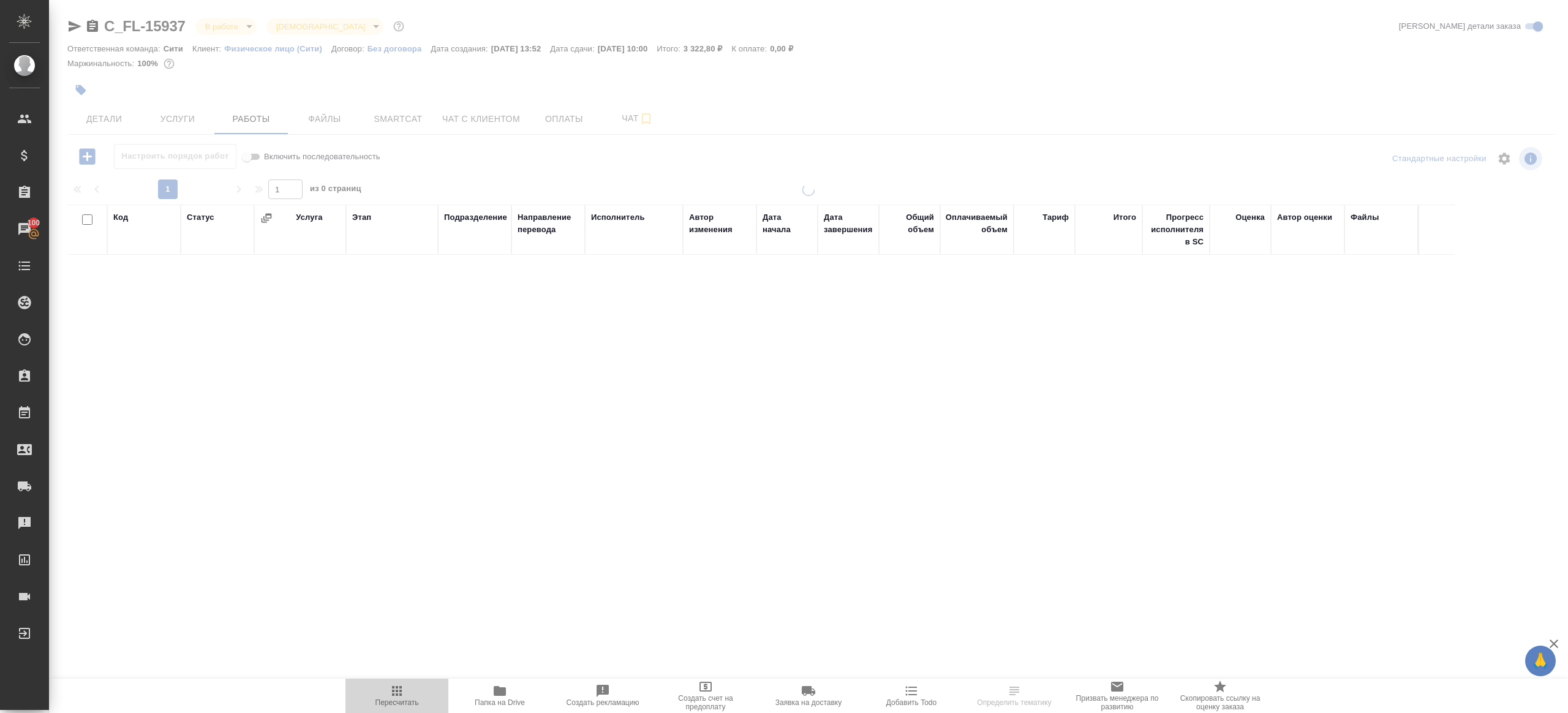
click at [382, 689] on span "Пересчитать" at bounding box center [397, 695] width 88 height 24
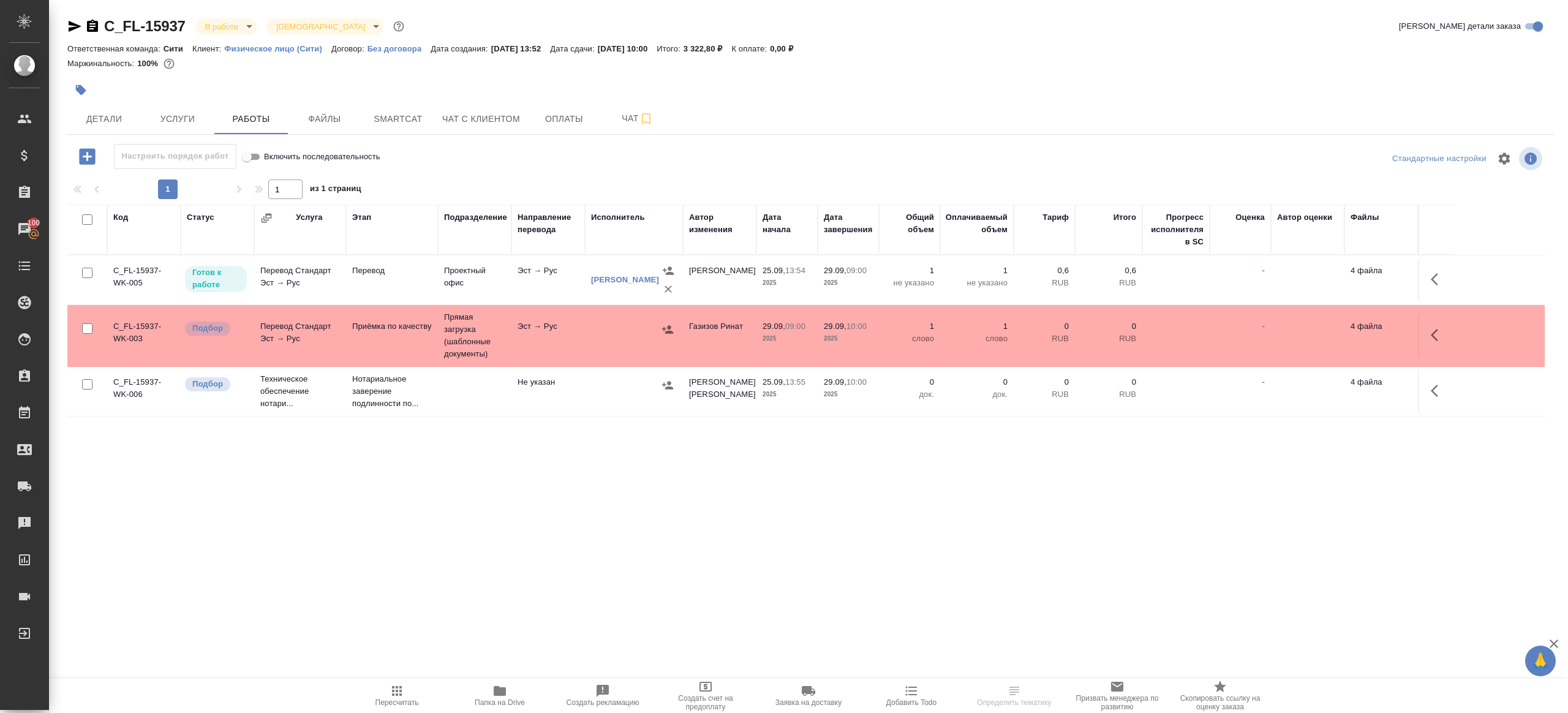
click at [382, 689] on span "Пересчитать" at bounding box center [397, 695] width 88 height 24
click at [627, 529] on div ".cls-1 fill:#fff; AWATERA Gazizov Rinat Клиенты Спецификации Заказы 100 Чаты To…" at bounding box center [784, 356] width 1568 height 713
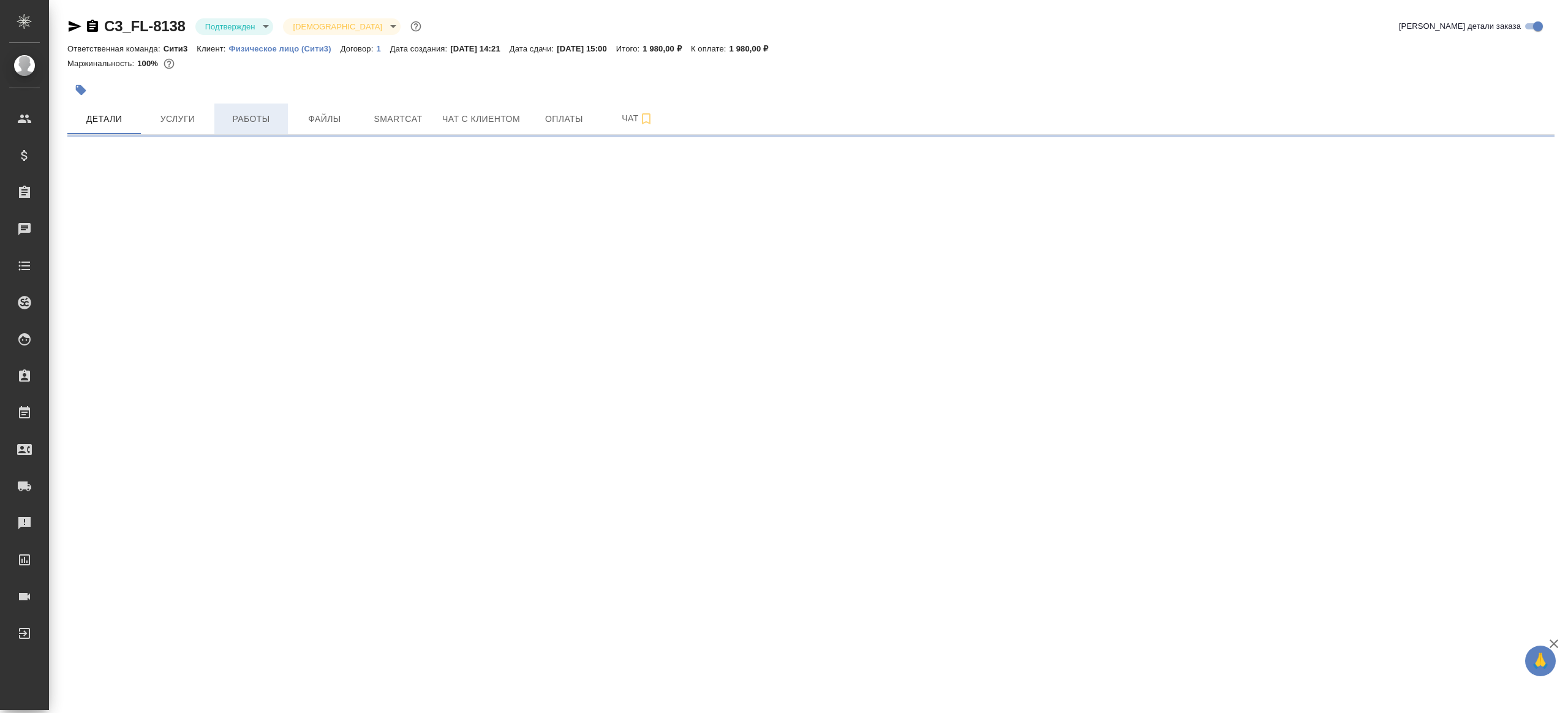
click at [242, 113] on span "Работы" at bounding box center [251, 119] width 59 height 15
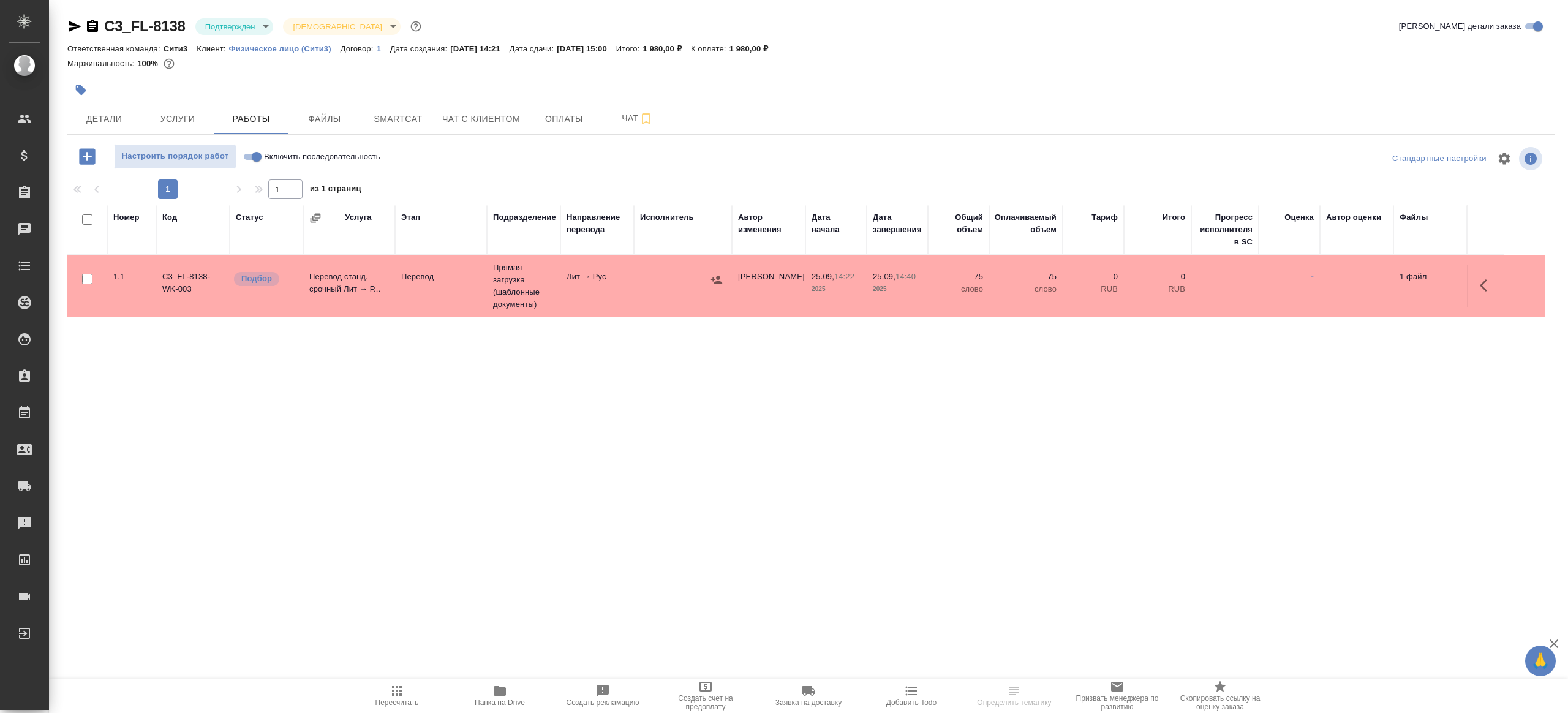
click at [526, 183] on div "1 1 из 1 страниц" at bounding box center [811, 189] width 1487 height 20
click at [255, 157] on input "Включить последовательность" at bounding box center [256, 156] width 44 height 14
checkbox input "true"
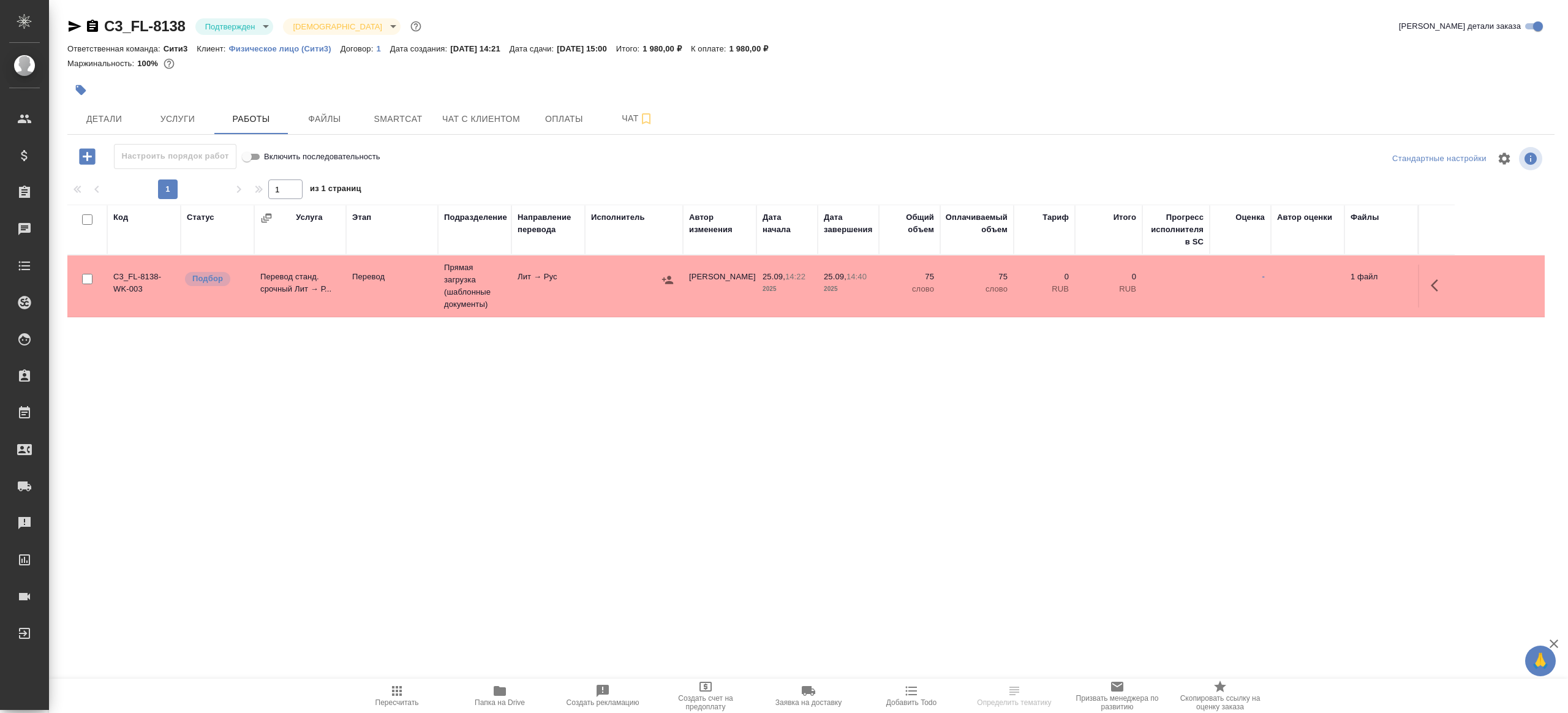
click at [517, 696] on span "Папка на Drive" at bounding box center [500, 695] width 88 height 24
click at [383, 693] on span "Пересчитать" at bounding box center [397, 695] width 88 height 24
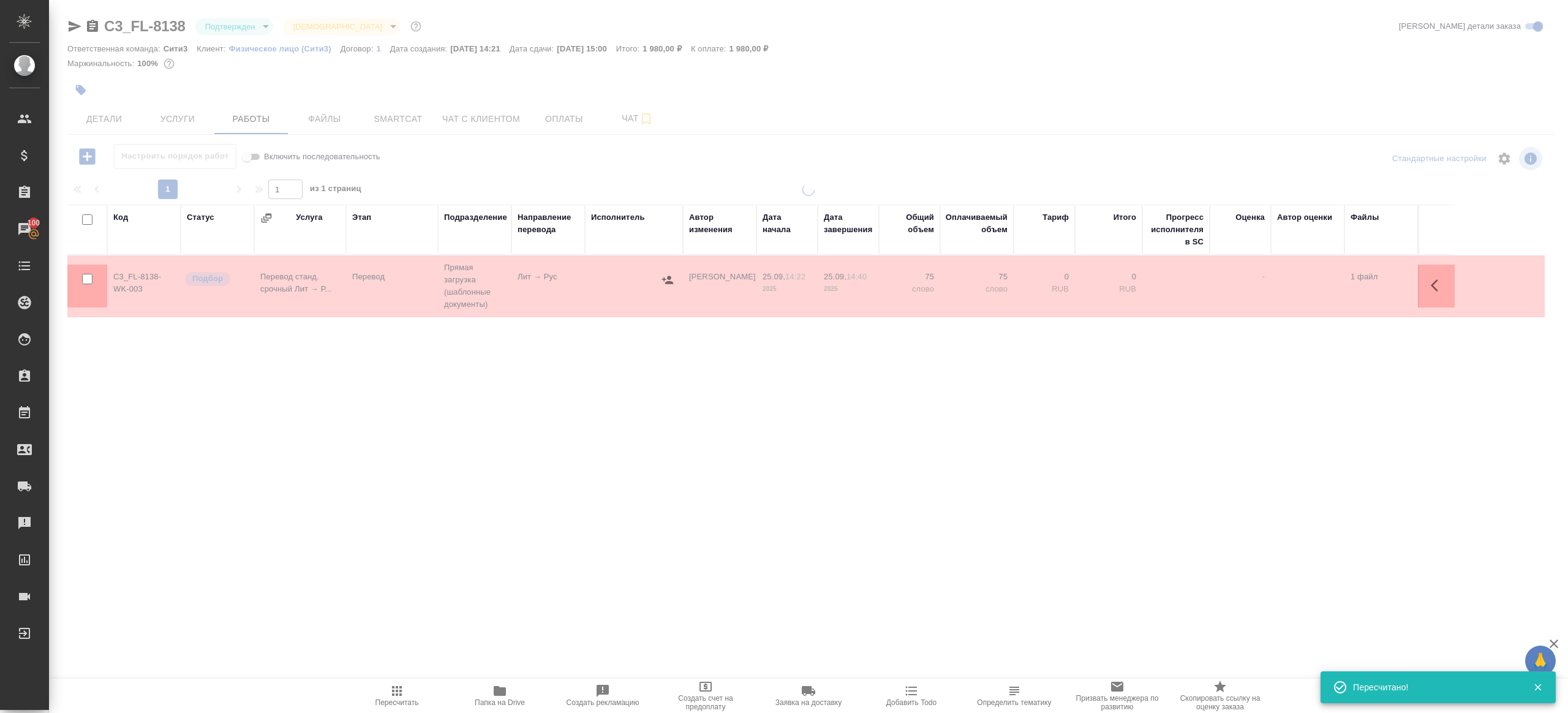
click at [513, 526] on div ".cls-1 fill:#fff; AWATERA [PERSON_NAME] Клиенты Спецификации Заказы 100 Чаты To…" at bounding box center [784, 356] width 1568 height 713
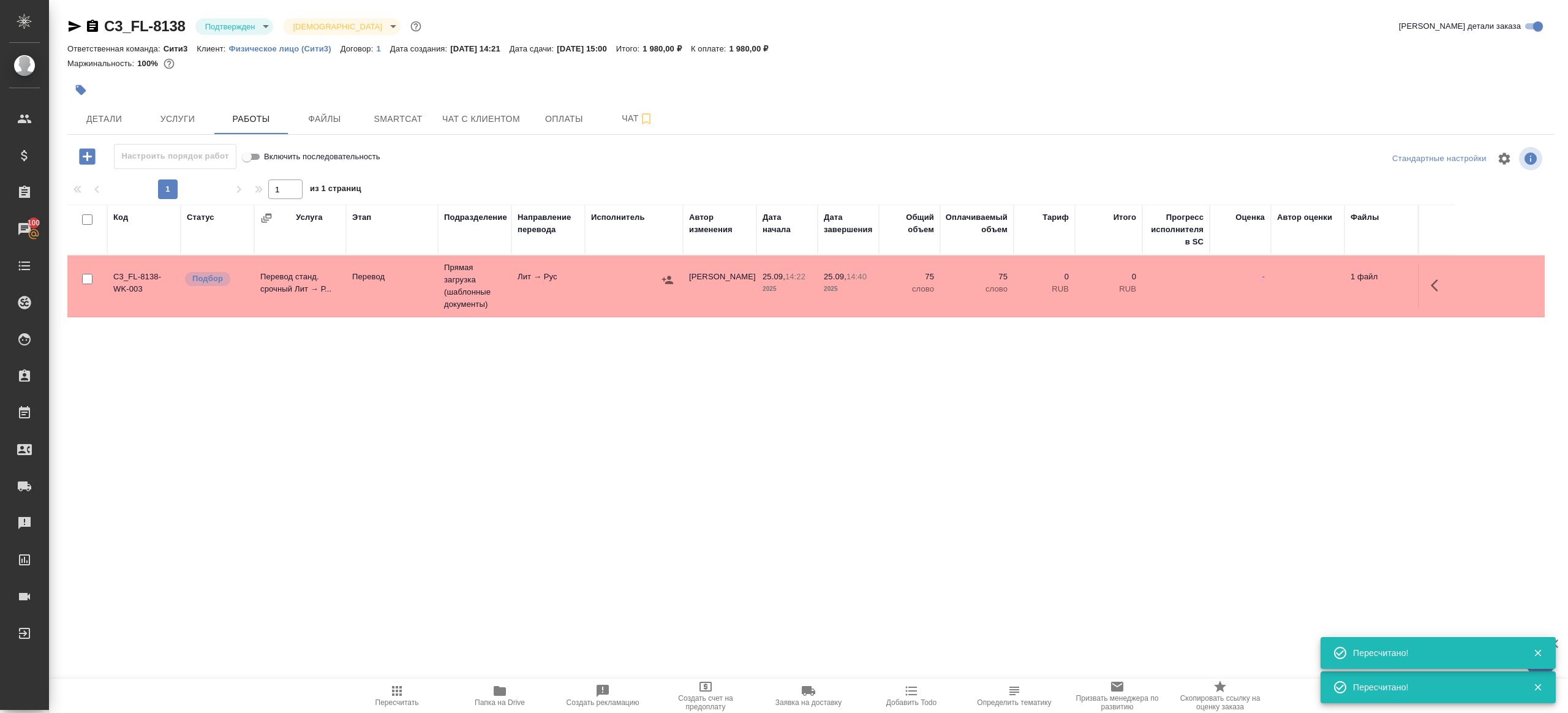
click at [395, 672] on div ".cls-1 fill:#fff; AWATERA [PERSON_NAME] Клиенты Спецификации Заказы 100 Чаты To…" at bounding box center [784, 356] width 1568 height 713
click at [395, 708] on button "Пересчитать" at bounding box center [397, 696] width 103 height 34
click at [388, 686] on span "Пересчитать" at bounding box center [397, 695] width 88 height 24
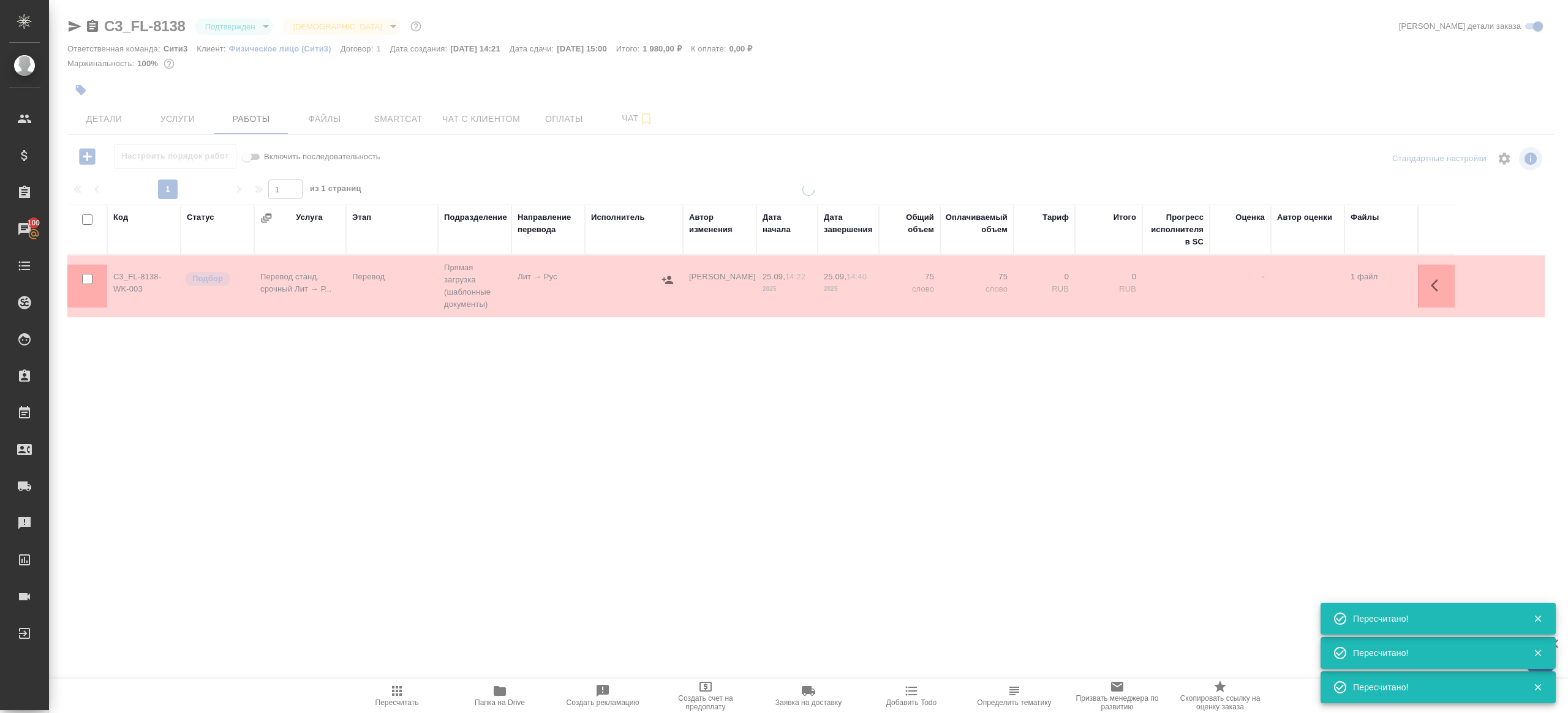
click at [507, 602] on div ".cls-1 fill:#fff; AWATERA Gazizov Rinat Клиенты Спецификации Заказы 100 Чаты To…" at bounding box center [784, 356] width 1568 height 713
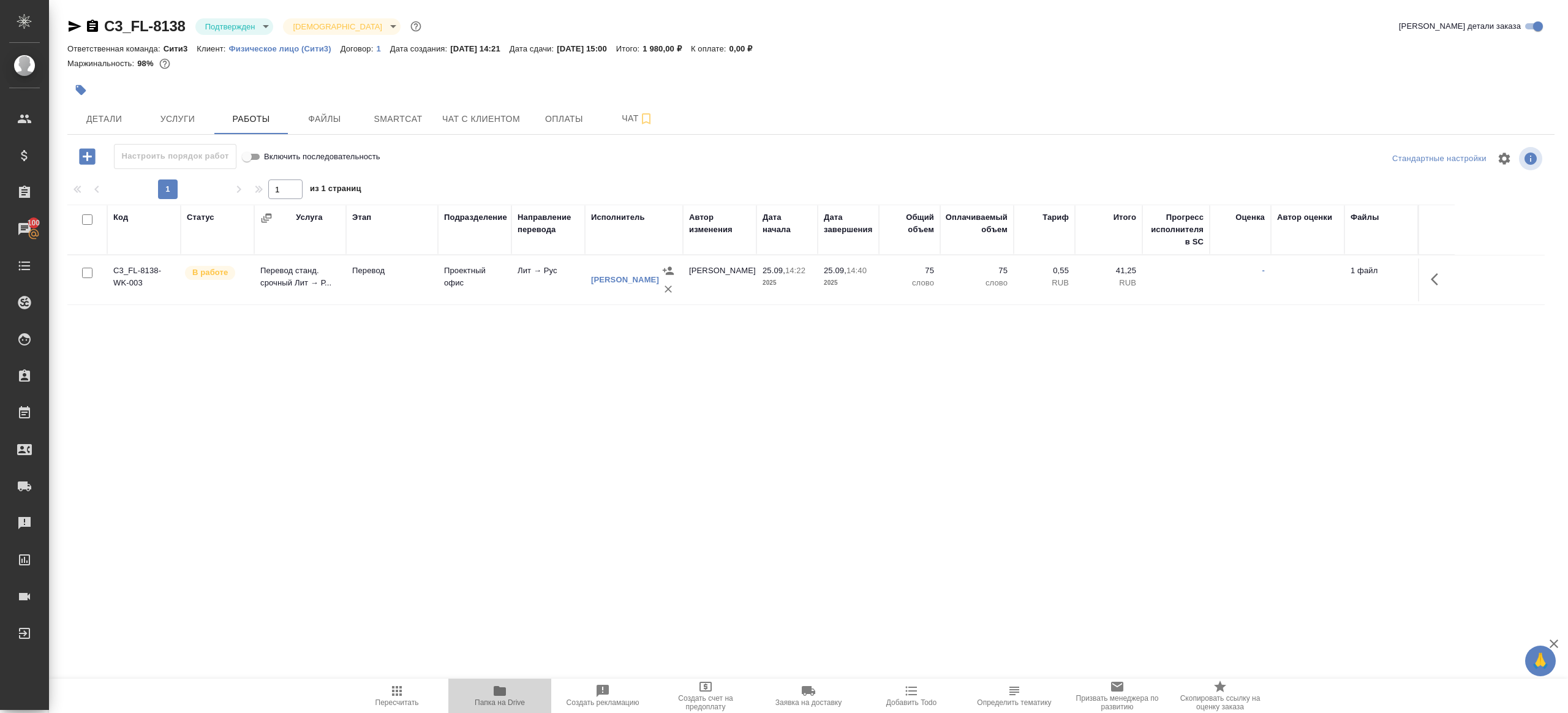
click at [499, 695] on icon "button" at bounding box center [500, 691] width 12 height 10
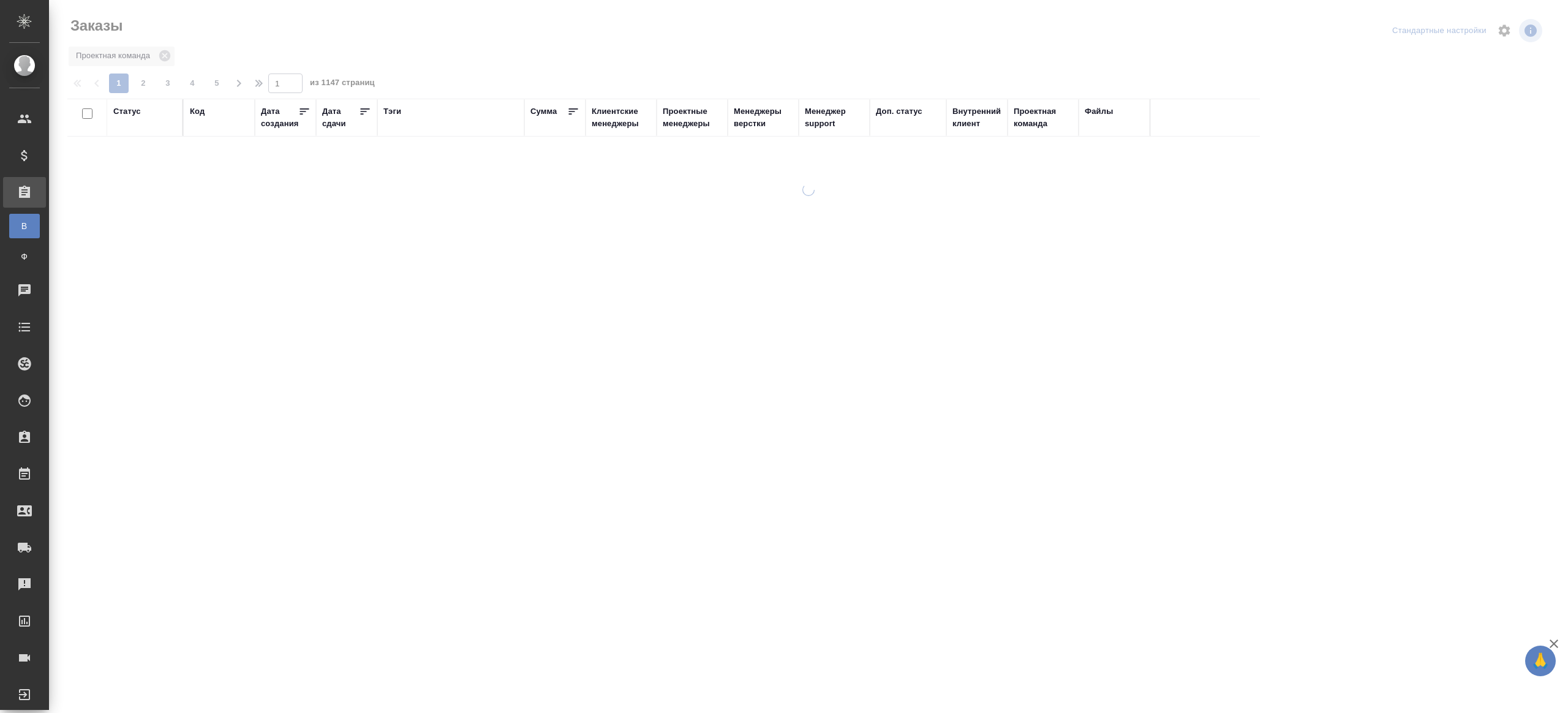
click at [538, 115] on div "Сумма" at bounding box center [543, 111] width 26 height 12
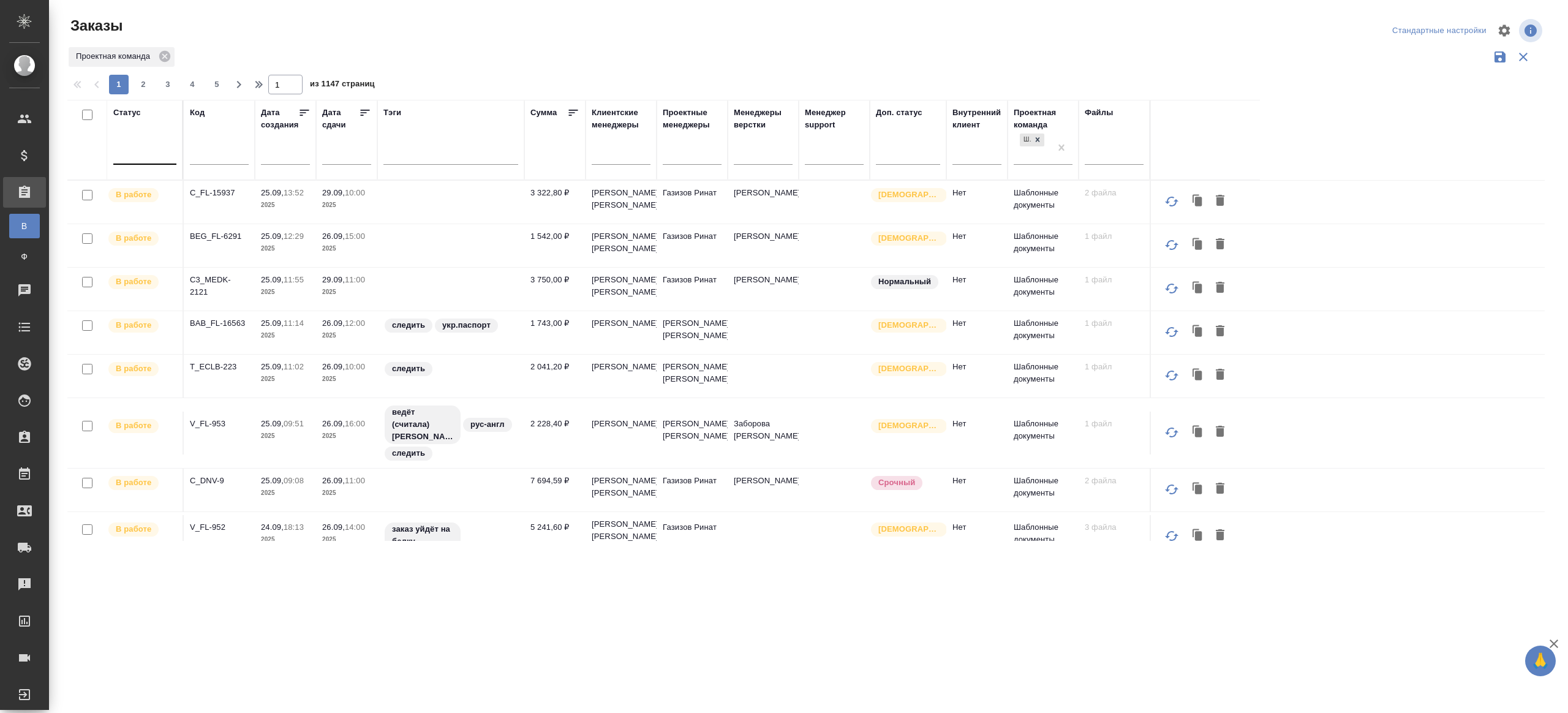
click at [149, 158] on div at bounding box center [145, 152] width 63 height 18
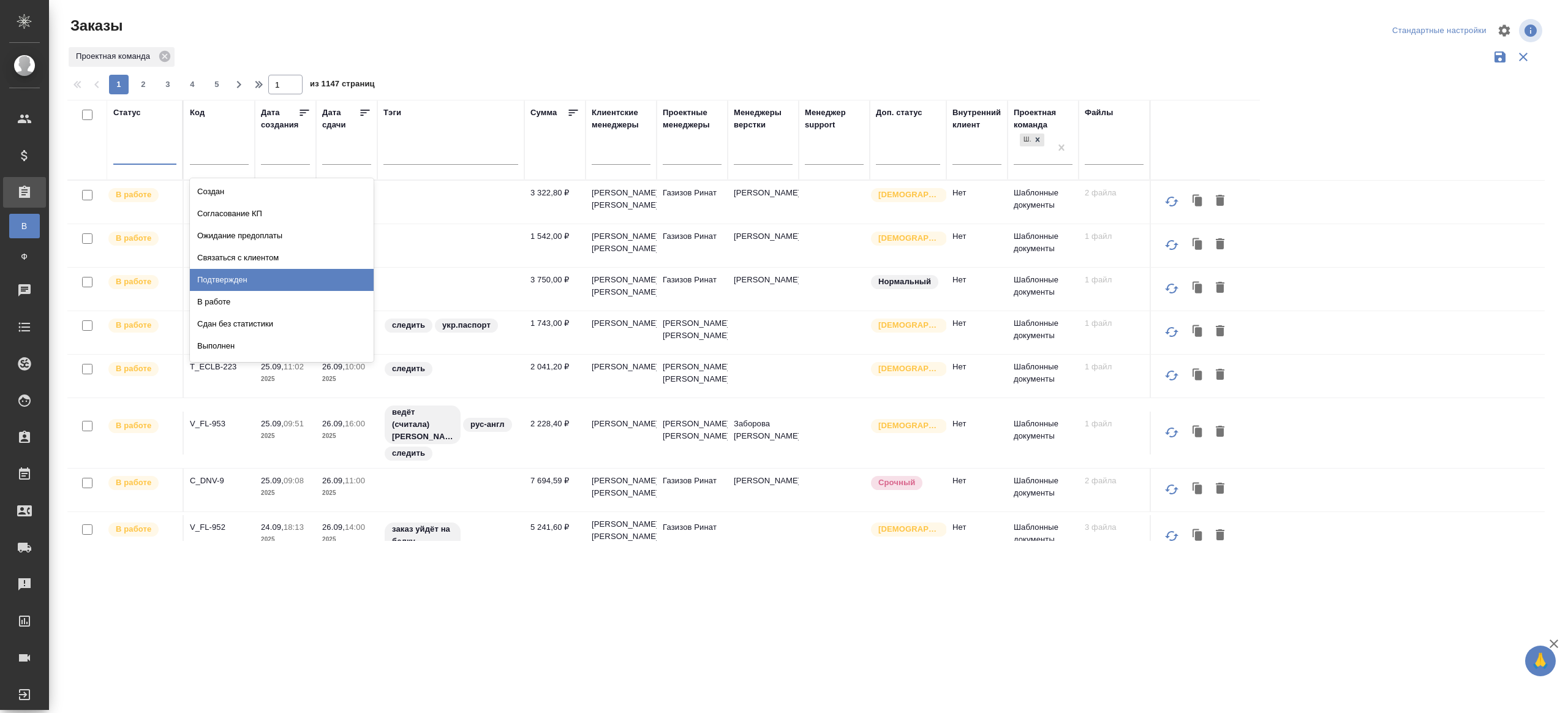
click at [227, 272] on div "Подтвержден" at bounding box center [282, 280] width 184 height 22
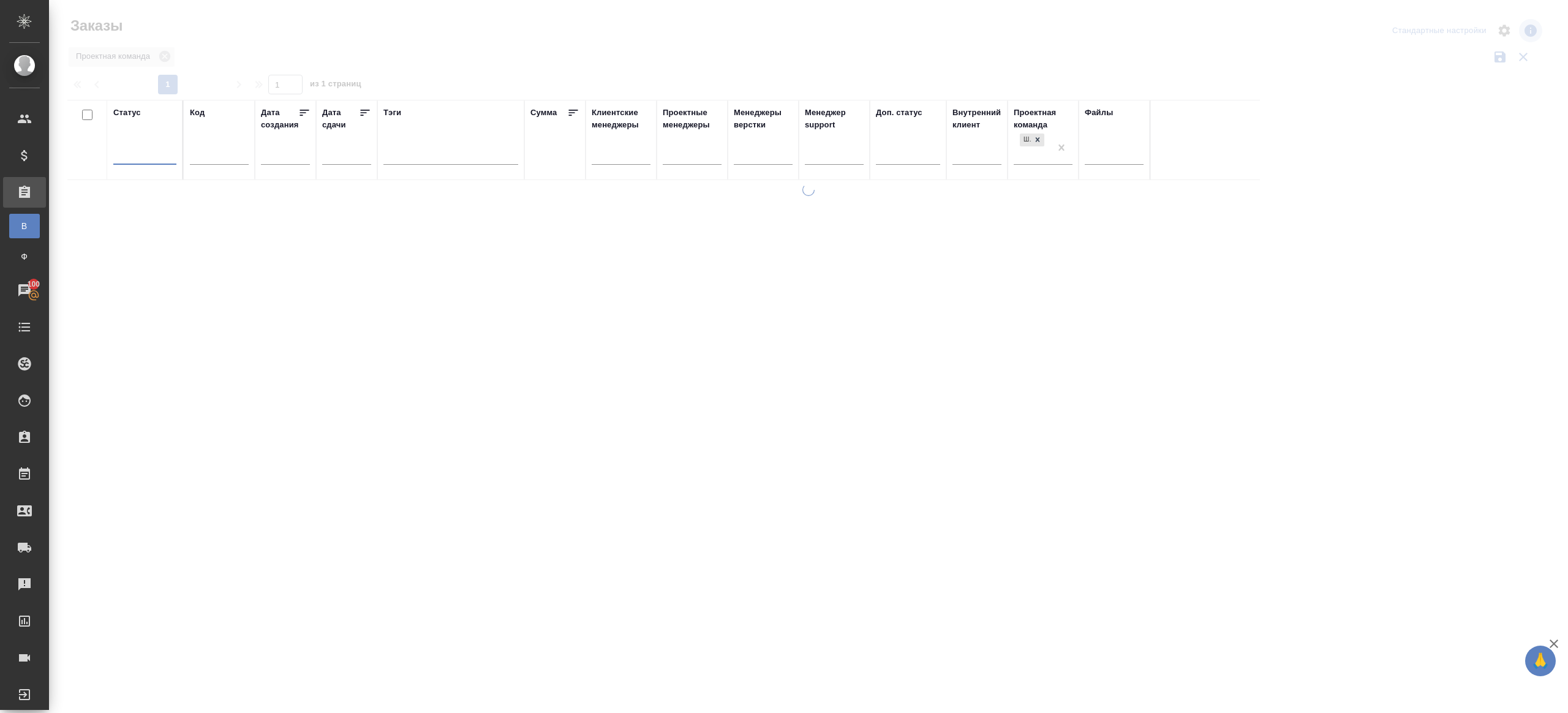
click at [454, 50] on div at bounding box center [809, 274] width 1519 height 547
click at [158, 157] on div at bounding box center [145, 152] width 63 height 18
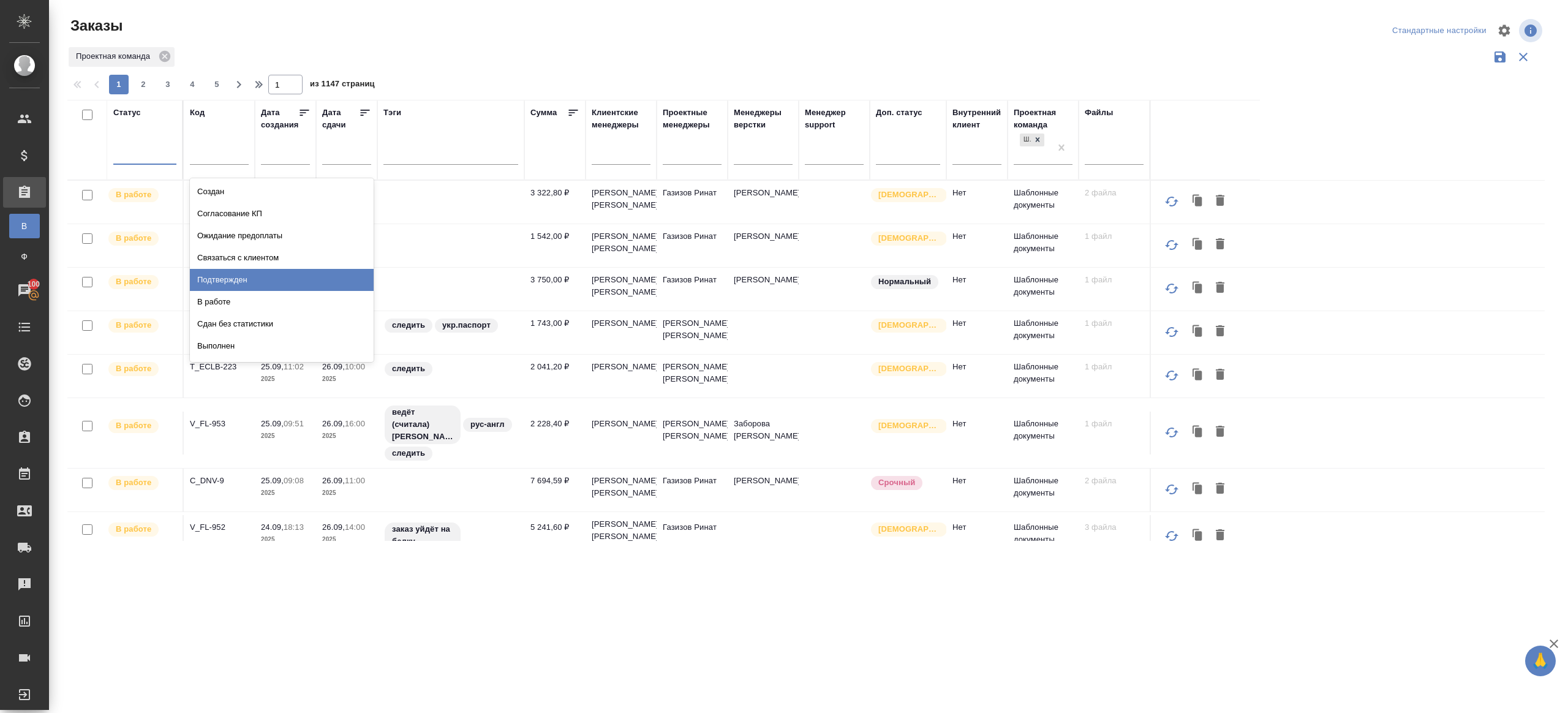
click at [228, 285] on div "Подтвержден" at bounding box center [282, 280] width 184 height 22
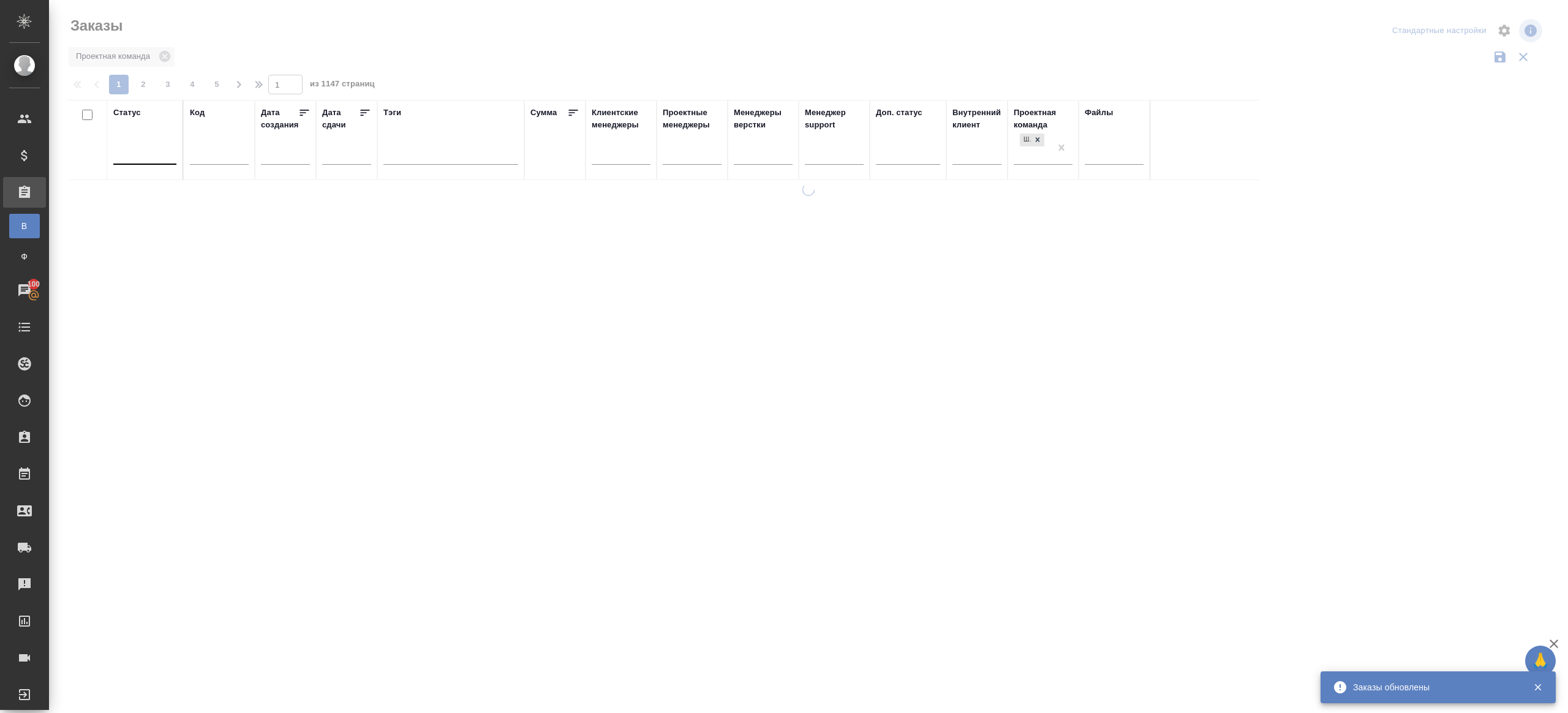
click at [405, 67] on div at bounding box center [809, 274] width 1519 height 547
click at [153, 158] on div at bounding box center [145, 152] width 63 height 18
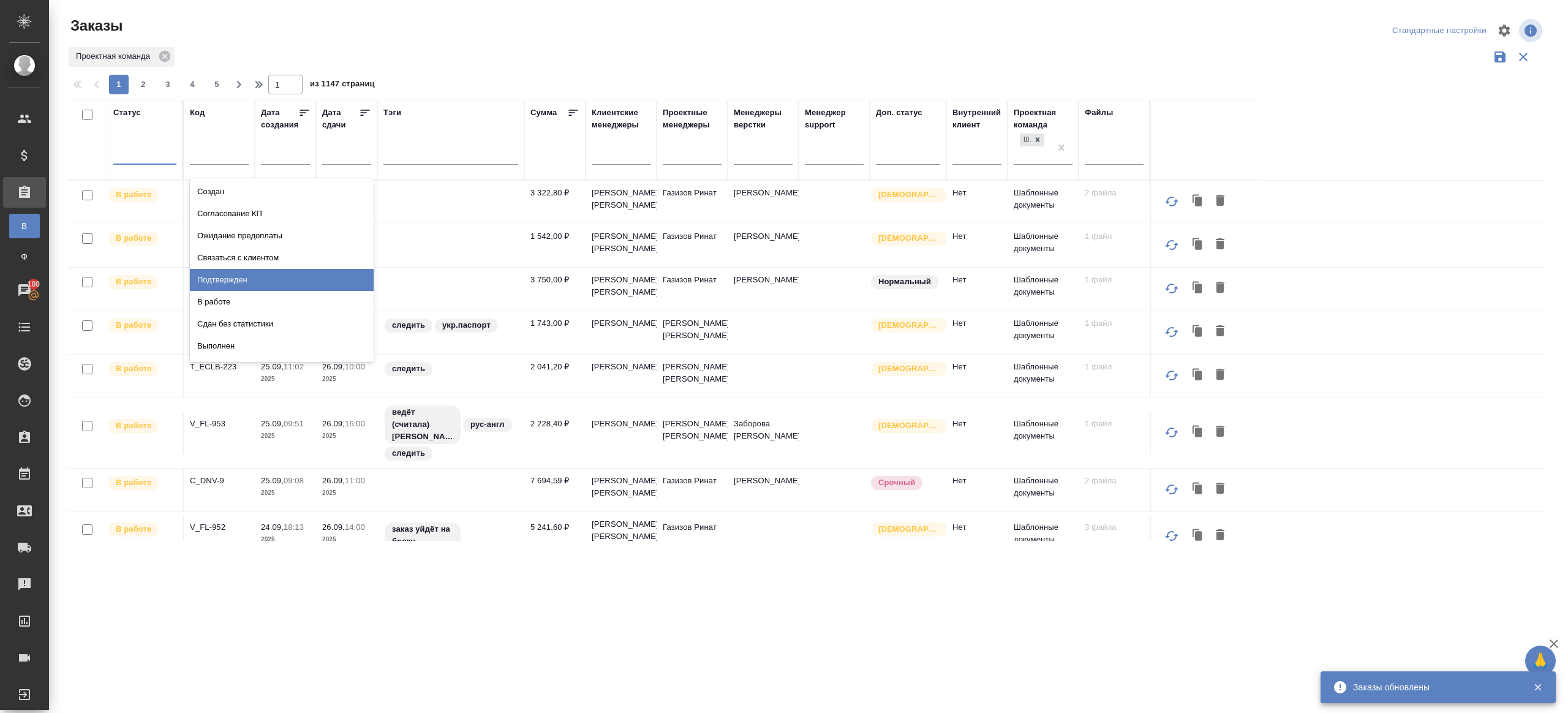
click at [226, 282] on div "Подтвержден" at bounding box center [282, 280] width 184 height 22
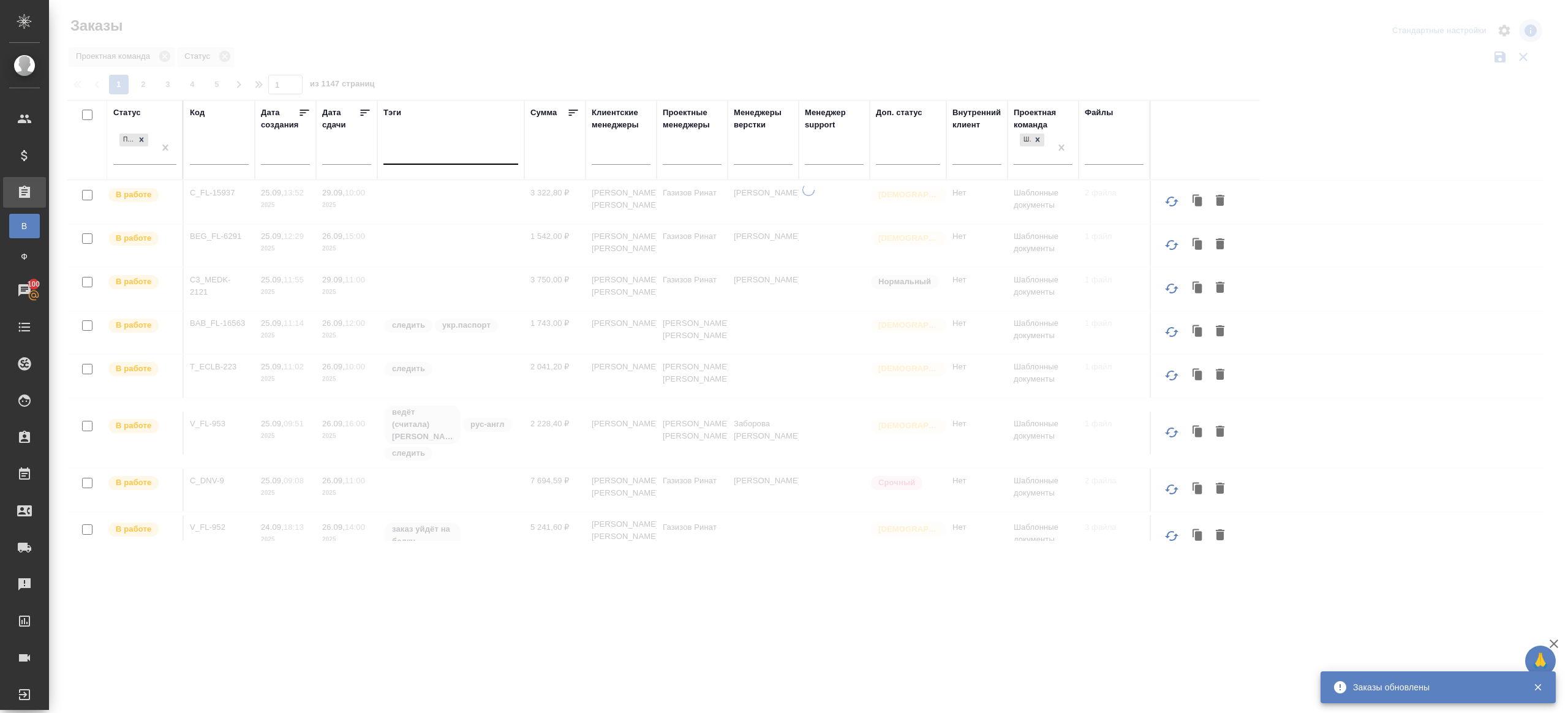
click at [529, 50] on div at bounding box center [809, 274] width 1519 height 547
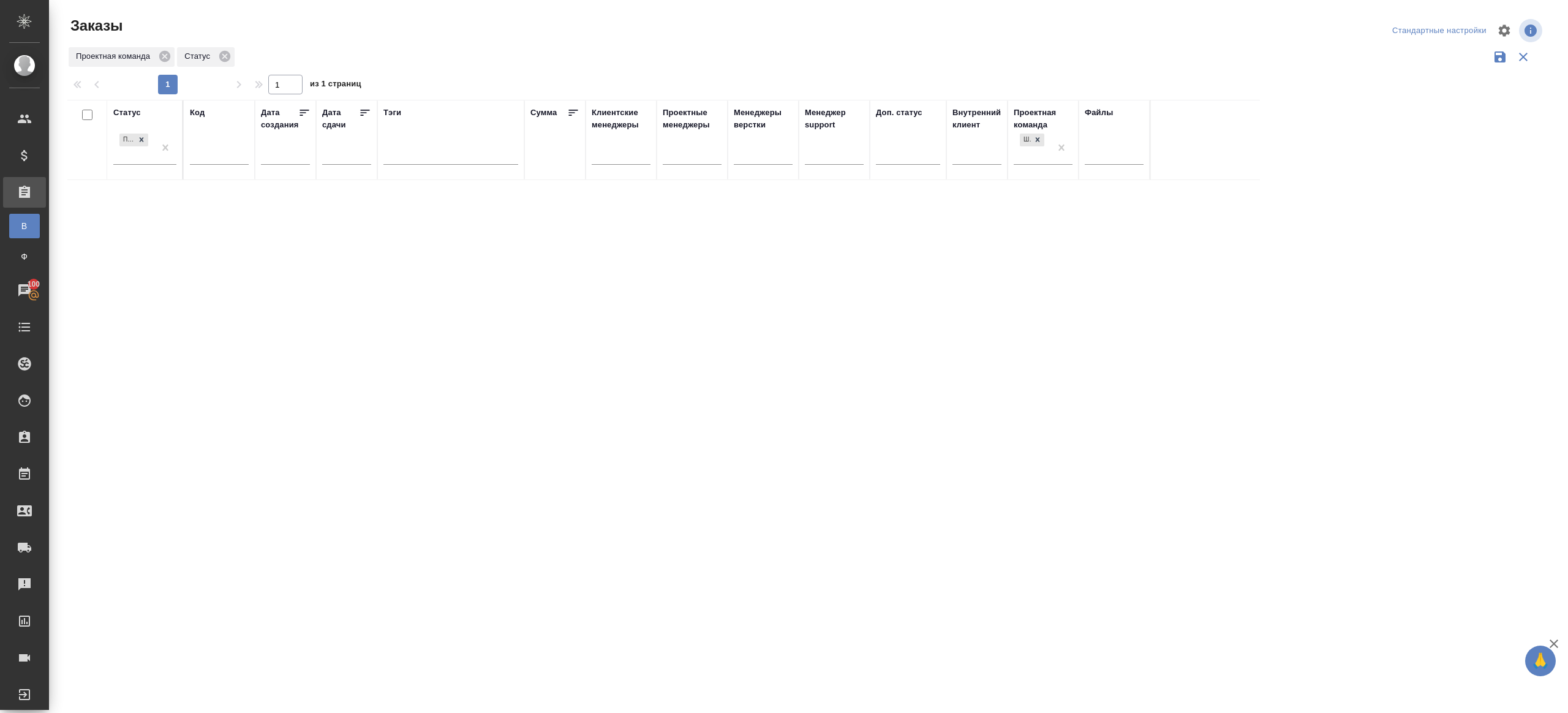
drag, startPoint x: 174, startPoint y: 157, endPoint x: 293, endPoint y: 111, distance: 127.6
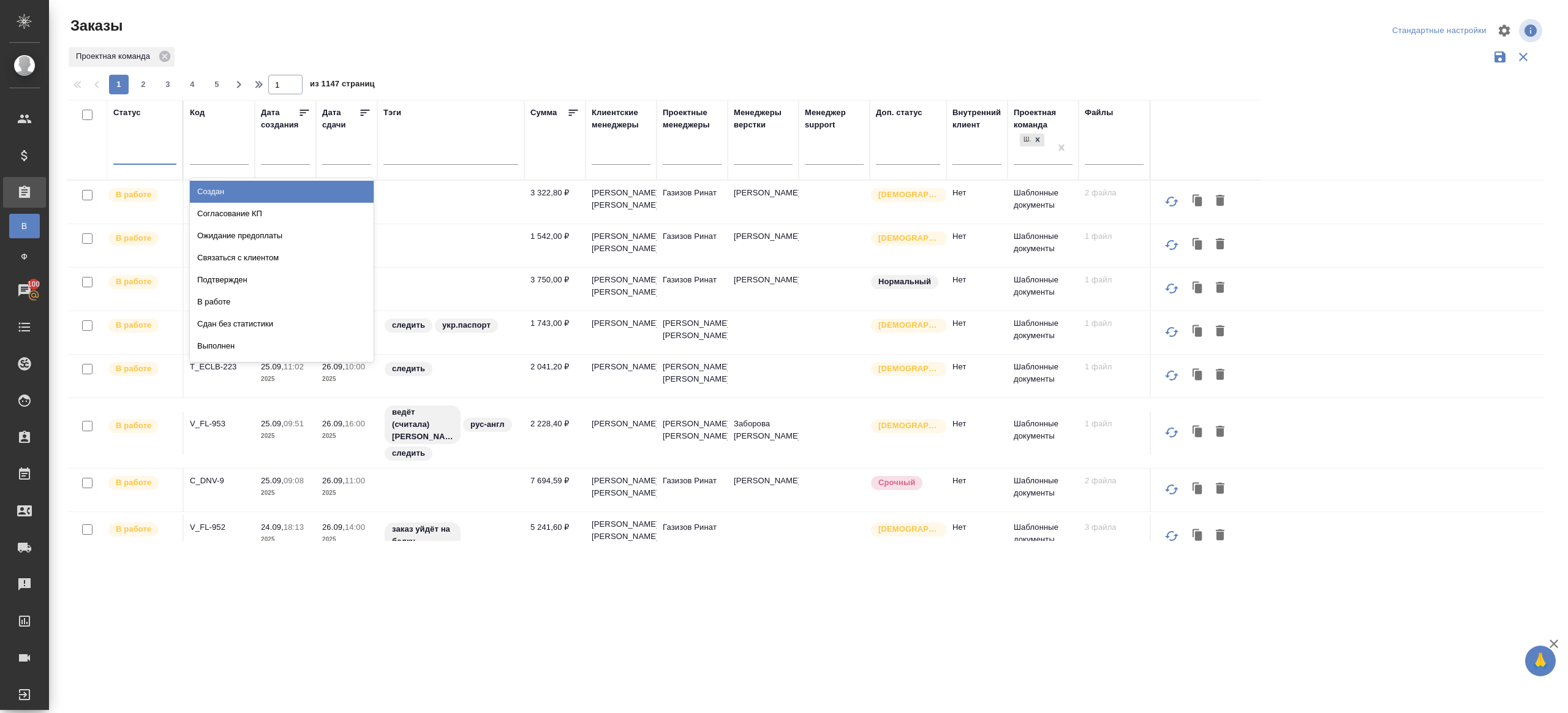
click at [175, 153] on div at bounding box center [145, 152] width 63 height 18
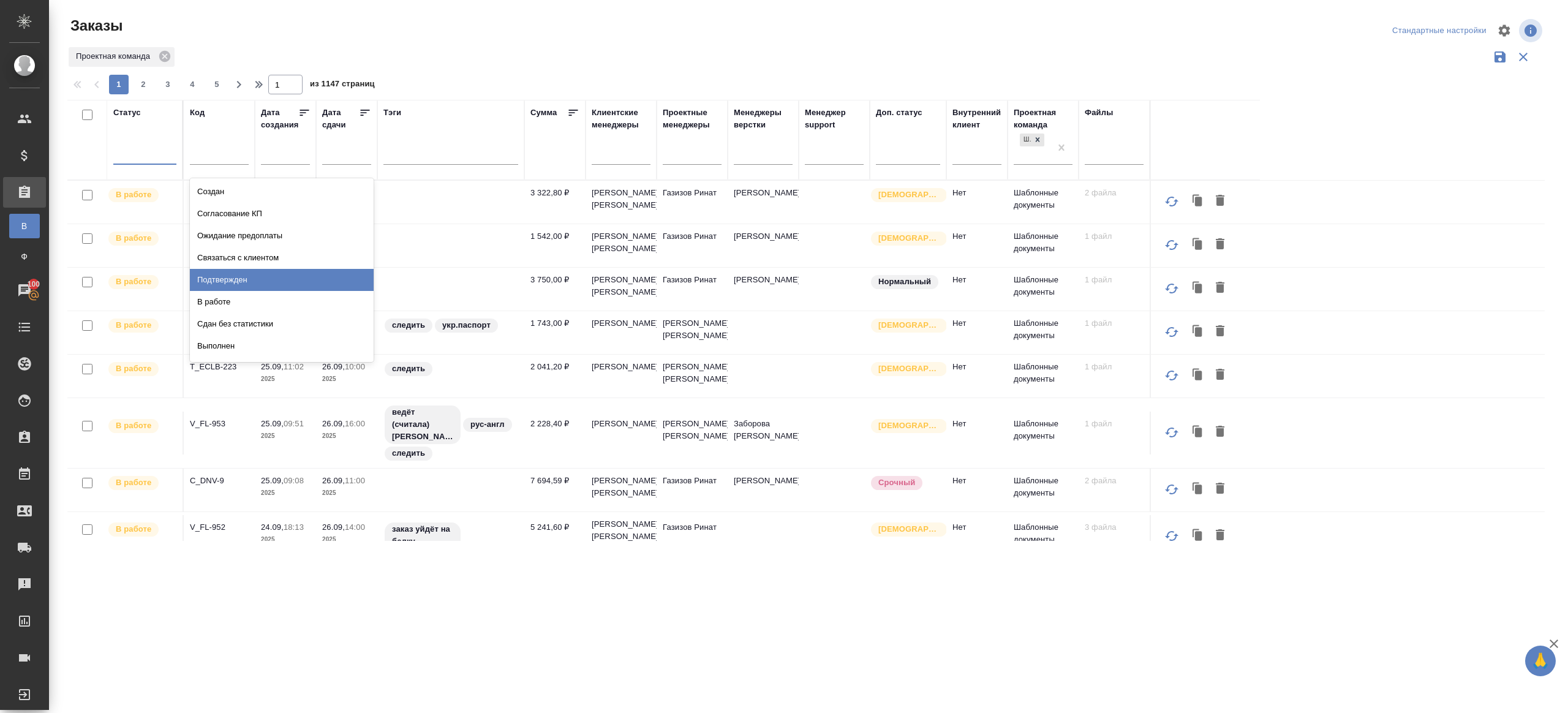
drag, startPoint x: 267, startPoint y: 280, endPoint x: 310, endPoint y: 28, distance: 255.6
click at [267, 280] on div "Подтвержден" at bounding box center [282, 280] width 184 height 22
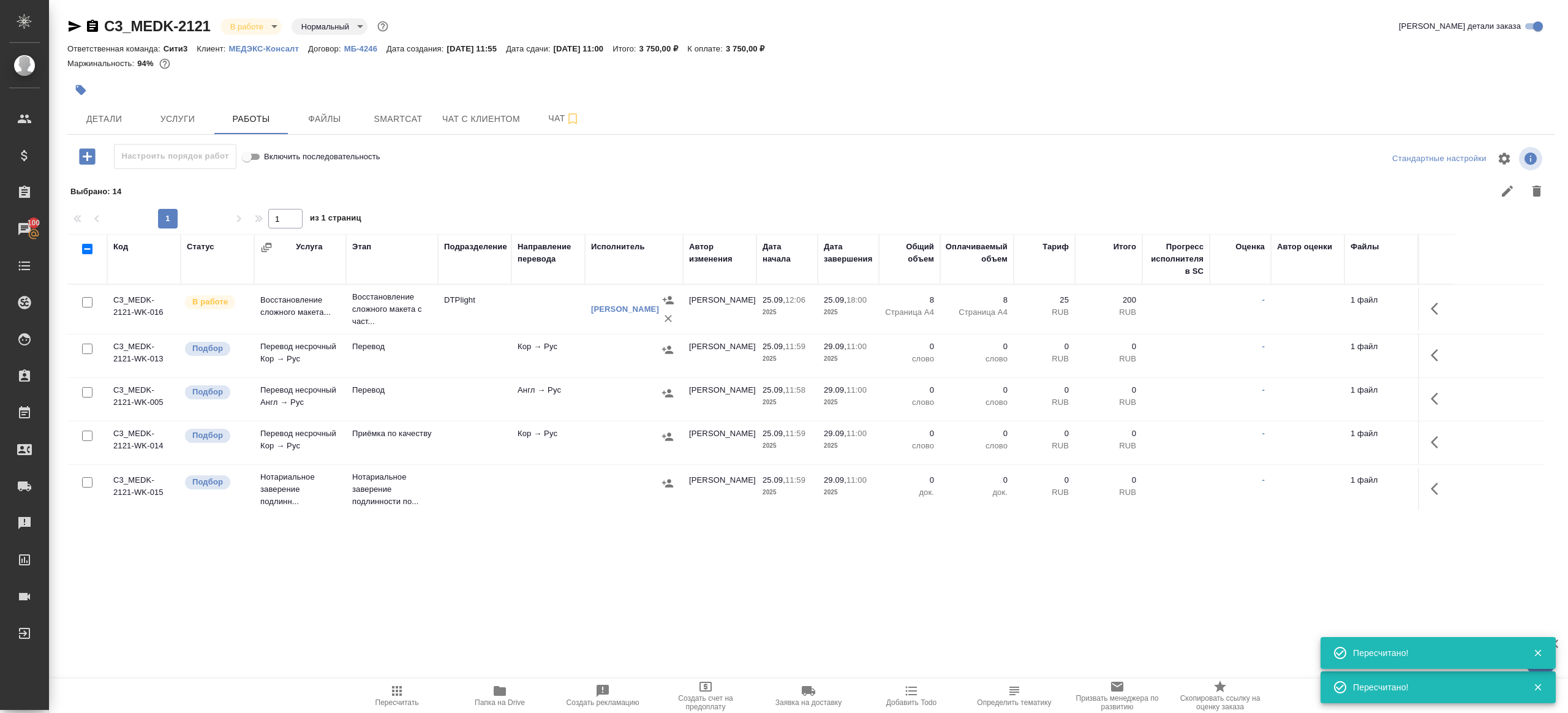
scroll to position [3, 0]
click at [392, 702] on span "Пересчитать" at bounding box center [397, 703] width 43 height 9
